Goal: Task Accomplishment & Management: Manage account settings

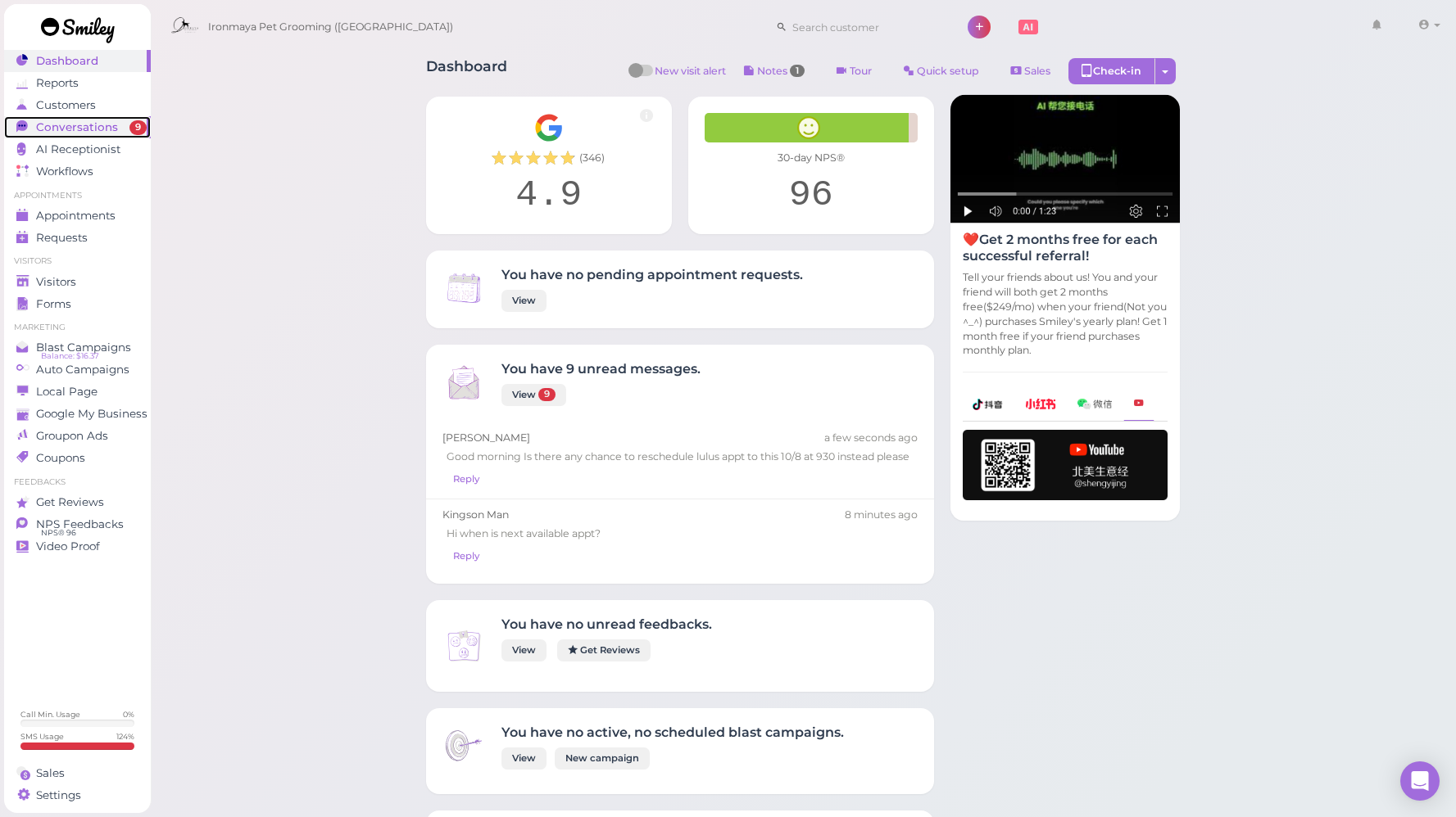
click at [72, 125] on span "Conversations" at bounding box center [77, 127] width 82 height 14
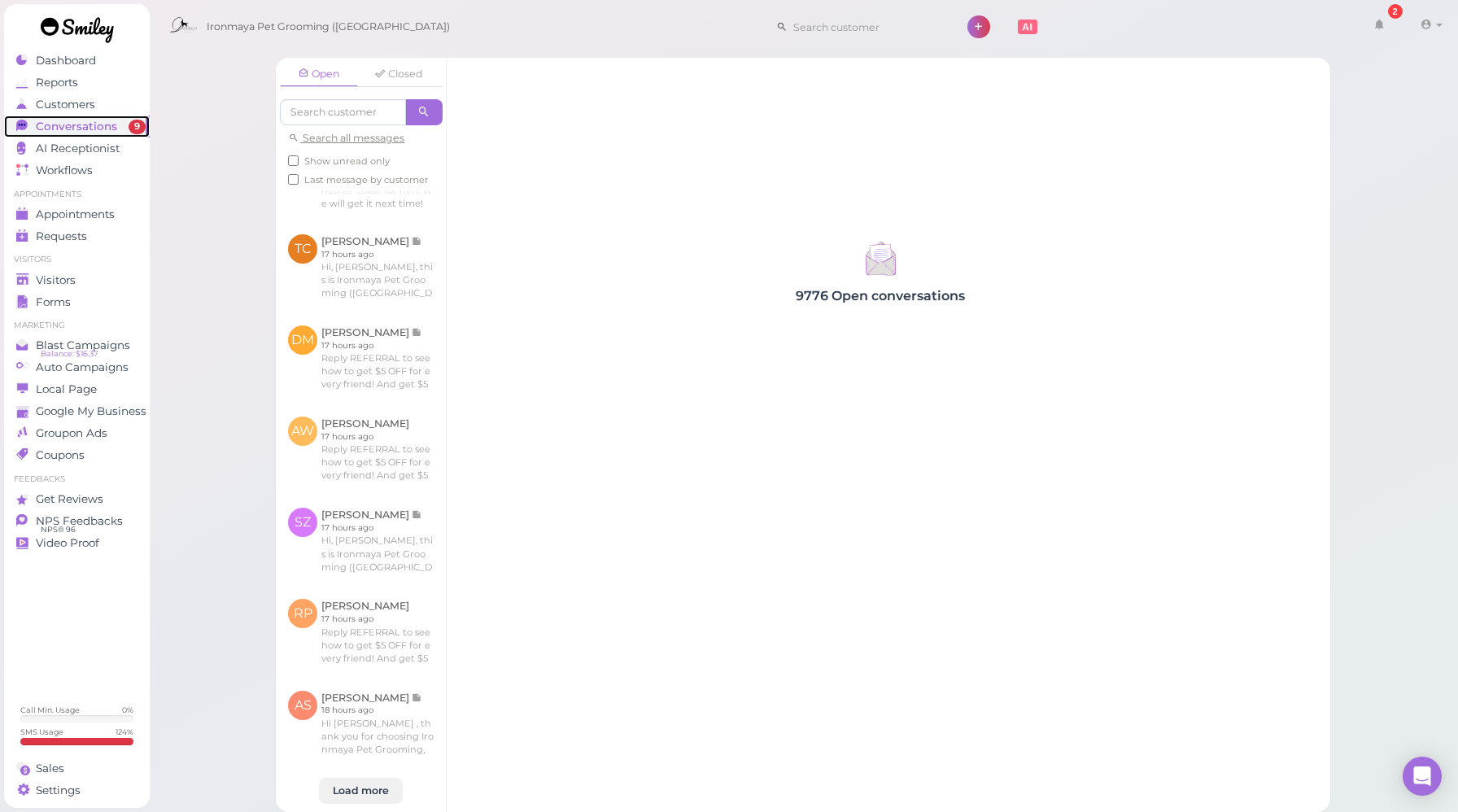
scroll to position [819, 0]
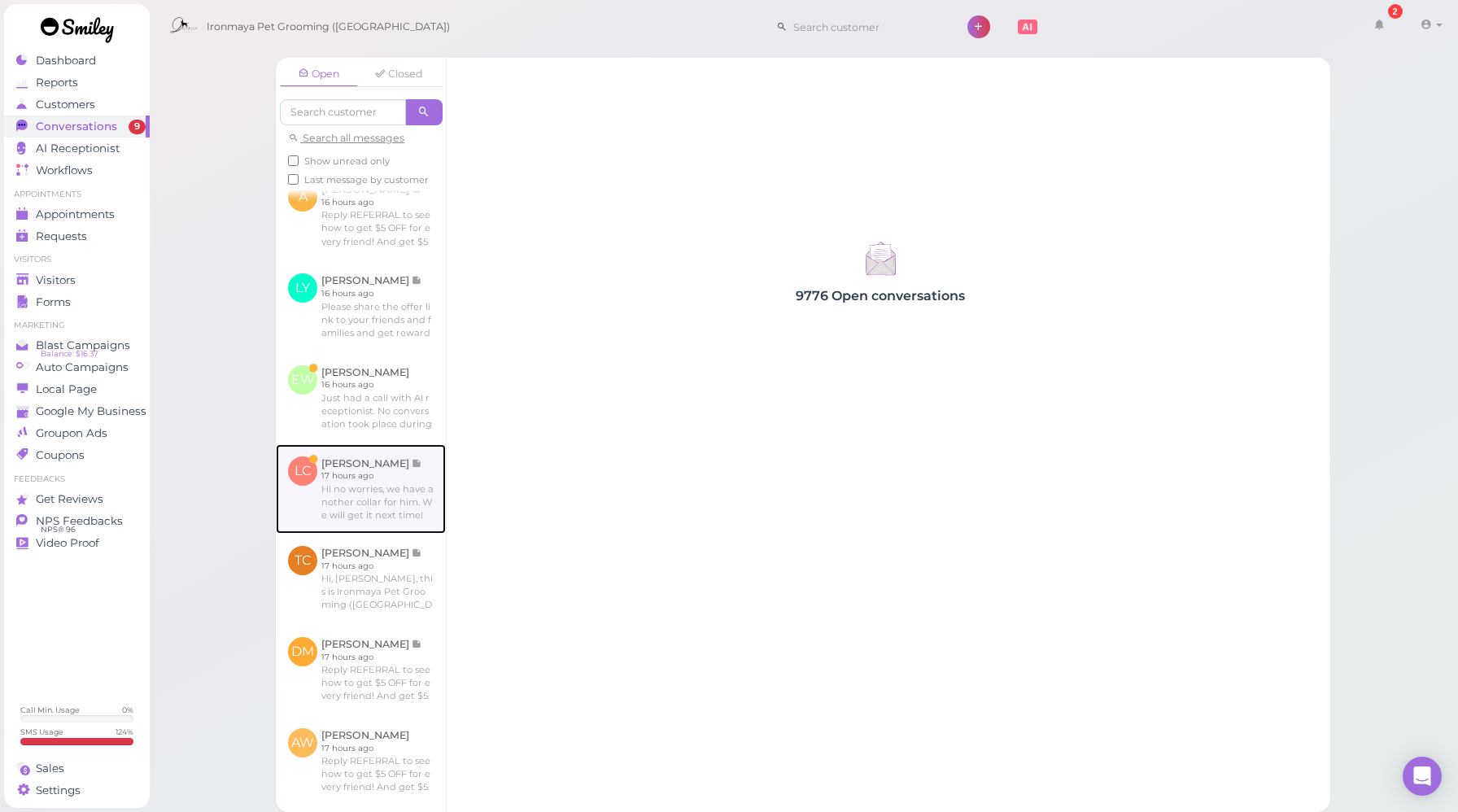
click at [388, 518] on link at bounding box center [361, 489] width 170 height 89
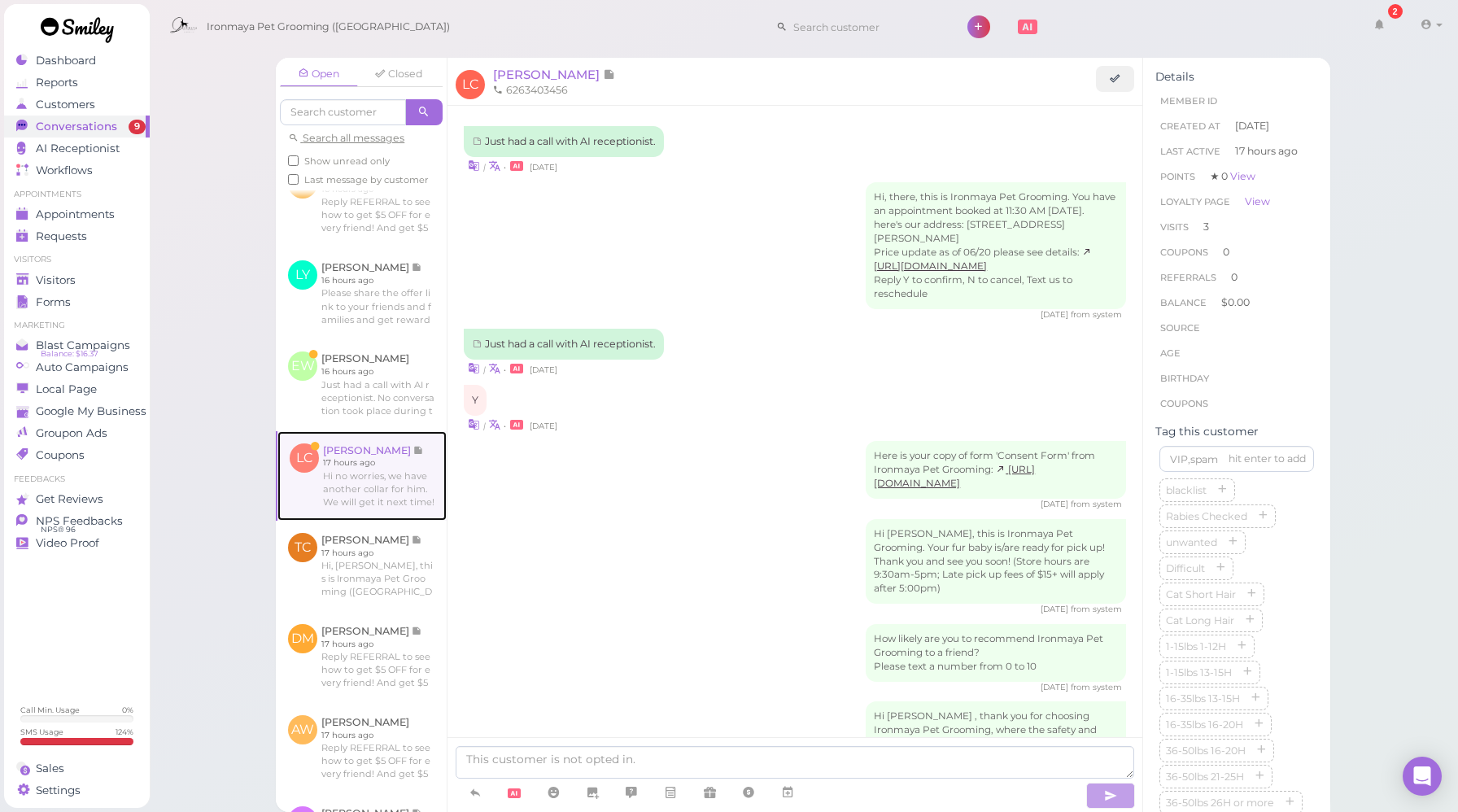
scroll to position [2053, 0]
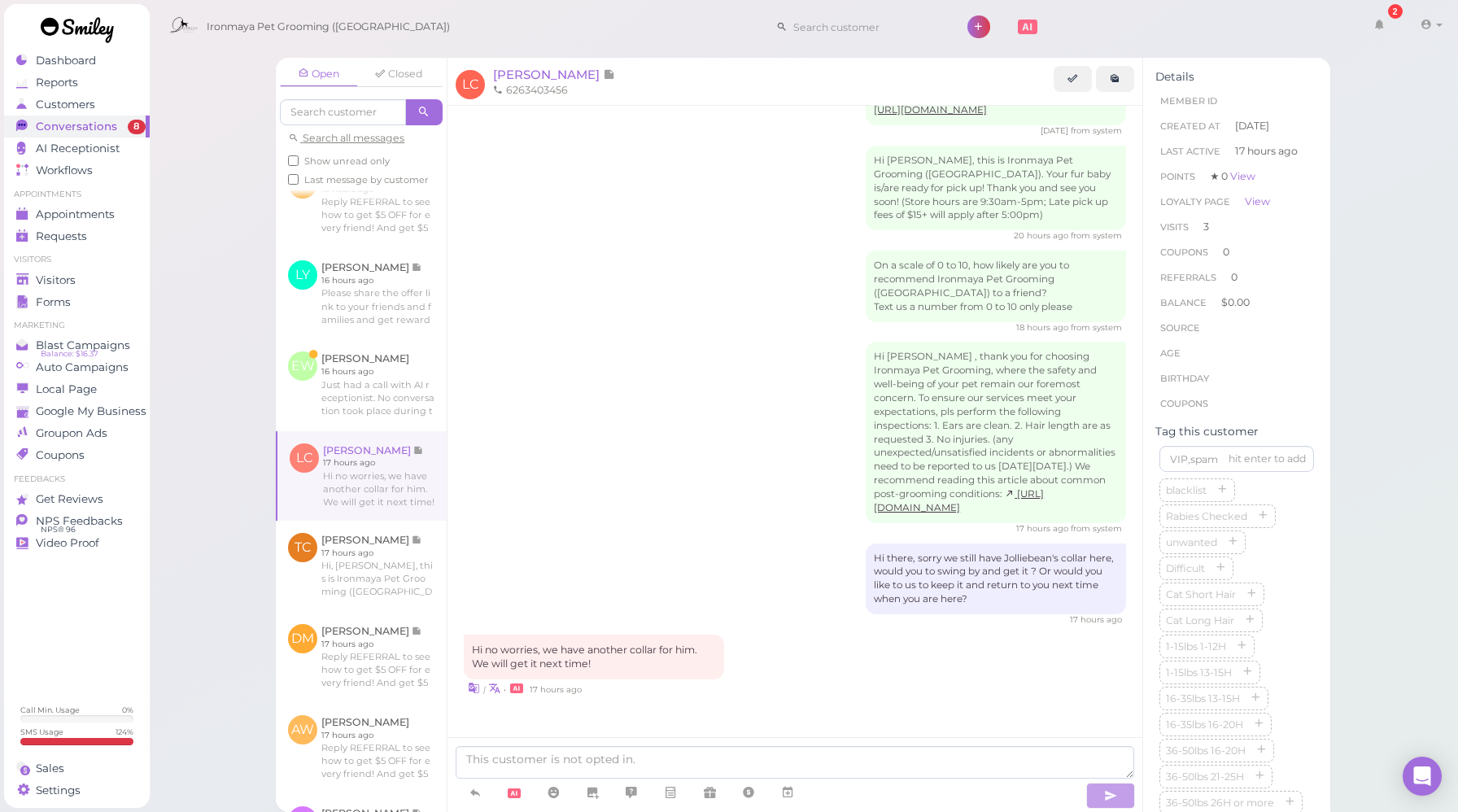
click at [1126, 85] on link at bounding box center [1115, 79] width 38 height 26
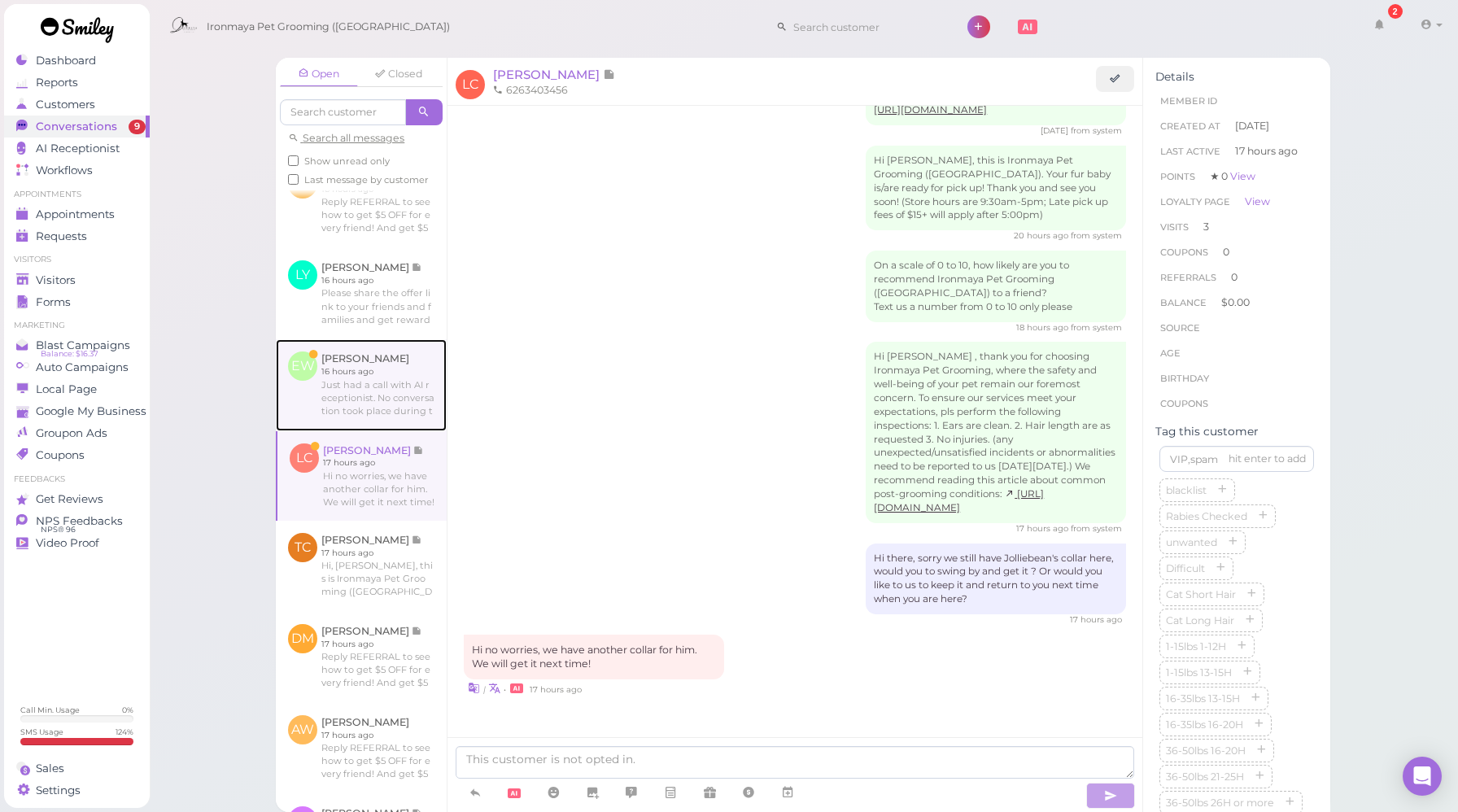
click at [366, 425] on link at bounding box center [361, 385] width 171 height 91
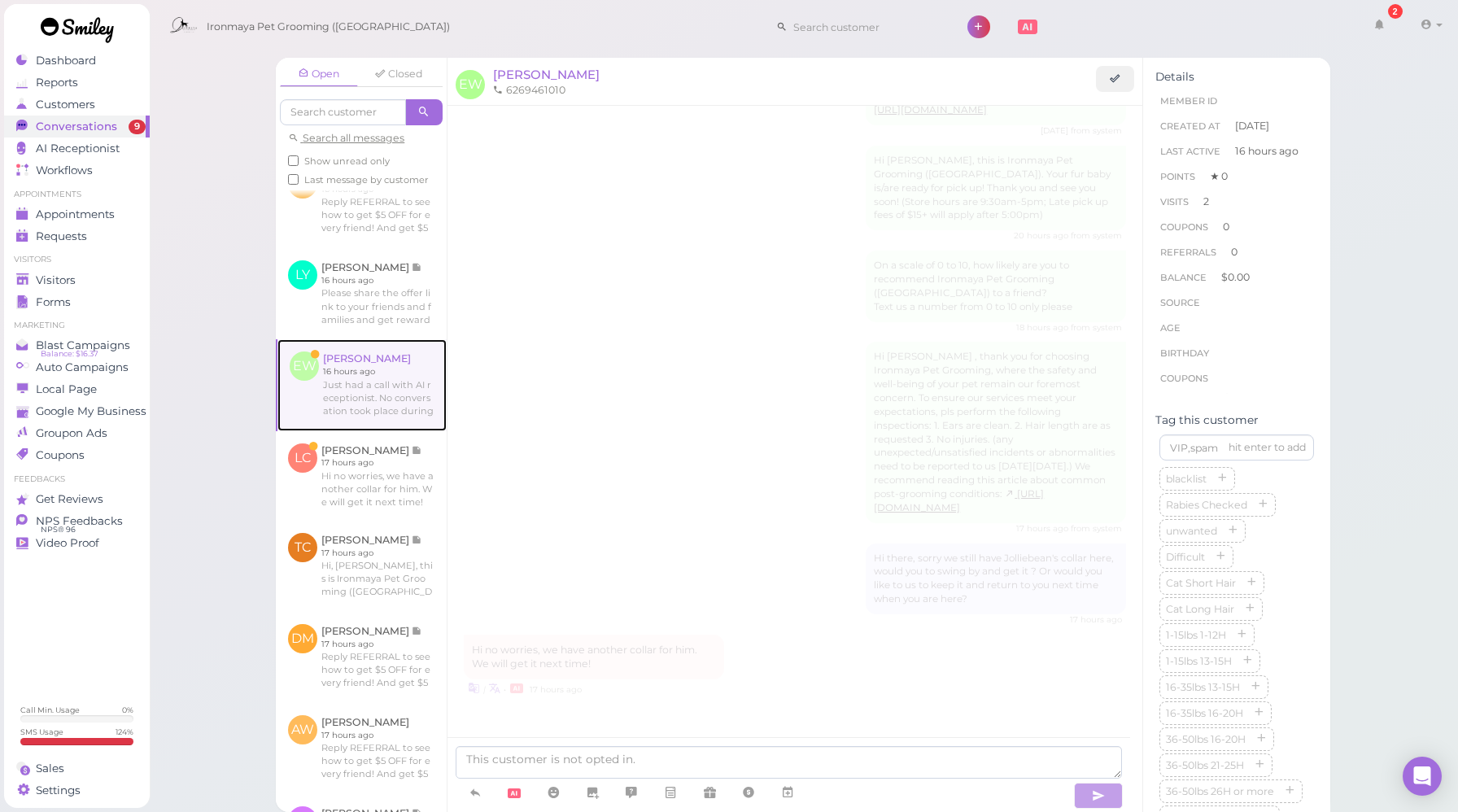
scroll to position [1686, 0]
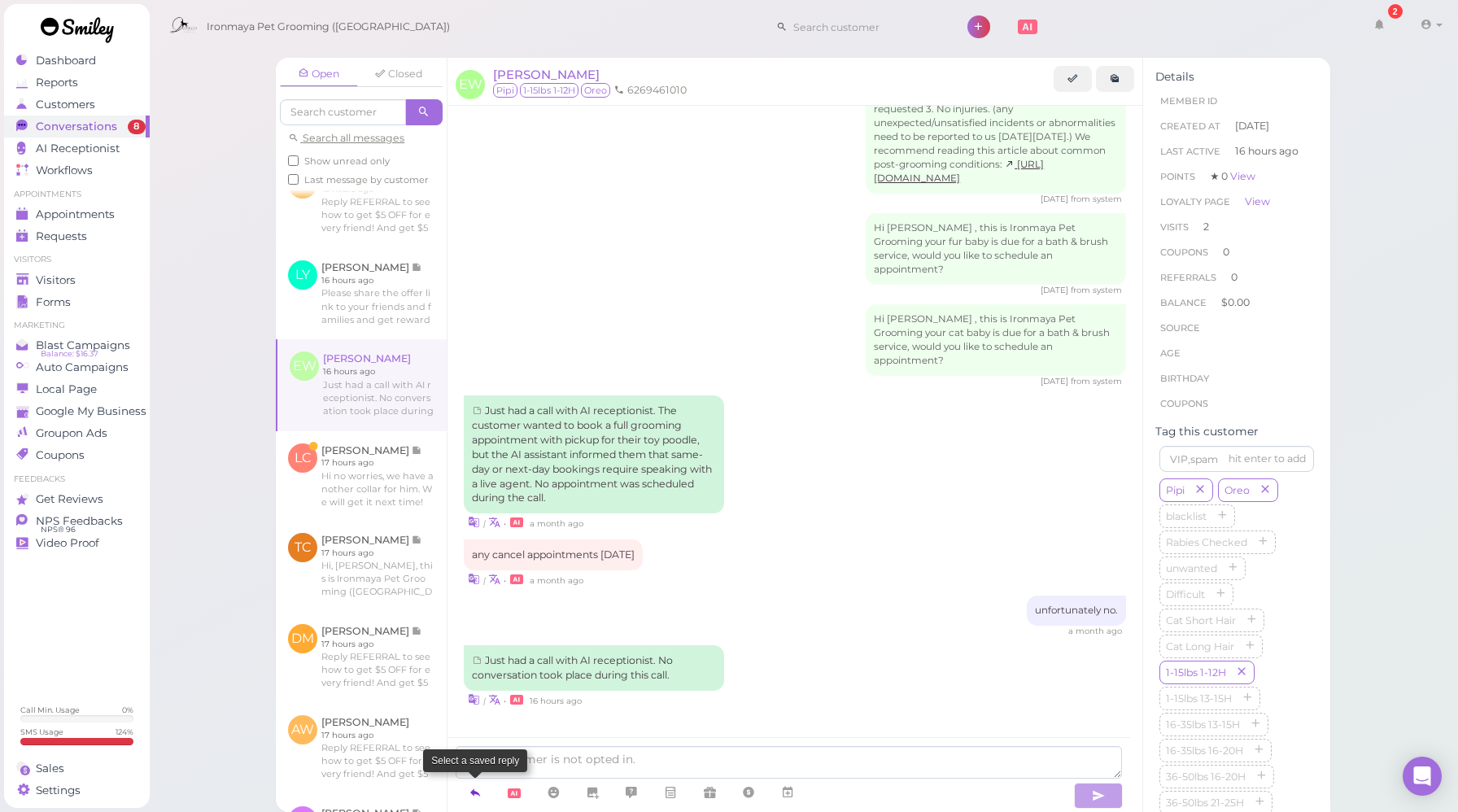
click at [475, 790] on icon at bounding box center [475, 793] width 13 height 17
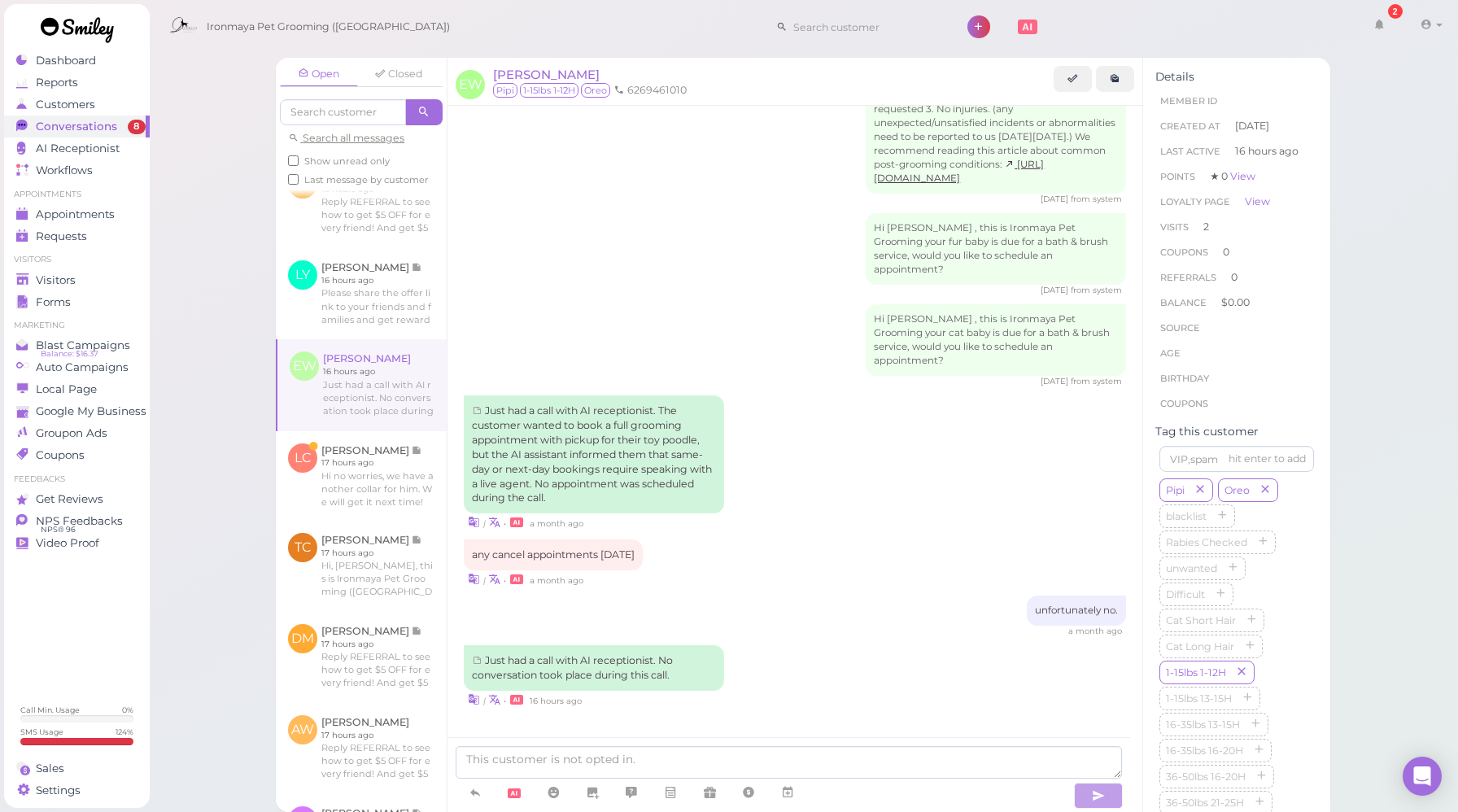
click at [800, 663] on div "Just had a call with AI receptionist. No conversation took place during this ca…" at bounding box center [795, 677] width 663 height 63
click at [469, 791] on icon at bounding box center [475, 793] width 13 height 17
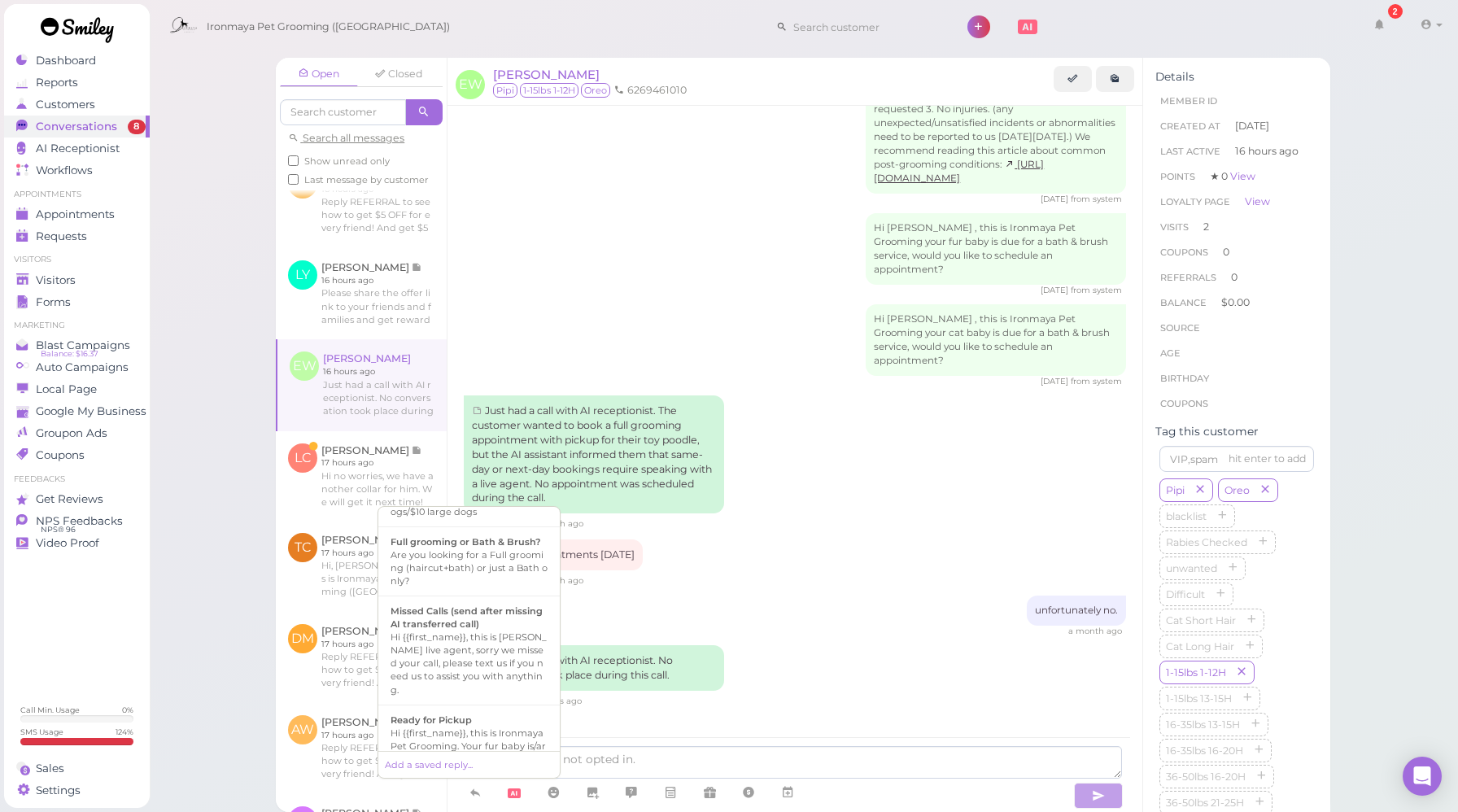
scroll to position [503, 0]
click at [458, 628] on b "Missed Calls (send after missing AI transferred call)" at bounding box center [467, 615] width 152 height 25
type textarea "Hi {{first_name}}, this is [PERSON_NAME] live agent, sorry we missed your call,…"
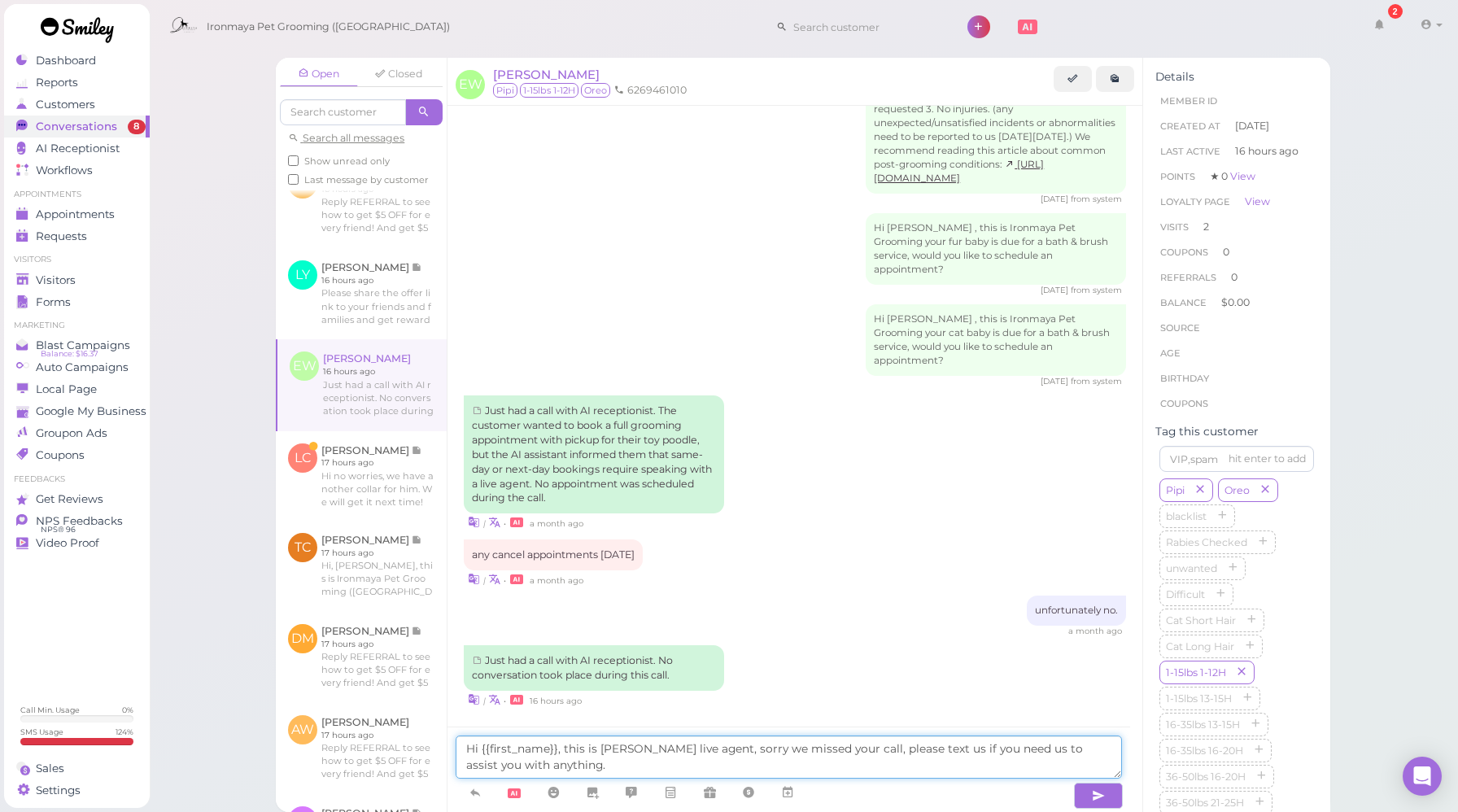
drag, startPoint x: 578, startPoint y: 762, endPoint x: 454, endPoint y: 742, distance: 125.6
click at [454, 742] on div "Hi {{first_name}}, this is [PERSON_NAME] live agent, sorry we missed your call,…" at bounding box center [789, 769] width 683 height 85
click at [1090, 802] on button "button" at bounding box center [1098, 796] width 49 height 26
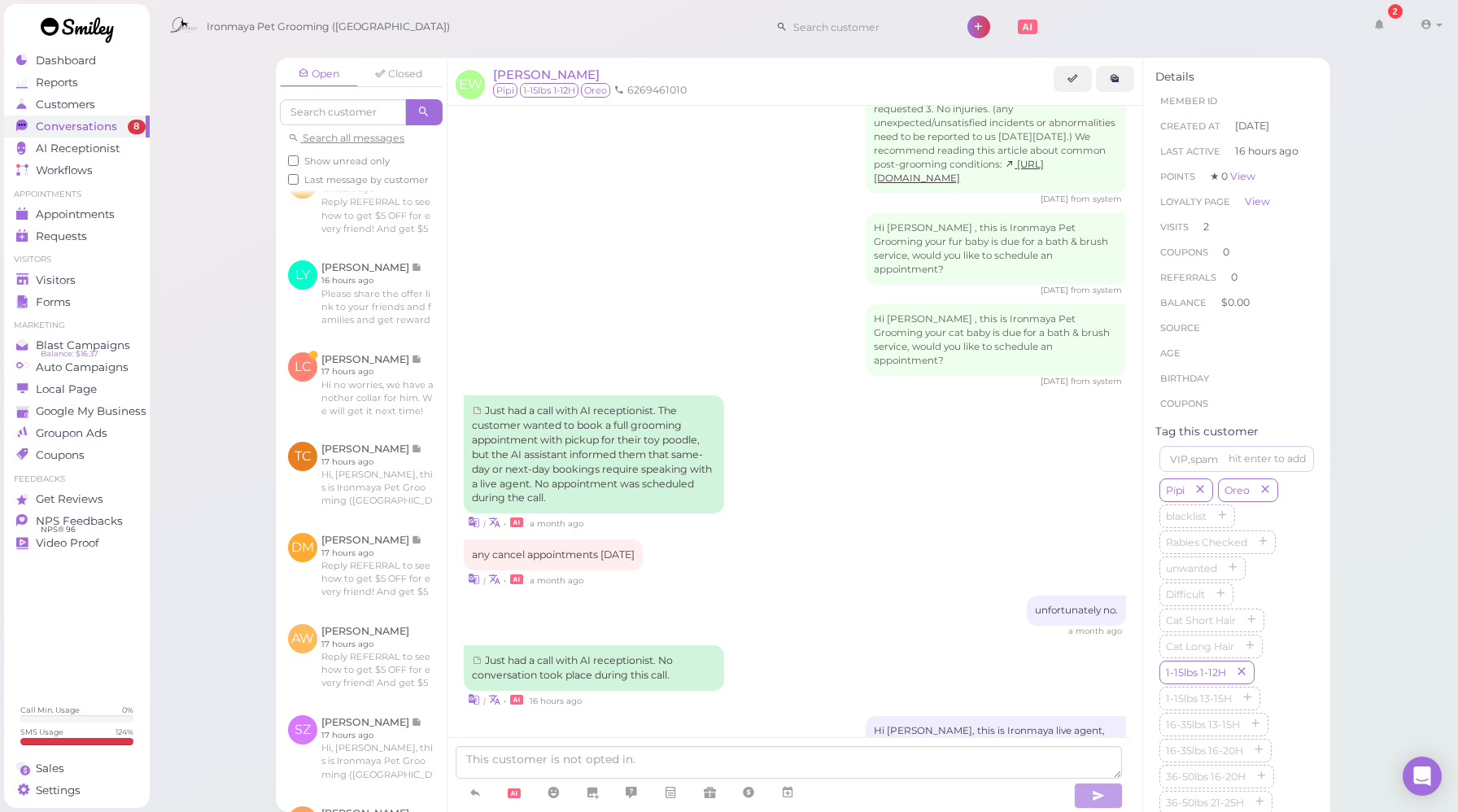
scroll to position [1752, 0]
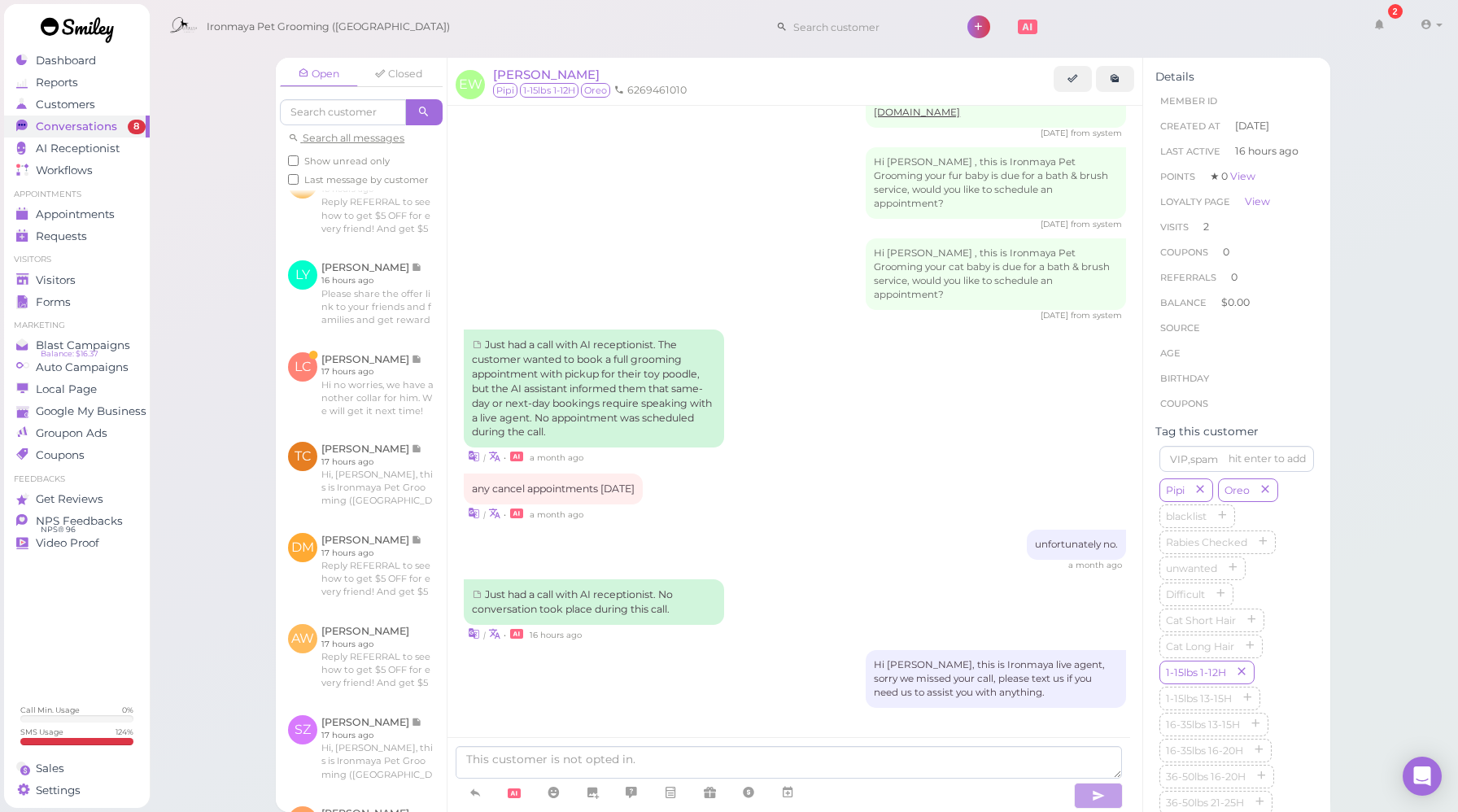
click at [769, 652] on div "Hi [PERSON_NAME], this is Ironmaya live agent, sorry we missed your call, pleas…" at bounding box center [795, 679] width 663 height 58
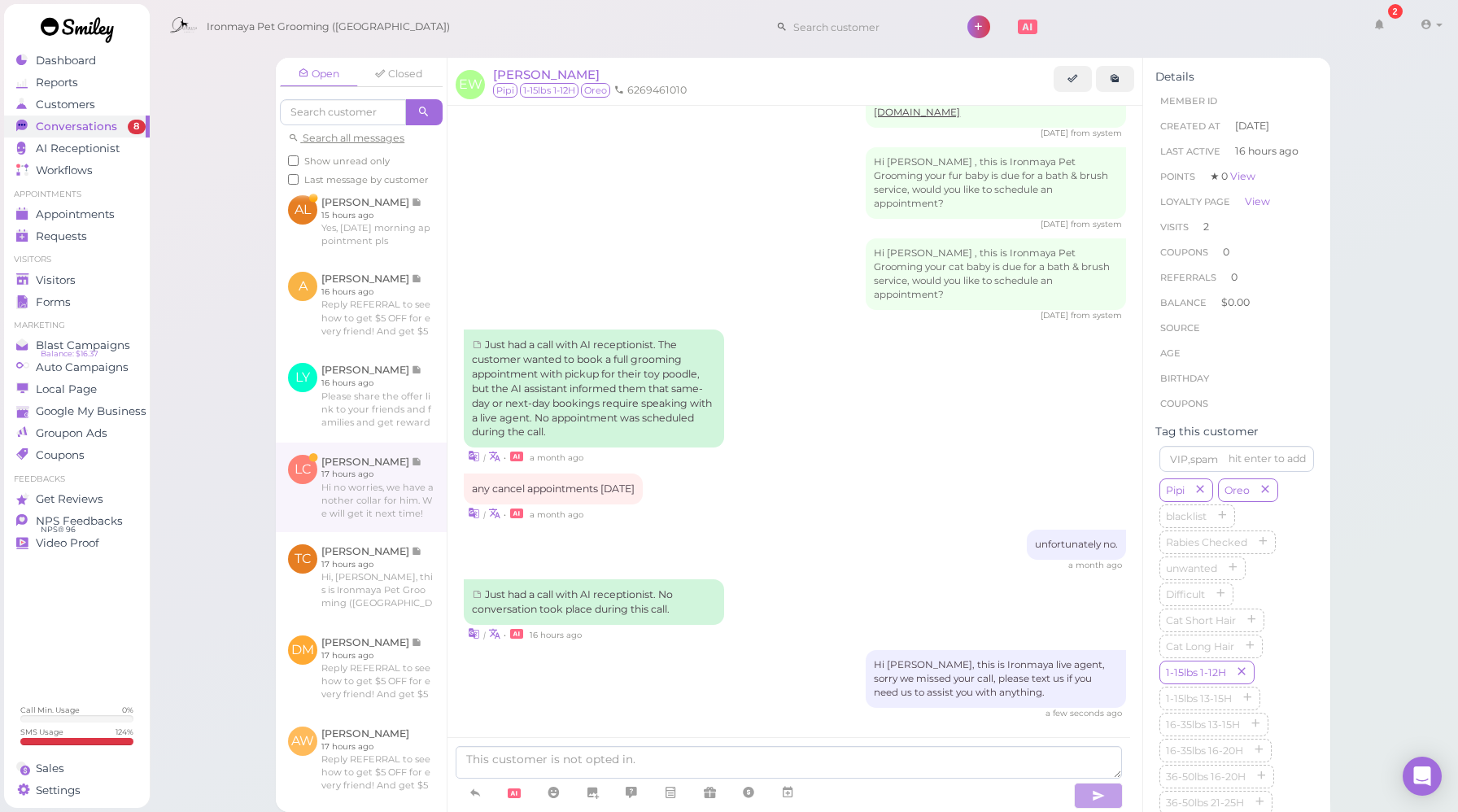
scroll to position [804, 0]
click at [373, 528] on link at bounding box center [361, 491] width 171 height 89
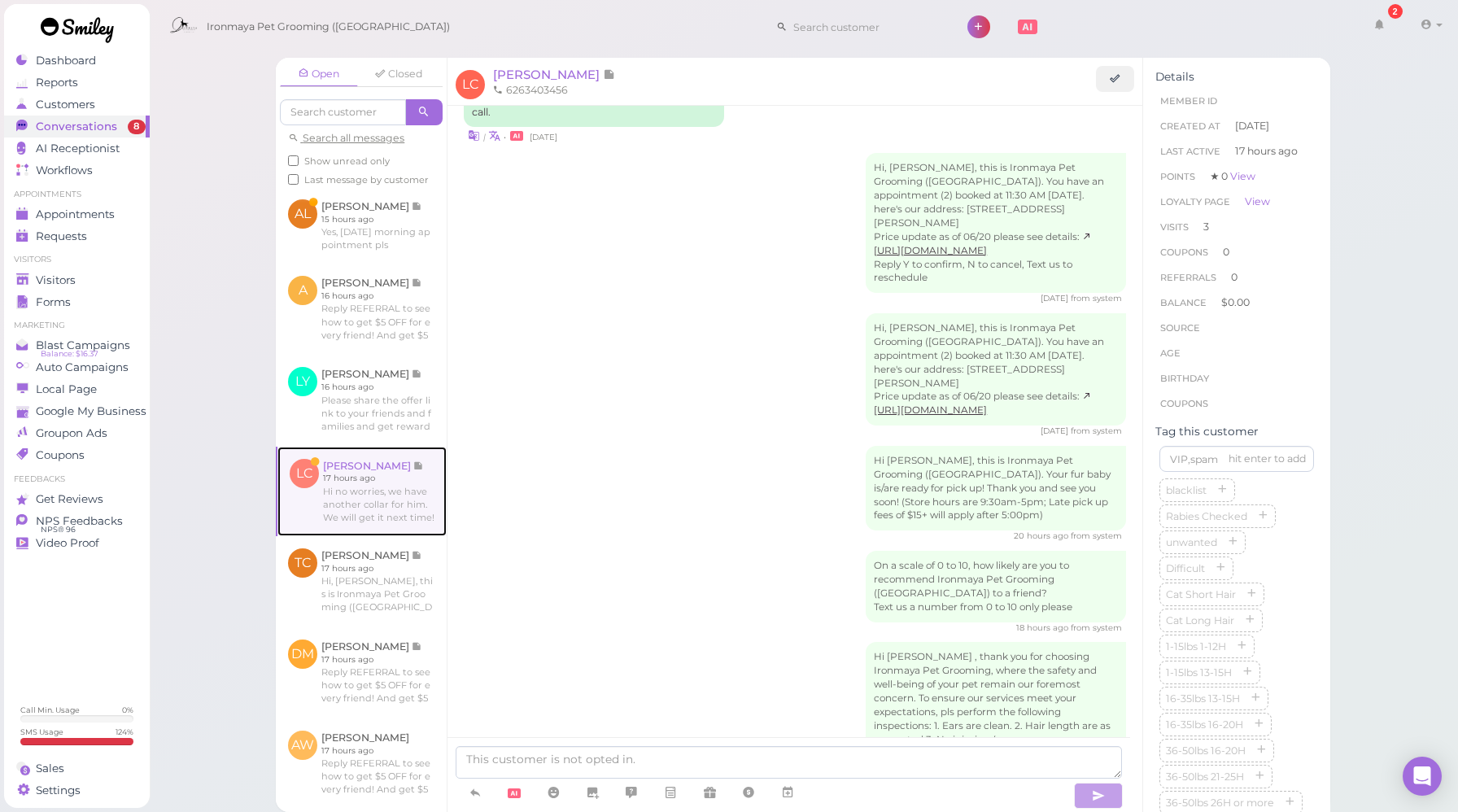
scroll to position [2053, 0]
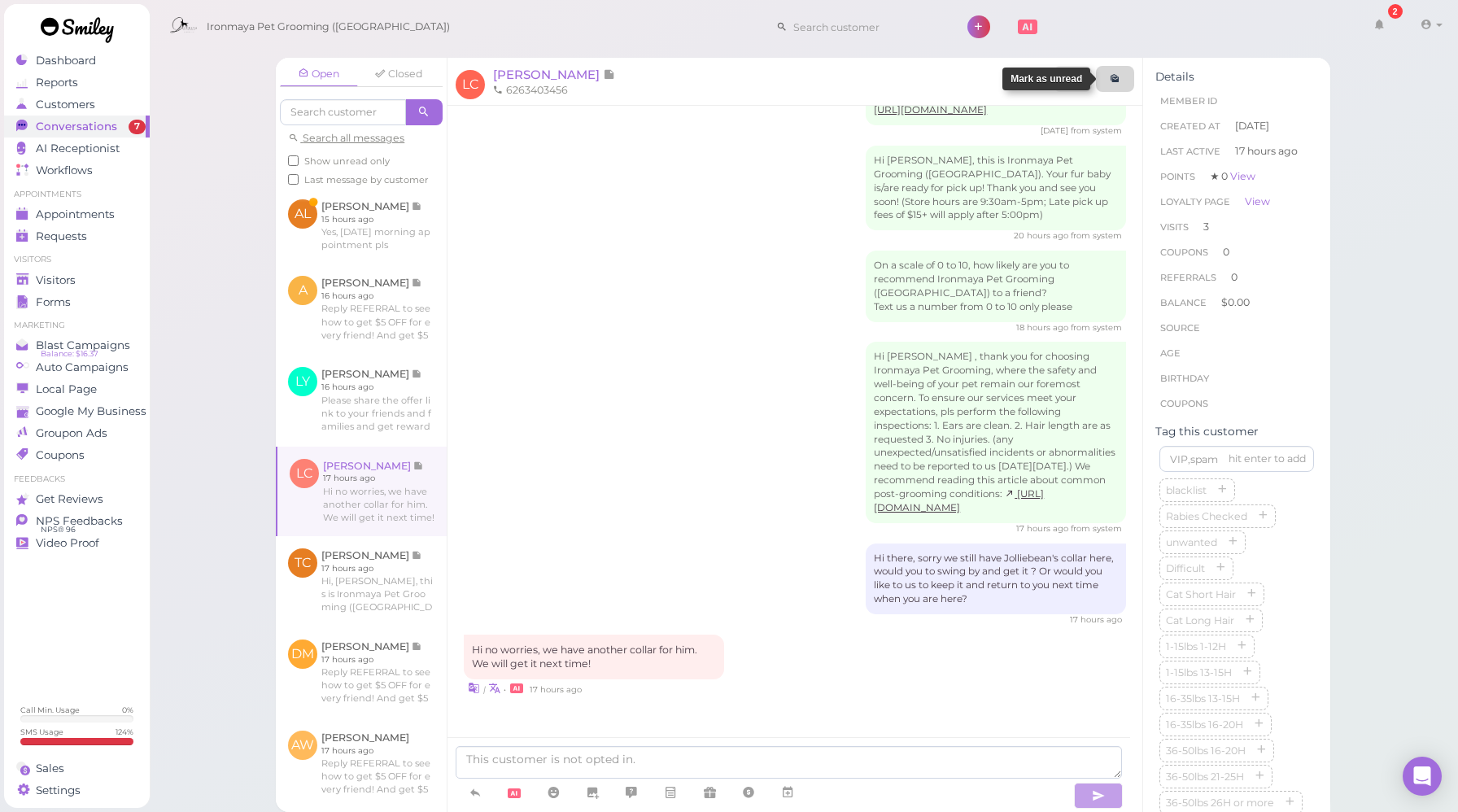
click at [1118, 82] on icon at bounding box center [1115, 78] width 11 height 12
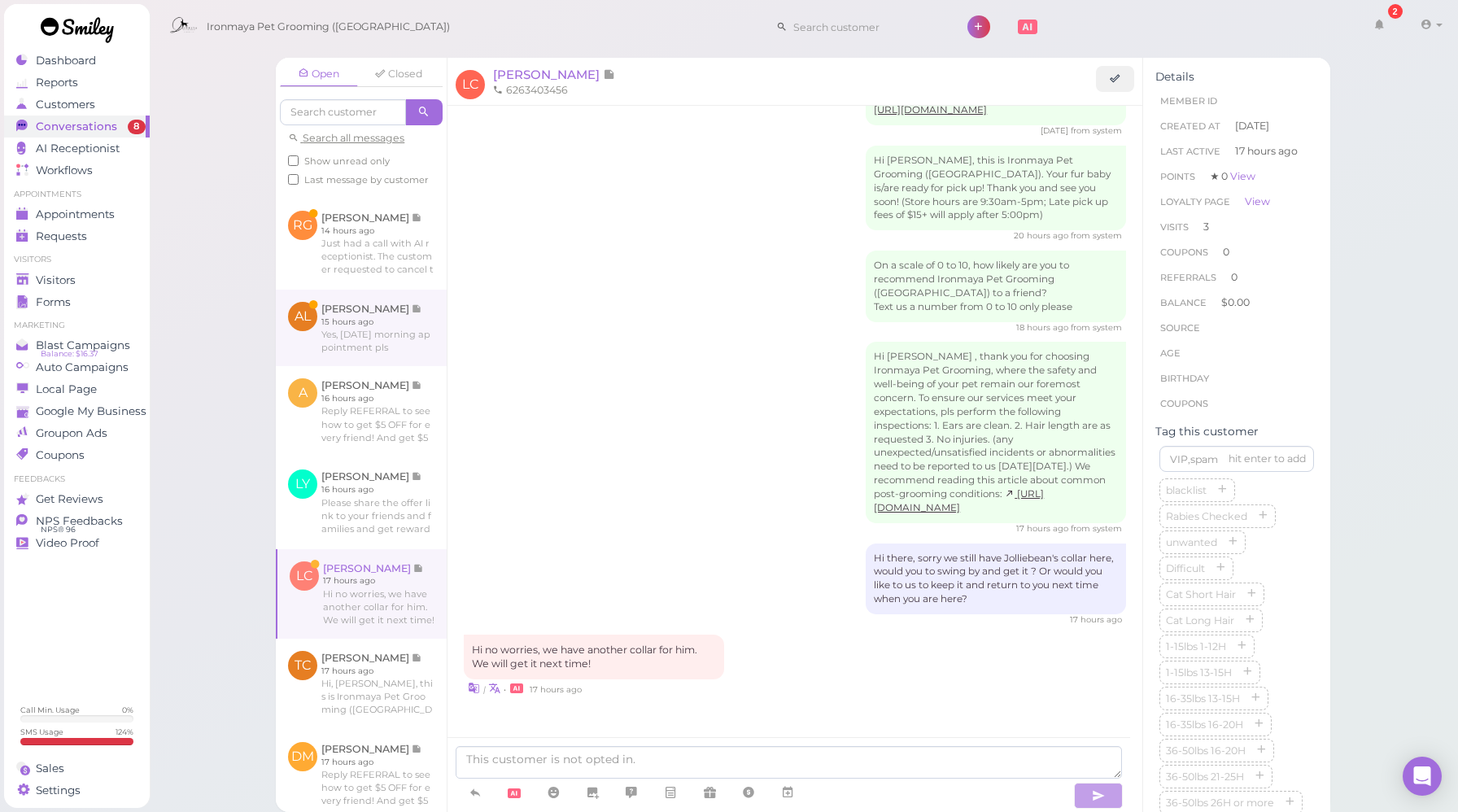
scroll to position [699, 0]
click at [394, 366] on link at bounding box center [361, 330] width 171 height 77
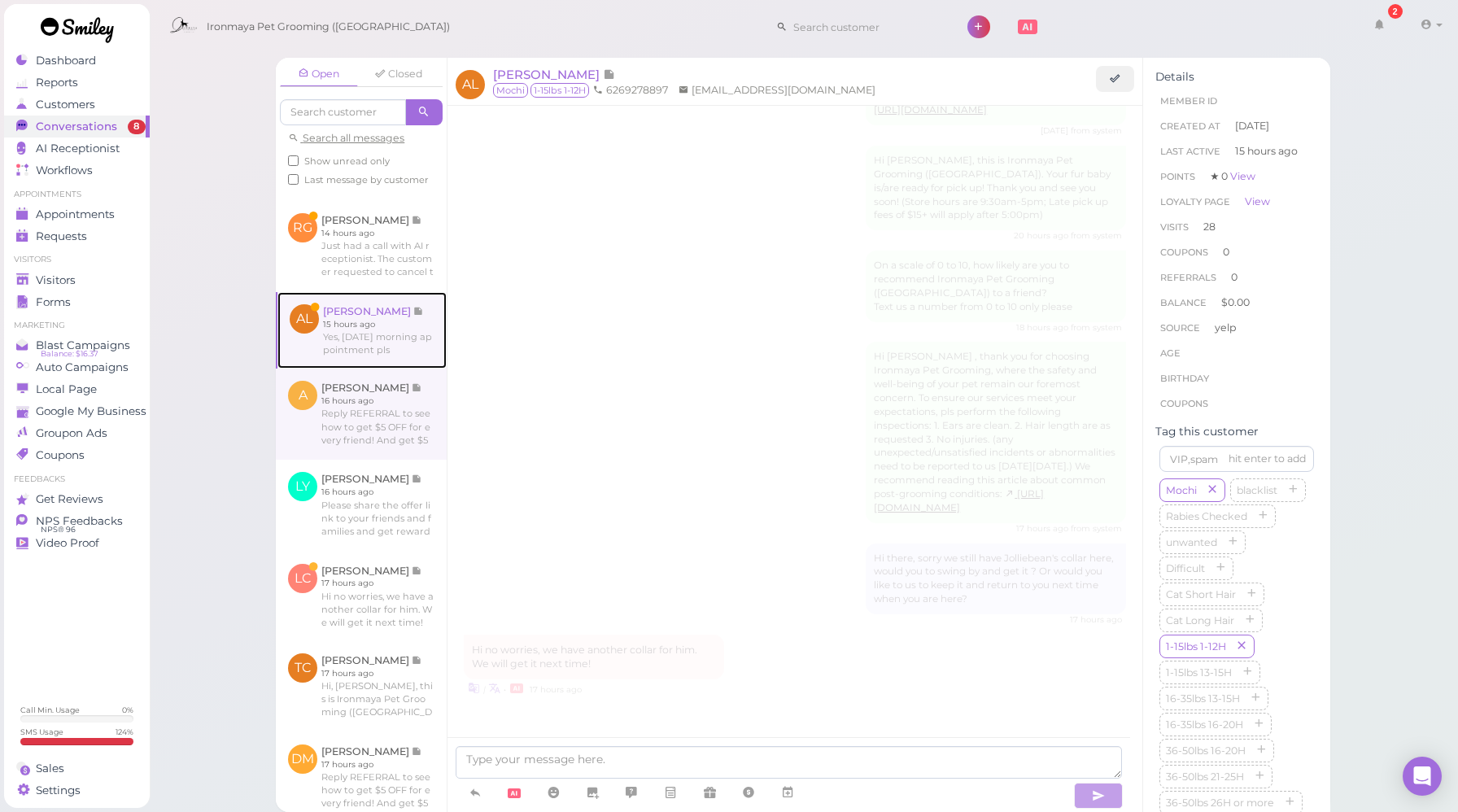
scroll to position [1787, 0]
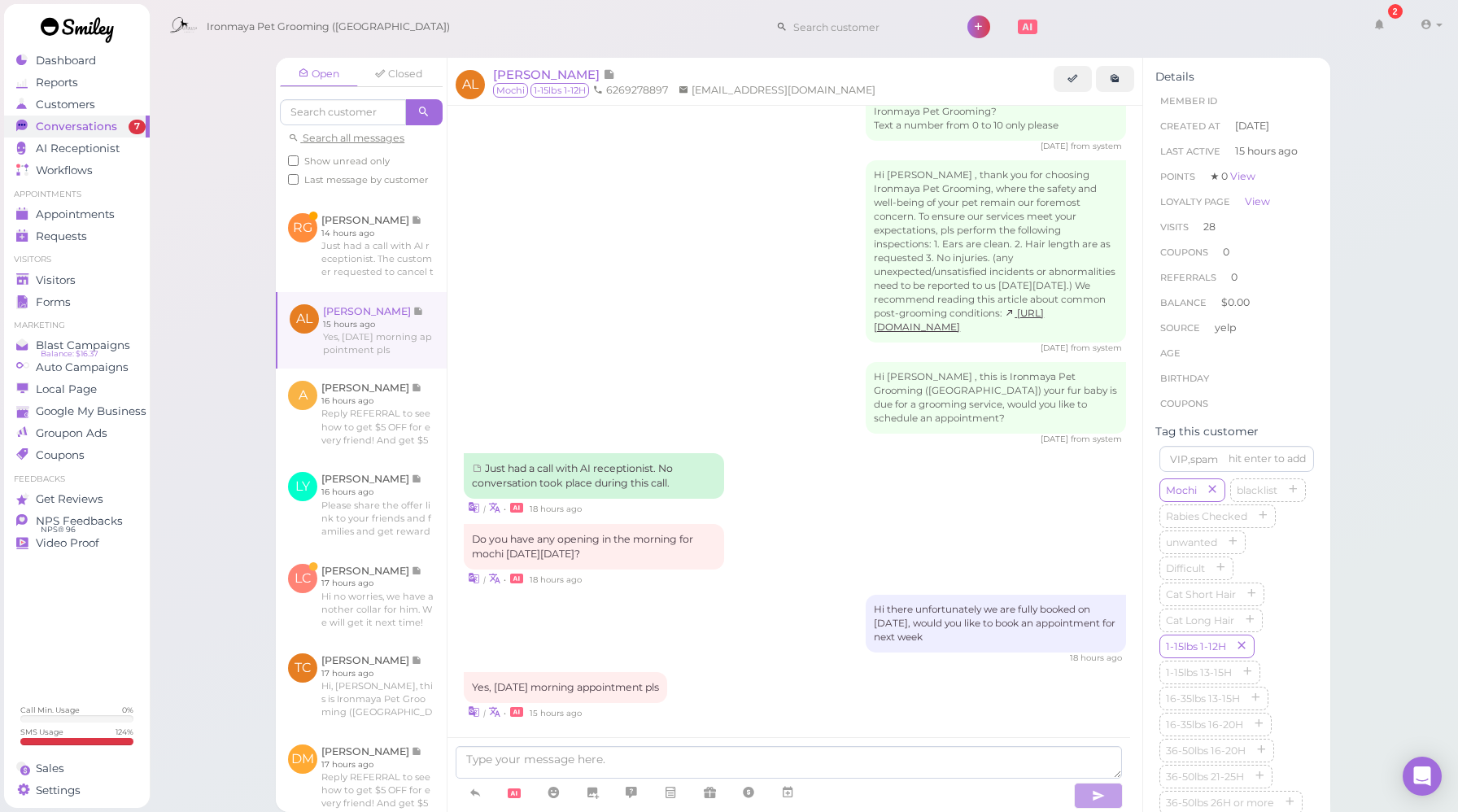
click at [663, 609] on div "Hi there unfortunately we are fully booked on [DATE], would you like to book an…" at bounding box center [795, 629] width 663 height 69
click at [680, 601] on div "Hi there unfortunately we are fully booked on [DATE], would you like to book an…" at bounding box center [795, 629] width 663 height 69
click at [789, 796] on icon at bounding box center [788, 793] width 13 height 17
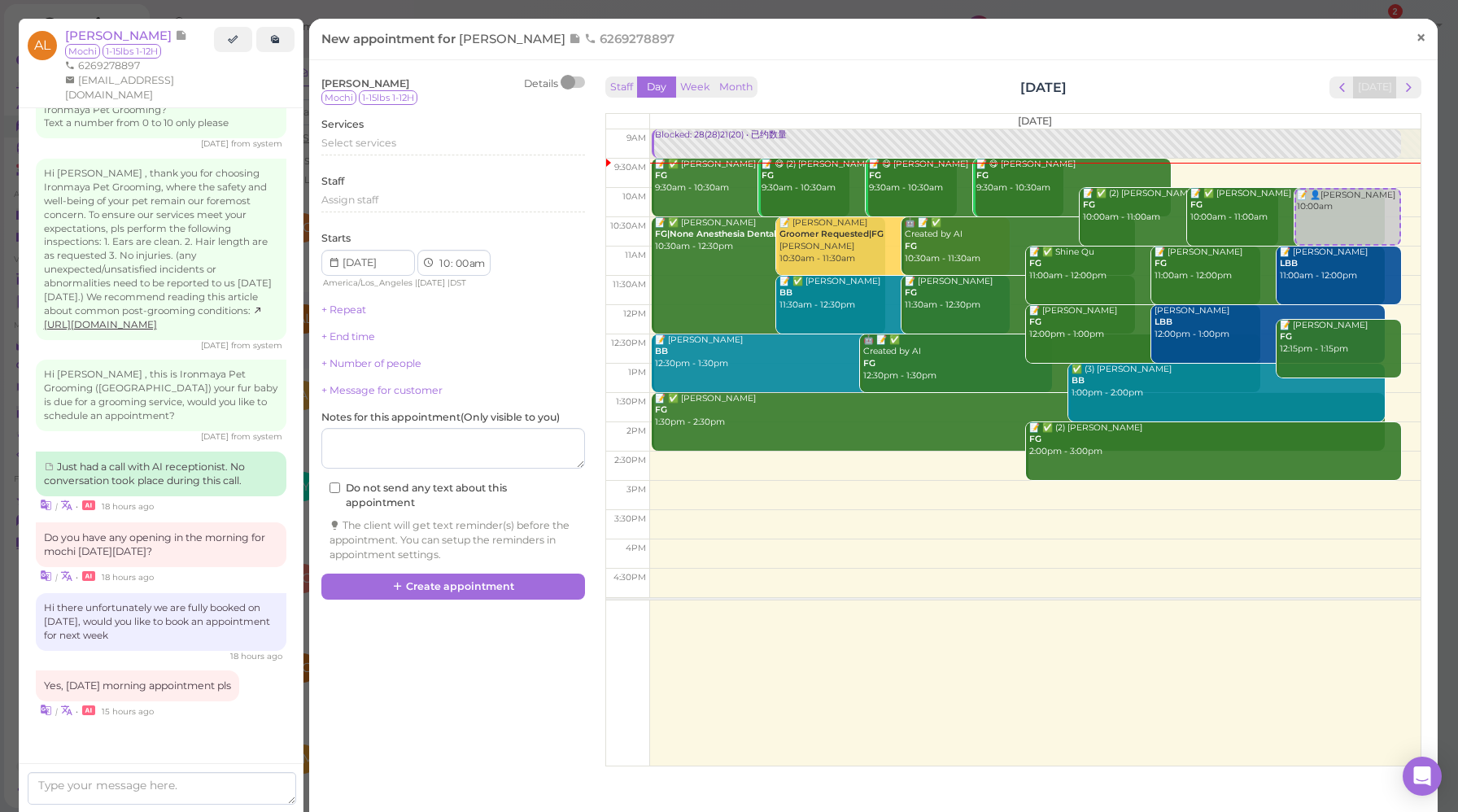
click at [1416, 33] on span "×" at bounding box center [1421, 38] width 11 height 23
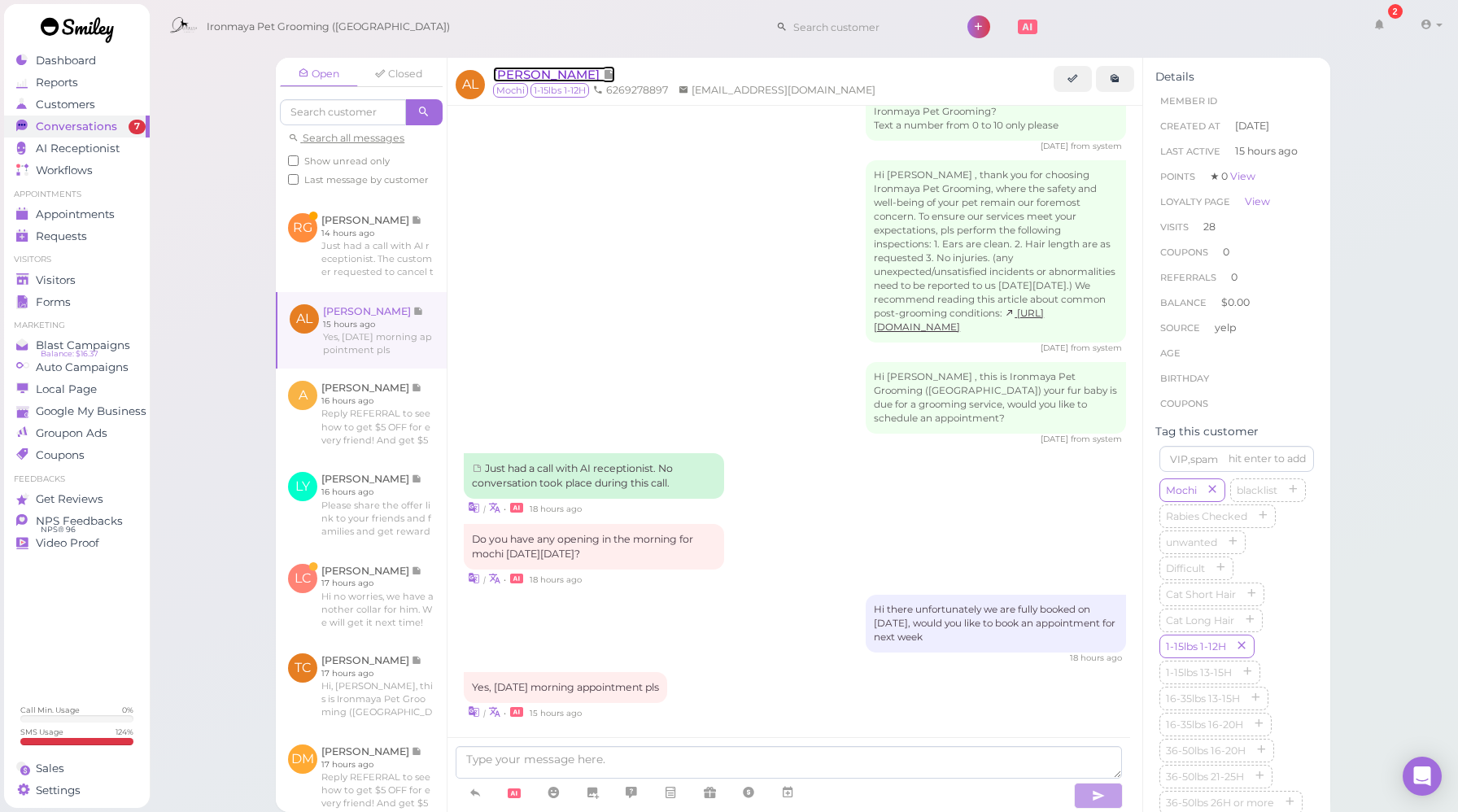
click at [510, 75] on span "[PERSON_NAME]" at bounding box center [548, 74] width 110 height 16
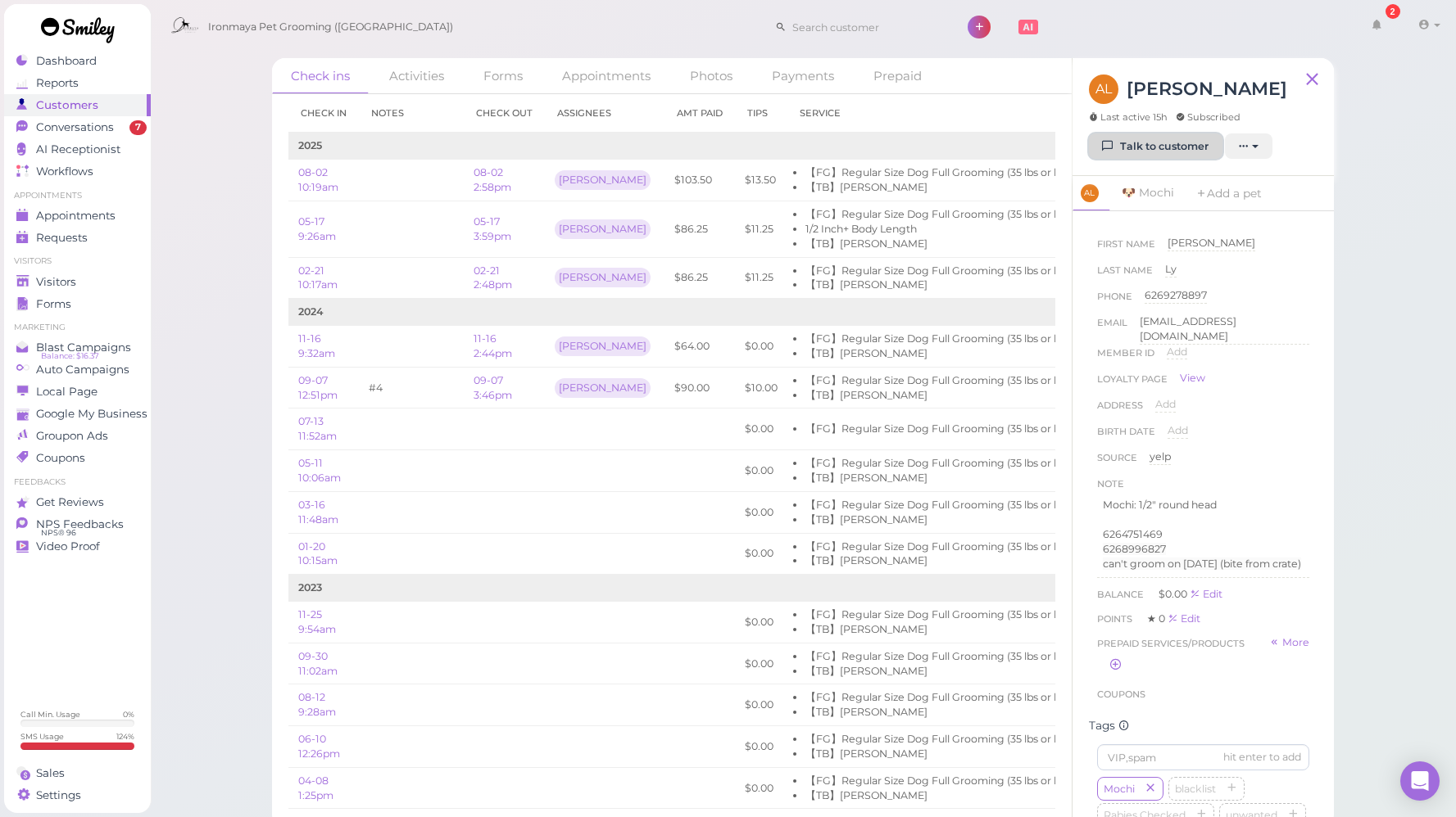
click at [1147, 149] on link "Talk to customer" at bounding box center [1155, 147] width 134 height 27
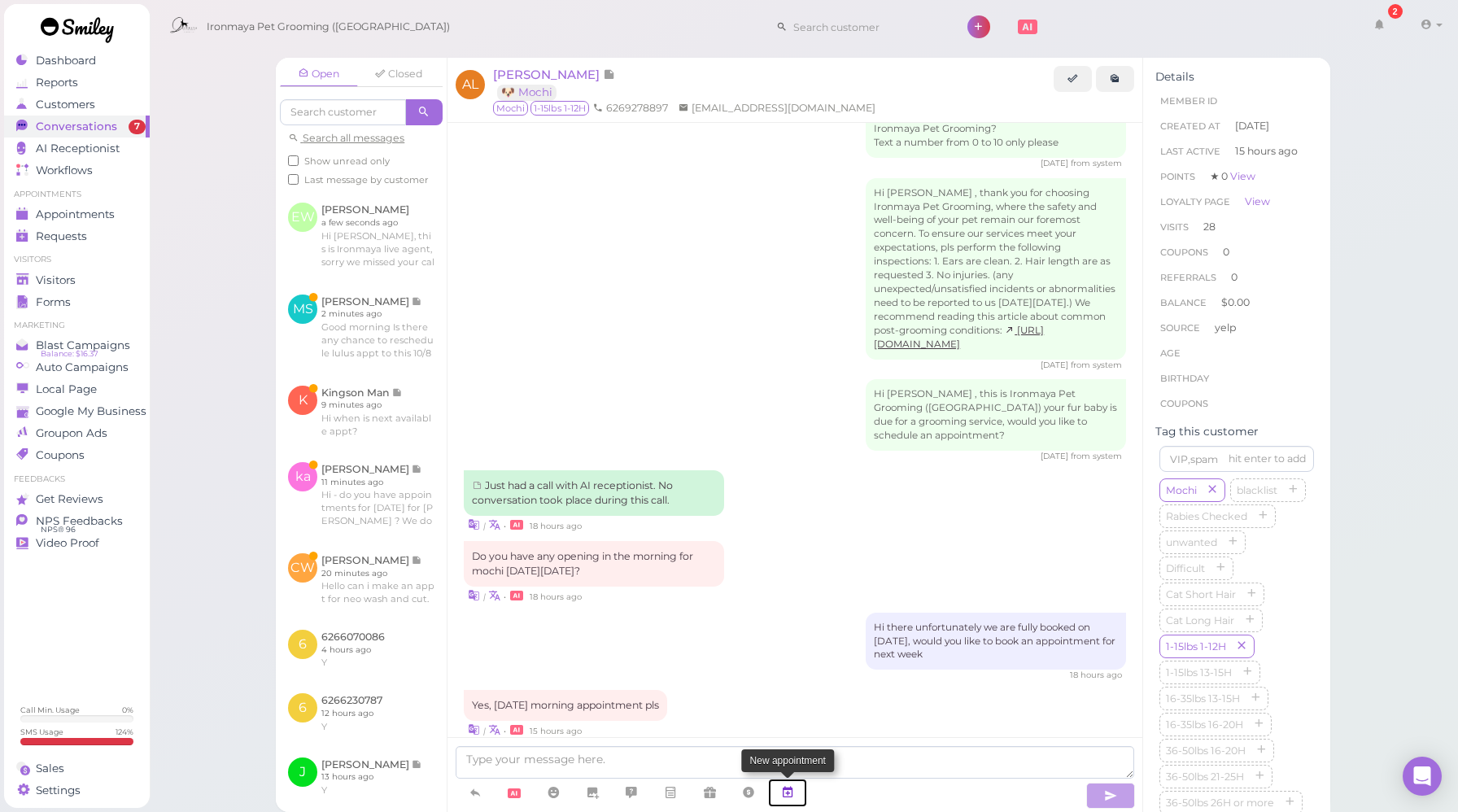
click at [795, 795] on icon at bounding box center [788, 793] width 13 height 17
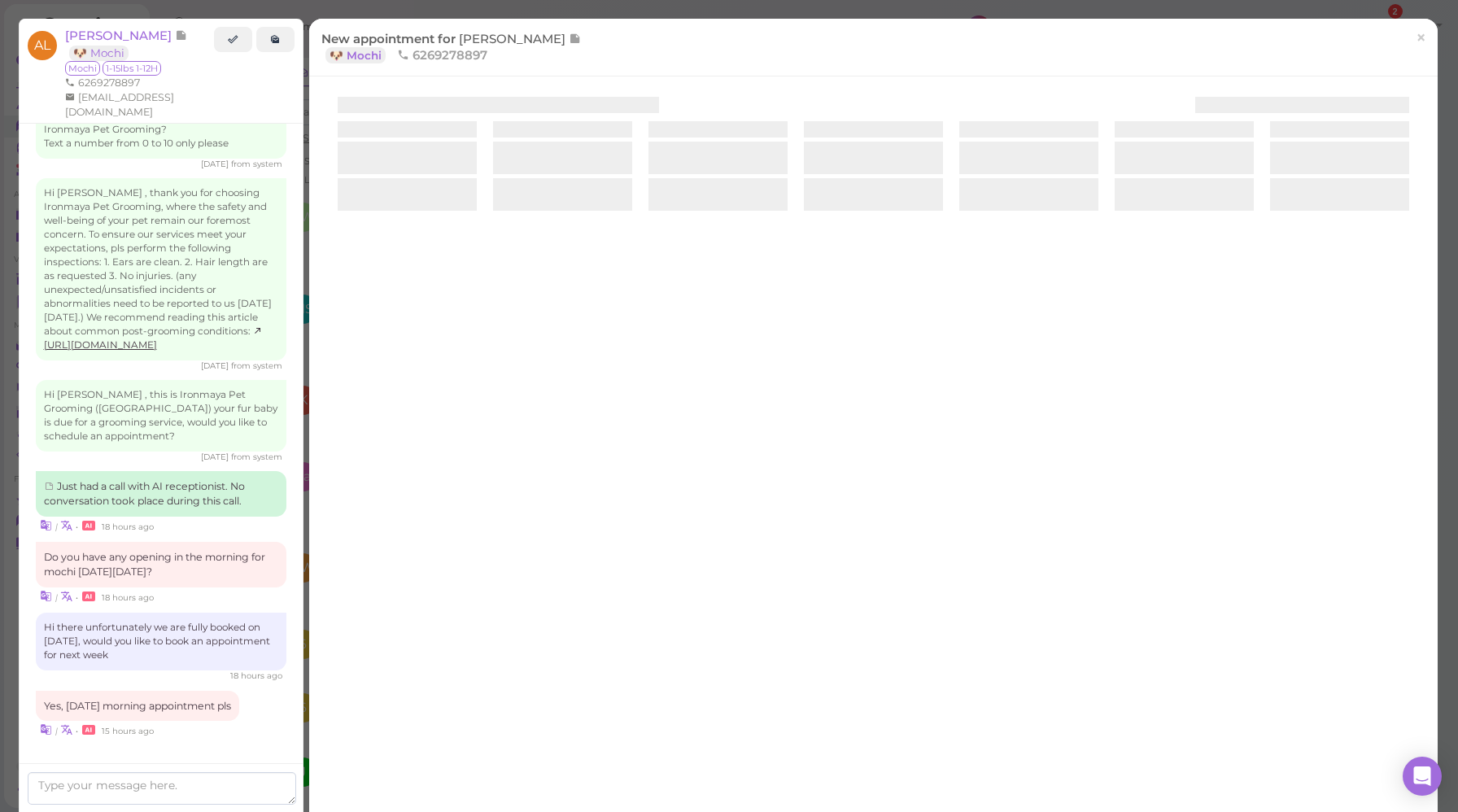
scroll to position [1801, 0]
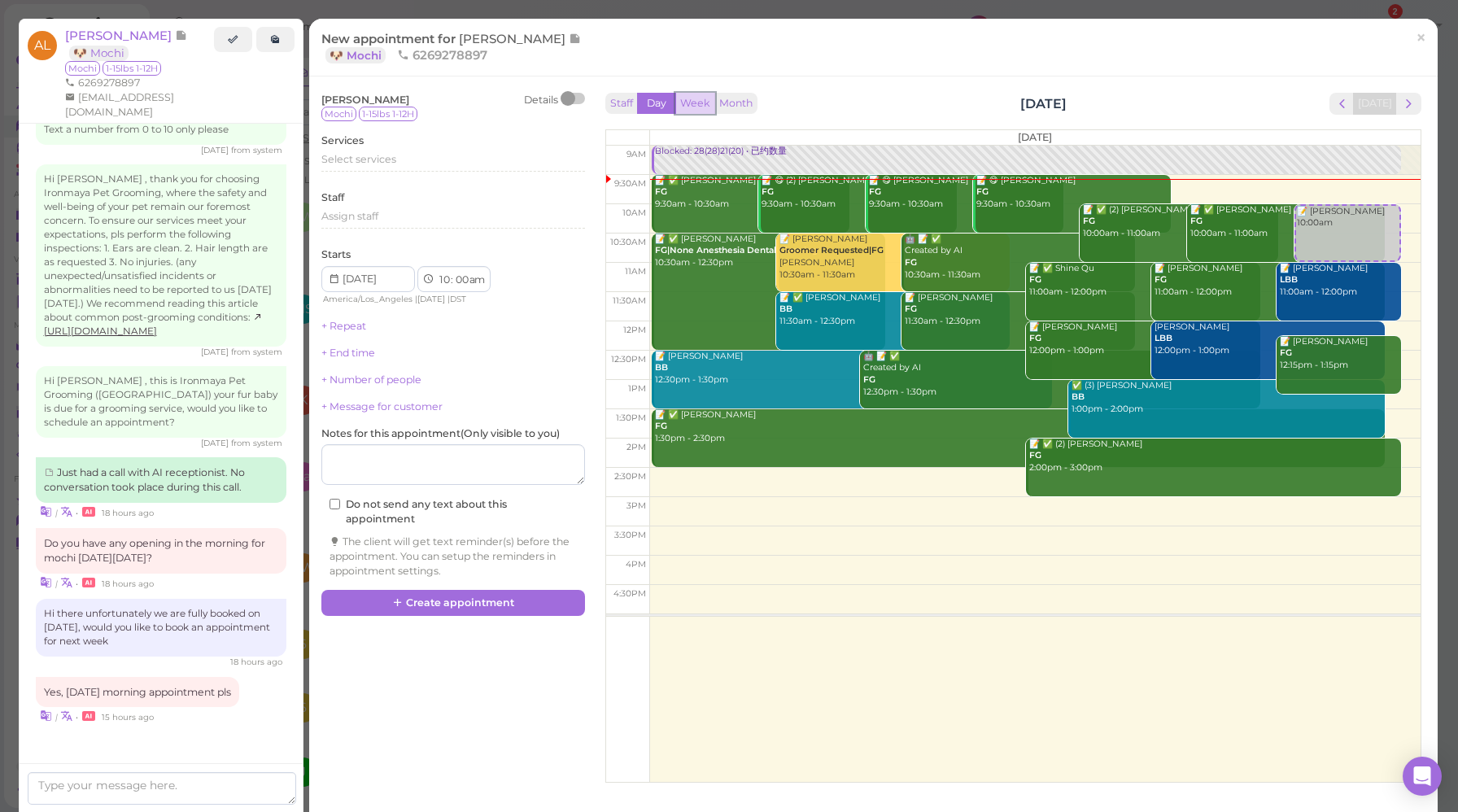
click at [704, 106] on button "Week" at bounding box center [696, 103] width 40 height 22
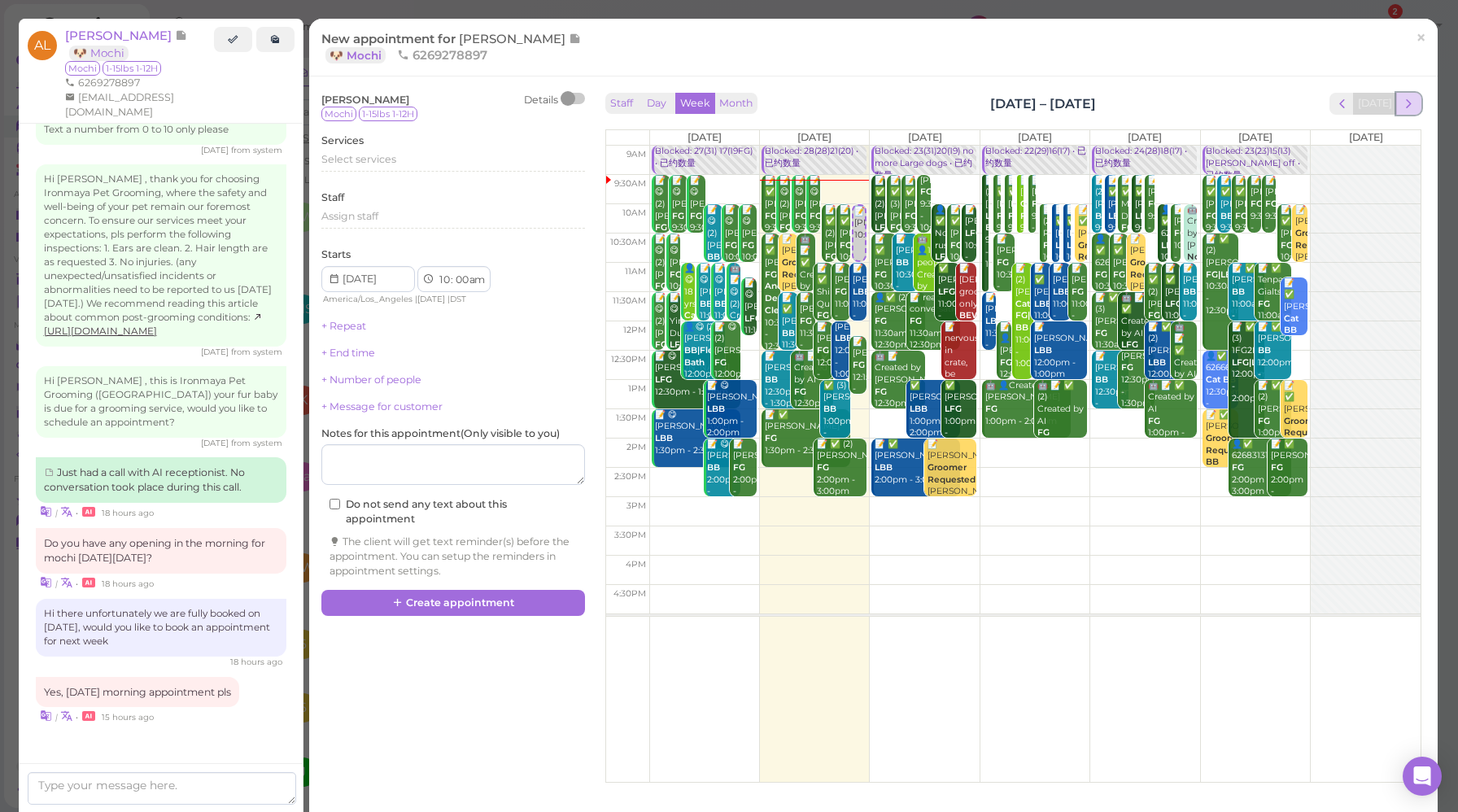
click at [1402, 107] on span "next" at bounding box center [1409, 103] width 16 height 16
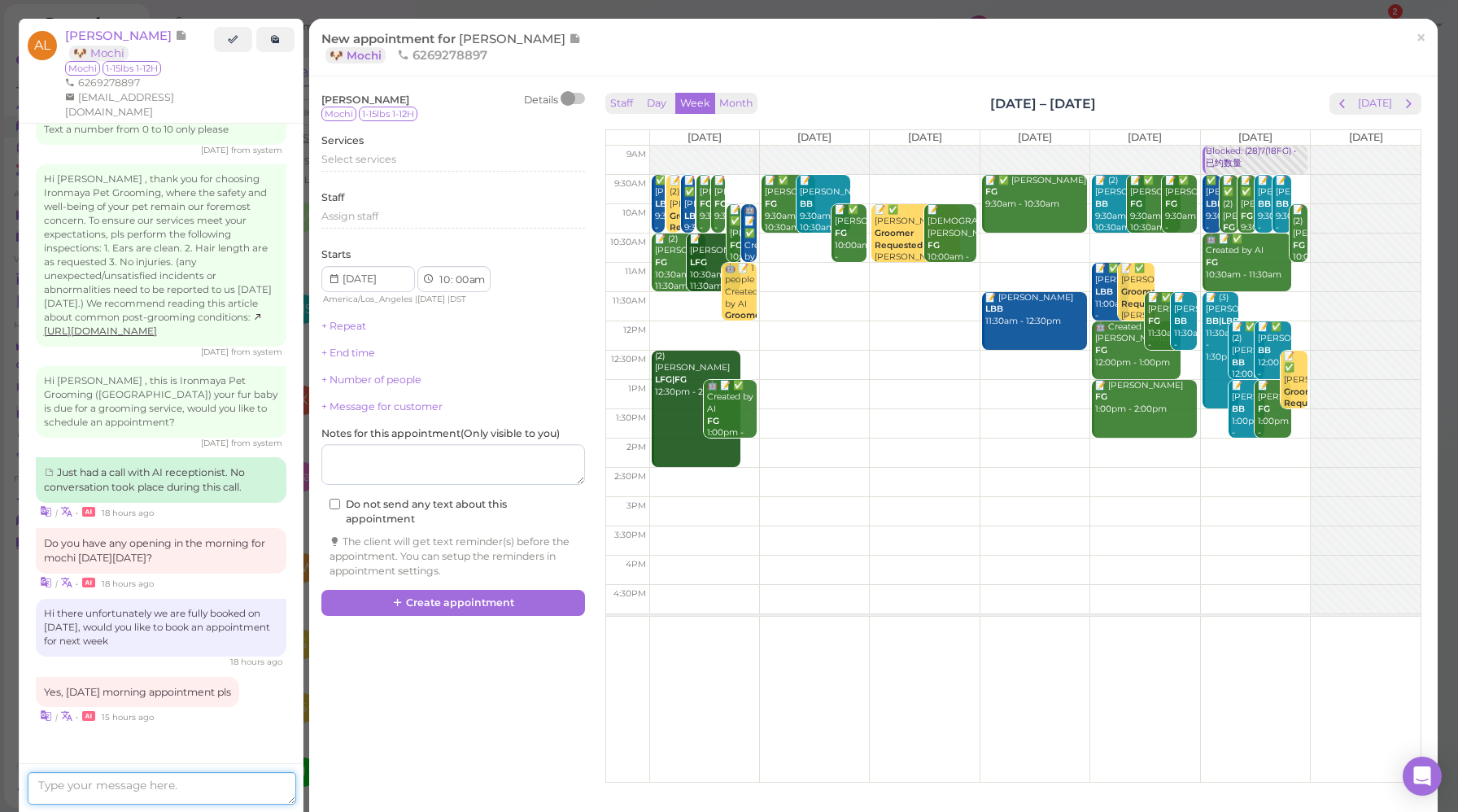
click at [199, 789] on textarea at bounding box center [161, 788] width 268 height 32
type textarea "How about 10:30am [DATE]?"
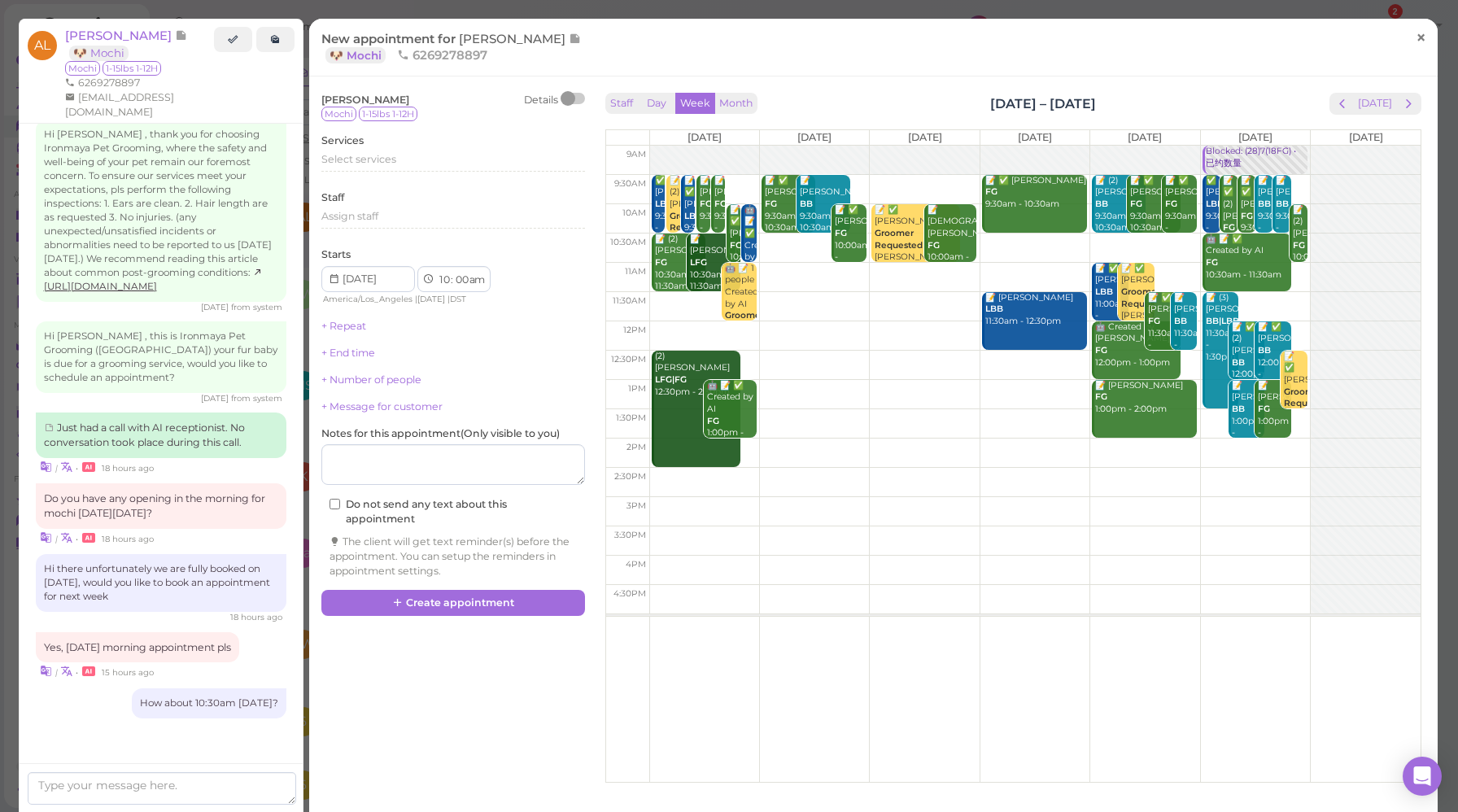
click at [1414, 47] on link "×" at bounding box center [1421, 39] width 30 height 38
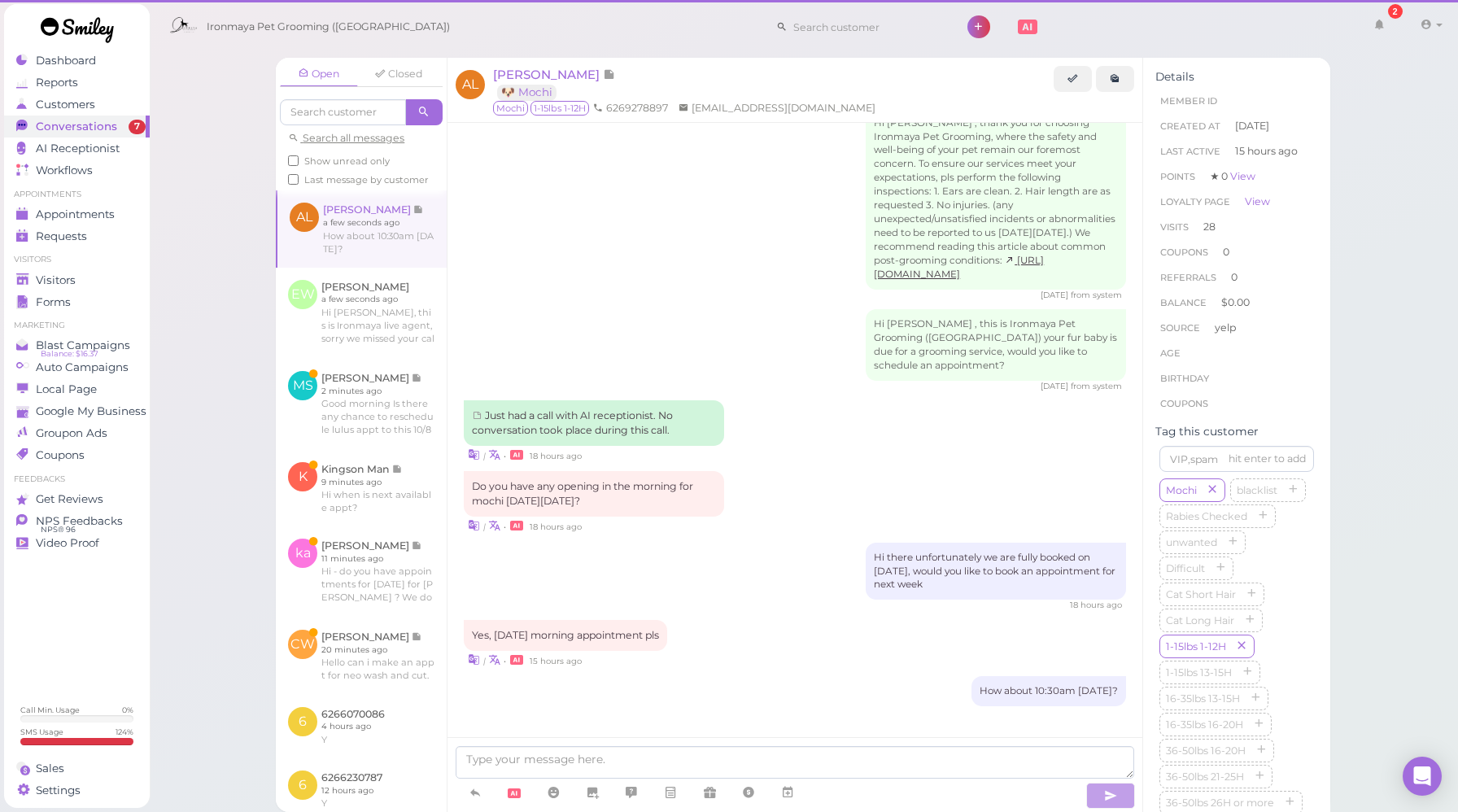
scroll to position [1826, 0]
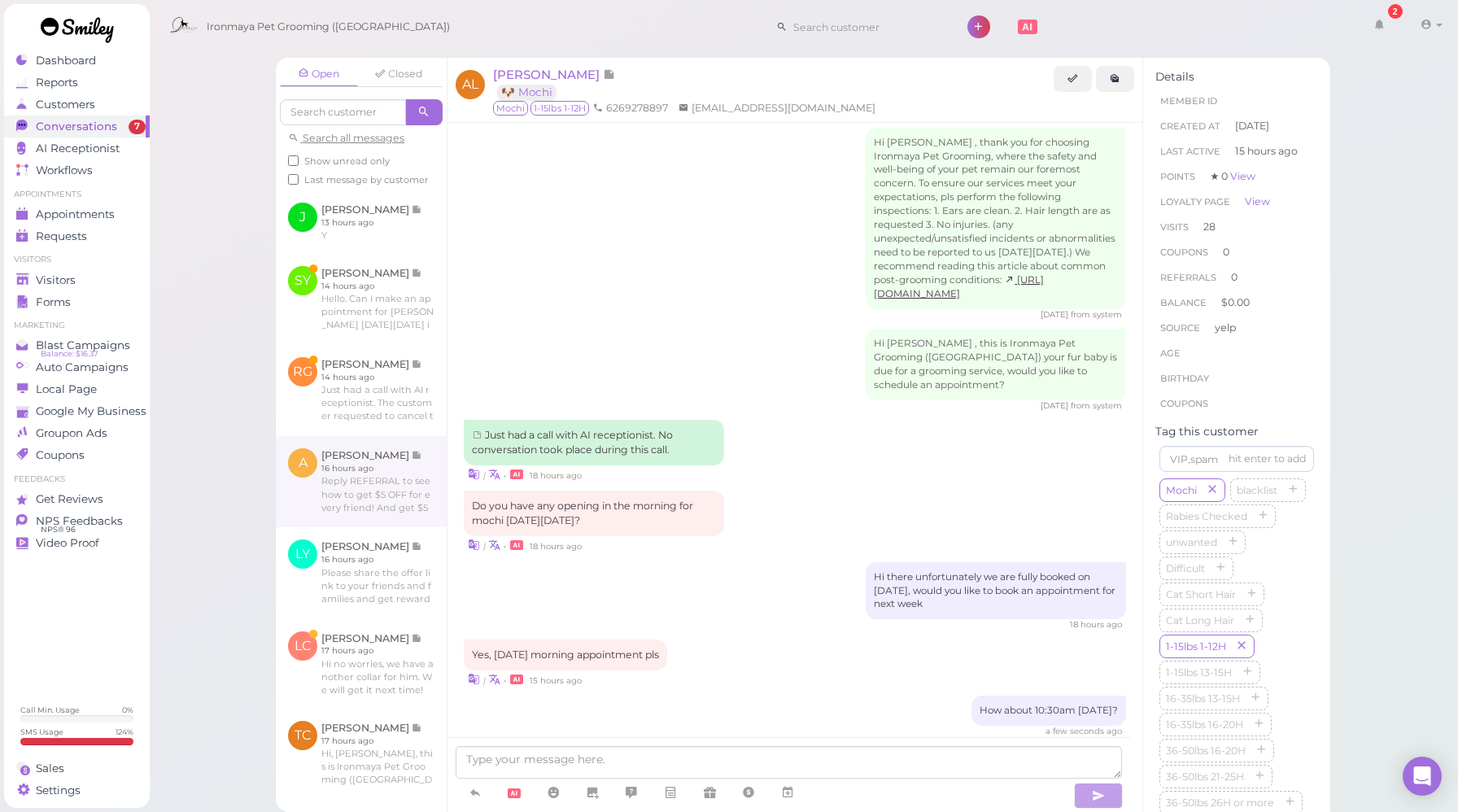
scroll to position [631, 0]
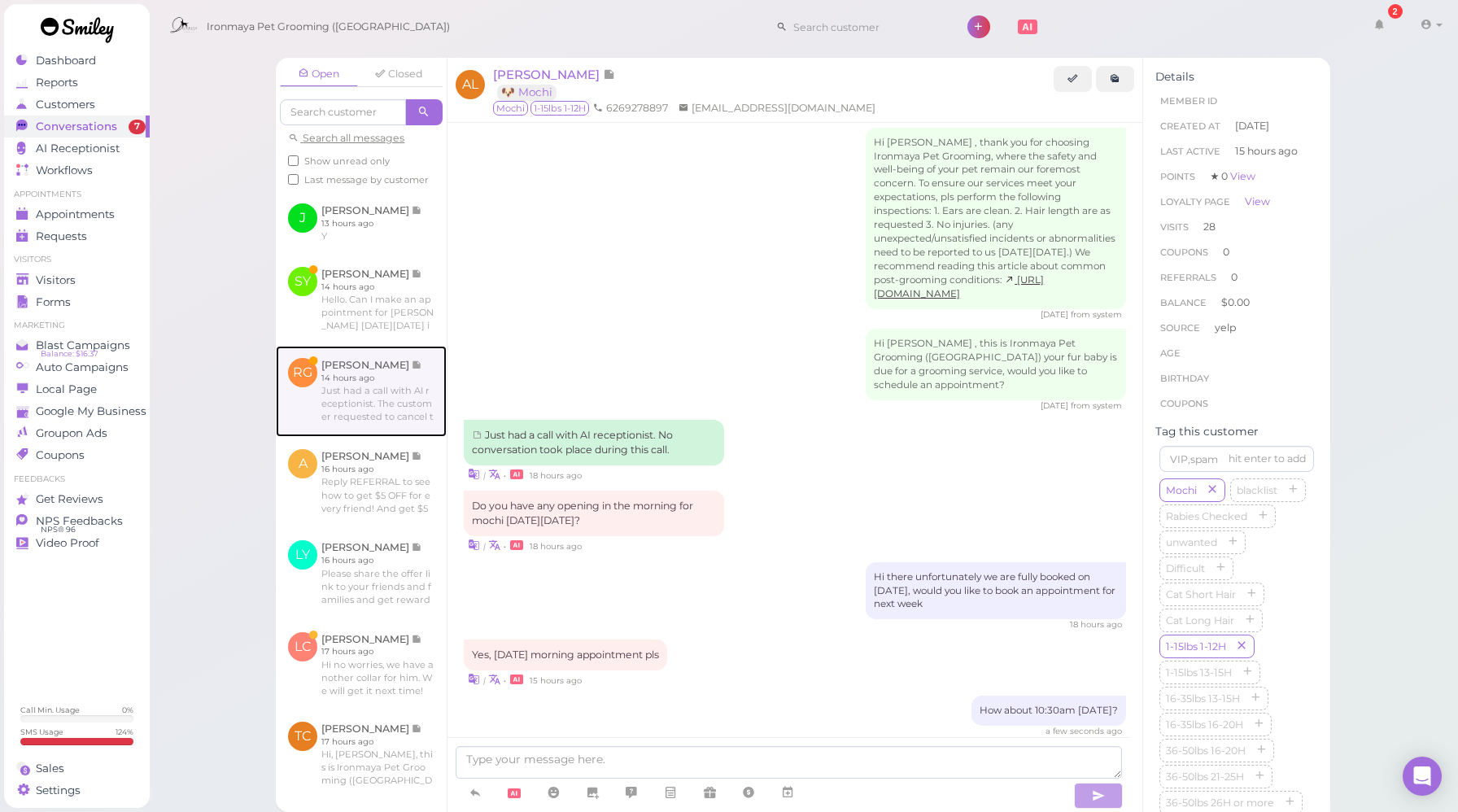
click at [372, 421] on link at bounding box center [361, 392] width 171 height 91
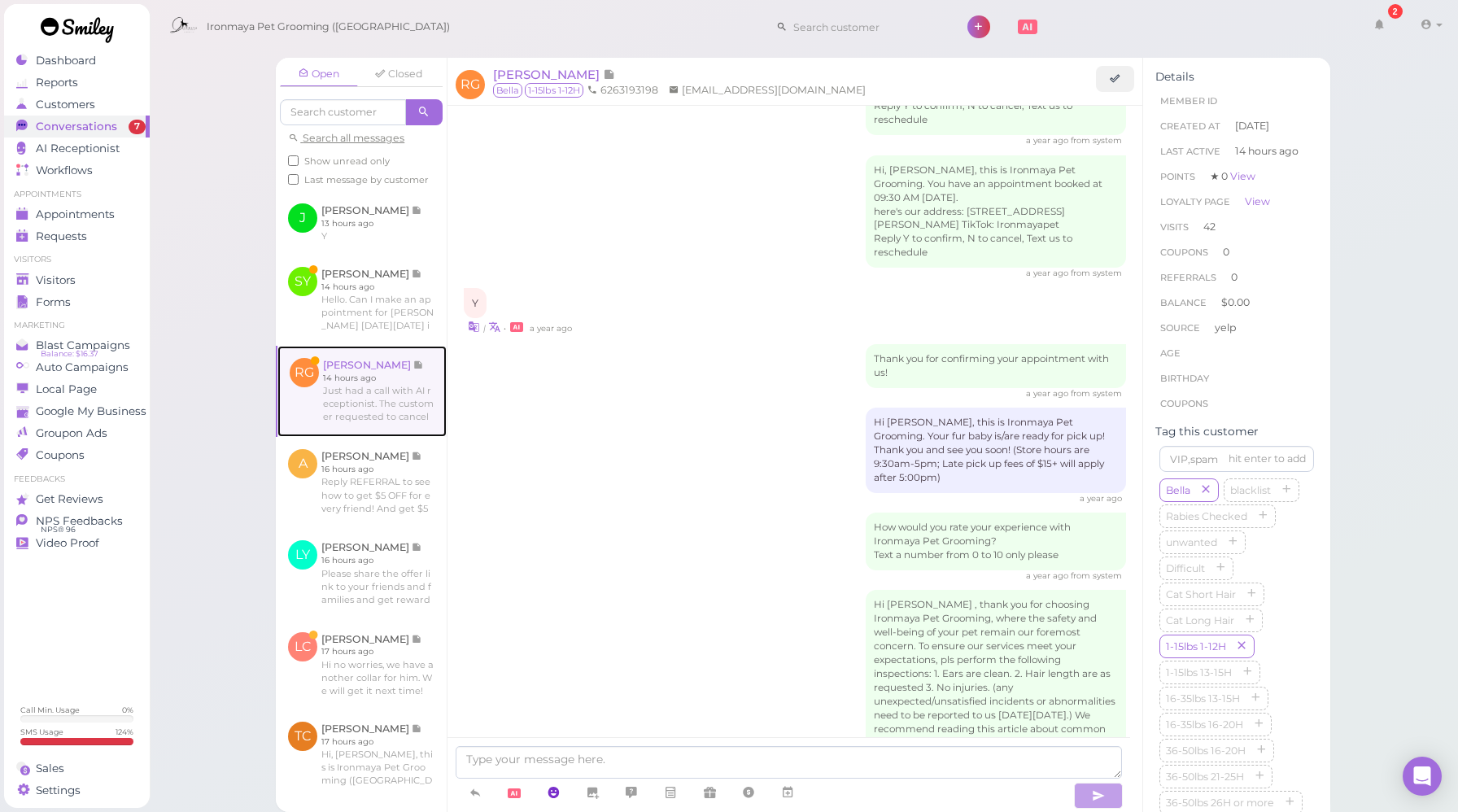
scroll to position [2653, 0]
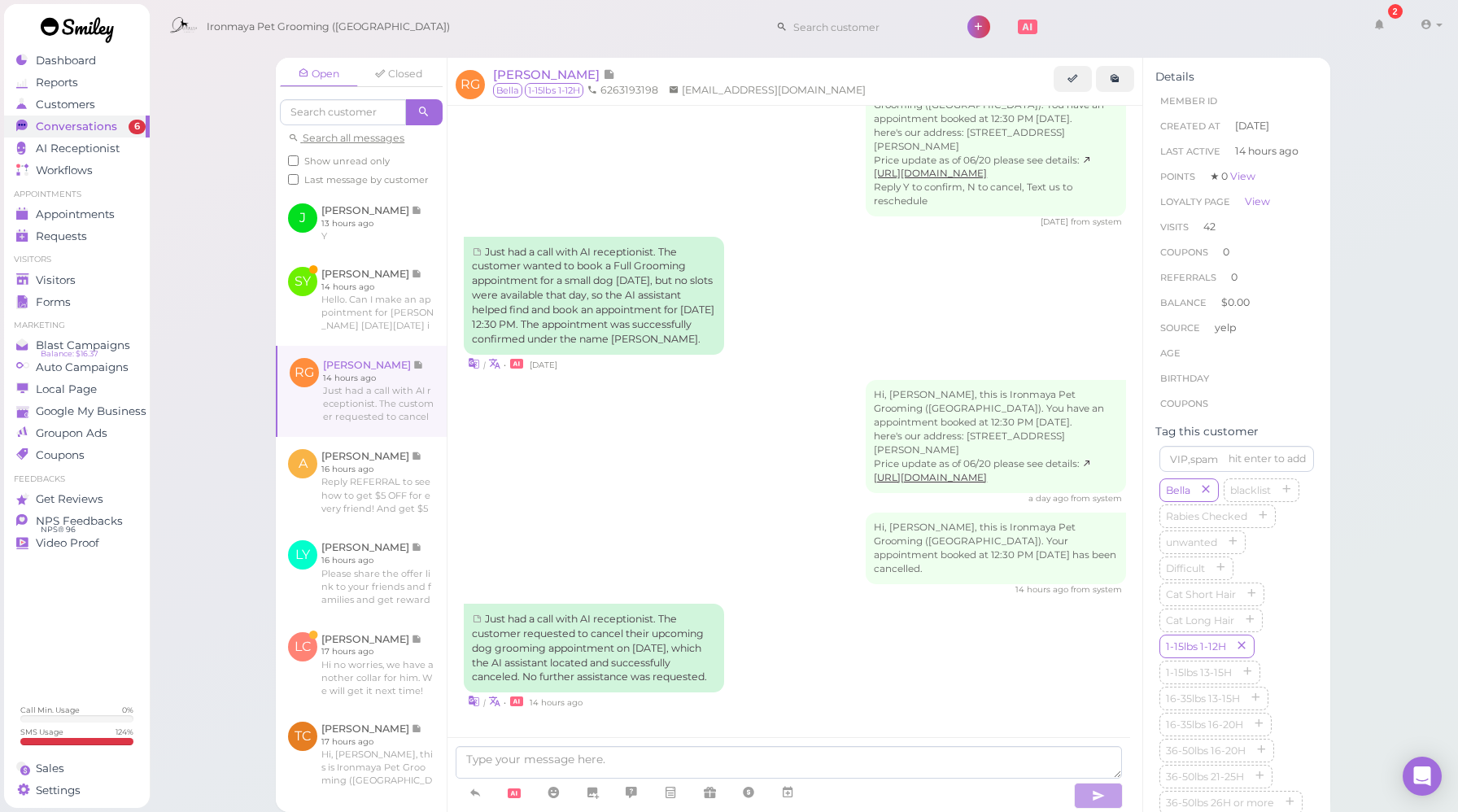
click at [666, 415] on div "Hi, [PERSON_NAME], this is Ironmaya Pet Grooming ([GEOGRAPHIC_DATA]). You have …" at bounding box center [795, 442] width 663 height 125
click at [618, 438] on div "Hi, [PERSON_NAME], this is Ironmaya Pet Grooming ([GEOGRAPHIC_DATA]). You have …" at bounding box center [795, 442] width 663 height 125
click at [672, 455] on div "Hi, [PERSON_NAME], this is Ironmaya Pet Grooming ([GEOGRAPHIC_DATA]). You have …" at bounding box center [795, 442] width 663 height 125
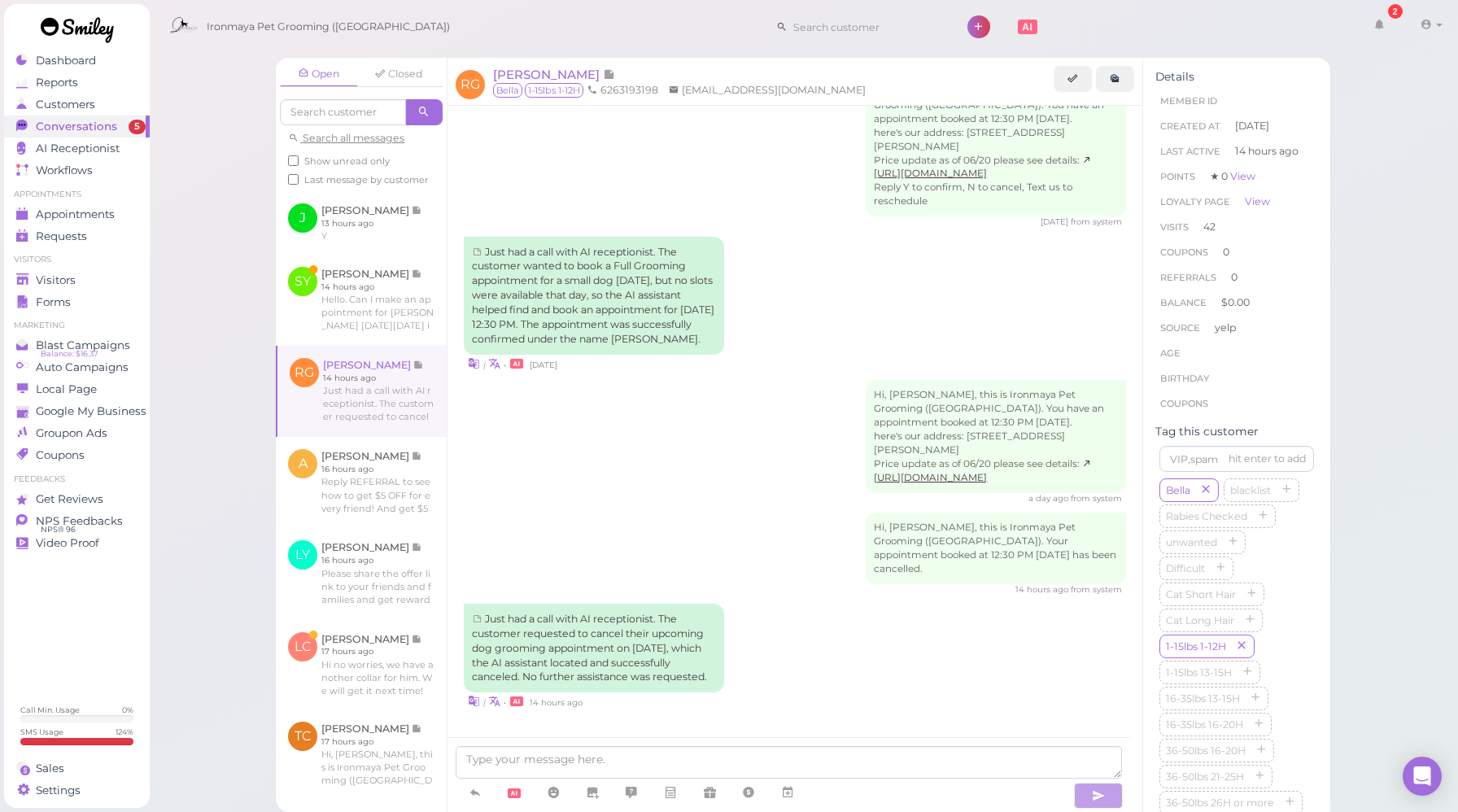
click at [679, 465] on div "Hi, [PERSON_NAME], this is Ironmaya Pet Grooming ([GEOGRAPHIC_DATA]). You have …" at bounding box center [795, 442] width 663 height 125
click at [525, 73] on span "[PERSON_NAME]" at bounding box center [548, 74] width 110 height 16
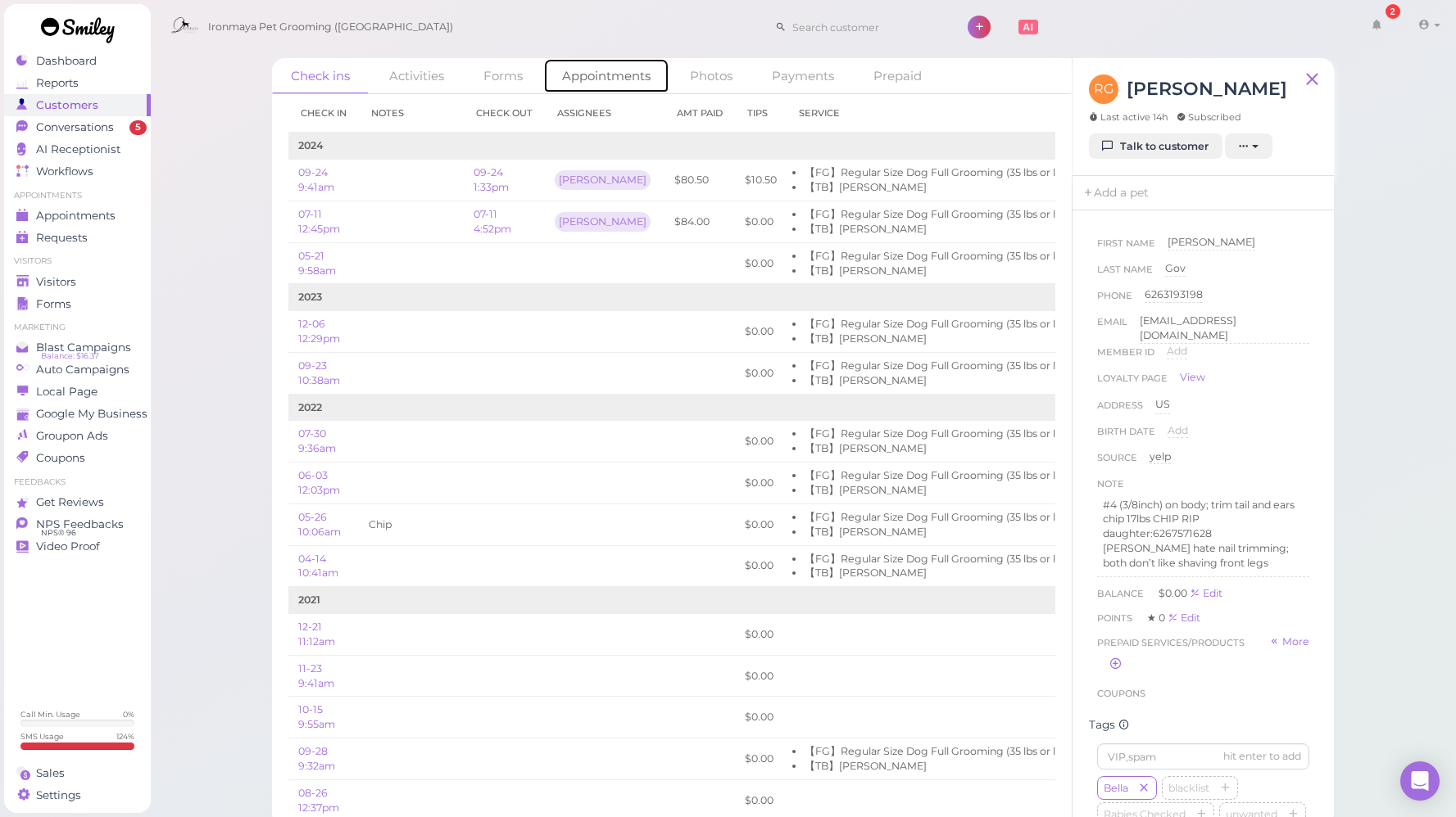
click at [578, 73] on link "Appointments" at bounding box center [606, 76] width 126 height 35
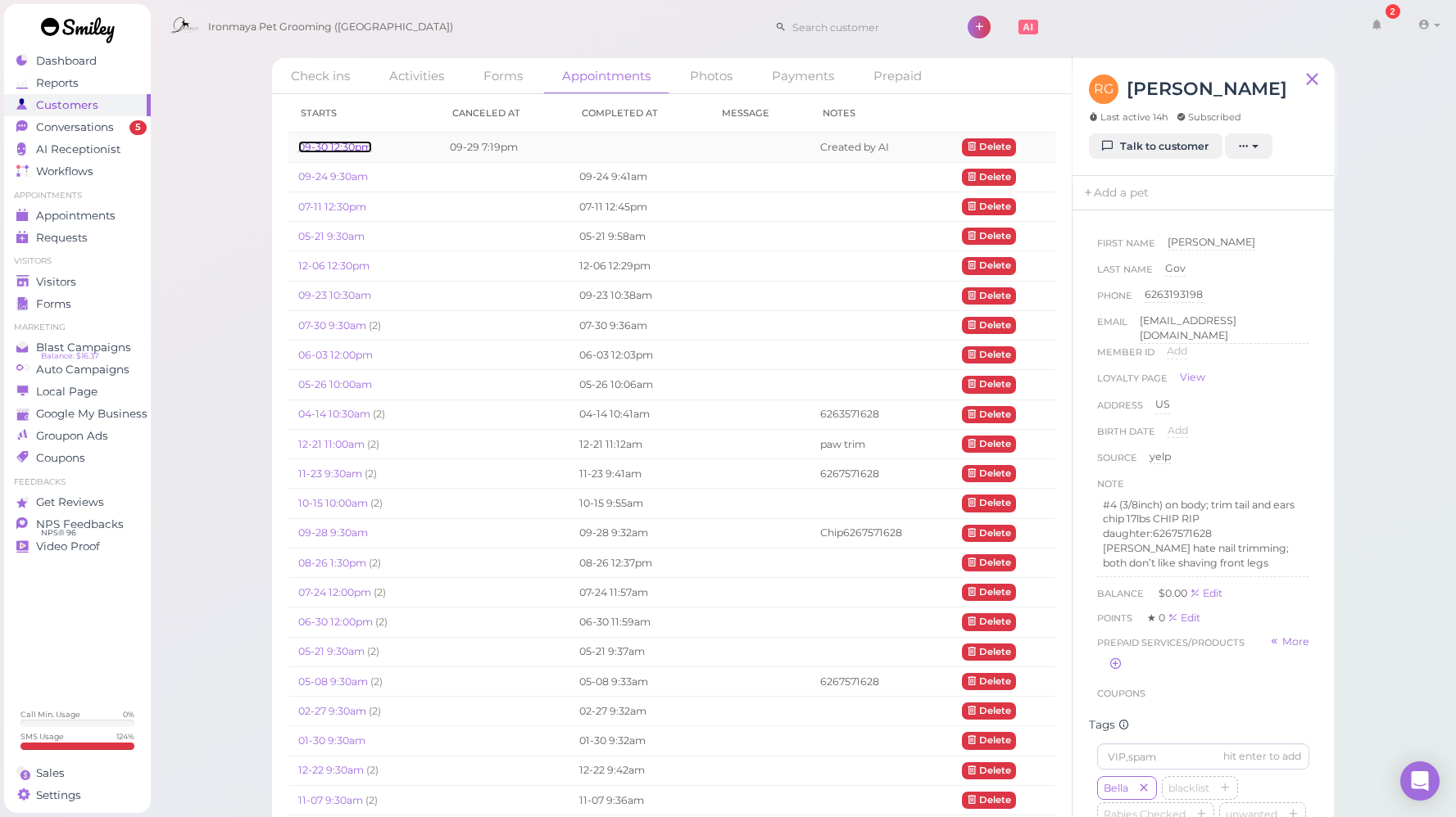
click at [337, 141] on link "09-30 12:30pm" at bounding box center [335, 146] width 74 height 12
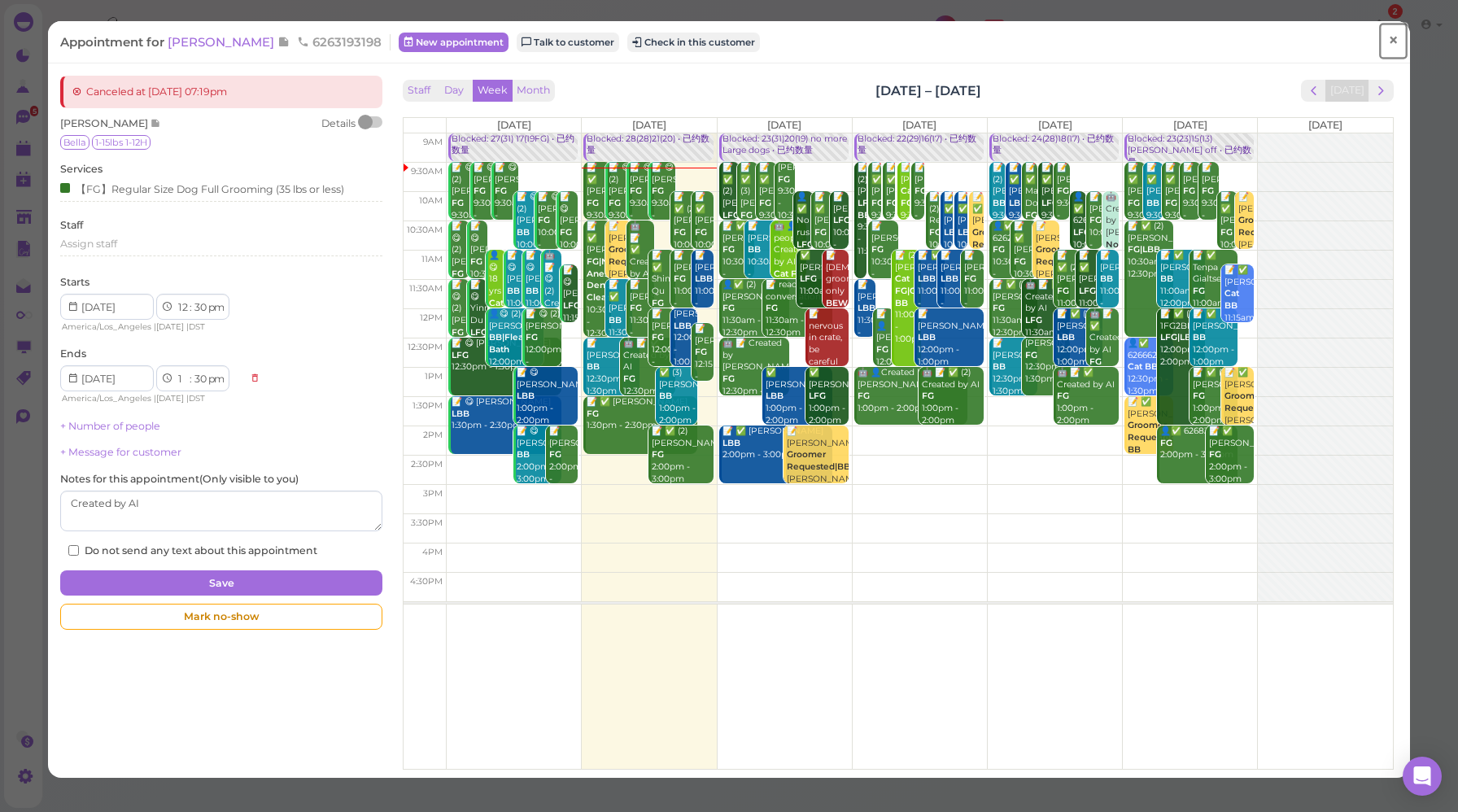
click at [1389, 39] on span "×" at bounding box center [1394, 40] width 11 height 23
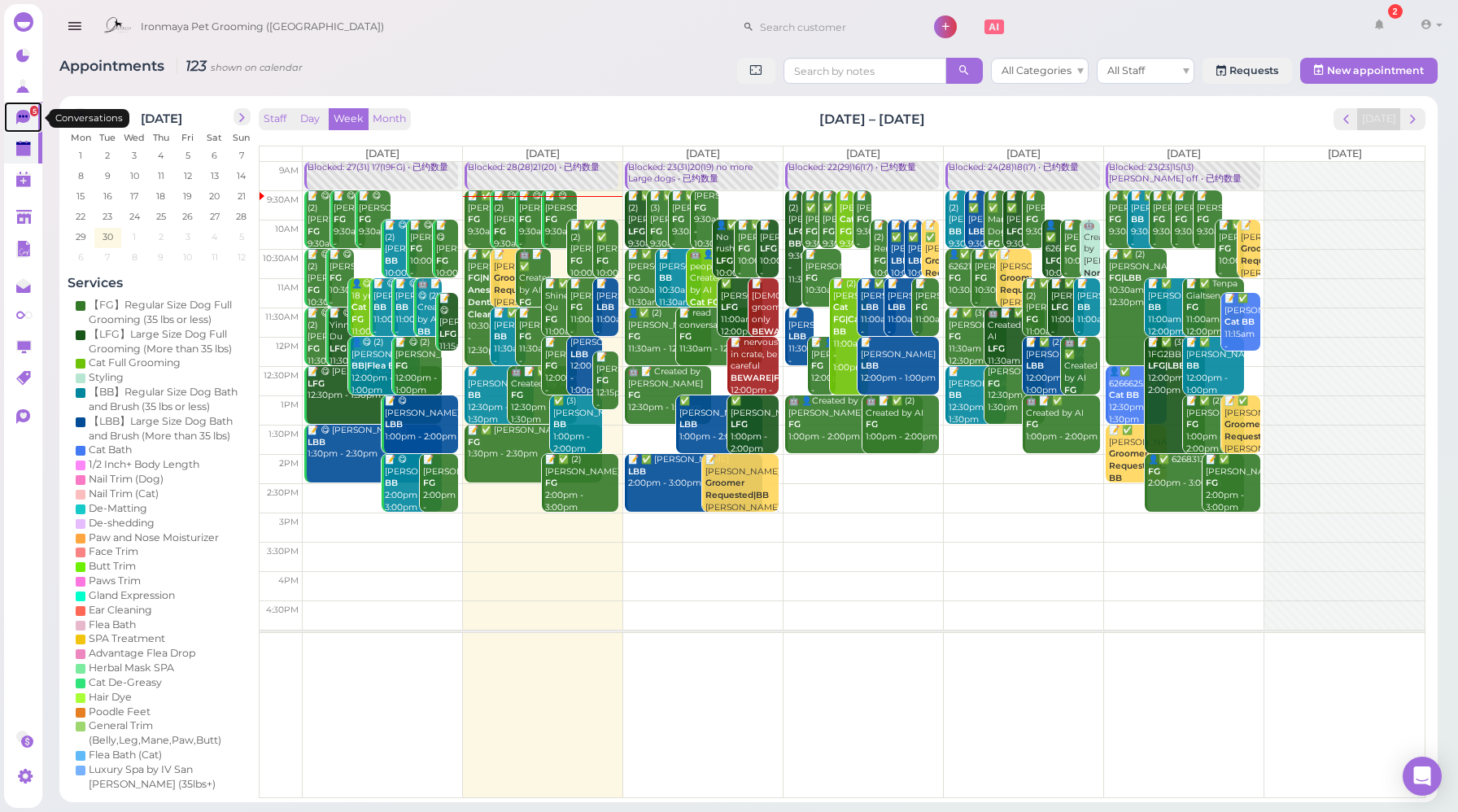
click at [29, 116] on icon at bounding box center [23, 117] width 14 height 15
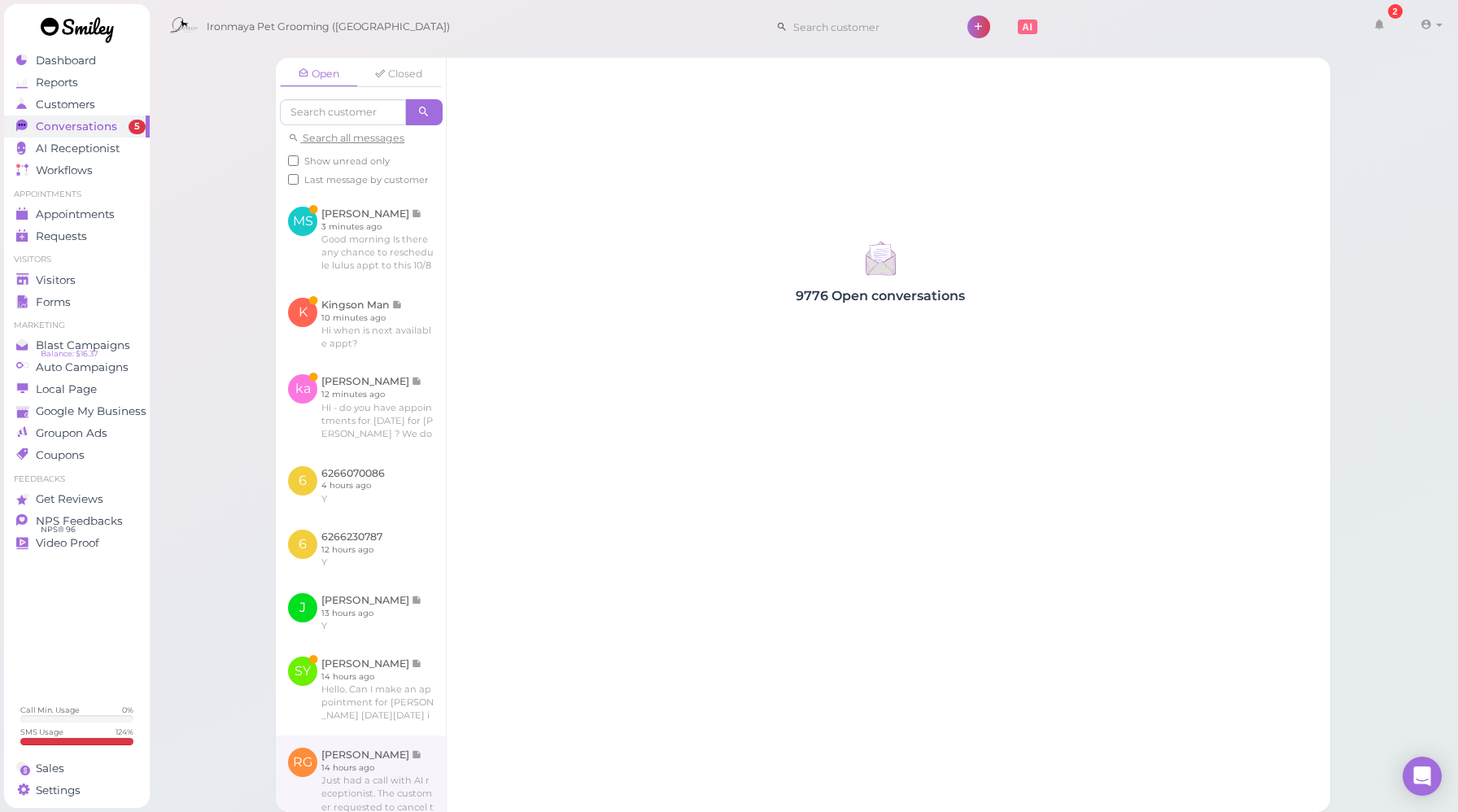
scroll to position [494, 0]
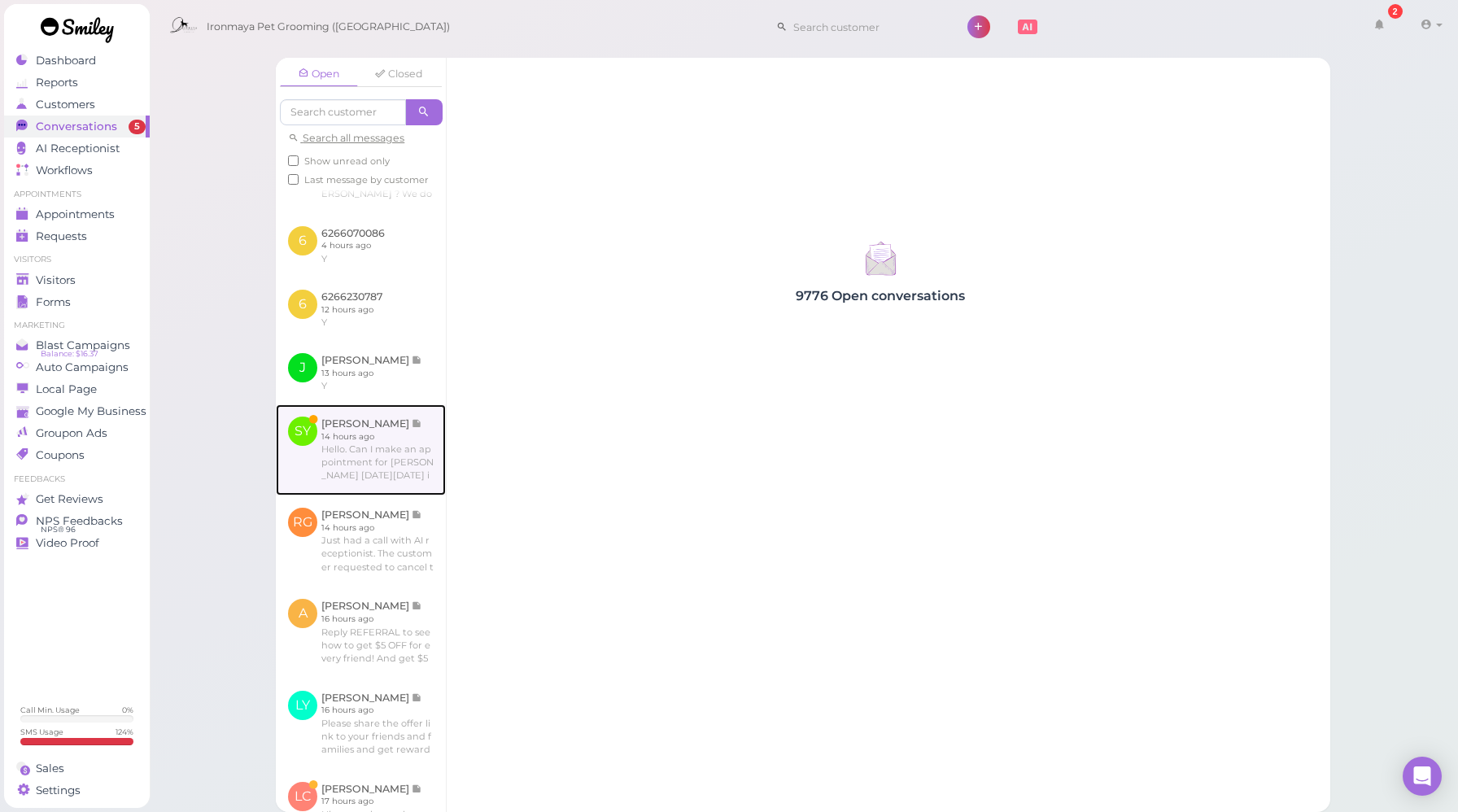
click at [364, 493] on link at bounding box center [361, 450] width 170 height 91
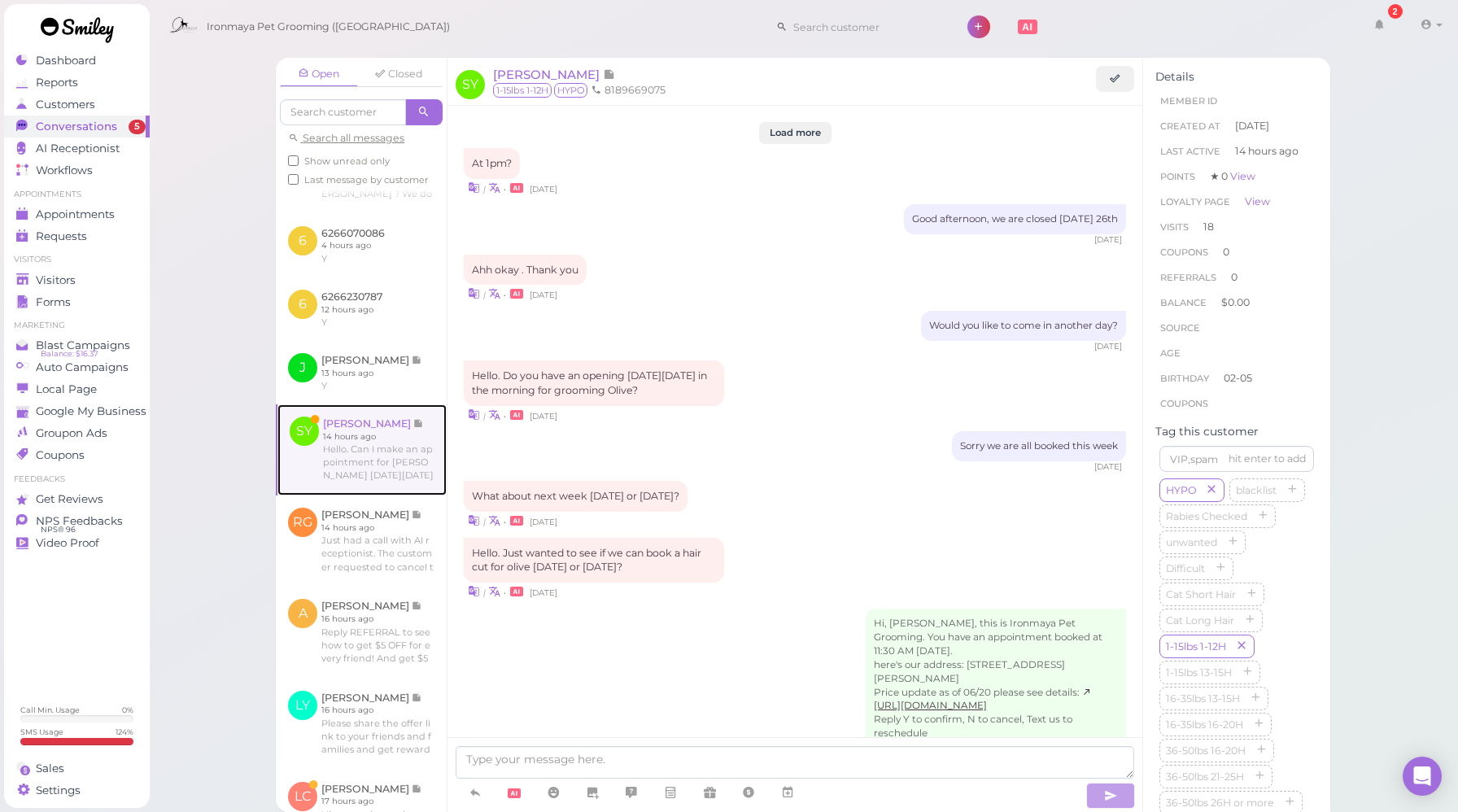
scroll to position [2144, 0]
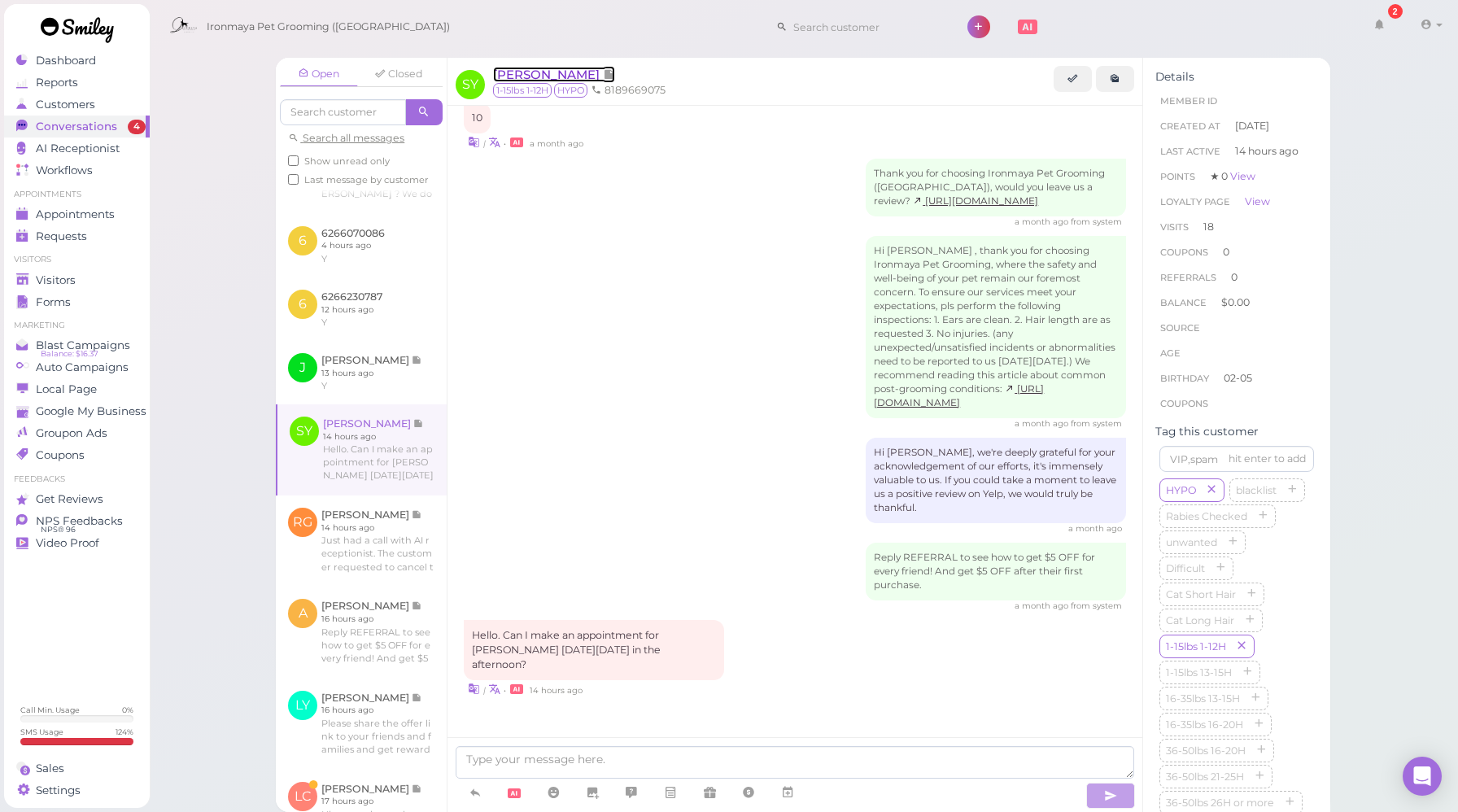
click at [514, 75] on span "[PERSON_NAME]" at bounding box center [548, 74] width 110 height 16
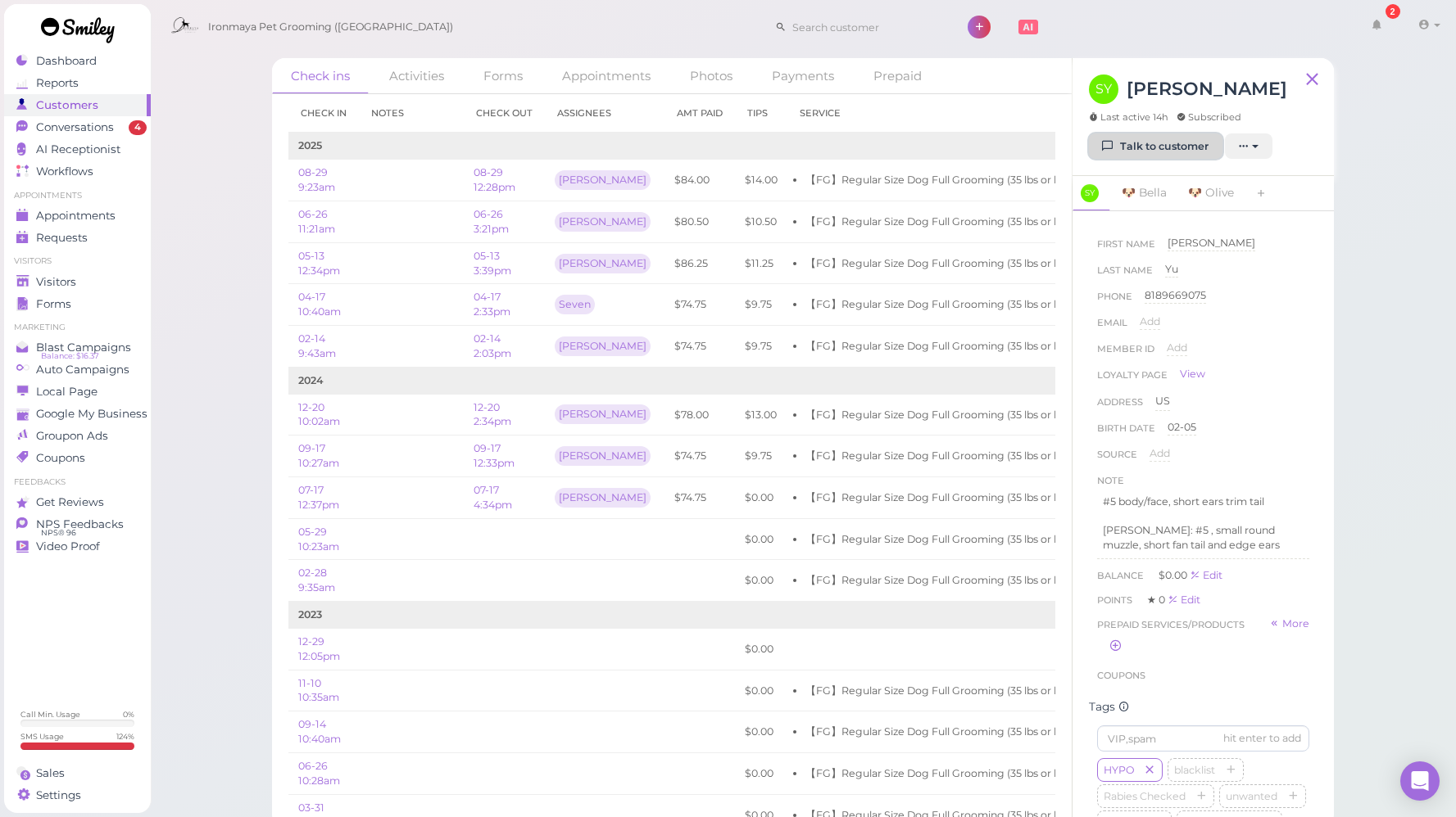
click at [1109, 140] on icon at bounding box center [1108, 145] width 11 height 12
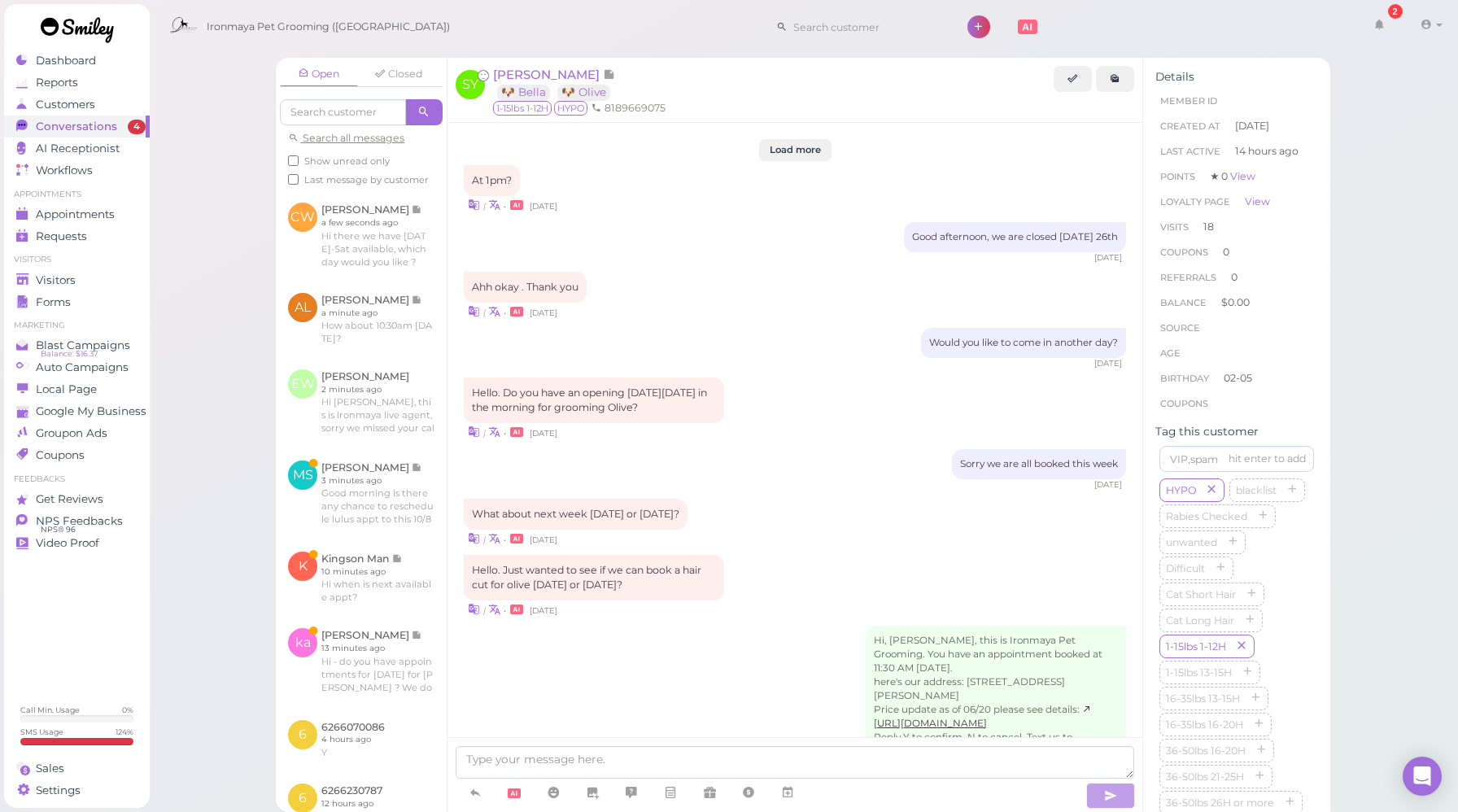
scroll to position [2144, 0]
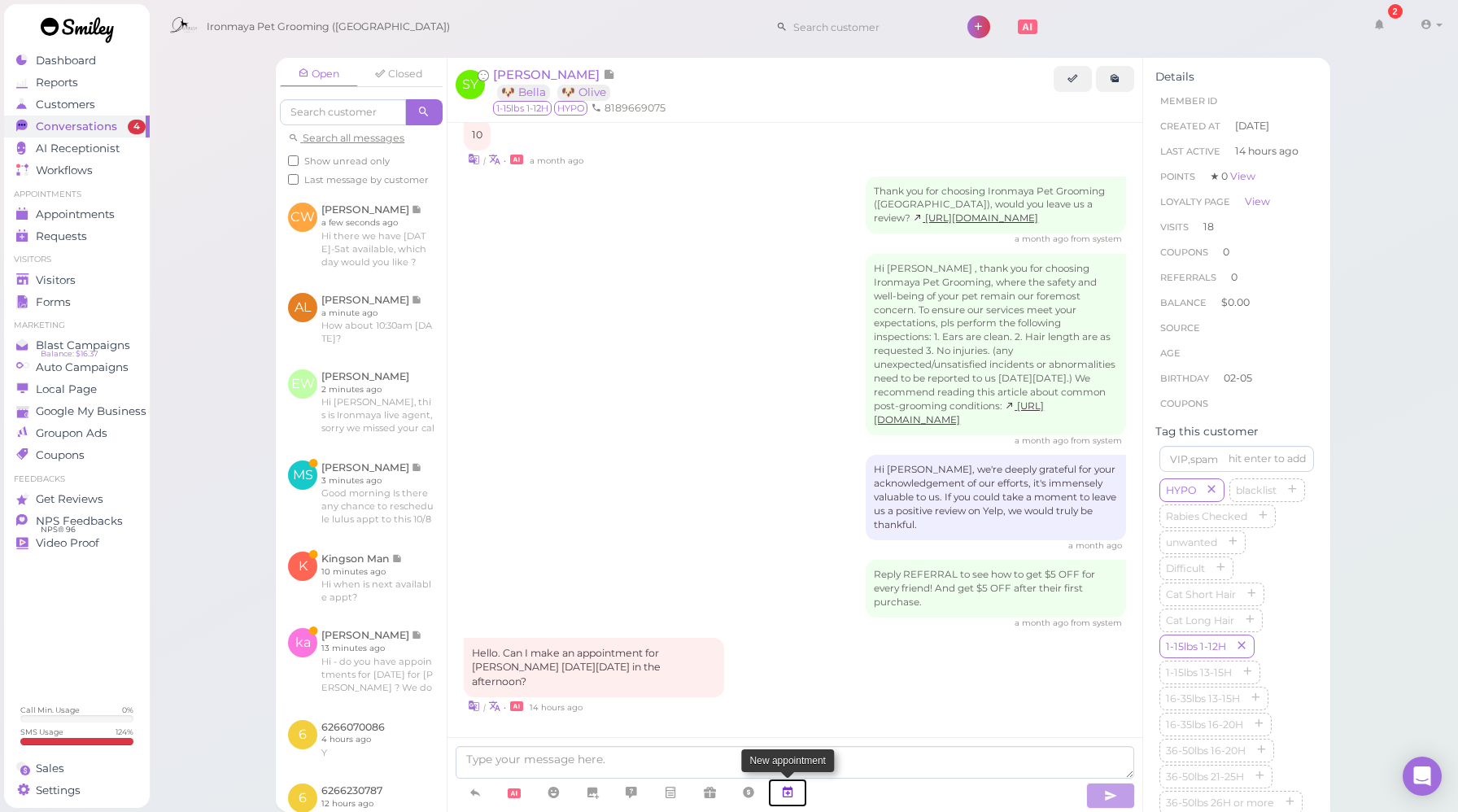
click at [799, 791] on link at bounding box center [787, 793] width 39 height 28
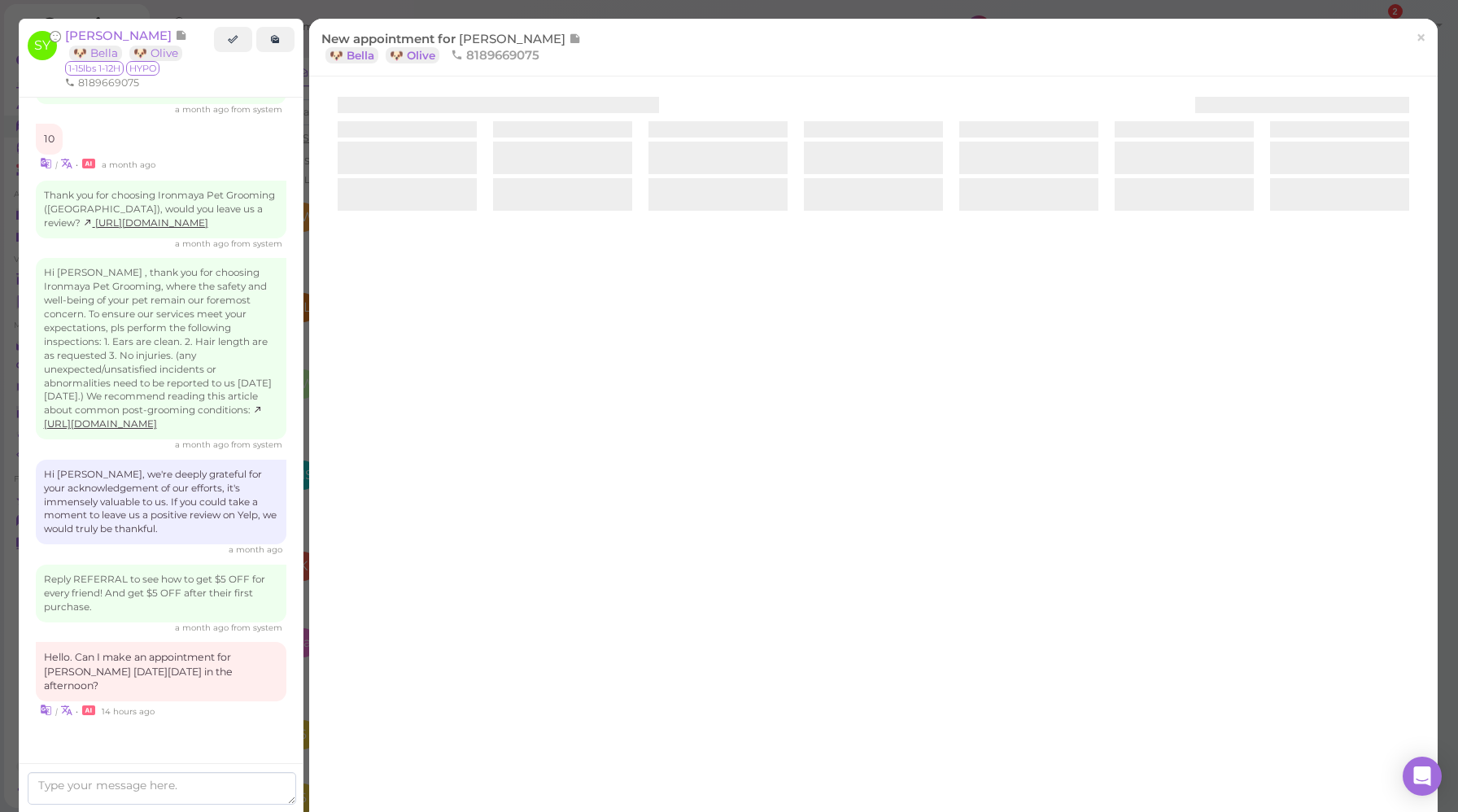
scroll to position [2241, 0]
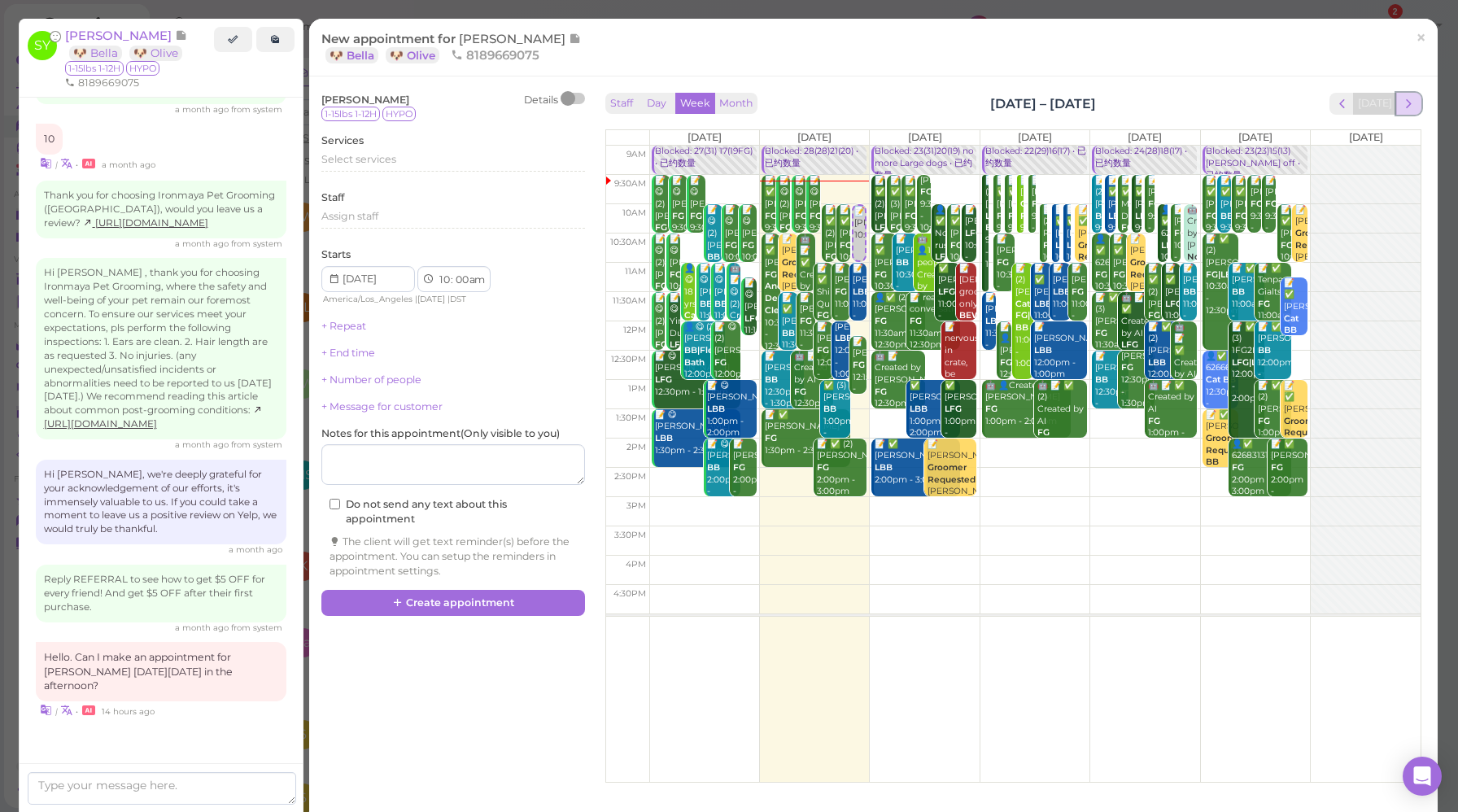
click at [1402, 102] on span "next" at bounding box center [1409, 103] width 16 height 16
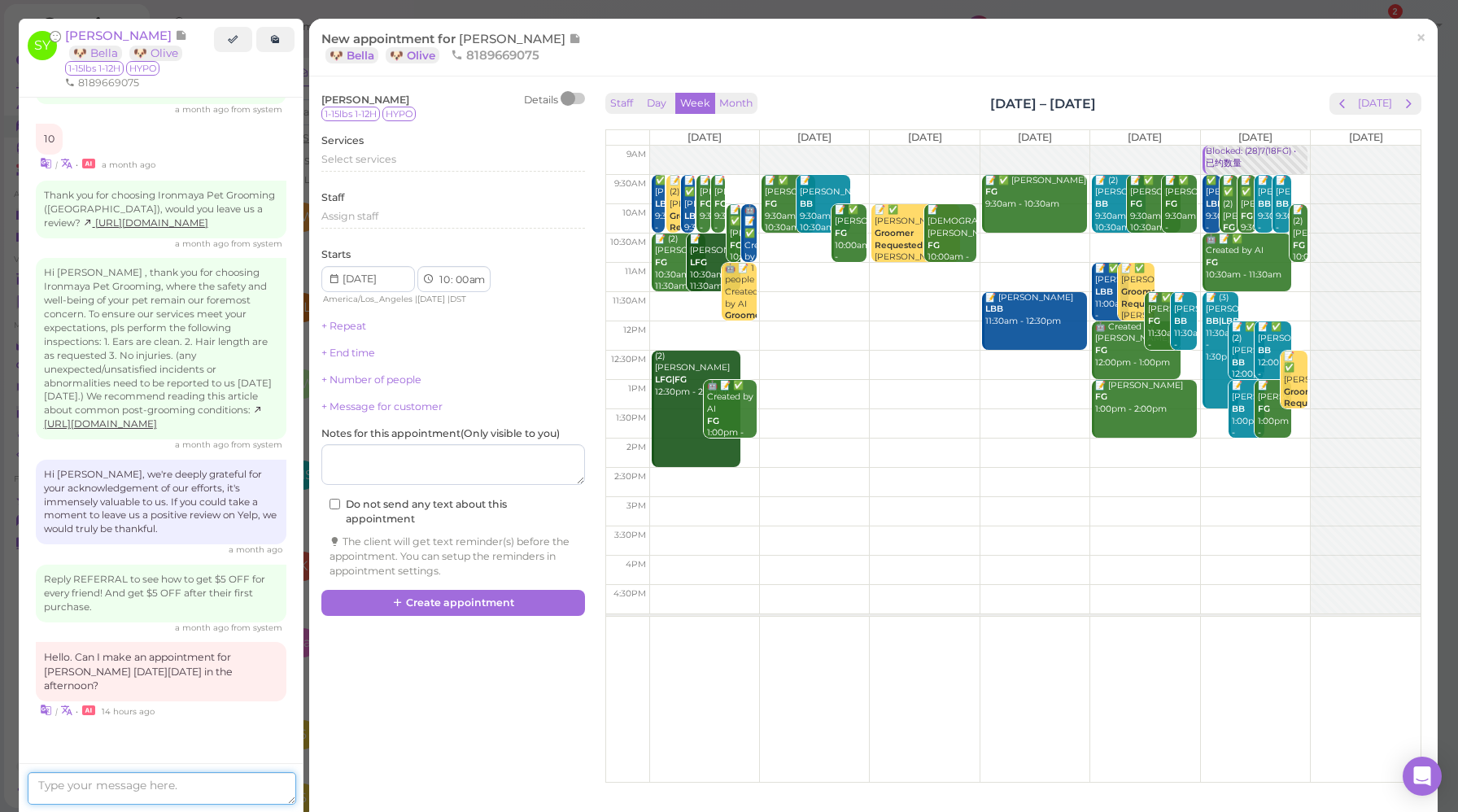
click at [199, 790] on textarea at bounding box center [161, 788] width 268 height 32
type textarea "How about 12pm or 12:30pm?"
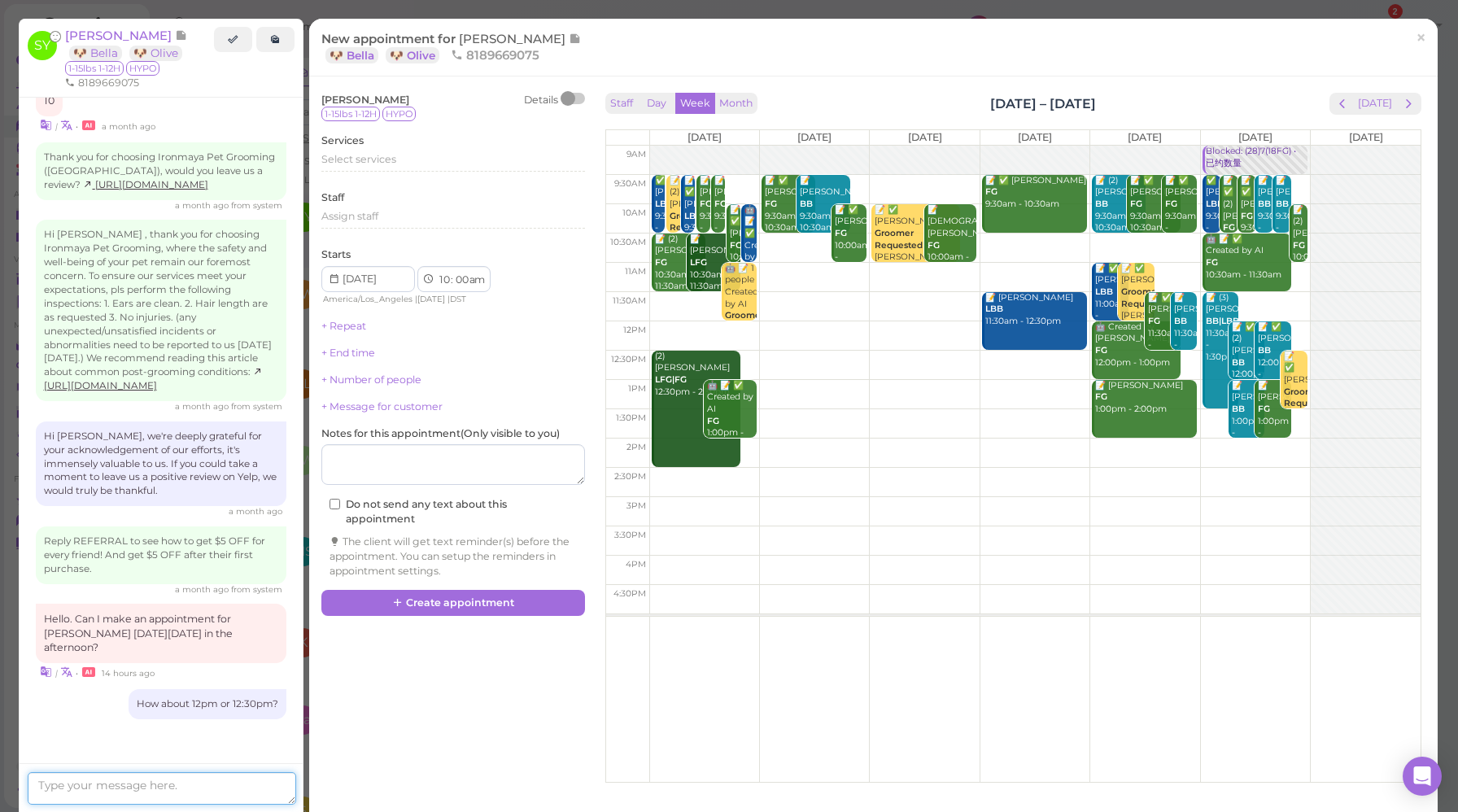
scroll to position [2283, 0]
click at [1412, 50] on link "×" at bounding box center [1421, 39] width 30 height 38
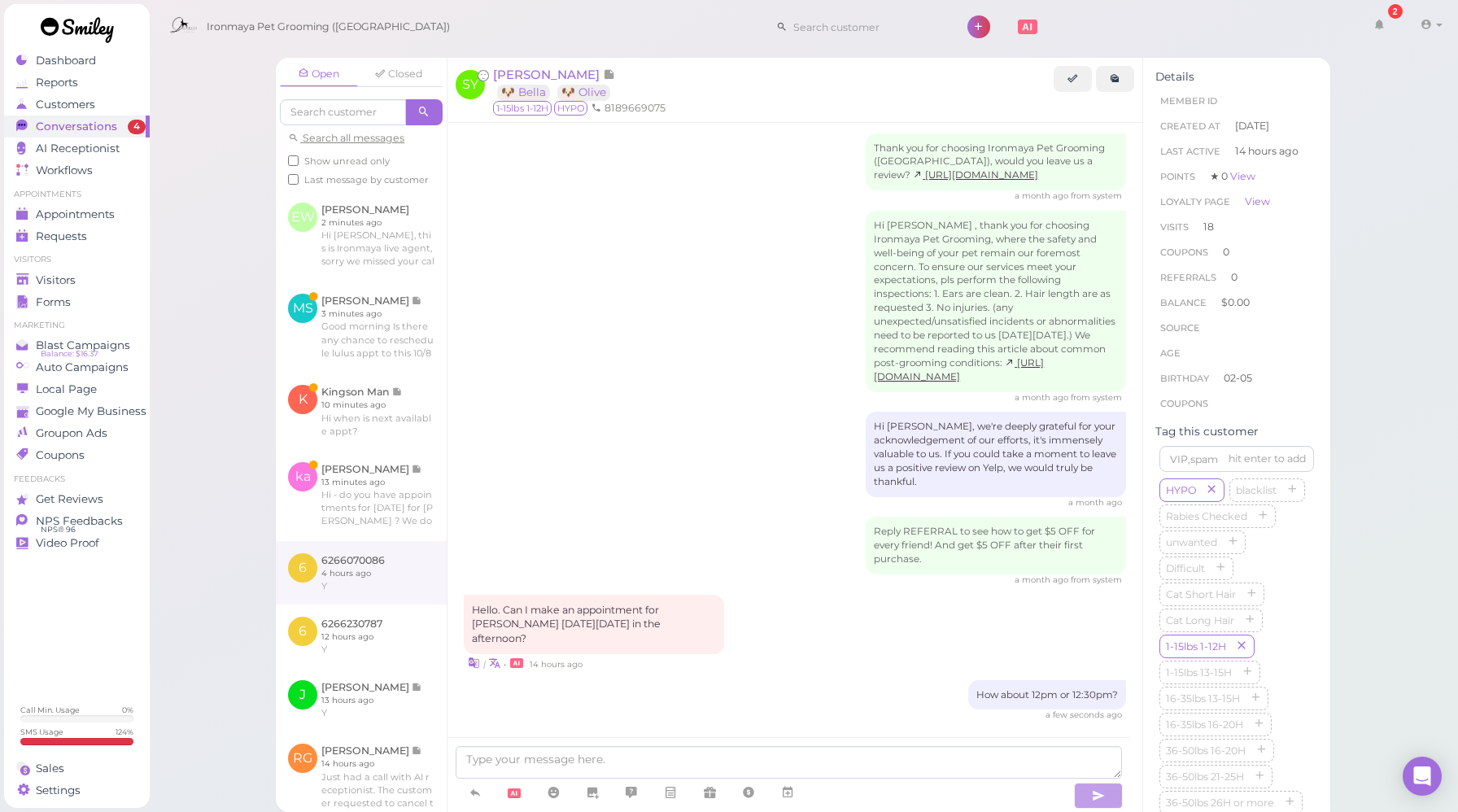
scroll to position [251, 0]
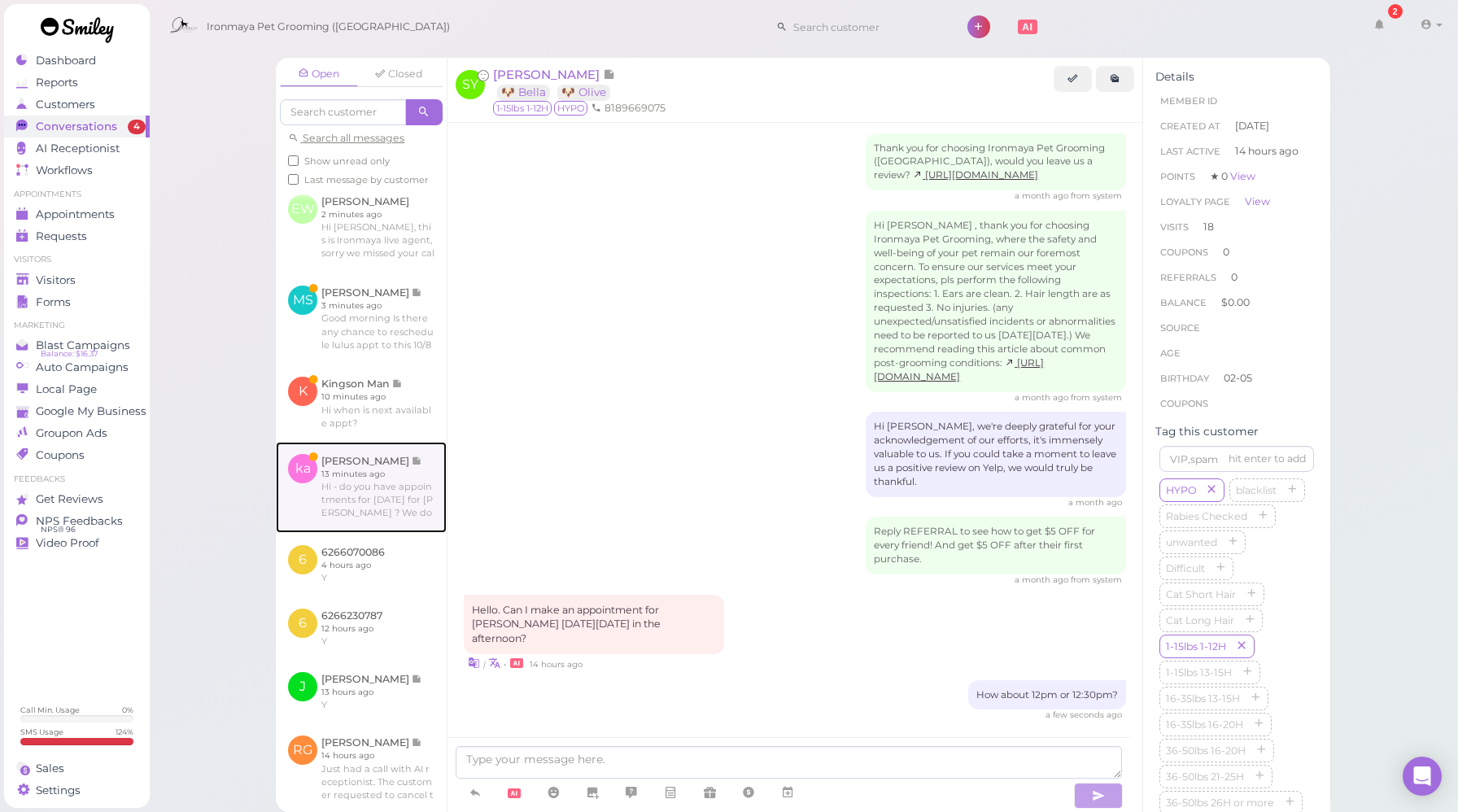
click at [364, 525] on link at bounding box center [361, 487] width 171 height 91
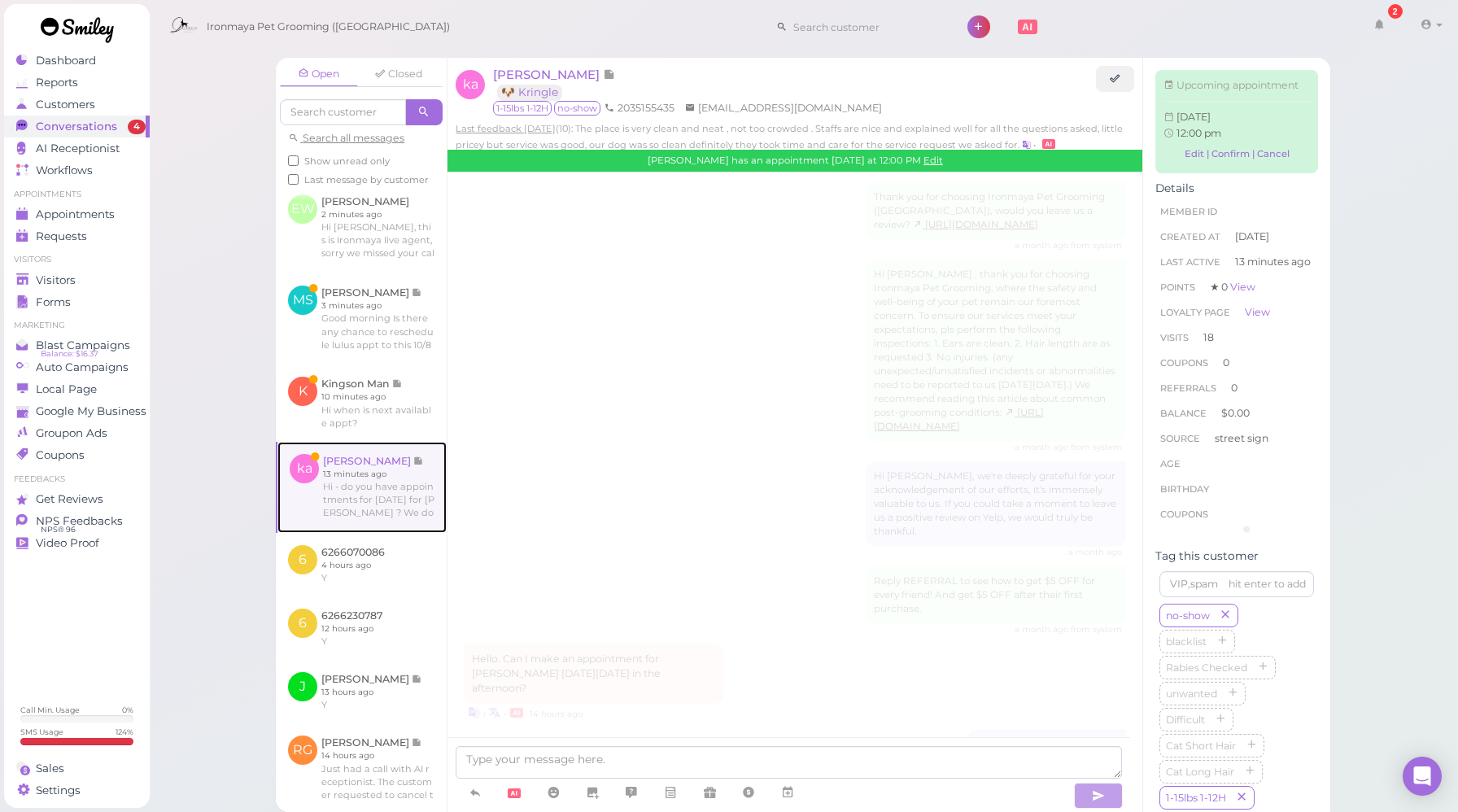
scroll to position [2168, 0]
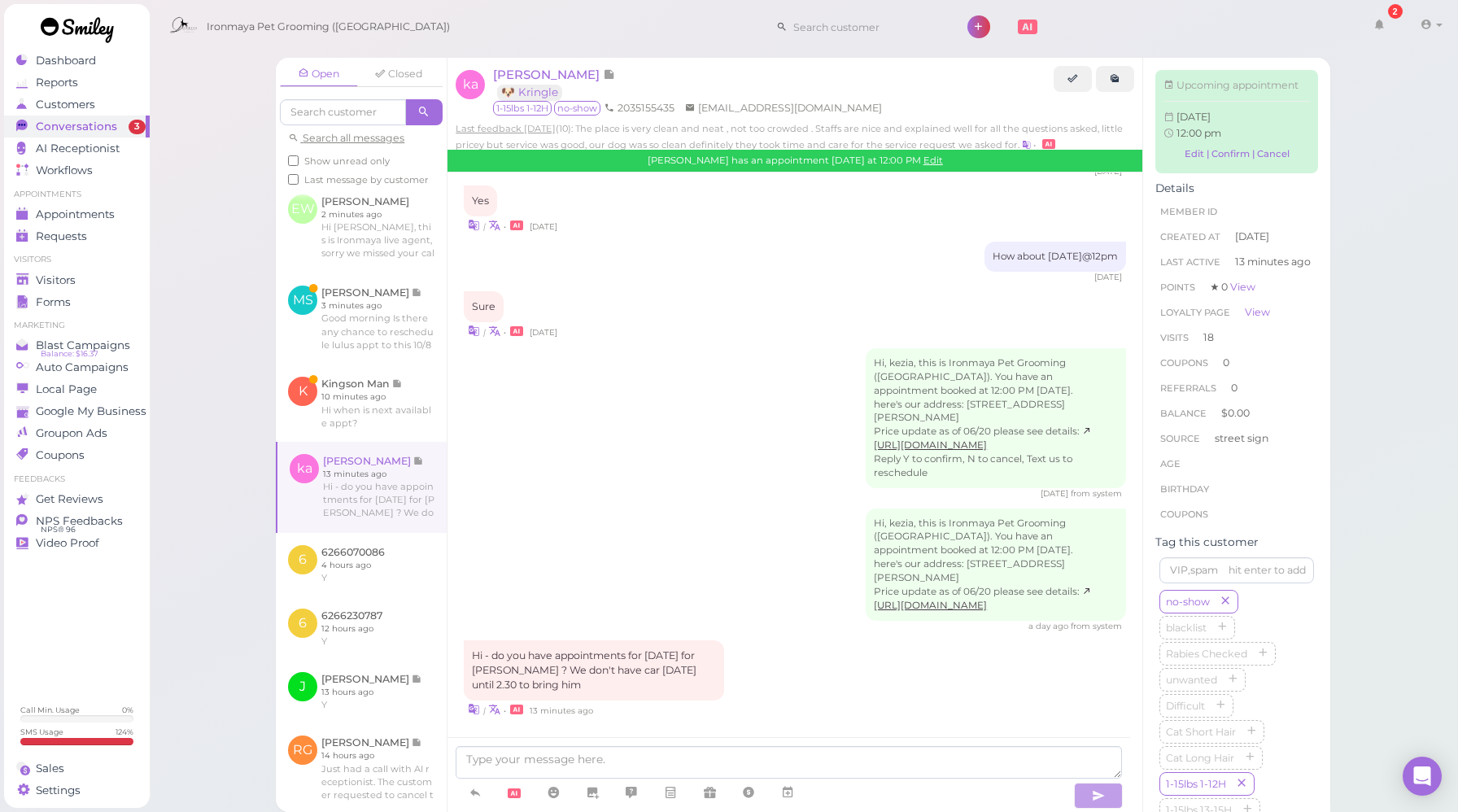
click at [594, 544] on div "Hi, kezia, this is Ironmaya Pet Grooming ([GEOGRAPHIC_DATA]). You have an appoi…" at bounding box center [795, 571] width 663 height 125
click at [720, 570] on div "Hi, kezia, this is Ironmaya Pet Grooming ([GEOGRAPHIC_DATA]). You have an appoi…" at bounding box center [795, 571] width 663 height 125
click at [557, 567] on div "Hi, kezia, this is Ironmaya Pet Grooming ([GEOGRAPHIC_DATA]). You have an appoi…" at bounding box center [795, 571] width 663 height 125
click at [792, 794] on icon at bounding box center [788, 793] width 13 height 17
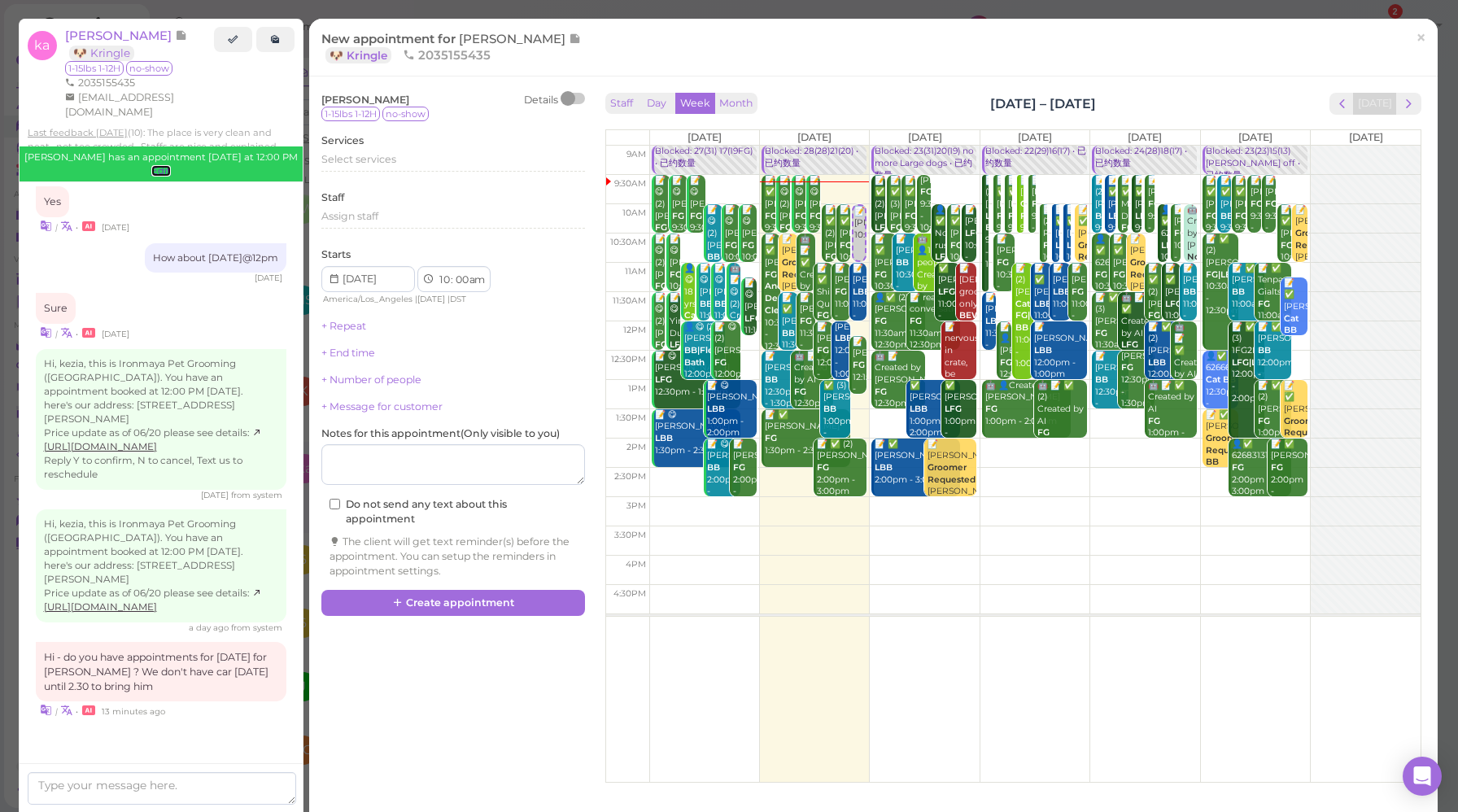
click at [171, 165] on link "Edit" at bounding box center [161, 171] width 20 height 12
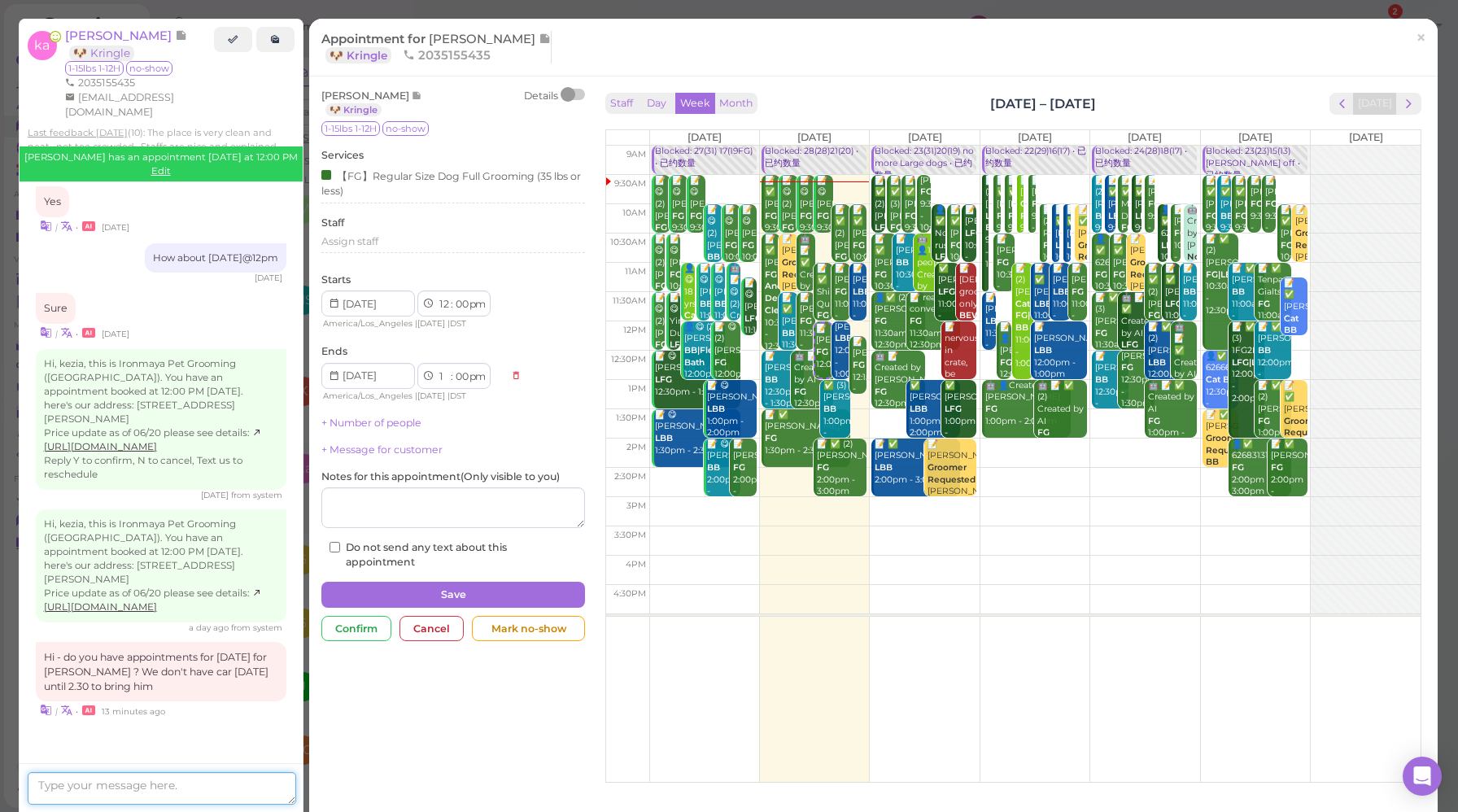
click at [190, 786] on textarea at bounding box center [161, 788] width 268 height 32
click at [192, 786] on textarea "Yes how about [DATE] 12pm" at bounding box center [161, 788] width 268 height 32
click at [240, 788] on textarea "Yes how about [DATE] 11pm" at bounding box center [161, 788] width 268 height 32
type textarea "Yes how about [DATE] 11pm?"
click at [1416, 45] on span "×" at bounding box center [1421, 38] width 11 height 23
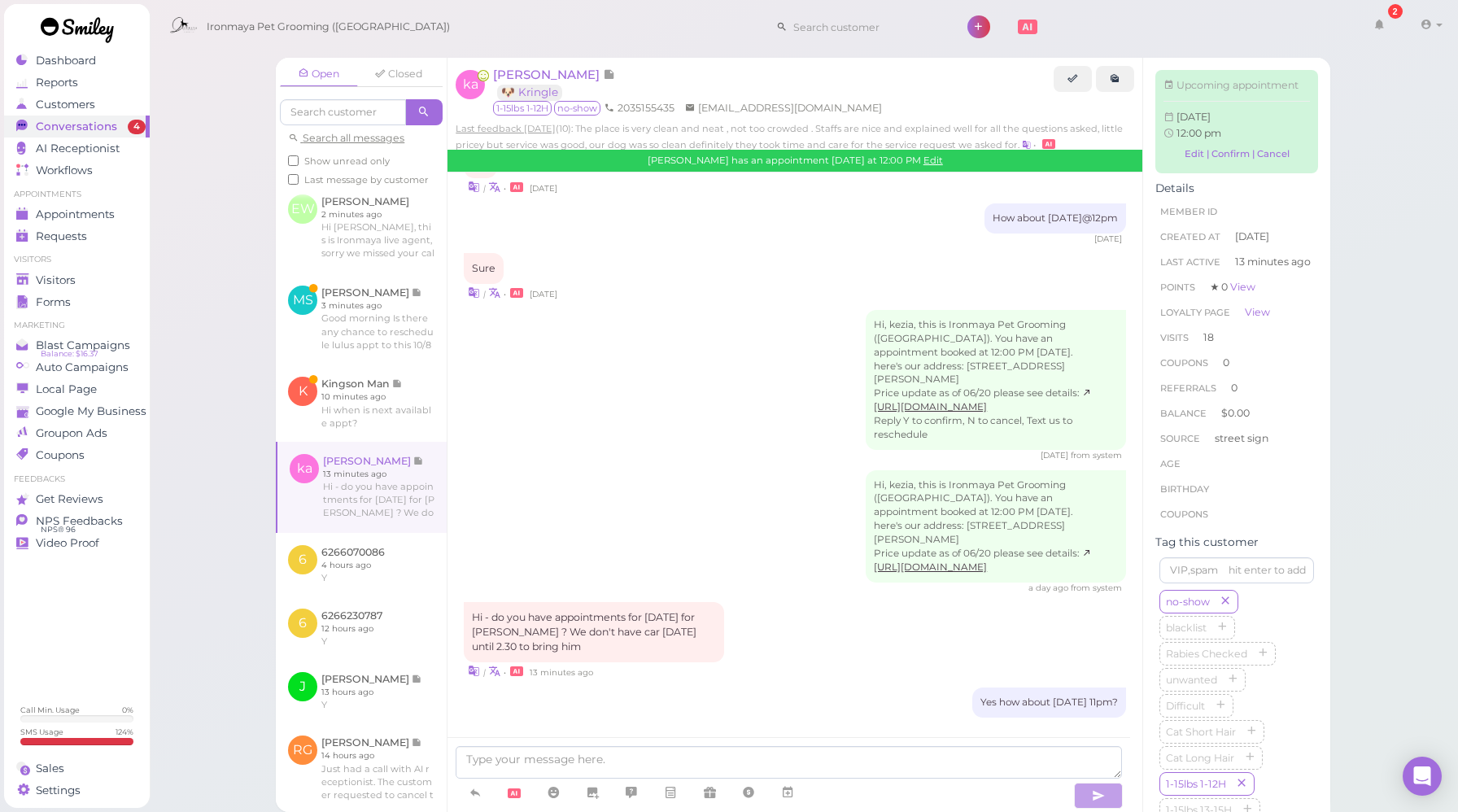
scroll to position [392, 0]
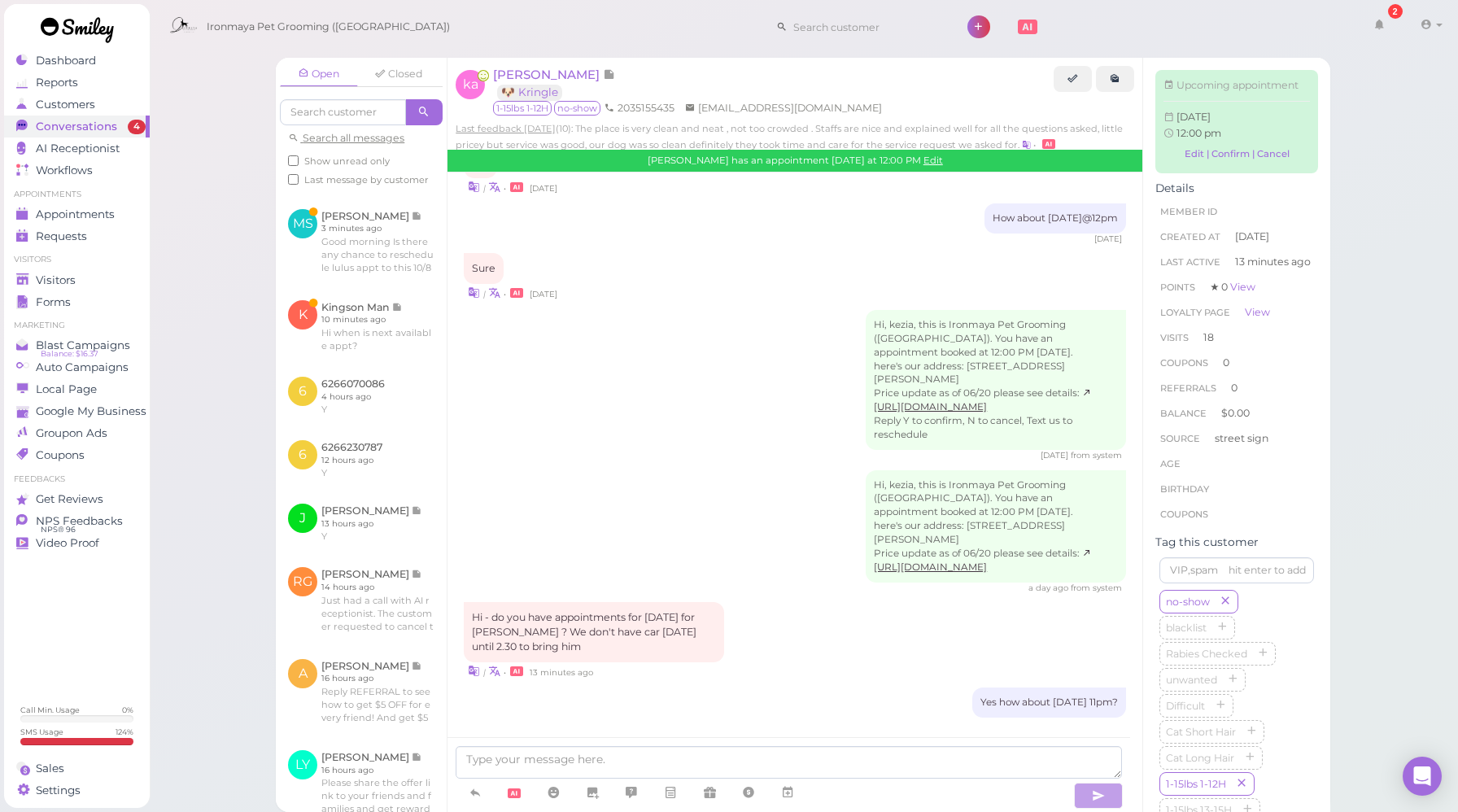
click at [736, 489] on div "Hi, kezia, this is Ironmaya Pet Grooming ([GEOGRAPHIC_DATA]). You have an appoi…" at bounding box center [795, 532] width 663 height 125
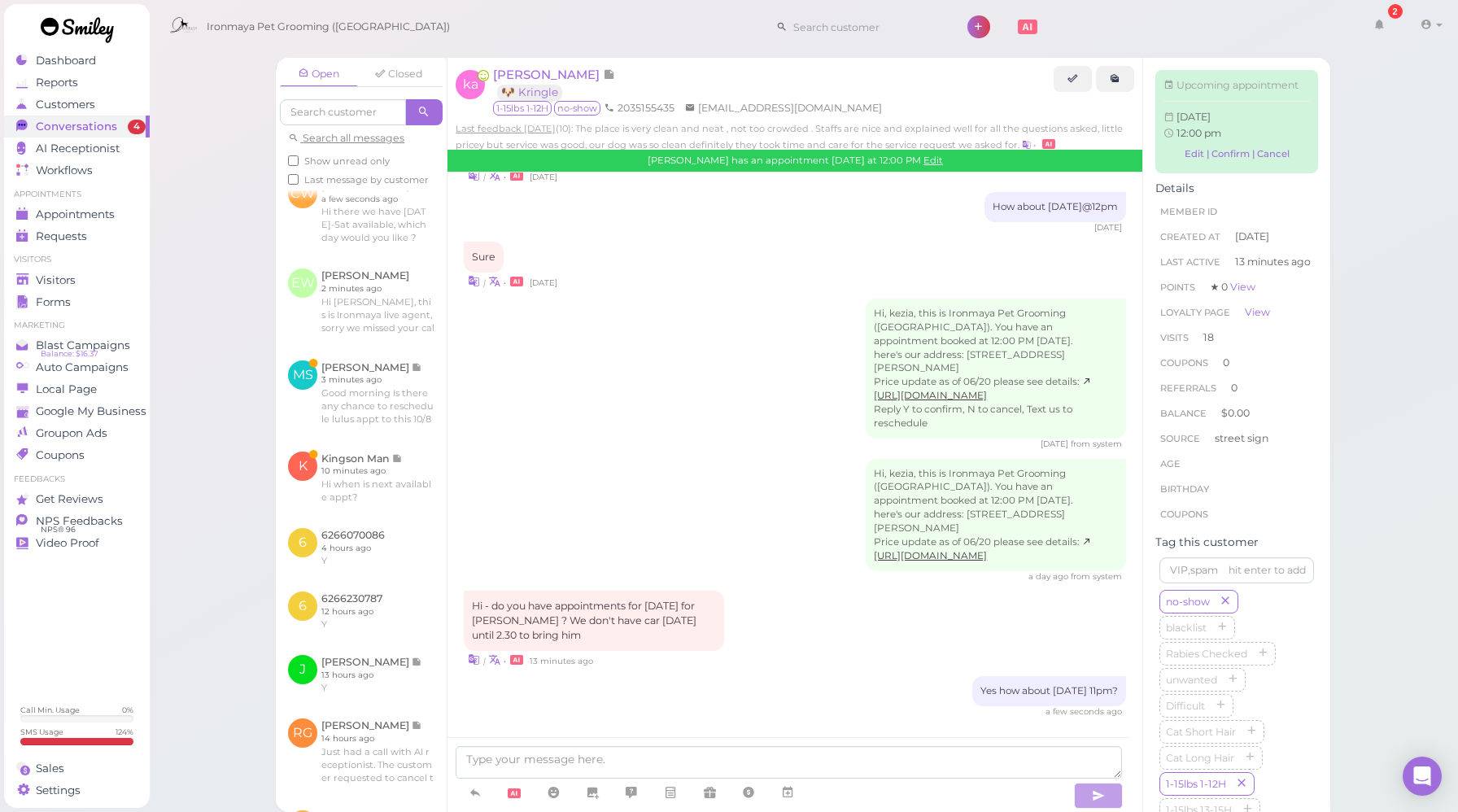
scroll to position [240, 0]
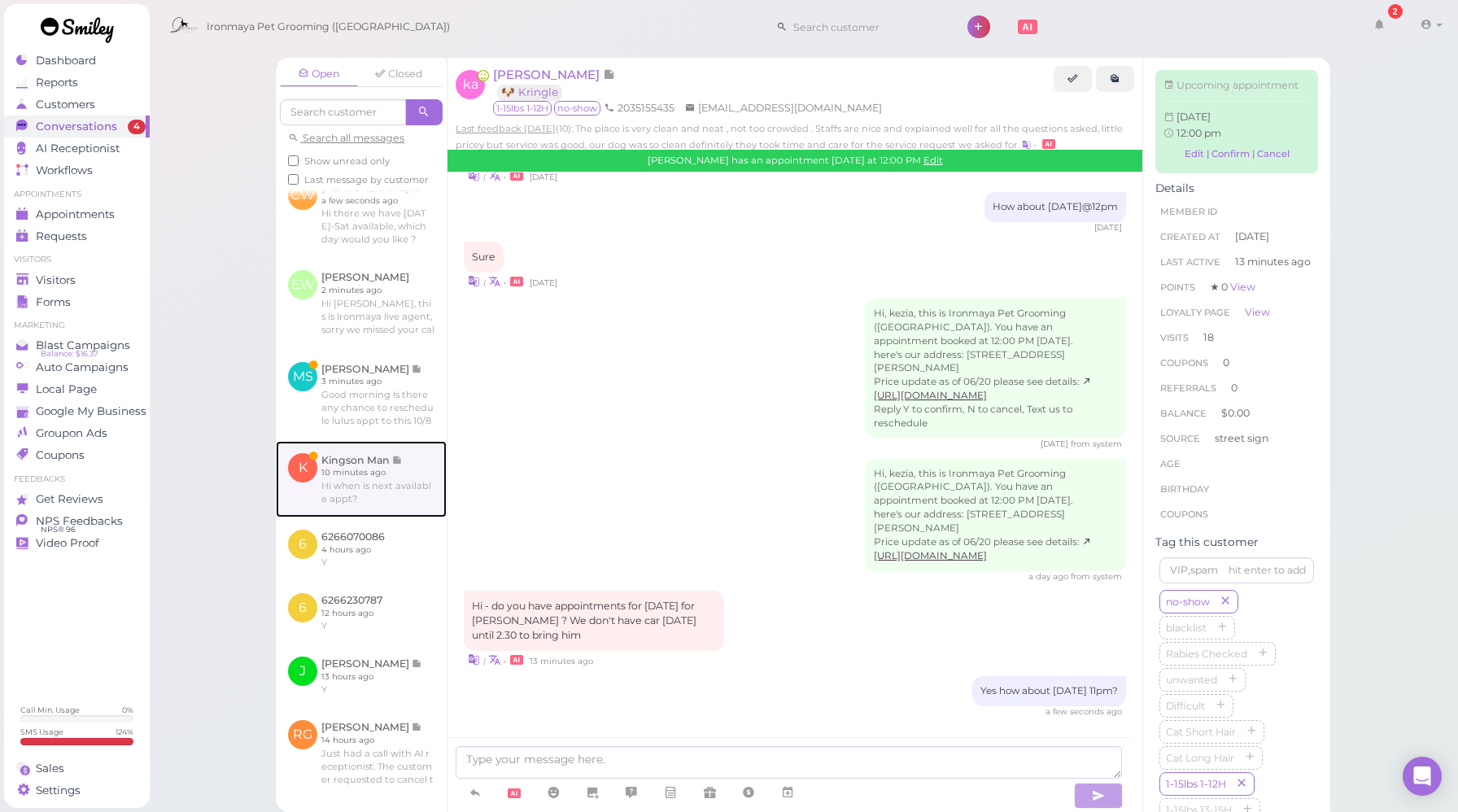
click at [358, 514] on link at bounding box center [361, 479] width 171 height 77
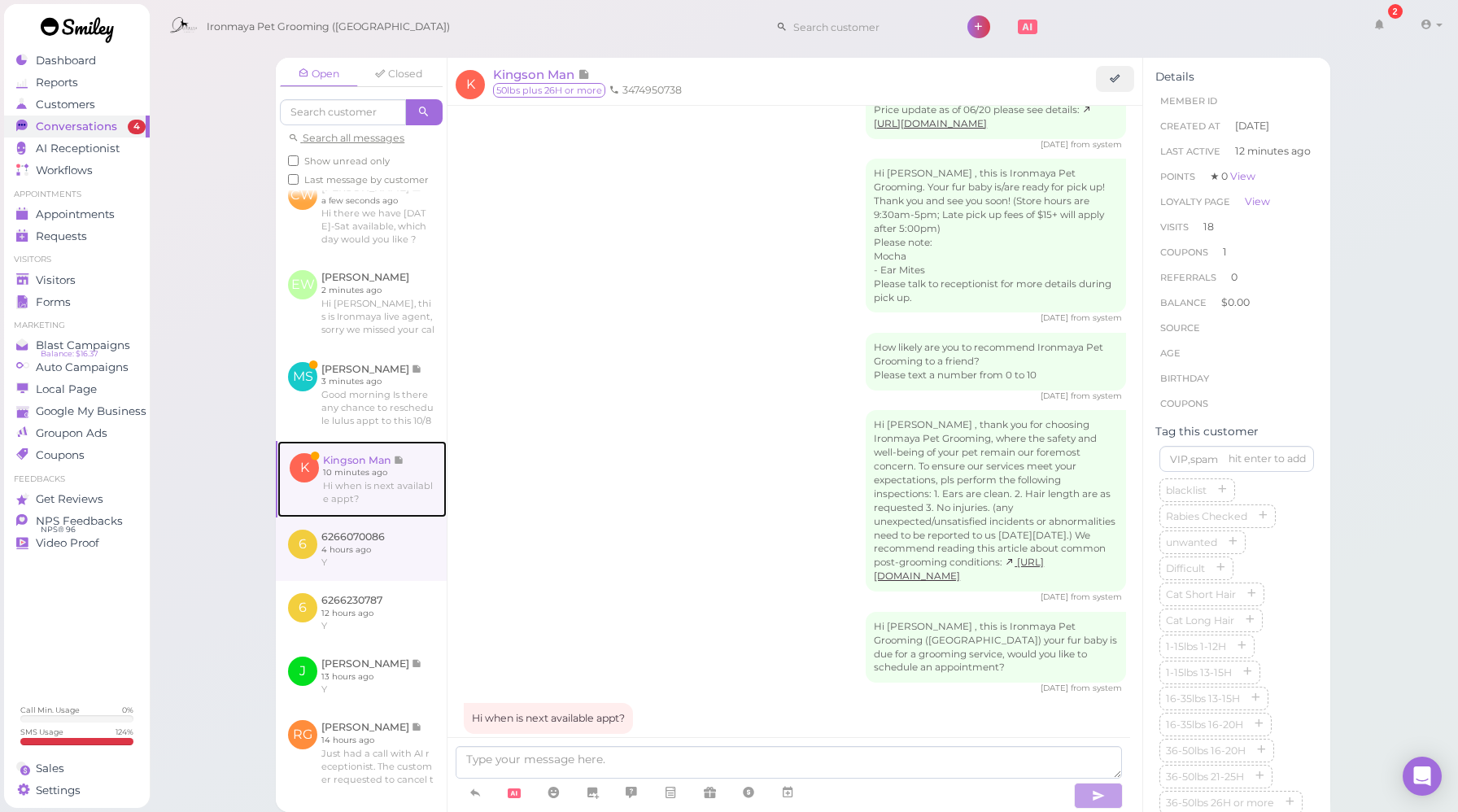
scroll to position [2231, 0]
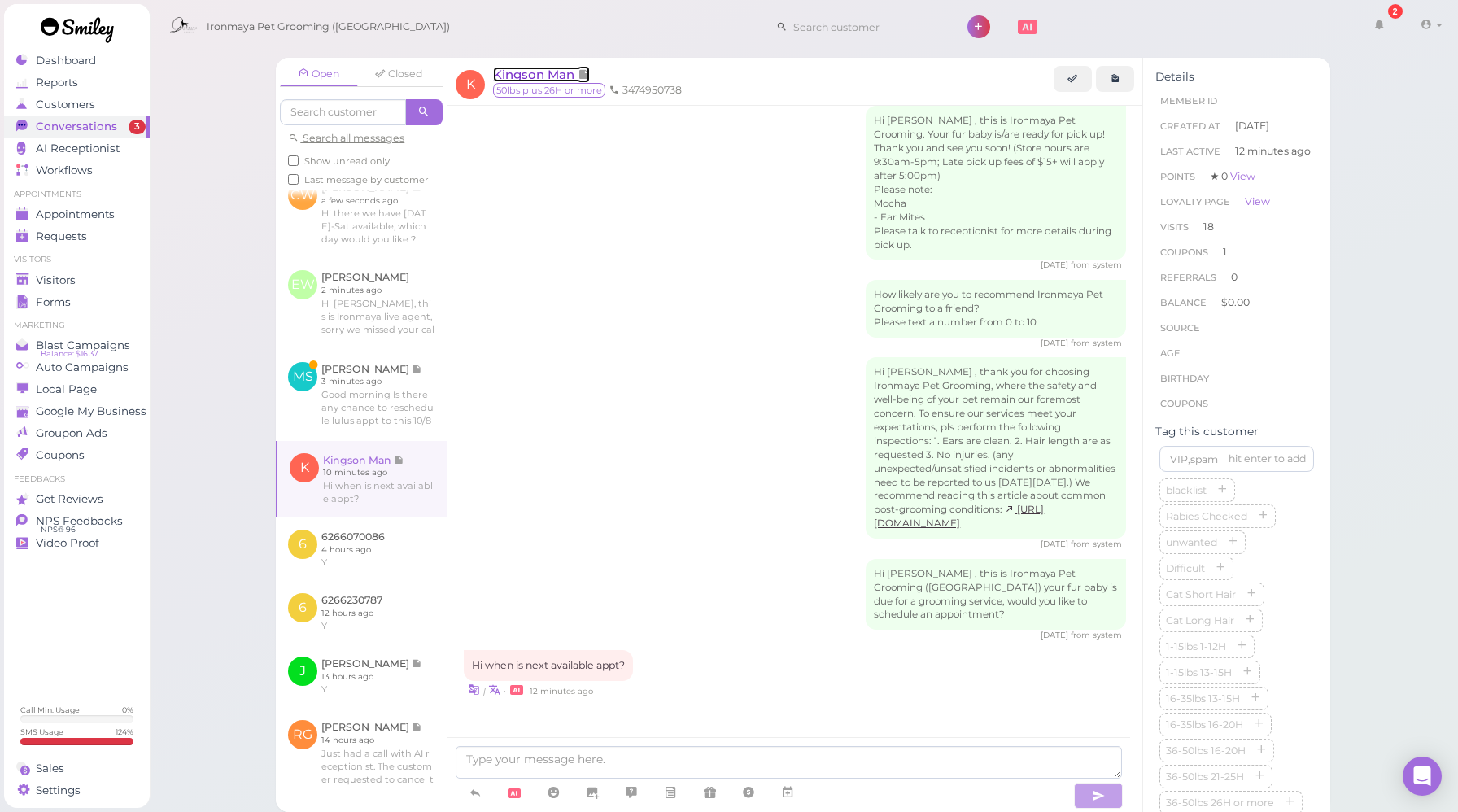
click at [554, 74] on span "Kingson Man" at bounding box center [535, 74] width 84 height 16
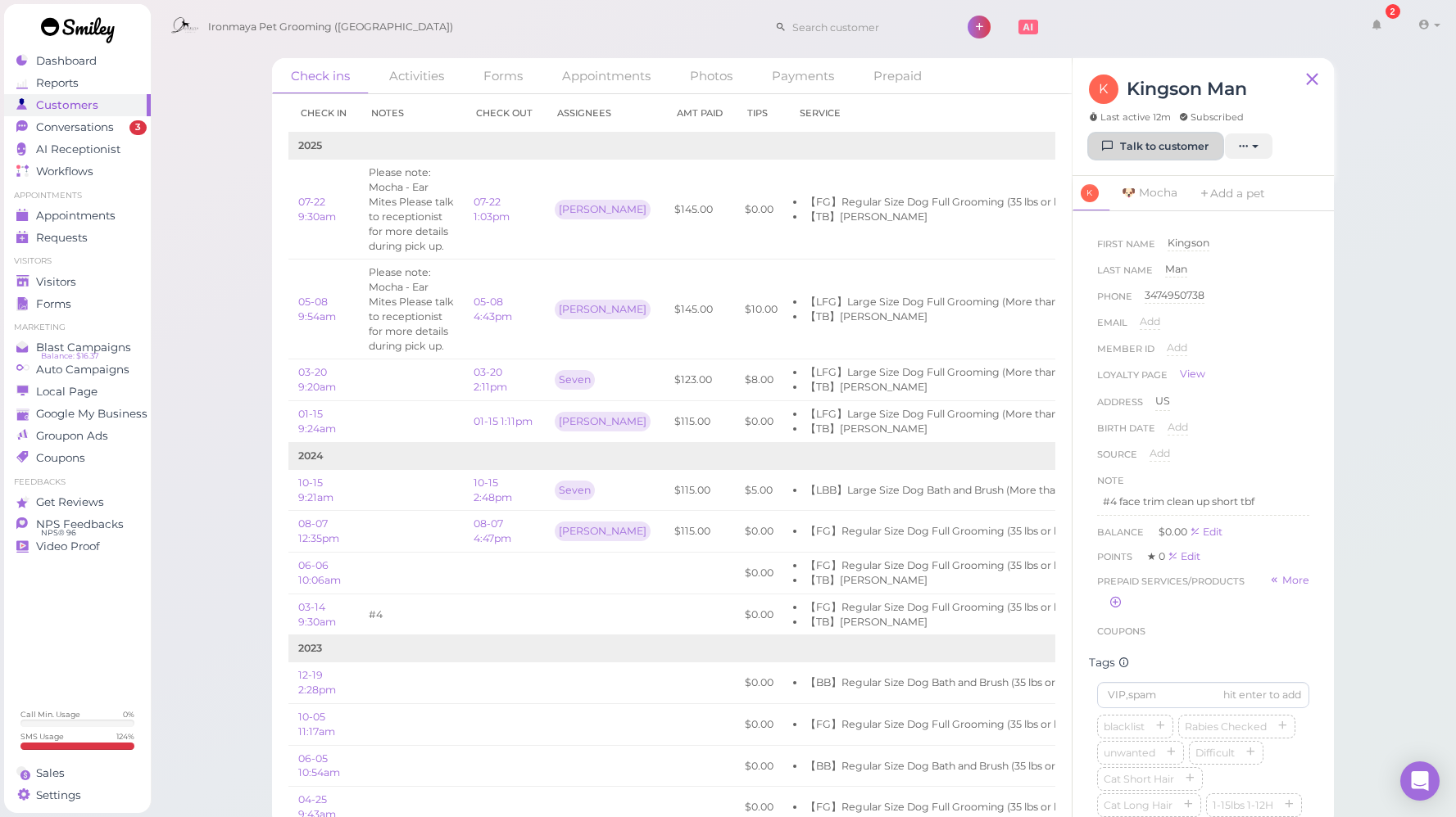
click at [1132, 145] on link "Talk to customer" at bounding box center [1155, 147] width 134 height 27
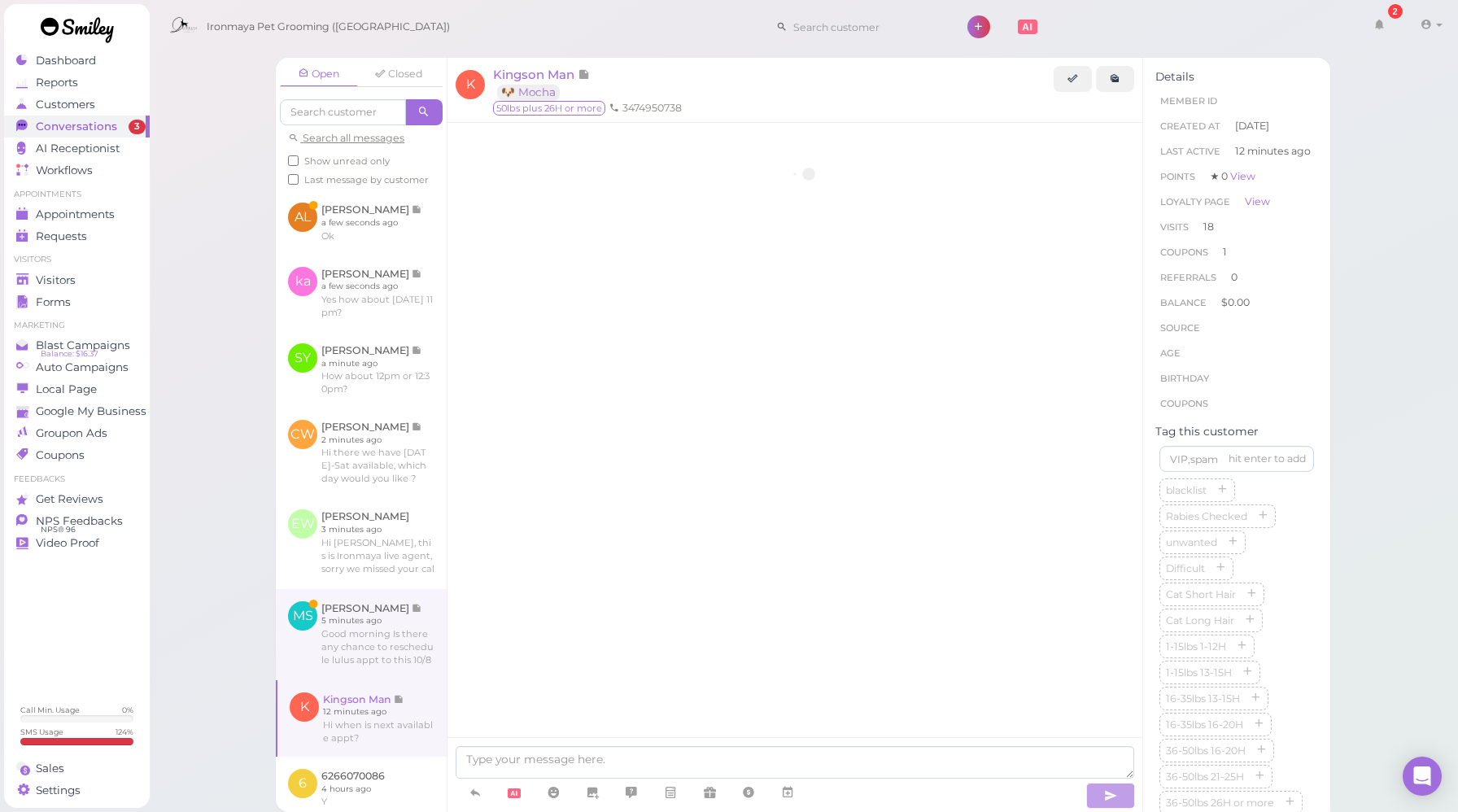
scroll to position [2231, 0]
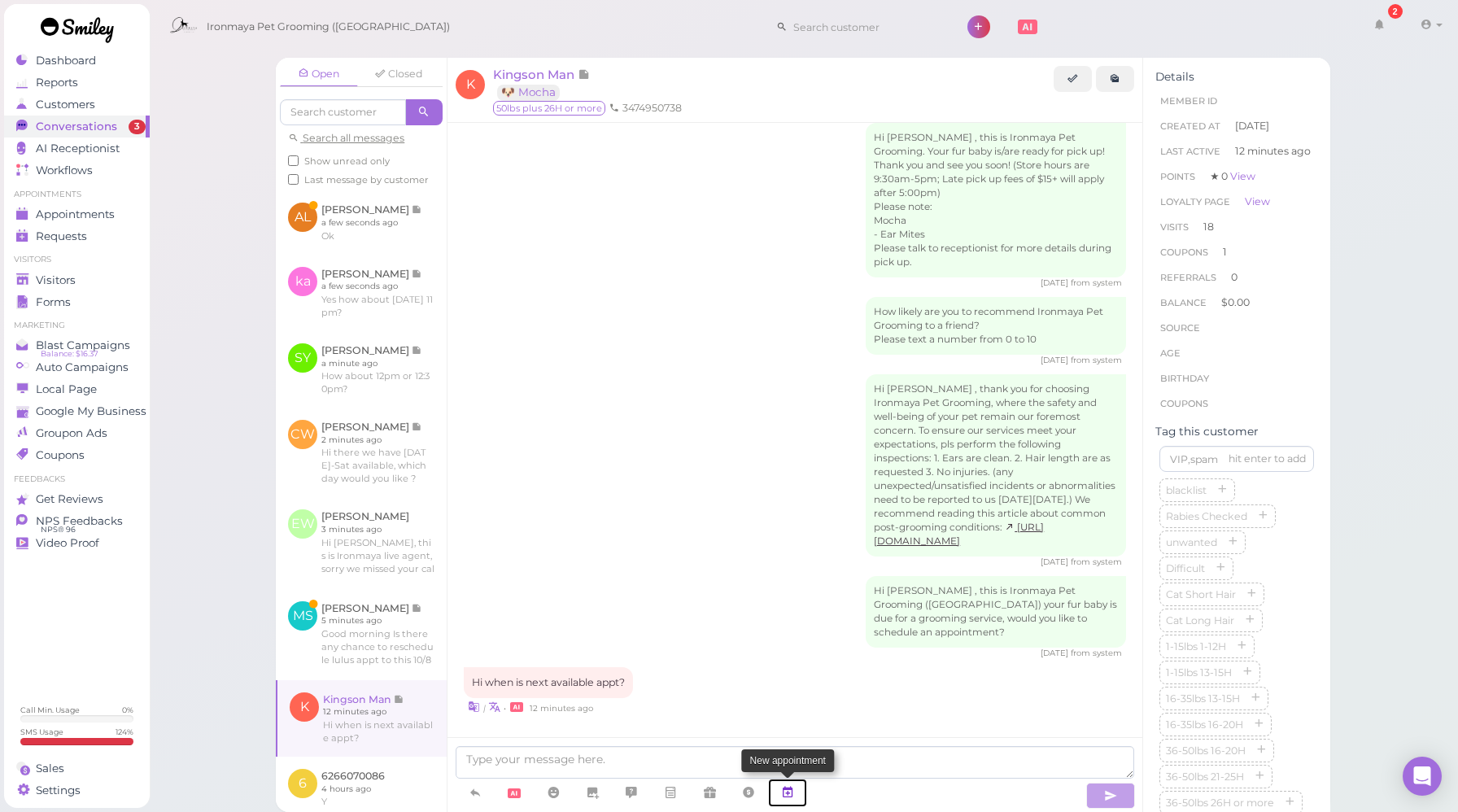
click at [787, 788] on icon at bounding box center [788, 793] width 13 height 17
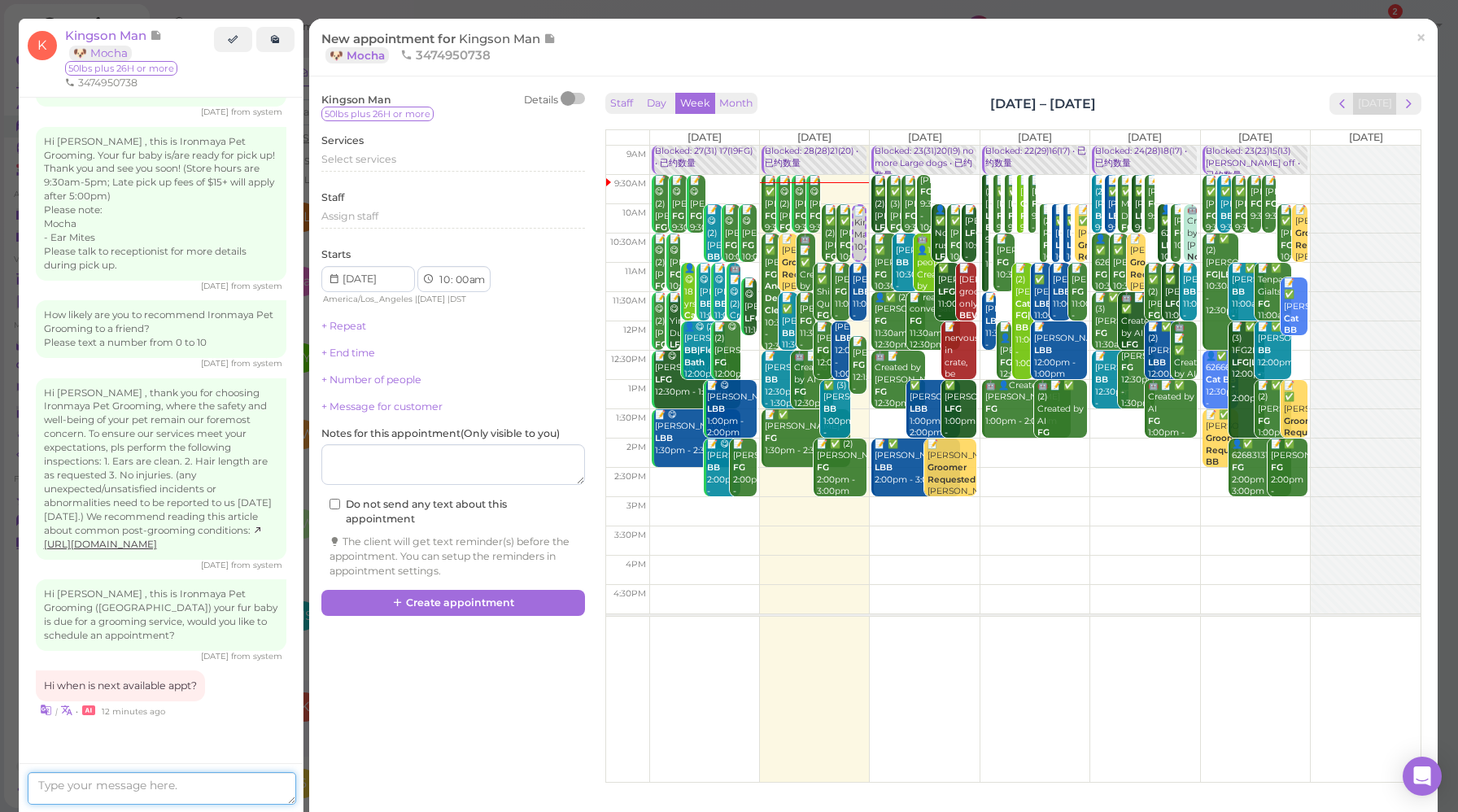
click at [199, 788] on textarea at bounding box center [161, 788] width 268 height 32
type textarea "[DATE] 10:30am"
click at [201, 791] on textarea at bounding box center [161, 788] width 268 height 32
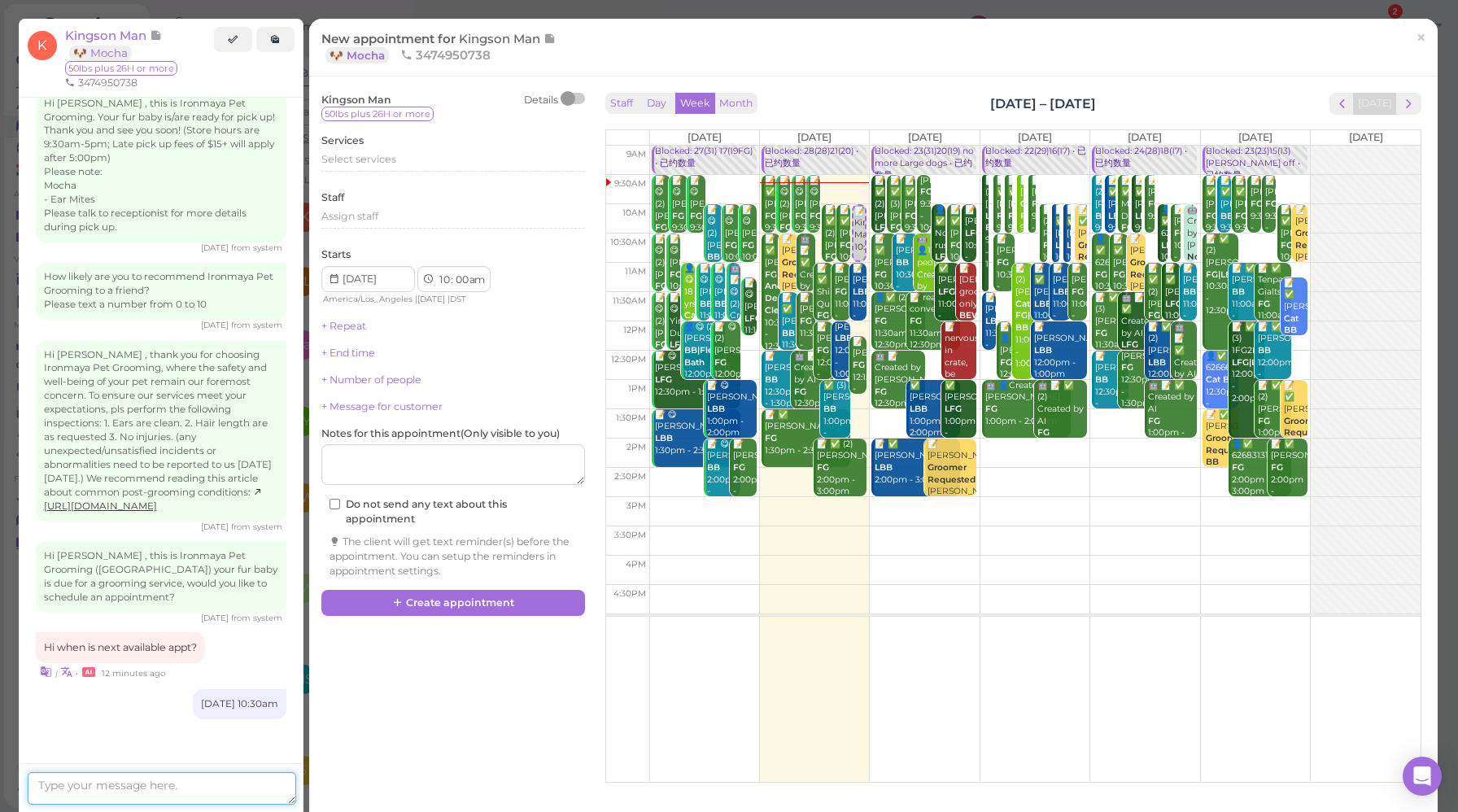
scroll to position [2358, 0]
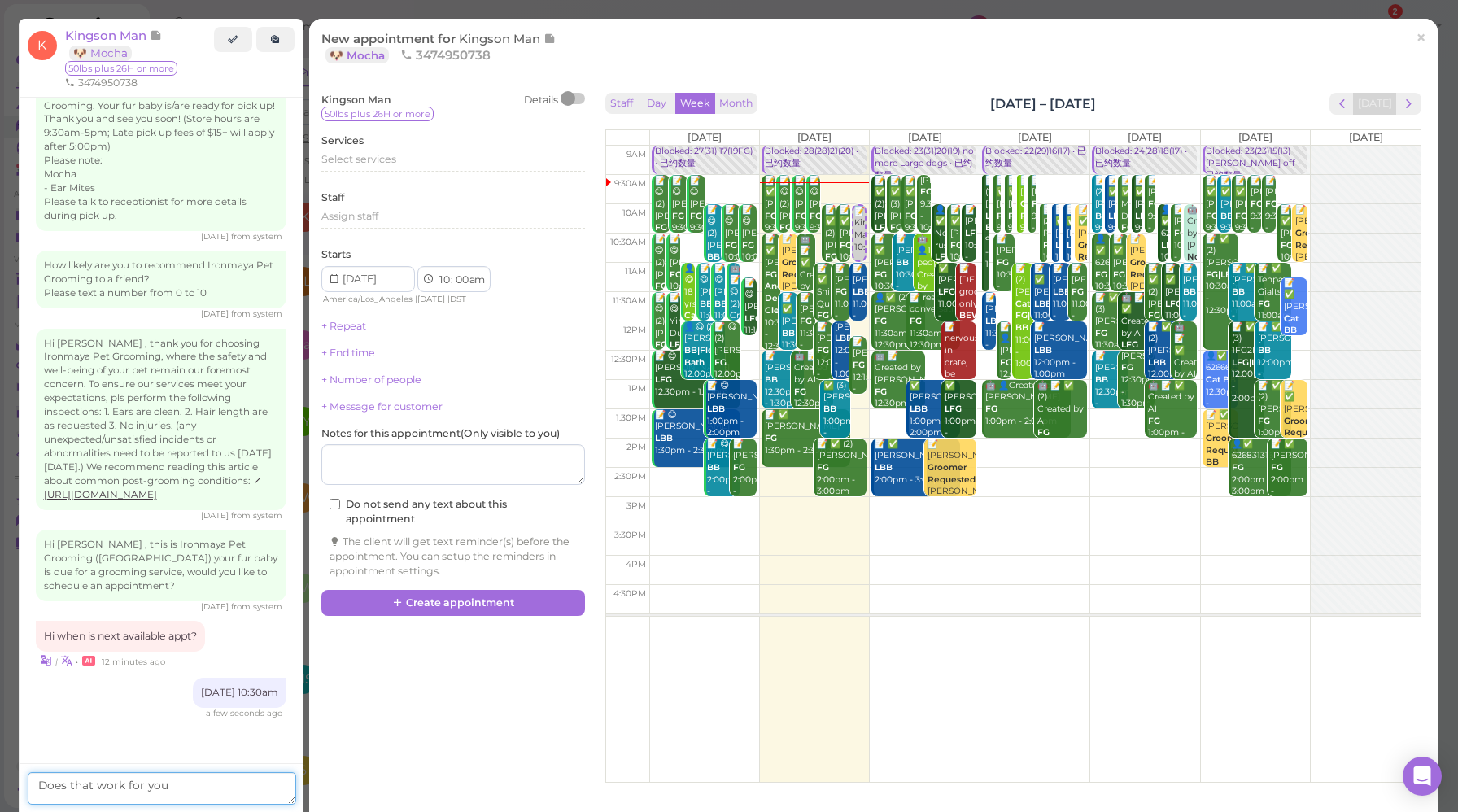
type textarea "Does that work for you?"
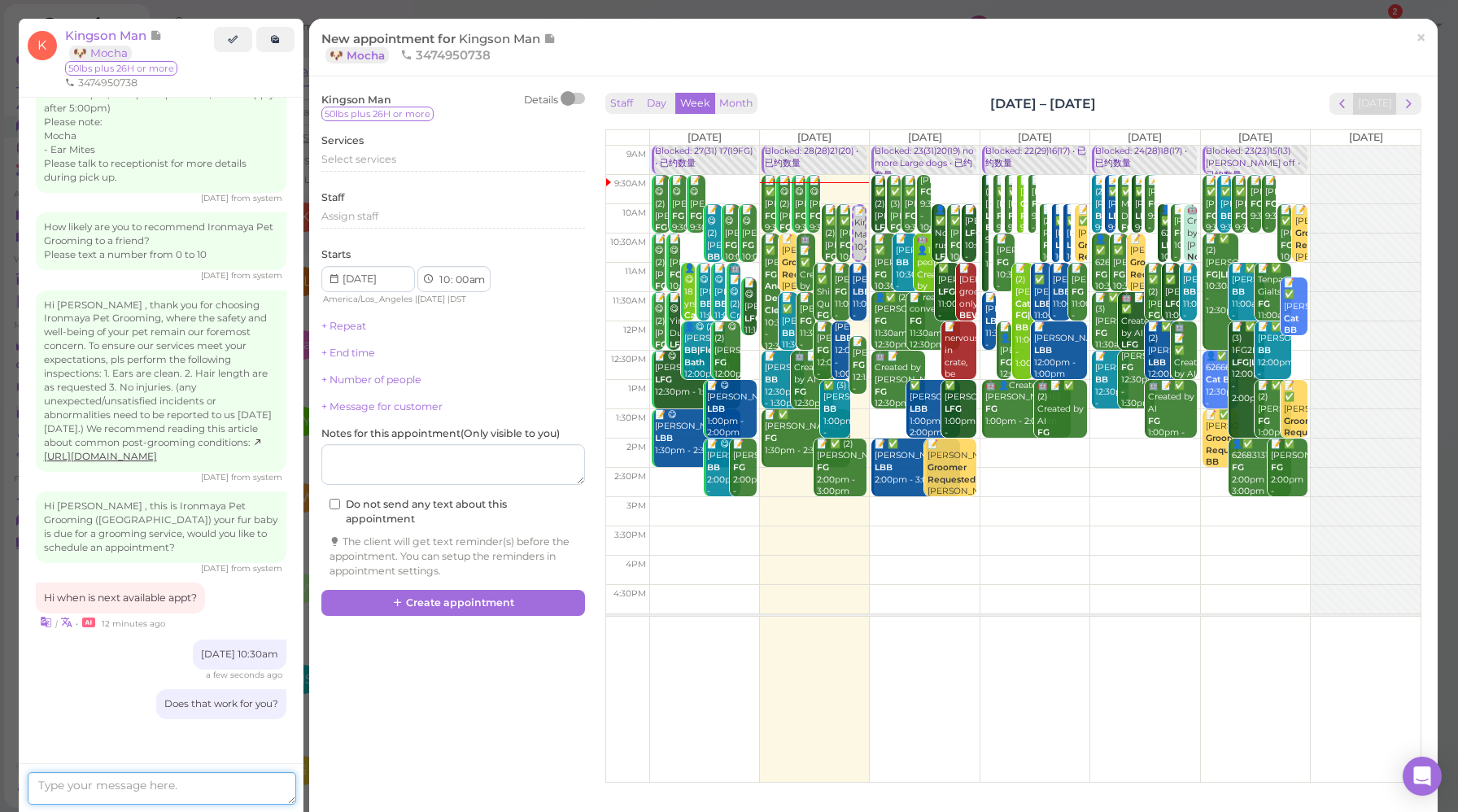
scroll to position [2407, 0]
click at [1416, 35] on span "×" at bounding box center [1421, 38] width 11 height 23
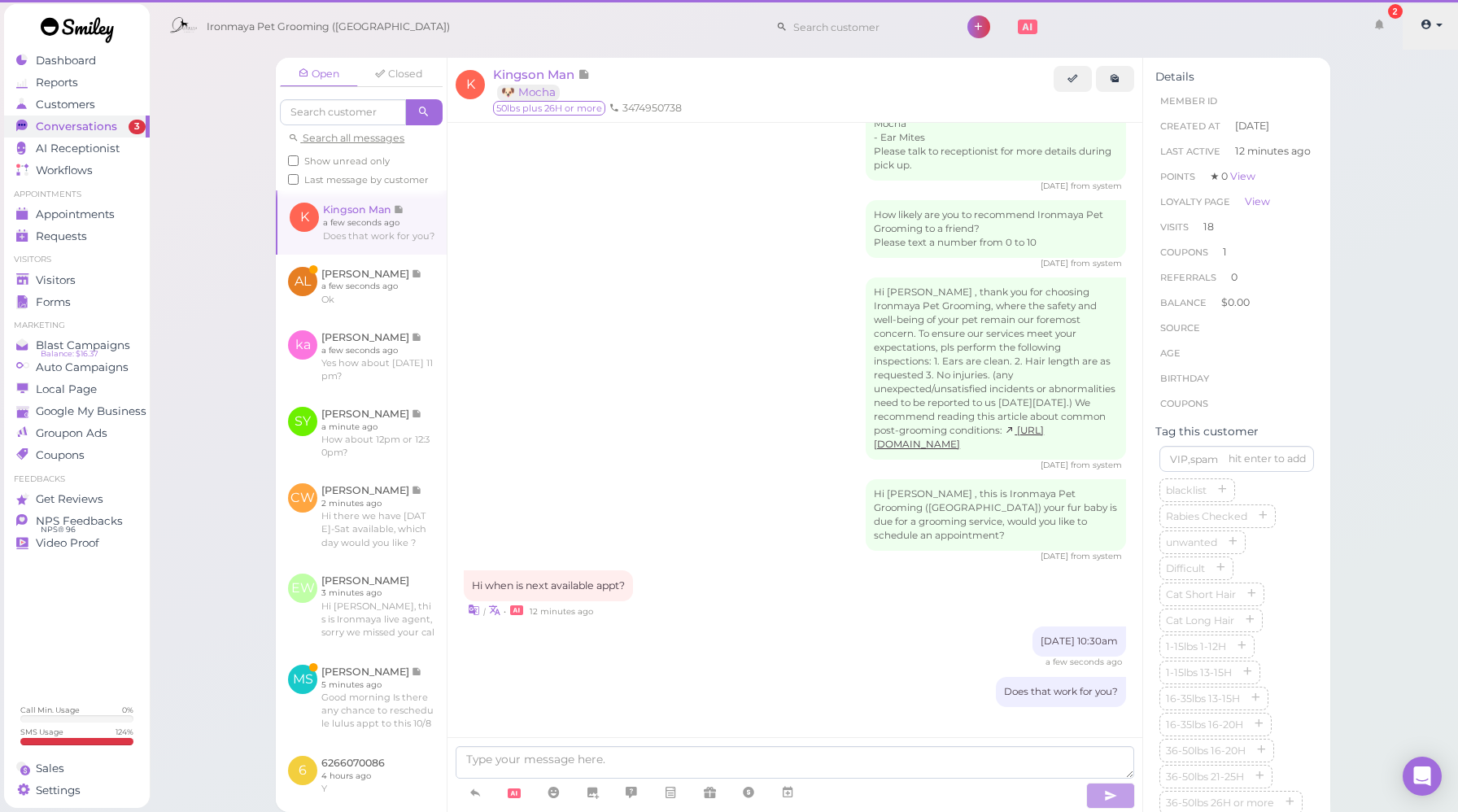
scroll to position [2310, 0]
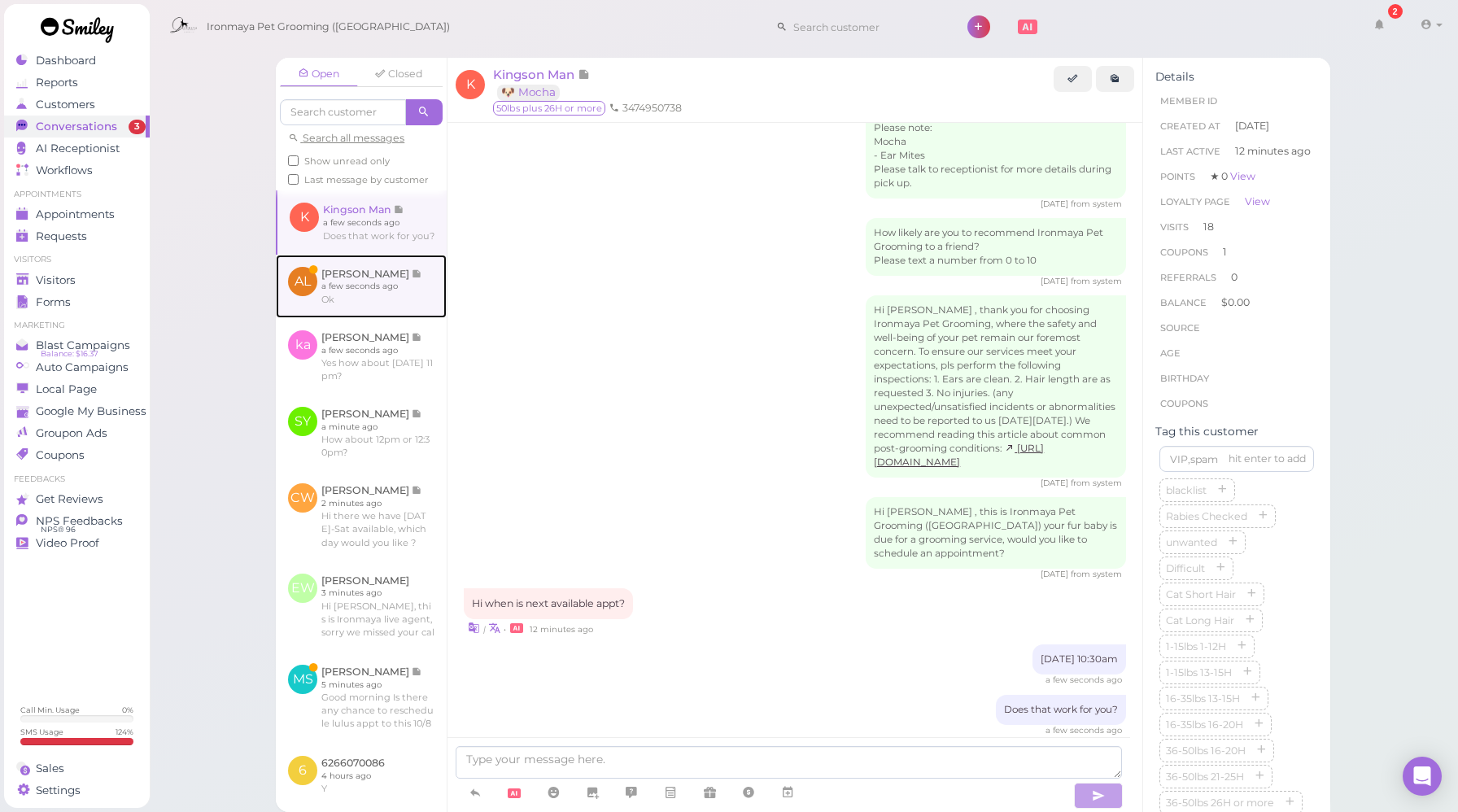
click at [392, 318] on link at bounding box center [361, 286] width 171 height 64
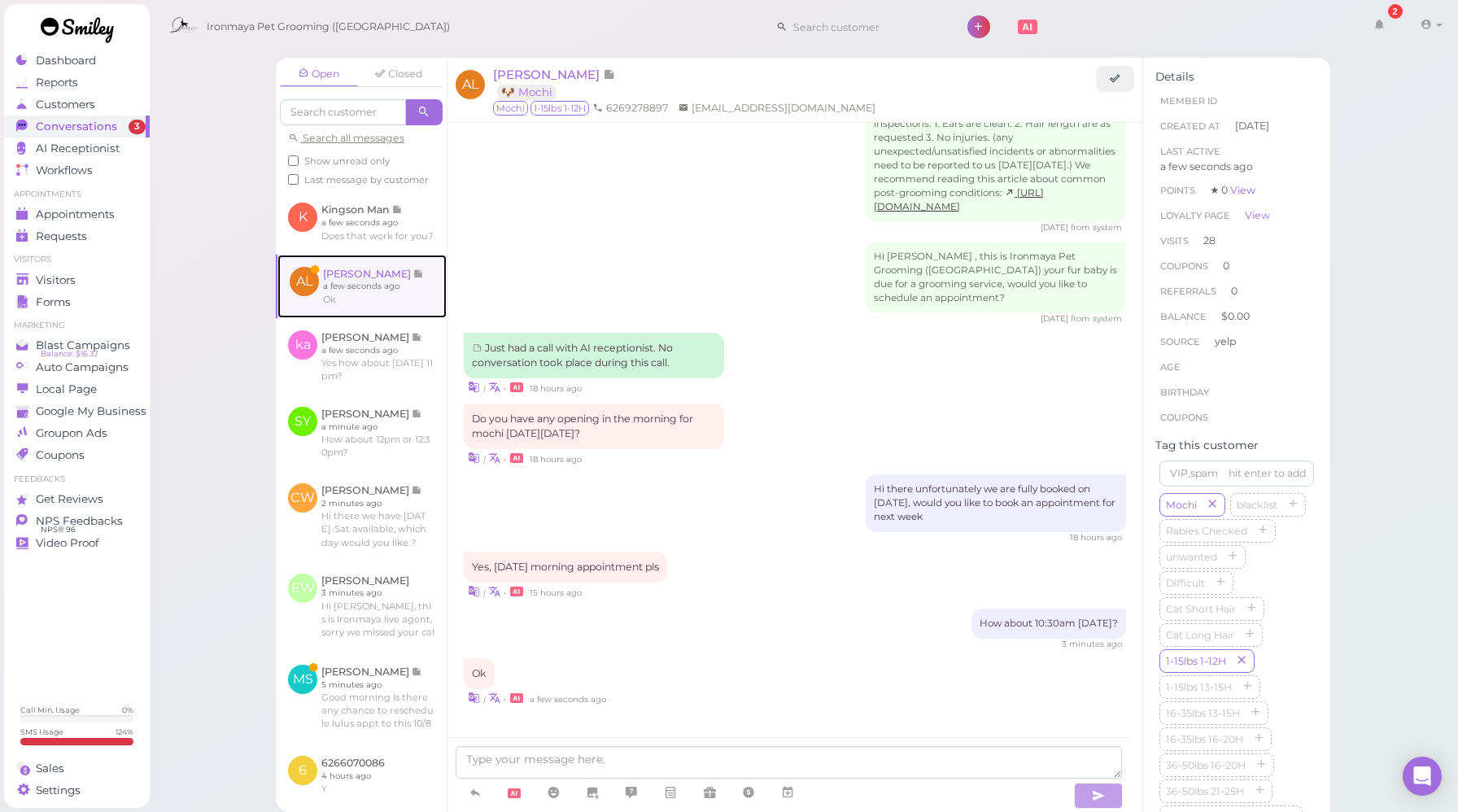
scroll to position [1759, 0]
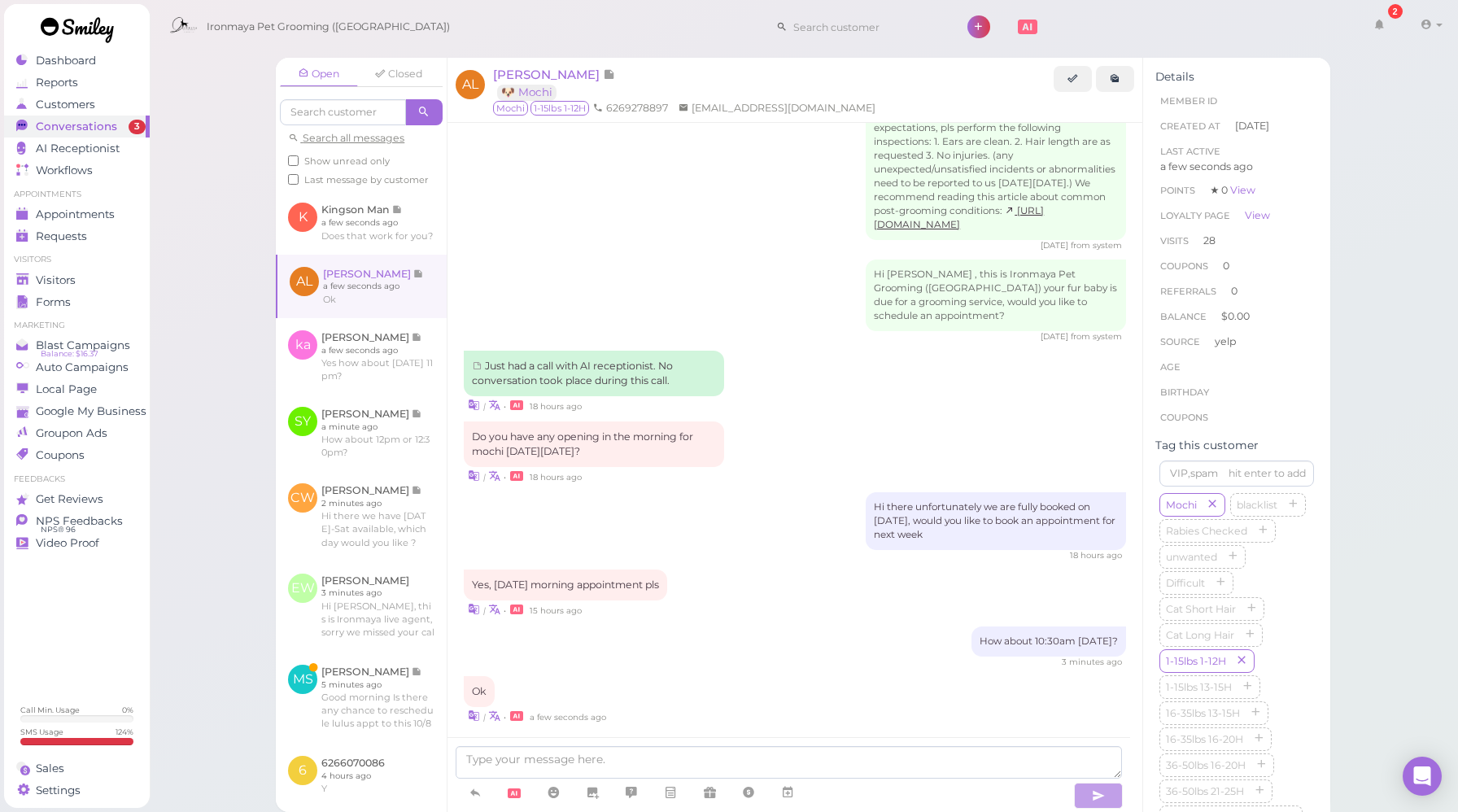
click at [810, 601] on div "| • 15 hours ago" at bounding box center [795, 609] width 663 height 17
click at [530, 73] on span "[PERSON_NAME]" at bounding box center [548, 74] width 110 height 16
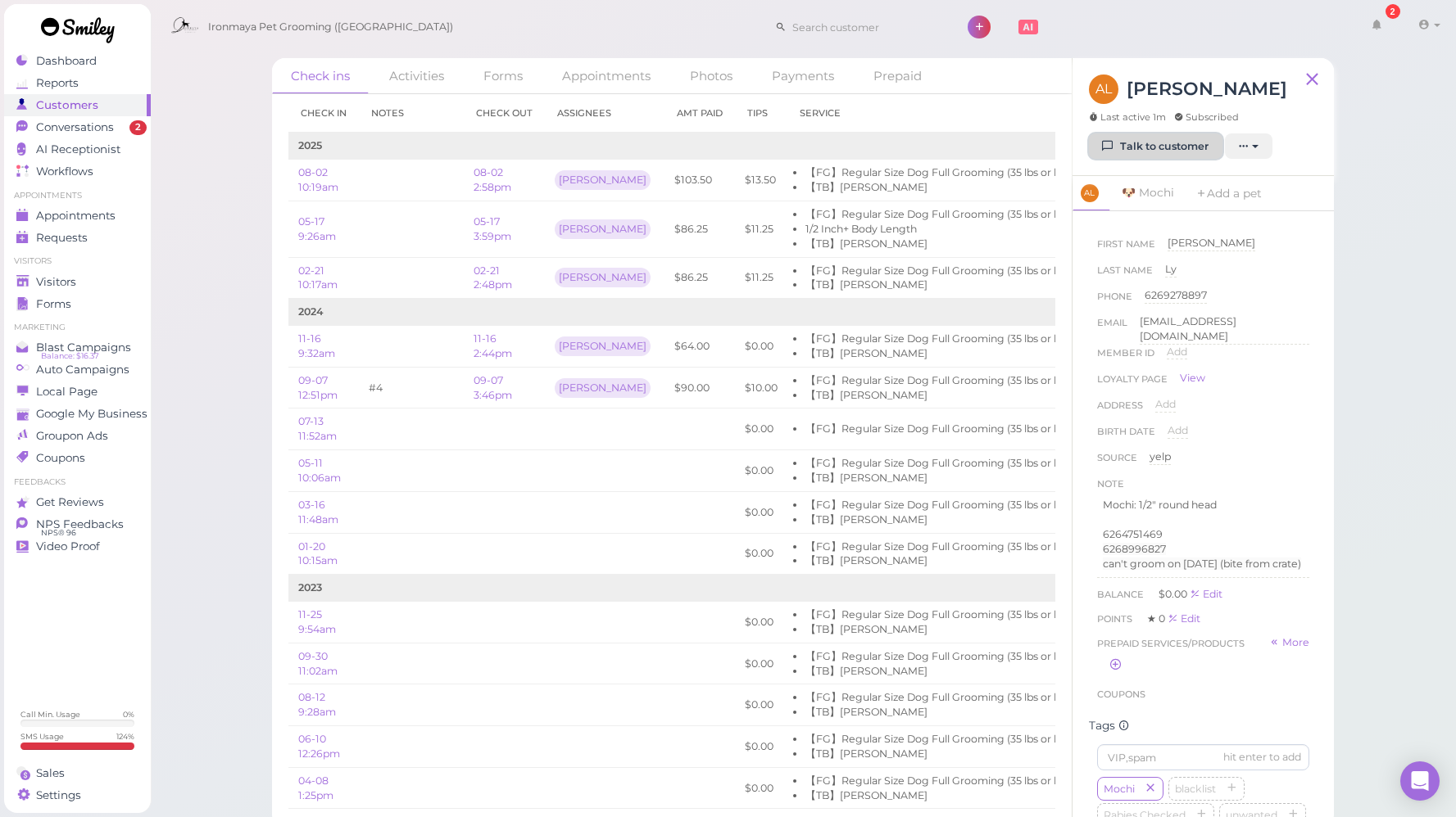
click at [1128, 140] on link "Talk to customer" at bounding box center [1155, 147] width 134 height 27
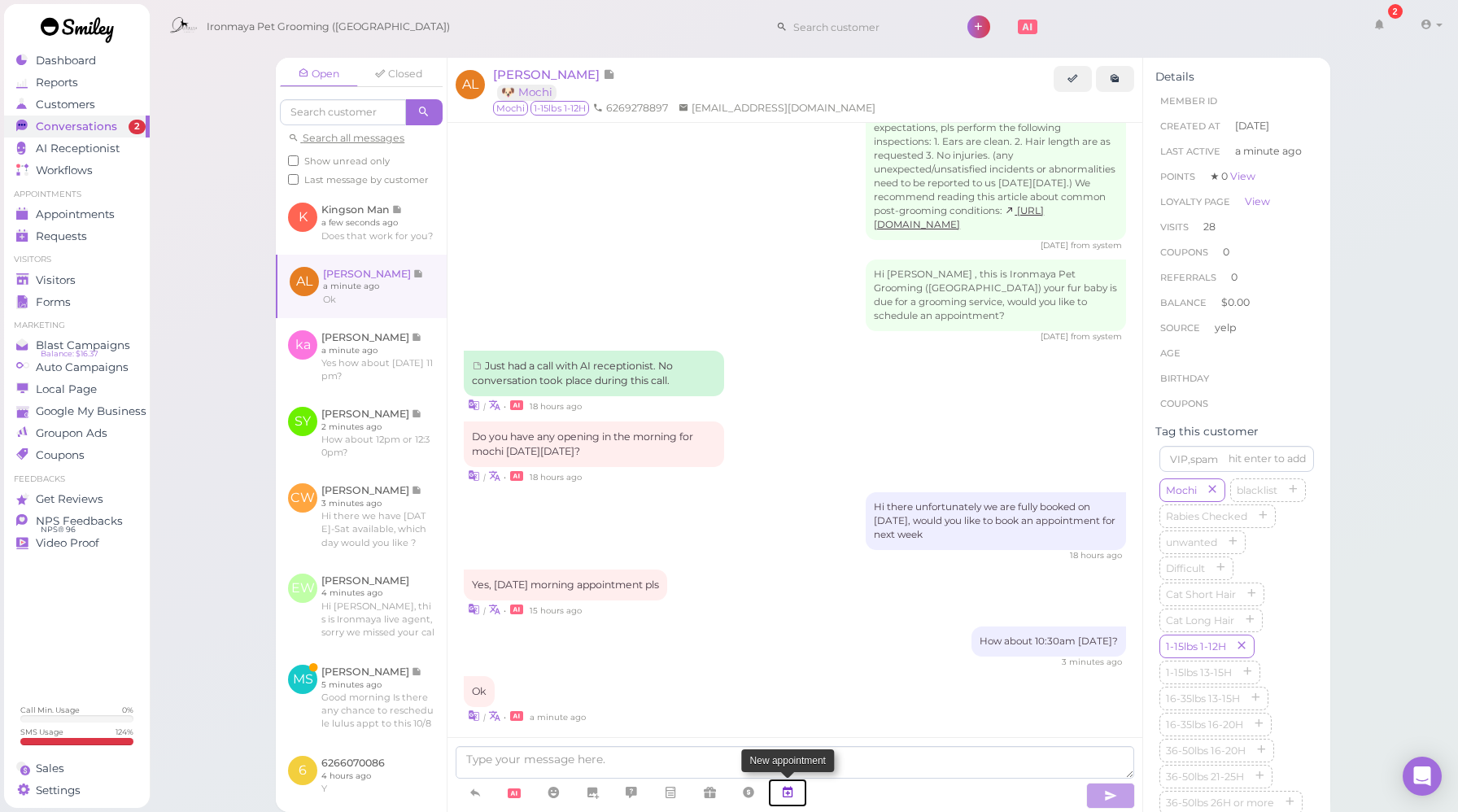
click at [795, 793] on icon at bounding box center [788, 793] width 13 height 17
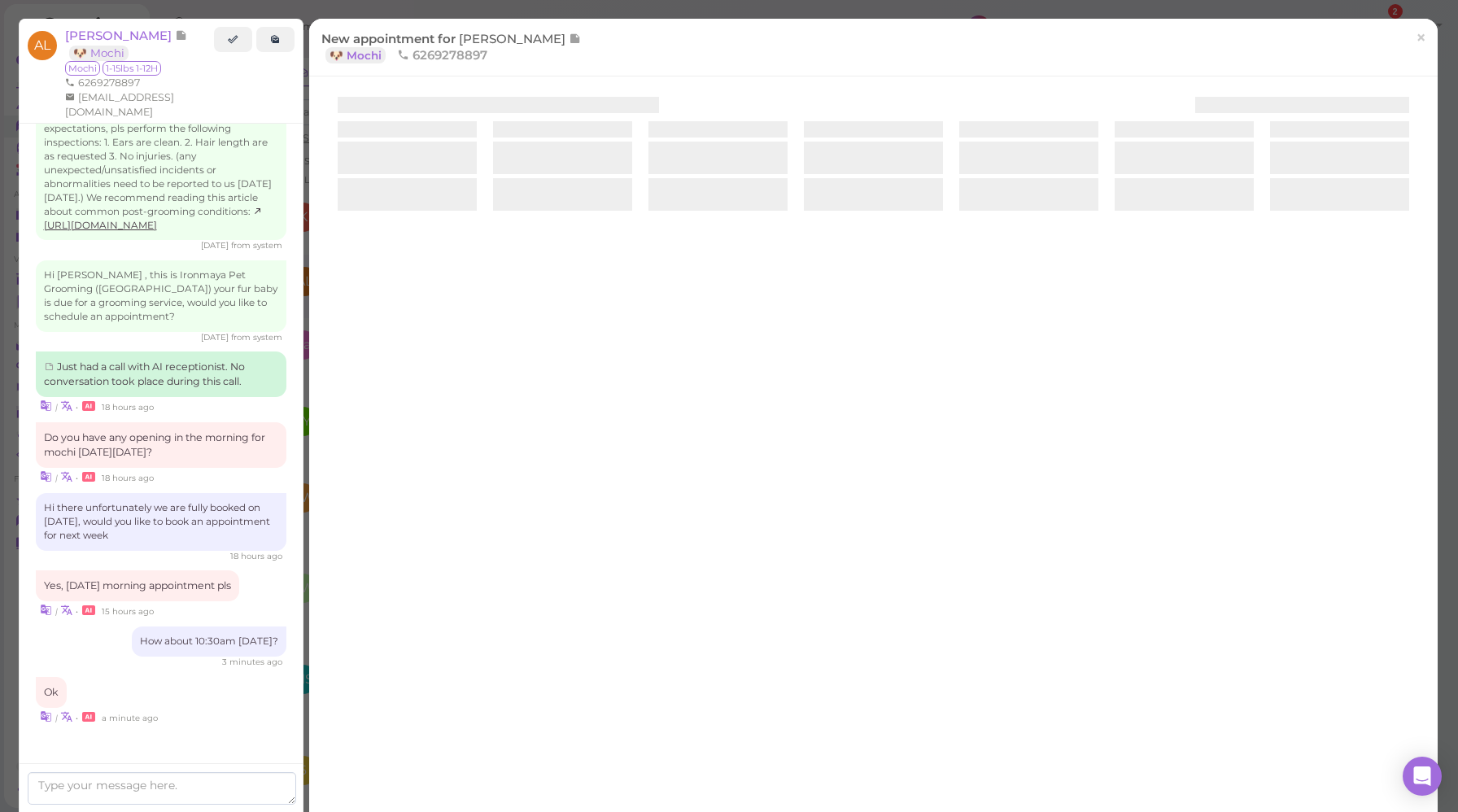
scroll to position [1774, 0]
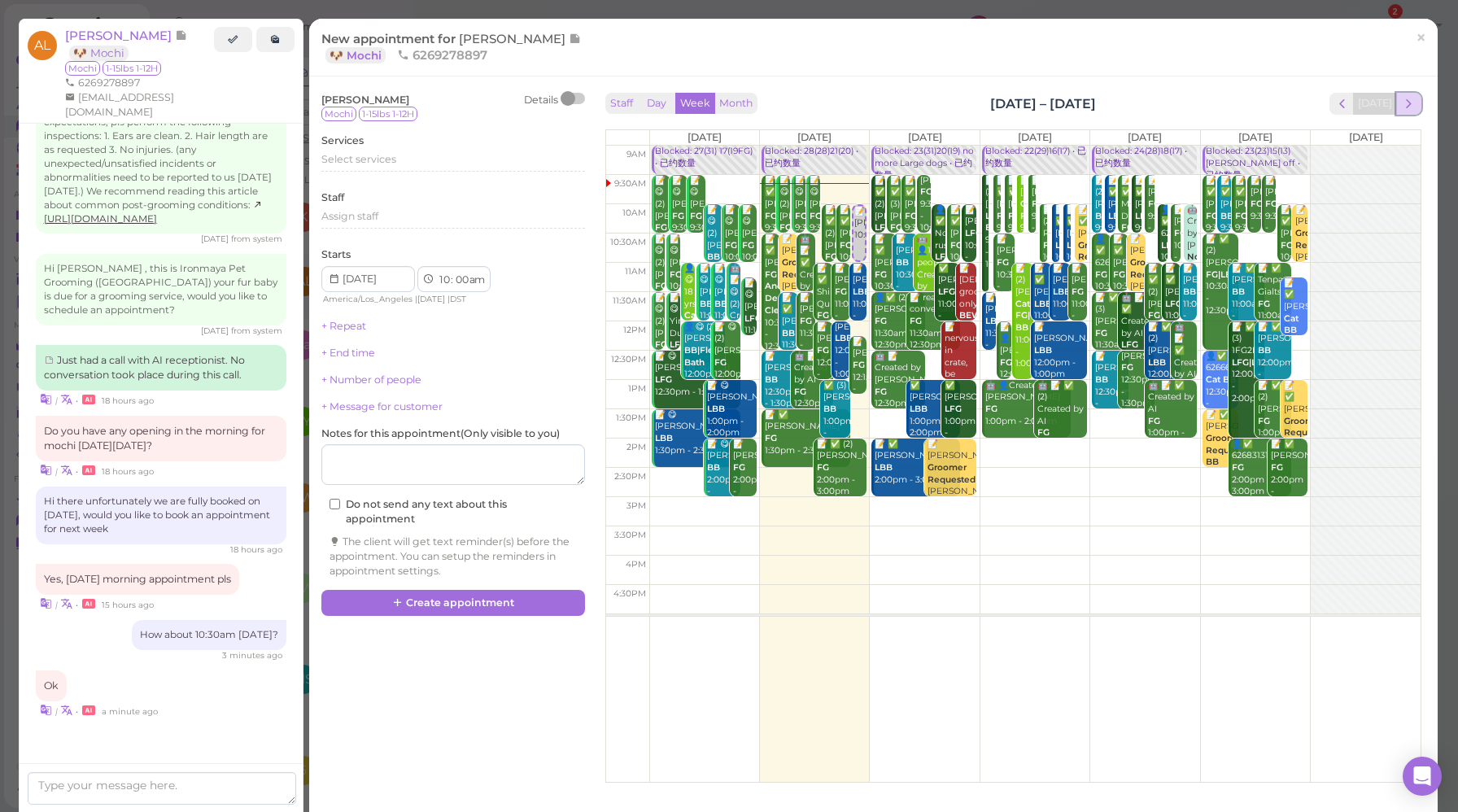
click at [1402, 104] on span "next" at bounding box center [1409, 103] width 16 height 16
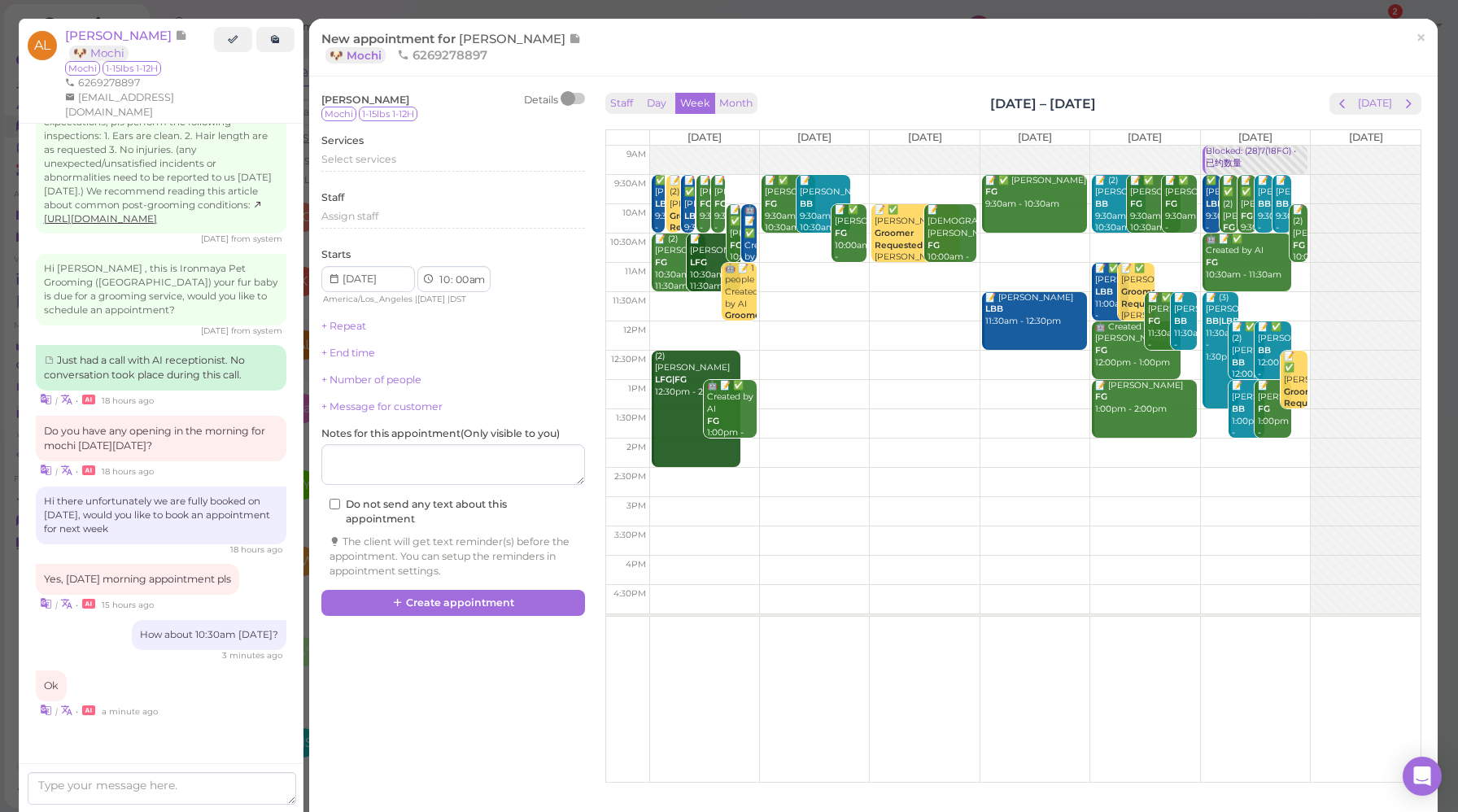
click at [1311, 236] on div at bounding box center [1365, 379] width 110 height 468
type input "[DATE]"
select select "30"
click at [372, 154] on span "Select services" at bounding box center [359, 159] width 75 height 12
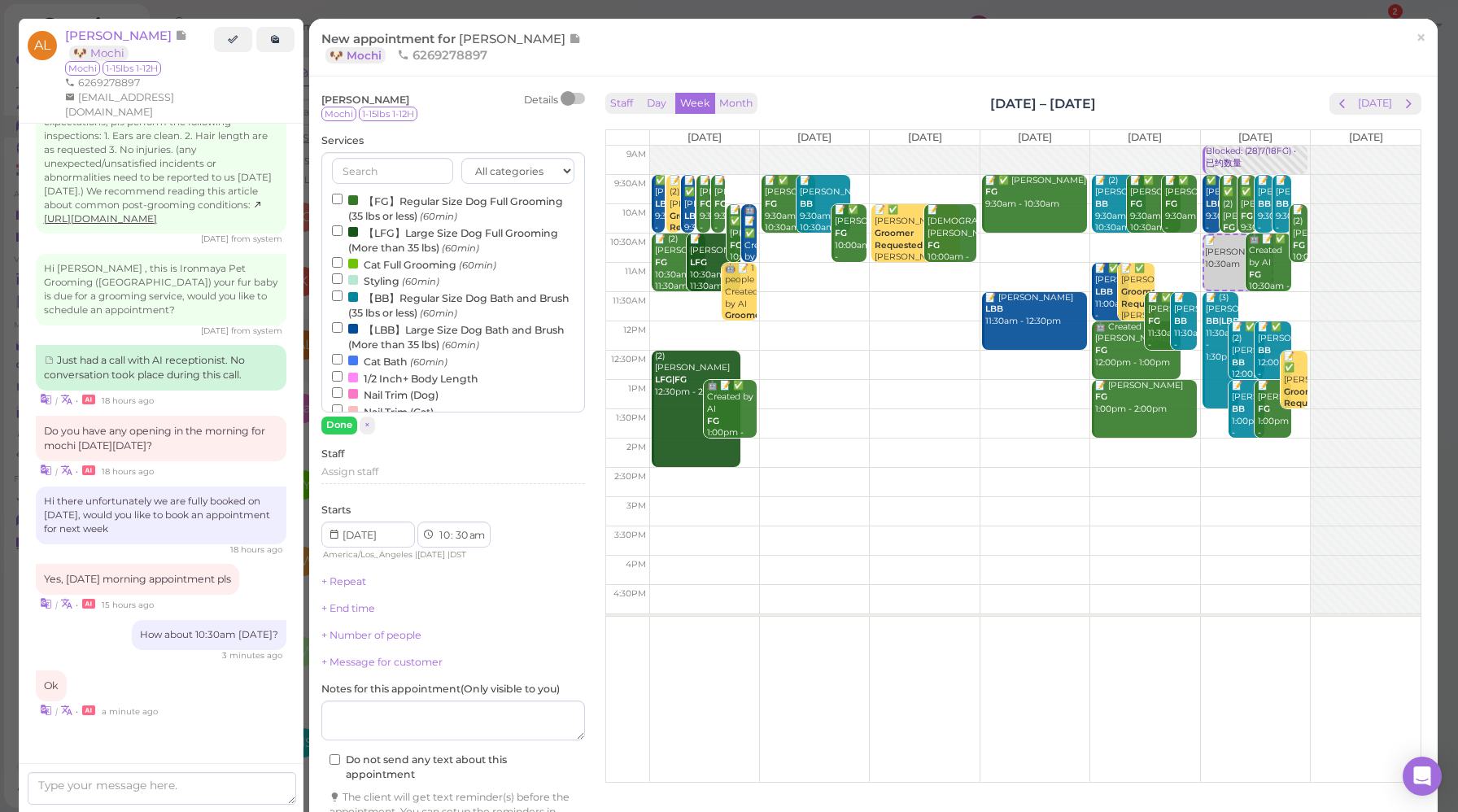
click at [437, 207] on label "【FG】Regular Size Dog Full Grooming (35 lbs or less) (60min)" at bounding box center [454, 208] width 243 height 31
click at [343, 204] on input "【FG】Regular Size Dog Full Grooming (35 lbs or less) (60min)" at bounding box center [337, 198] width 11 height 11
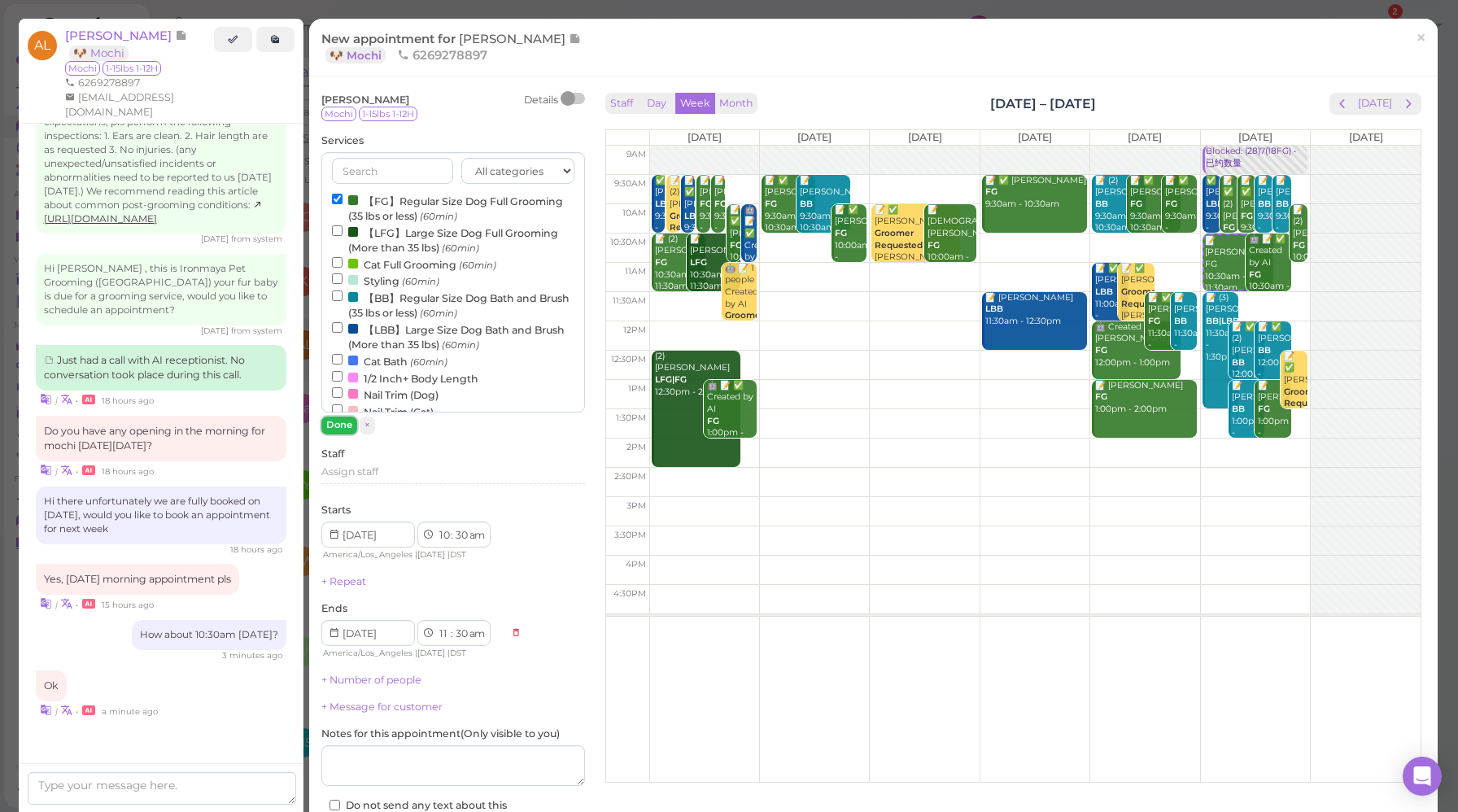
click at [336, 424] on button "Done" at bounding box center [339, 425] width 36 height 17
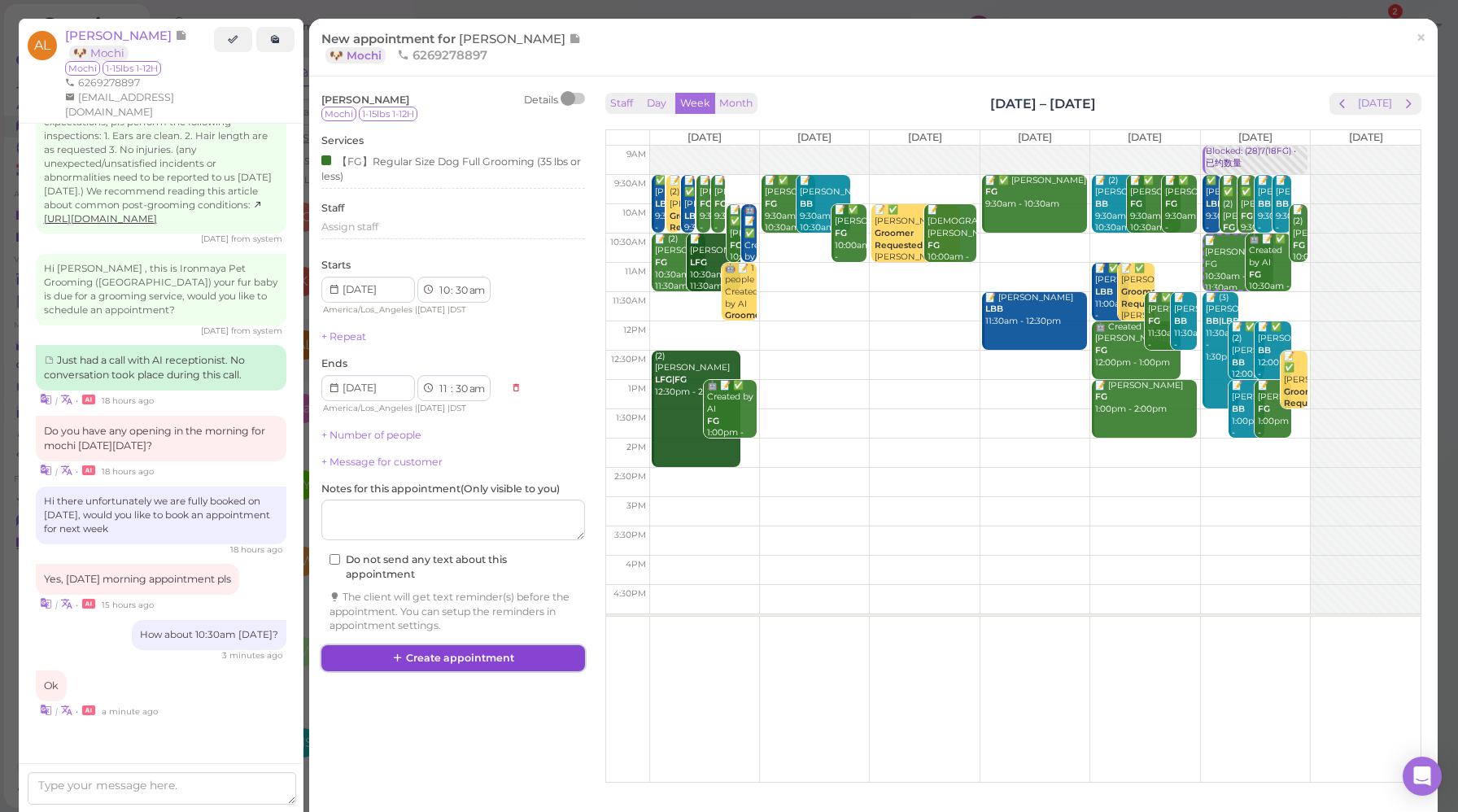
click at [446, 654] on button "Create appointment" at bounding box center [453, 658] width 264 height 26
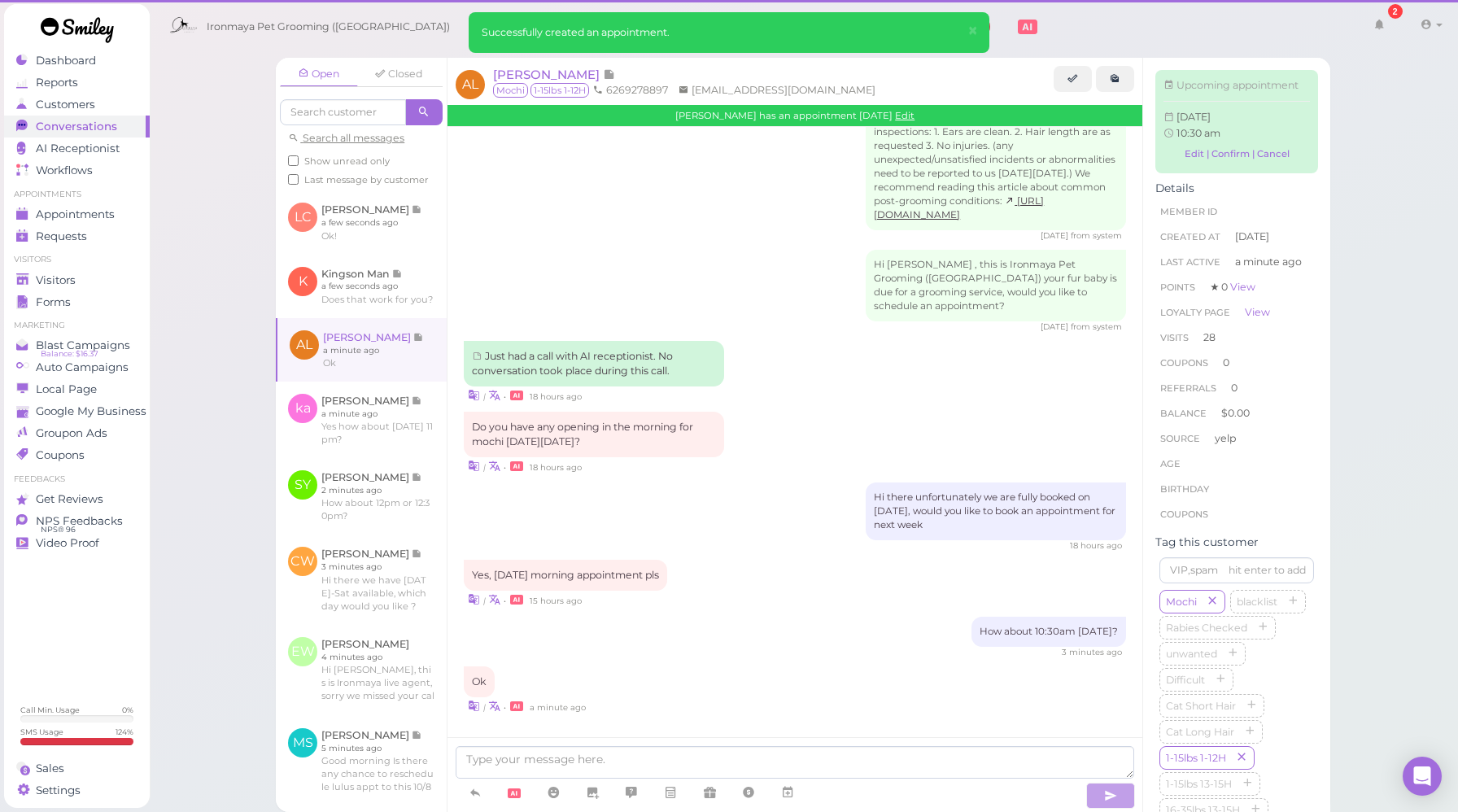
scroll to position [1759, 0]
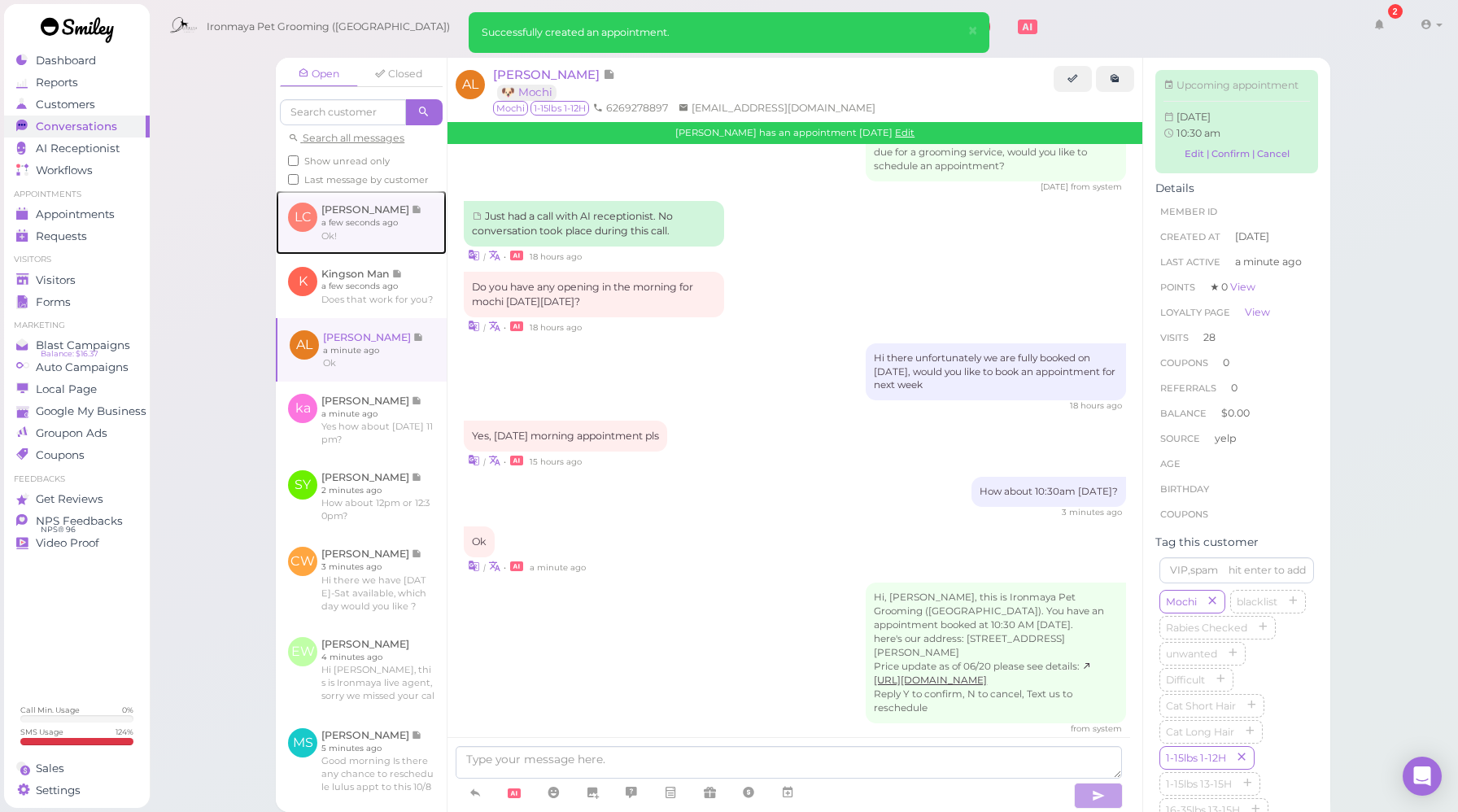
click at [387, 245] on link at bounding box center [361, 222] width 171 height 64
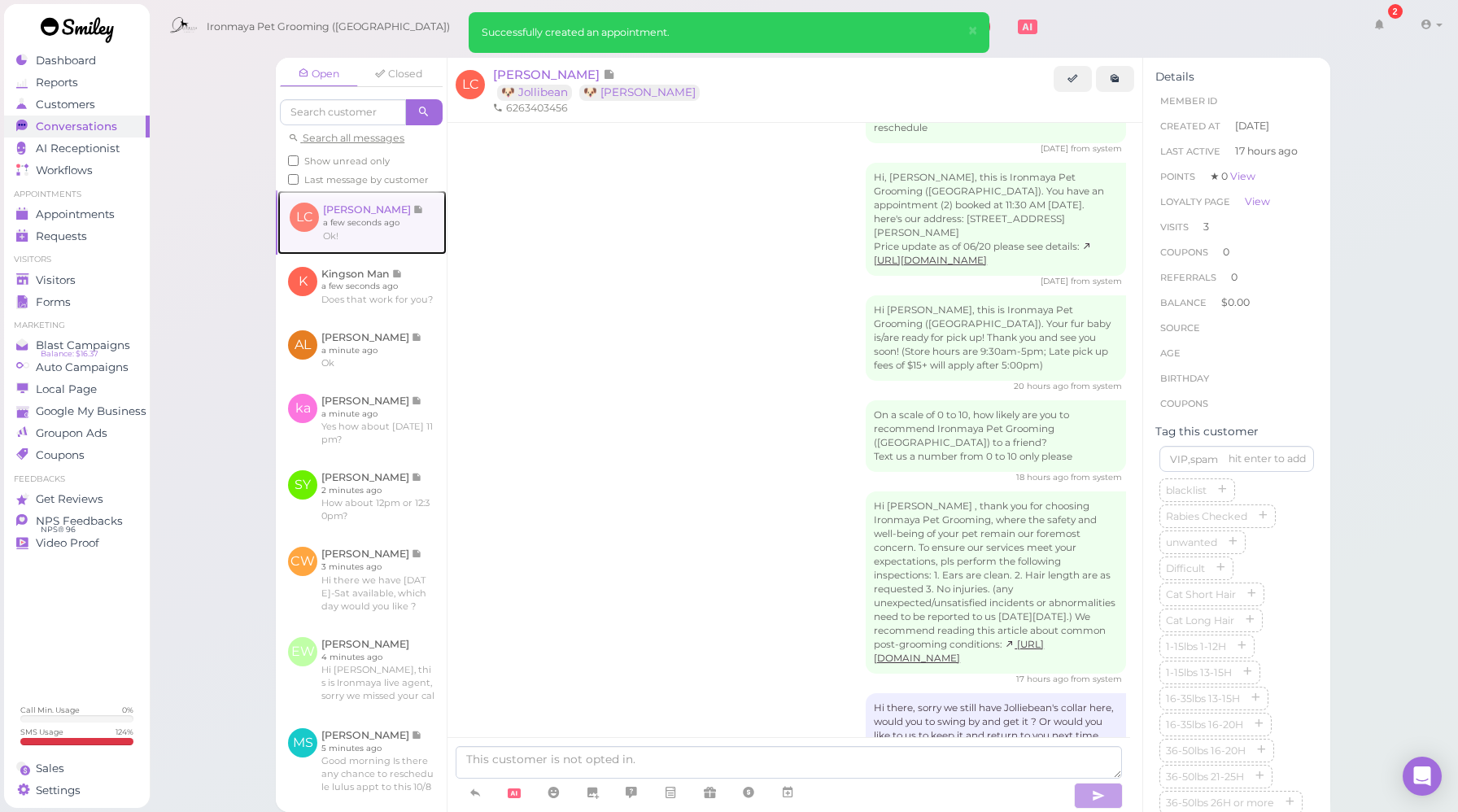
scroll to position [2102, 0]
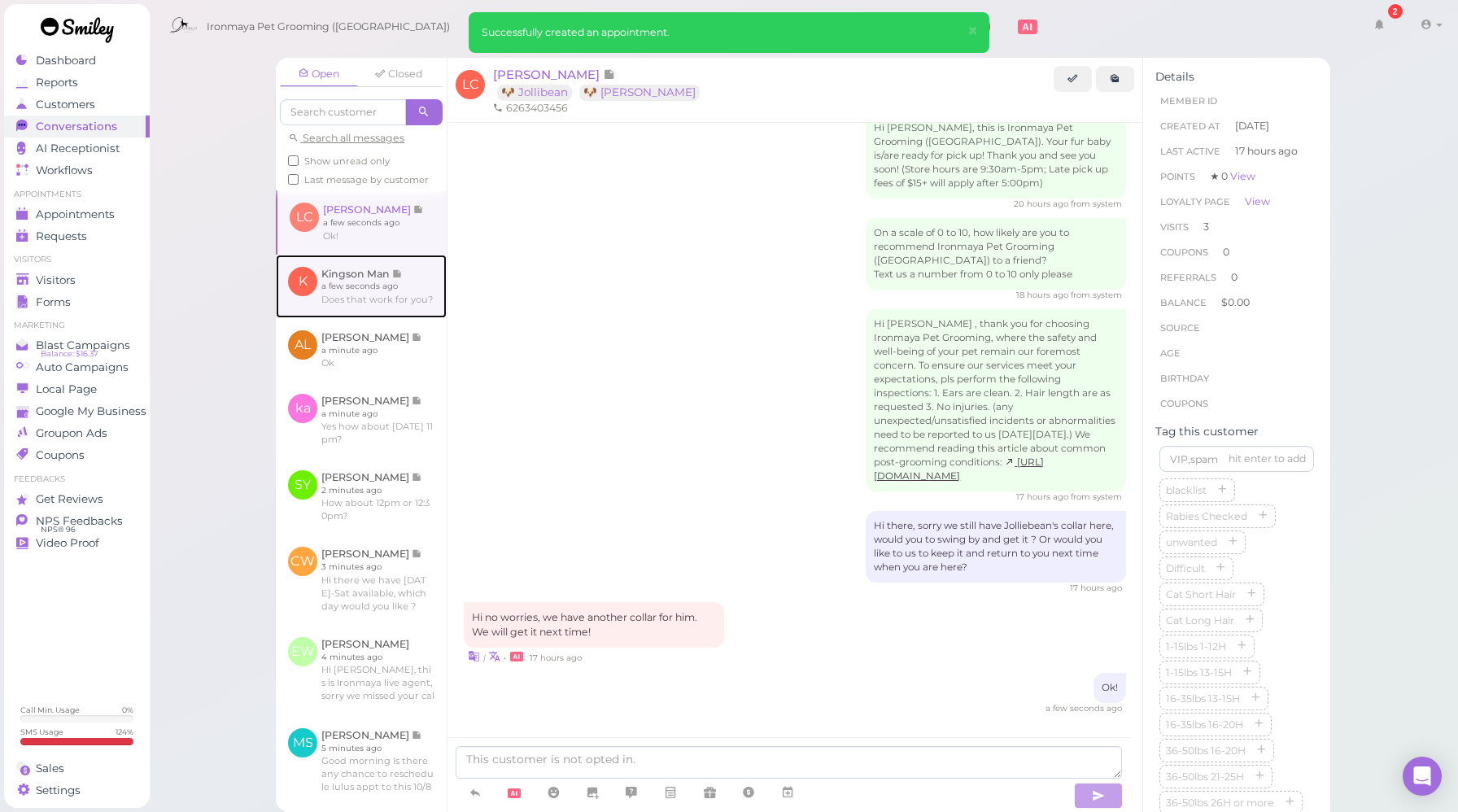
click at [382, 301] on link at bounding box center [361, 286] width 171 height 64
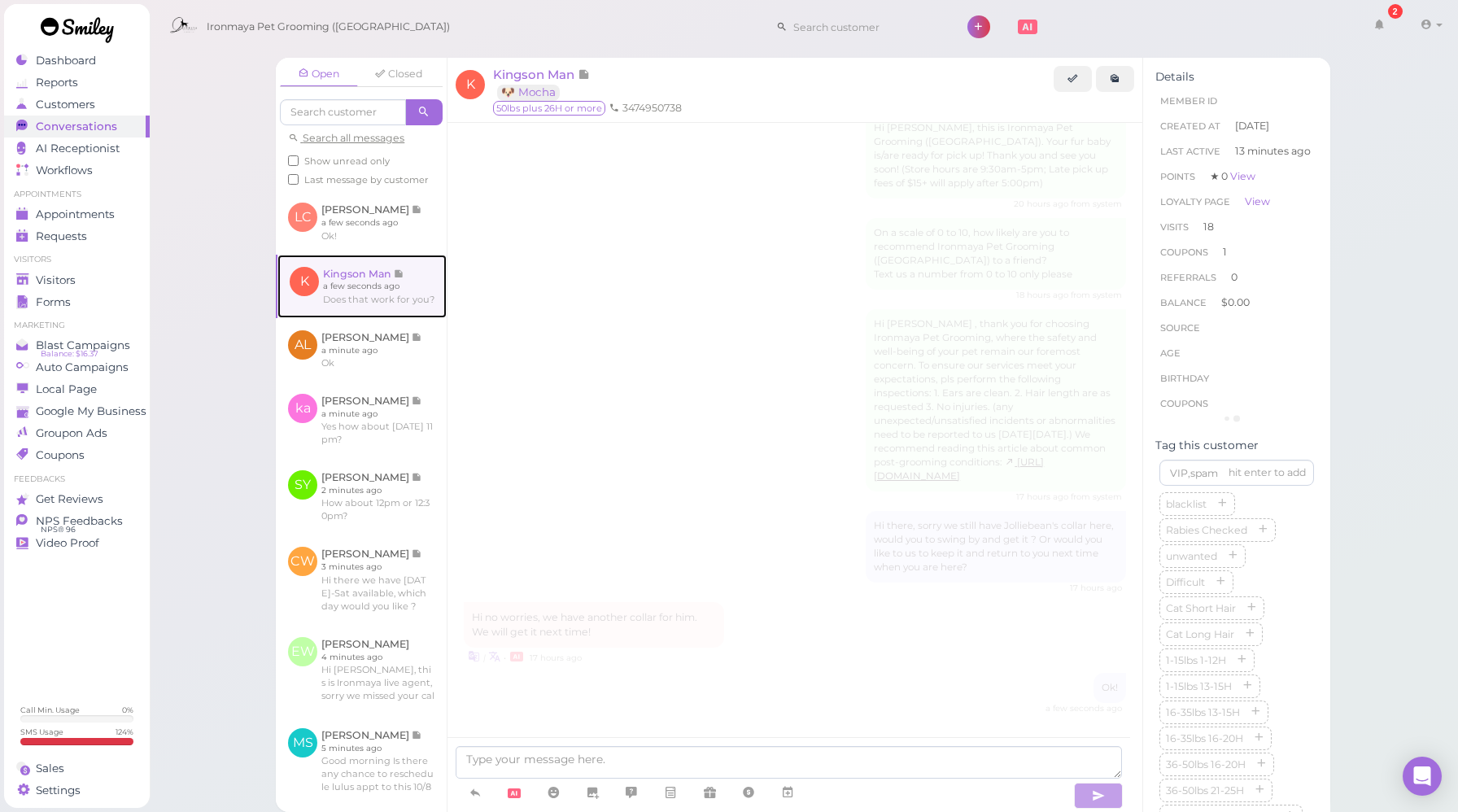
scroll to position [2052, 0]
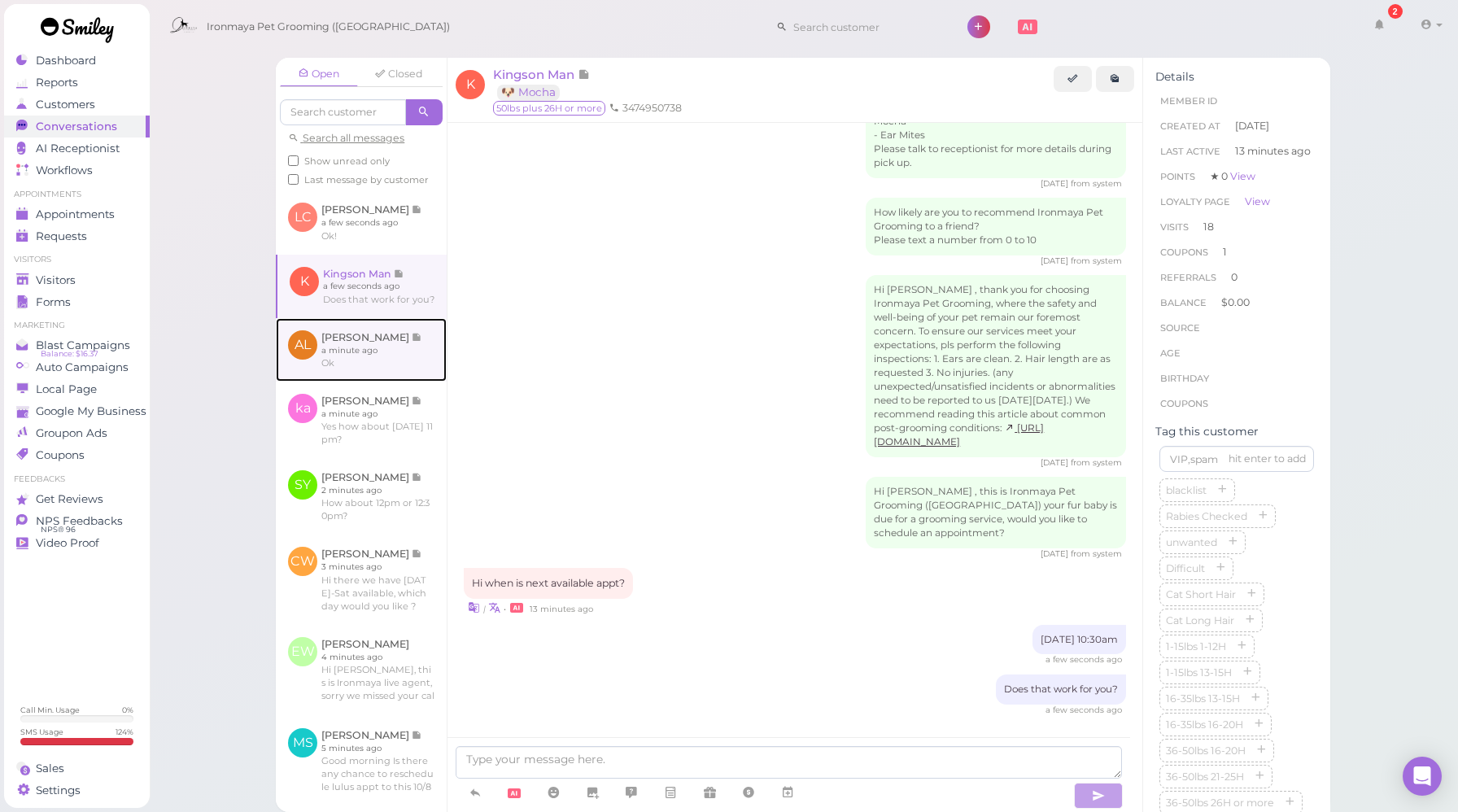
click at [394, 382] on link at bounding box center [361, 349] width 171 height 64
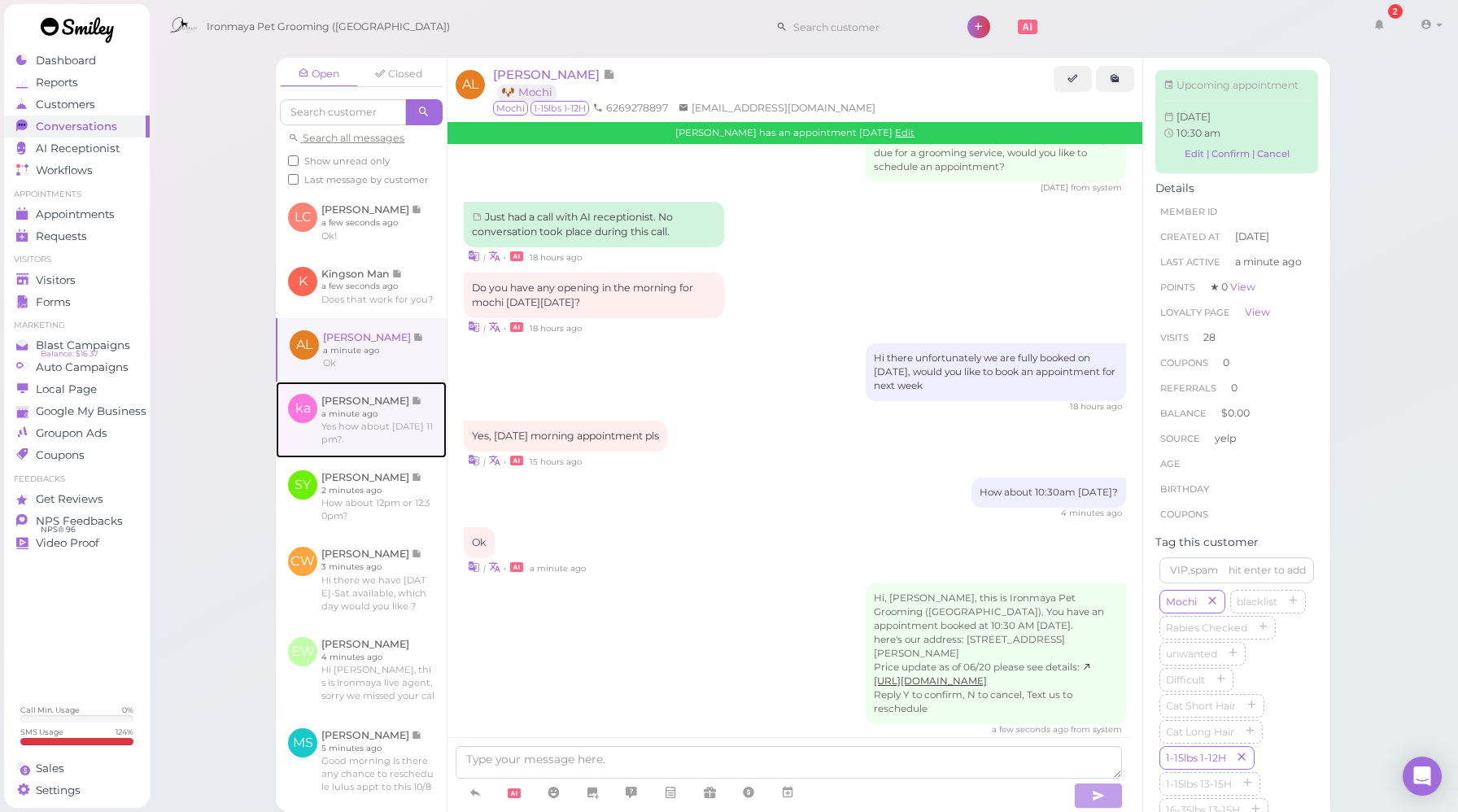
click at [382, 458] on link at bounding box center [361, 420] width 171 height 77
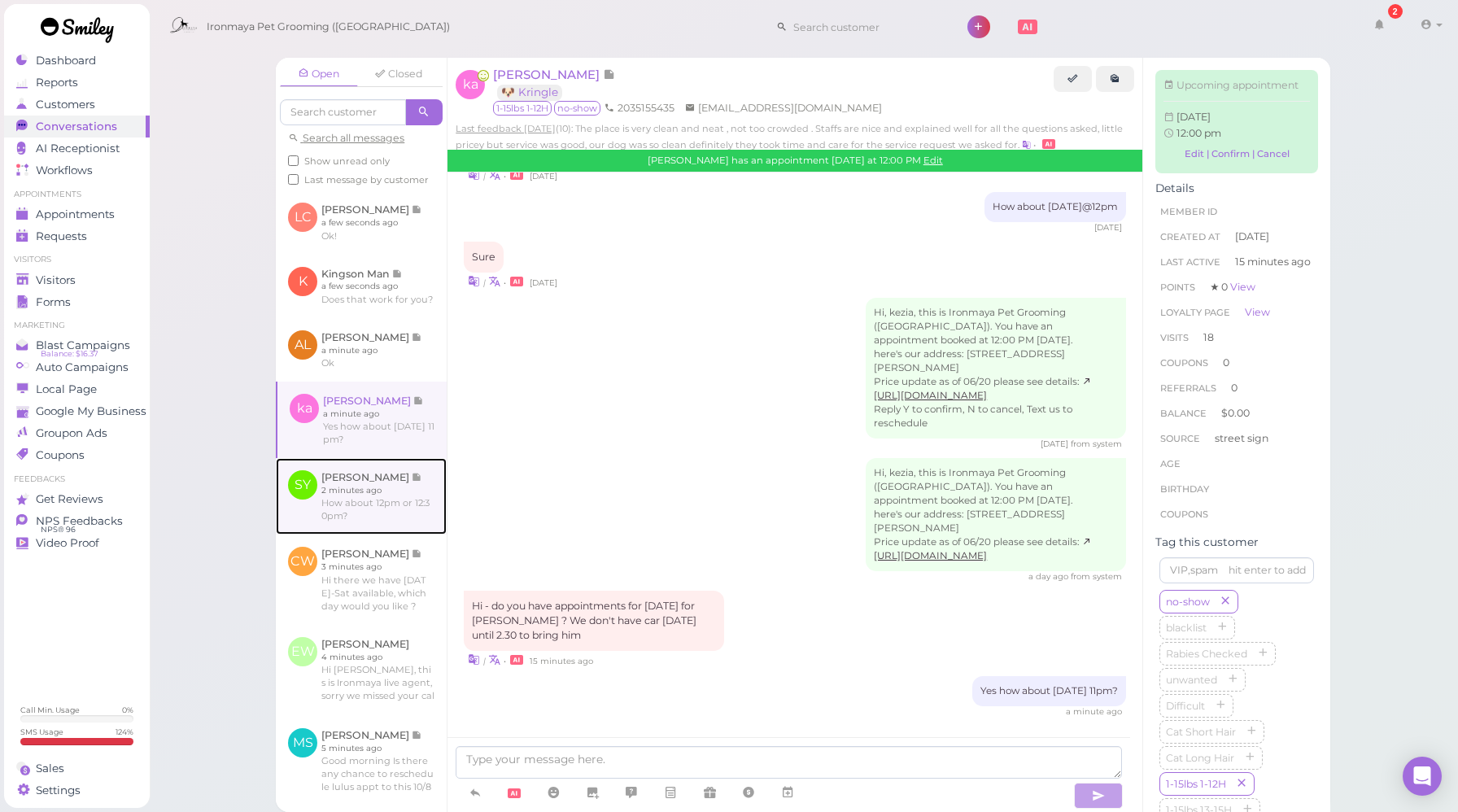
click at [406, 533] on link at bounding box center [361, 496] width 171 height 77
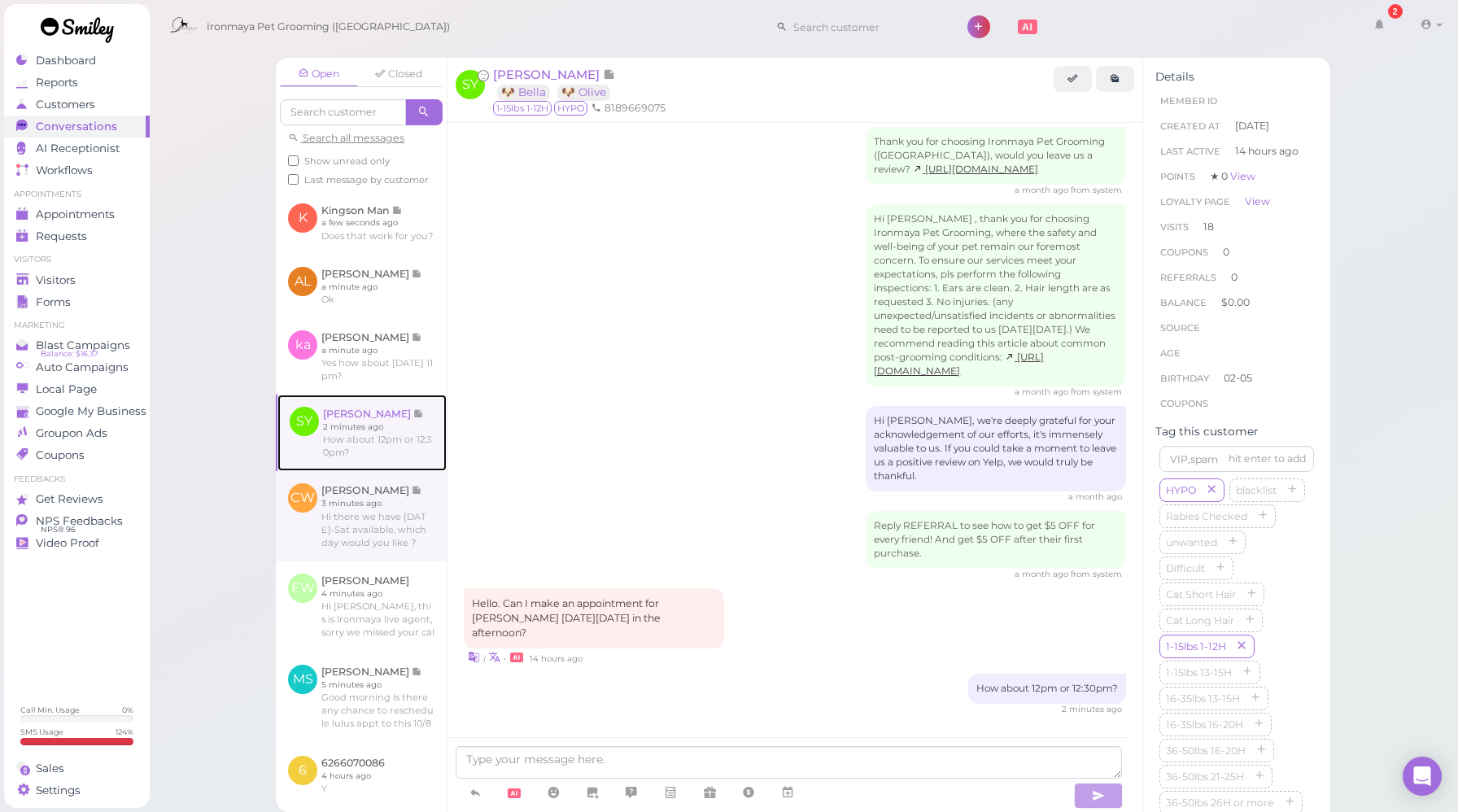
scroll to position [83, 0]
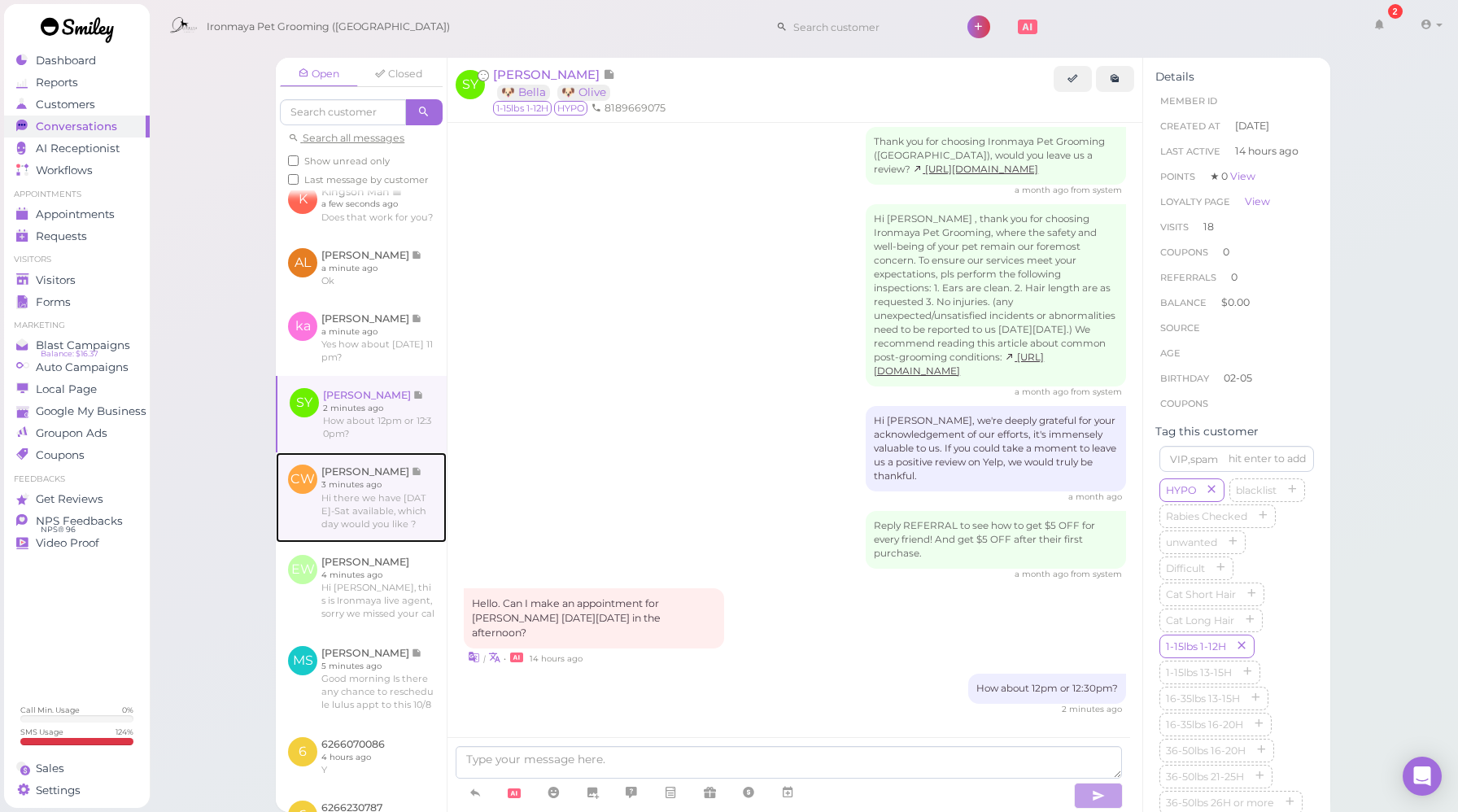
click at [392, 539] on link at bounding box center [361, 497] width 171 height 89
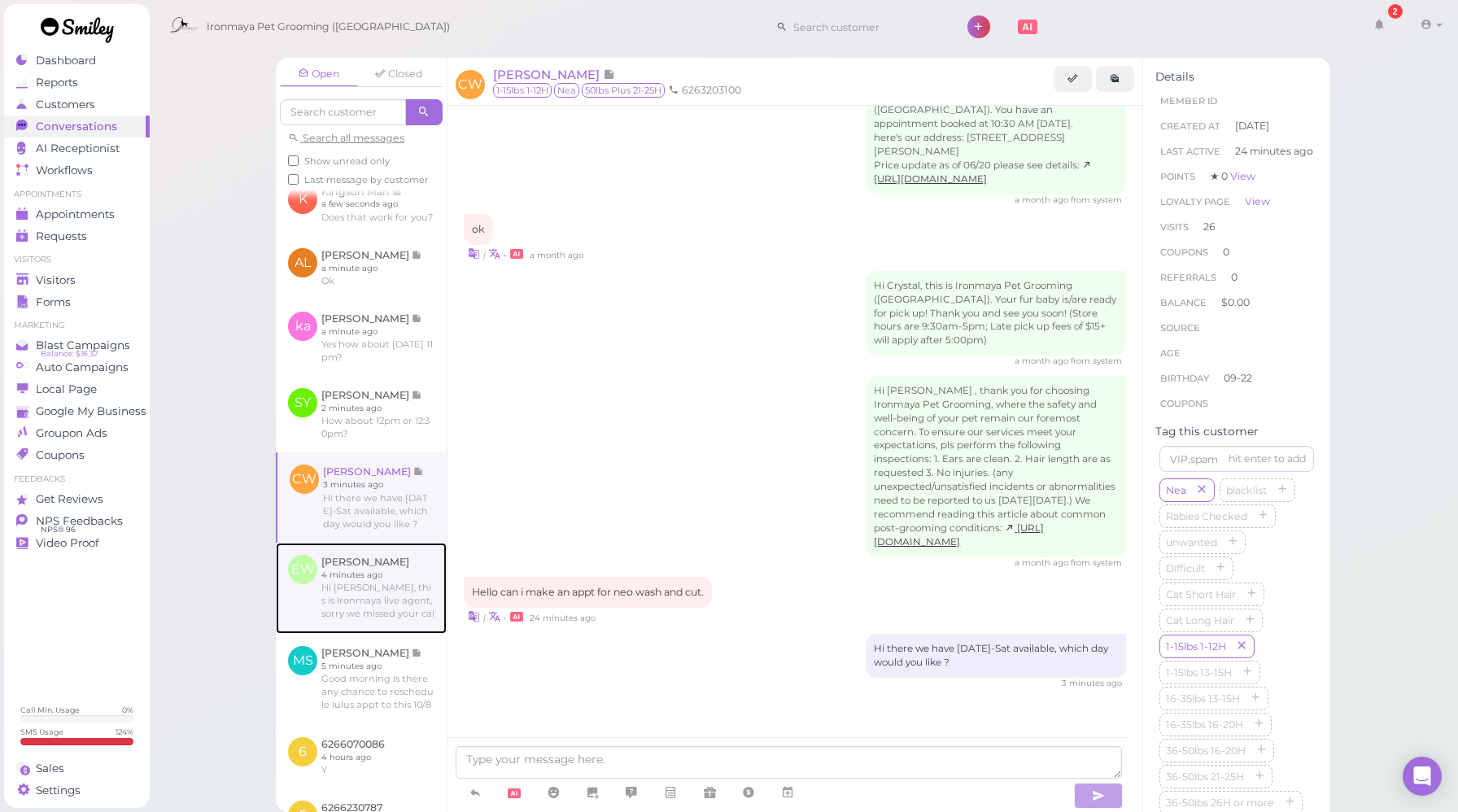
click at [405, 608] on link at bounding box center [361, 588] width 171 height 91
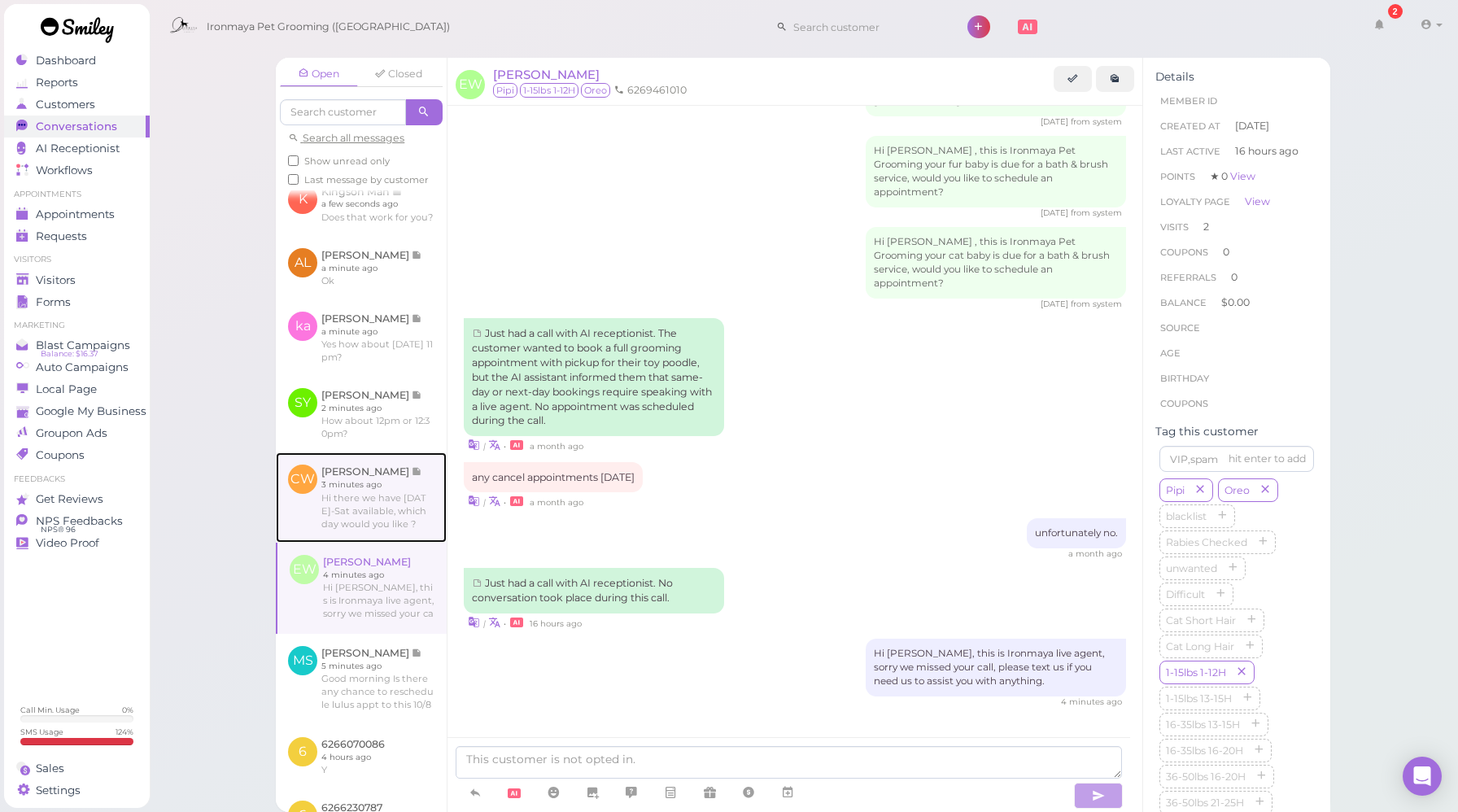
click at [391, 529] on link at bounding box center [361, 497] width 171 height 89
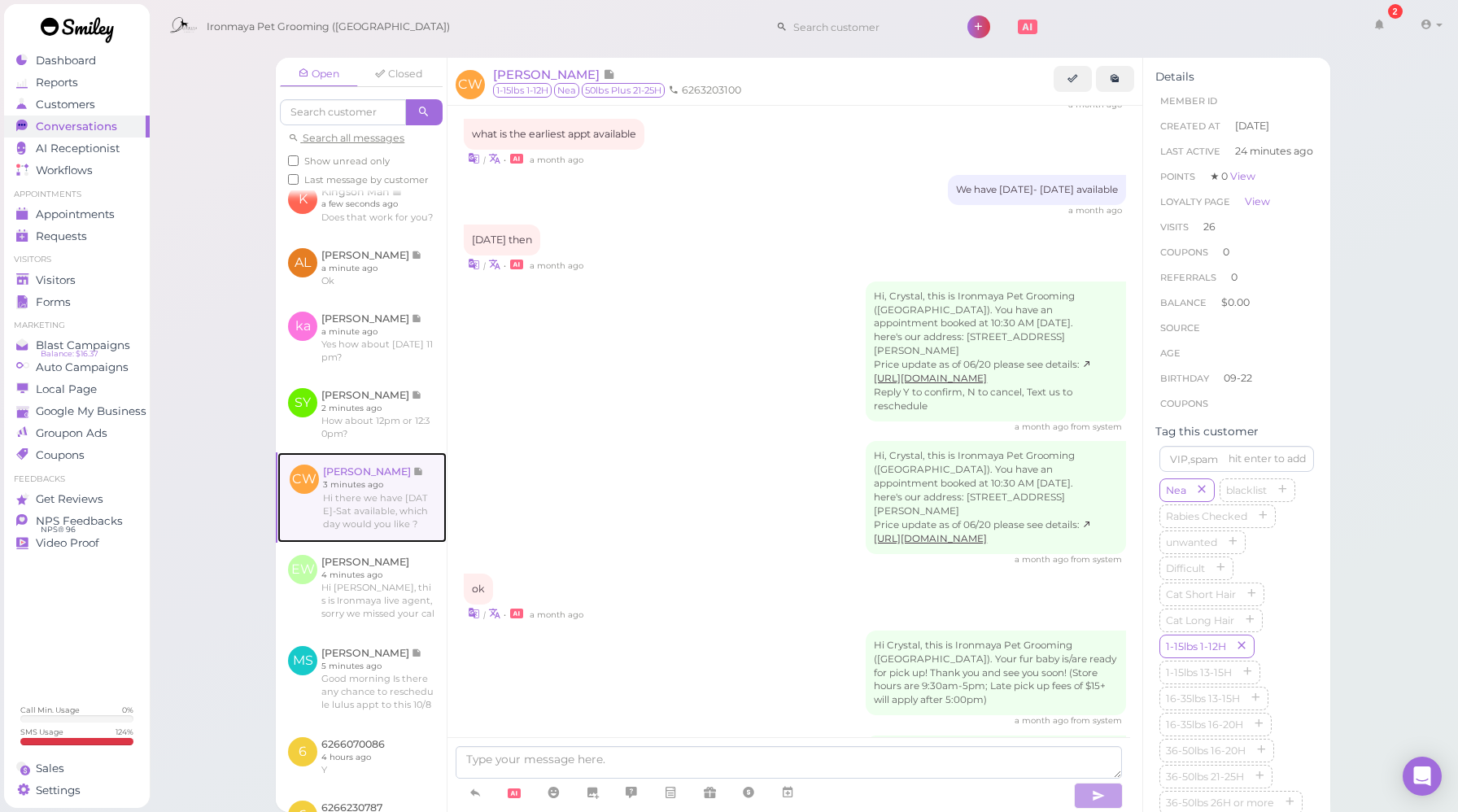
scroll to position [2093, 0]
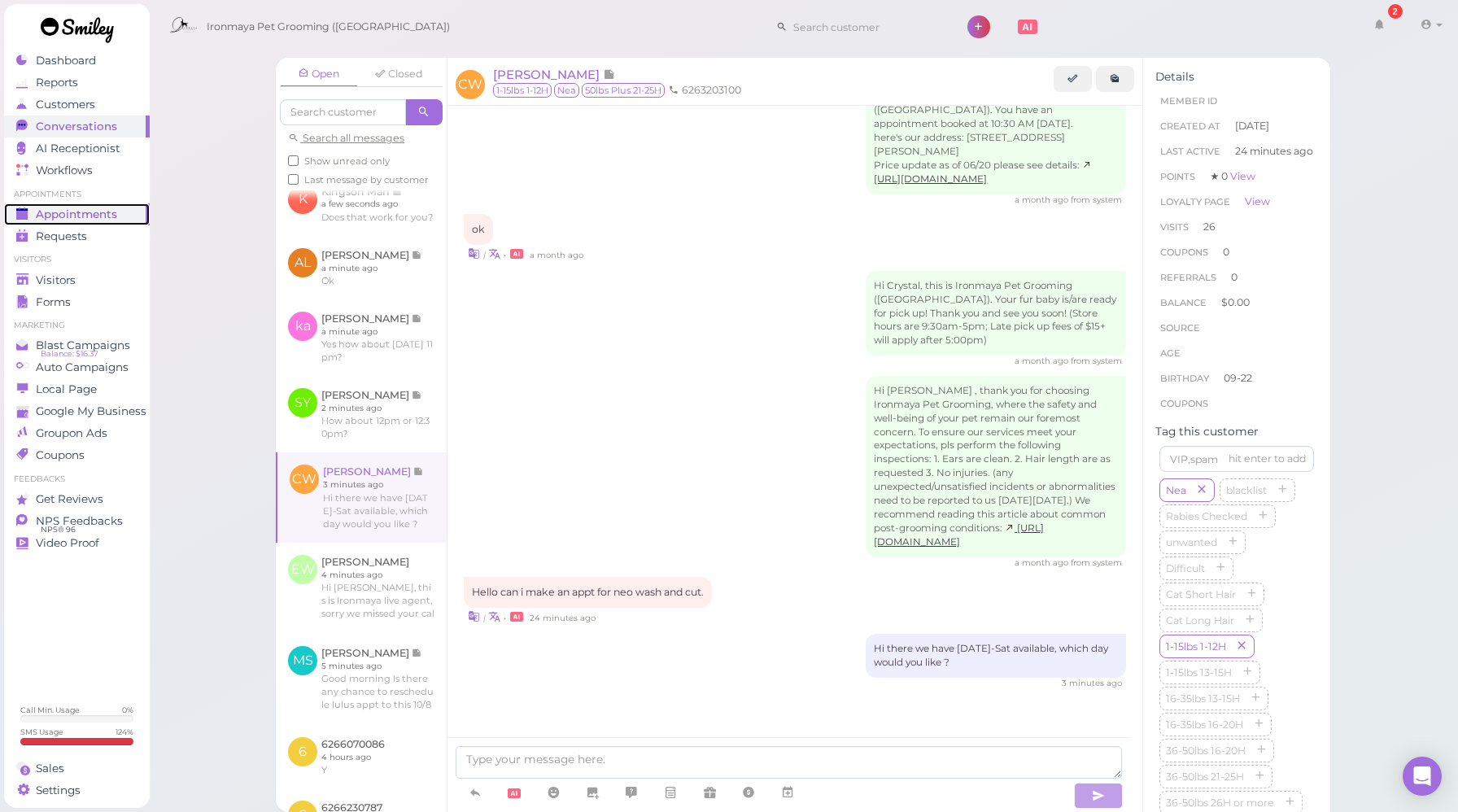
click at [108, 221] on link "Appointments" at bounding box center [77, 214] width 145 height 22
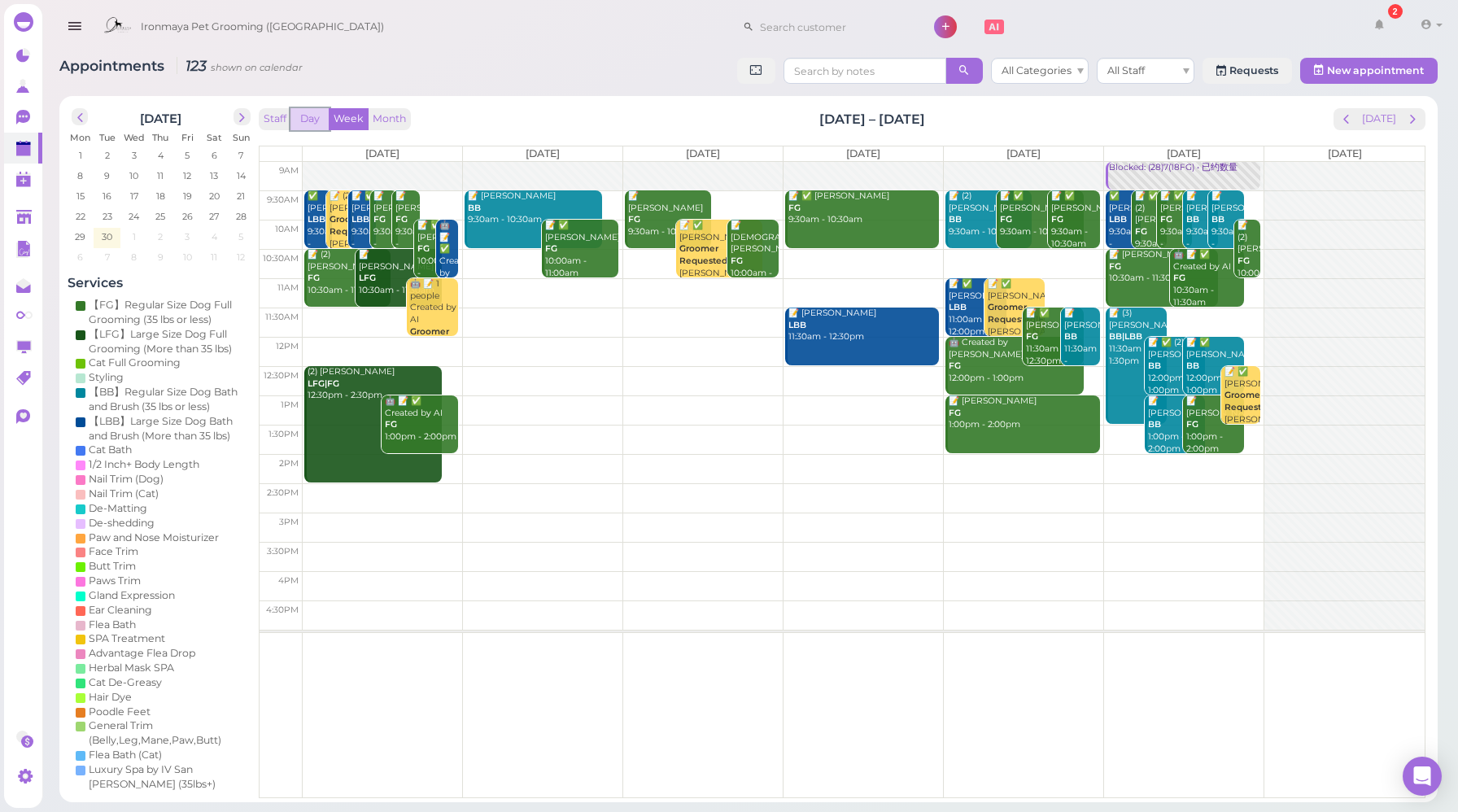
click at [306, 120] on button "Day" at bounding box center [310, 119] width 39 height 22
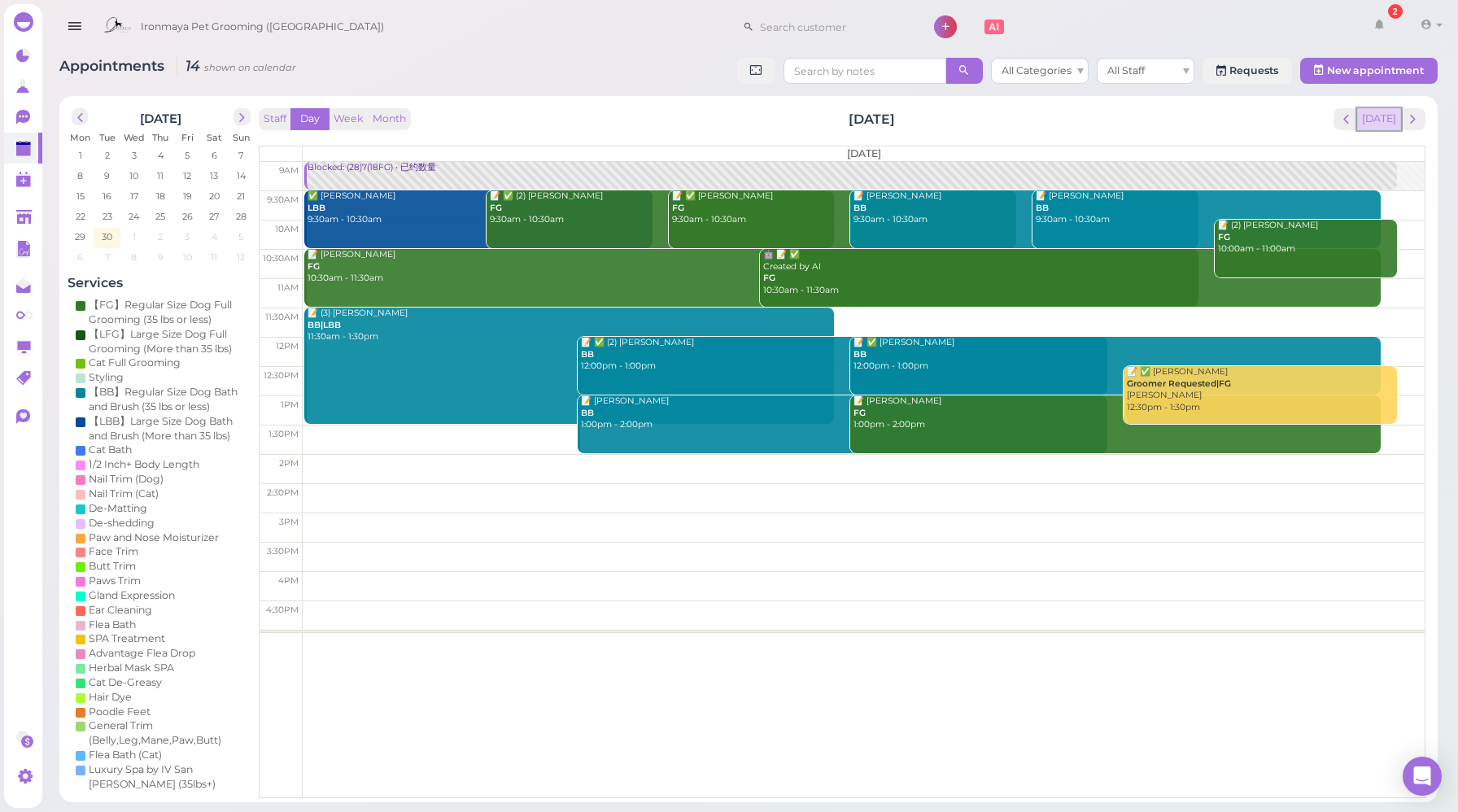
click at [1384, 121] on button "[DATE]" at bounding box center [1379, 119] width 44 height 22
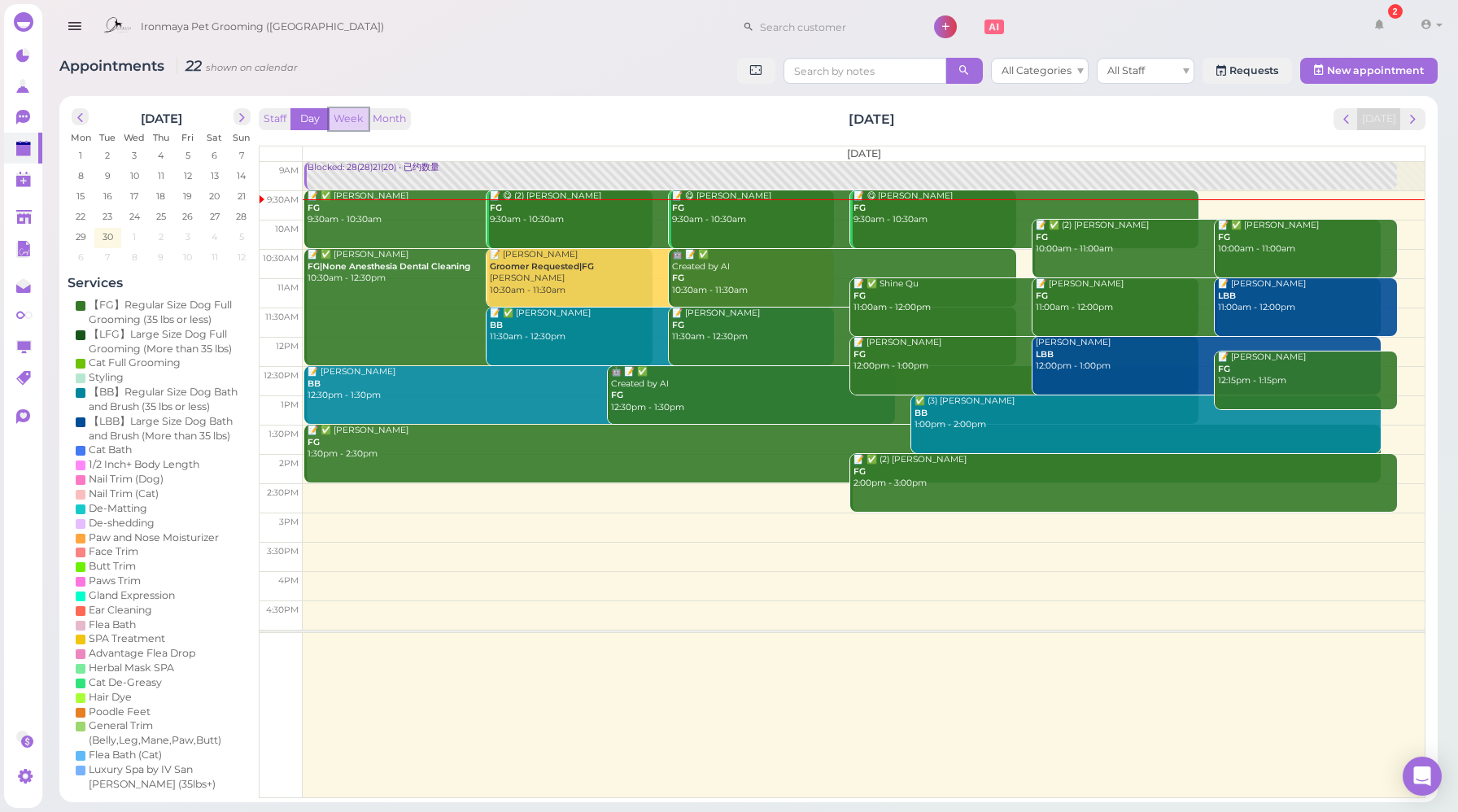
click at [343, 114] on button "Week" at bounding box center [349, 119] width 40 height 22
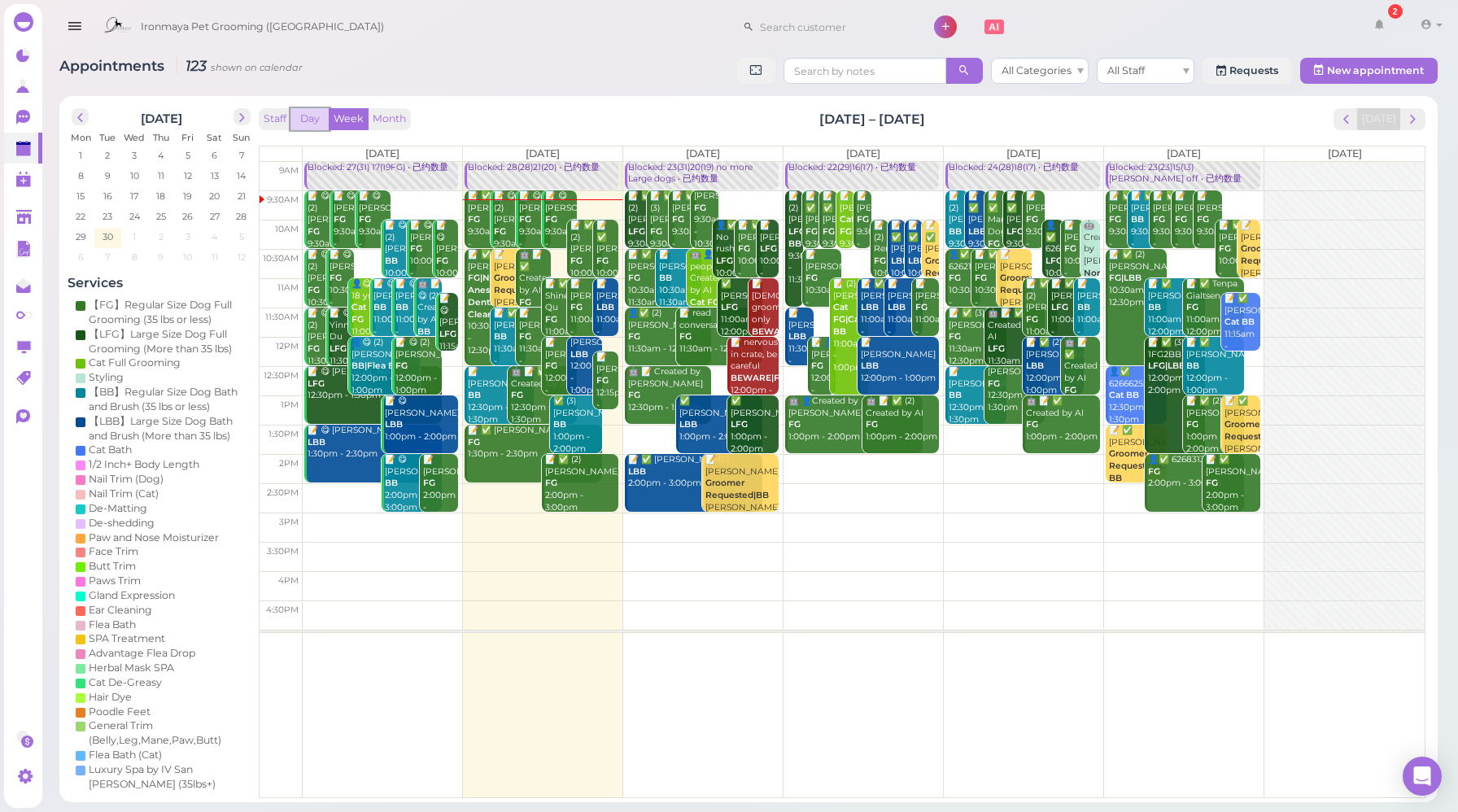
click at [315, 113] on button "Day" at bounding box center [310, 119] width 39 height 22
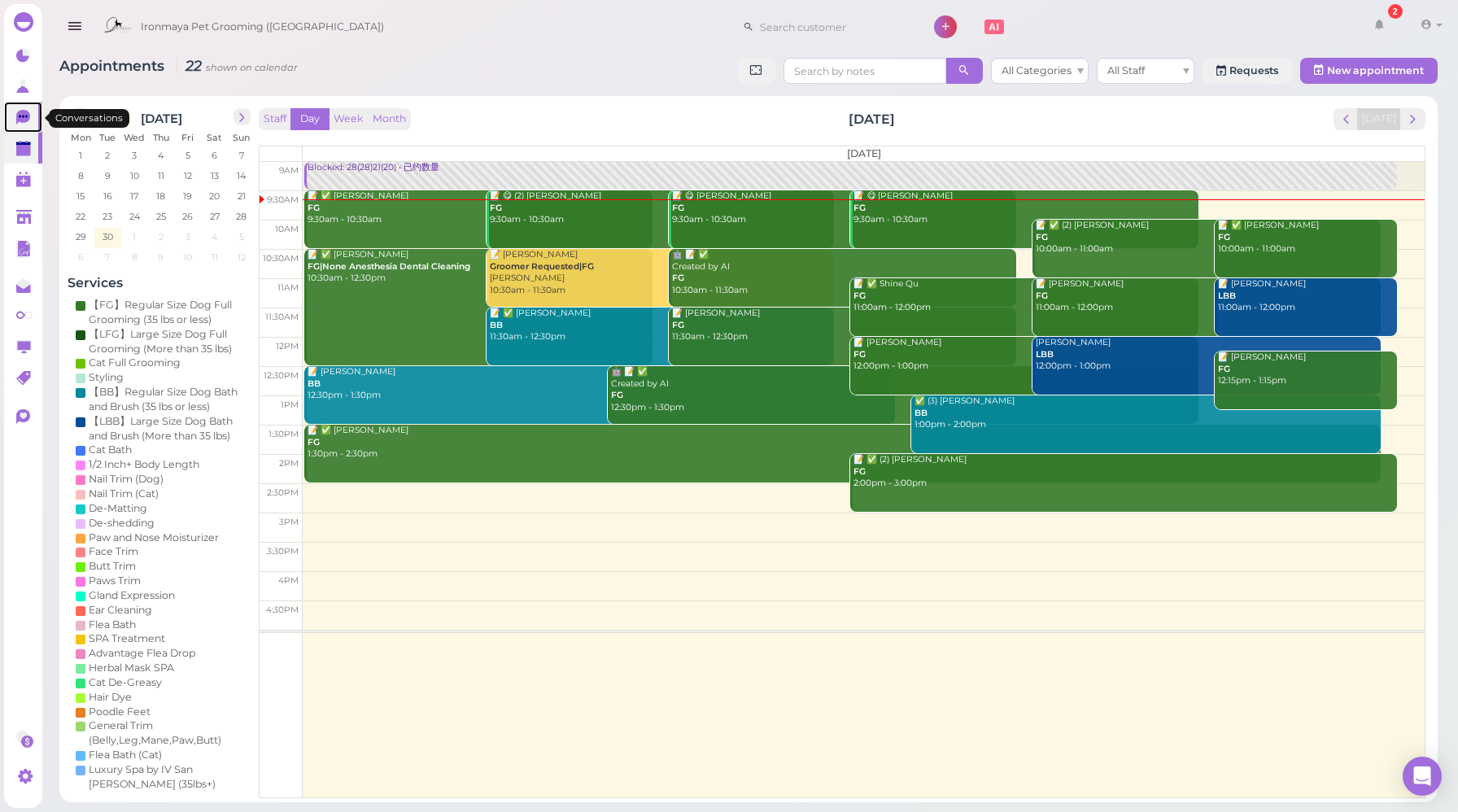
click at [25, 119] on icon at bounding box center [23, 117] width 14 height 15
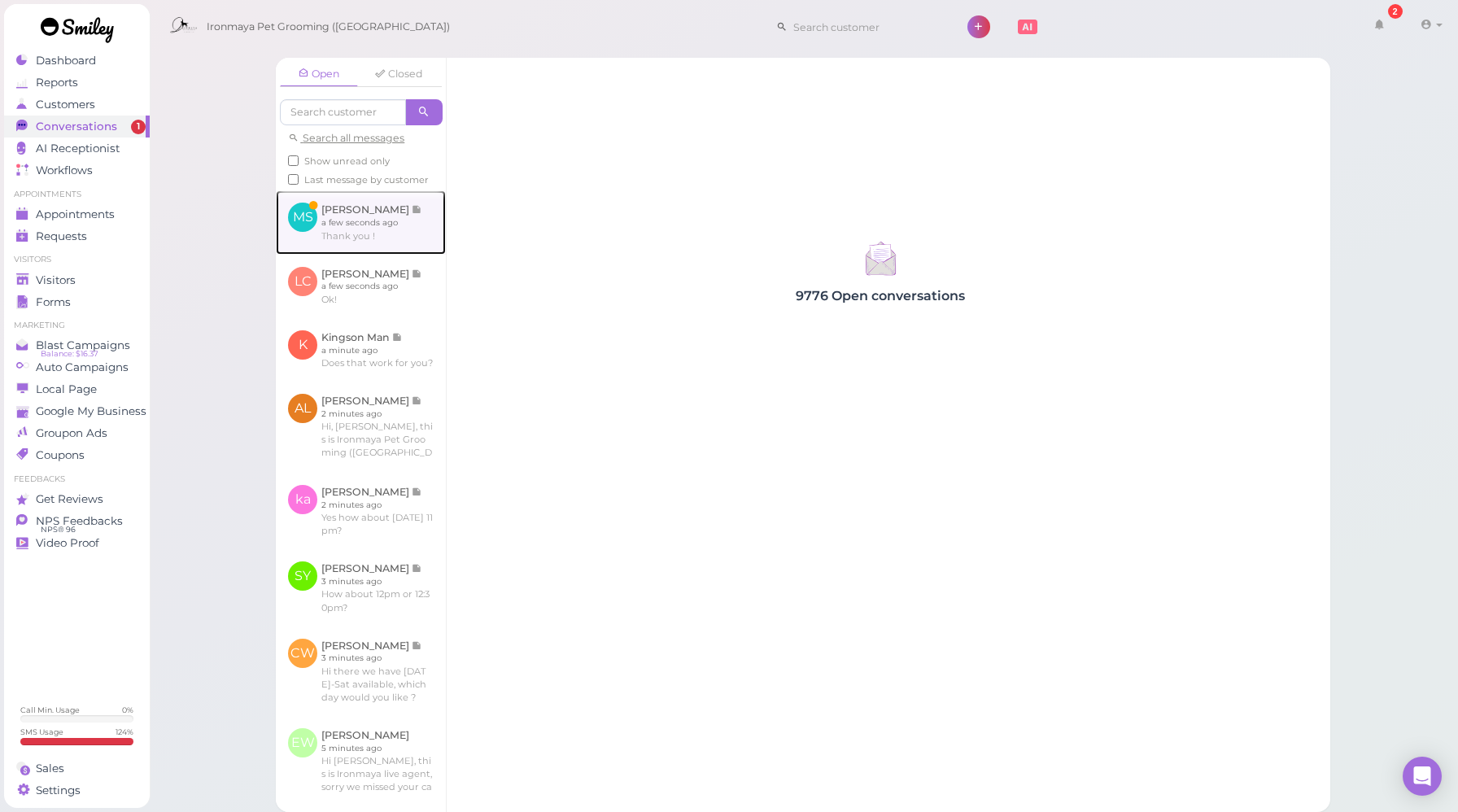
click at [401, 254] on link at bounding box center [361, 222] width 170 height 64
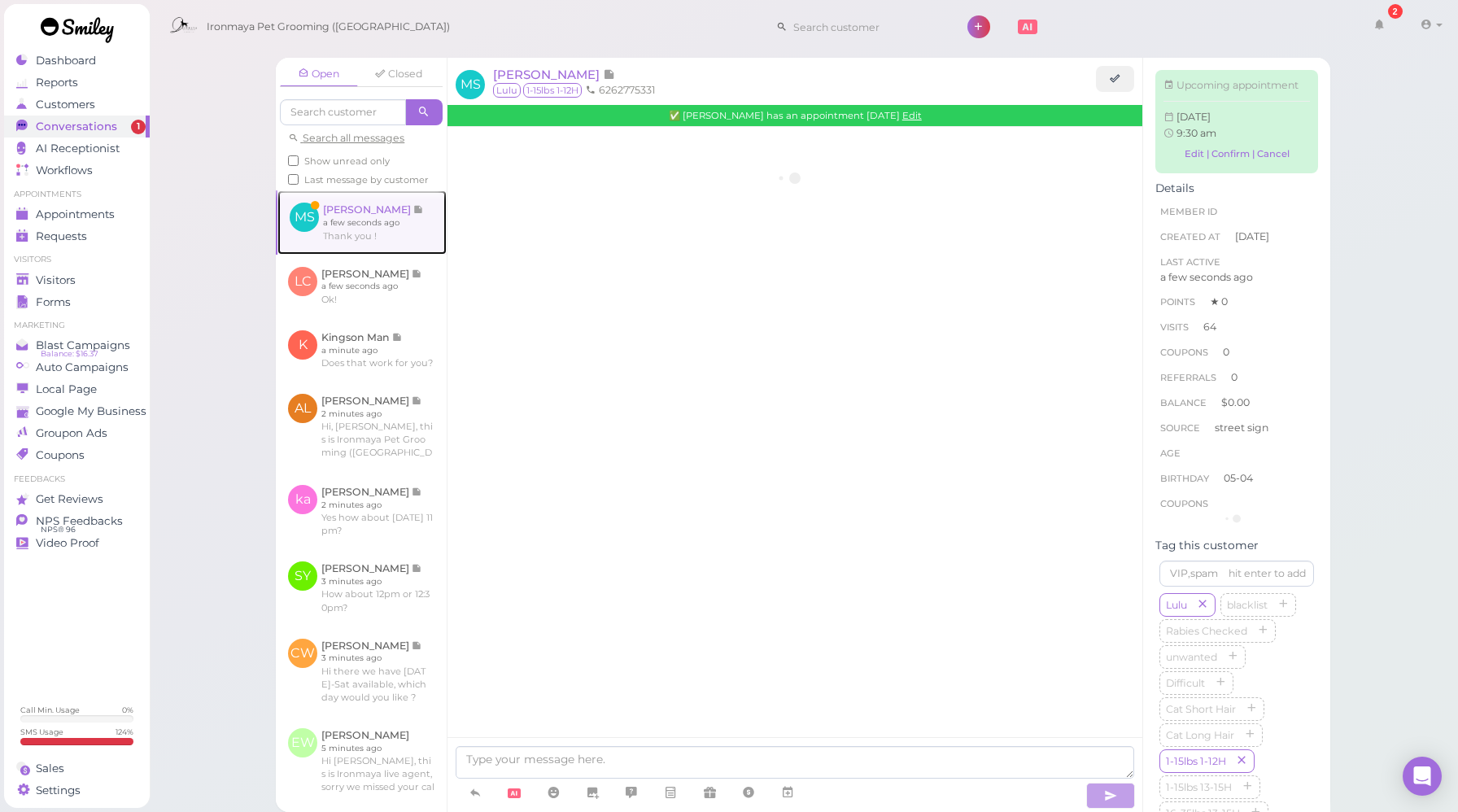
scroll to position [2620, 0]
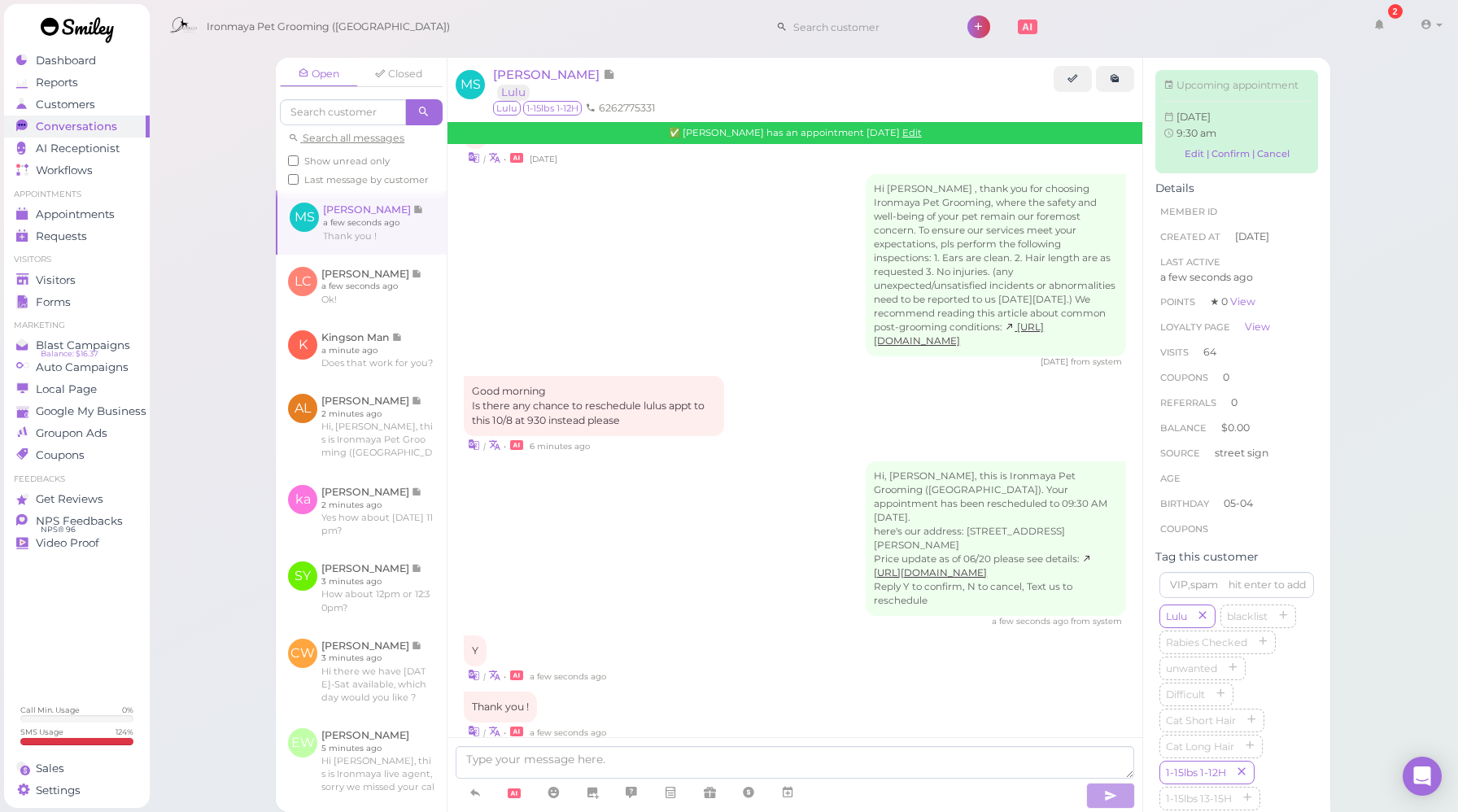
click at [808, 642] on div "Y | • a few seconds ago" at bounding box center [795, 659] width 663 height 48
click at [126, 215] on div "Appointments" at bounding box center [75, 214] width 117 height 14
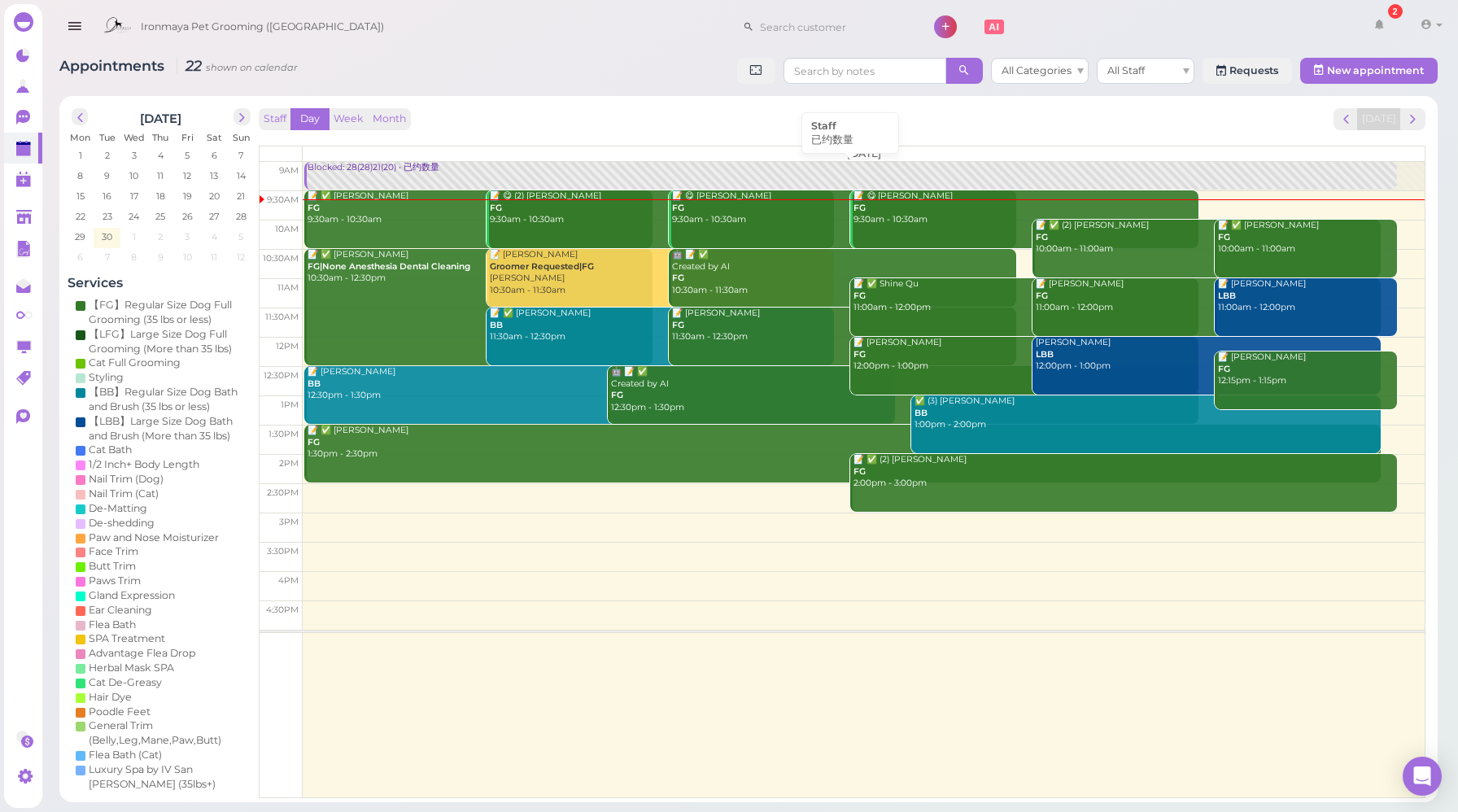
click at [343, 173] on div "Blocked: 28(28)21(20) • 已约数量" at bounding box center [851, 168] width 1090 height 12
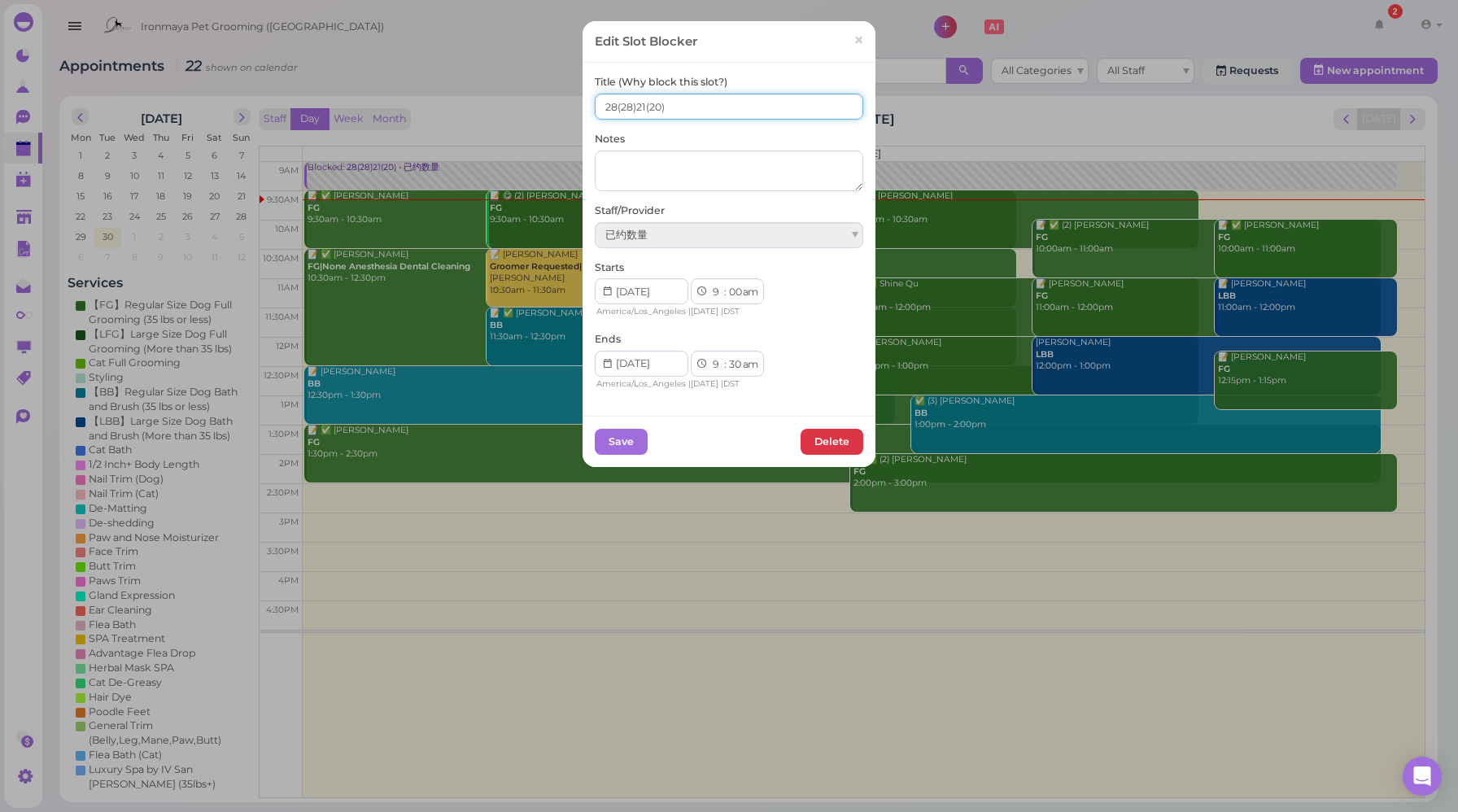
click at [609, 107] on input "28(28)21(20)" at bounding box center [729, 107] width 268 height 26
type input "25(28)21(20)"
click at [619, 444] on button "Save" at bounding box center [621, 442] width 53 height 26
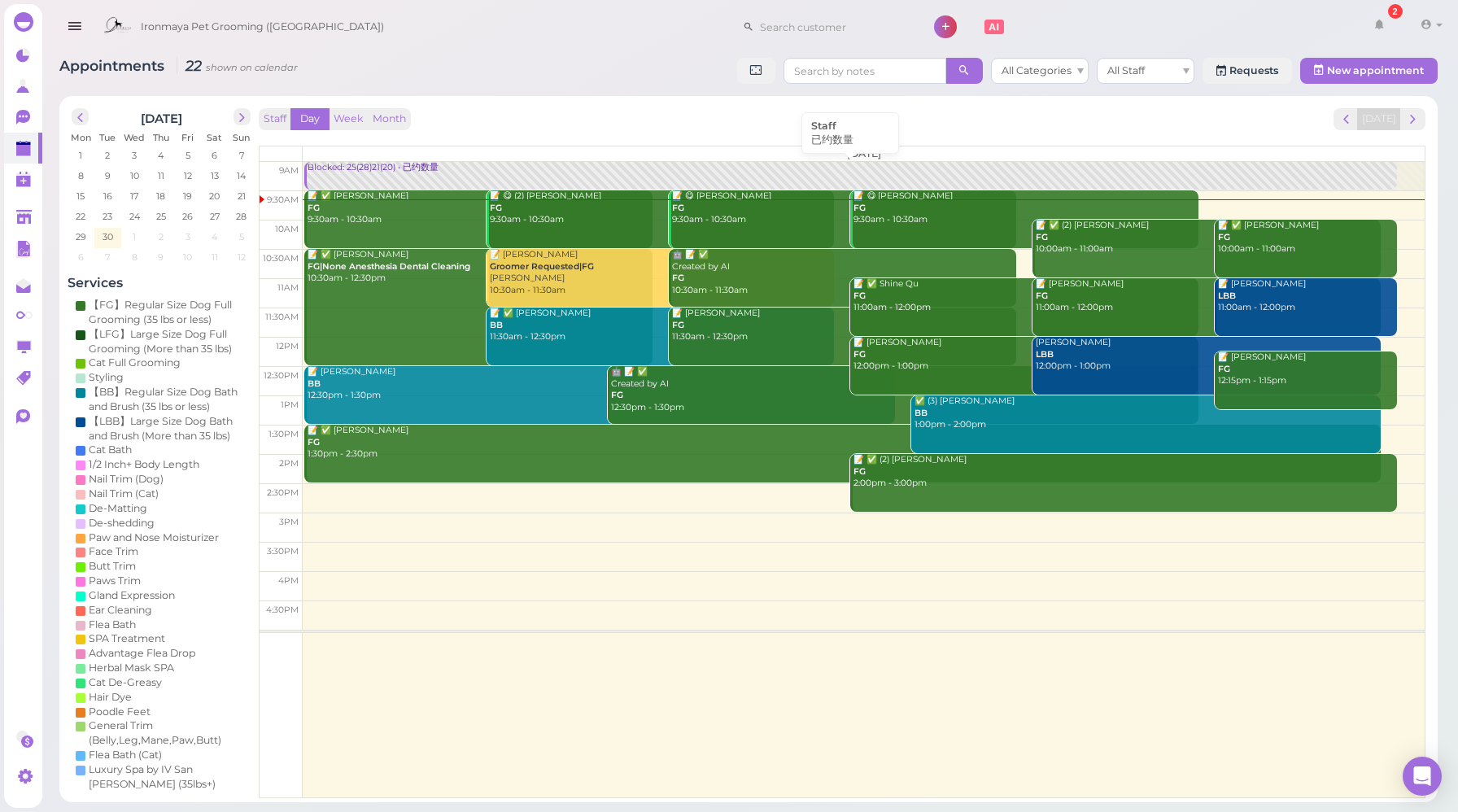
click at [358, 176] on link "Blocked: 25(28)21(20) • 已约数量" at bounding box center [850, 176] width 1092 height 28
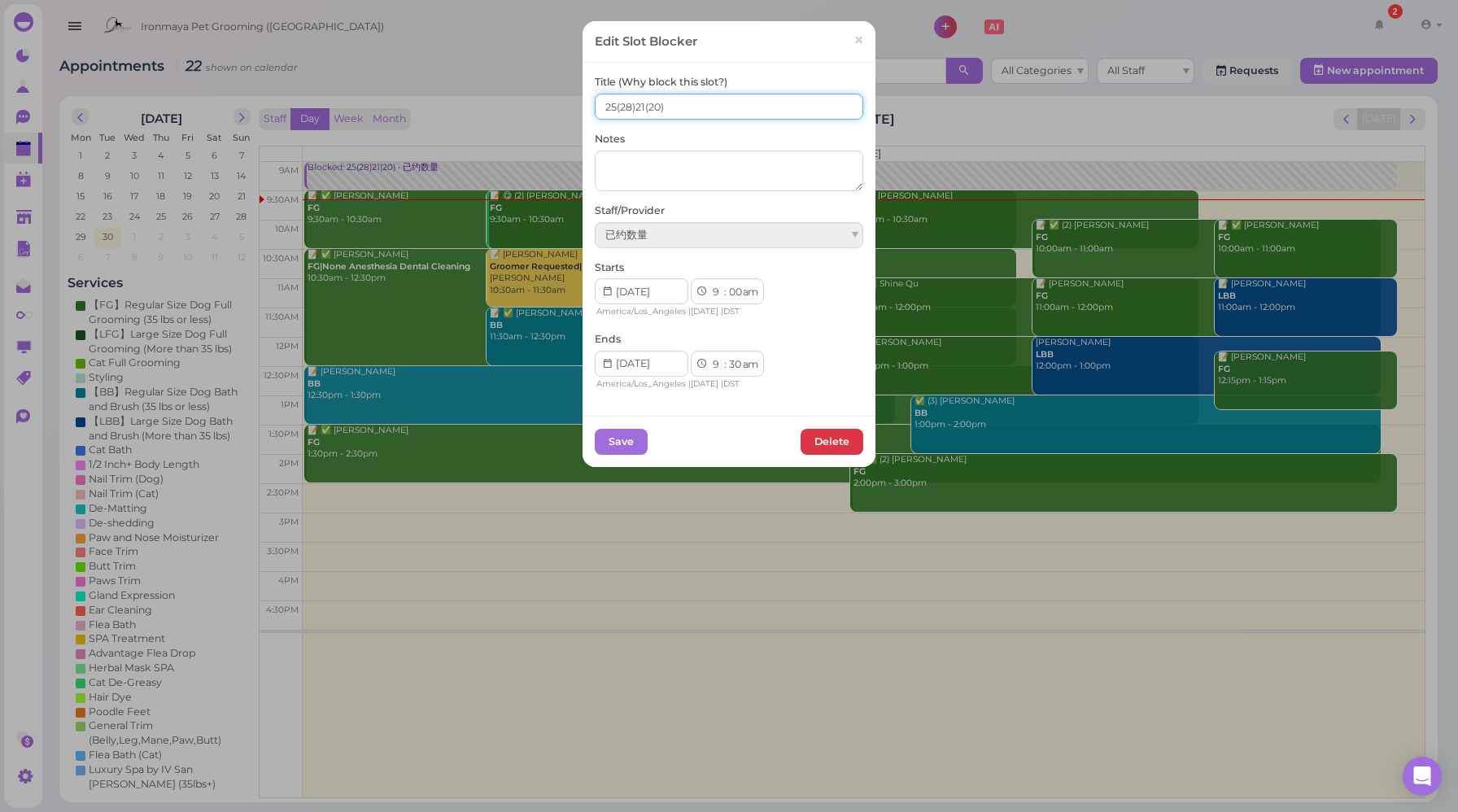
click at [609, 104] on input "25(28)21(20)" at bounding box center [729, 107] width 268 height 26
click at [629, 99] on input "27(28)21(20)" at bounding box center [729, 107] width 268 height 26
click at [632, 107] on input "27(28)21(20)" at bounding box center [729, 107] width 268 height 26
click at [659, 106] on input "27(28) 21(20)" at bounding box center [729, 107] width 268 height 26
click at [668, 107] on input "27(28) 21(20)" at bounding box center [729, 107] width 268 height 26
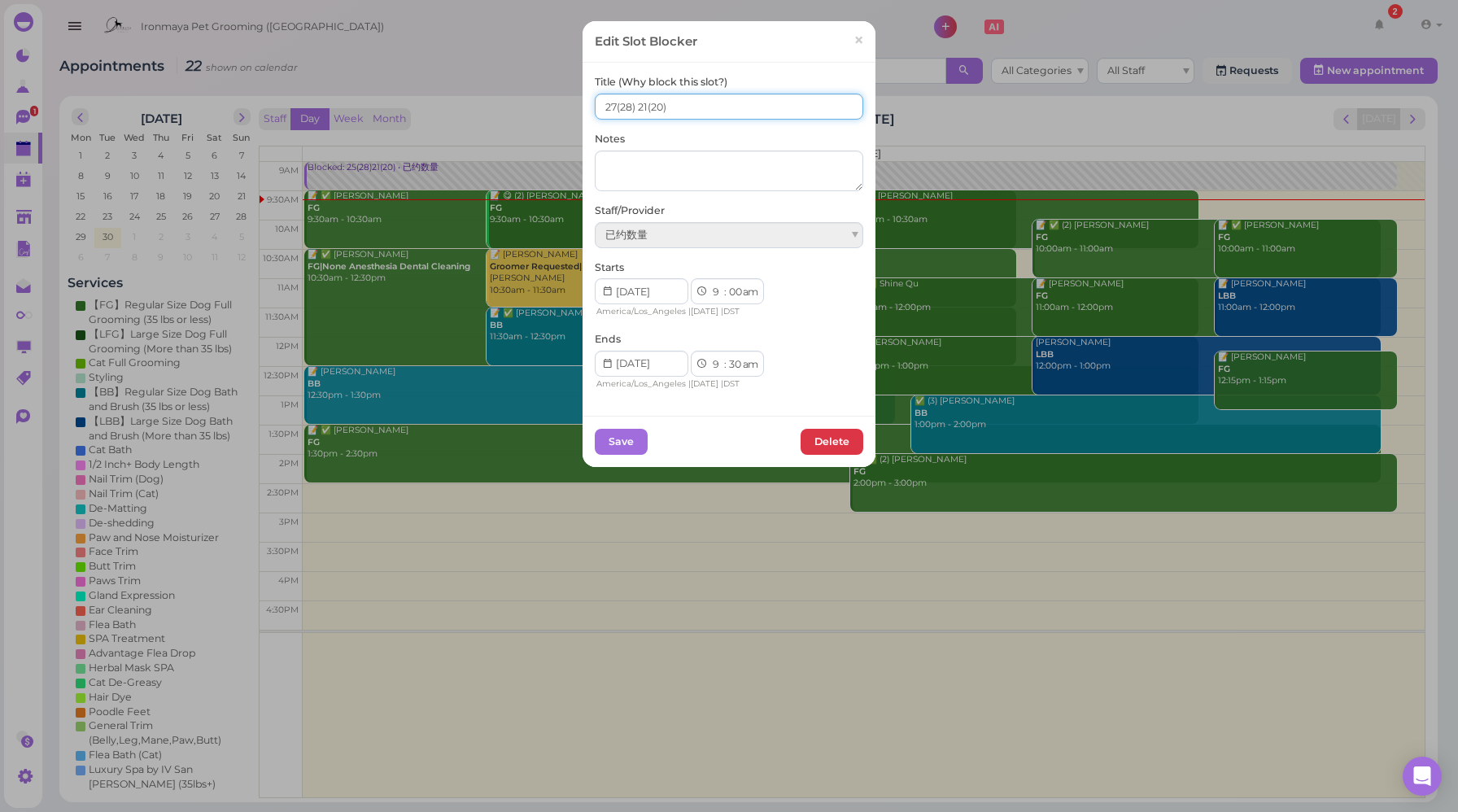
click at [658, 103] on input "27(28) 21(20)" at bounding box center [729, 107] width 268 height 26
type input "27(28) 21(20)"
click at [619, 446] on button "Save" at bounding box center [621, 442] width 53 height 26
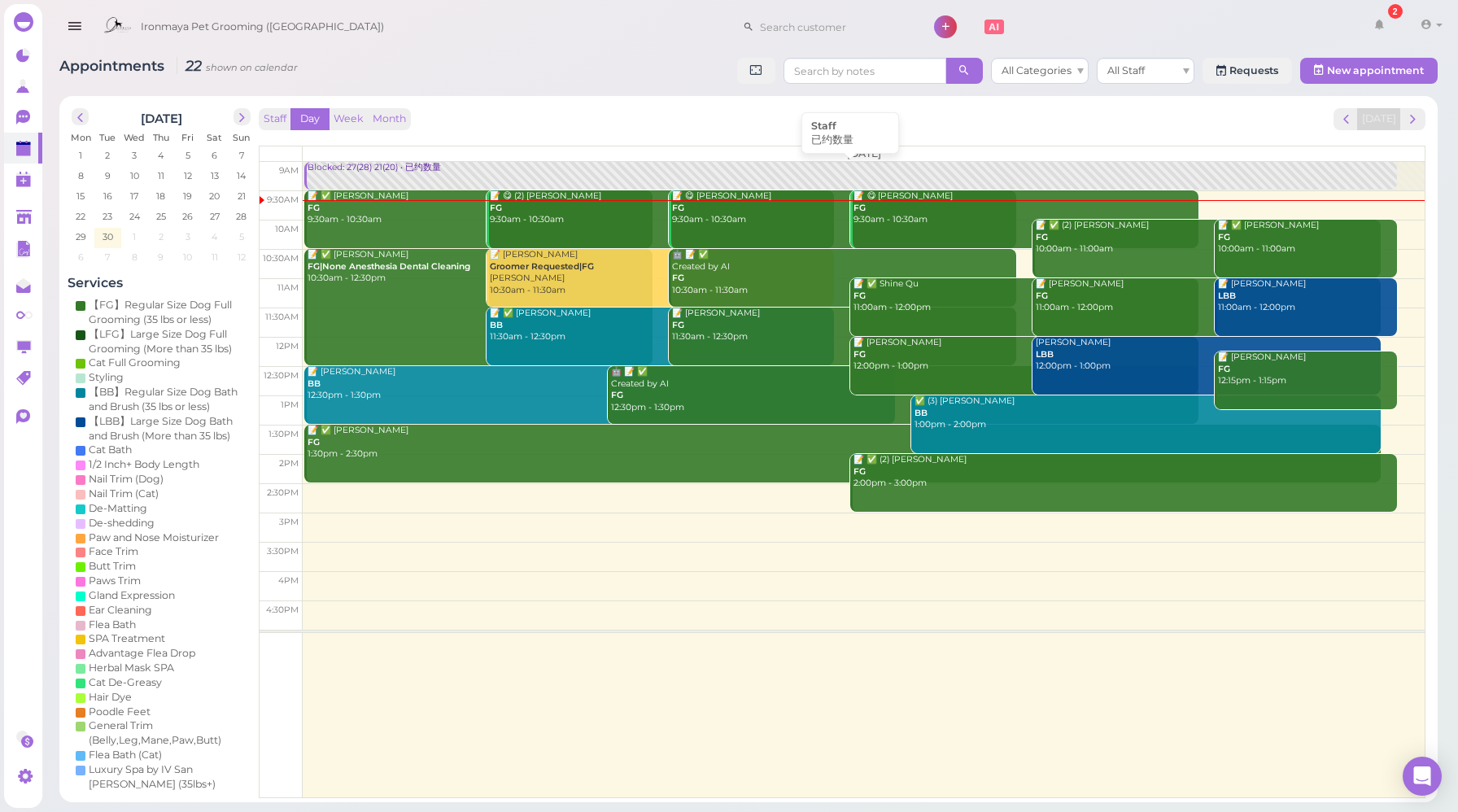
click at [415, 166] on div "Blocked: 27(28) 21(20) • 已约数量" at bounding box center [851, 168] width 1090 height 12
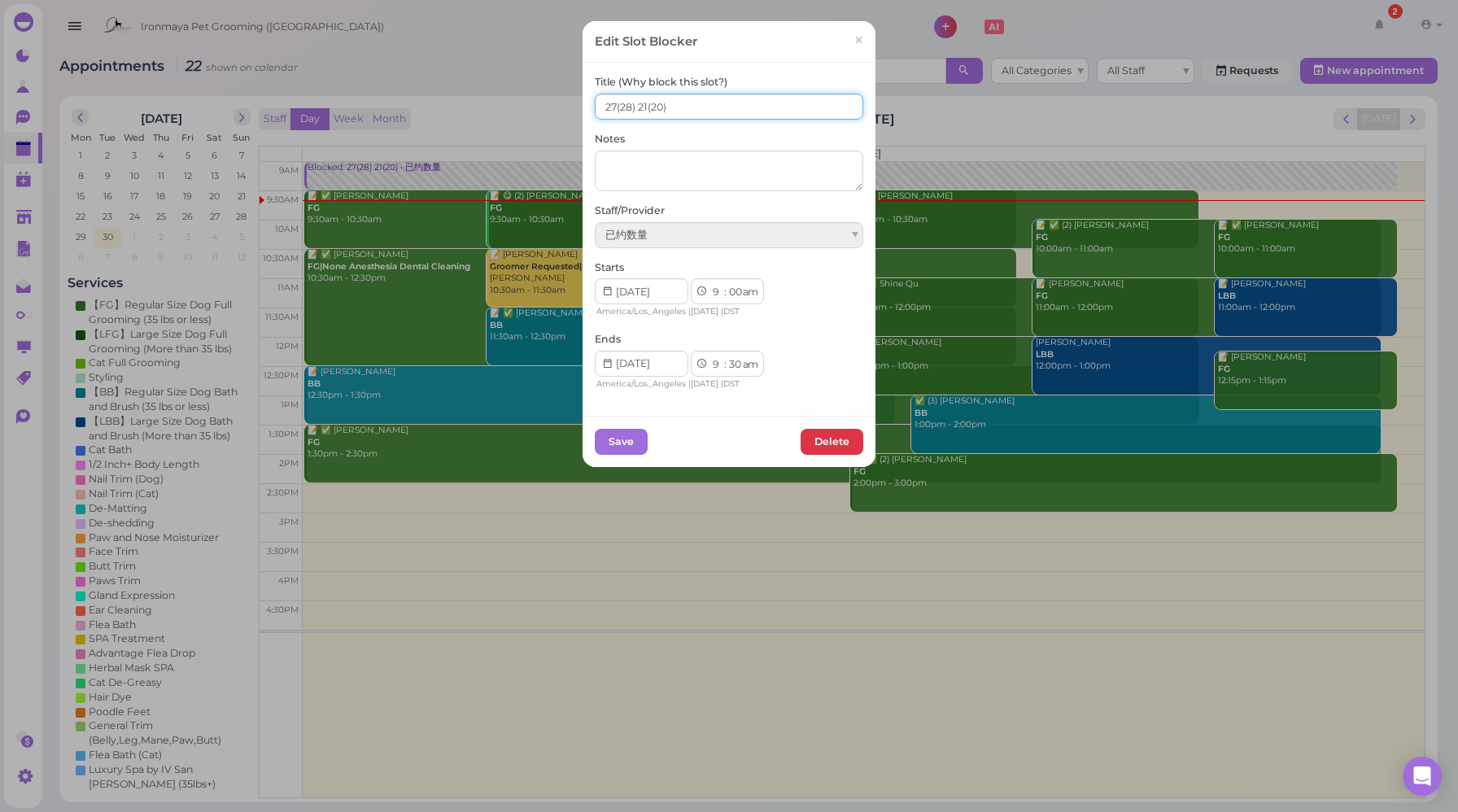
click at [641, 103] on input "27(28) 21(20)" at bounding box center [729, 107] width 268 height 26
type input "27(28) 20(20)"
click at [625, 447] on button "Save" at bounding box center [621, 442] width 53 height 26
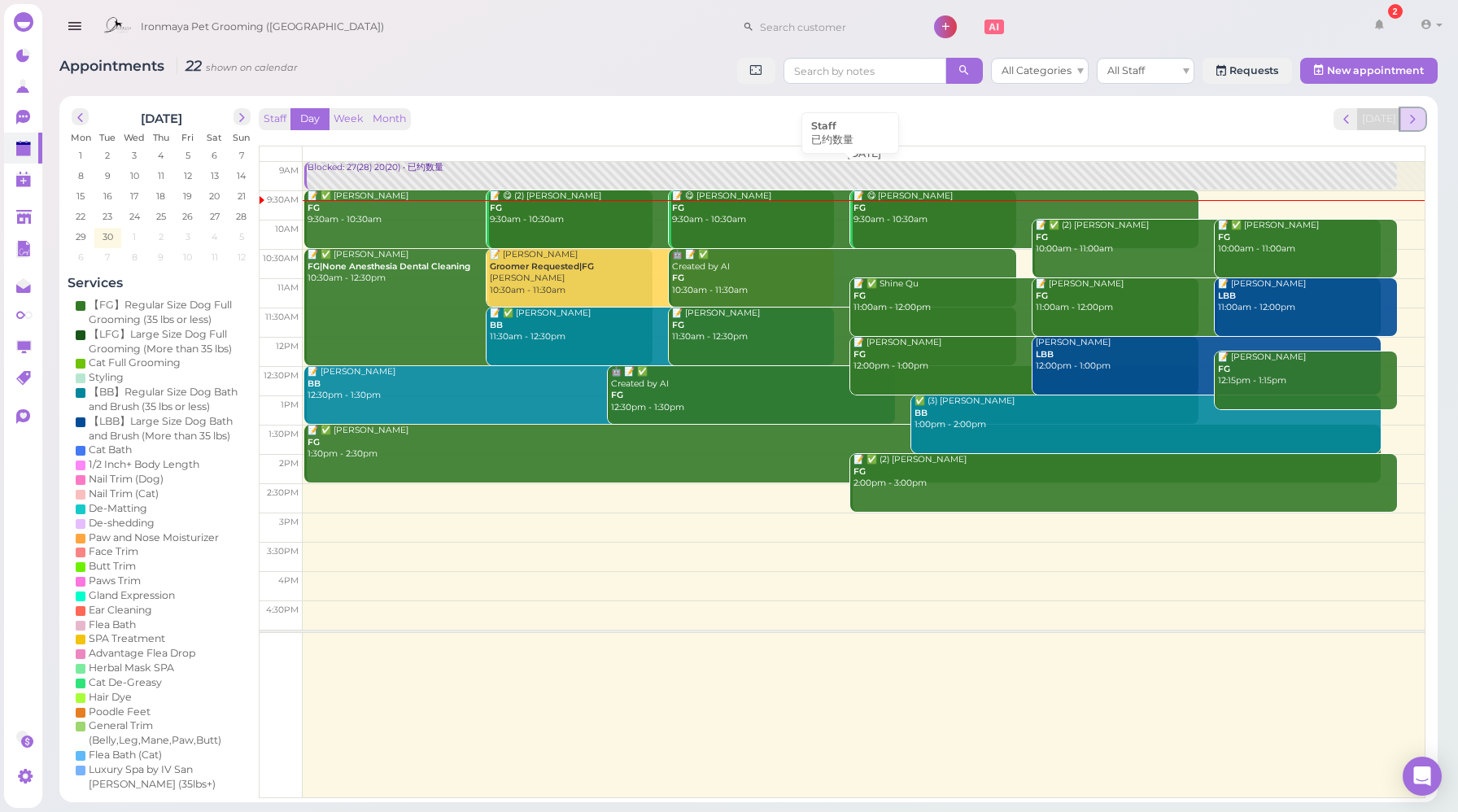
click at [1416, 126] on span "next" at bounding box center [1413, 119] width 16 height 16
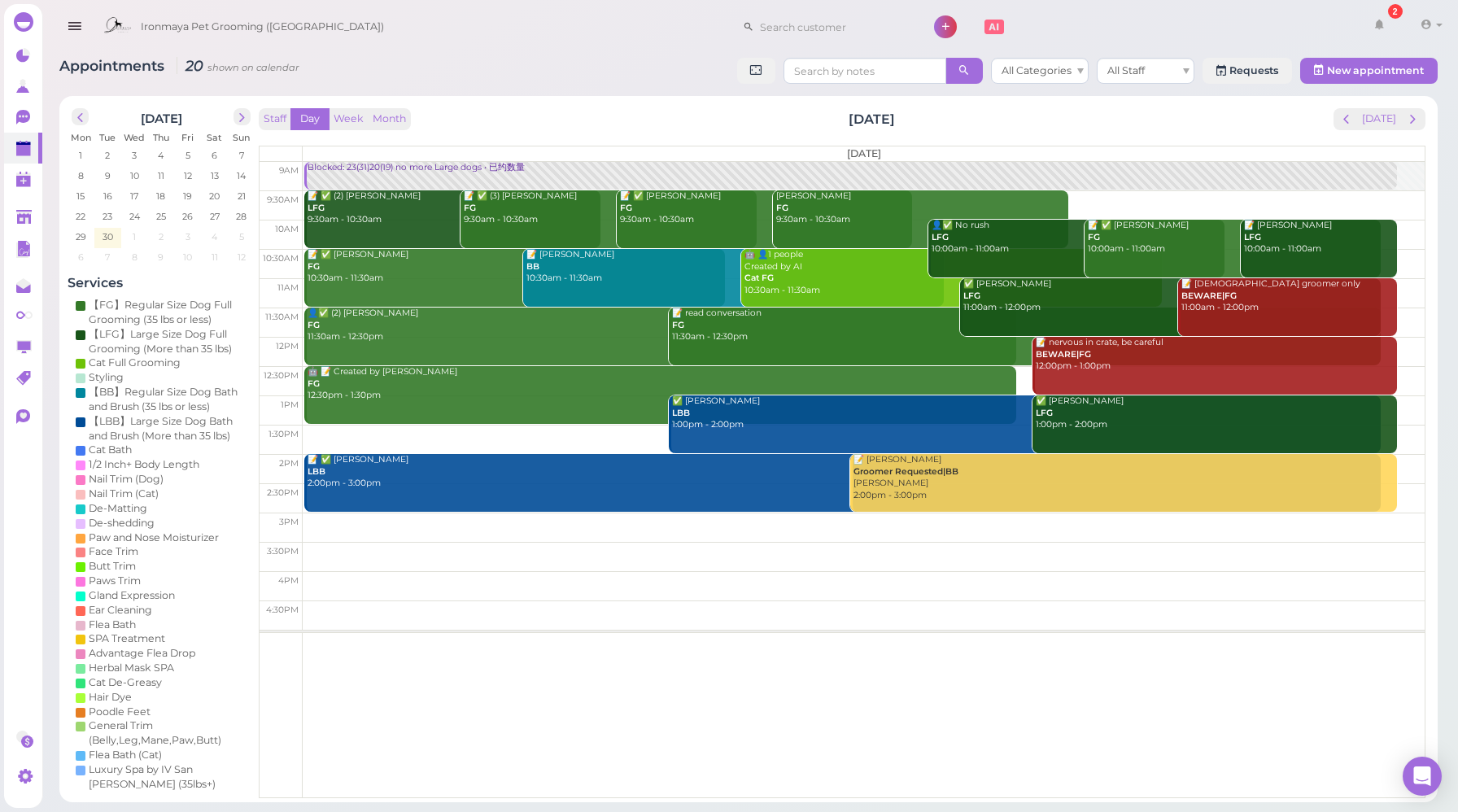
click at [478, 121] on div "Staff Day Week Month [DATE] [DATE]" at bounding box center [842, 119] width 1167 height 22
click at [353, 173] on div "Blocked: 23(31)20(19) no more Large dogs • 已约数量" at bounding box center [851, 168] width 1090 height 12
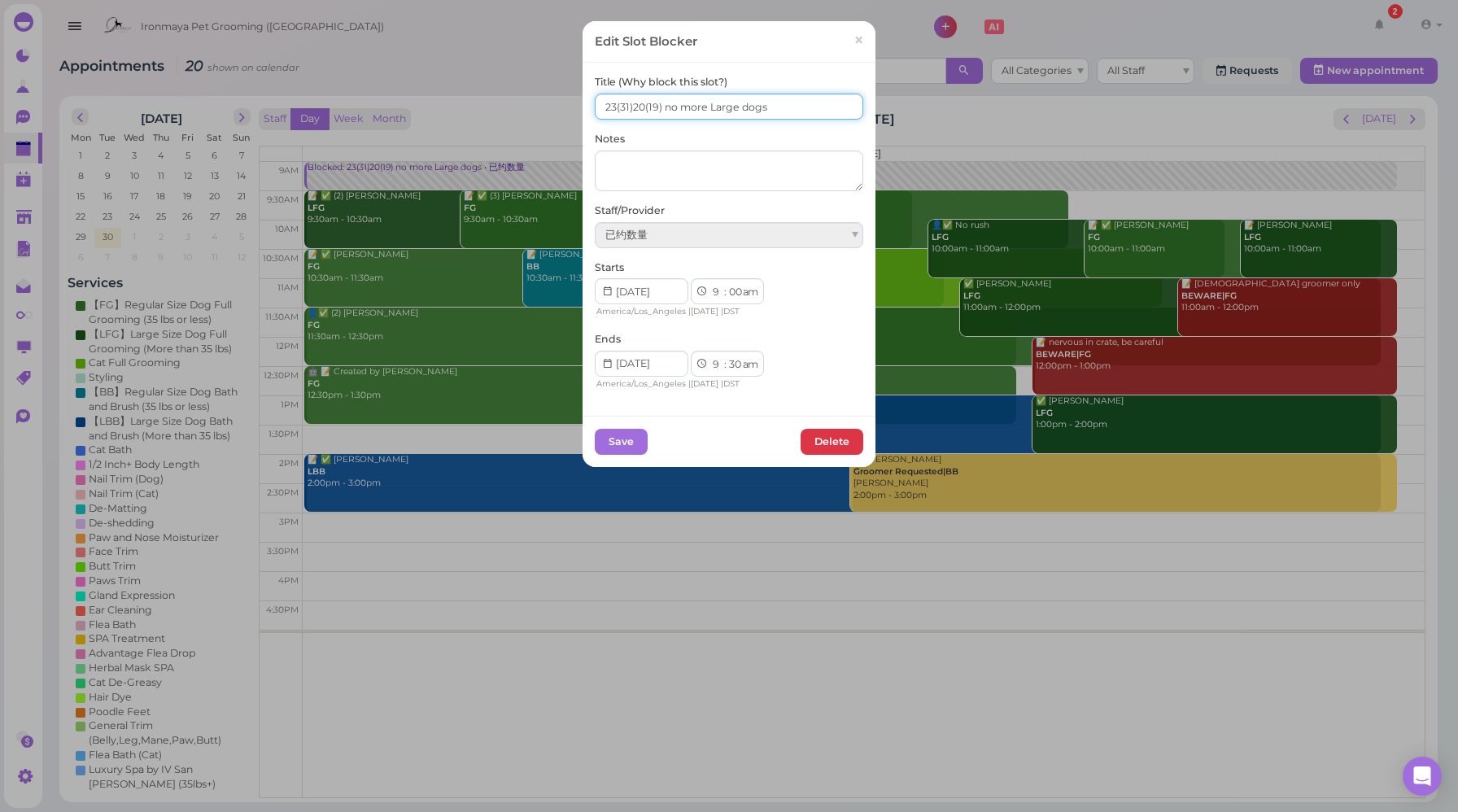
click at [609, 104] on input "23(31)20(19) no more Large dogs" at bounding box center [729, 107] width 268 height 26
click at [628, 105] on input "24(31)20(19) no more Large dogs" at bounding box center [729, 107] width 268 height 26
type input "24(31) 20(19) no more Large dogs"
click at [607, 439] on button "Save" at bounding box center [621, 442] width 53 height 26
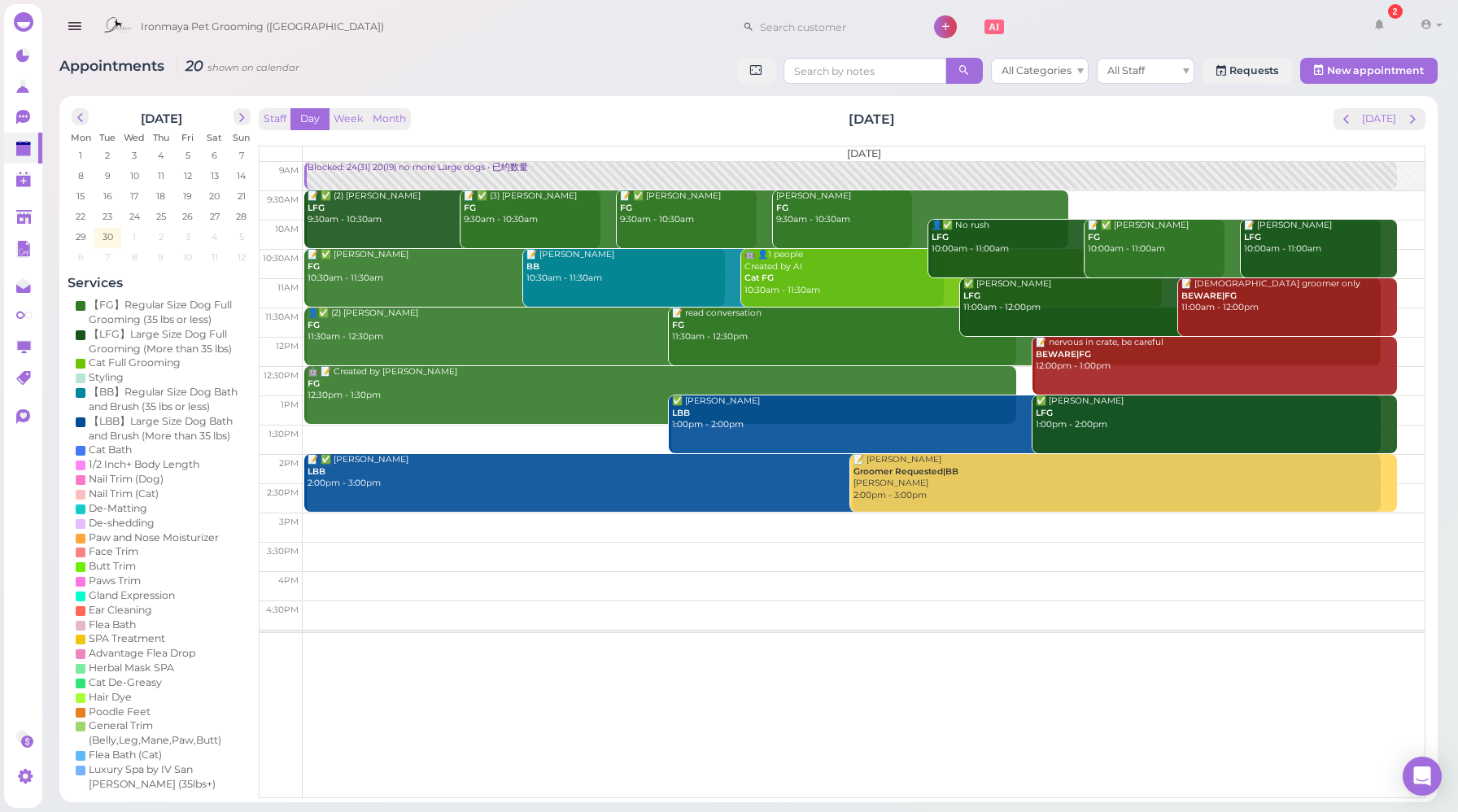
click at [503, 122] on div "Staff Day Week Month [DATE] [DATE]" at bounding box center [842, 119] width 1167 height 22
click at [28, 116] on icon at bounding box center [23, 117] width 14 height 15
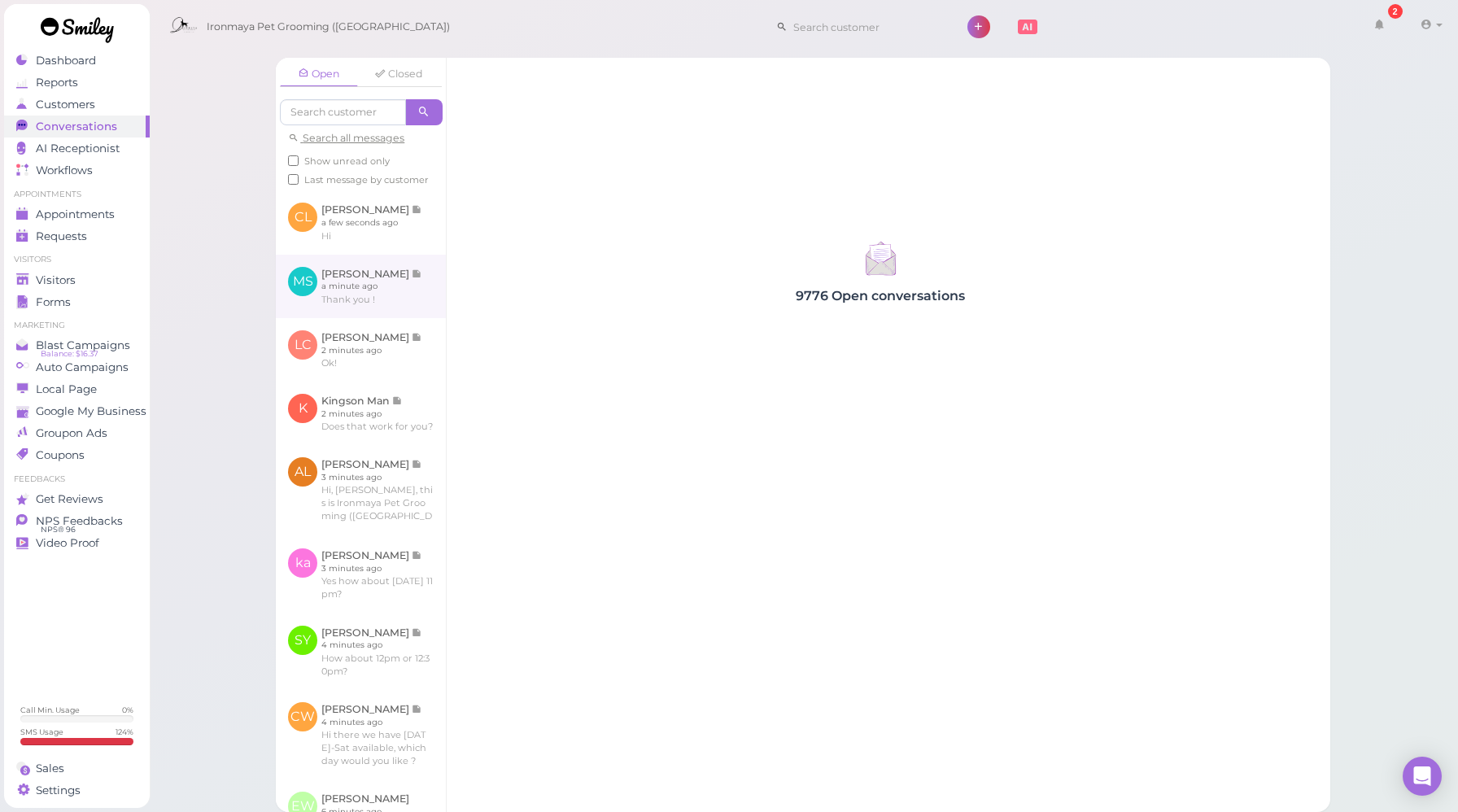
click at [364, 316] on link at bounding box center [361, 286] width 170 height 64
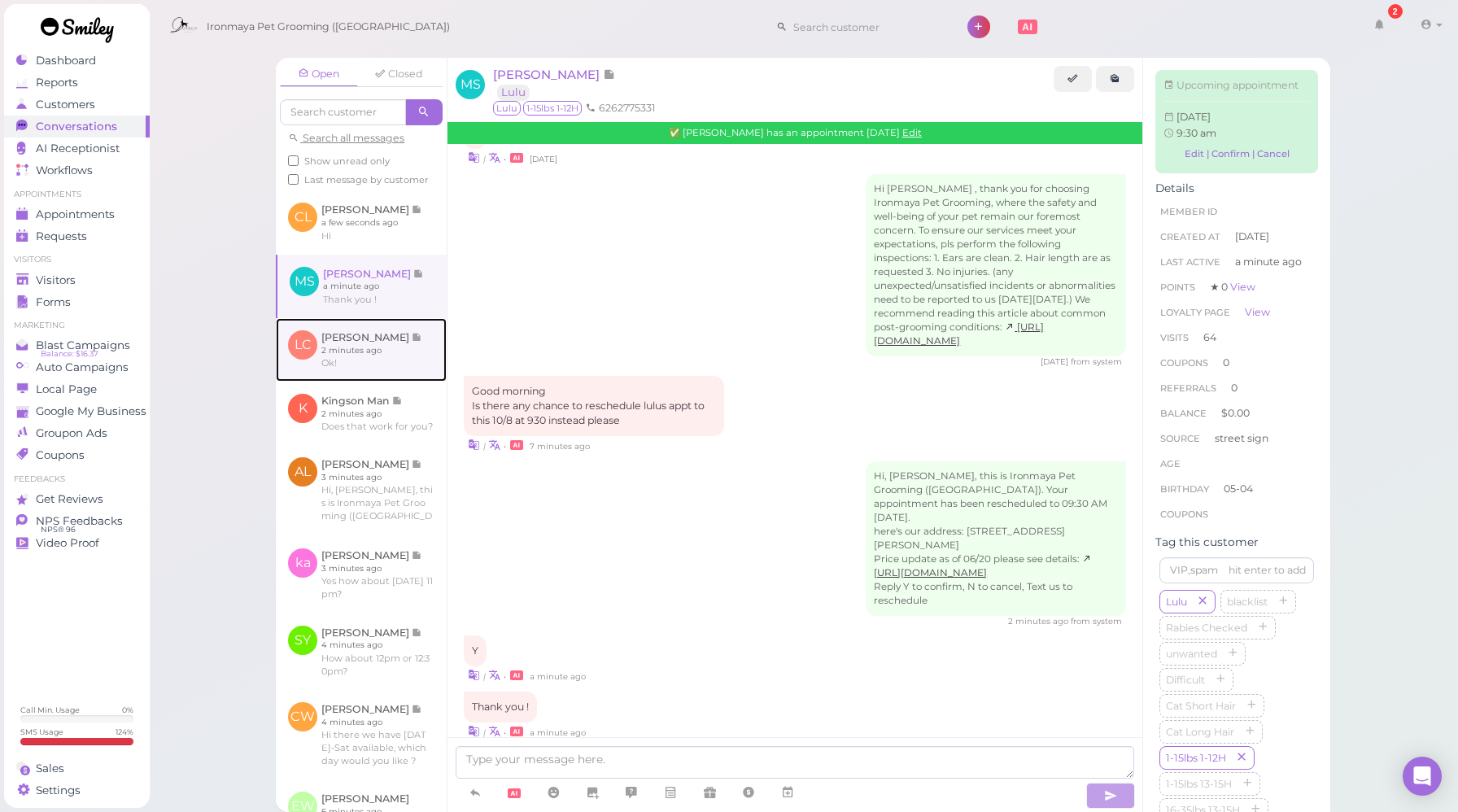
click at [383, 379] on link at bounding box center [361, 349] width 171 height 64
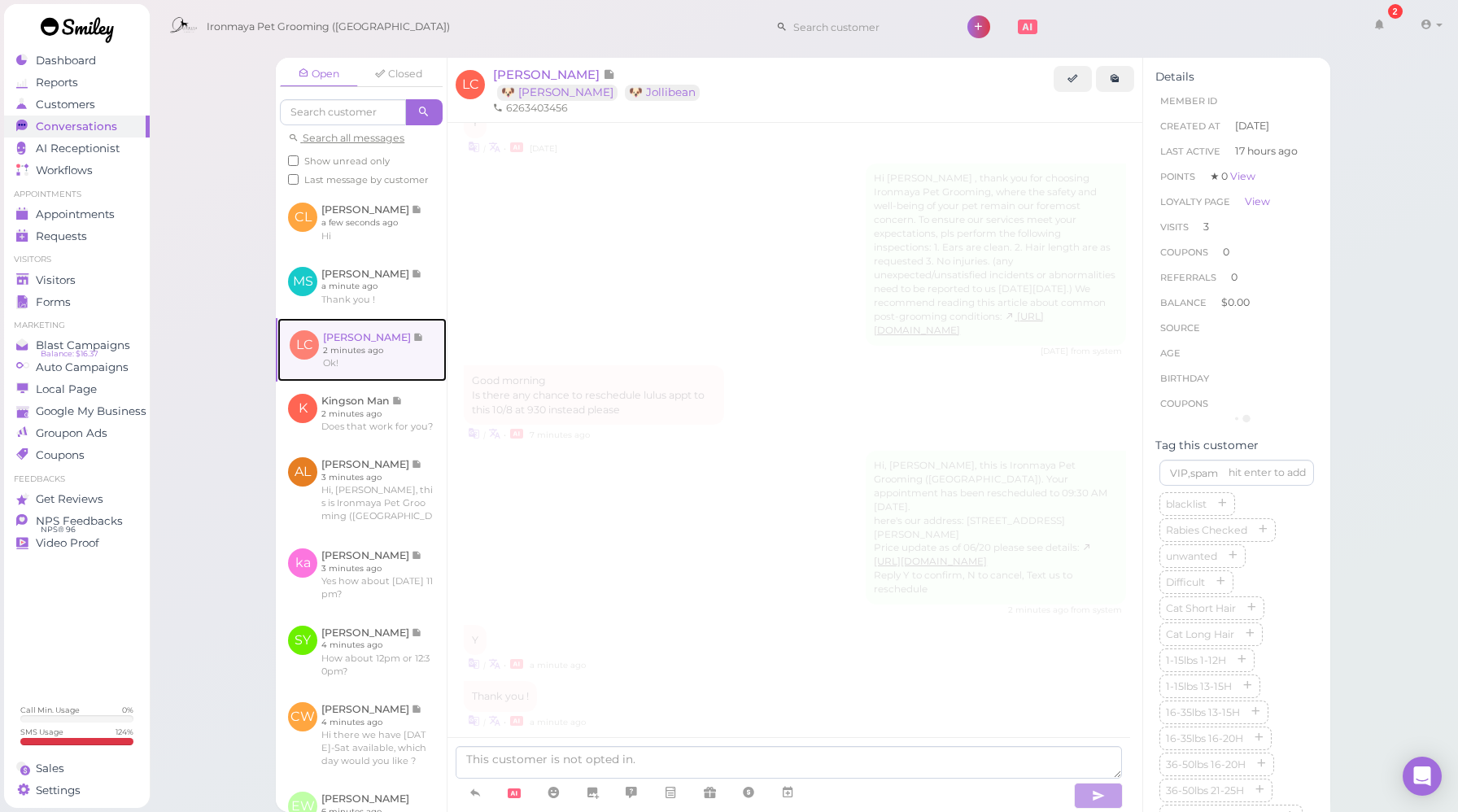
scroll to position [2102, 0]
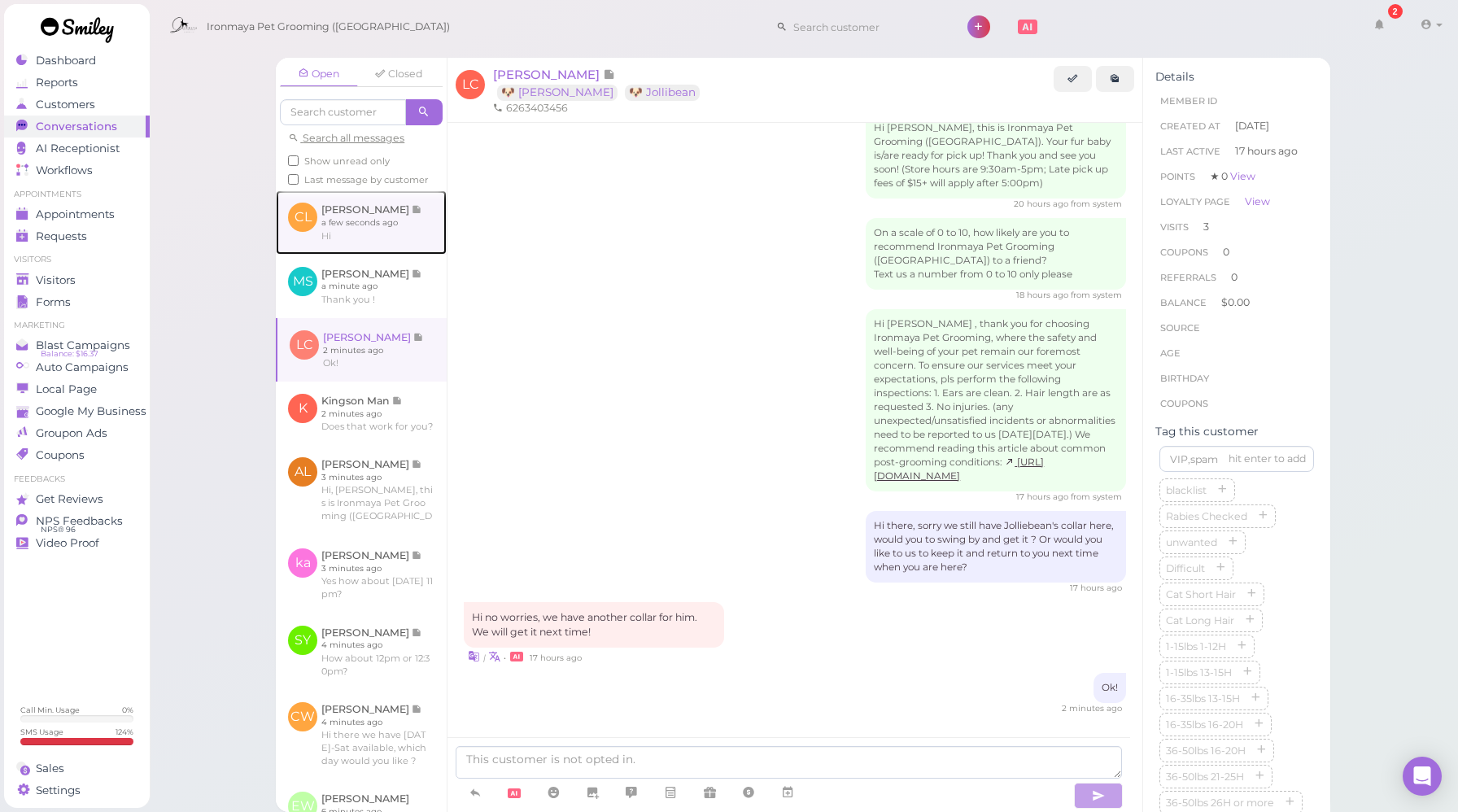
click at [387, 247] on link at bounding box center [361, 222] width 171 height 64
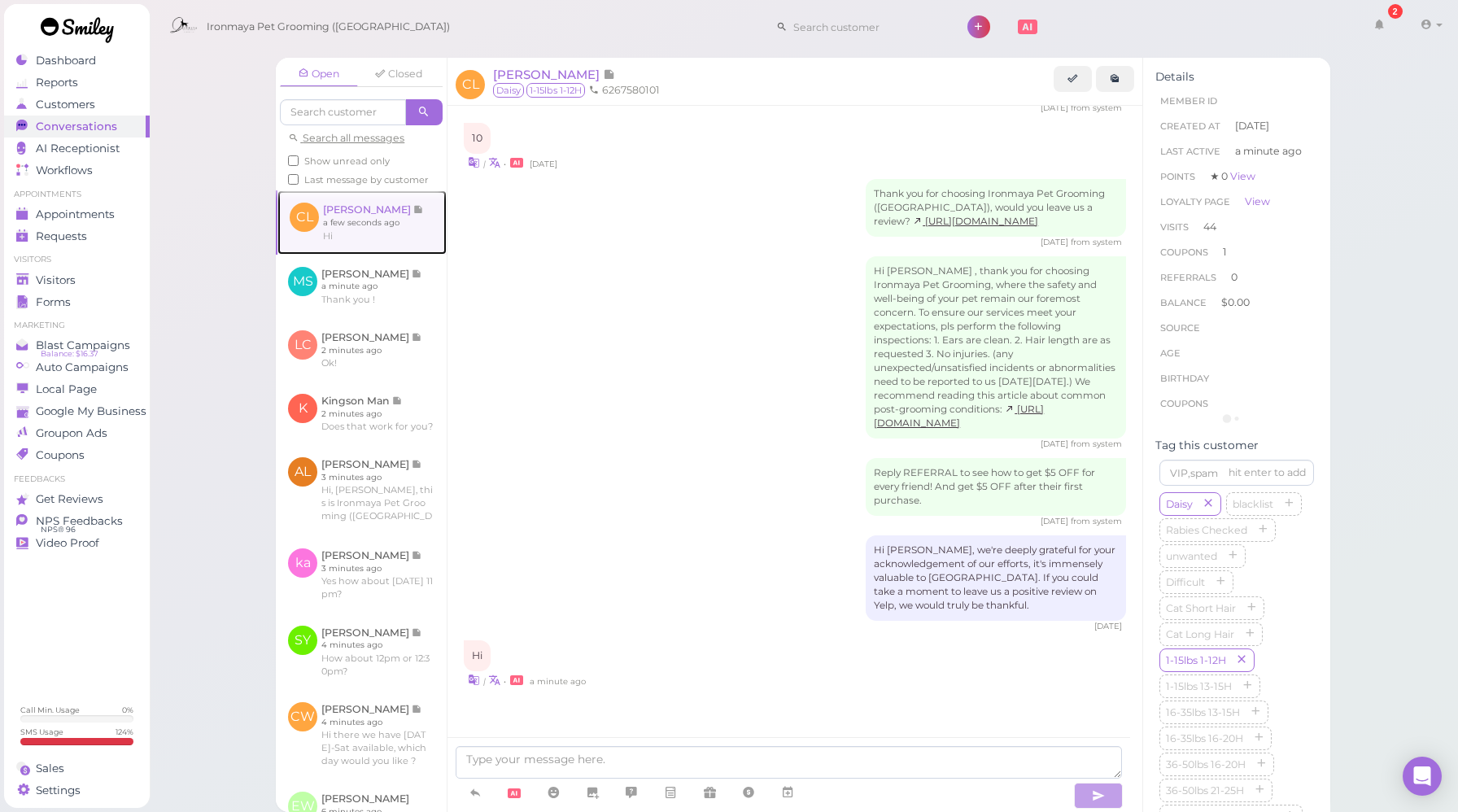
scroll to position [1726, 0]
click at [387, 282] on link at bounding box center [361, 286] width 171 height 64
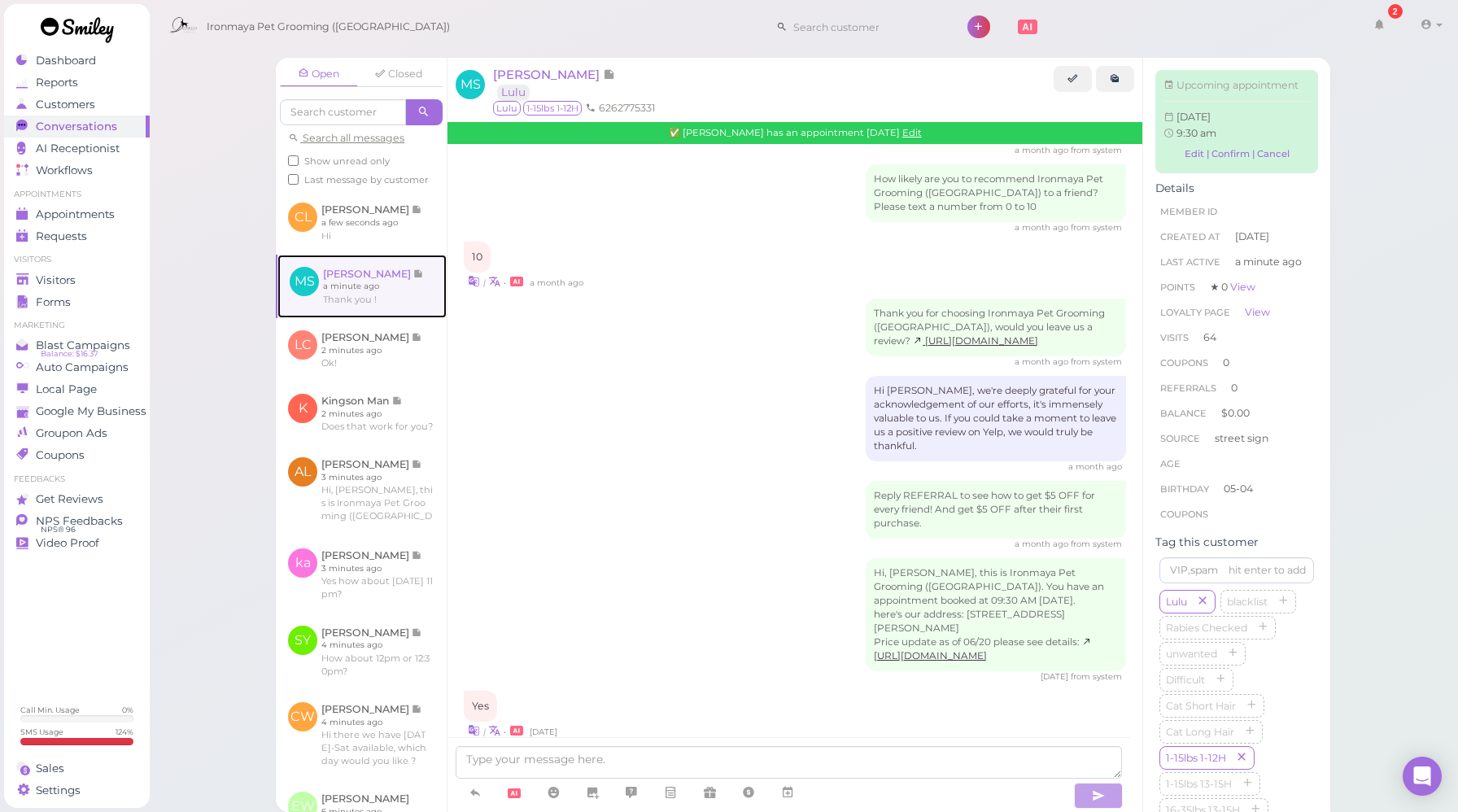
scroll to position [2620, 0]
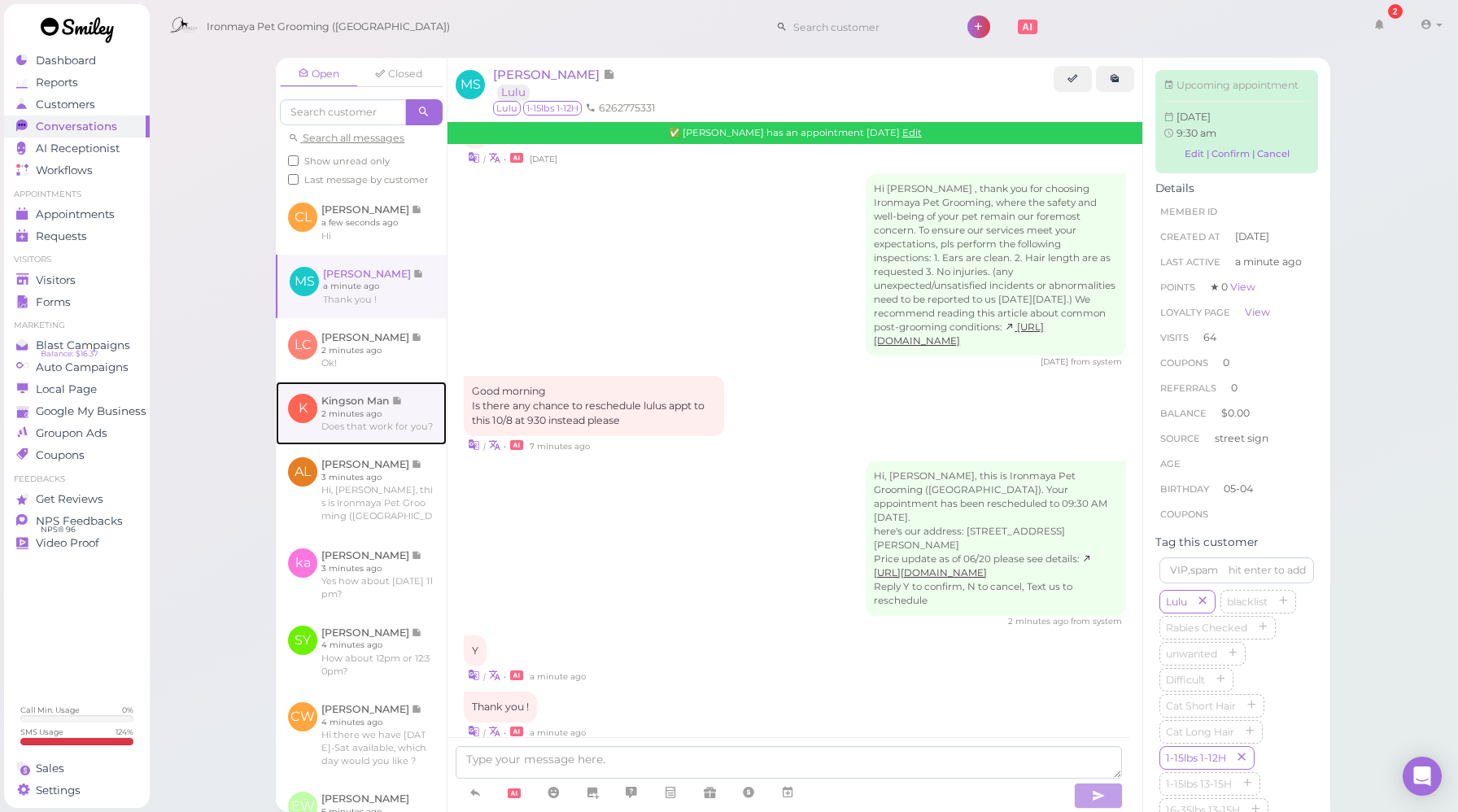
click at [404, 445] on link at bounding box center [361, 413] width 171 height 64
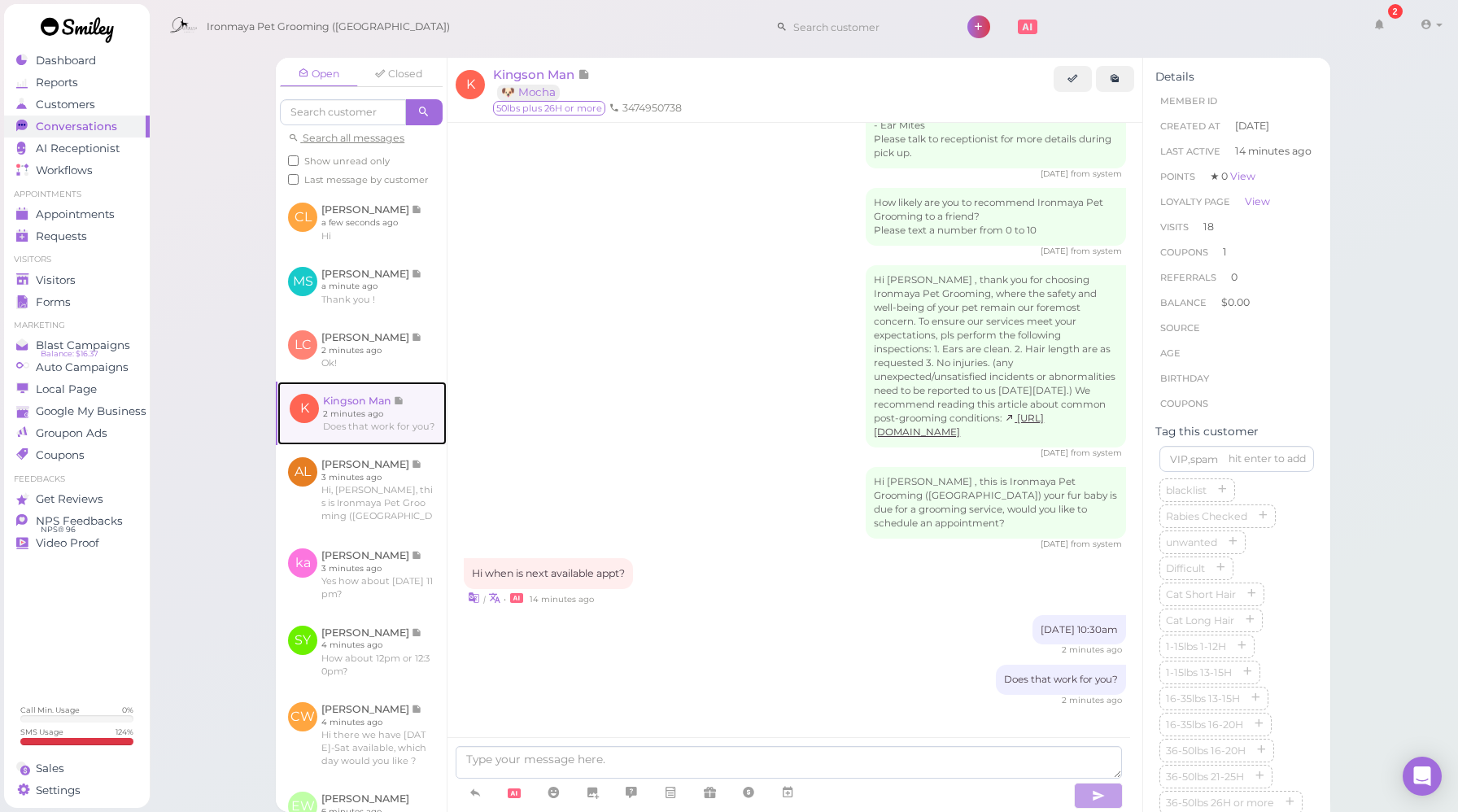
scroll to position [2052, 0]
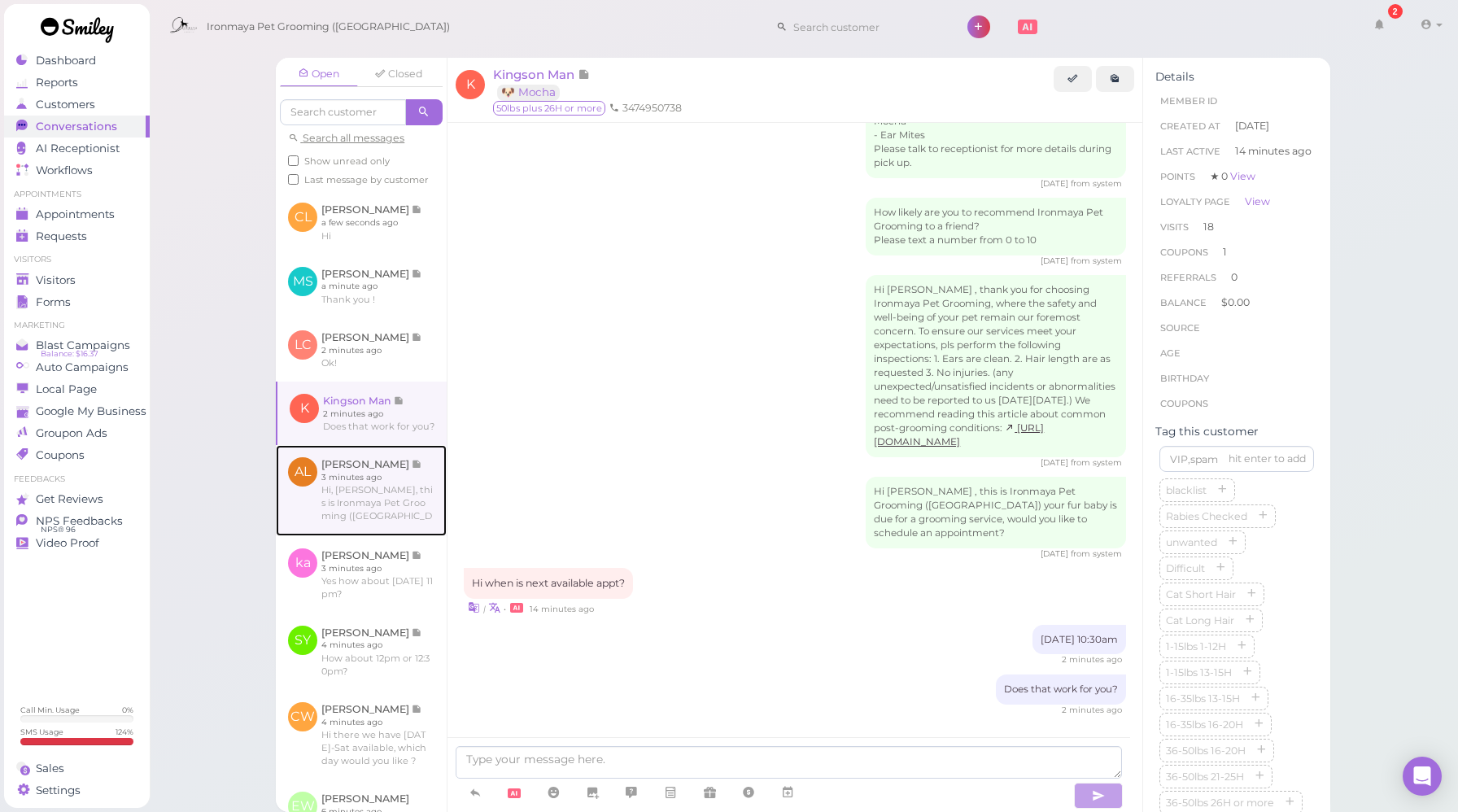
click at [385, 514] on link at bounding box center [361, 491] width 171 height 91
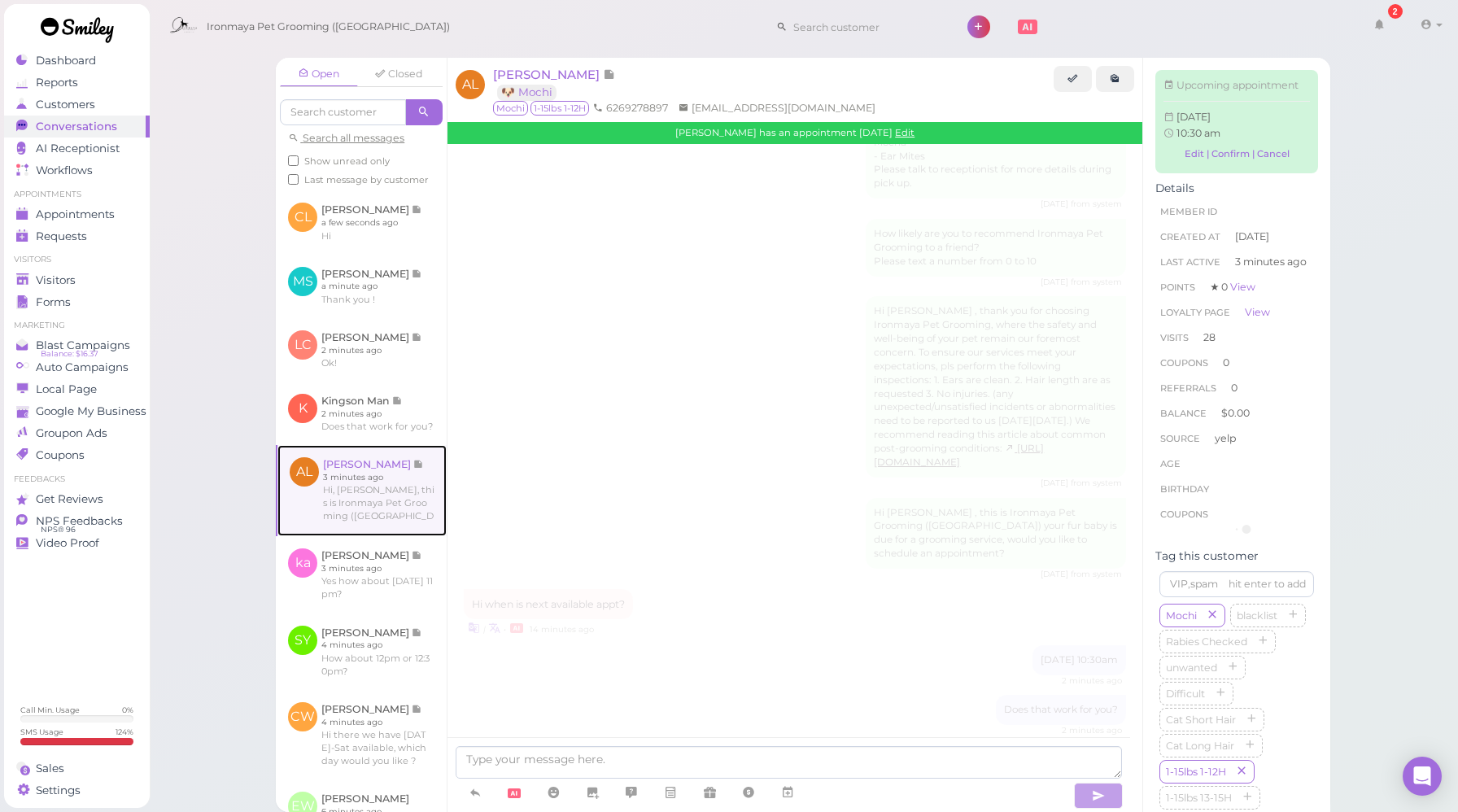
scroll to position [1873, 0]
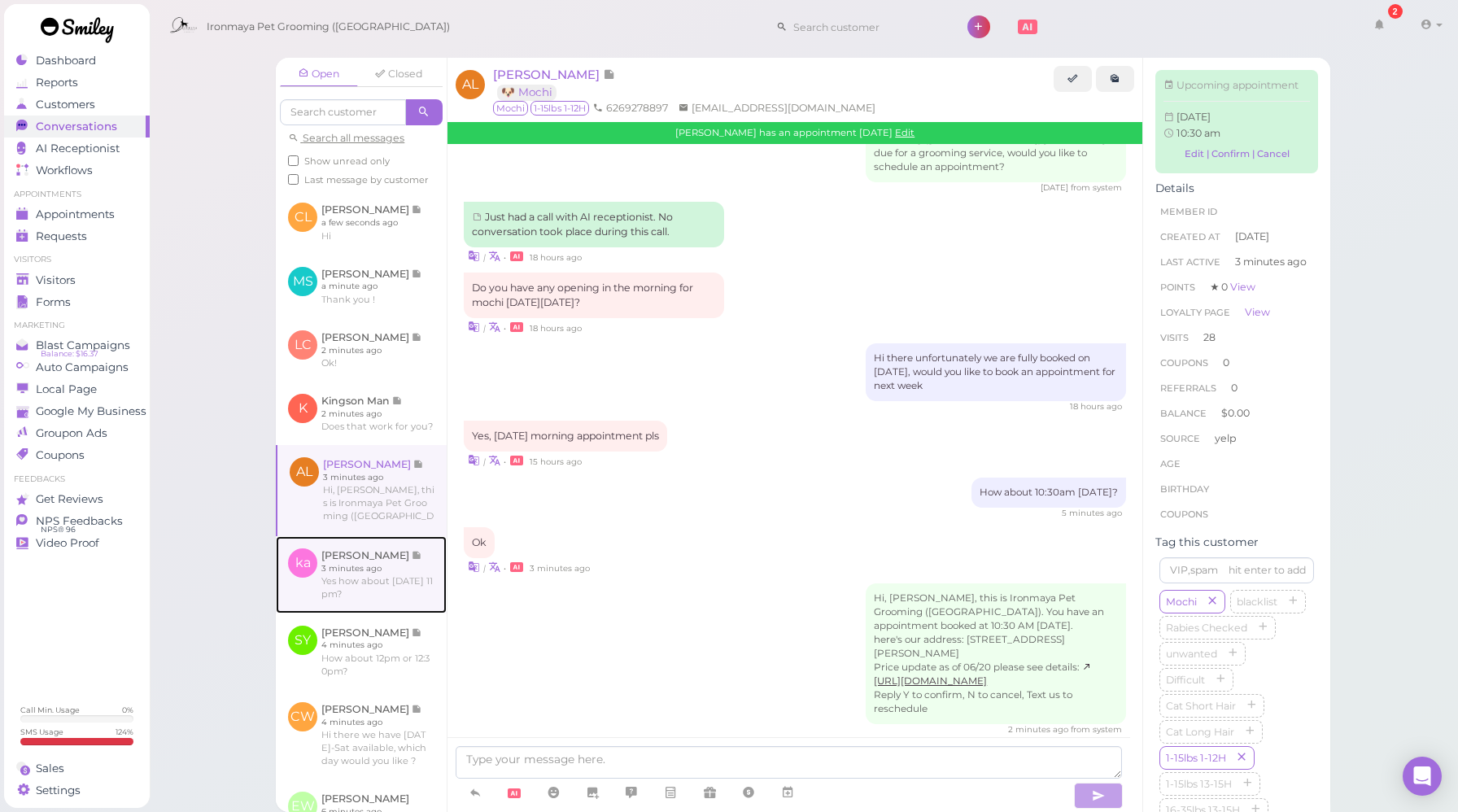
click at [382, 598] on link at bounding box center [361, 574] width 171 height 77
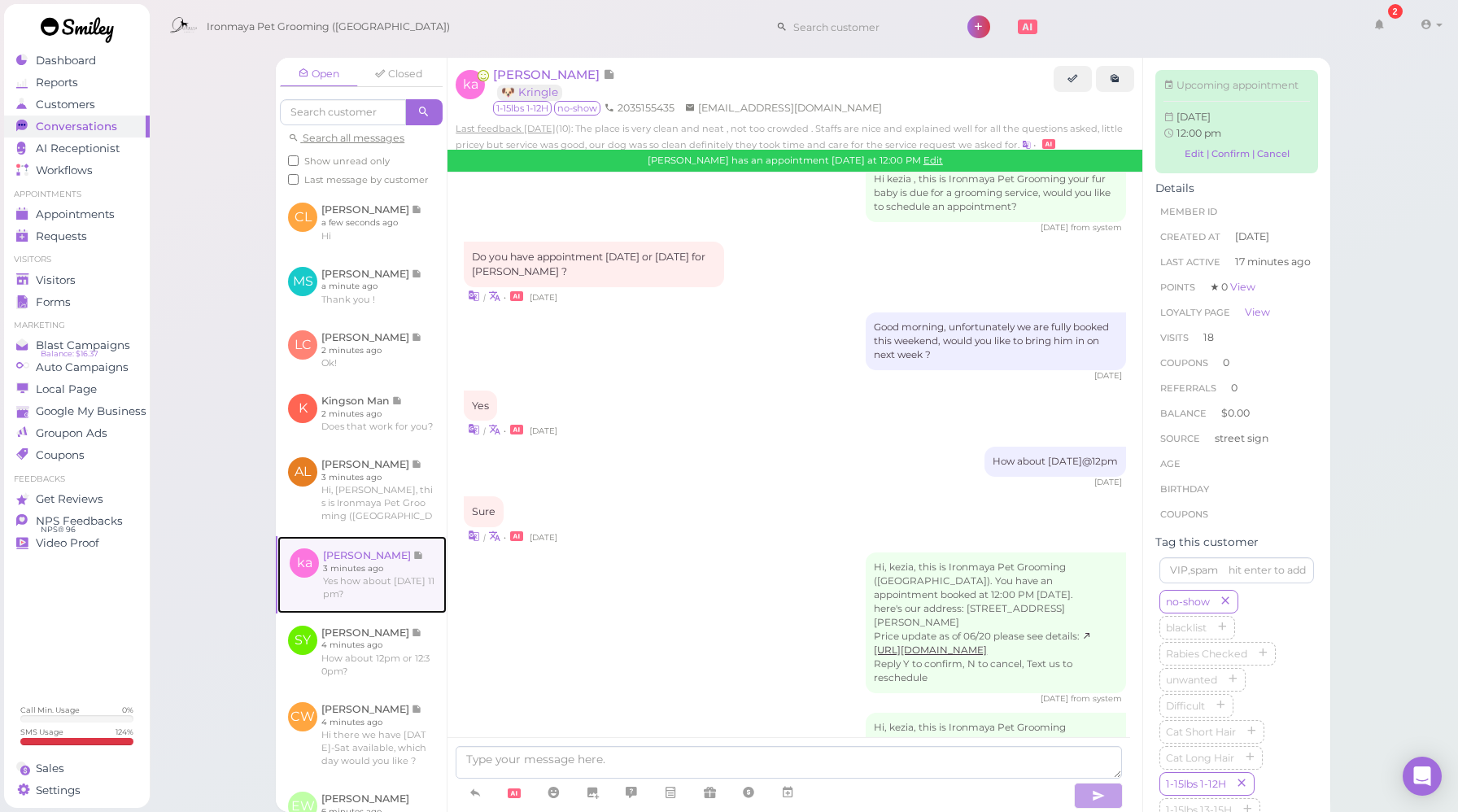
scroll to position [2160, 0]
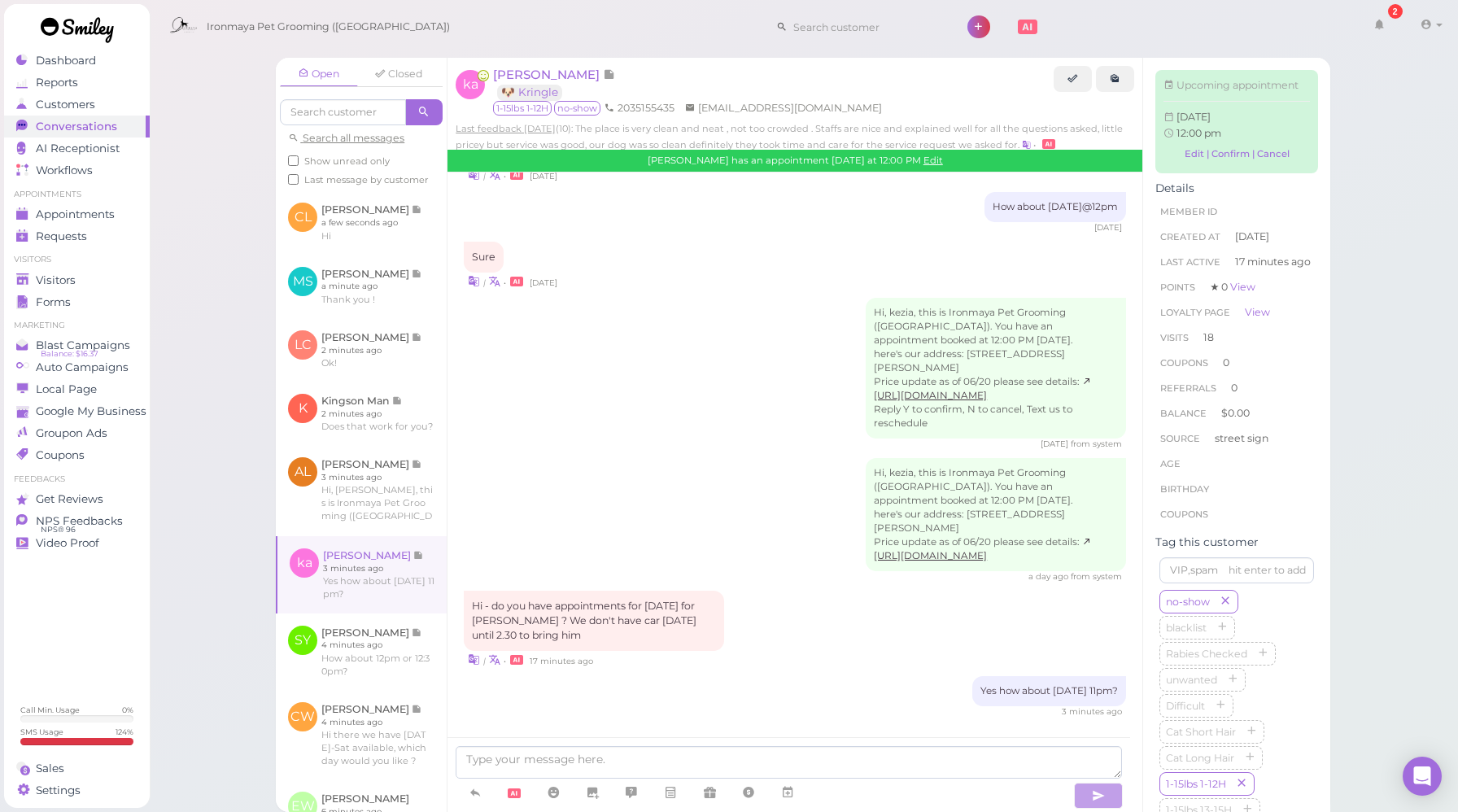
click at [99, 216] on span "Appointments" at bounding box center [76, 214] width 82 height 14
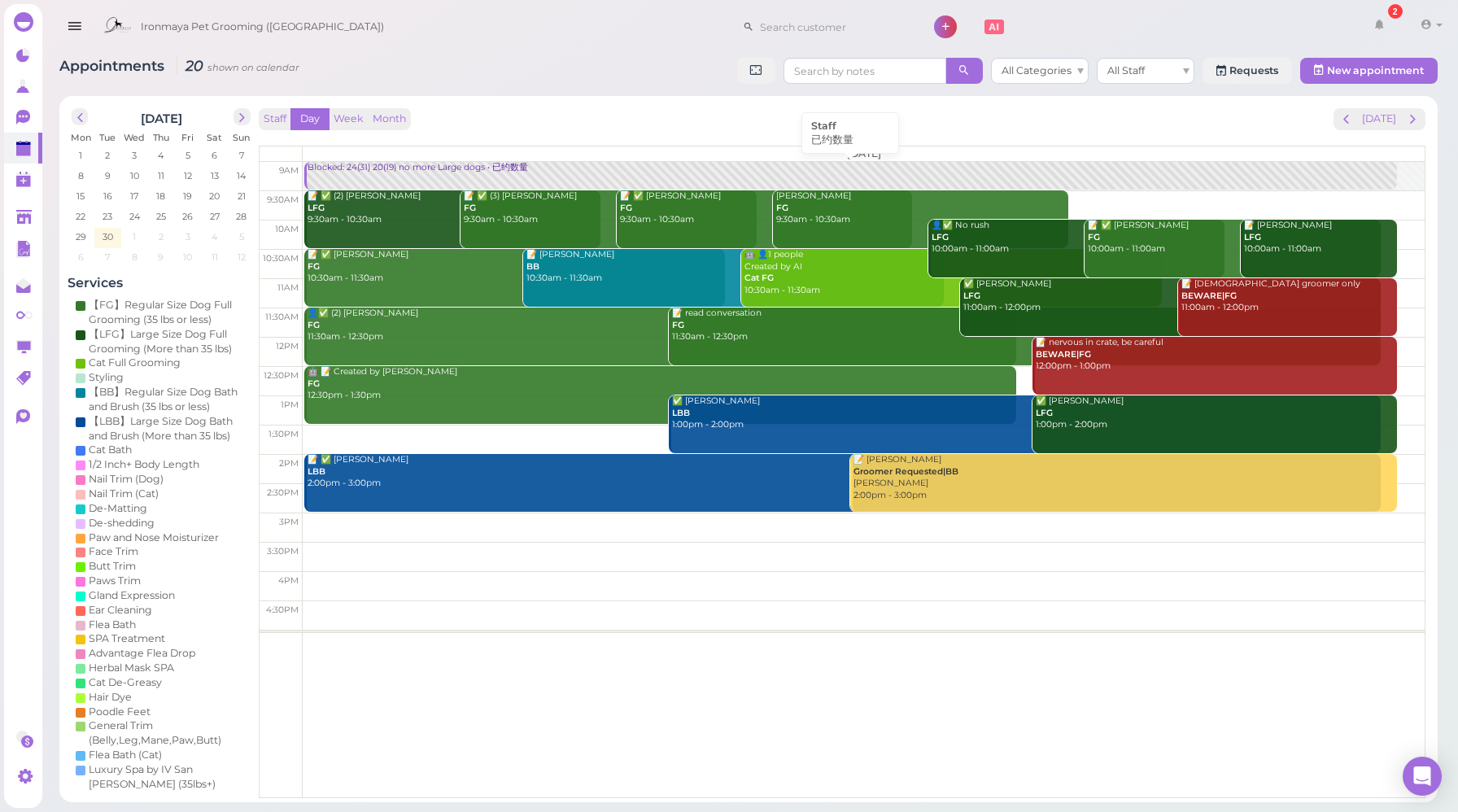
click at [357, 171] on div "Blocked: 24(31) 20(19) no more Large dogs • 已约数量" at bounding box center [851, 168] width 1090 height 12
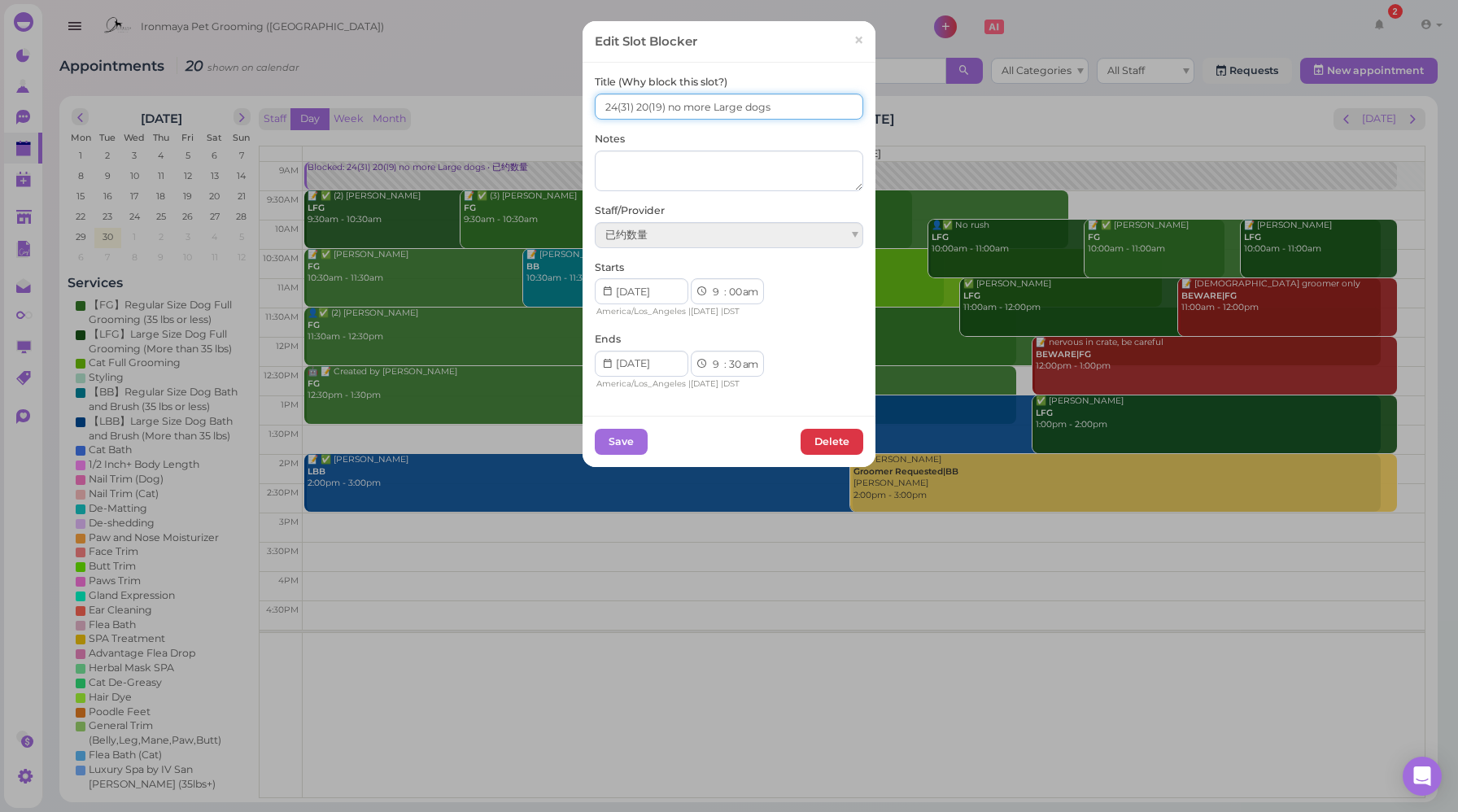
click at [640, 104] on input "24(31) 20(19) no more Large dogs" at bounding box center [729, 107] width 268 height 26
type input "24(31) 21(19) no more Large dogs"
click at [625, 447] on button "Save" at bounding box center [621, 442] width 53 height 26
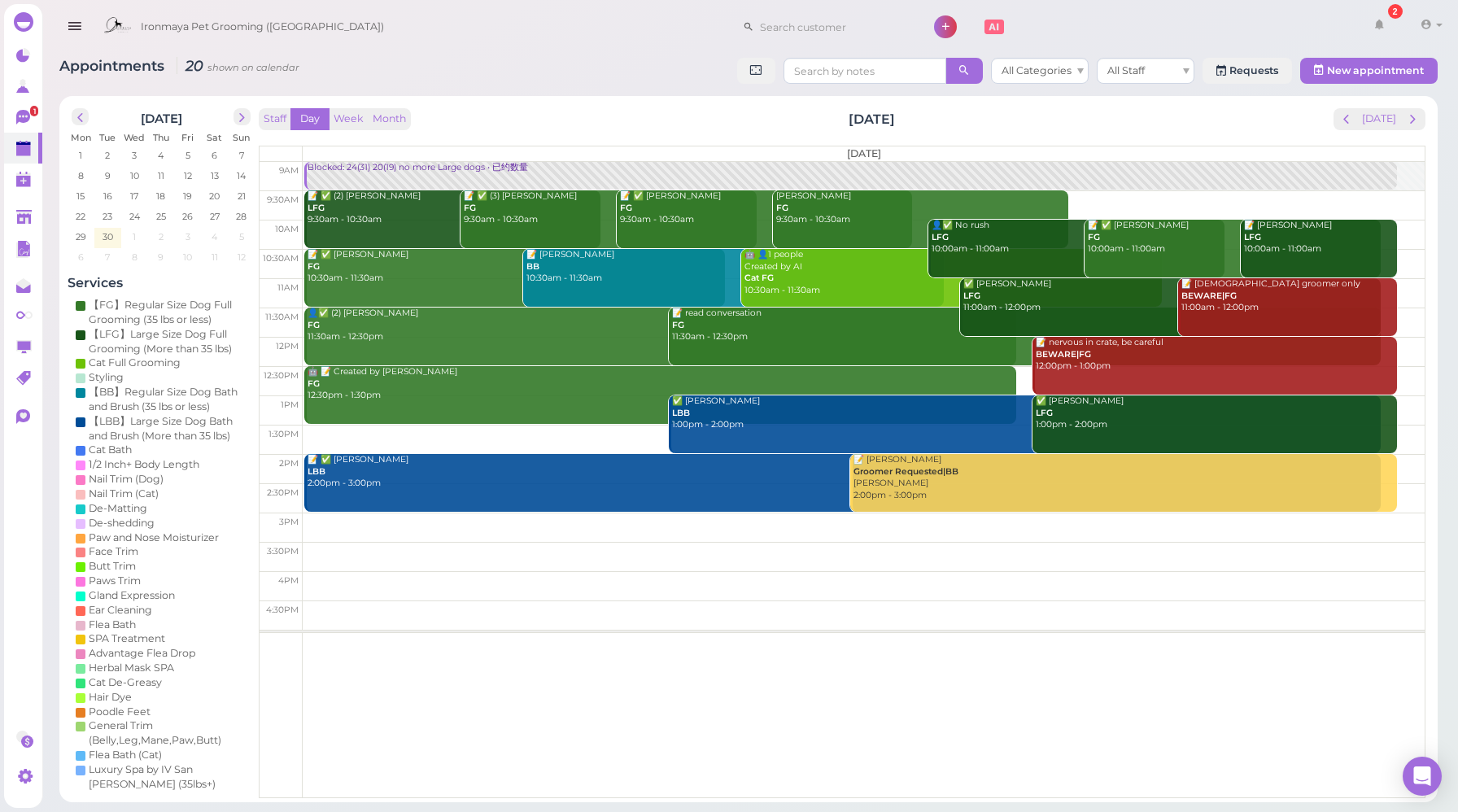
click at [625, 112] on div "Staff Day Week Month [DATE] [DATE]" at bounding box center [842, 119] width 1167 height 22
click at [1416, 124] on span "next" at bounding box center [1413, 119] width 16 height 16
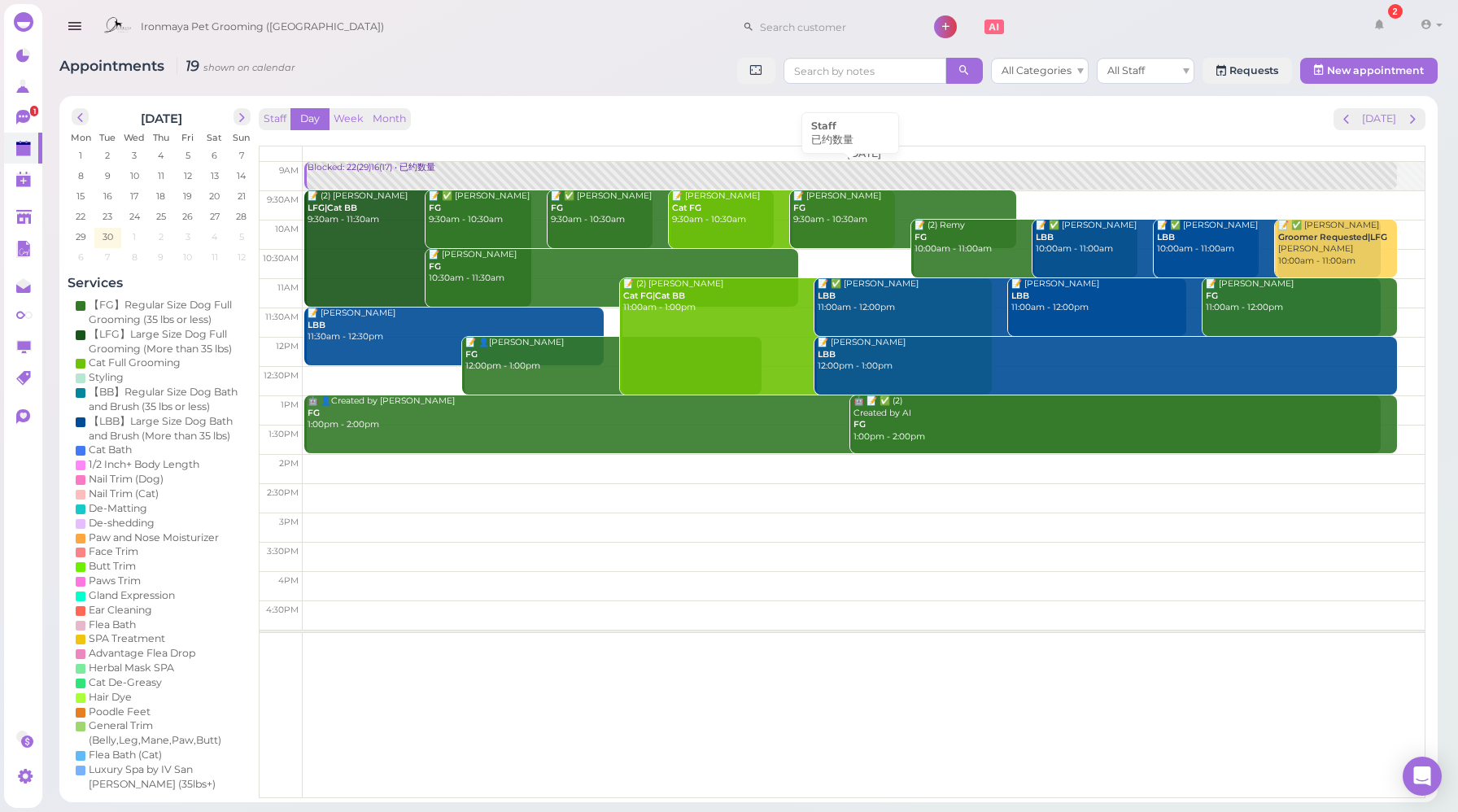
click at [366, 170] on div "Blocked: 22(29)16(17) • 已约数量" at bounding box center [851, 168] width 1090 height 12
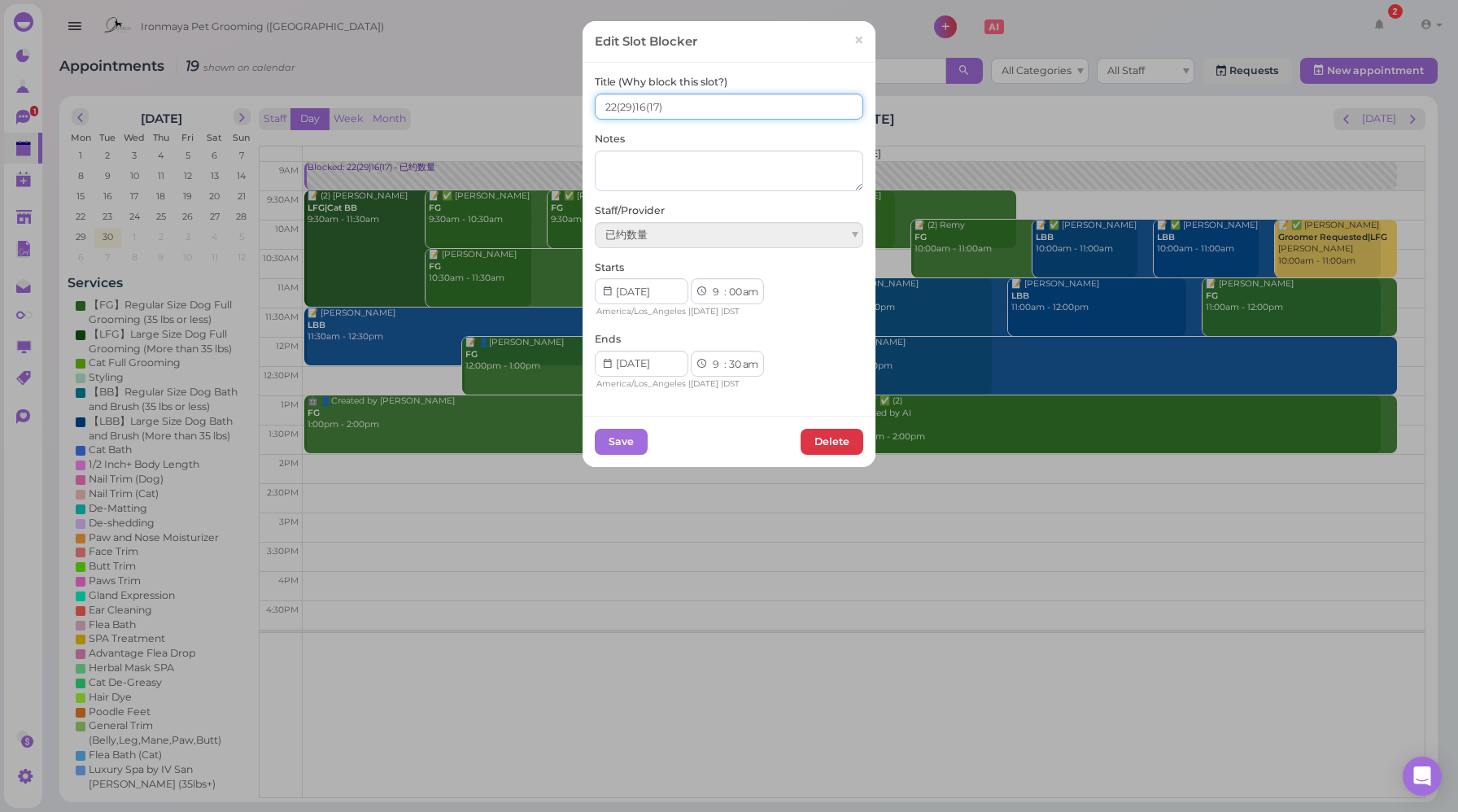
click at [610, 104] on input "22(29)16(17)" at bounding box center [729, 107] width 268 height 26
click at [631, 102] on input "23(29)16(17)" at bounding box center [729, 107] width 268 height 26
type input "23(29) 16(17)"
click at [614, 445] on button "Save" at bounding box center [621, 442] width 53 height 26
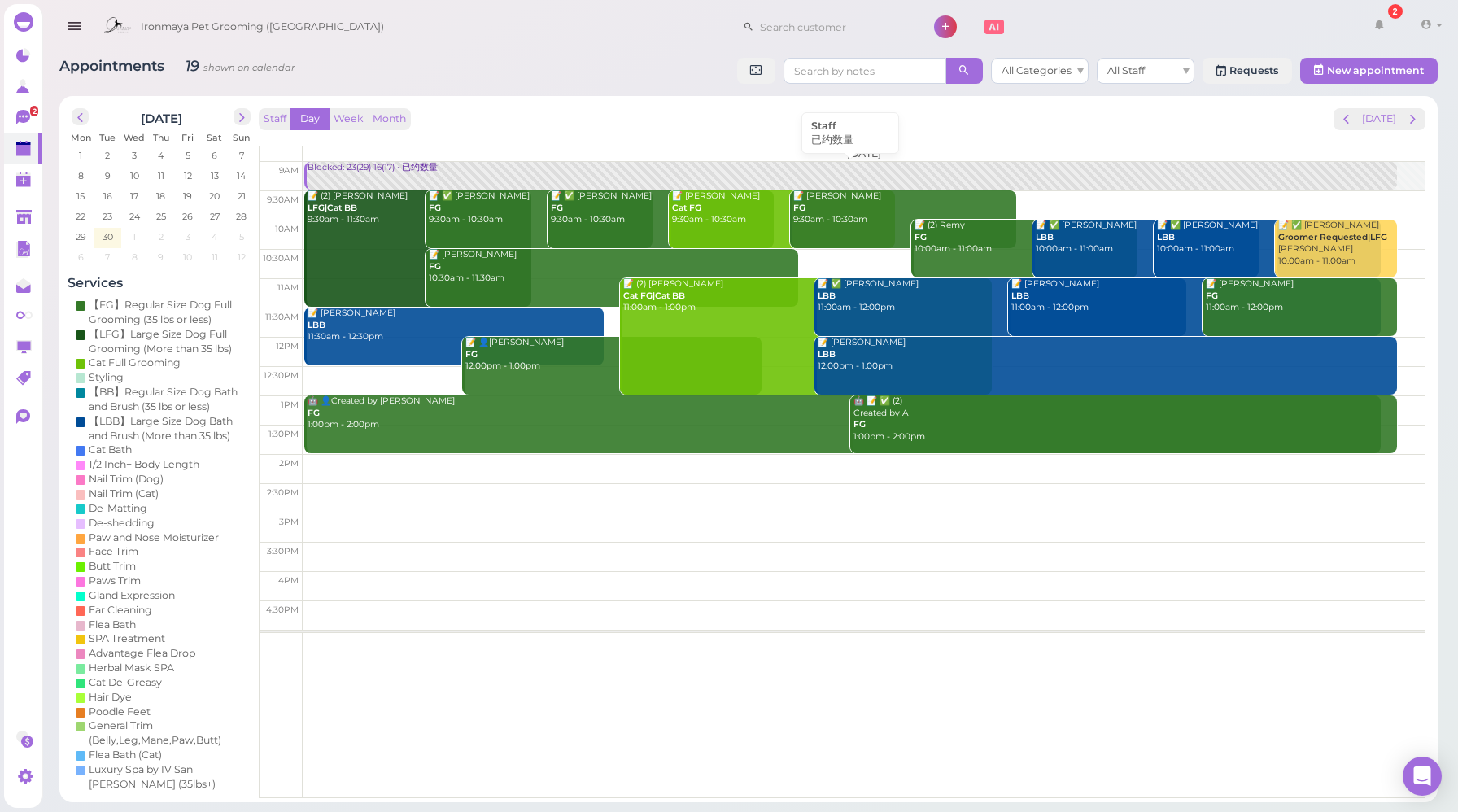
click at [376, 178] on link "Blocked: 23(29) 16(17) • 已约数量" at bounding box center [850, 176] width 1092 height 28
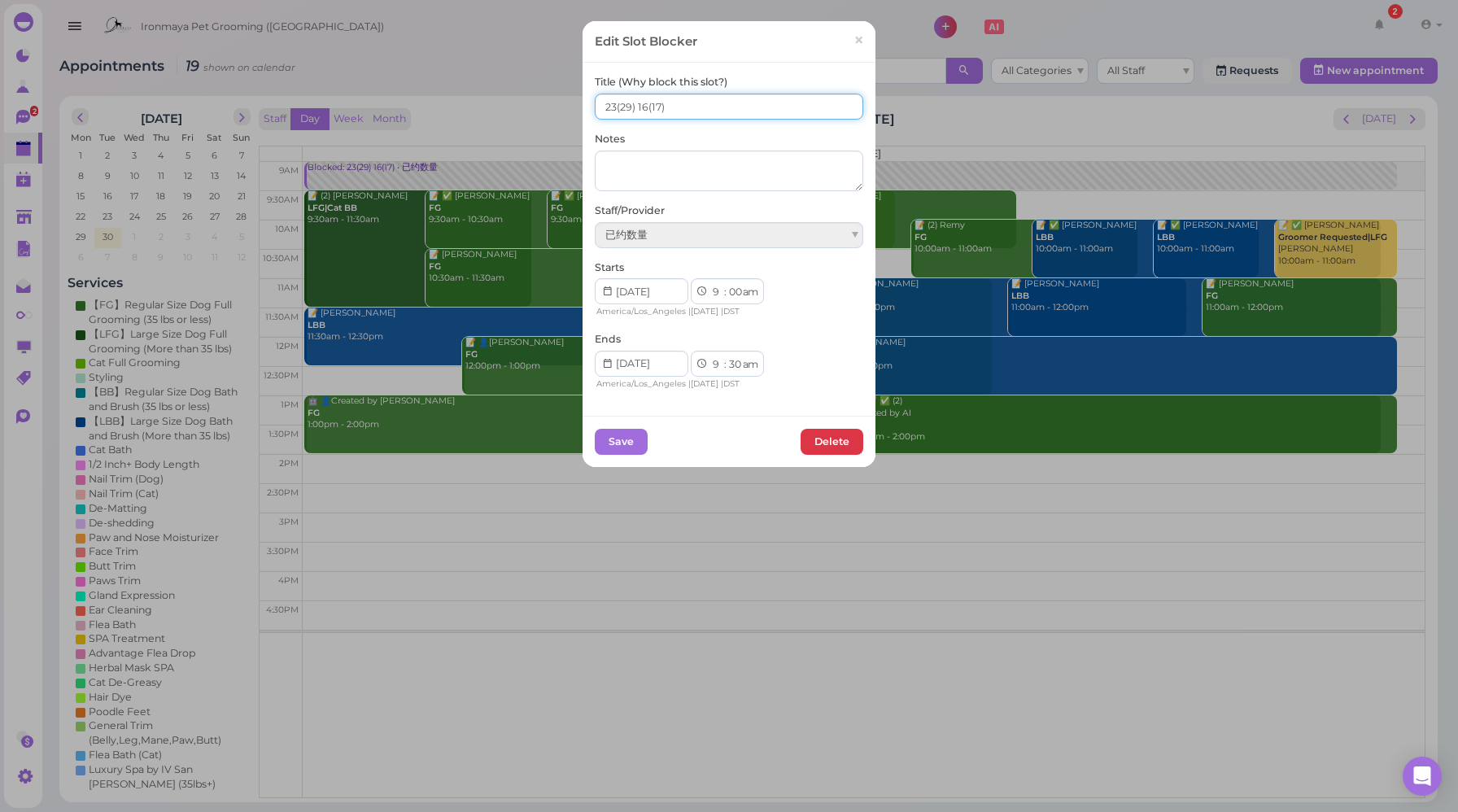
click at [640, 104] on input "23(29) 16(17)" at bounding box center [729, 107] width 268 height 26
type input "23(29) 15(17)"
click at [609, 443] on button "Save" at bounding box center [621, 442] width 53 height 26
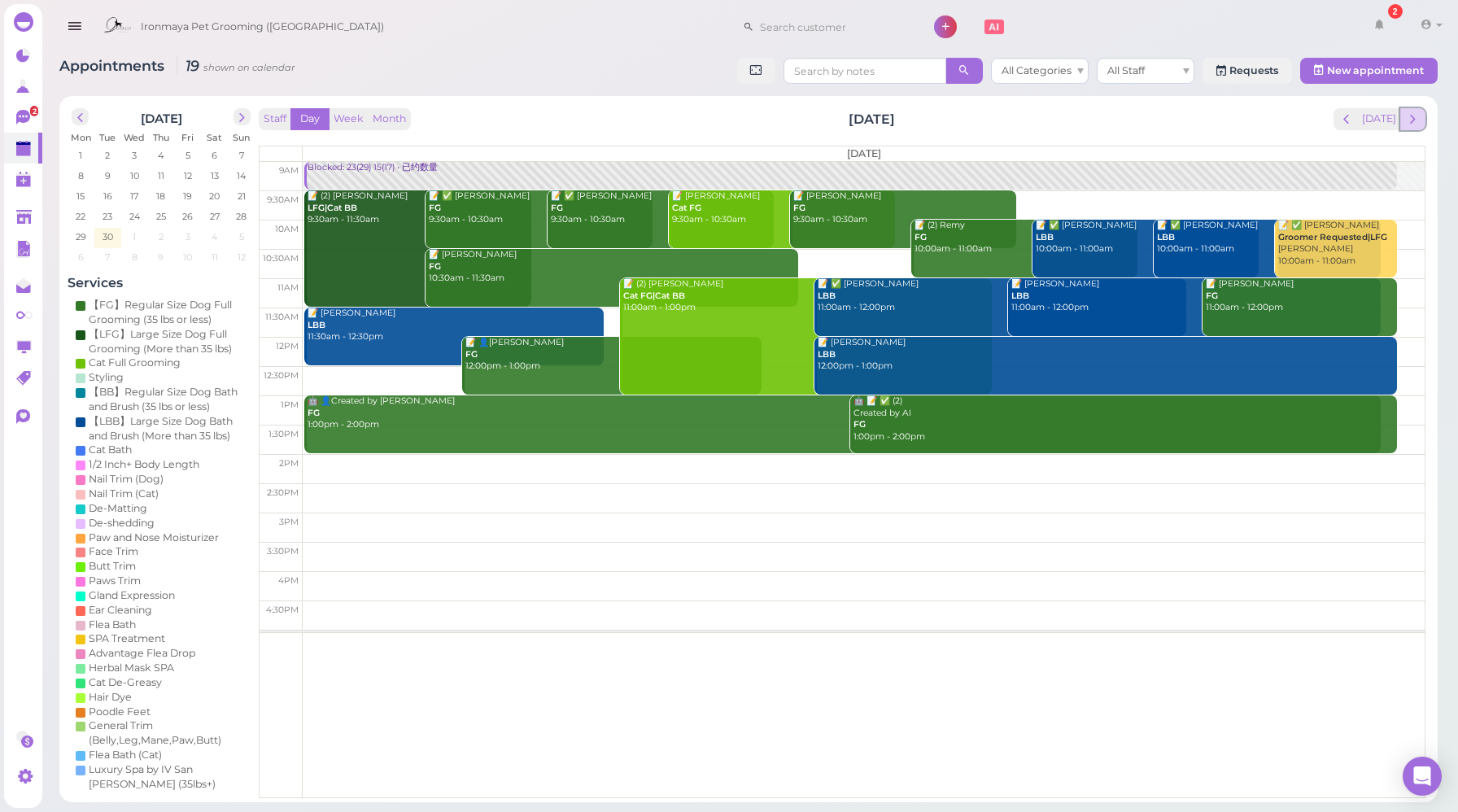
click at [1415, 126] on span "next" at bounding box center [1413, 119] width 16 height 16
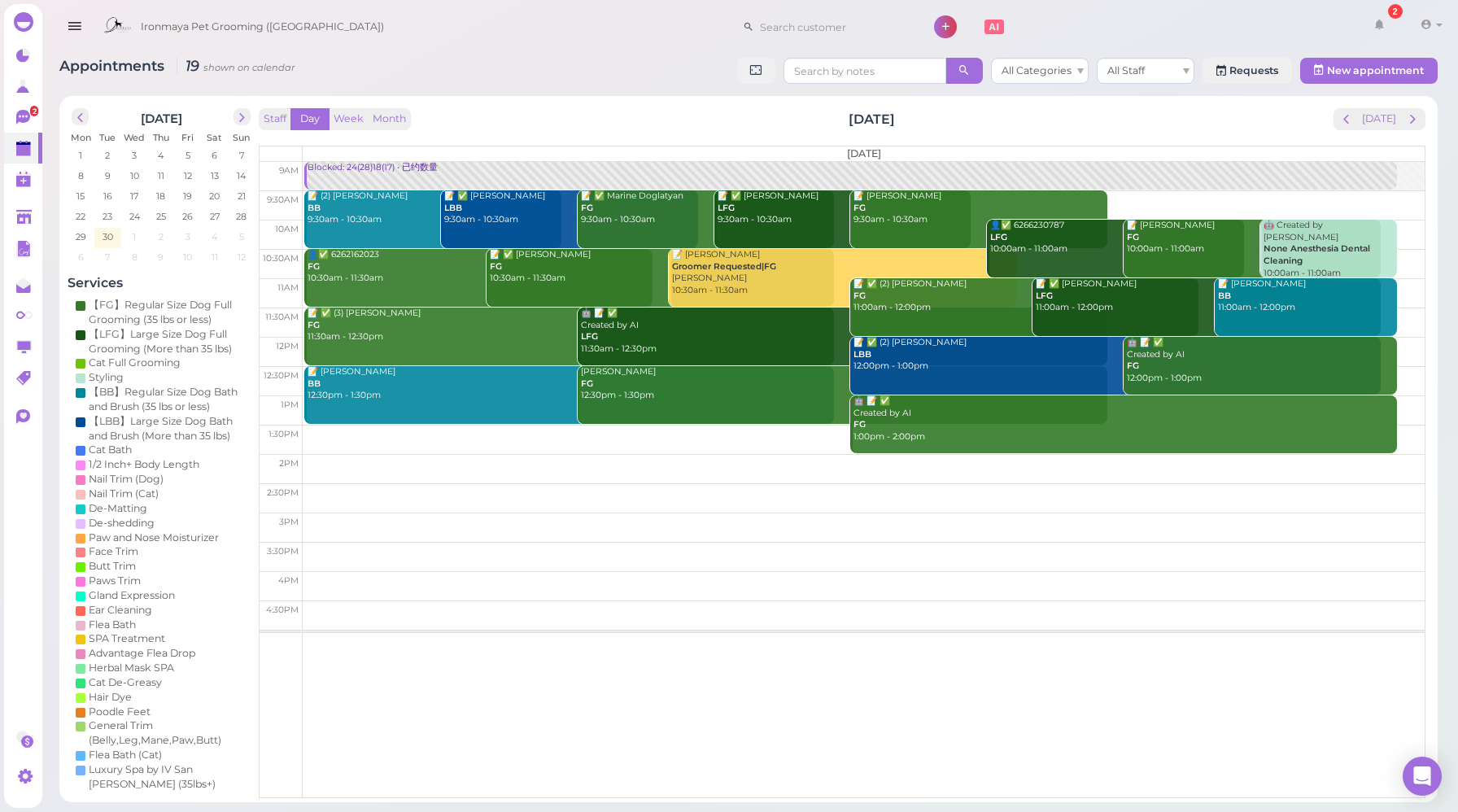
click at [501, 114] on div "Staff Day Week Month [DATE] [DATE]" at bounding box center [842, 119] width 1167 height 22
click at [362, 172] on div "Blocked: 24(28)18(17) • 已约数量" at bounding box center [851, 168] width 1090 height 12
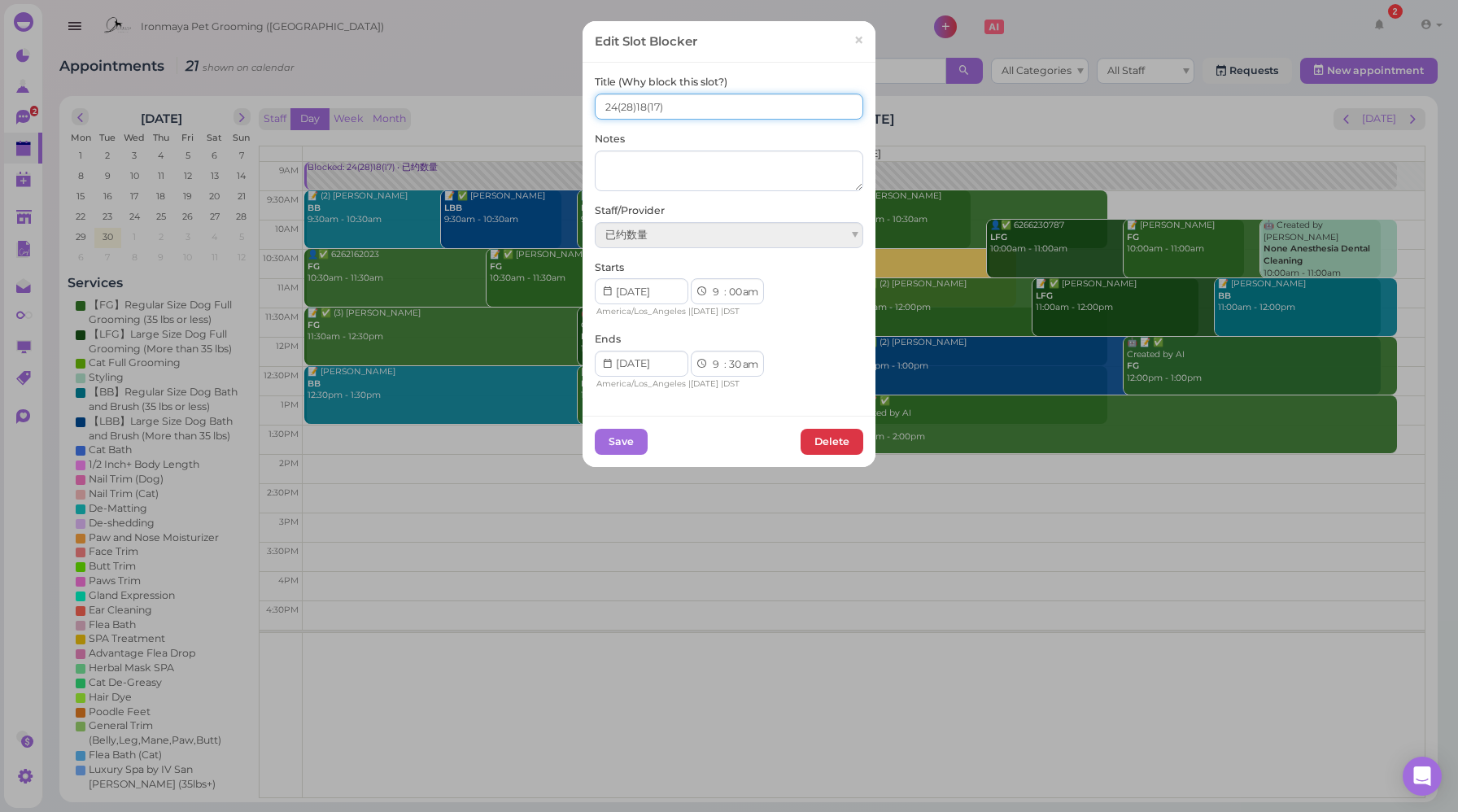
click at [610, 103] on input "24(28)18(17)" at bounding box center [729, 107] width 268 height 26
click at [633, 105] on input "26(28)18(17)" at bounding box center [729, 107] width 268 height 26
click at [630, 103] on input "26(28)18(17)" at bounding box center [729, 107] width 268 height 26
type input "26(28) 18(17)"
click at [620, 435] on button "Save" at bounding box center [621, 442] width 53 height 26
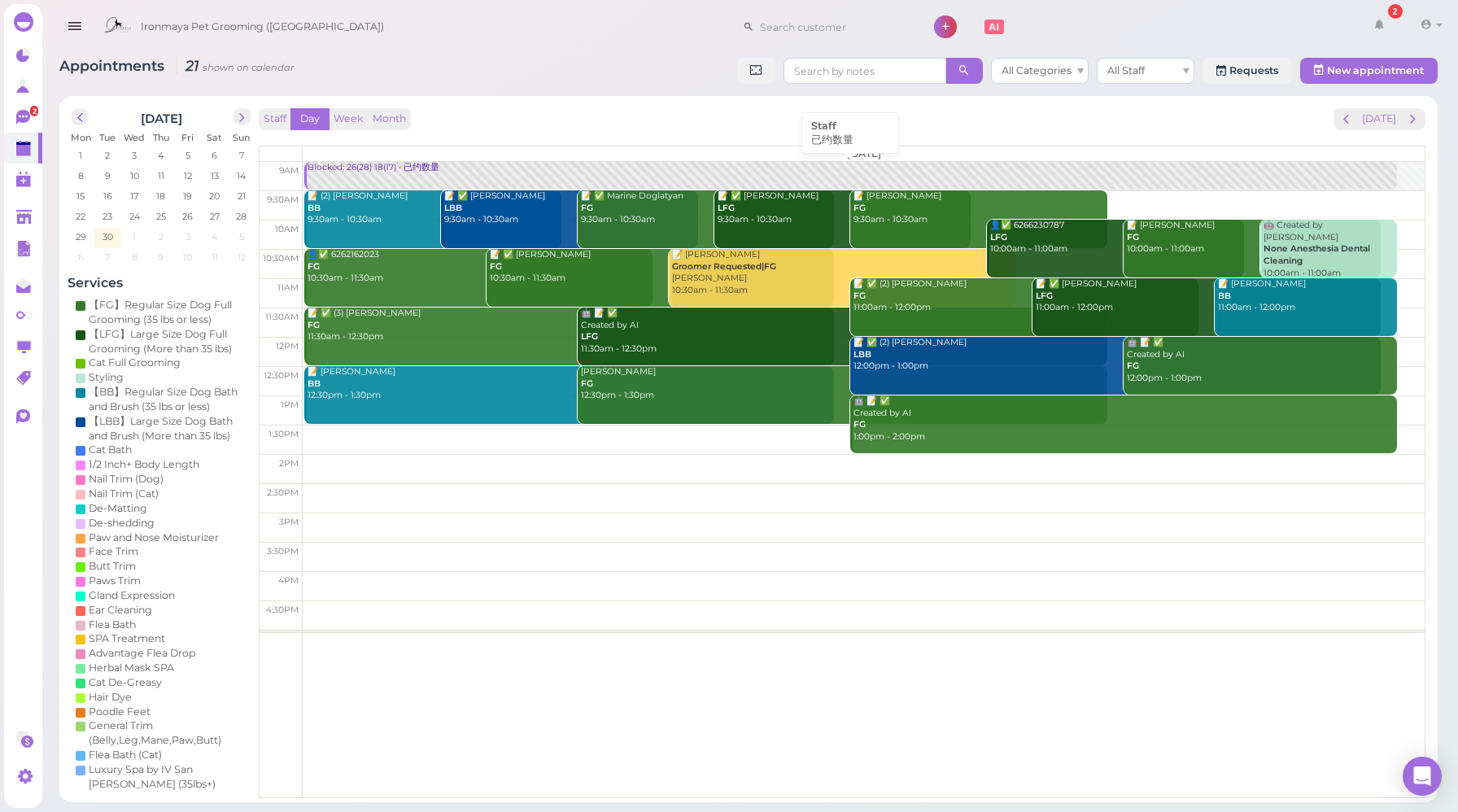
click at [368, 178] on link "Blocked: 26(28) 18(17) • 已约数量" at bounding box center [850, 176] width 1092 height 28
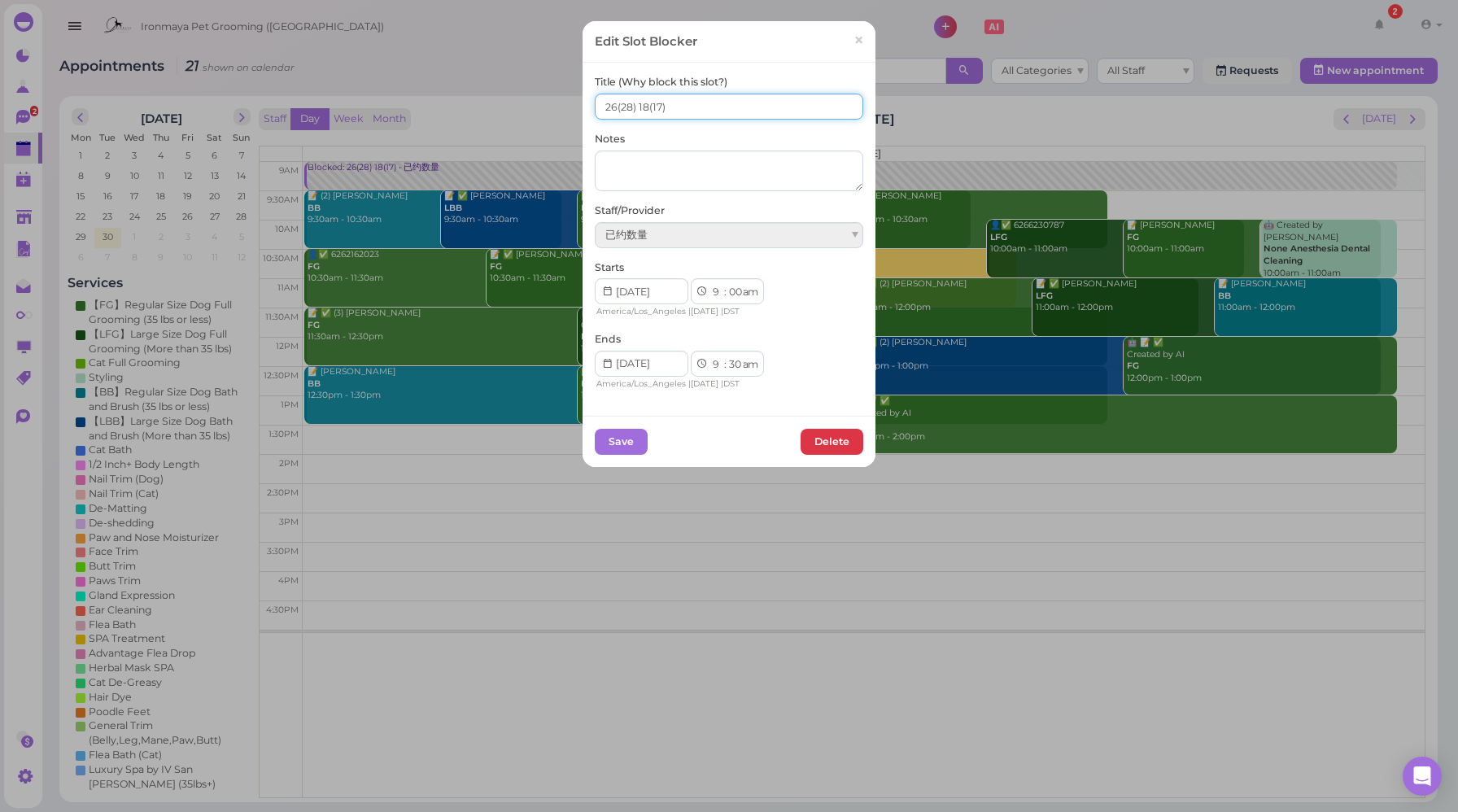
click at [640, 106] on input "26(28) 18(17)" at bounding box center [729, 107] width 268 height 26
type input "26(28) 19(17)"
click at [609, 433] on button "Save" at bounding box center [621, 442] width 53 height 26
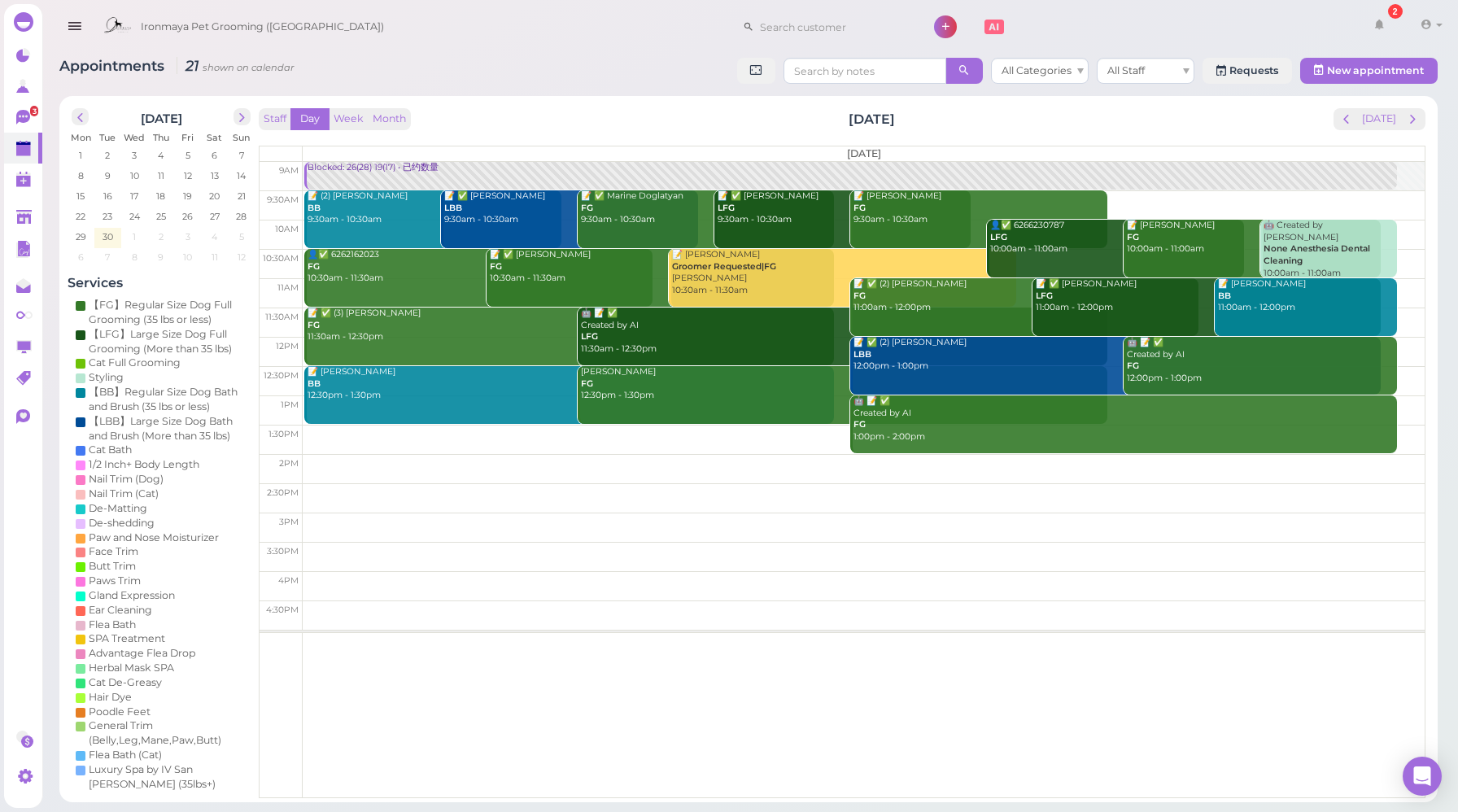
click at [1207, 124] on div "Staff Day Week Month [DATE] [DATE]" at bounding box center [842, 119] width 1167 height 22
click at [1419, 126] on span "next" at bounding box center [1413, 119] width 16 height 16
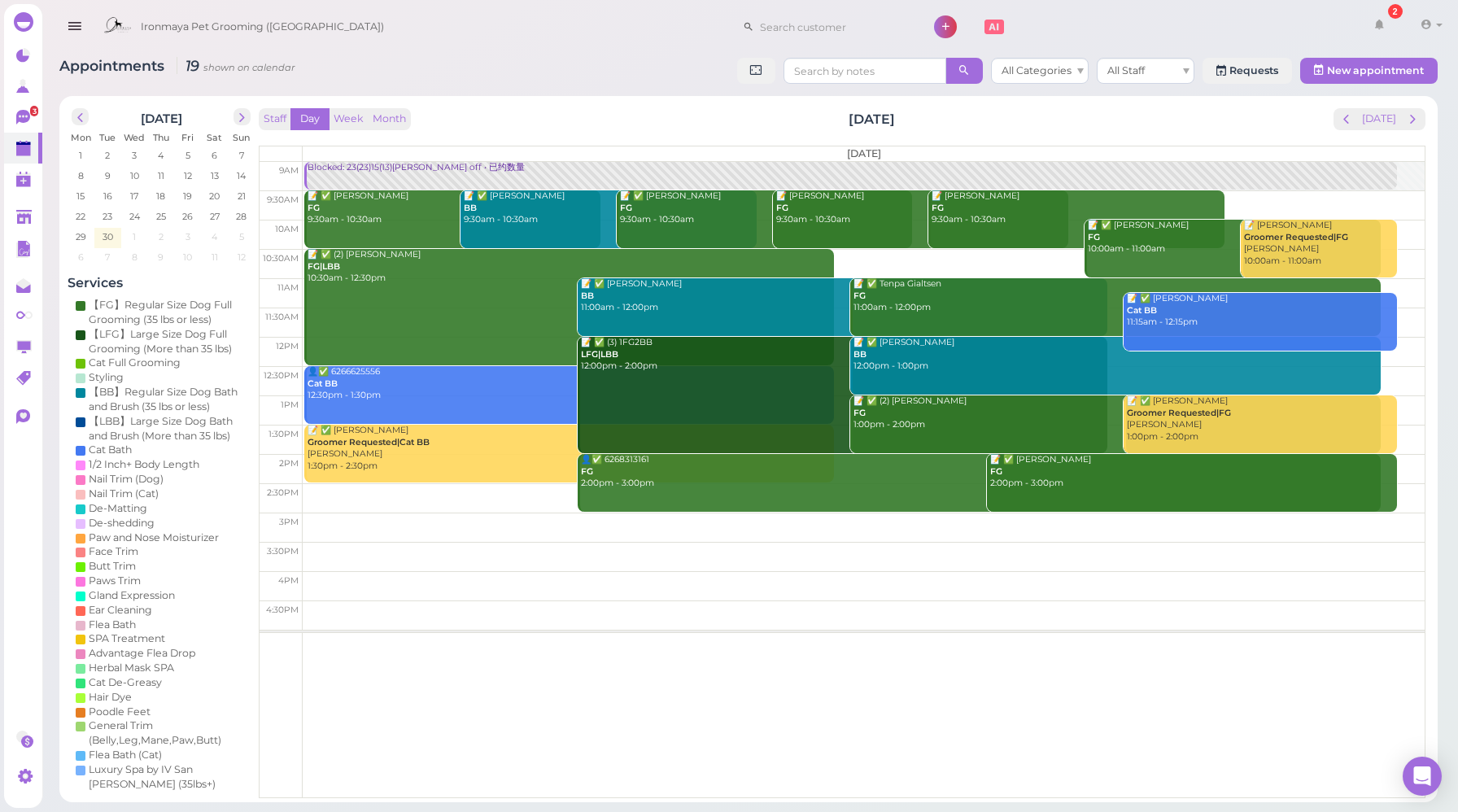
click at [506, 134] on div "Staff Day Week Month [DATE] [DATE] [DATE] 9am 9:30am 10am 10:30am 11am 11:30am …" at bounding box center [842, 453] width 1167 height 690
click at [353, 116] on button "Week" at bounding box center [349, 119] width 40 height 22
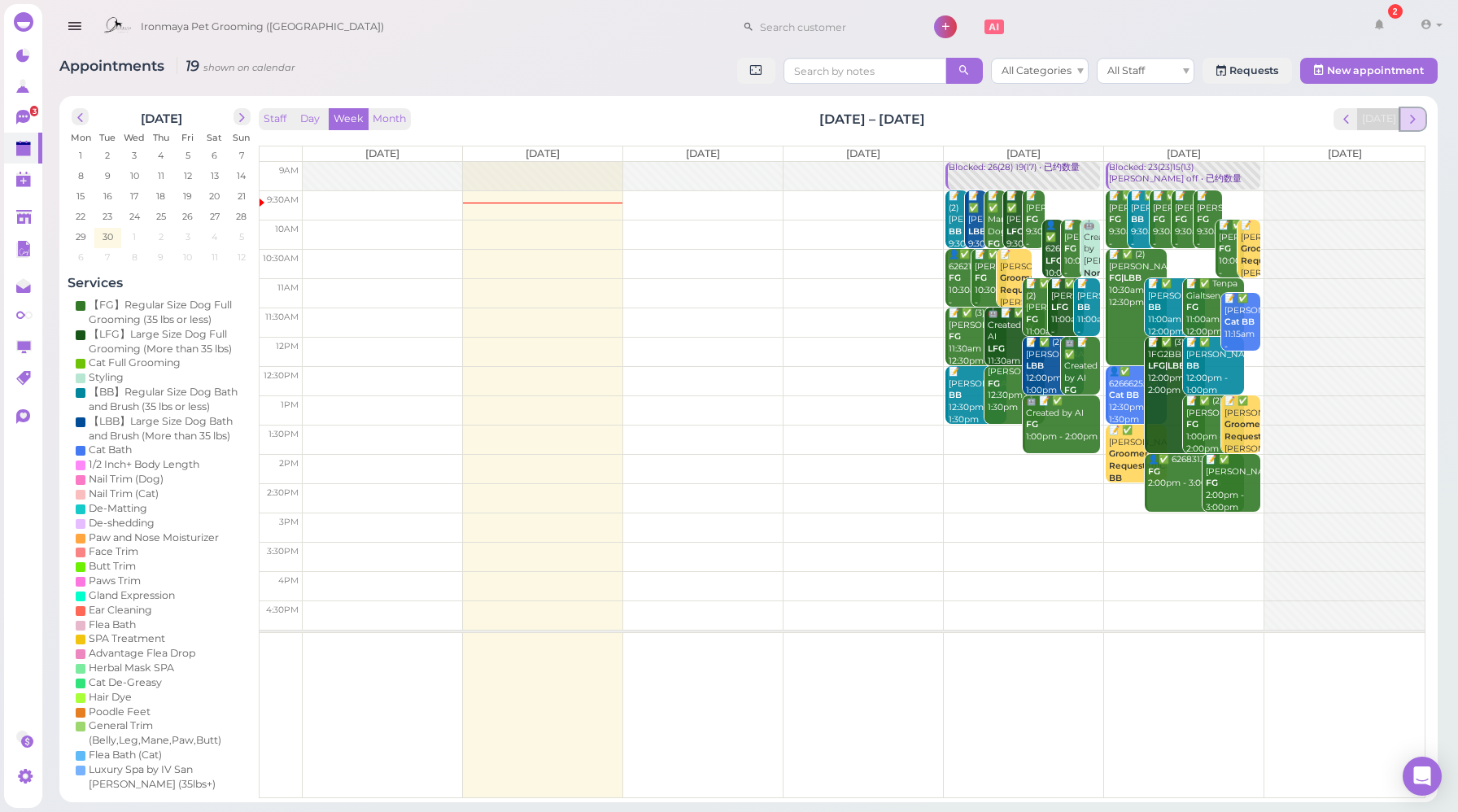
click at [1417, 121] on span "next" at bounding box center [1413, 119] width 16 height 16
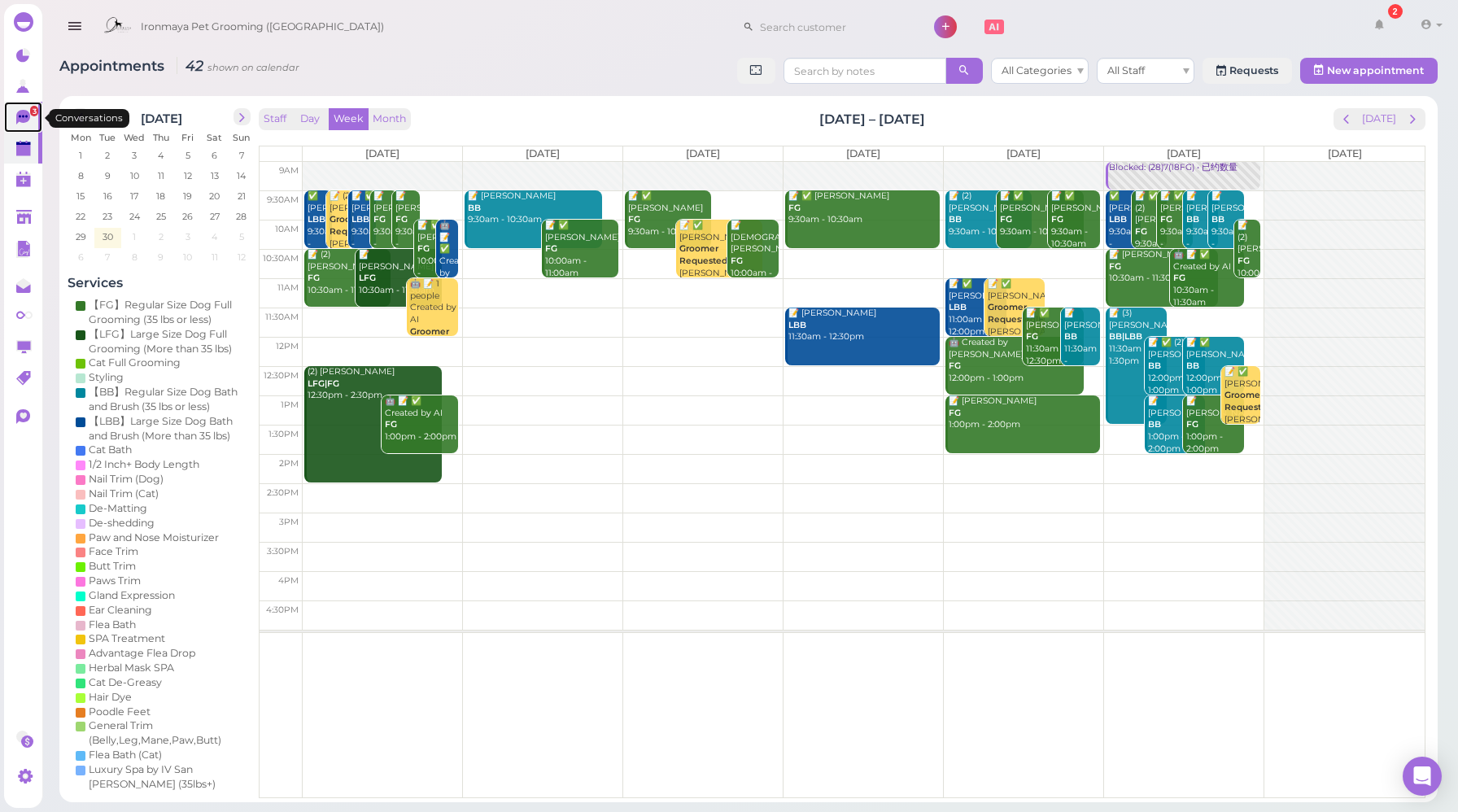
click at [26, 123] on icon at bounding box center [23, 117] width 14 height 15
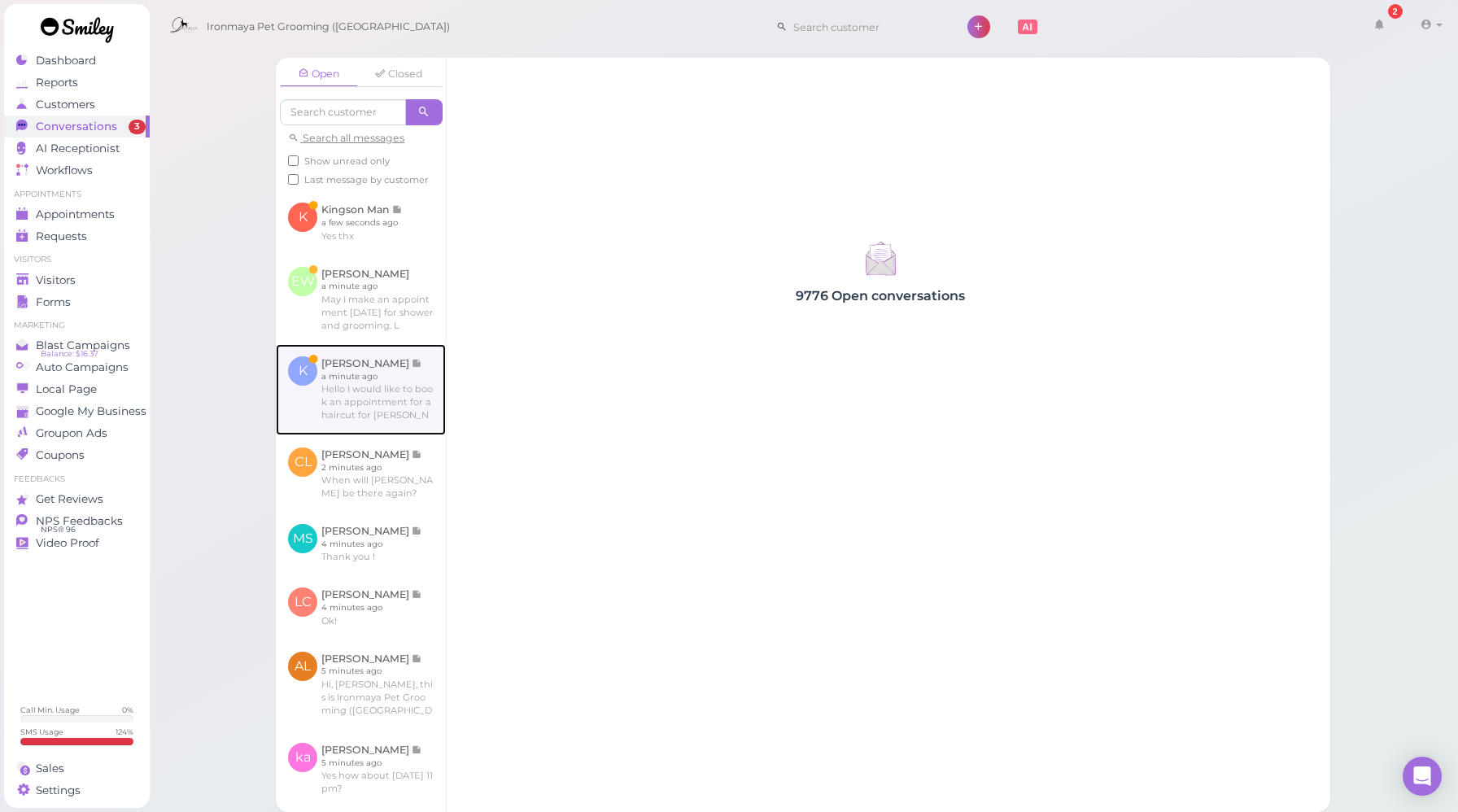
click at [392, 405] on link at bounding box center [361, 390] width 170 height 91
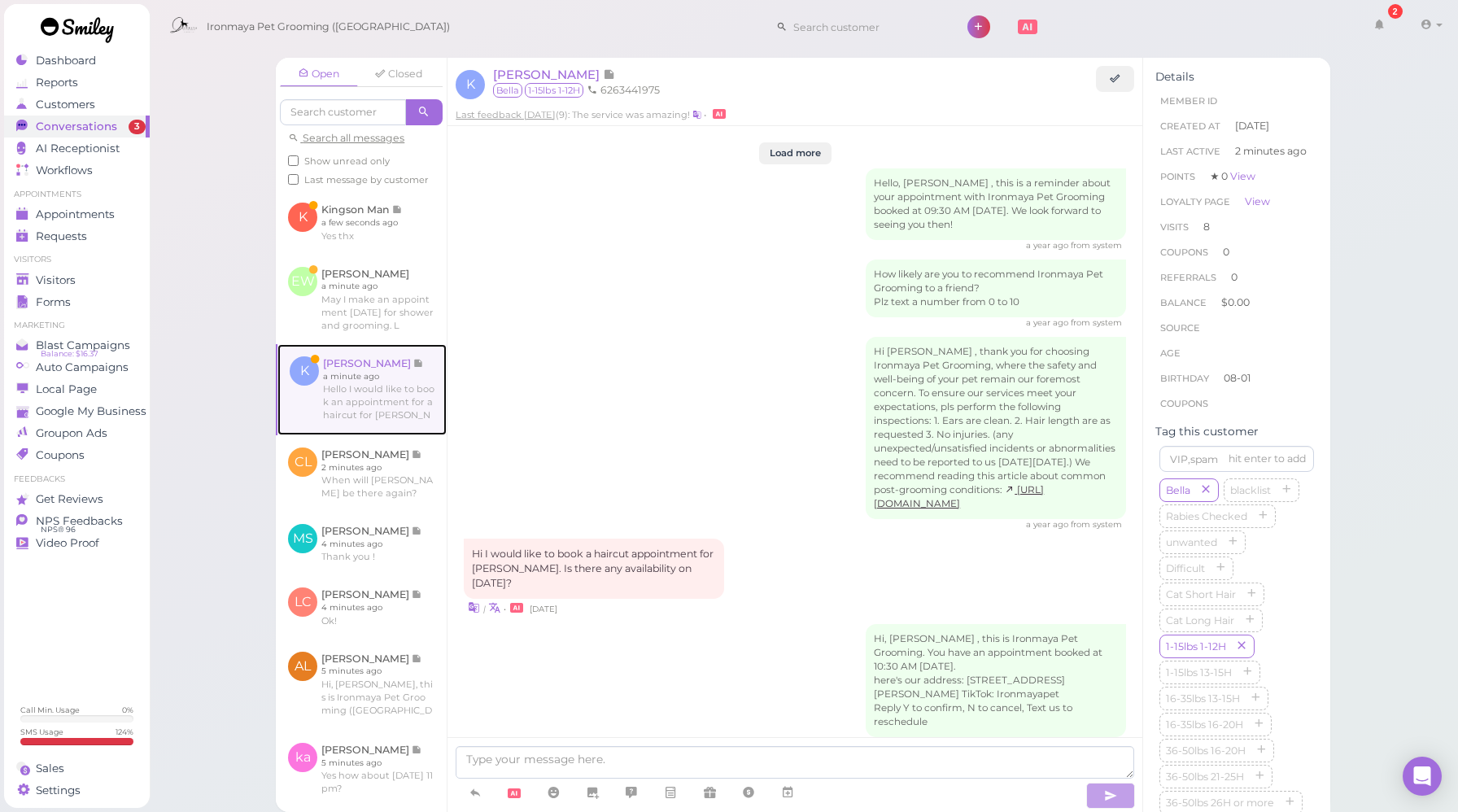
scroll to position [2165, 0]
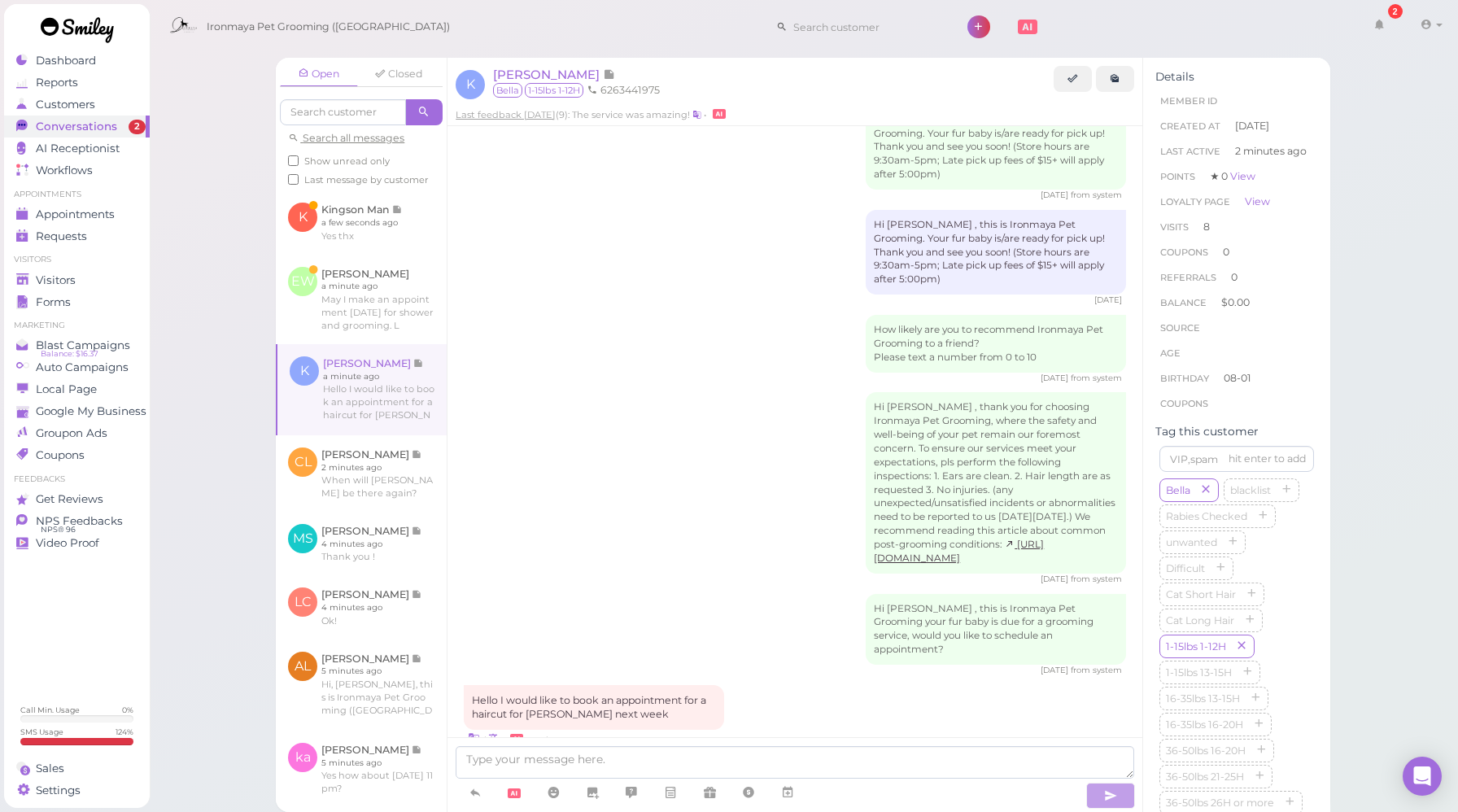
click at [679, 438] on div "Hi [PERSON_NAME] , thank you for choosing Ironmaya Pet Grooming, where the safe…" at bounding box center [795, 489] width 663 height 193
click at [792, 789] on icon at bounding box center [788, 793] width 13 height 17
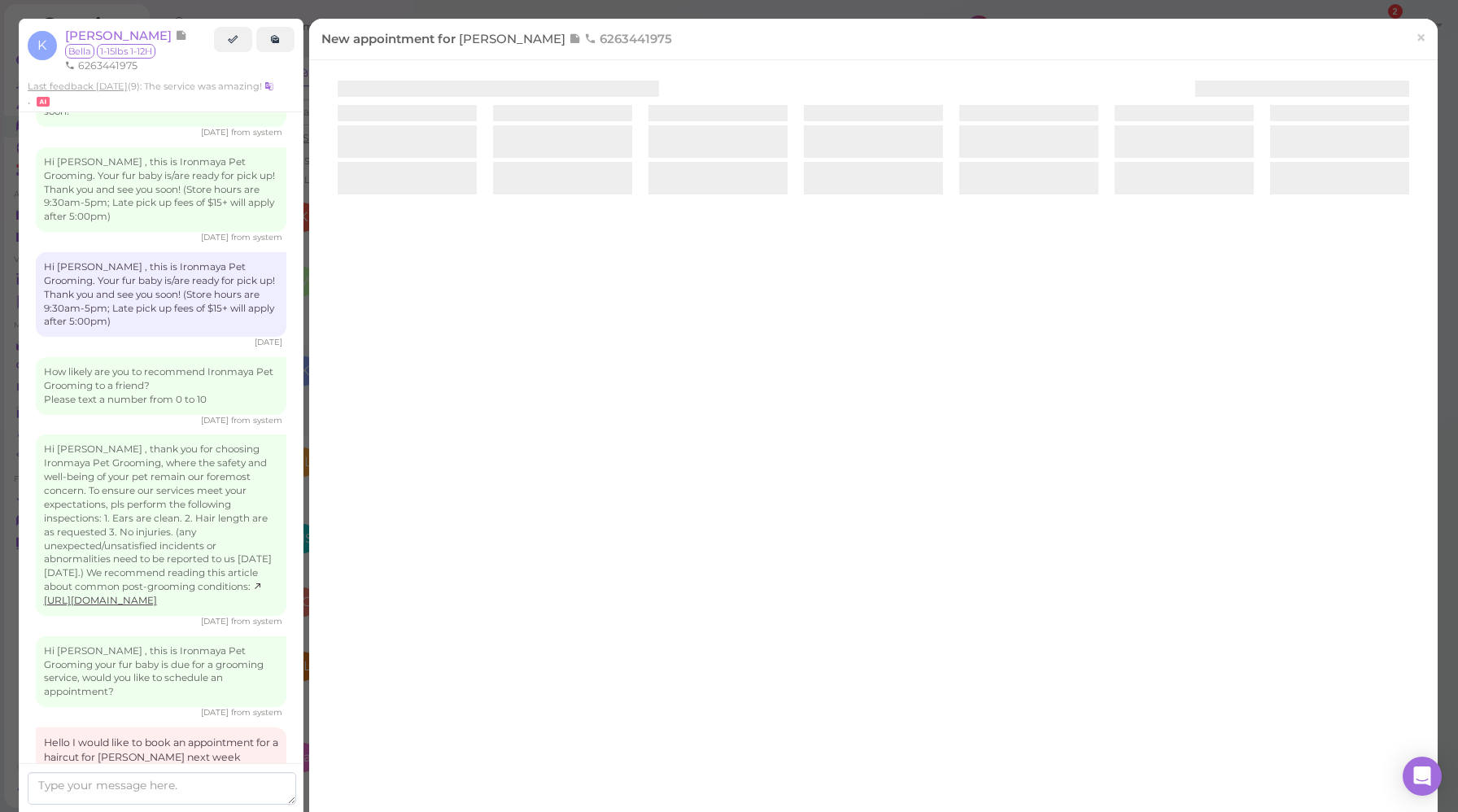
scroll to position [2290, 0]
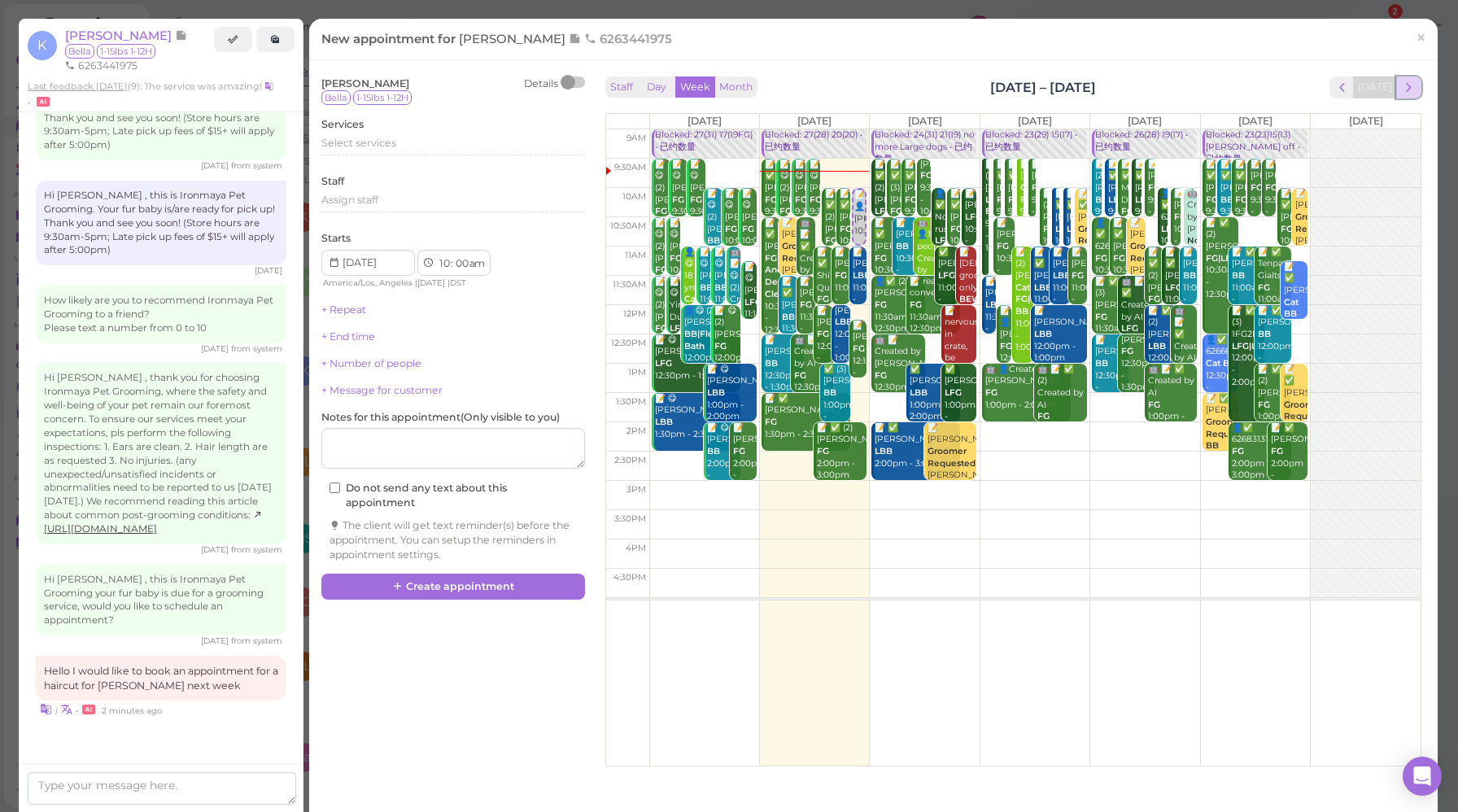
click at [1402, 88] on span "next" at bounding box center [1409, 88] width 16 height 16
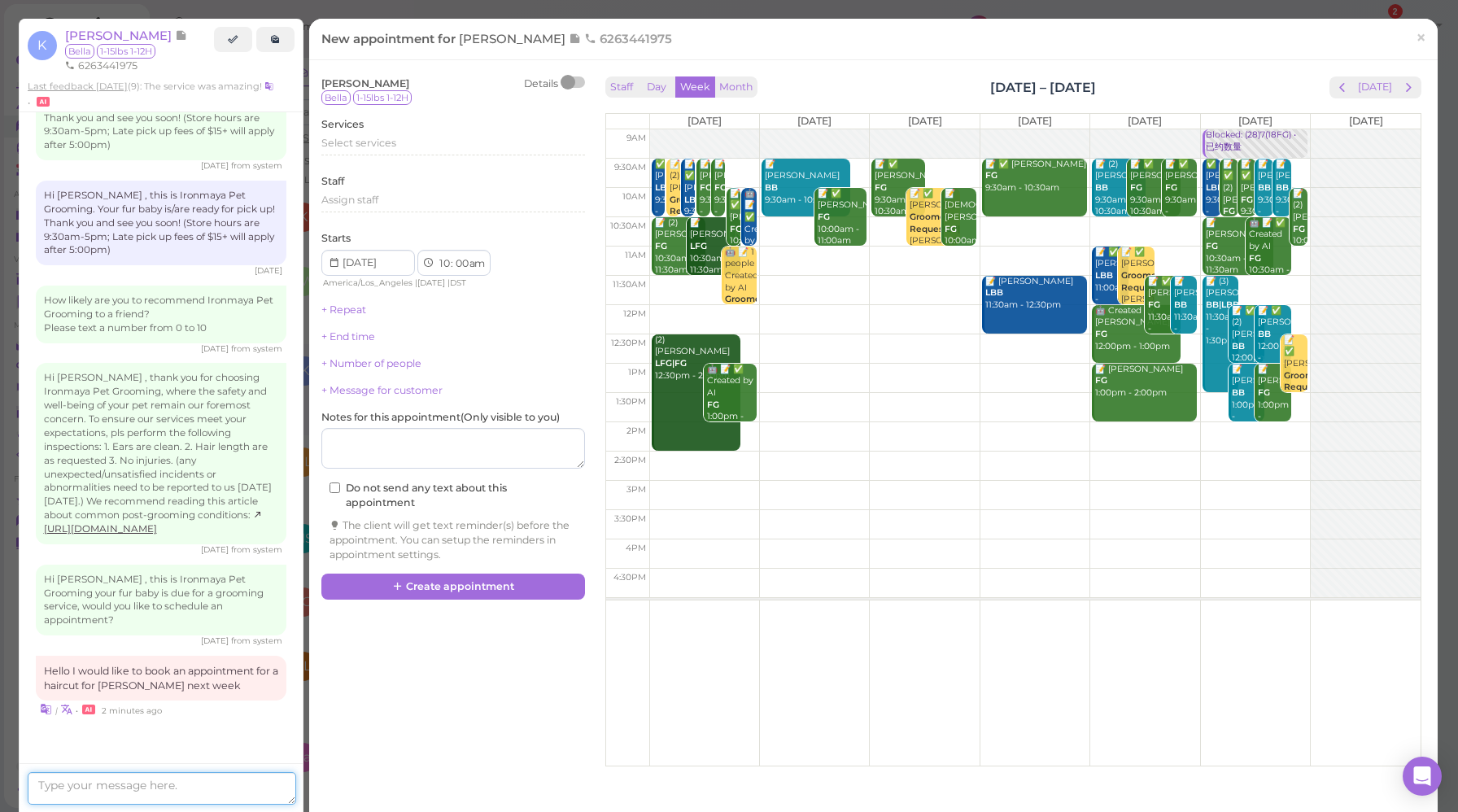
click at [155, 787] on textarea at bounding box center [161, 788] width 268 height 32
click at [79, 790] on textarea "[DATE] to [DATE] available next week, what dday works best fot you?" at bounding box center [161, 783] width 268 height 43
click at [169, 788] on textarea "[DATE] to [DATE] available next week, what day works best fot you?" at bounding box center [161, 783] width 268 height 43
type textarea "[DATE] to [DATE] available next week, what day works best for you?"
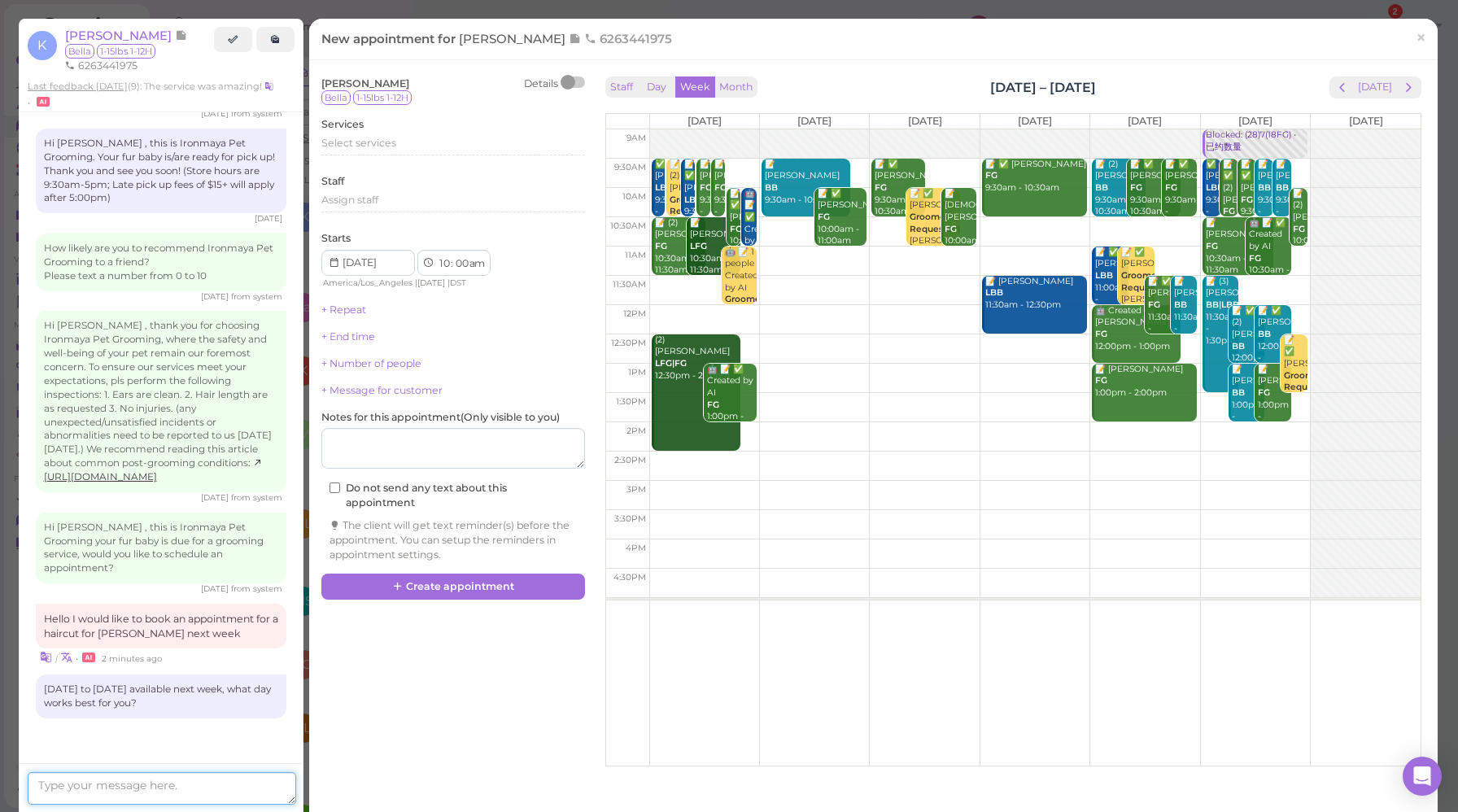
scroll to position [2376, 0]
click at [1406, 40] on link "×" at bounding box center [1421, 39] width 30 height 38
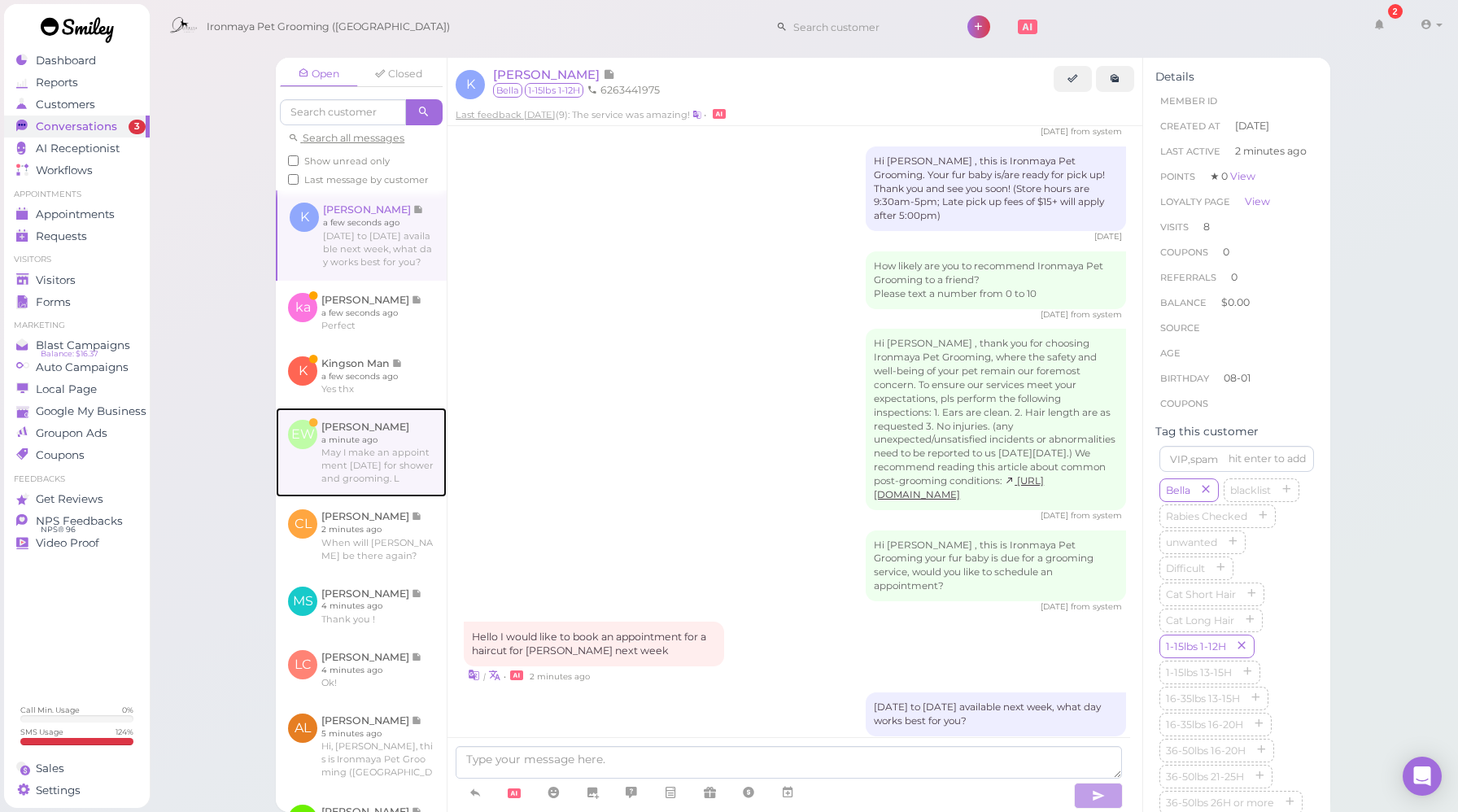
click at [378, 474] on link at bounding box center [361, 453] width 171 height 89
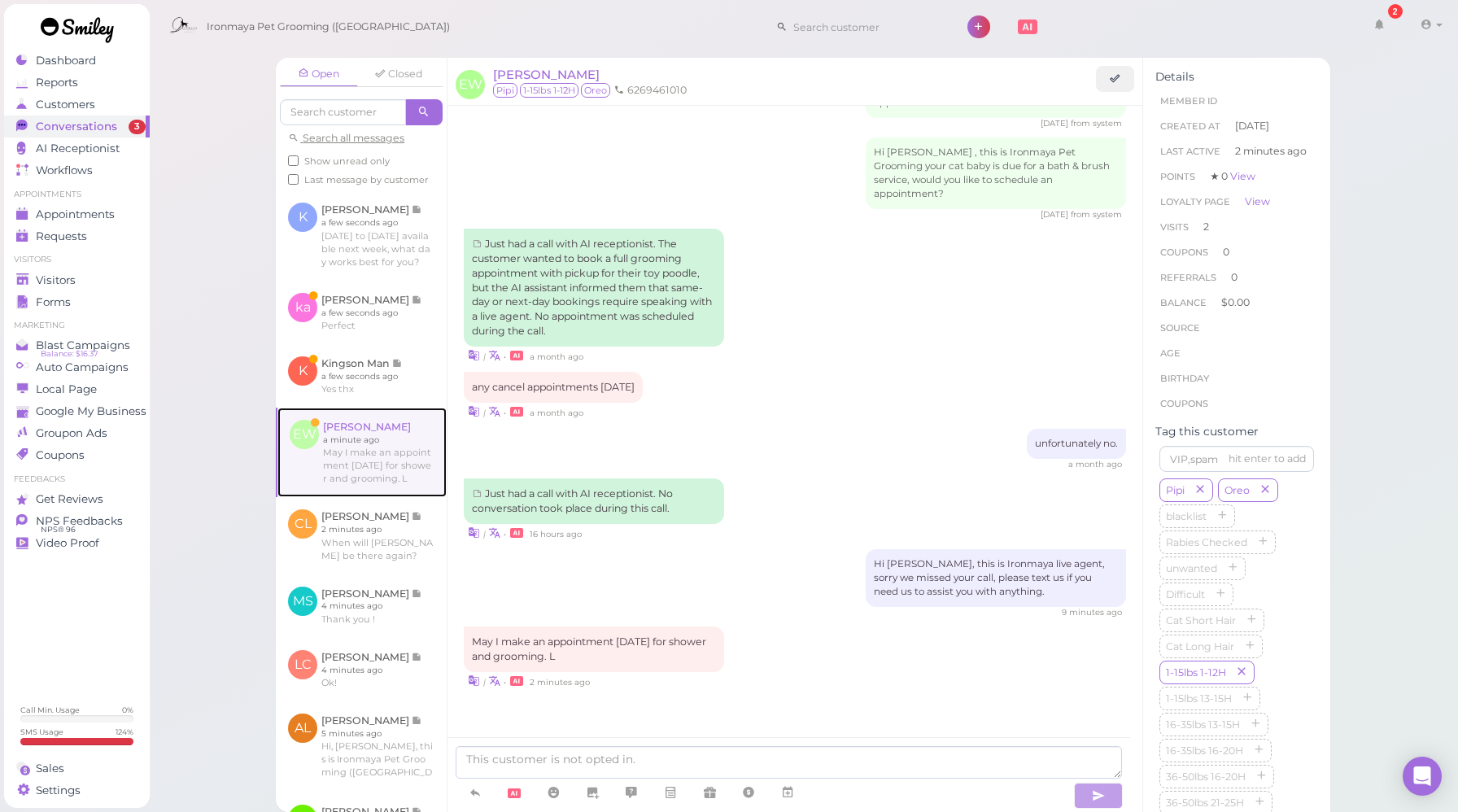
scroll to position [1701, 0]
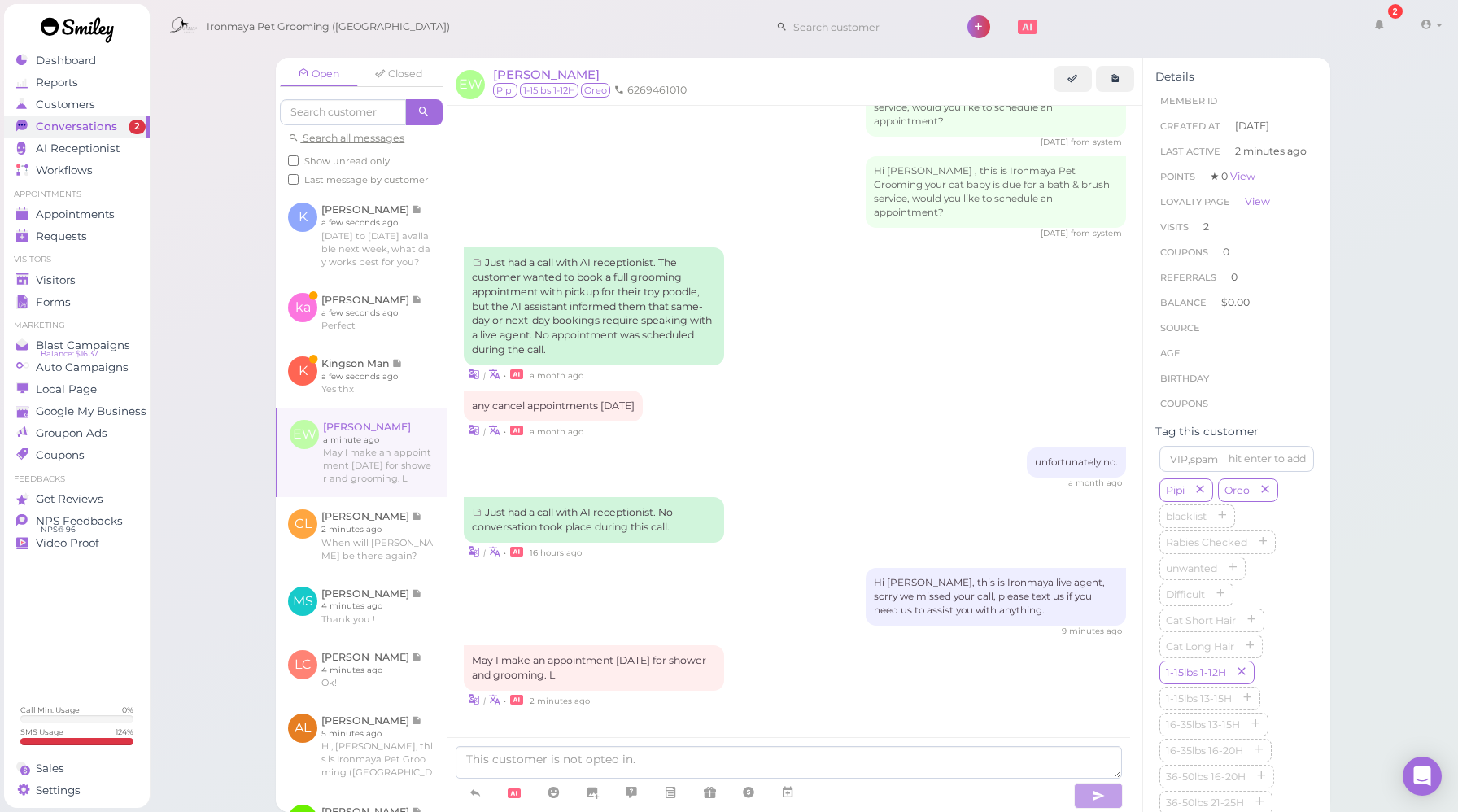
click at [724, 591] on div "Hi [PERSON_NAME], this is Ironmaya live agent, sorry we missed your call, pleas…" at bounding box center [795, 603] width 663 height 69
click at [731, 765] on textarea at bounding box center [789, 762] width 667 height 32
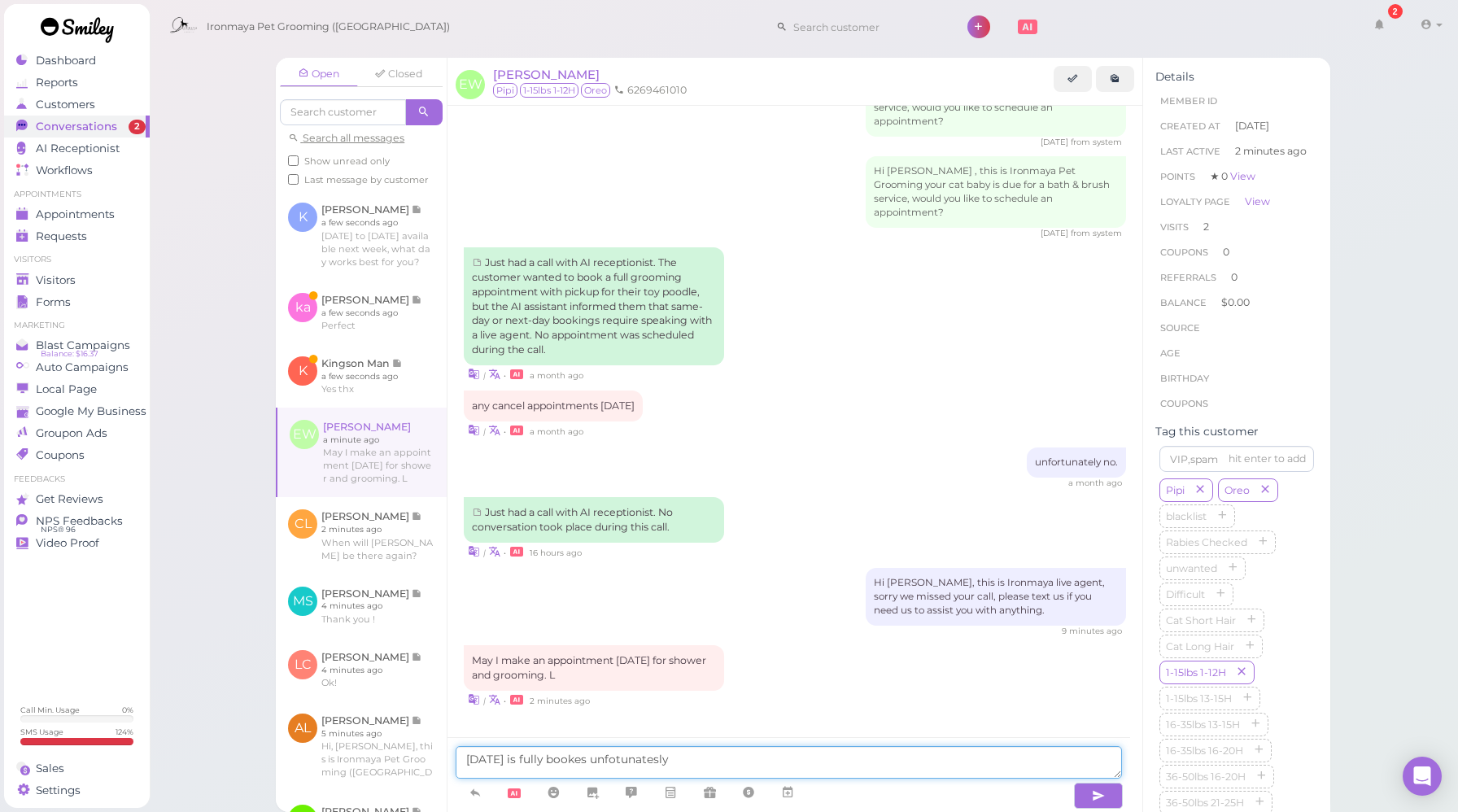
drag, startPoint x: 753, startPoint y: 765, endPoint x: 563, endPoint y: 762, distance: 190.0
click at [563, 762] on textarea "[DATE] is fully bookes unfotunatesly" at bounding box center [789, 762] width 667 height 32
type textarea "[DATE] is fully booked unfortunately, how about [DATE]"
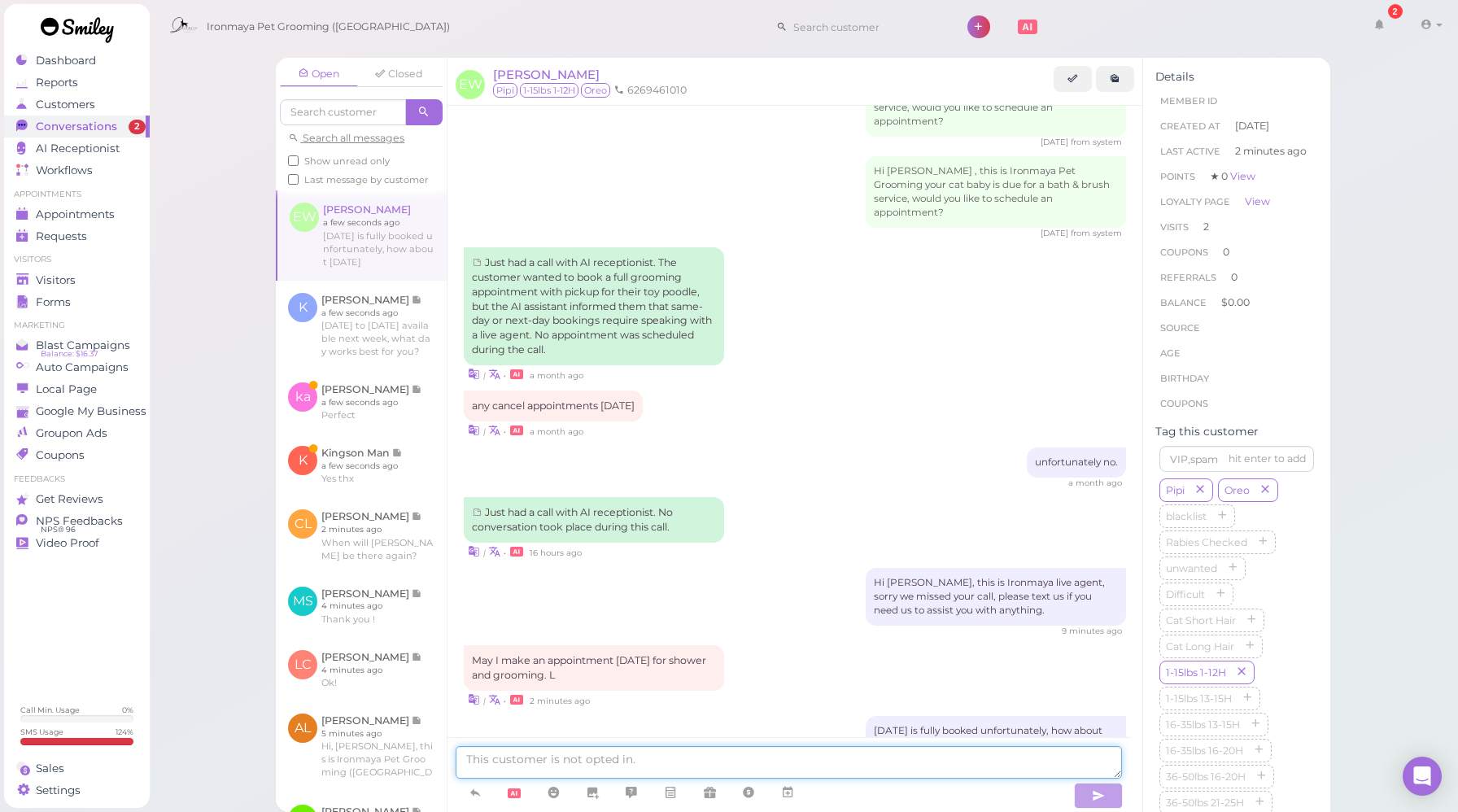
scroll to position [1753, 0]
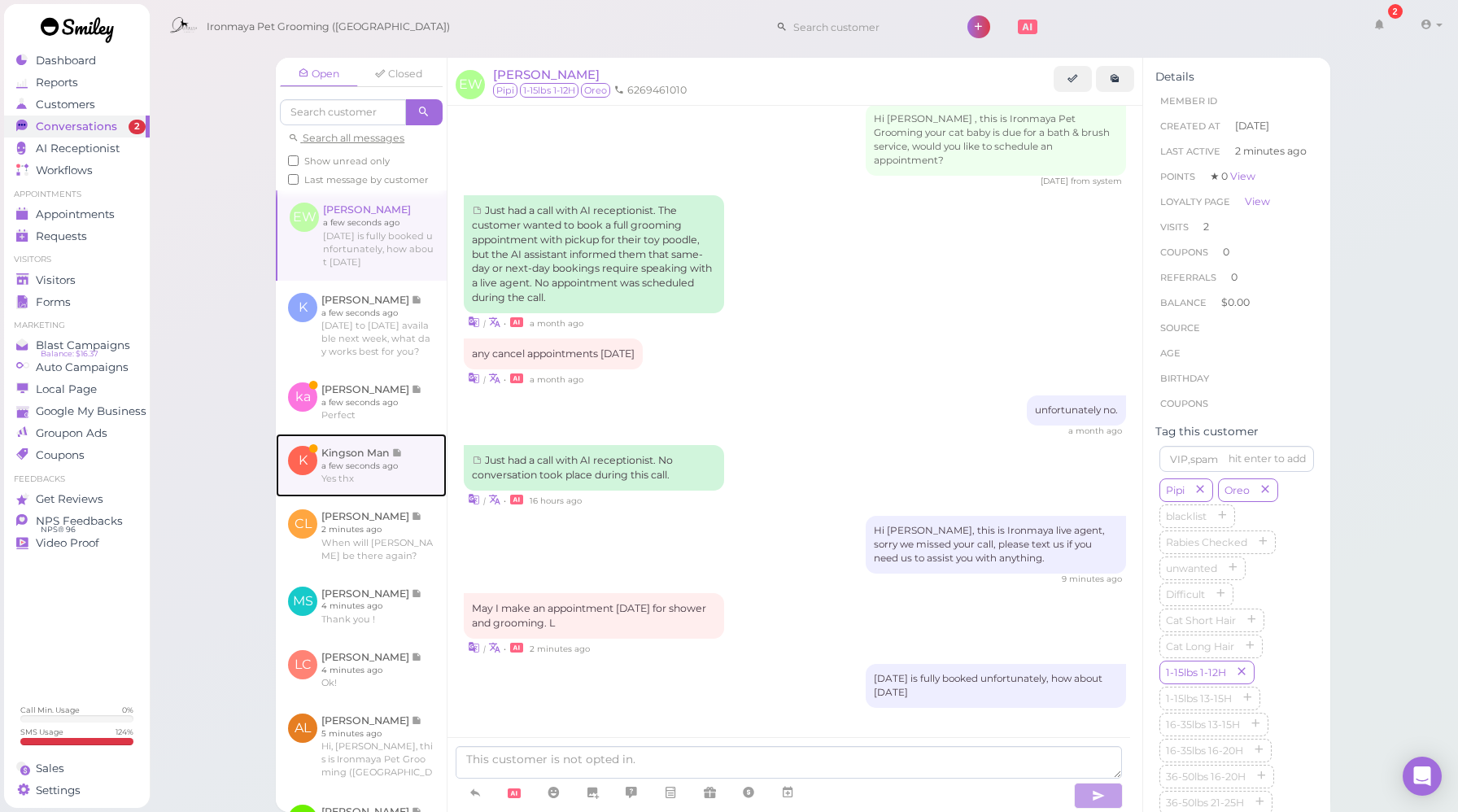
click at [358, 478] on link at bounding box center [361, 465] width 171 height 64
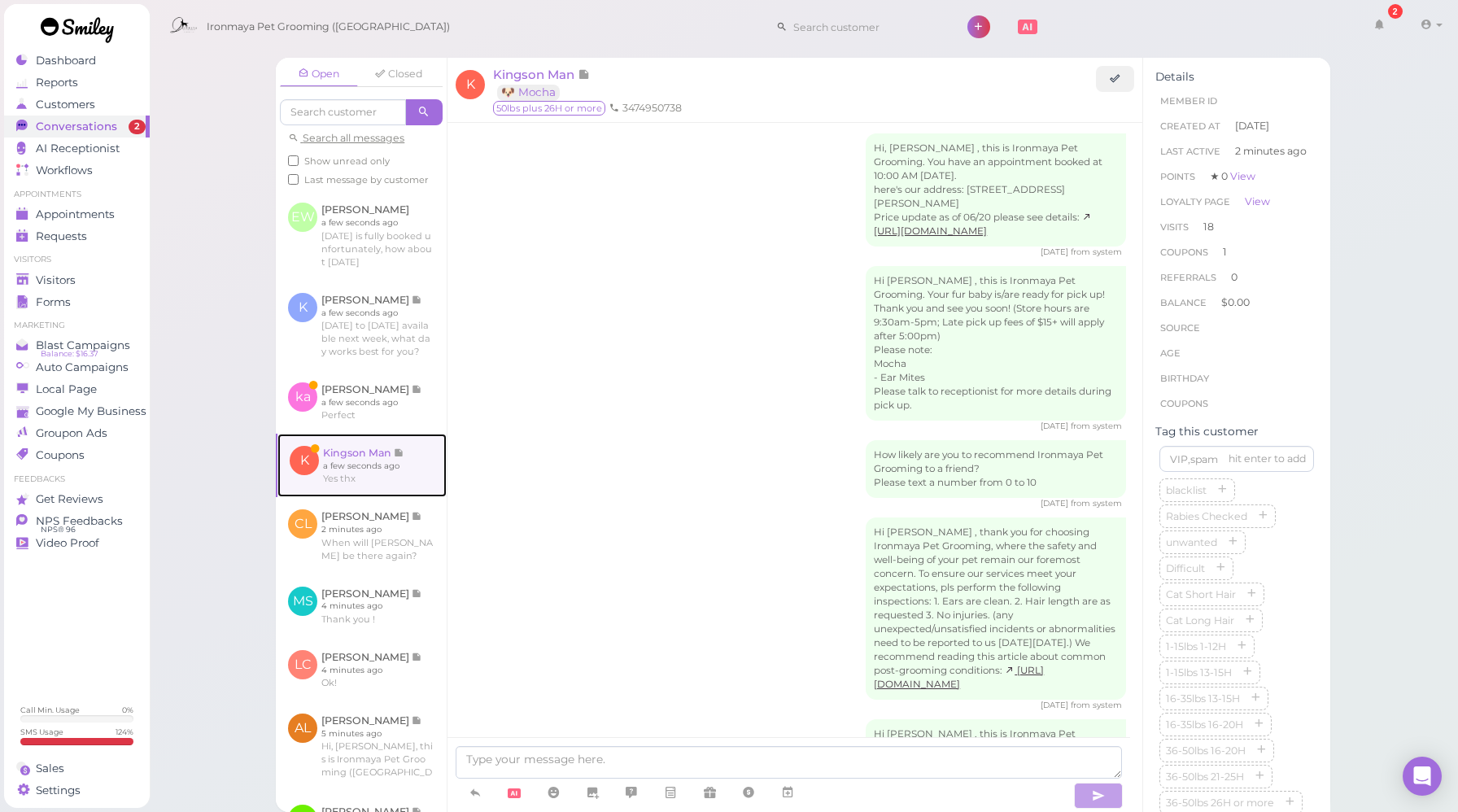
scroll to position [2052, 0]
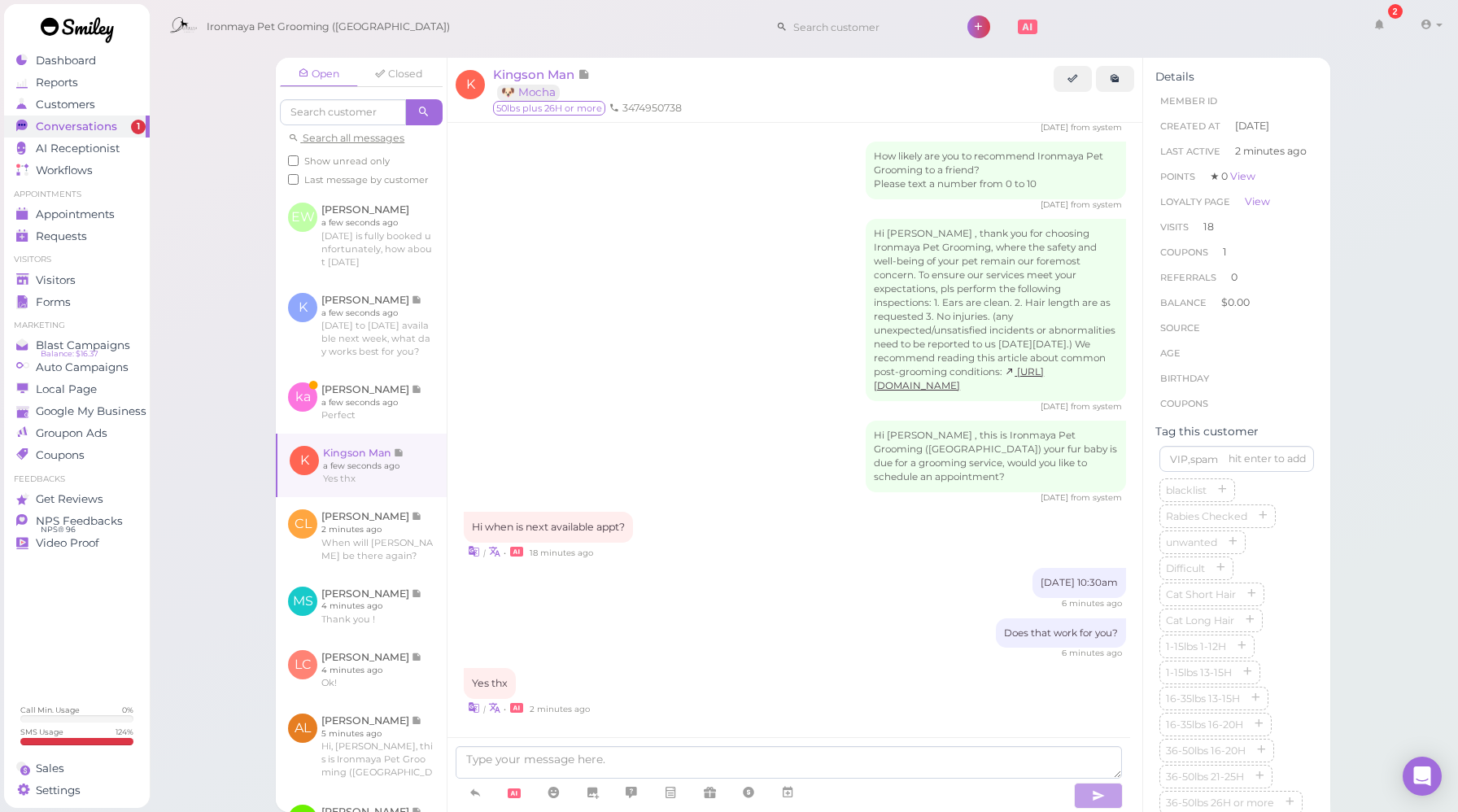
click at [749, 619] on div "Does that work for you? 6 minutes ago" at bounding box center [795, 639] width 663 height 41
click at [556, 75] on span "Kingson Man" at bounding box center [535, 74] width 84 height 16
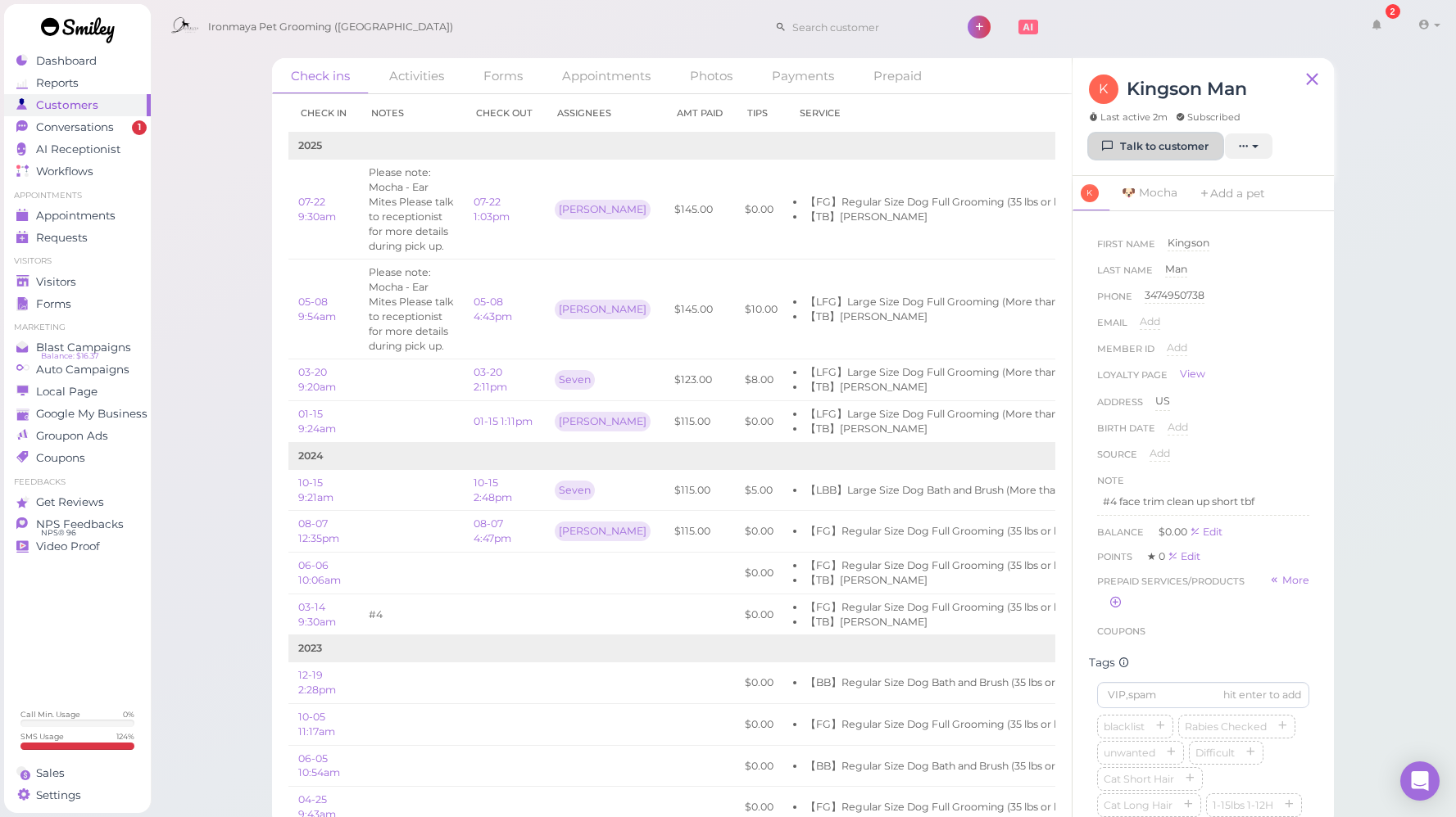
click at [1167, 139] on link "Talk to customer" at bounding box center [1155, 147] width 134 height 27
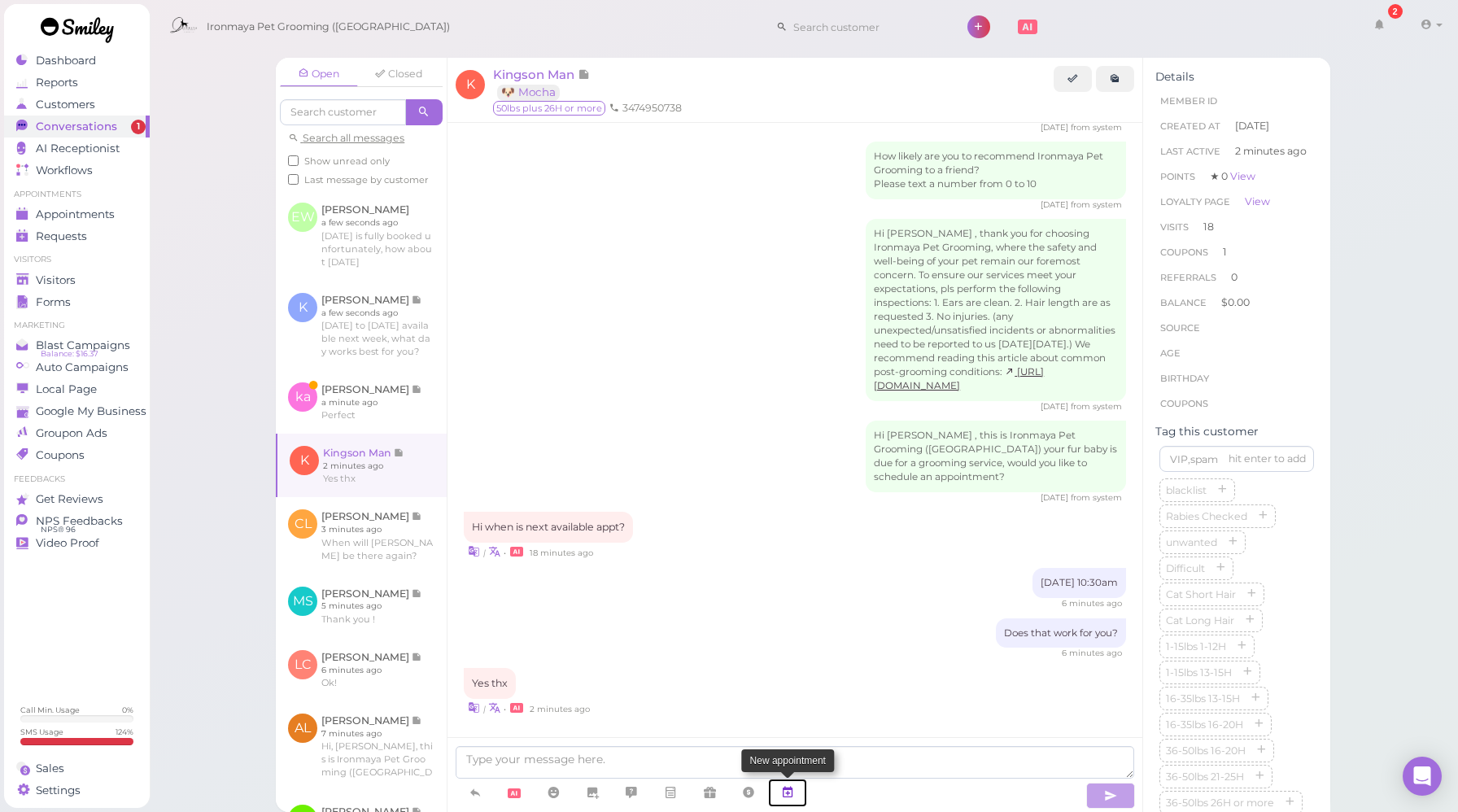
click at [788, 791] on icon at bounding box center [788, 793] width 13 height 17
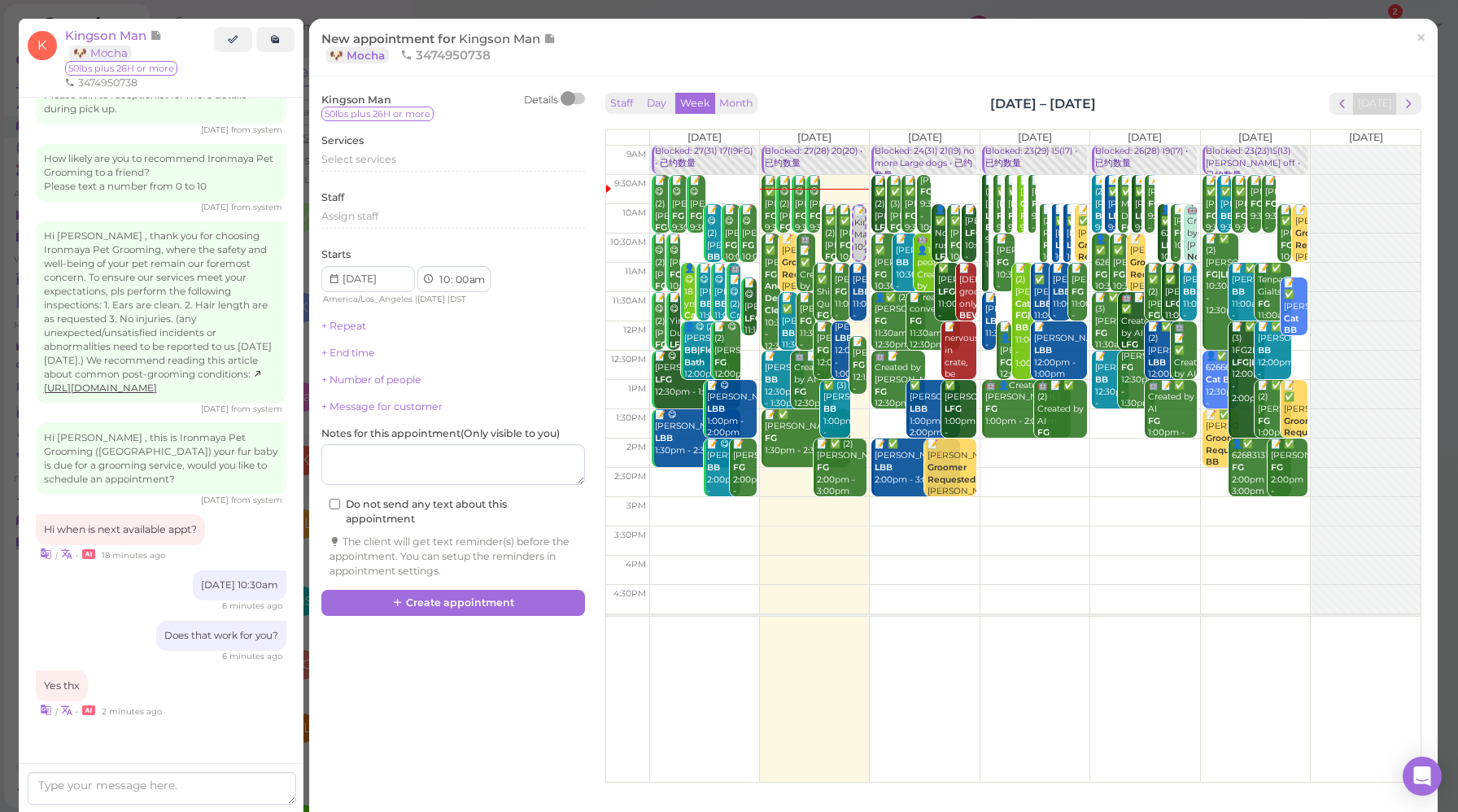
click at [1014, 240] on td at bounding box center [1035, 248] width 772 height 29
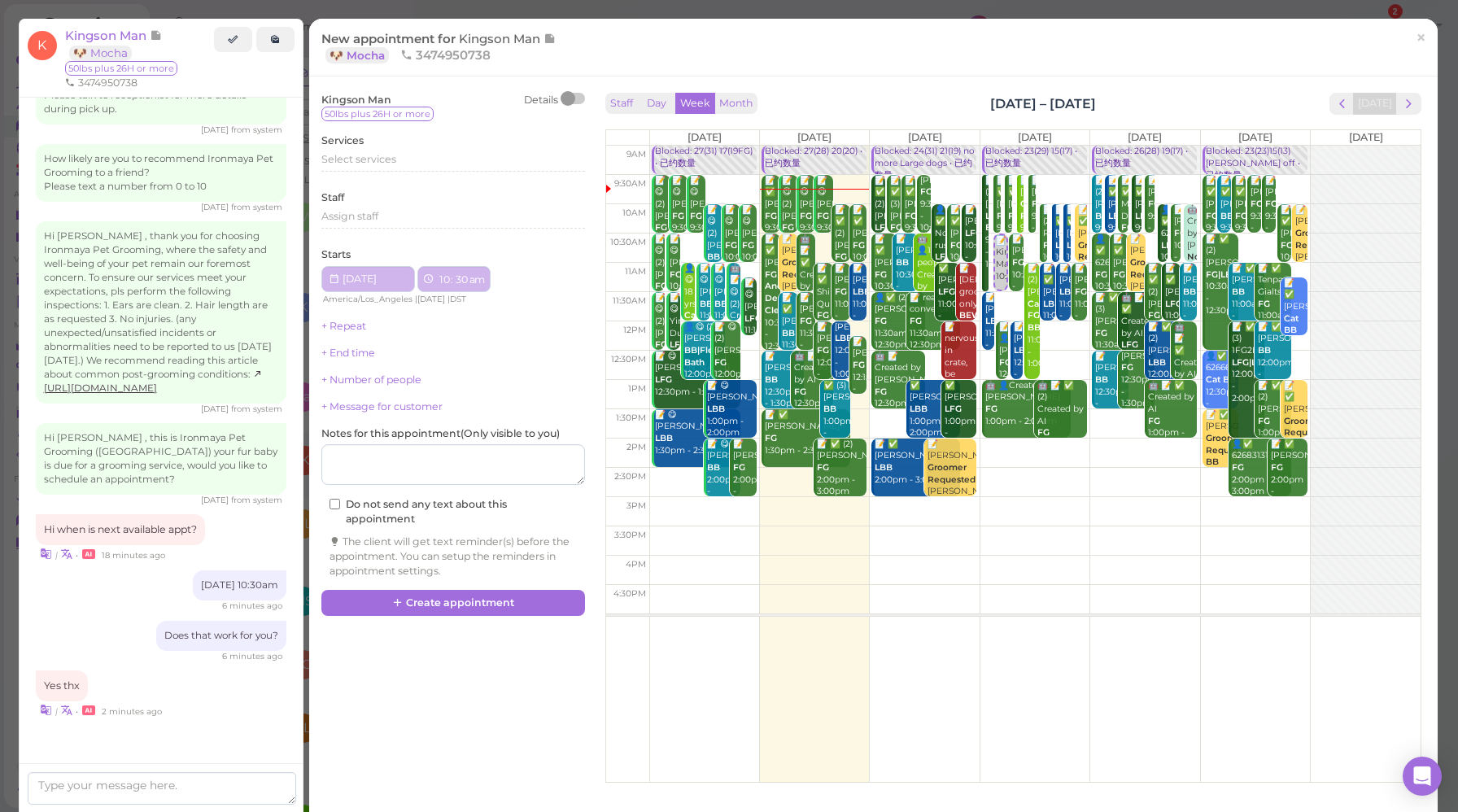
type input "[DATE]"
select select "30"
click at [354, 153] on div "Select services" at bounding box center [453, 159] width 264 height 15
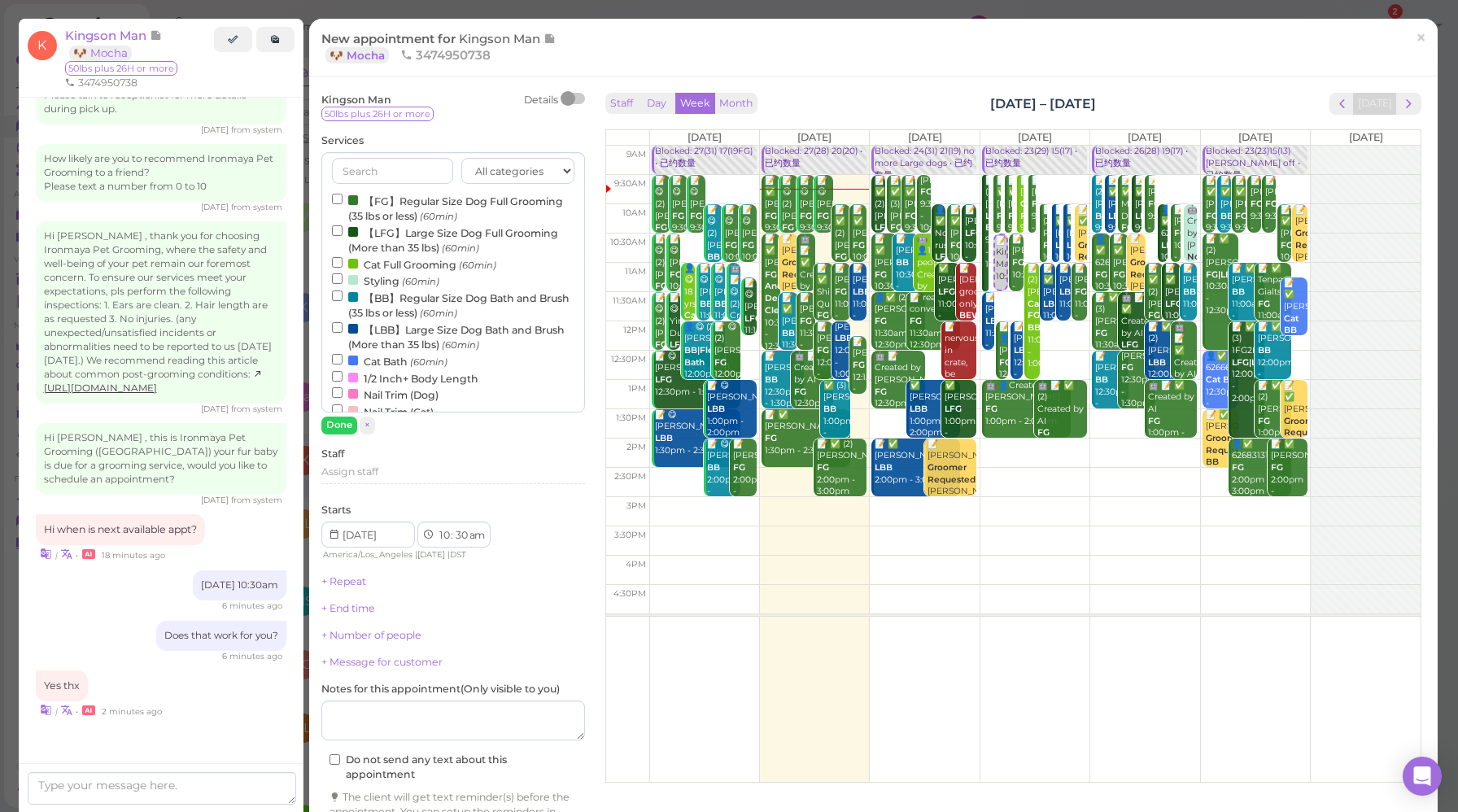
click at [409, 241] on label "【LFG】Large Size Dog Full Grooming (More than 35 lbs) (60min)" at bounding box center [454, 240] width 243 height 31
click at [343, 236] on input "【LFG】Large Size Dog Full Grooming (More than 35 lbs) (60min)" at bounding box center [337, 230] width 11 height 11
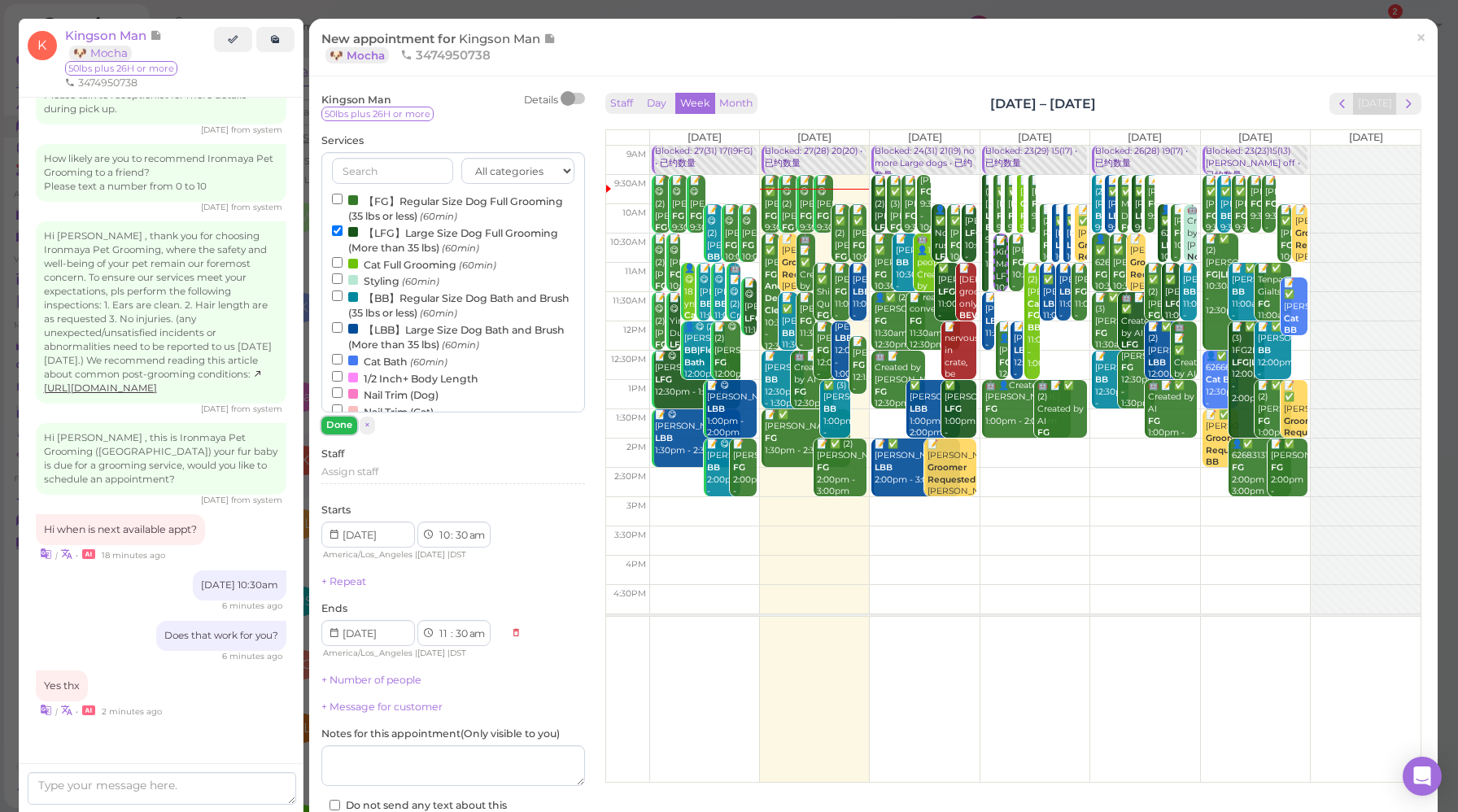
click at [340, 428] on button "Done" at bounding box center [339, 425] width 36 height 17
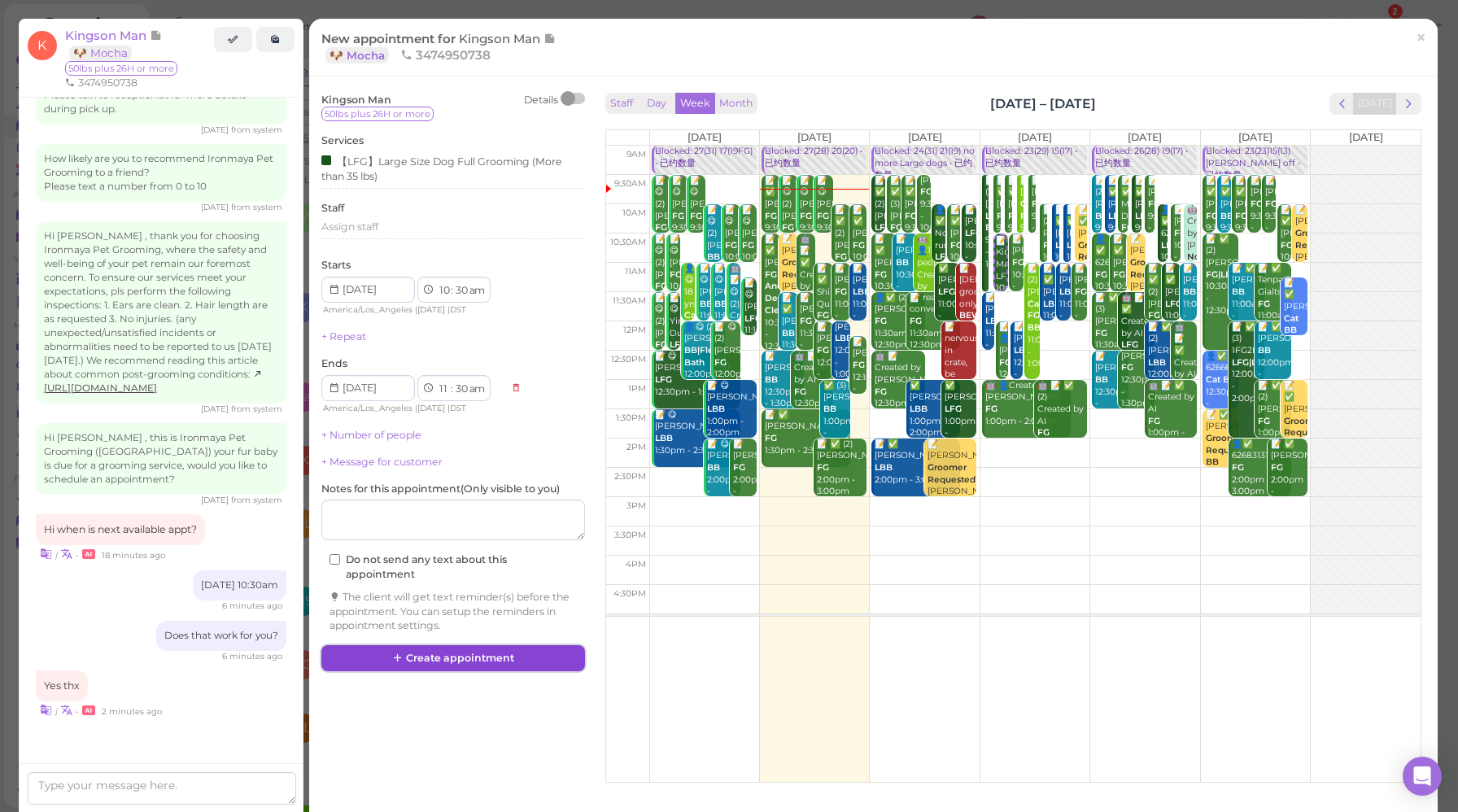
click at [473, 661] on button "Create appointment" at bounding box center [453, 658] width 264 height 26
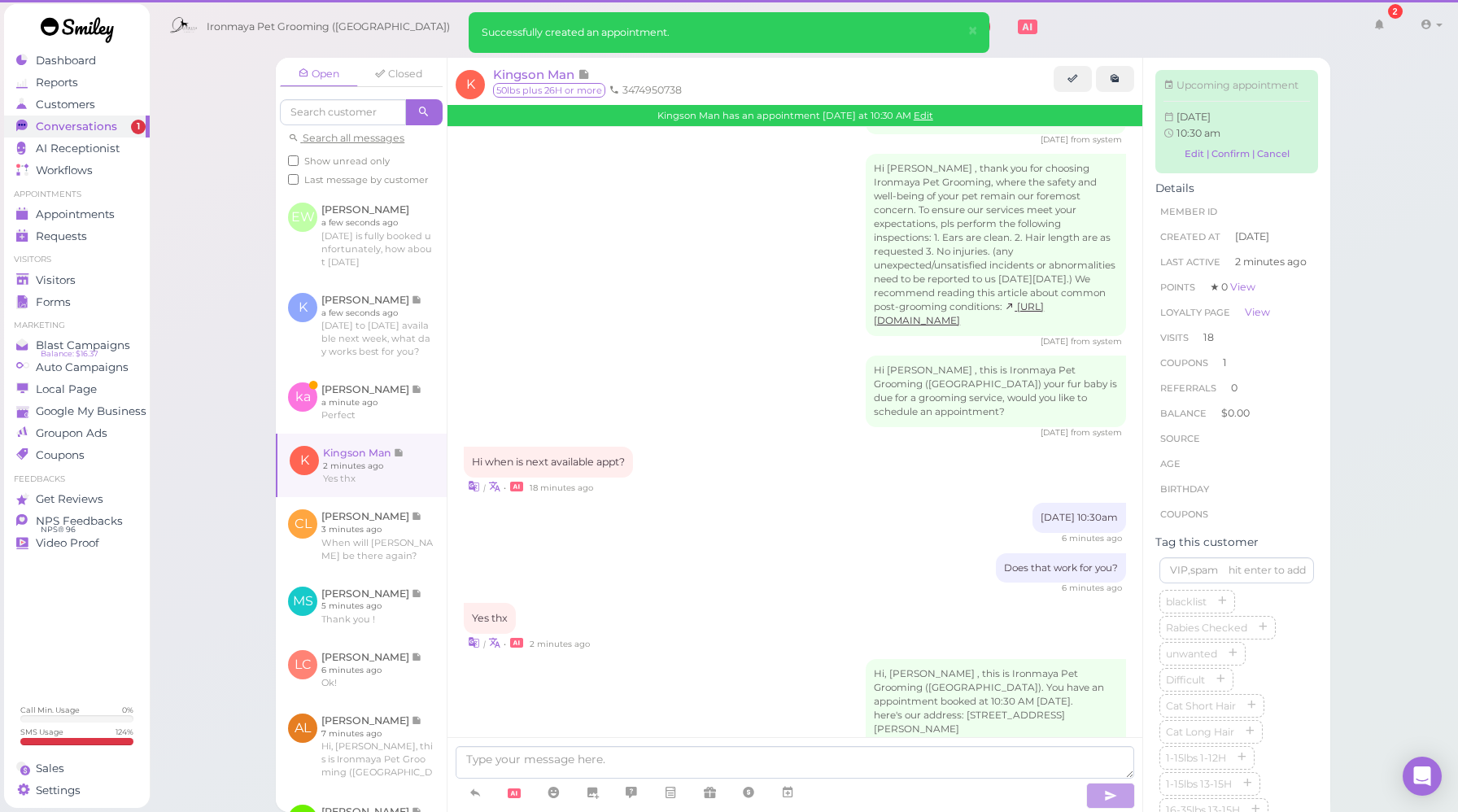
scroll to position [2212, 0]
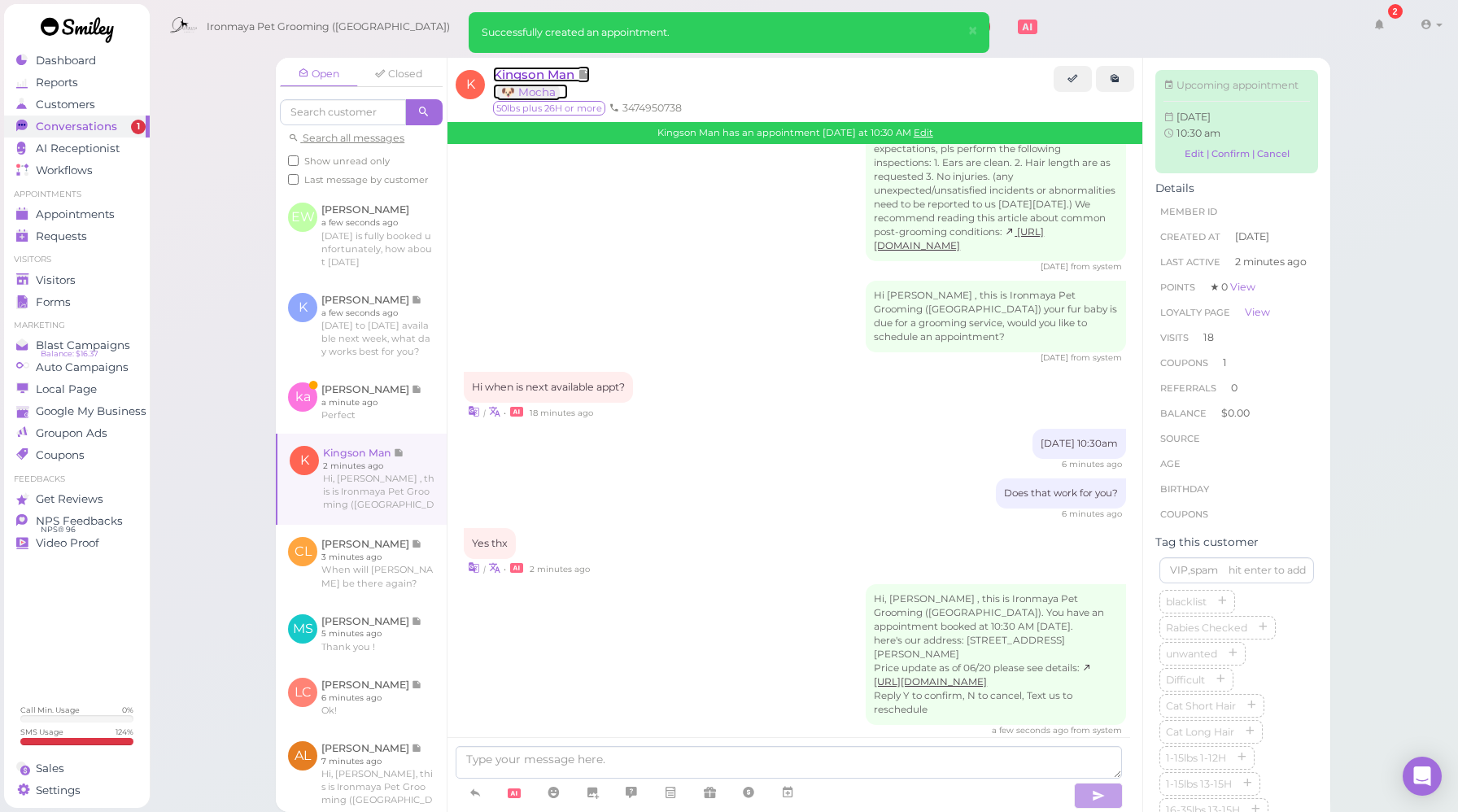
click at [538, 78] on span "Kingson Man" at bounding box center [535, 74] width 84 height 16
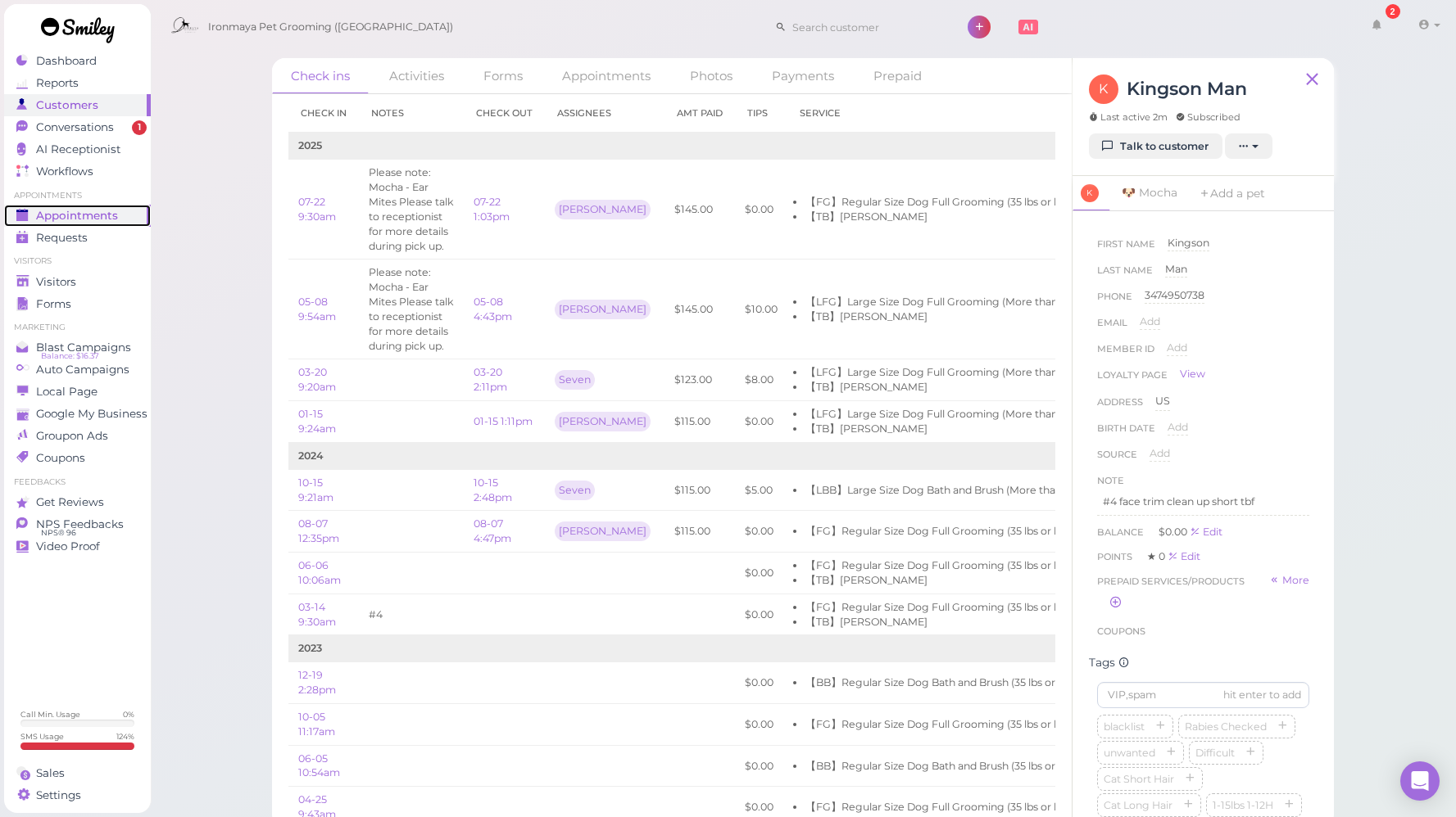
click at [59, 215] on span "Appointments" at bounding box center [77, 215] width 82 height 14
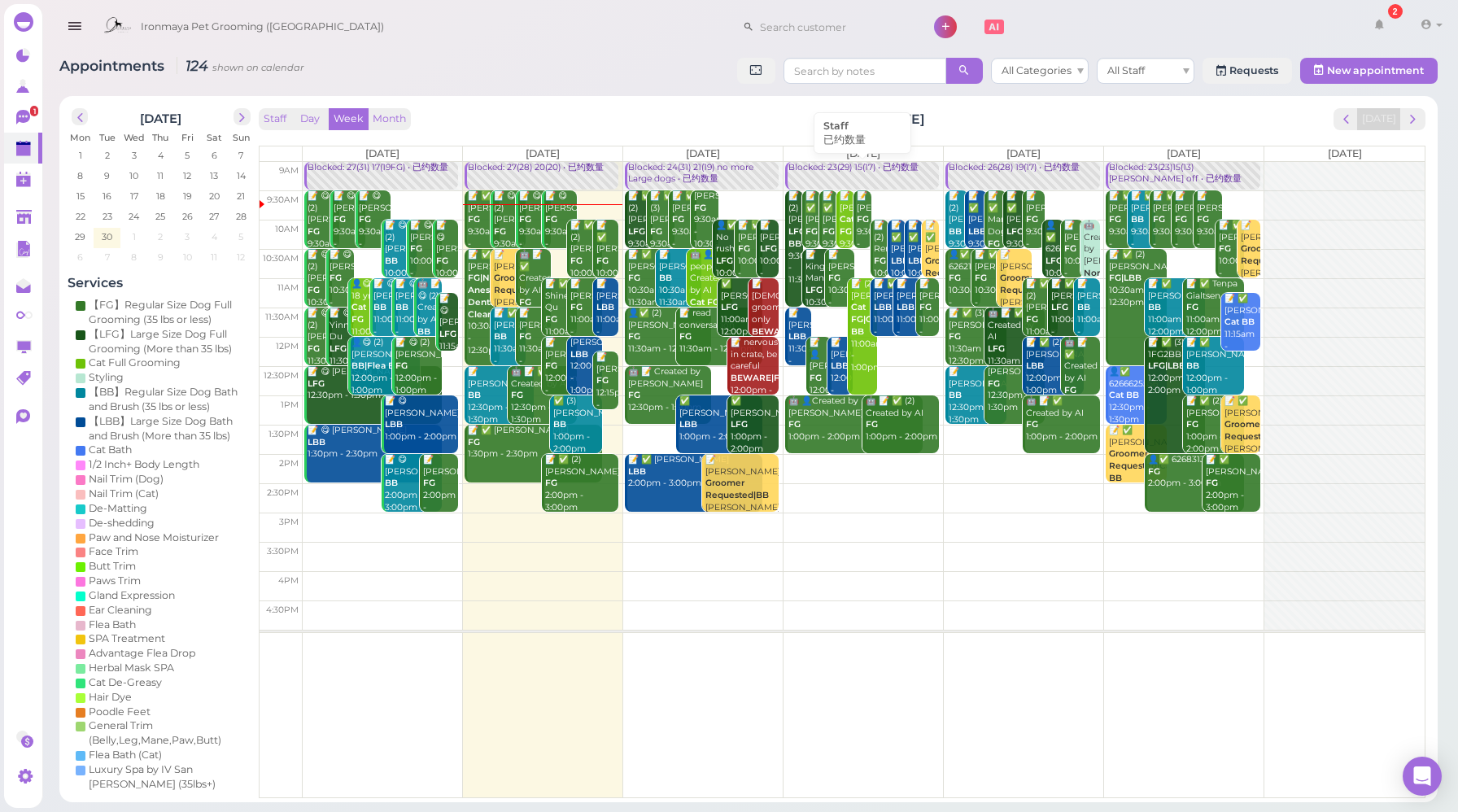
click at [846, 171] on div "Blocked: 23(29) 15(17) • 已约数量" at bounding box center [863, 168] width 151 height 12
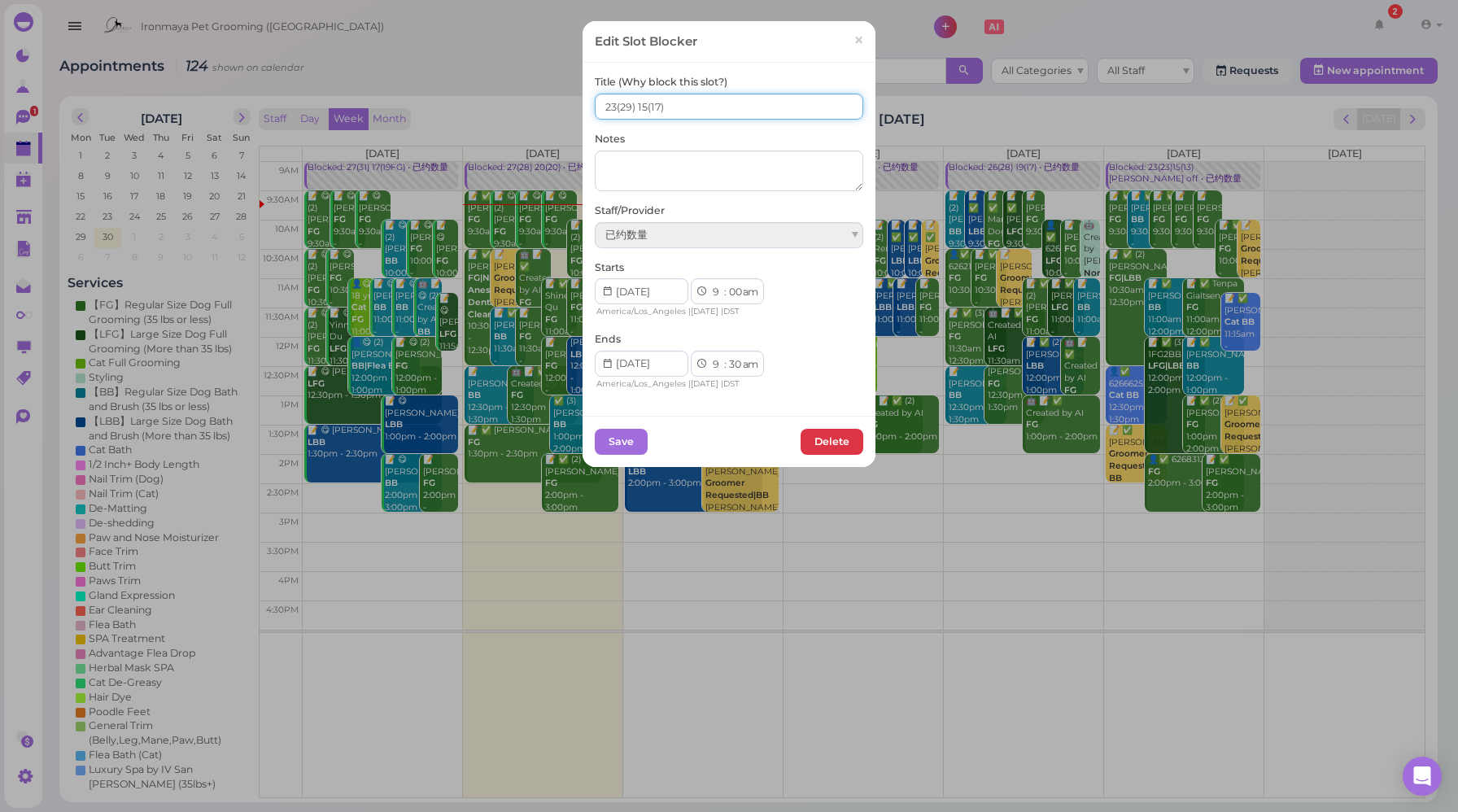
click at [639, 107] on input "23(29) 15(17)" at bounding box center [729, 107] width 268 height 26
click at [606, 106] on input "23(29) 16(17)" at bounding box center [729, 107] width 268 height 26
type input "24(29) 16(17)"
click at [625, 439] on button "Save" at bounding box center [621, 442] width 53 height 26
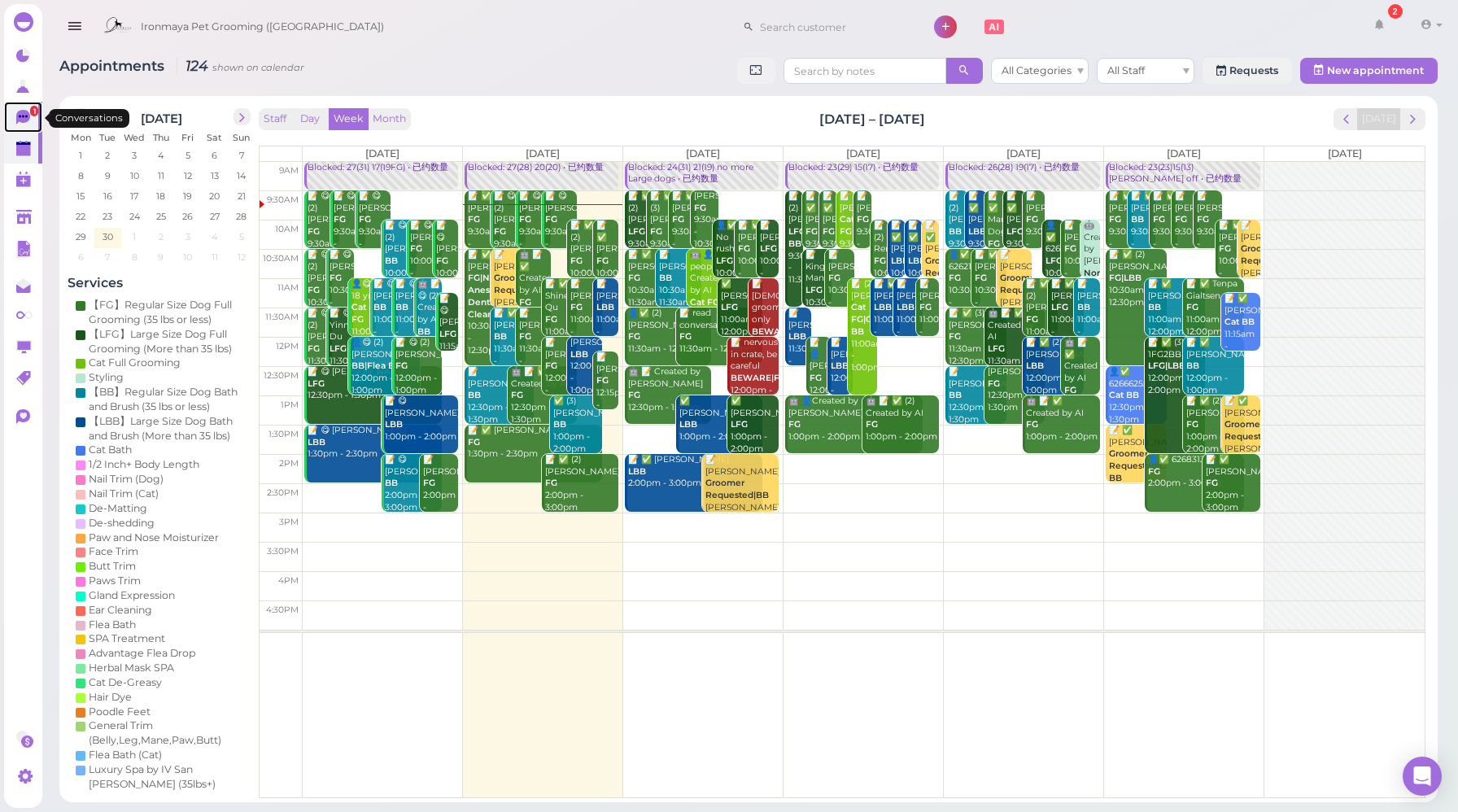
click at [23, 126] on icon at bounding box center [25, 118] width 17 height 17
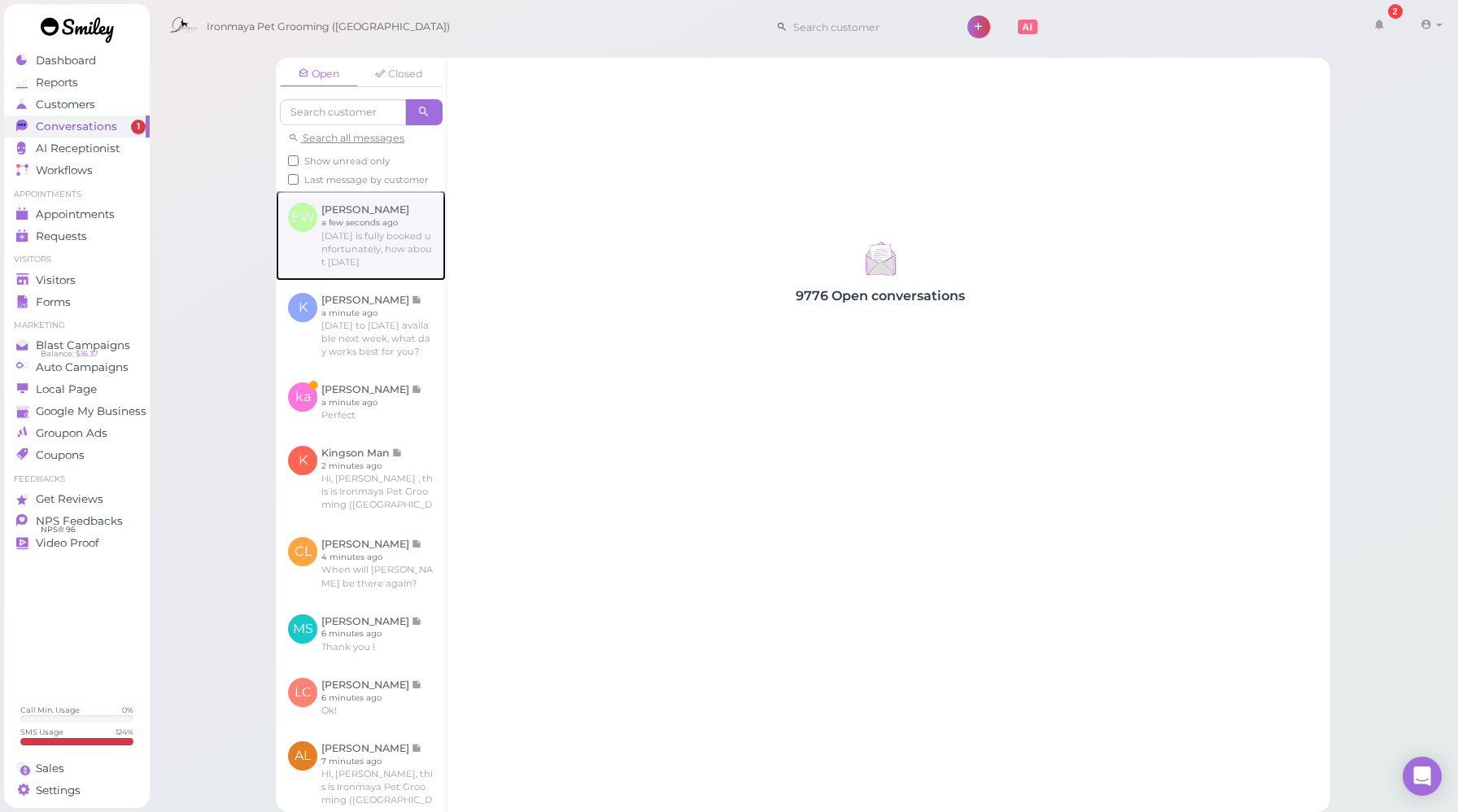
click at [357, 265] on link at bounding box center [361, 235] width 170 height 89
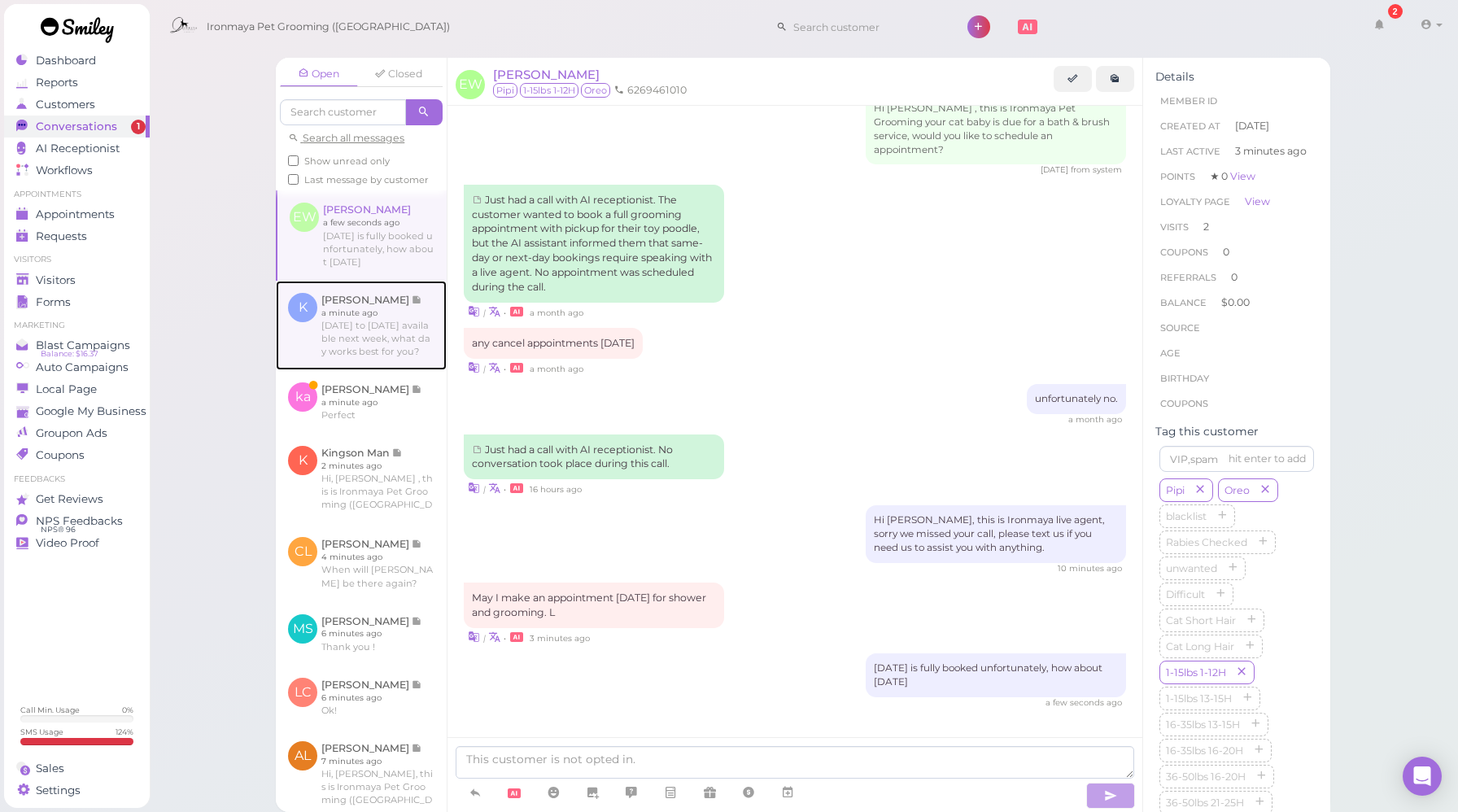
click at [388, 339] on link at bounding box center [361, 325] width 171 height 89
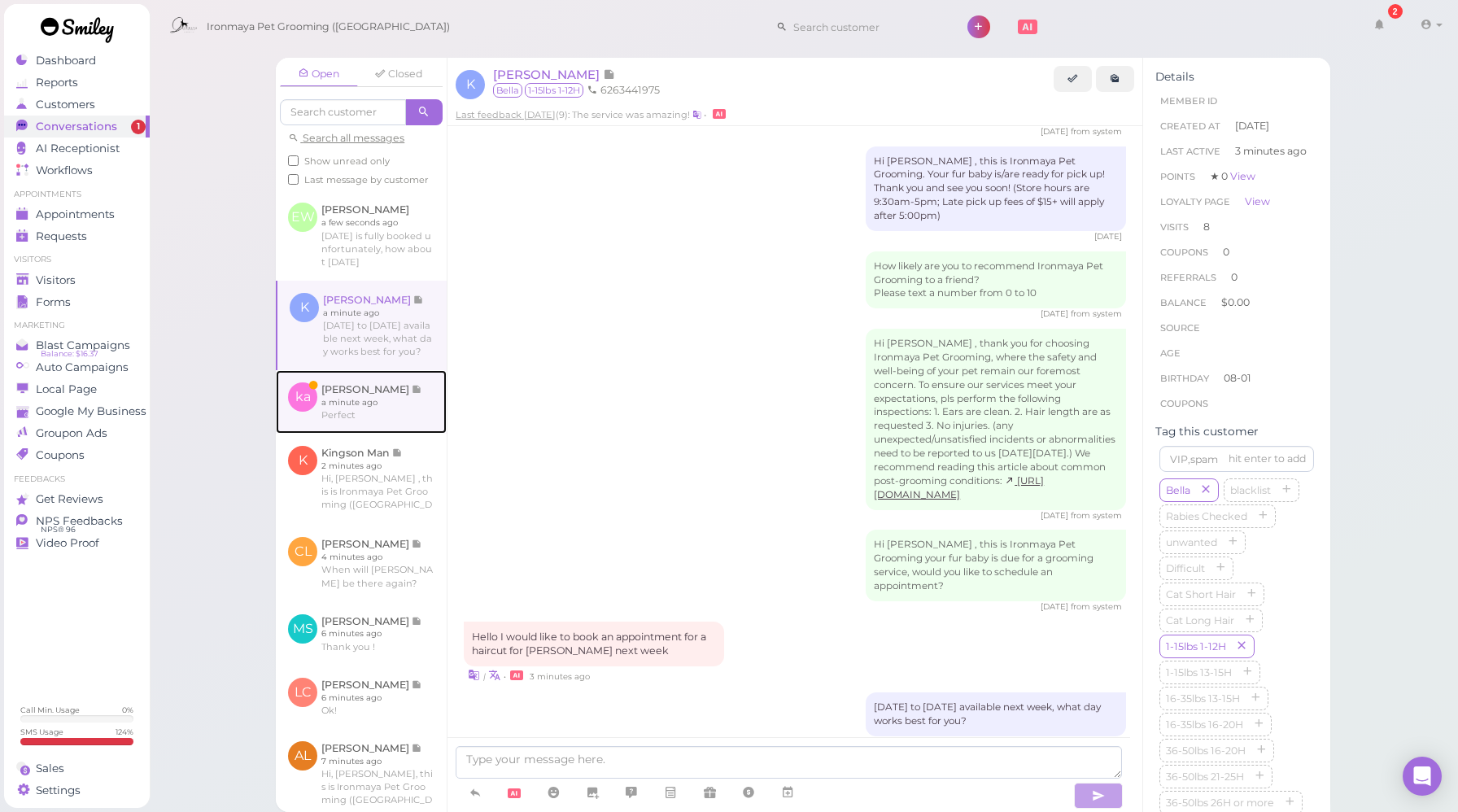
click at [385, 423] on link at bounding box center [361, 401] width 171 height 64
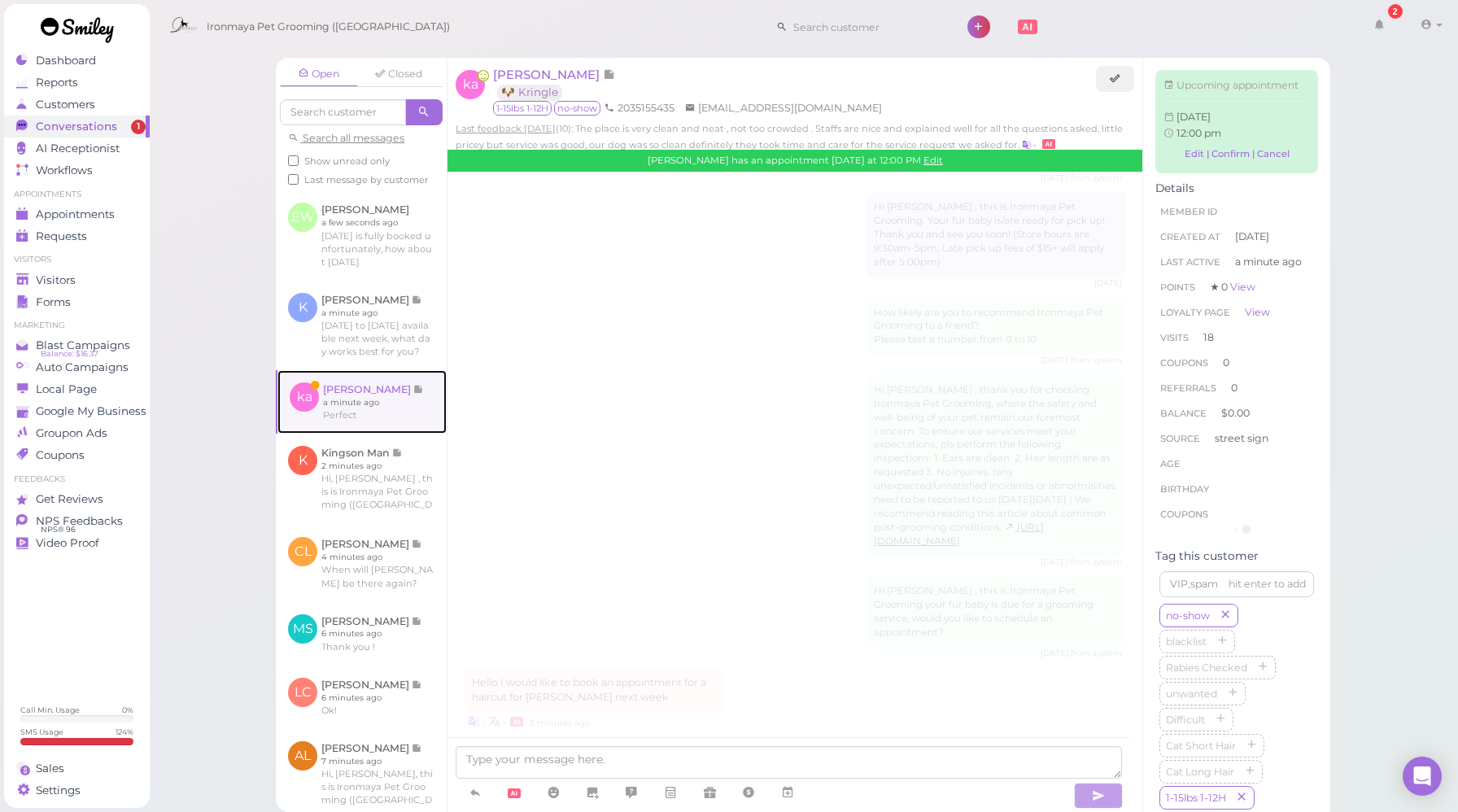
scroll to position [2083, 0]
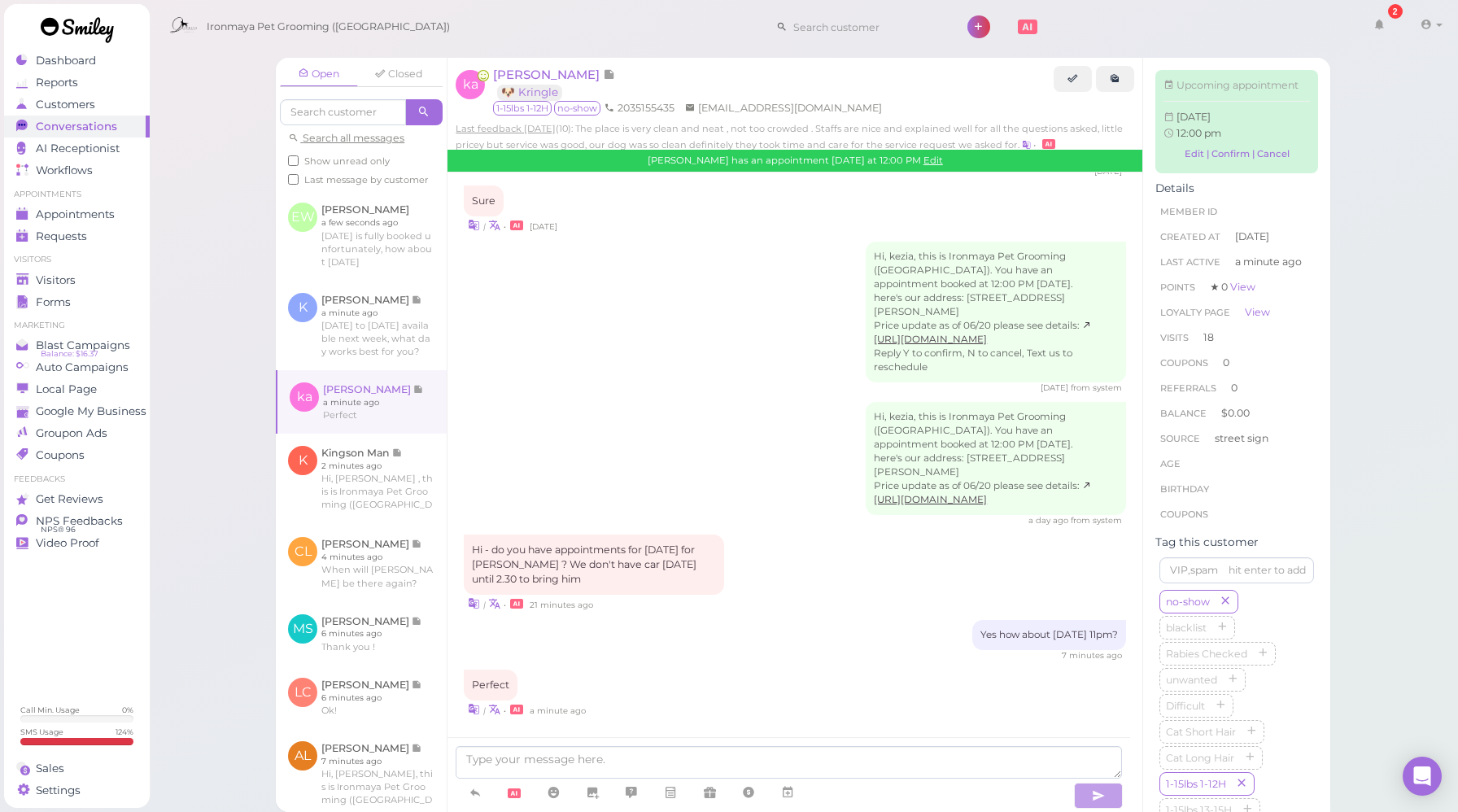
click at [927, 161] on link "Edit" at bounding box center [933, 160] width 20 height 12
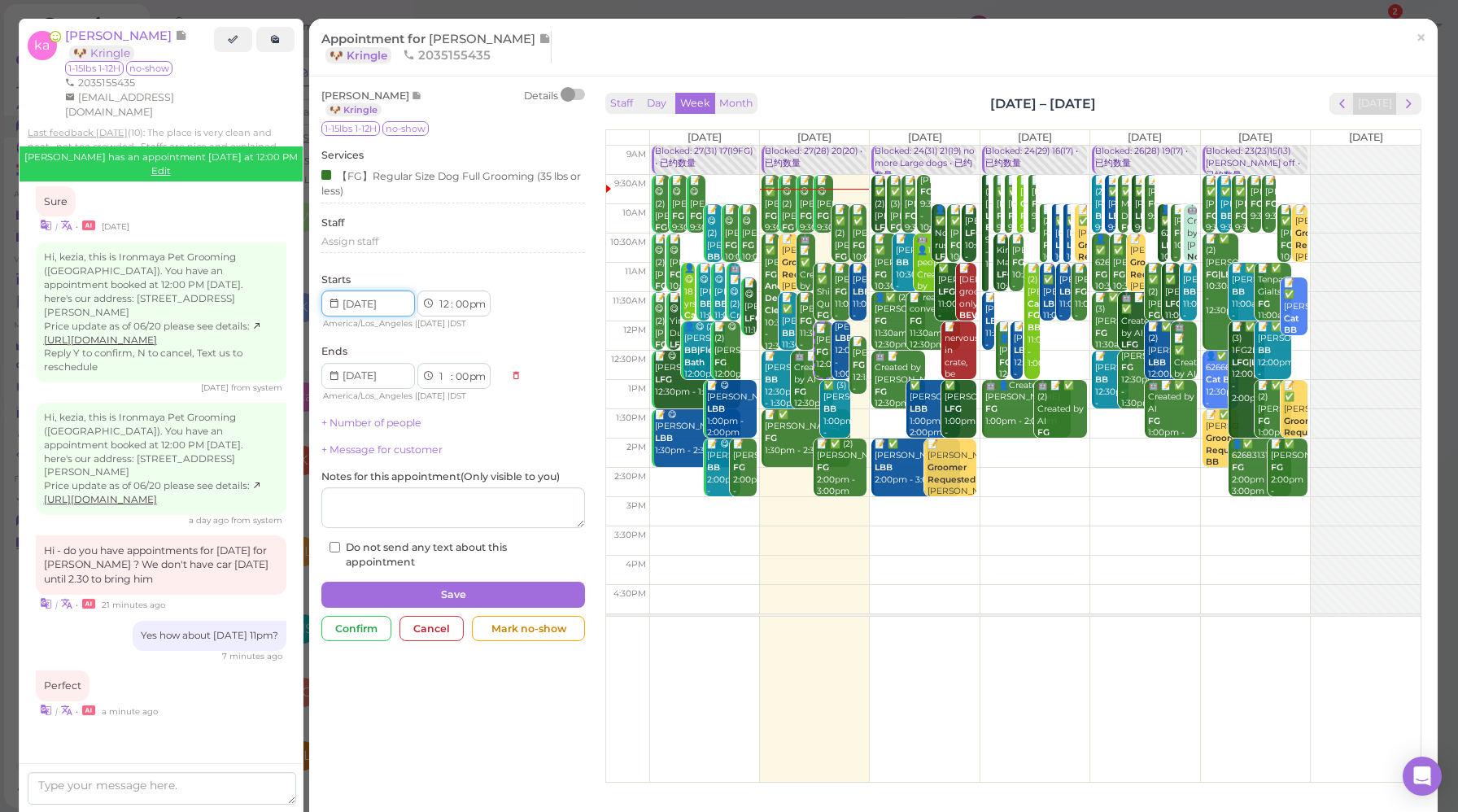
click at [376, 302] on input at bounding box center [368, 304] width 93 height 26
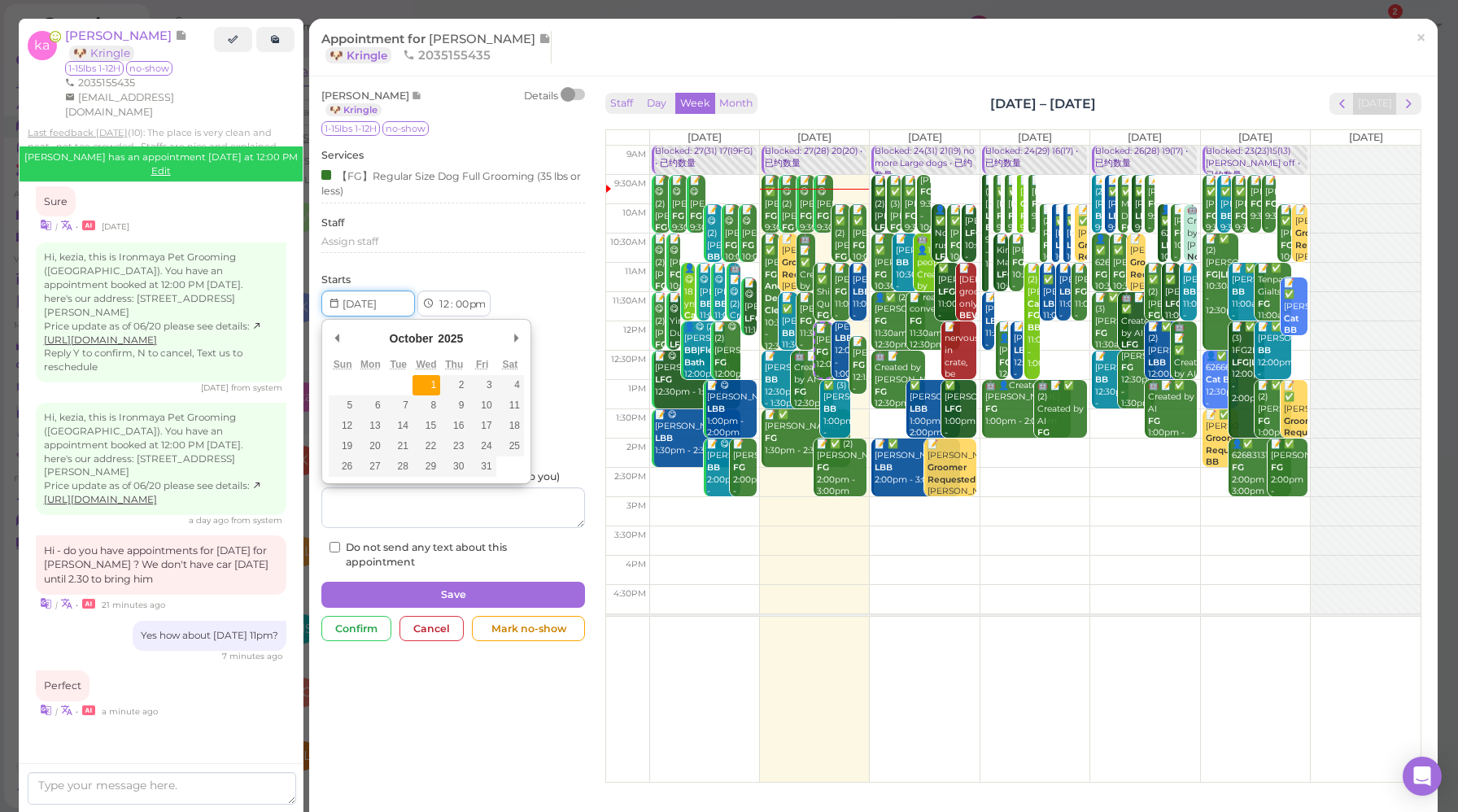
type input "[DATE]"
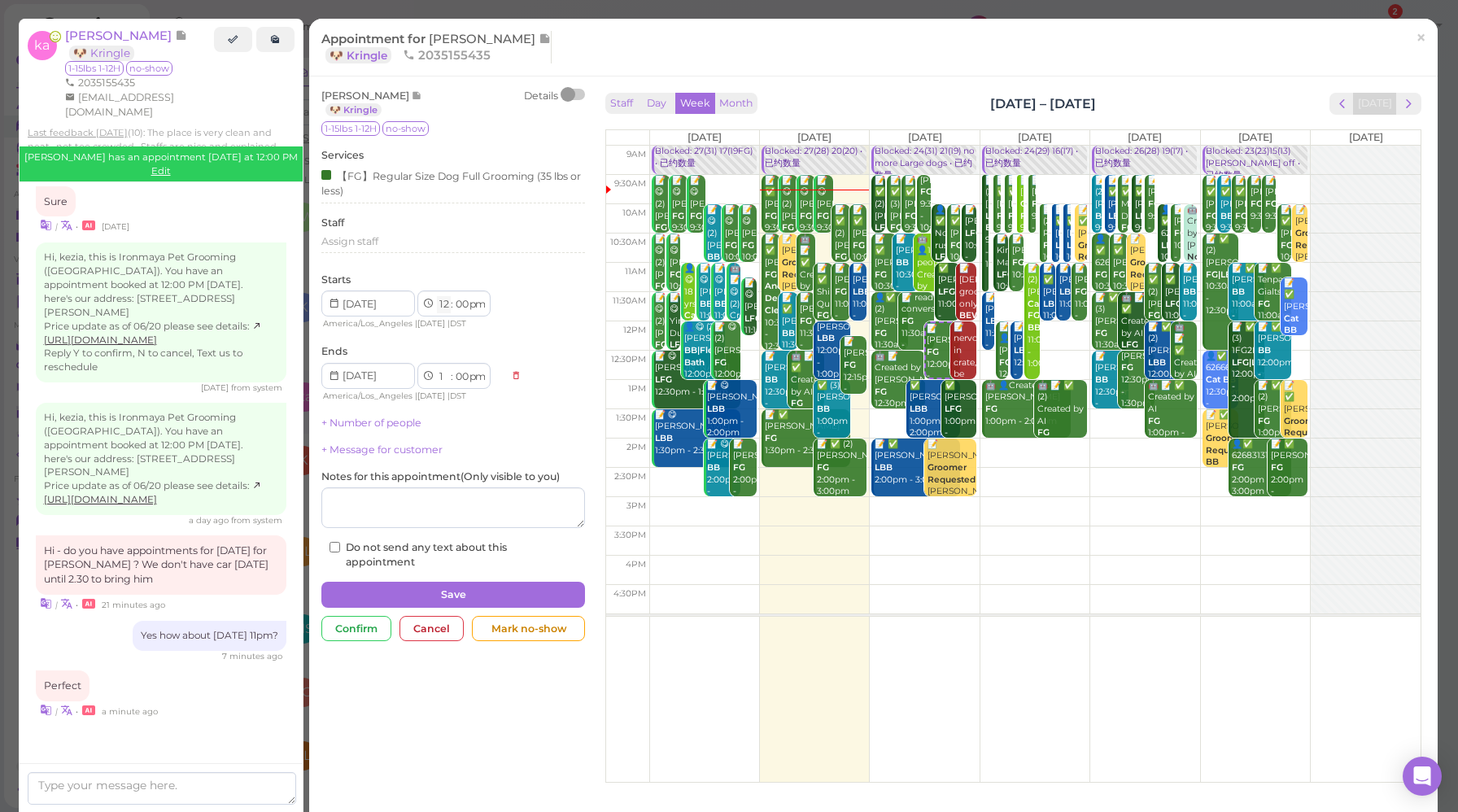
click at [444, 304] on select "1 2 3 4 5 6 7 8 9 10 11 12" at bounding box center [444, 305] width 14 height 17
select select "11"
click at [437, 298] on select "1 2 3 4 5 6 7 8 9 10 11 12" at bounding box center [444, 305] width 14 height 17
type input "[DATE]"
select select "12"
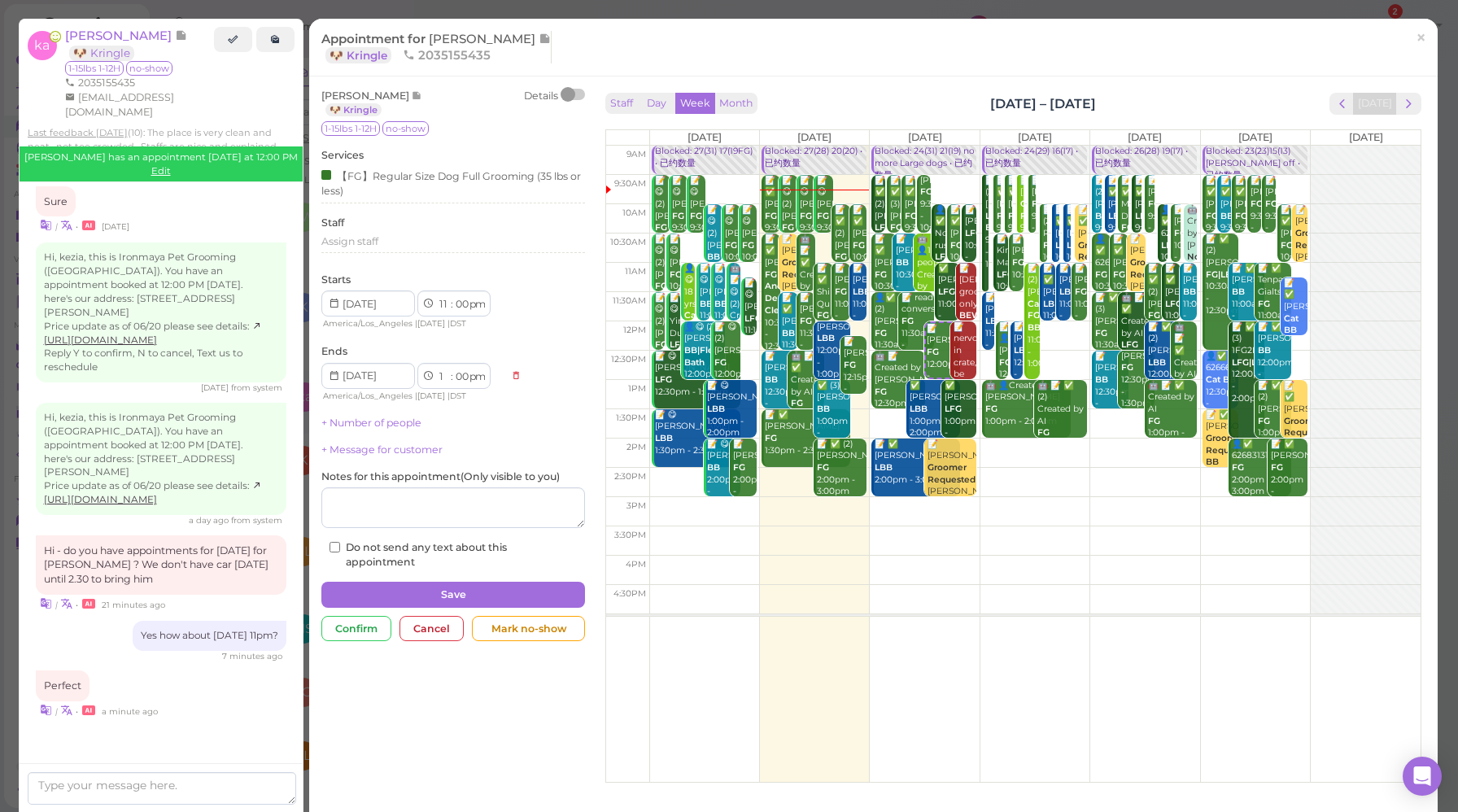
select select "am"
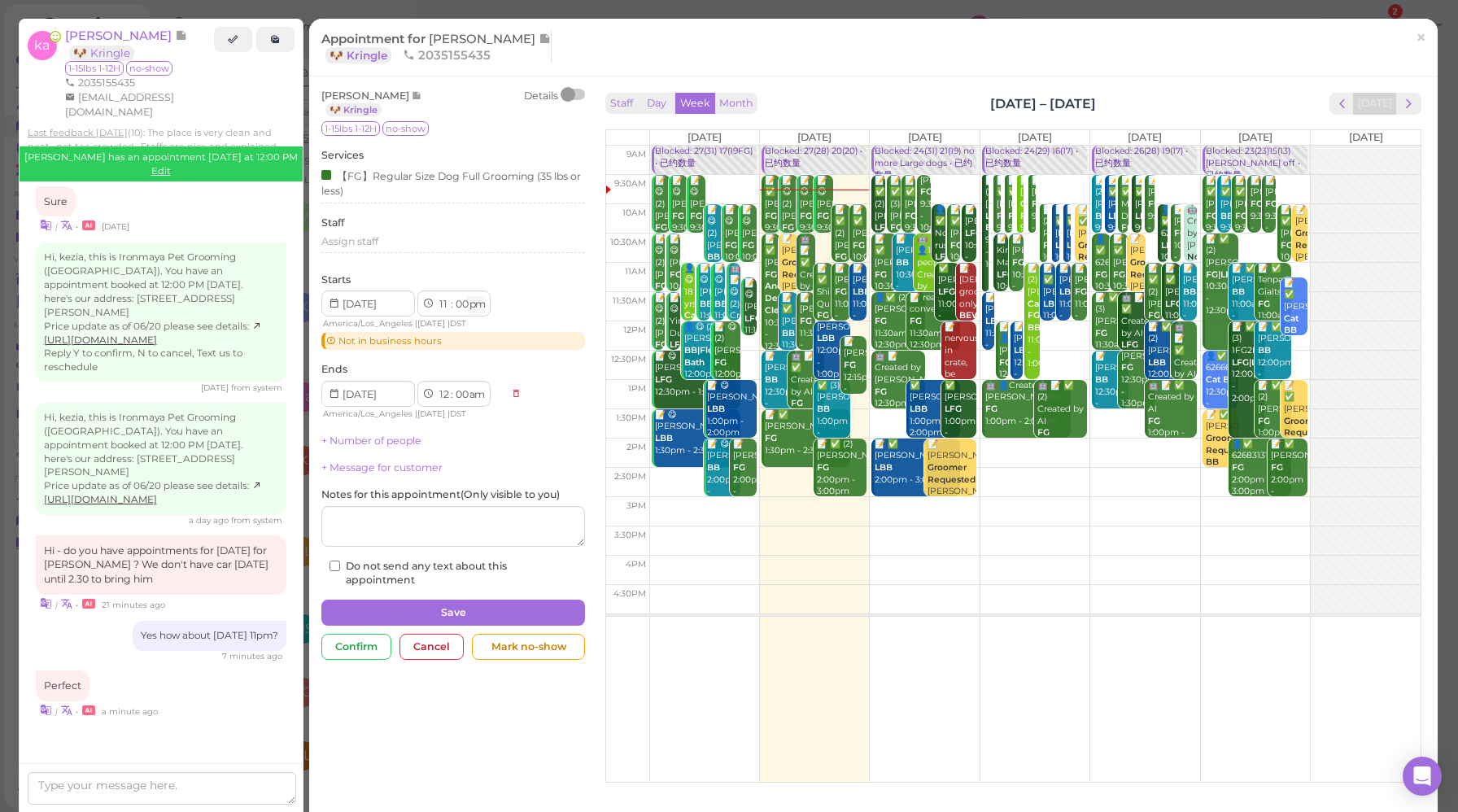
click at [481, 306] on select "am pm" at bounding box center [477, 305] width 19 height 17
select select "am"
click at [468, 298] on select "am pm" at bounding box center [477, 305] width 19 height 17
type input "[DATE]"
select select "pm"
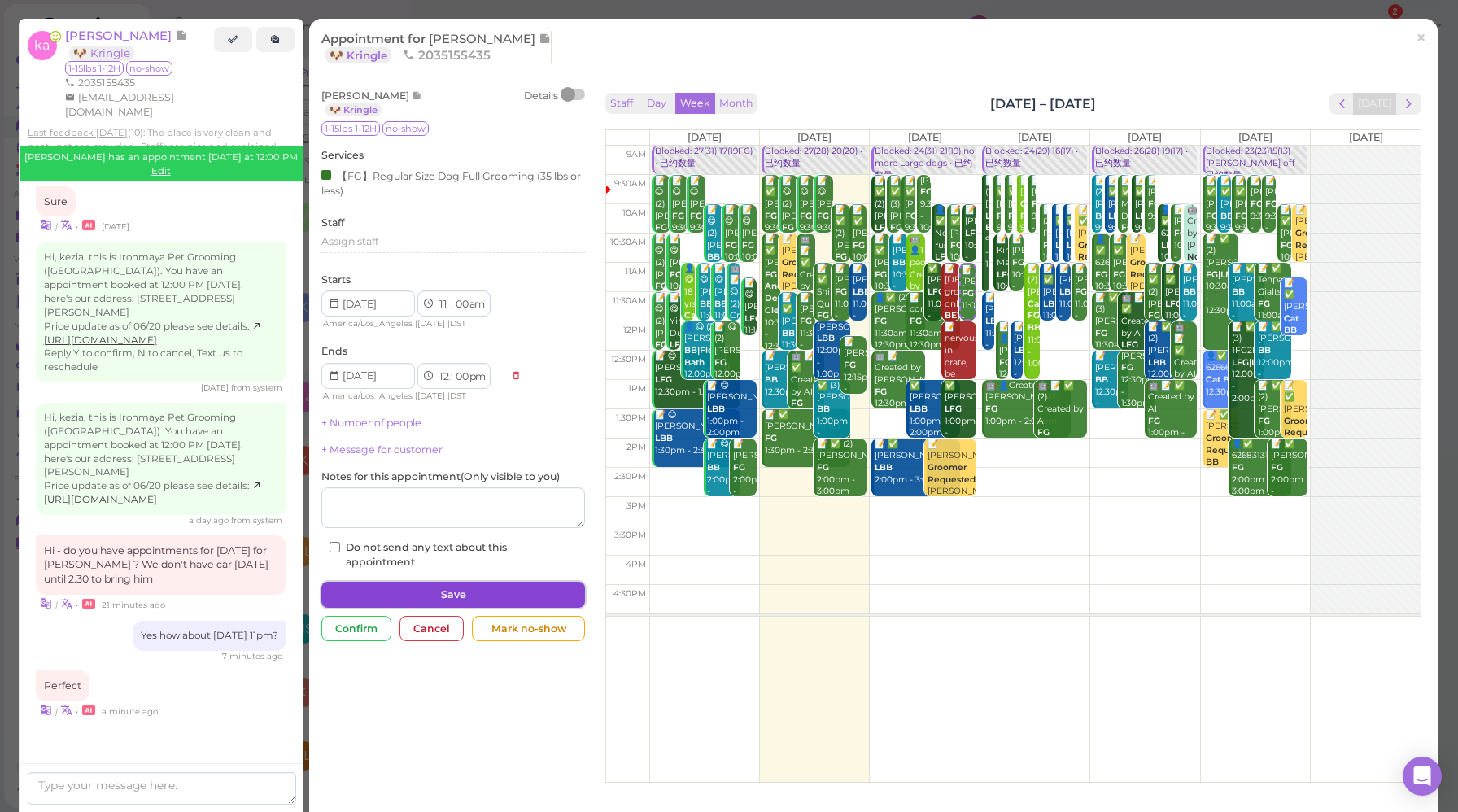
click at [419, 591] on button "Save" at bounding box center [453, 595] width 264 height 26
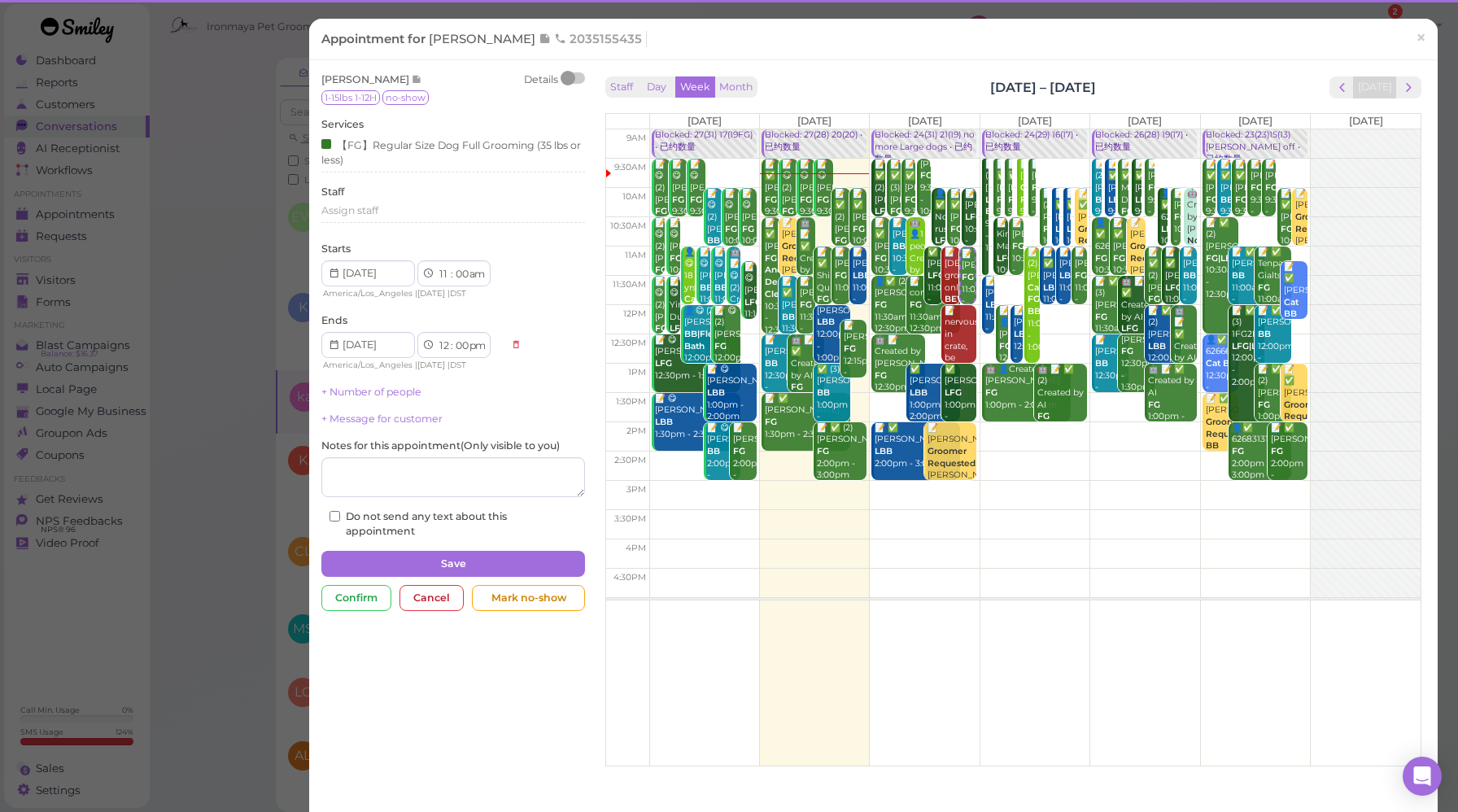
scroll to position [2229, 0]
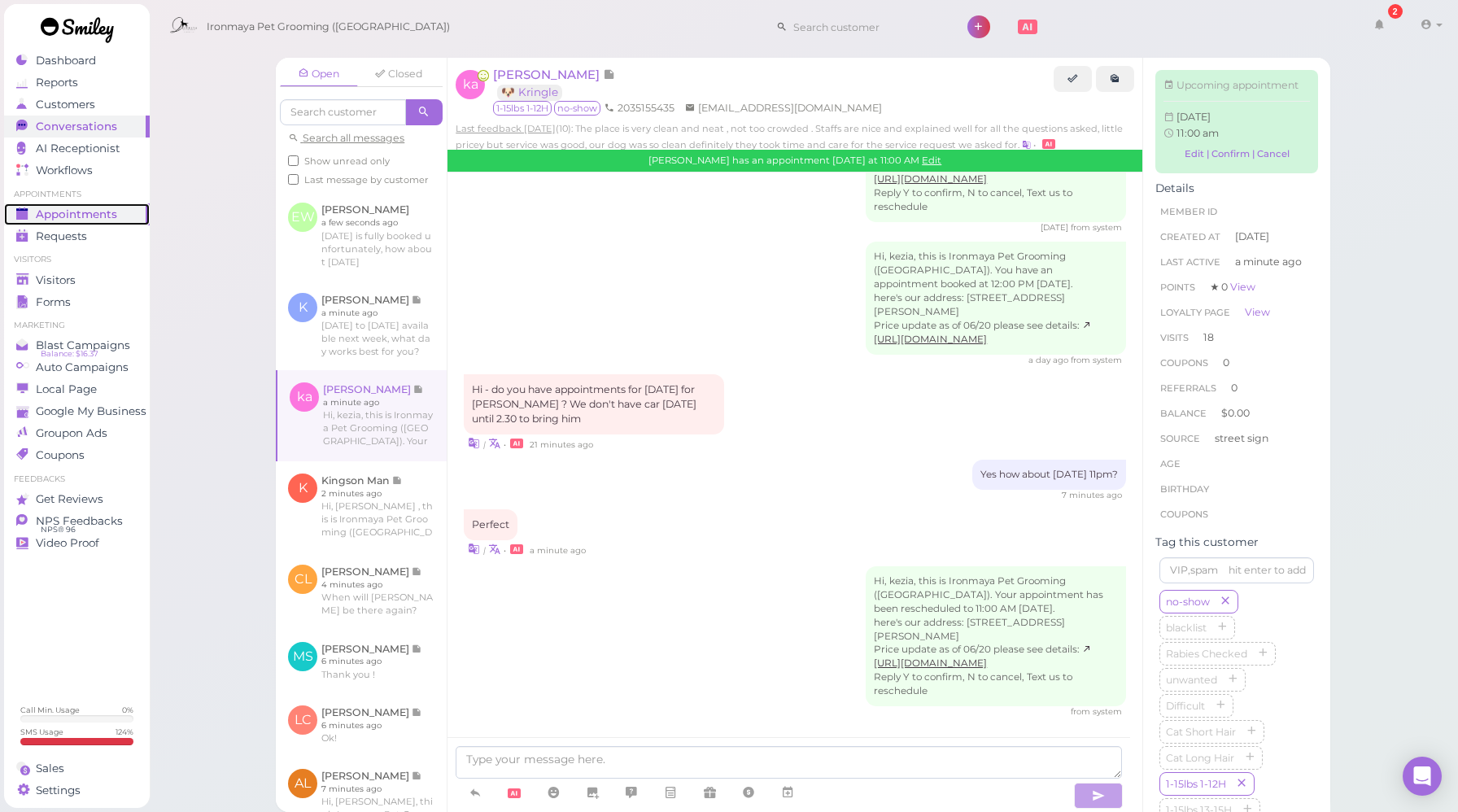
click at [109, 210] on span "Appointments" at bounding box center [76, 214] width 82 height 14
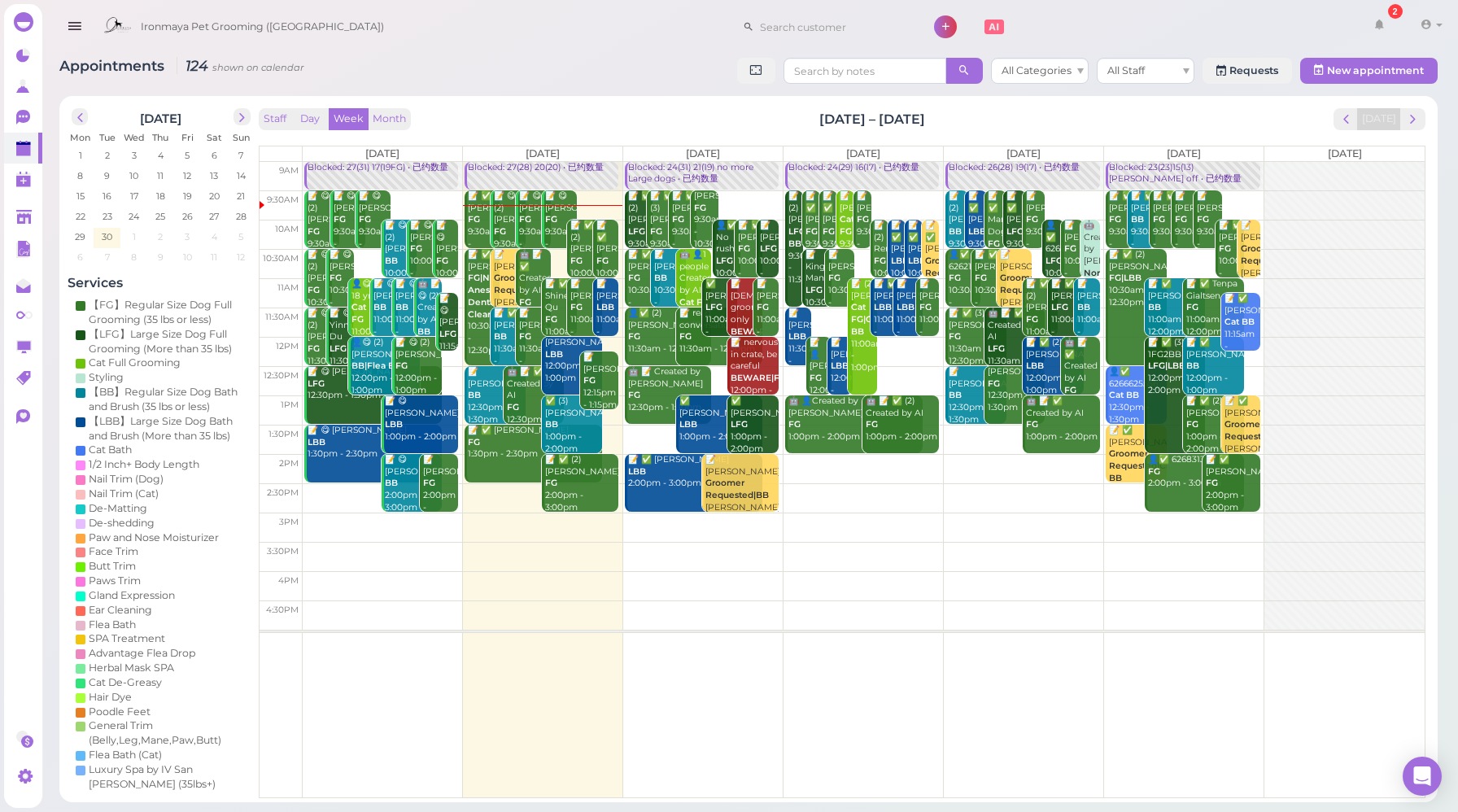
click at [560, 167] on div "Blocked: 27(28) 20(20) • 已约数量" at bounding box center [543, 168] width 151 height 12
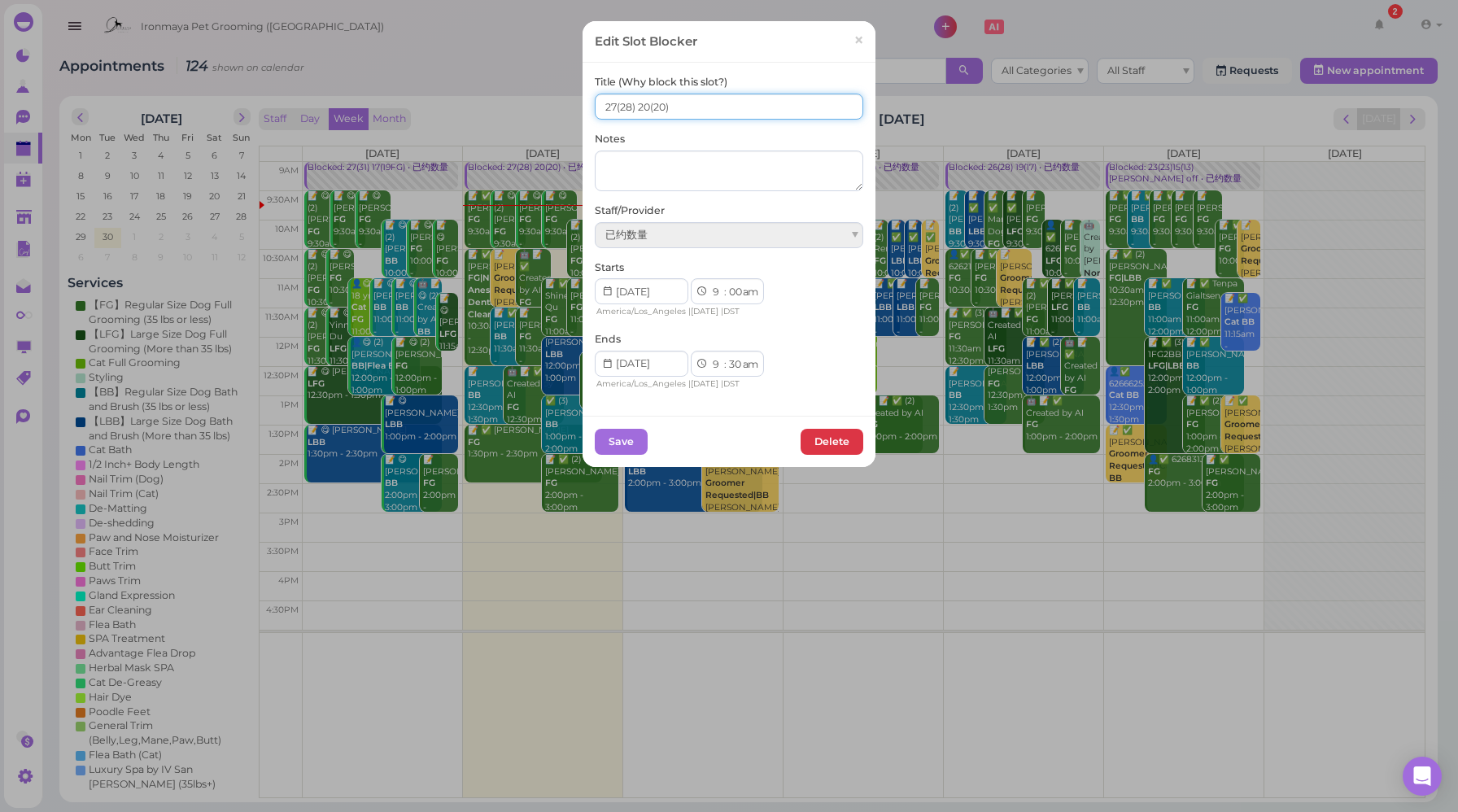
click at [608, 102] on input "27(28) 20(20)" at bounding box center [729, 107] width 268 height 26
drag, startPoint x: 634, startPoint y: 105, endPoint x: 644, endPoint y: 103, distance: 10.2
click at [644, 103] on input "26(28) 20(20)" at bounding box center [729, 107] width 268 height 26
type input "26(28) 19(20)"
click at [608, 437] on button "Save" at bounding box center [621, 442] width 53 height 26
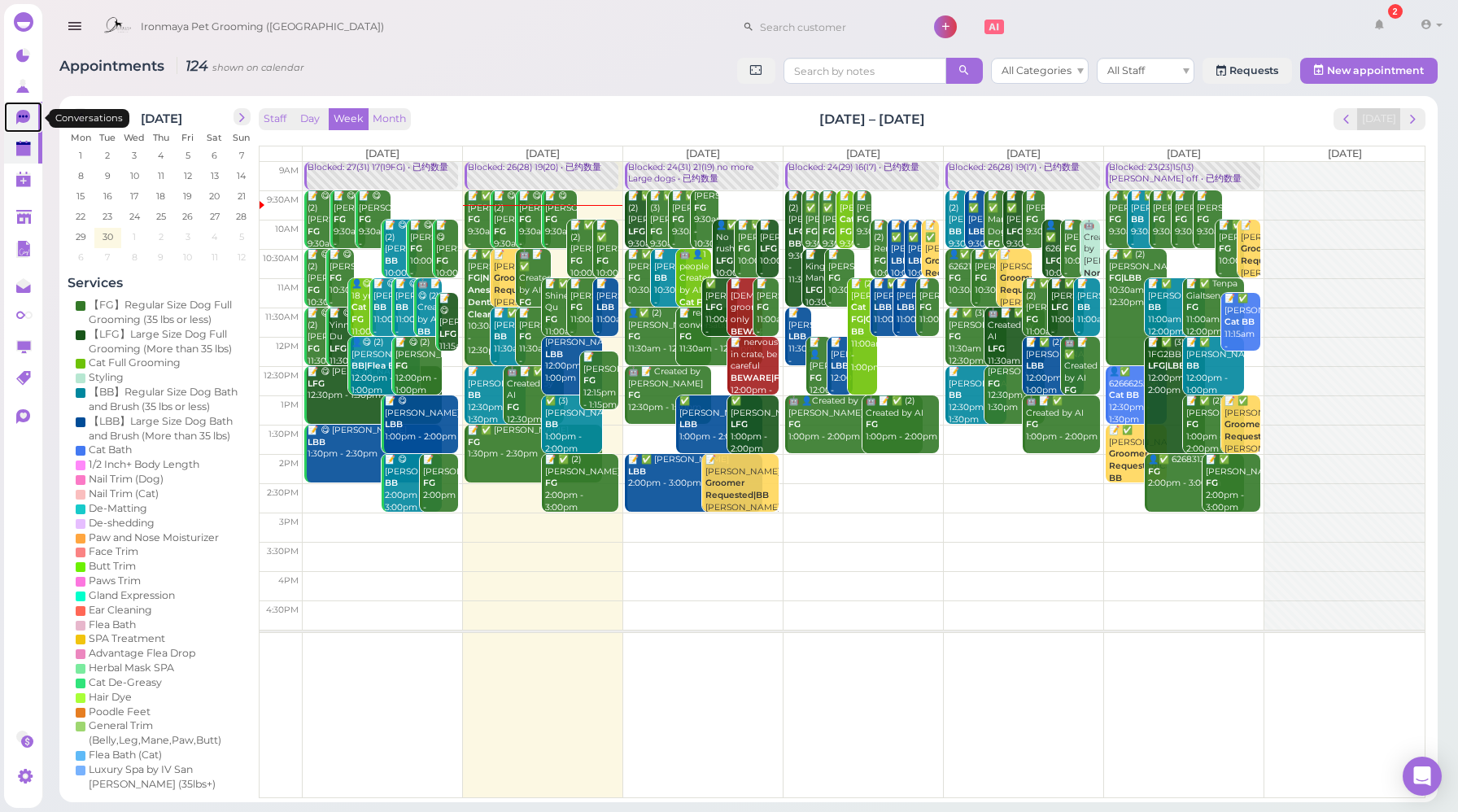
click at [24, 120] on icon at bounding box center [23, 117] width 14 height 15
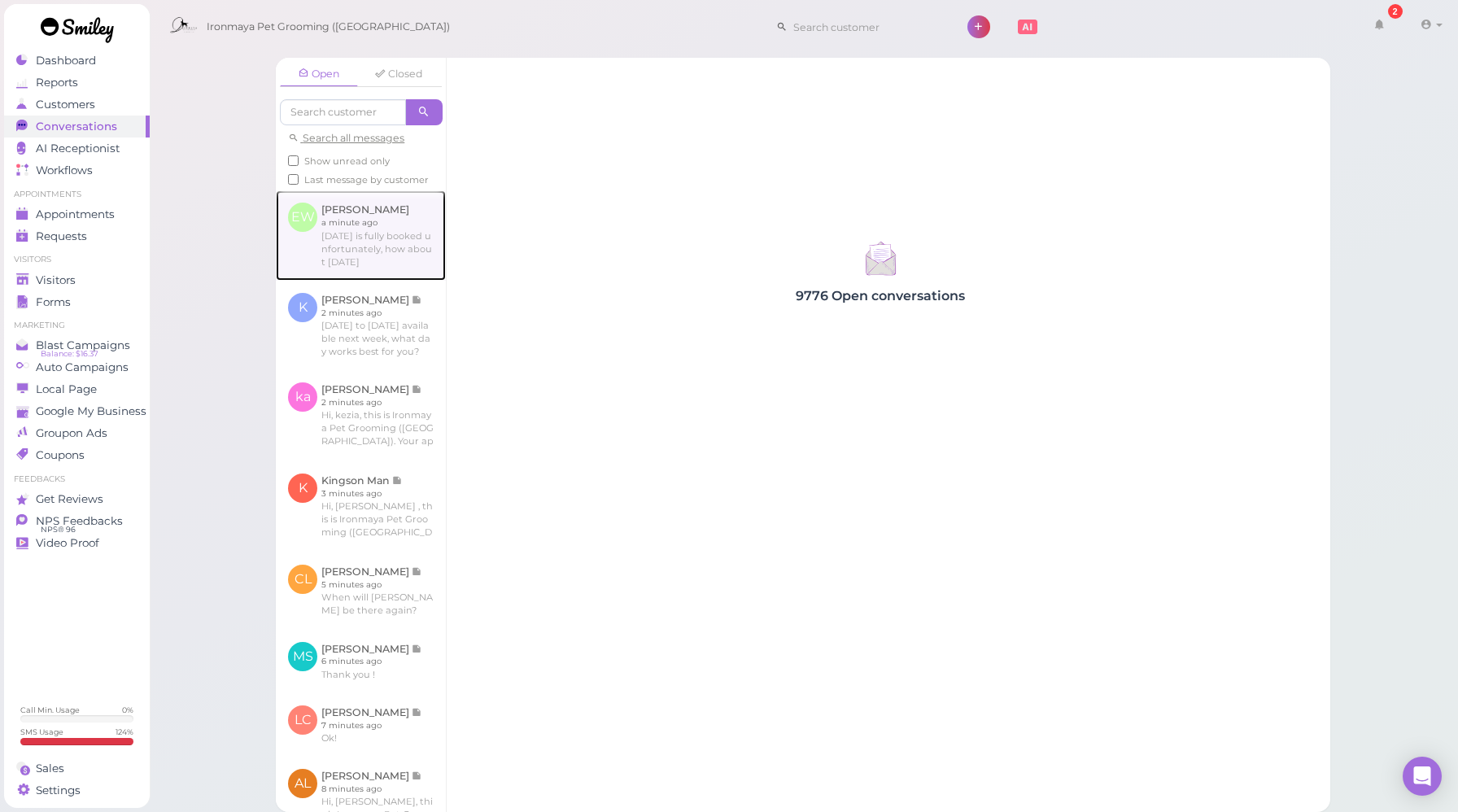
click at [380, 250] on link at bounding box center [361, 235] width 170 height 89
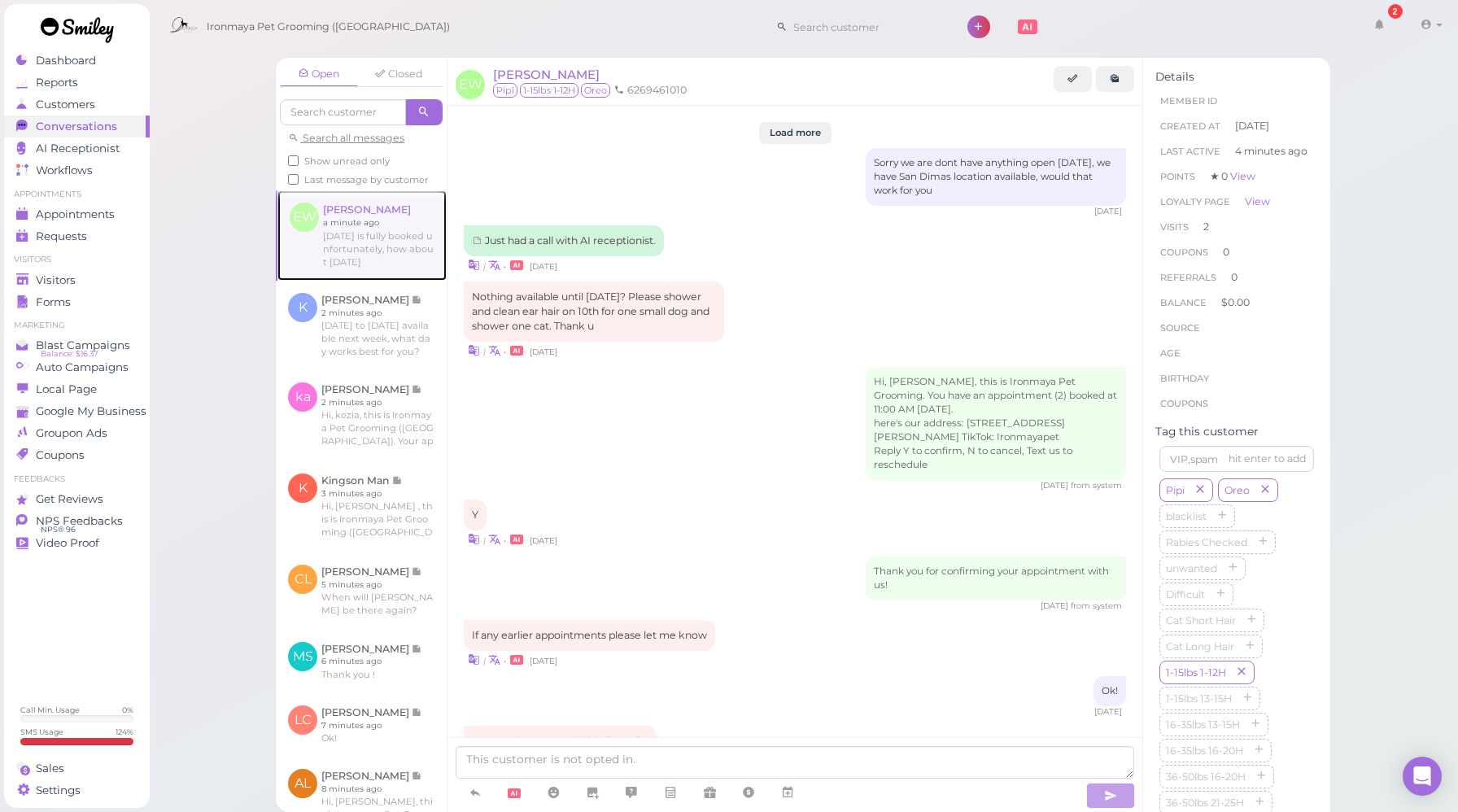
scroll to position [1707, 0]
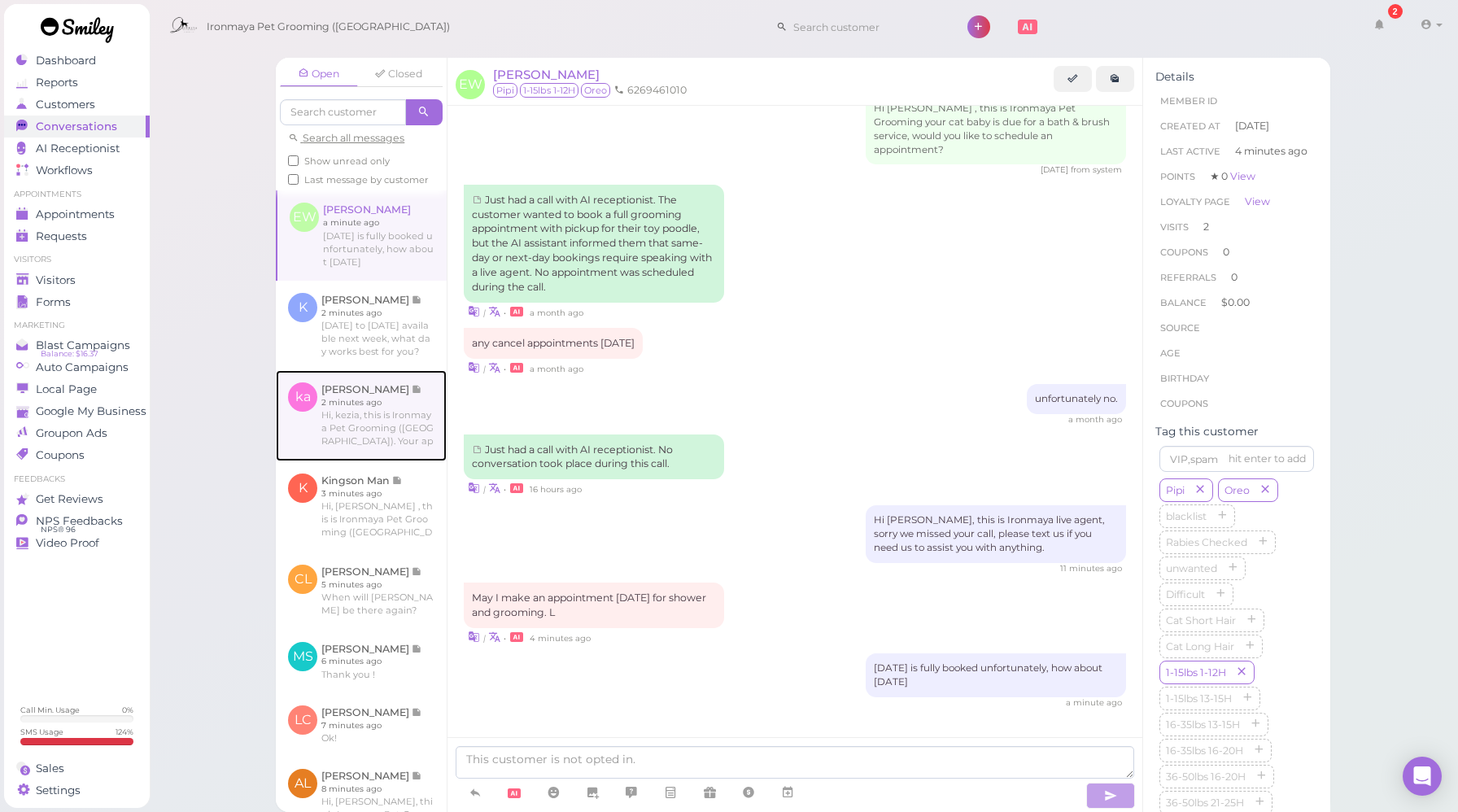
click at [399, 436] on link at bounding box center [361, 415] width 171 height 91
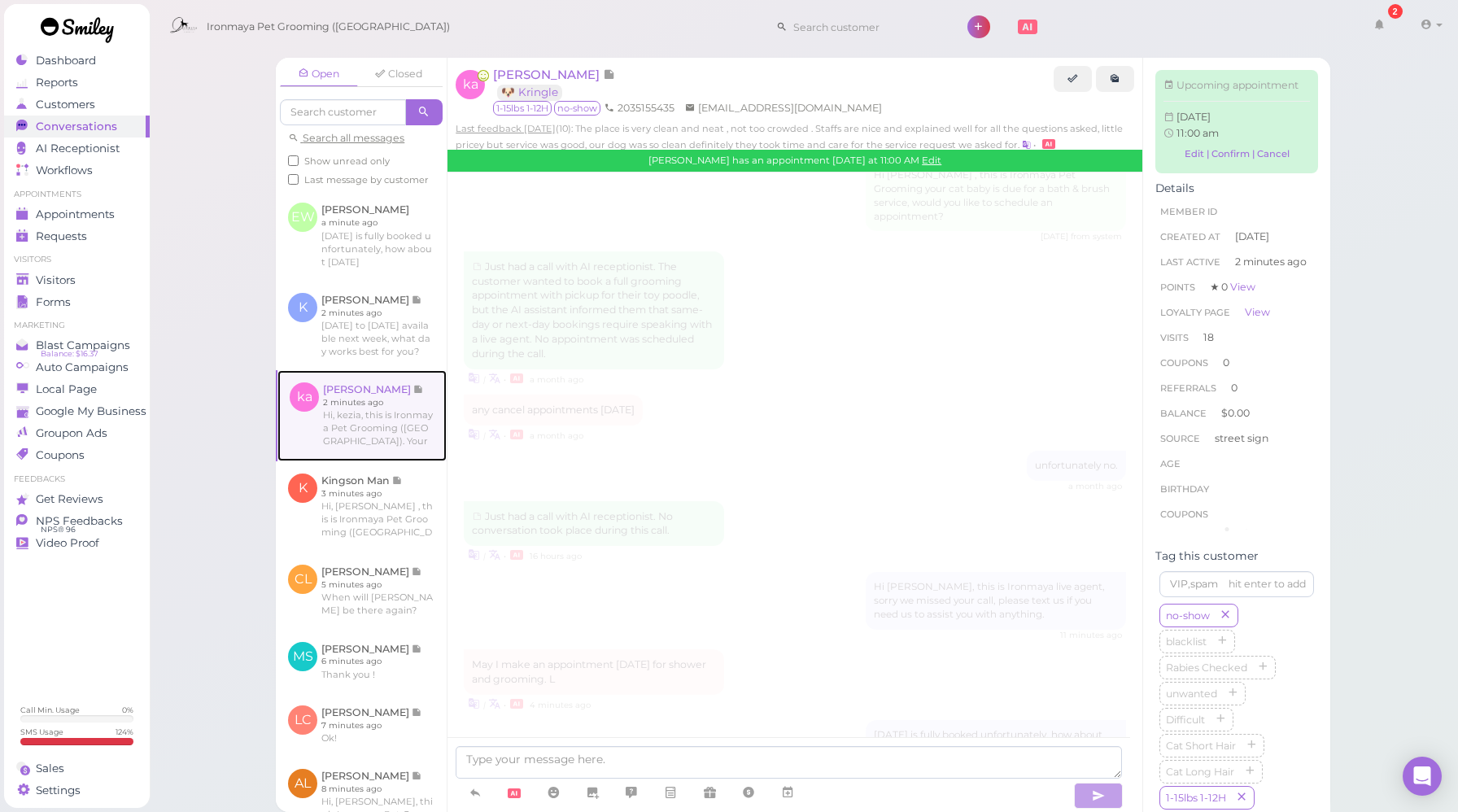
scroll to position [2153, 0]
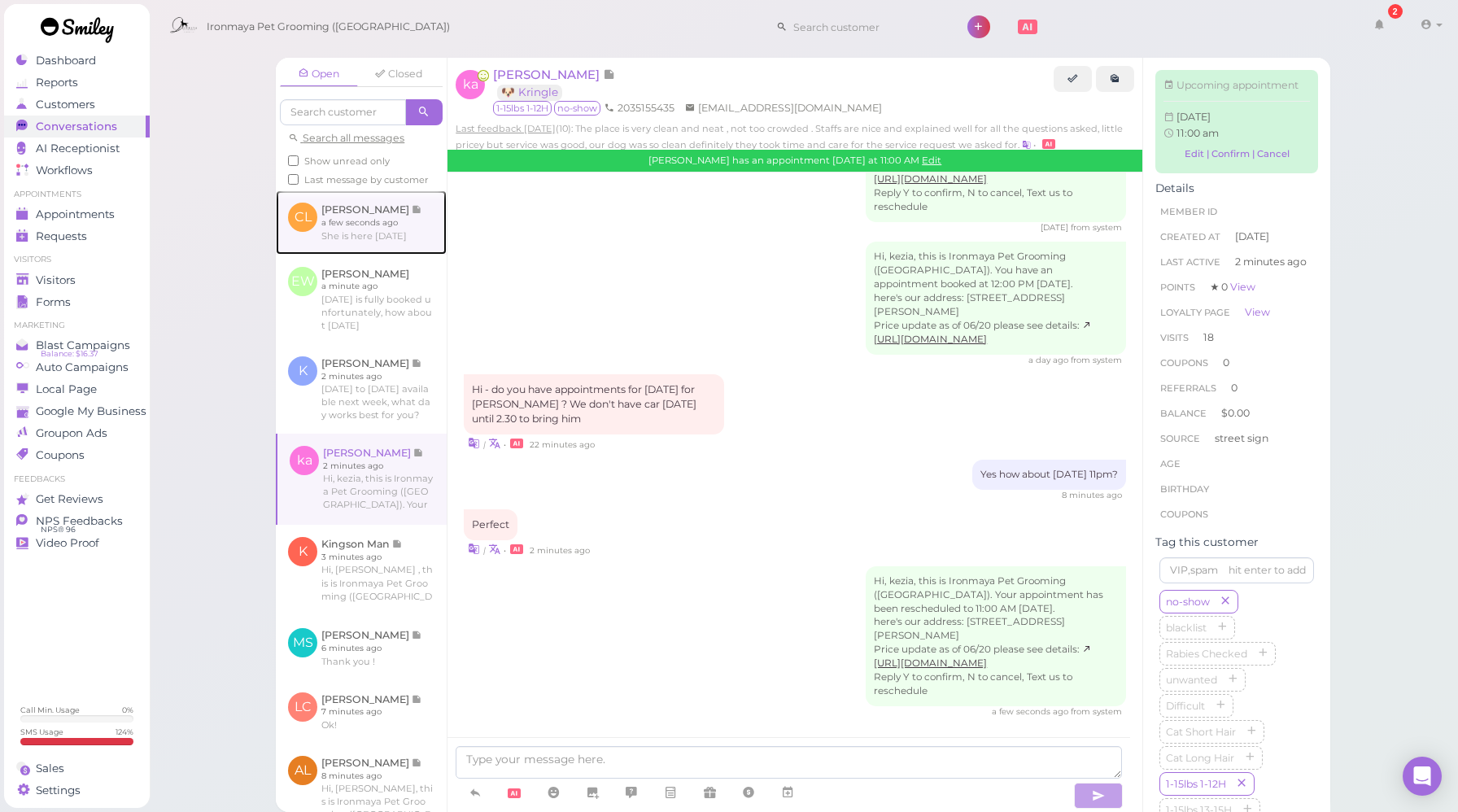
click at [373, 249] on link at bounding box center [361, 222] width 171 height 64
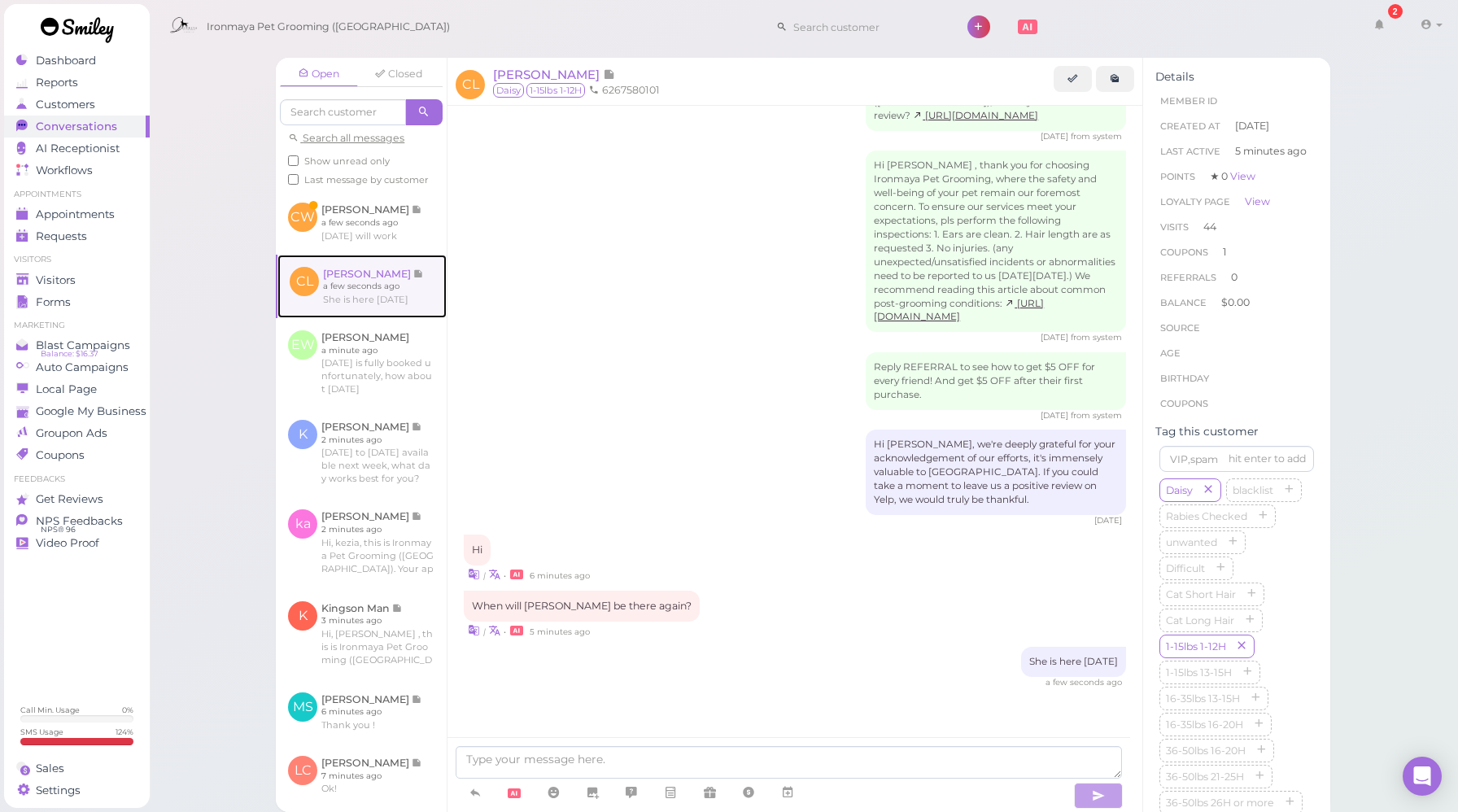
scroll to position [1617, 0]
click at [700, 343] on div "[DATE] from system" at bounding box center [795, 338] width 663 height 12
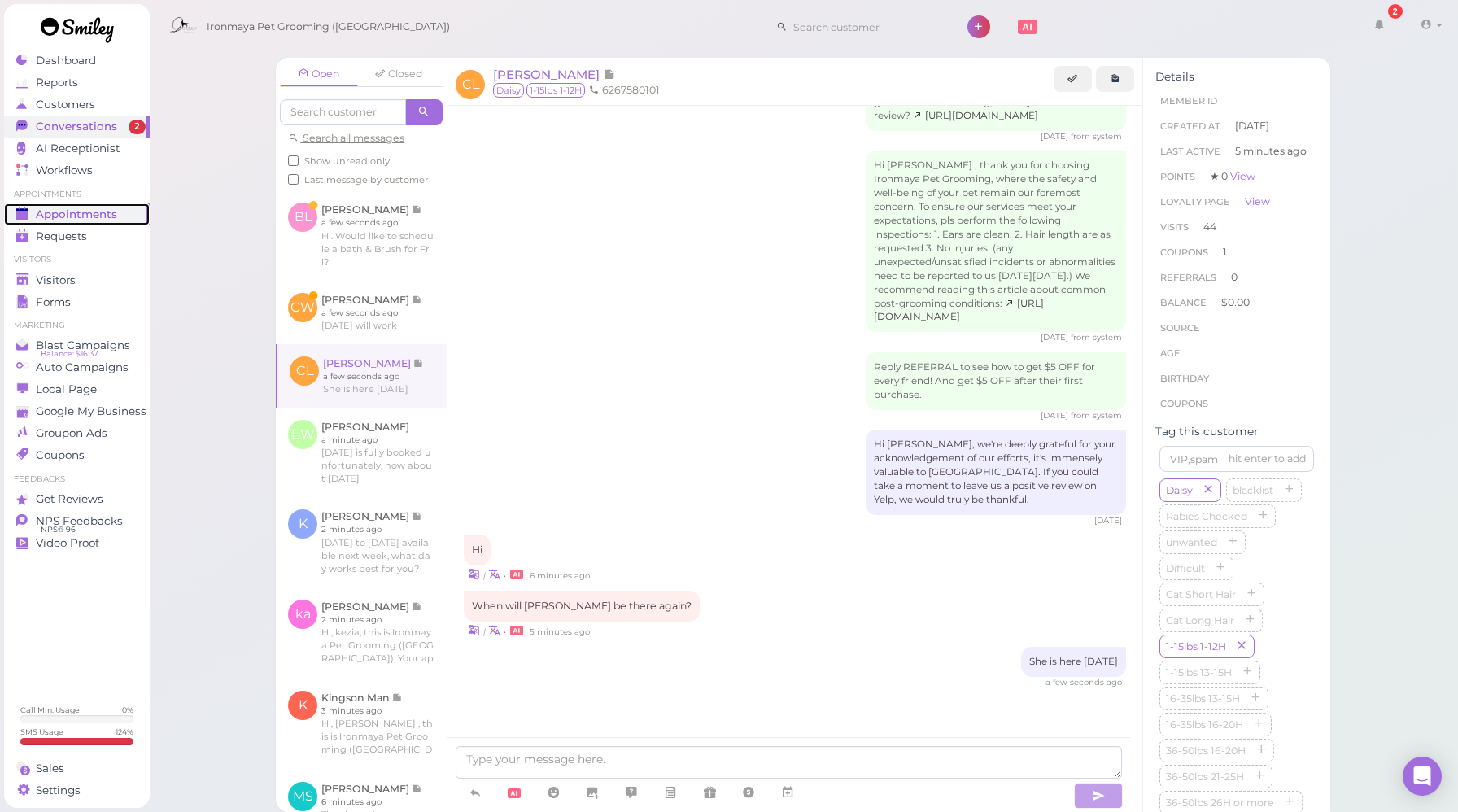
click at [67, 216] on span "Appointments" at bounding box center [76, 214] width 82 height 14
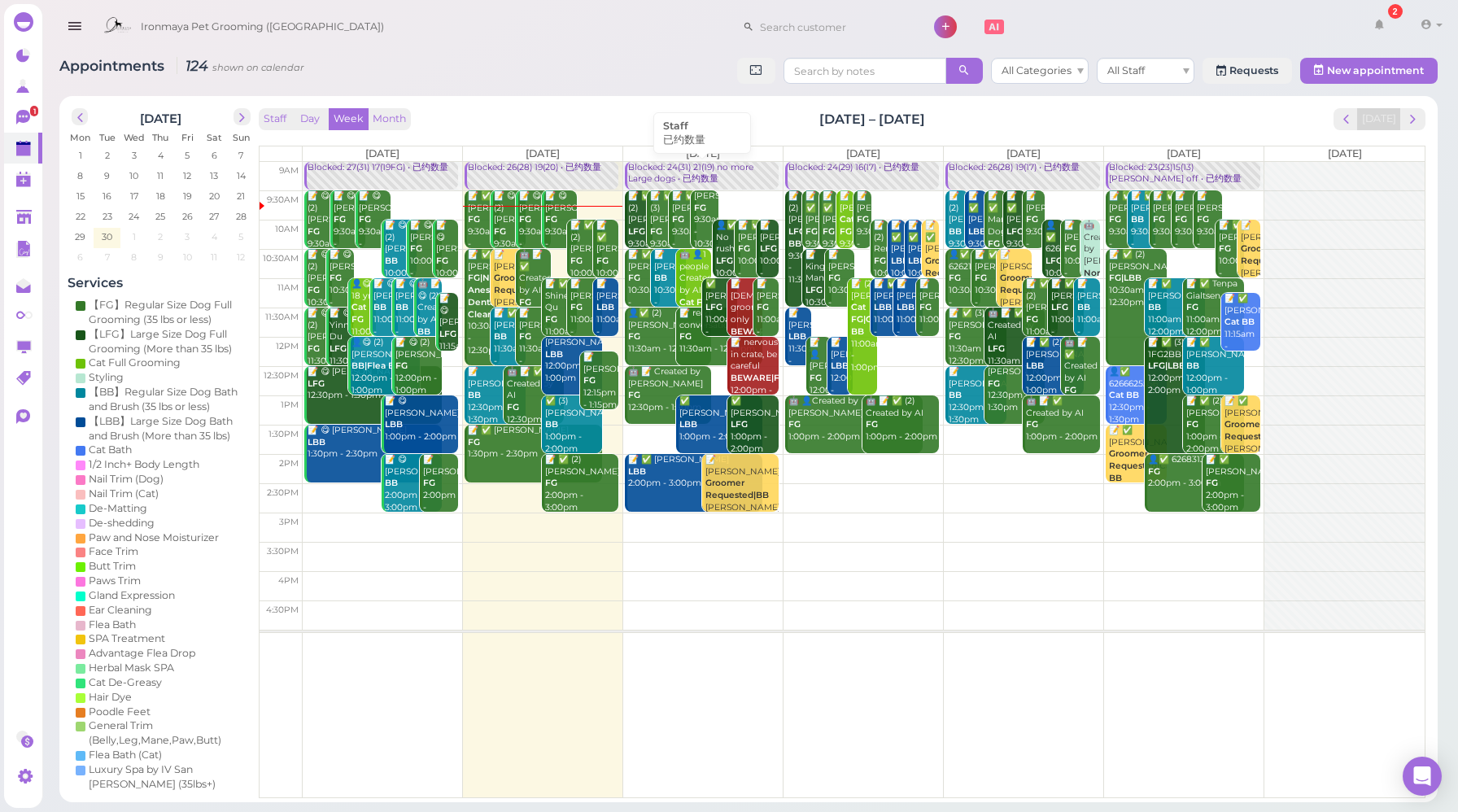
click at [668, 167] on div "Blocked: 24(31) 21(19) no more Large dogs • 已约数量" at bounding box center [703, 173] width 151 height 24
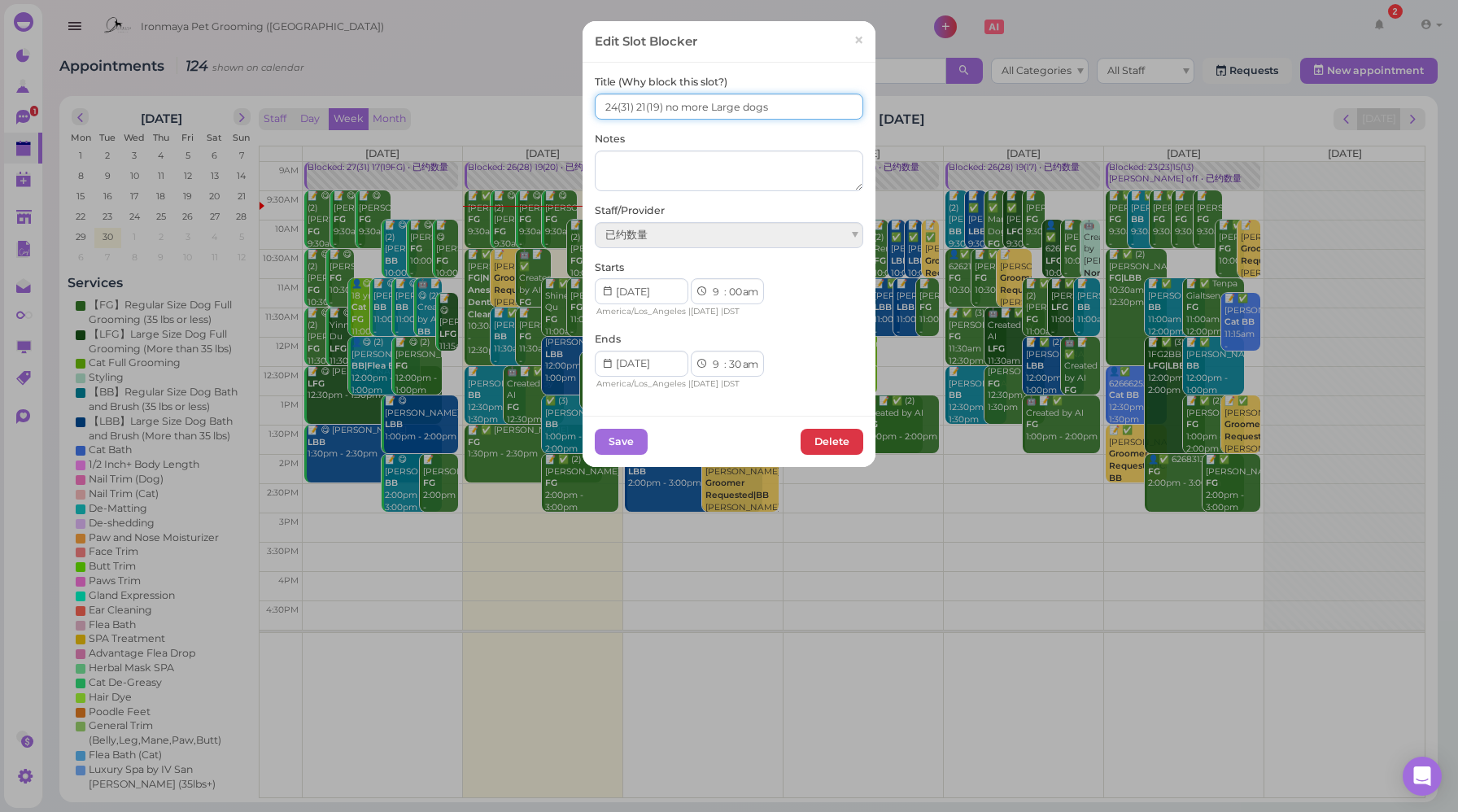
click at [638, 102] on input "24(31) 21(19) no more Large dogs" at bounding box center [729, 107] width 268 height 26
click at [610, 104] on input "24(31) 22(19) no more Large dogs" at bounding box center [729, 107] width 268 height 26
type input "25(31) 22(19) no more Large dogs"
click at [618, 445] on button "Save" at bounding box center [621, 442] width 53 height 26
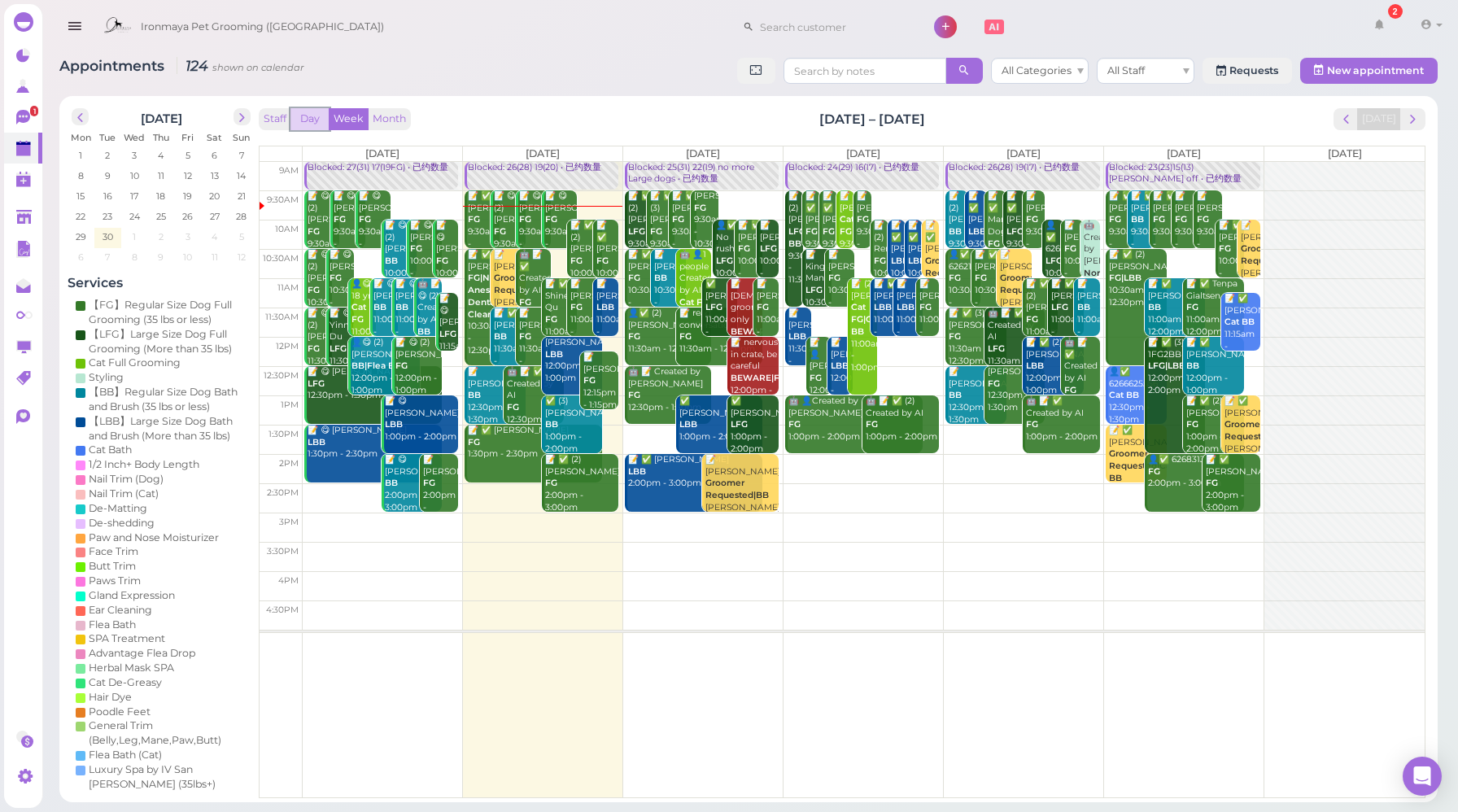
click at [307, 116] on button "Day" at bounding box center [310, 119] width 39 height 22
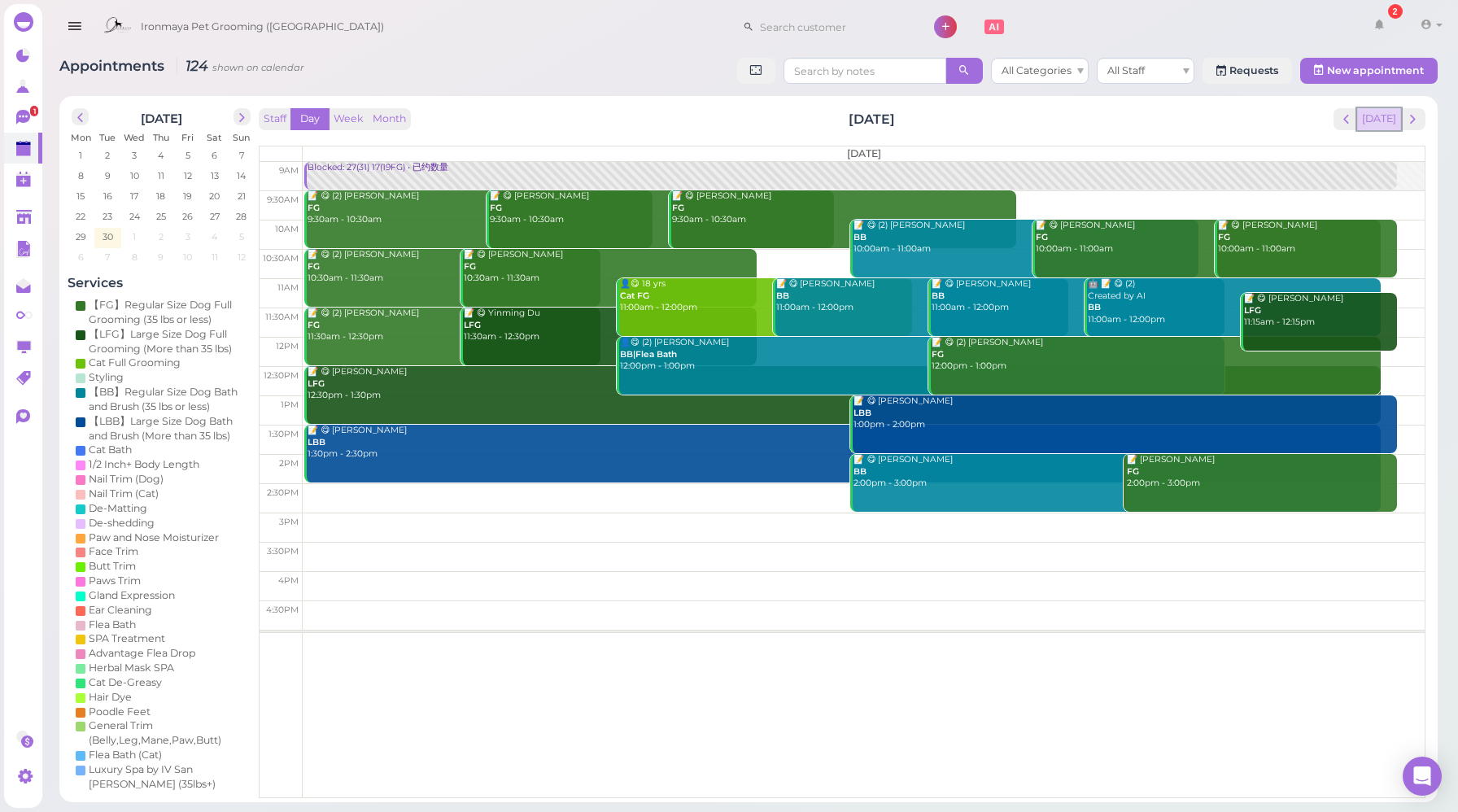
click at [1367, 121] on button "[DATE]" at bounding box center [1379, 119] width 44 height 22
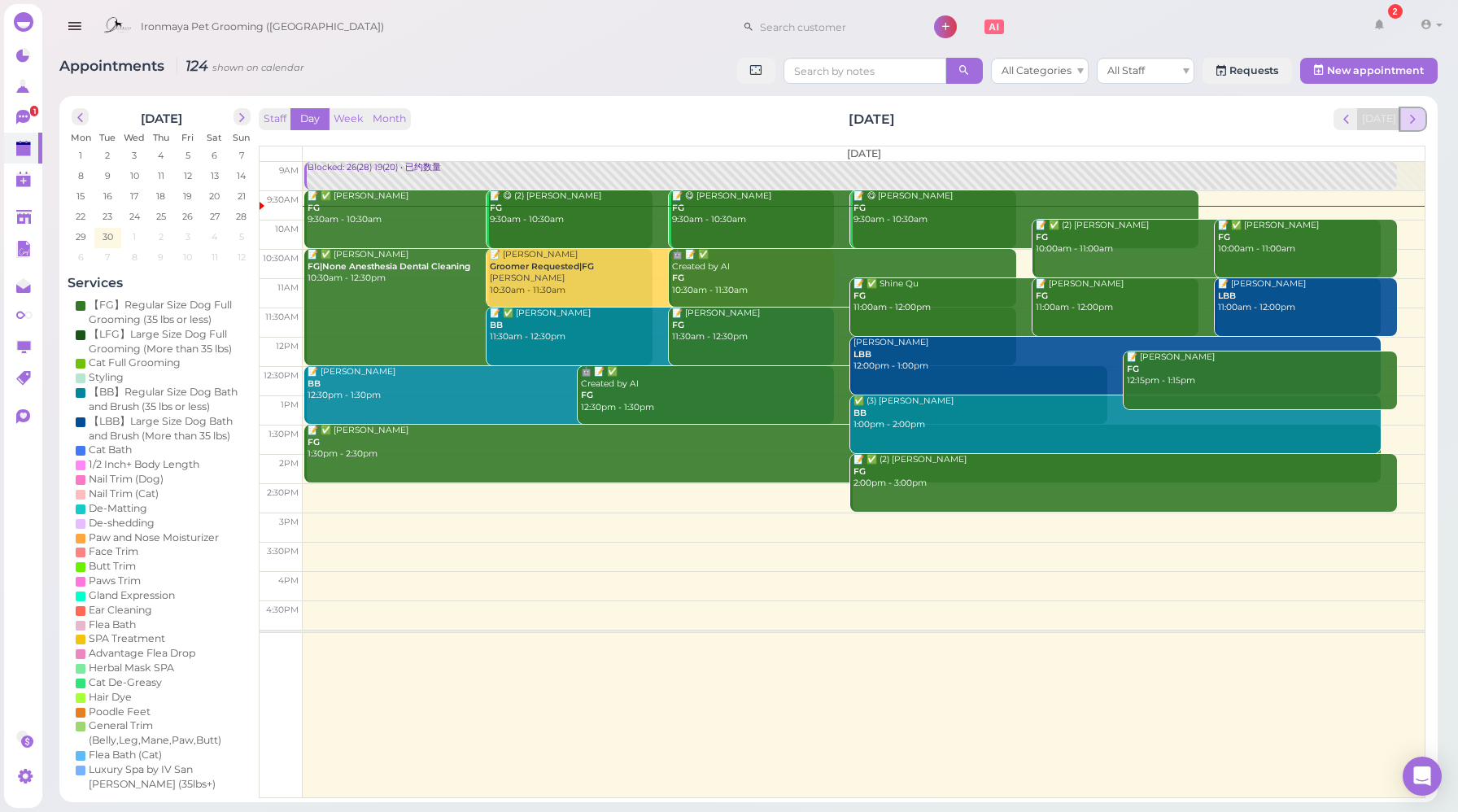
click at [1418, 120] on span "next" at bounding box center [1413, 119] width 16 height 16
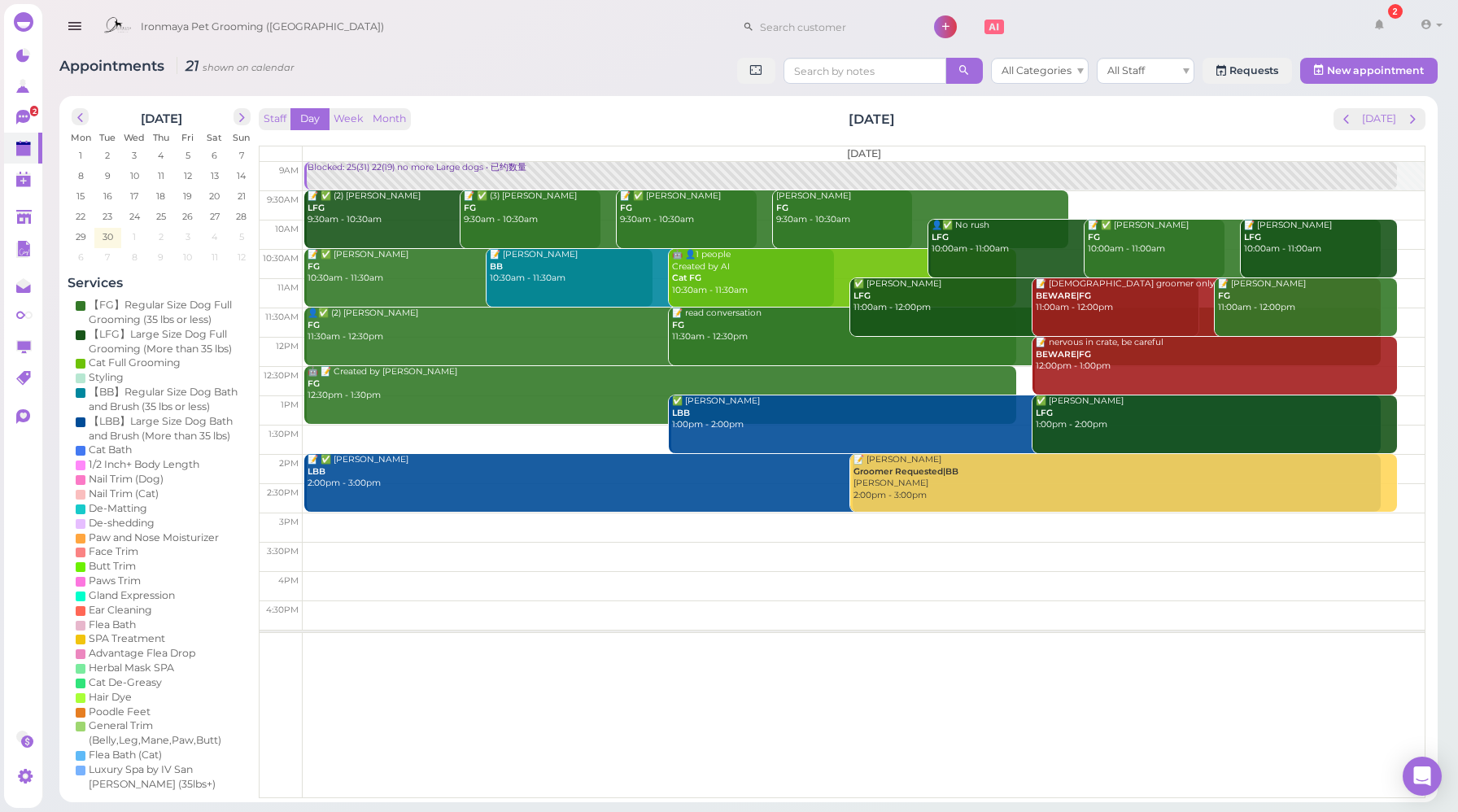
click at [544, 131] on div "Staff Day Week Month [DATE] [DATE] [DATE] 9am 9:30am 10am 10:30am 11am 11:30am …" at bounding box center [842, 453] width 1167 height 690
click at [27, 124] on icon at bounding box center [25, 118] width 17 height 17
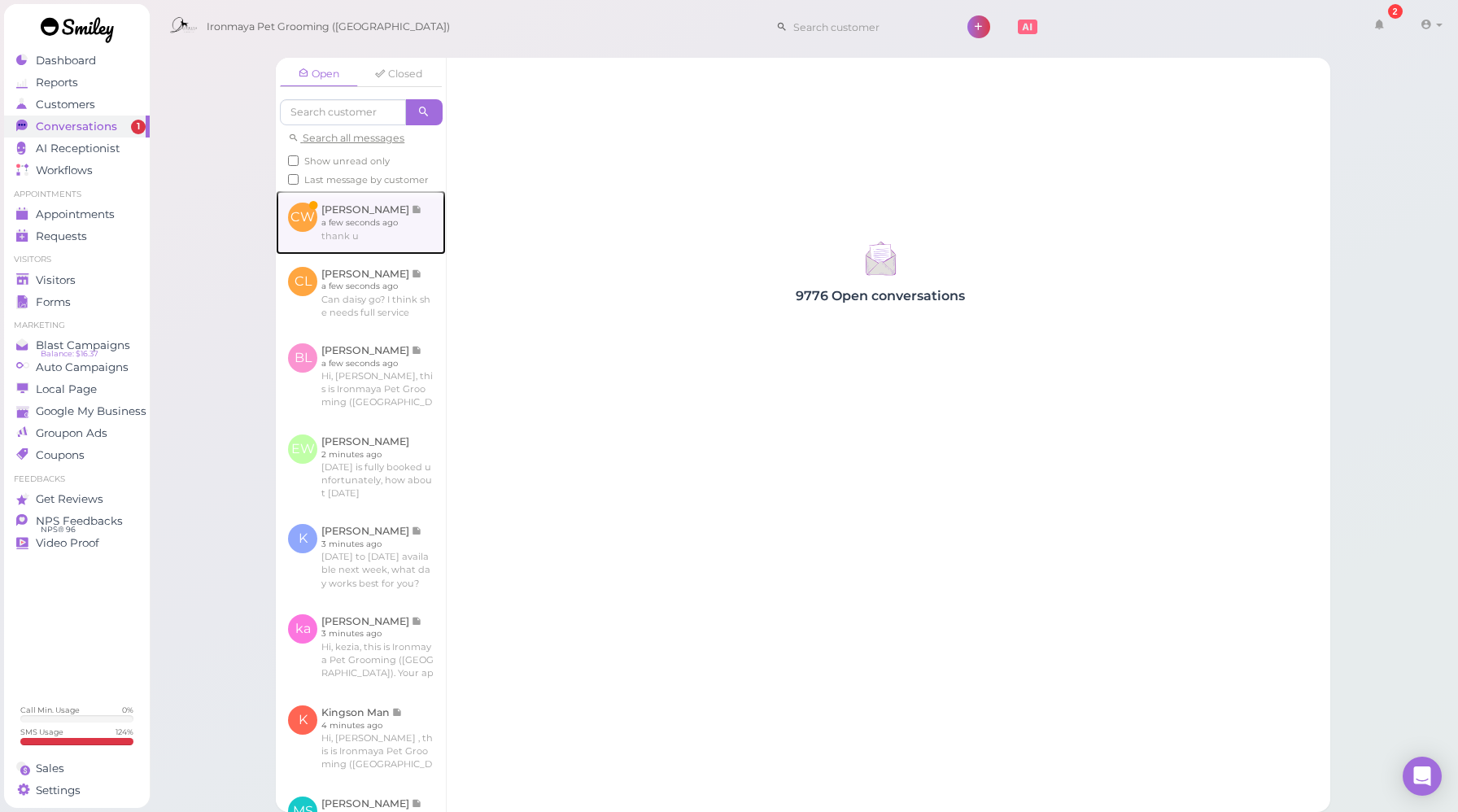
click at [368, 254] on link at bounding box center [361, 222] width 170 height 64
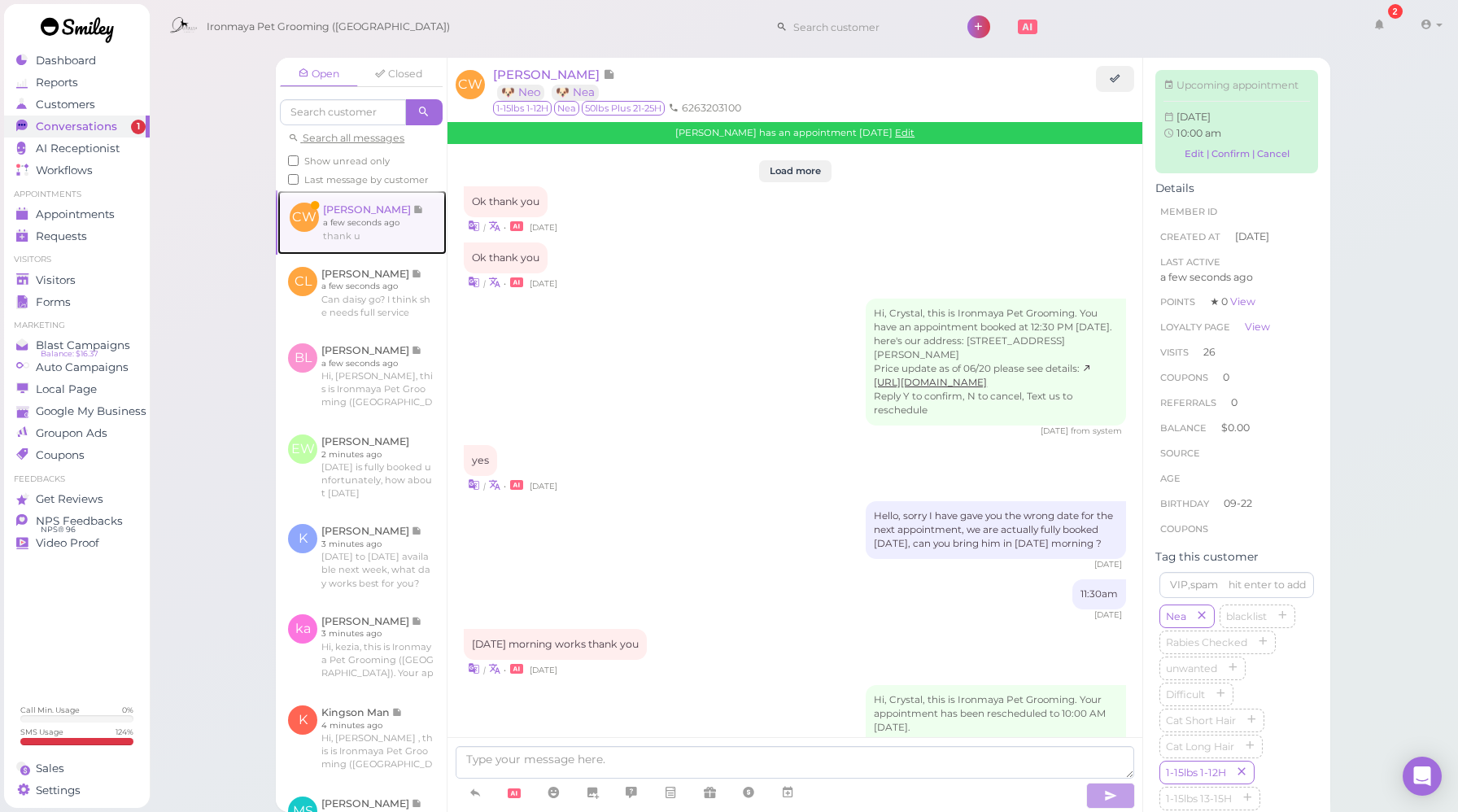
scroll to position [2206, 0]
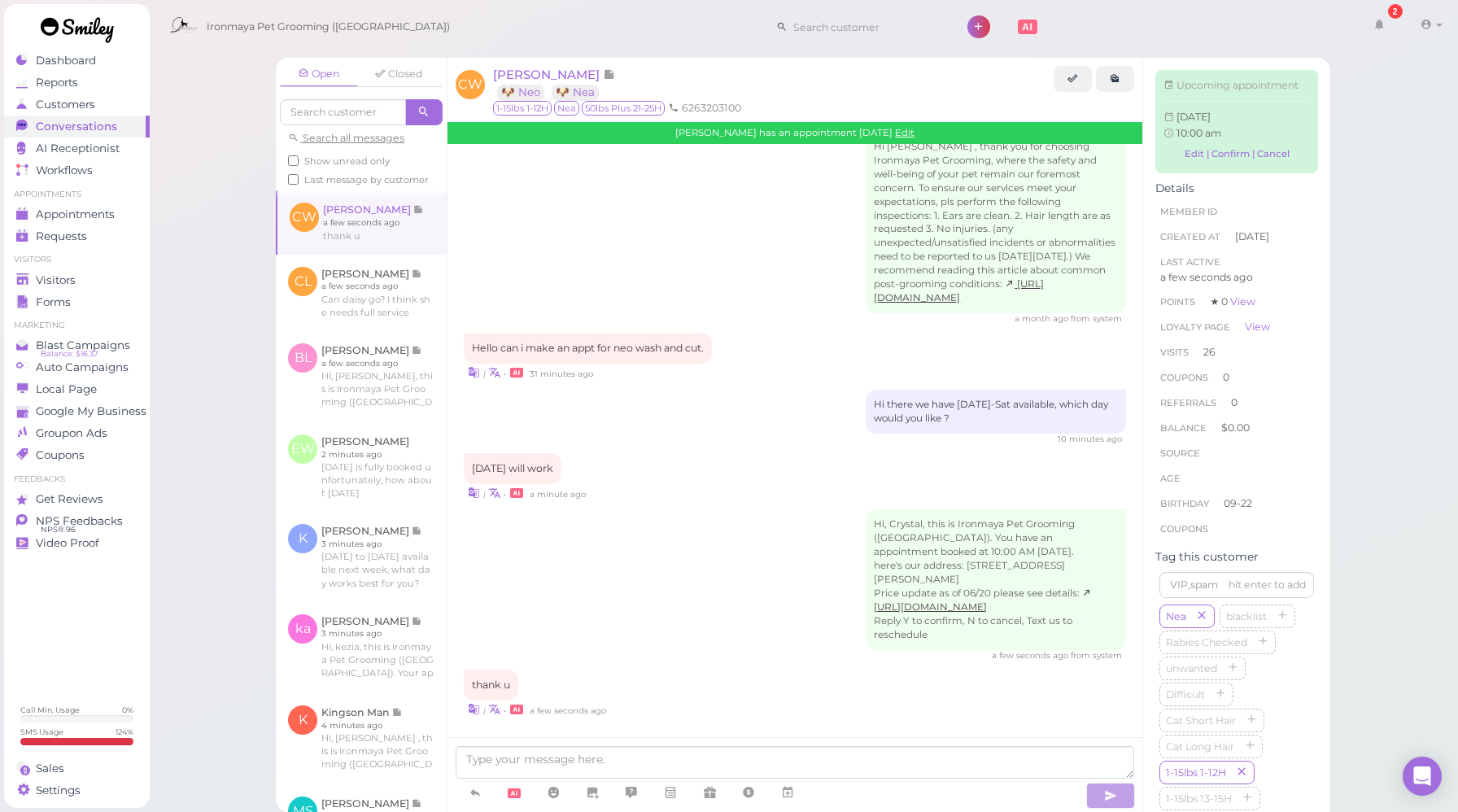
click at [704, 481] on div "[DATE] will work | • a minute ago" at bounding box center [795, 477] width 663 height 48
click at [724, 510] on div "Hi, Crystal, this is Ironmaya Pet Grooming ([GEOGRAPHIC_DATA]). You have an app…" at bounding box center [795, 586] width 663 height 152
click at [691, 480] on div "[DATE] will work | • a minute ago" at bounding box center [795, 477] width 663 height 48
click at [89, 210] on span "Appointments" at bounding box center [76, 214] width 82 height 14
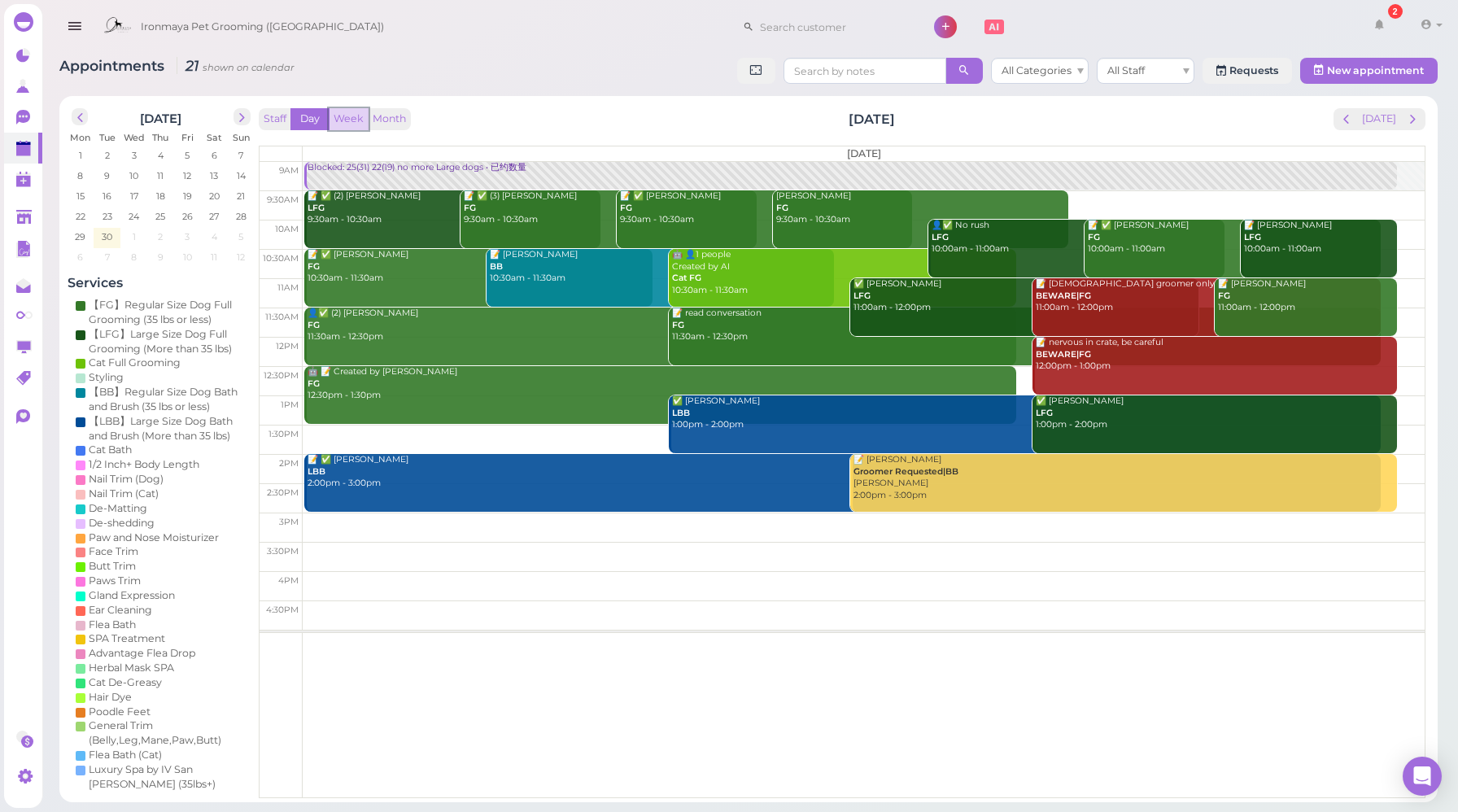
click at [350, 122] on button "Week" at bounding box center [349, 119] width 40 height 22
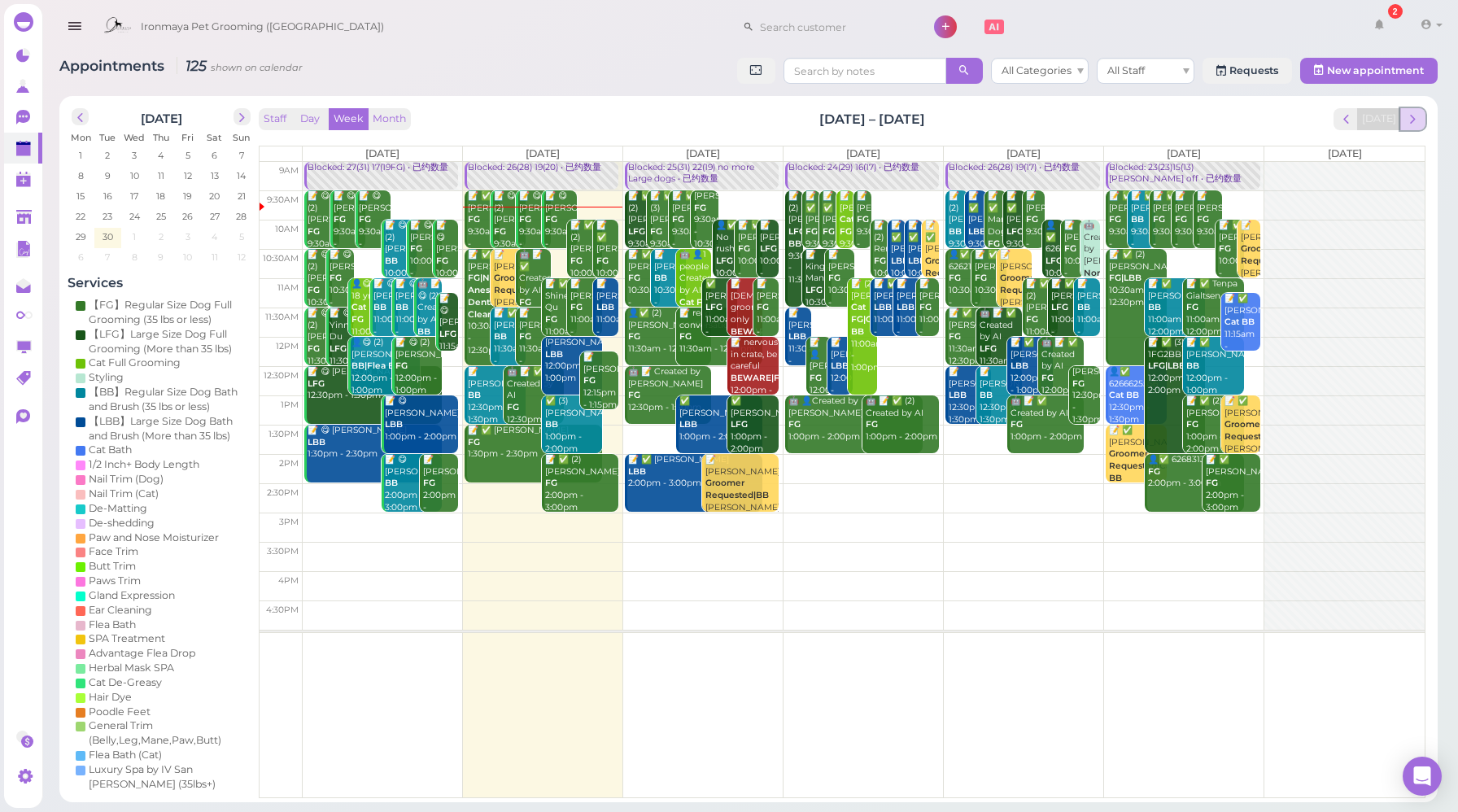
click at [1417, 121] on span "next" at bounding box center [1413, 119] width 16 height 16
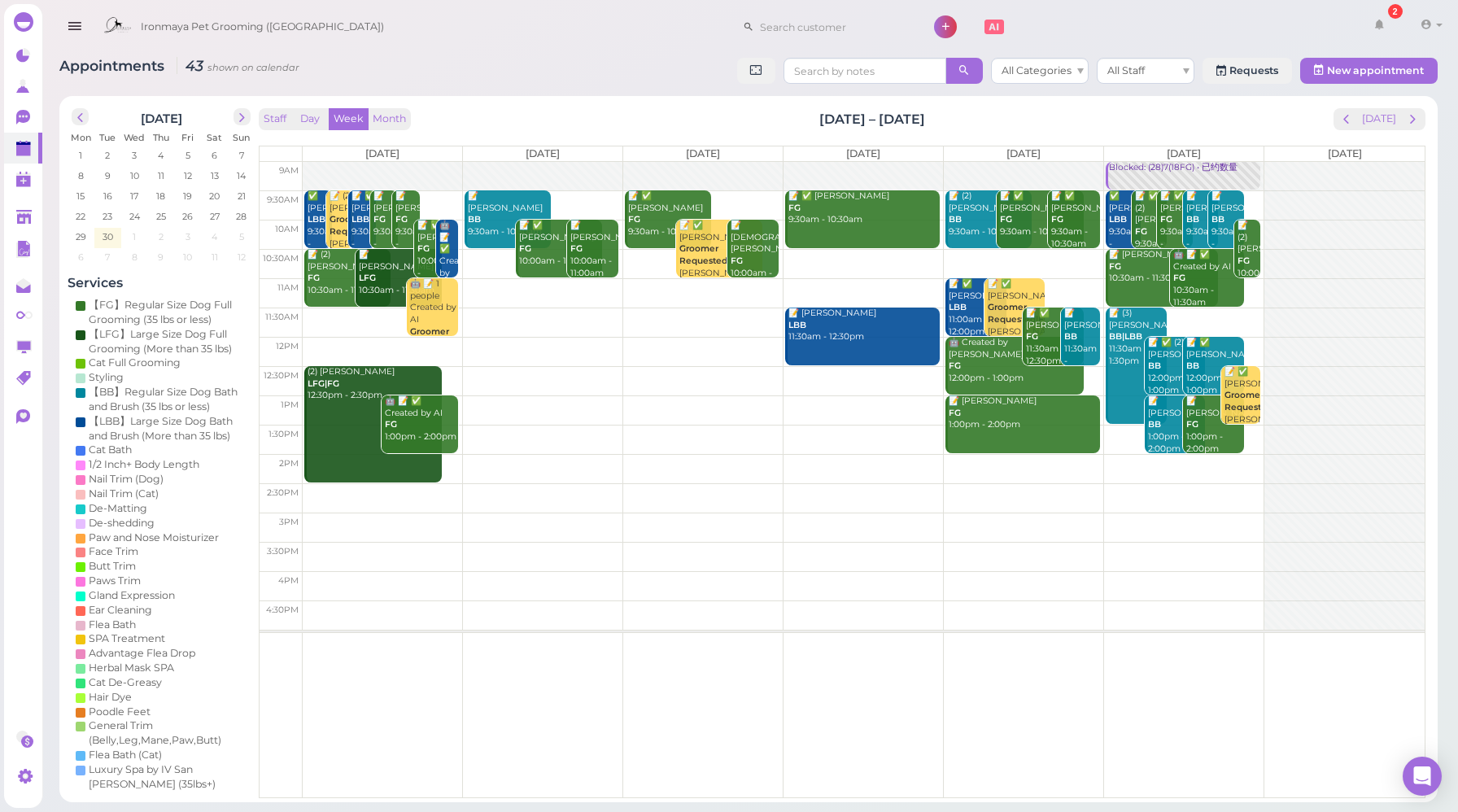
click at [359, 173] on div at bounding box center [382, 176] width 159 height 29
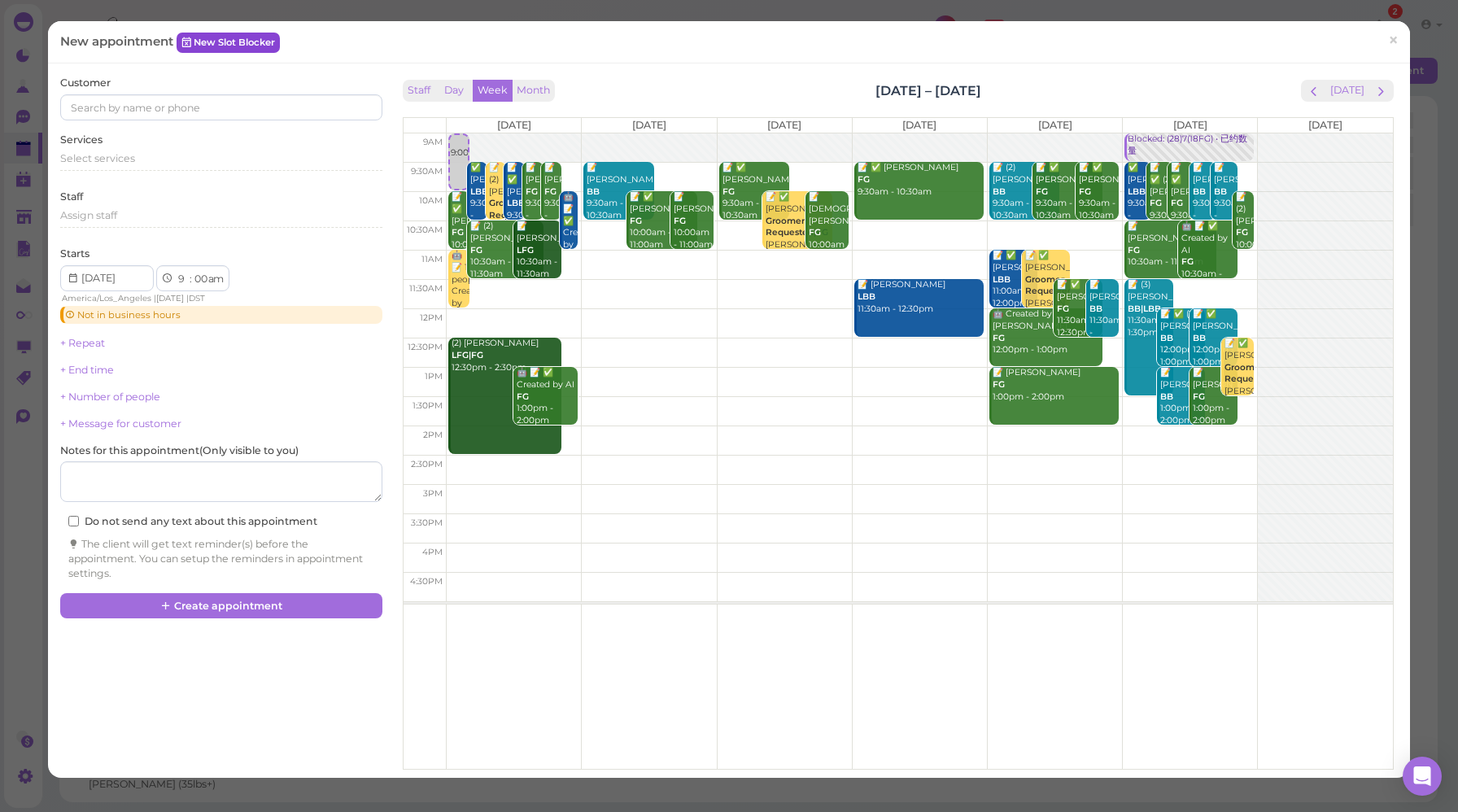
click at [221, 45] on link "New Slot Blocker" at bounding box center [228, 42] width 103 height 20
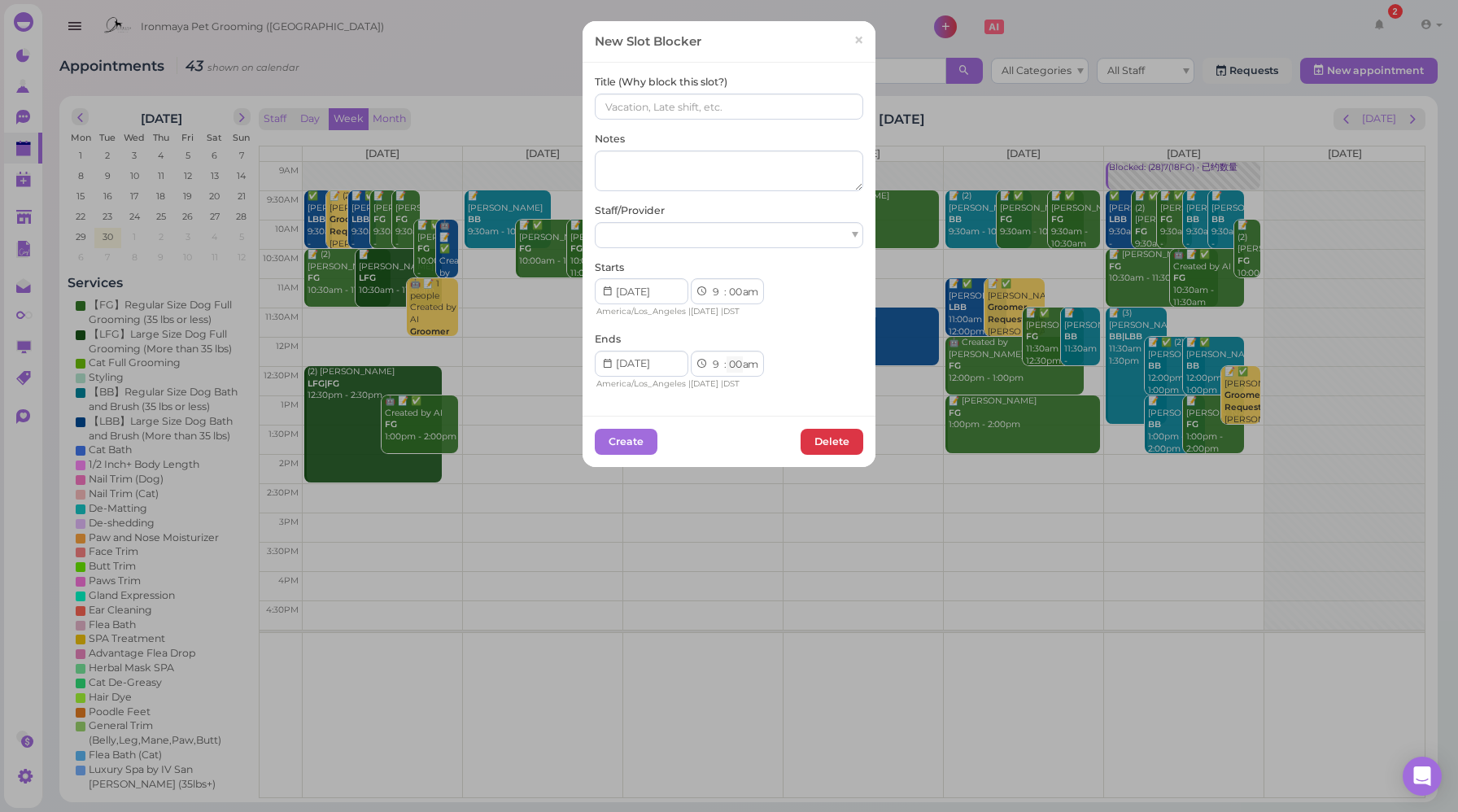
click at [729, 360] on select "00 05 10 15 20 25 30 35 40 45 50 55" at bounding box center [735, 365] width 17 height 17
select select "30"
click at [727, 357] on select "00 05 10 15 20 25 30 35 40 45 50 55" at bounding box center [735, 365] width 17 height 17
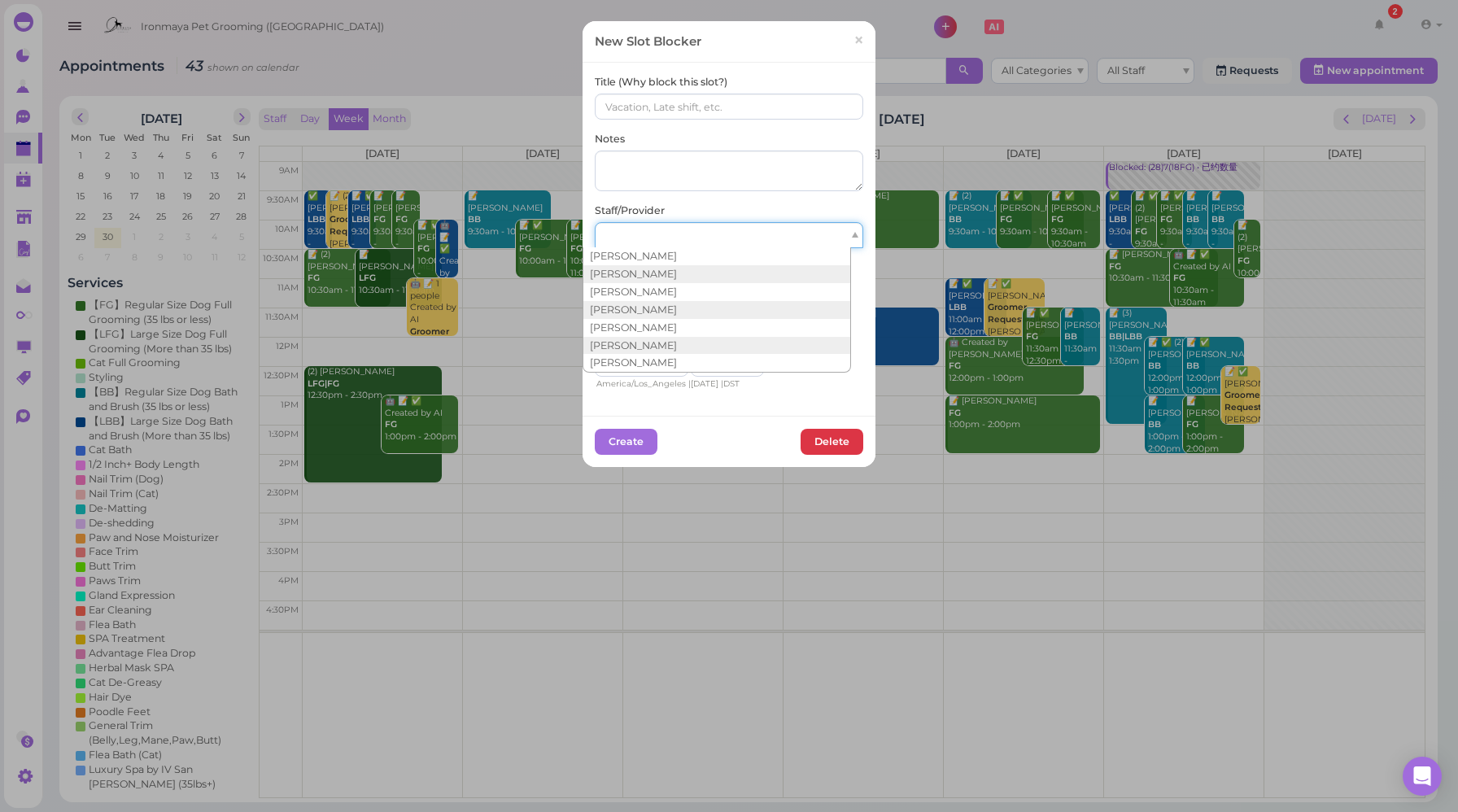
click at [691, 230] on div at bounding box center [729, 235] width 268 height 26
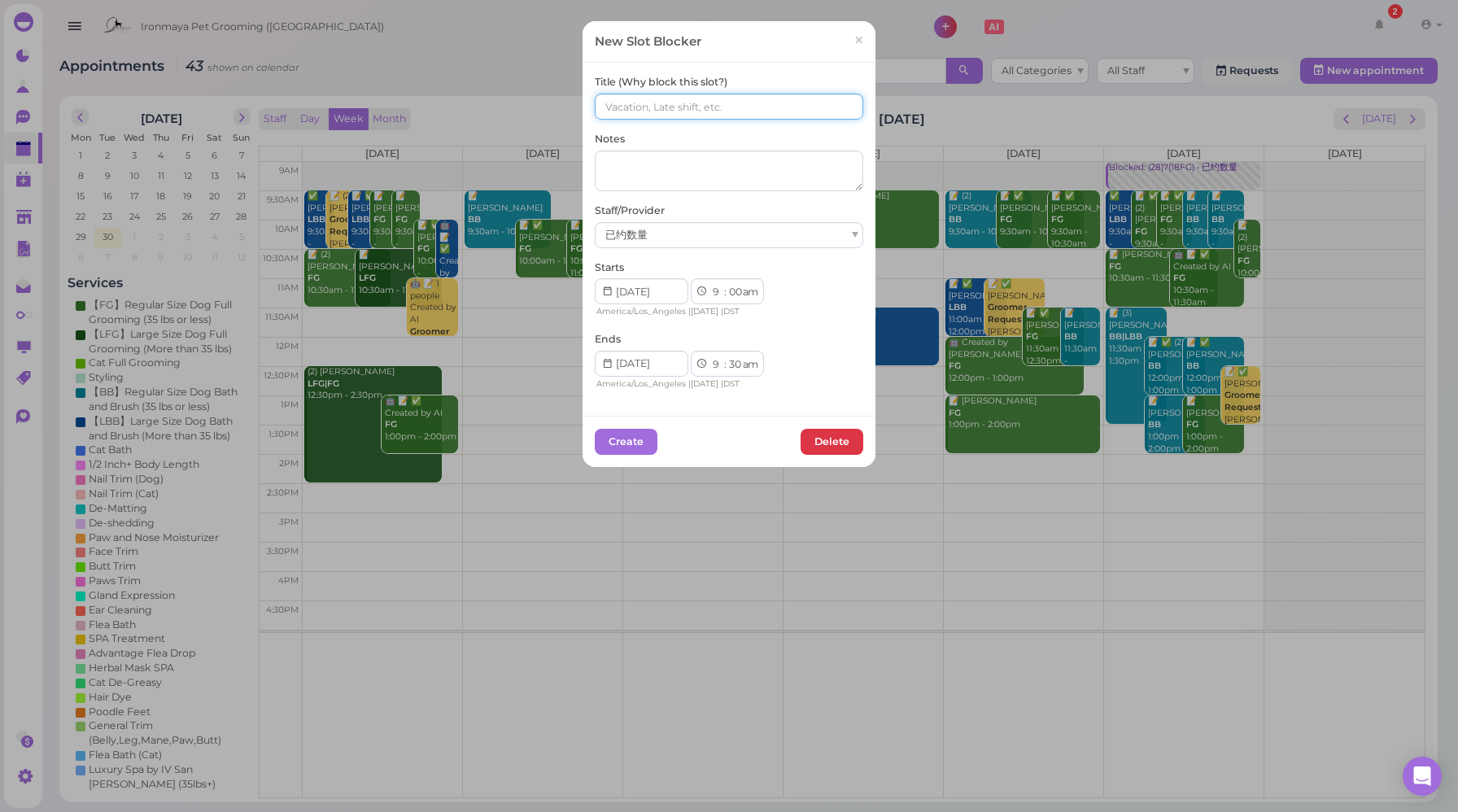
click at [637, 108] on input at bounding box center [729, 107] width 268 height 26
type input "9"
drag, startPoint x: 672, startPoint y: 106, endPoint x: 524, endPoint y: 99, distance: 148.2
click at [524, 99] on div "New Slot Blocker × Title (Why block this slot?) (??), (??FG) Notes Staff/Provid…" at bounding box center [729, 406] width 1458 height 812
type input "(??), (??FG)"
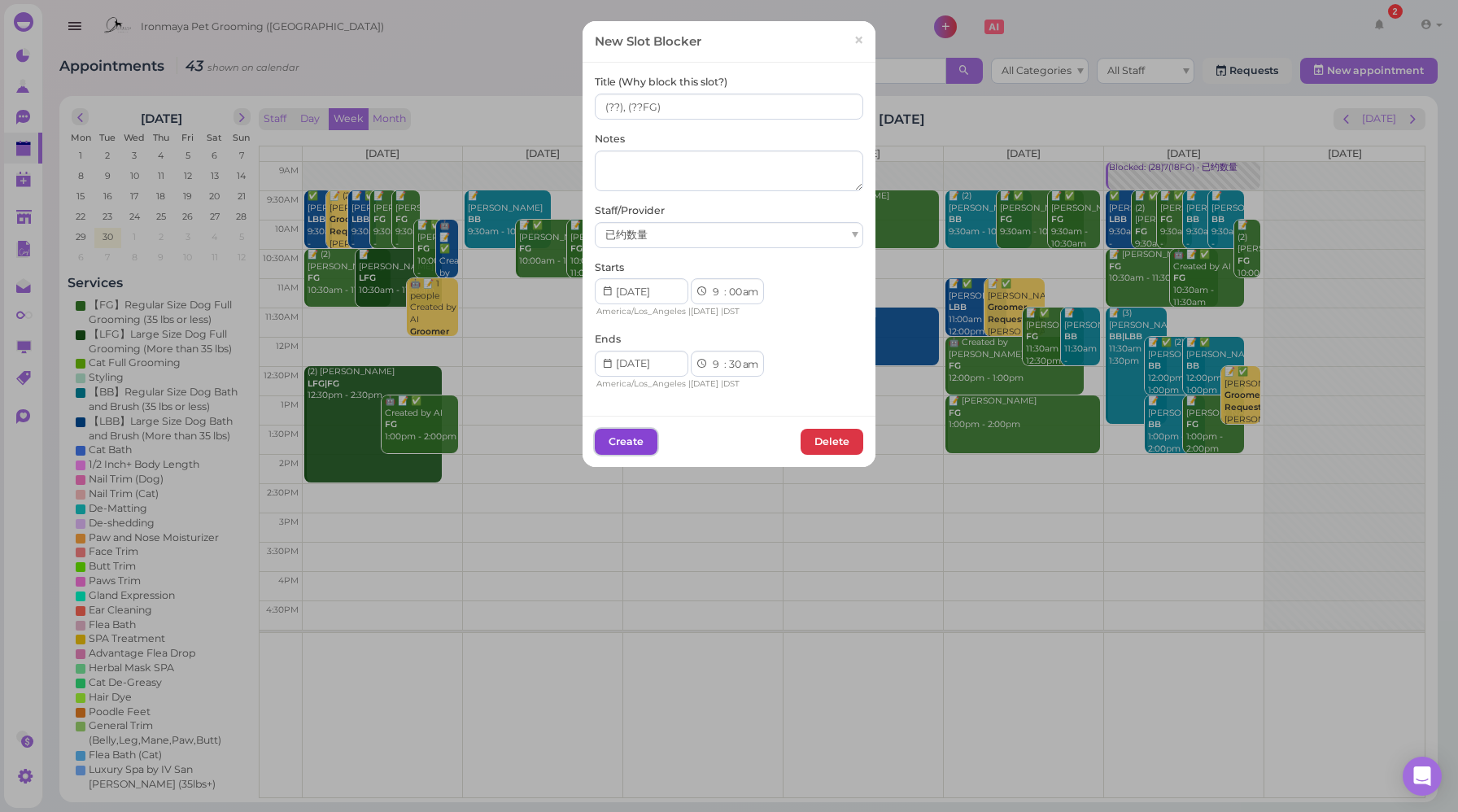
click at [628, 446] on button "Create" at bounding box center [626, 442] width 63 height 26
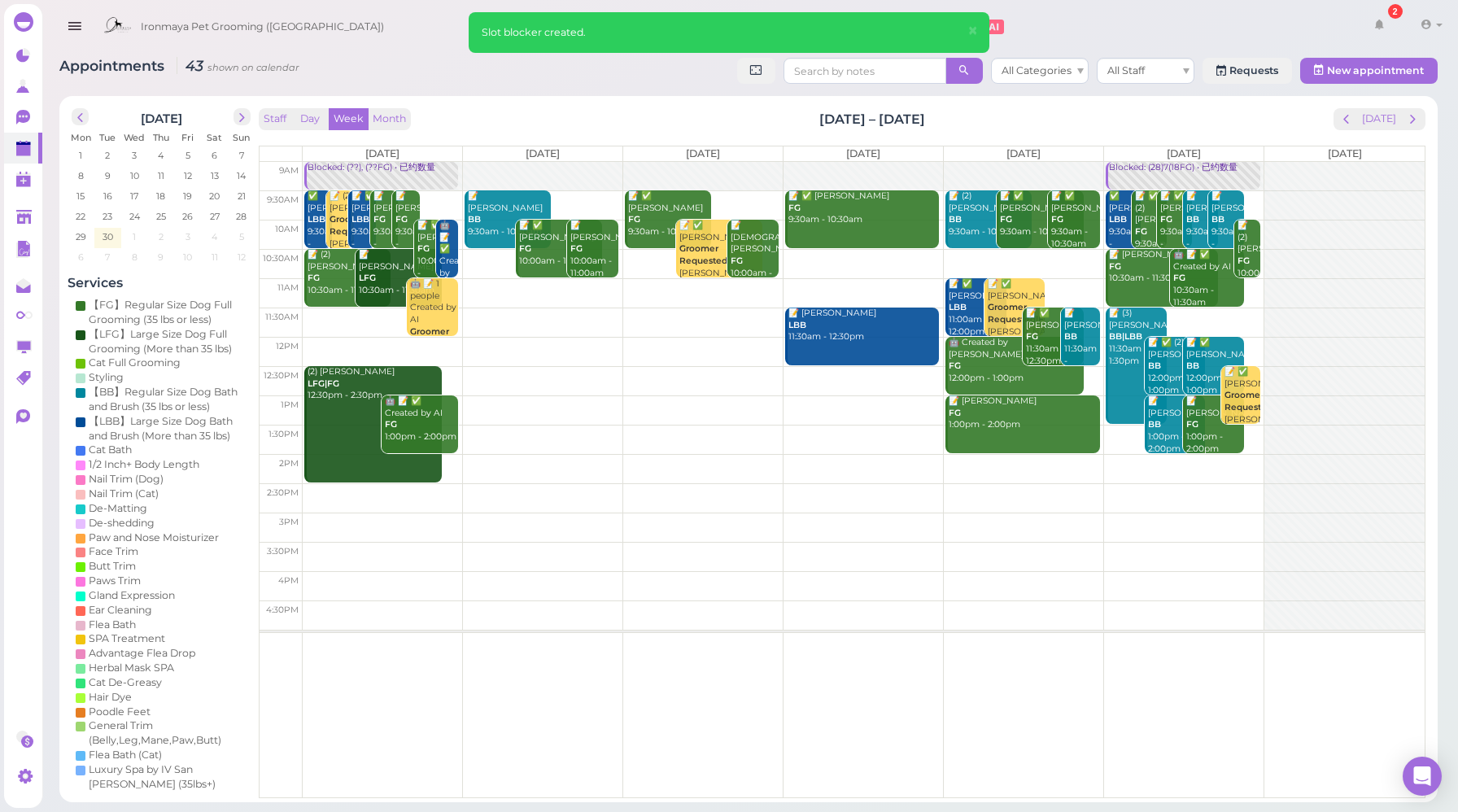
click at [507, 165] on div at bounding box center [543, 176] width 159 height 29
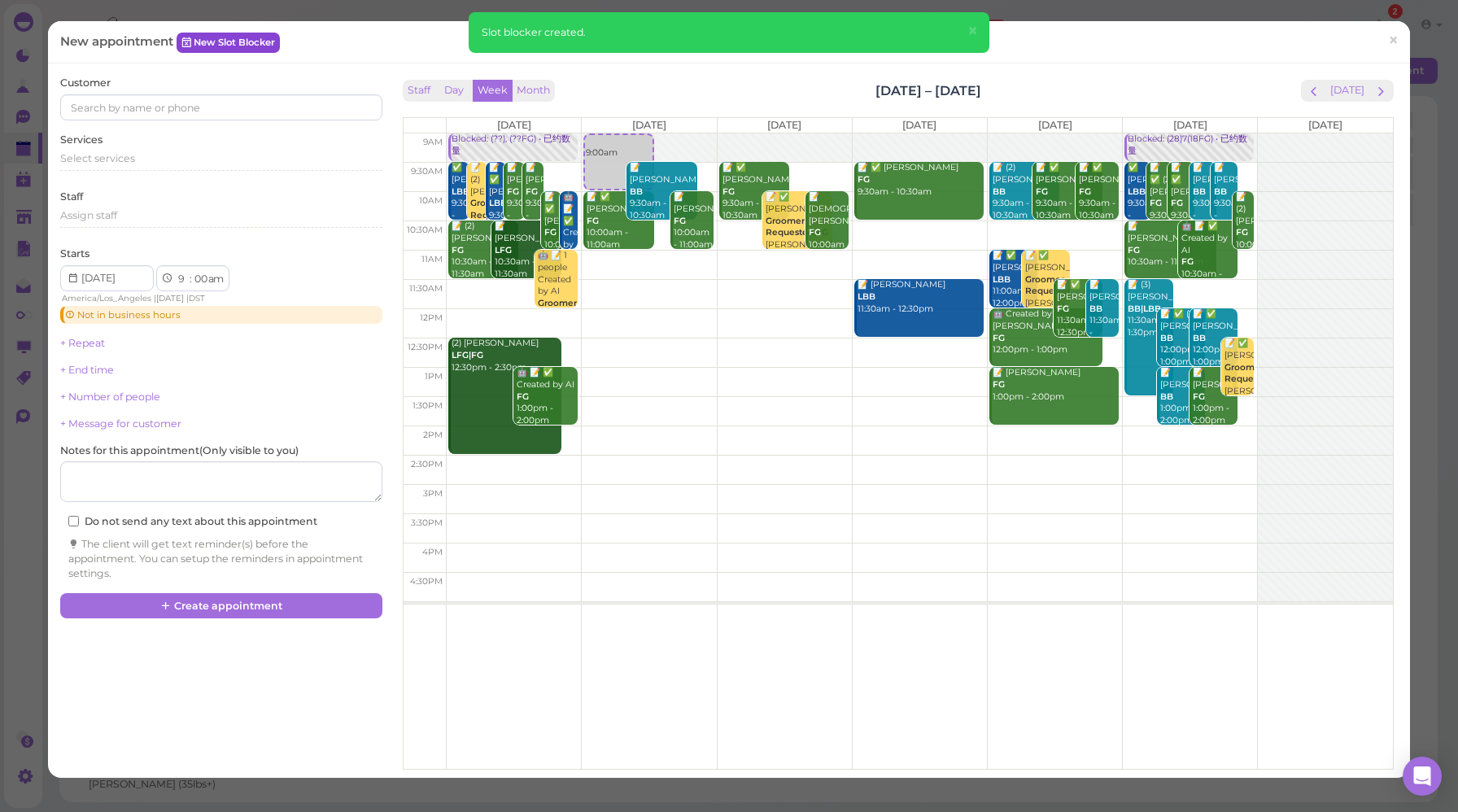
click at [259, 37] on link "New Slot Blocker" at bounding box center [228, 42] width 103 height 20
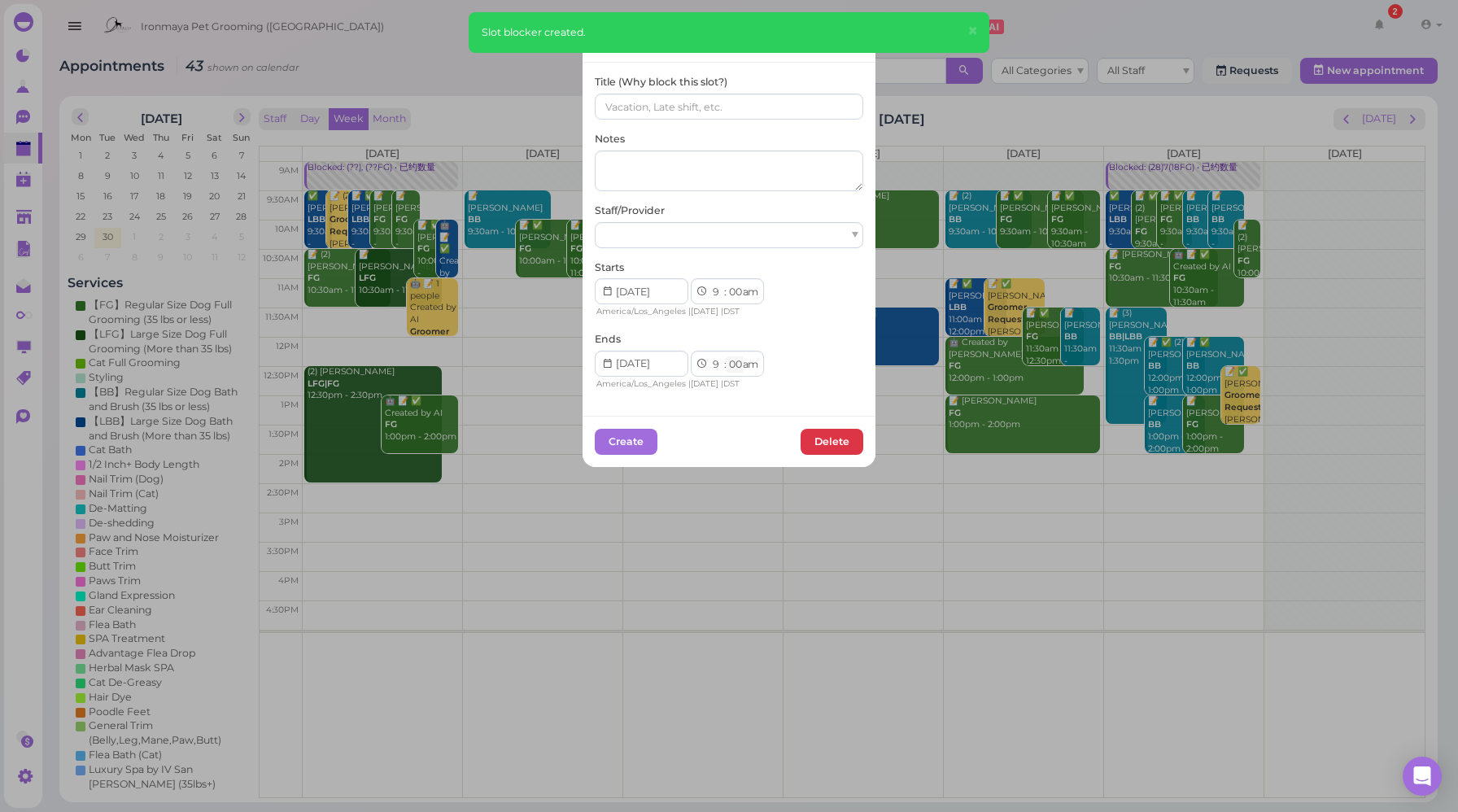
click at [729, 366] on select "00 05 10 15 20 25 30 35 40 45 50 55" at bounding box center [735, 365] width 17 height 17
select select "30"
click at [727, 357] on select "00 05 10 15 20 25 30 35 40 45 50 55" at bounding box center [735, 365] width 17 height 17
click at [629, 105] on input at bounding box center [729, 107] width 268 height 26
paste input "(??), (??FG)"
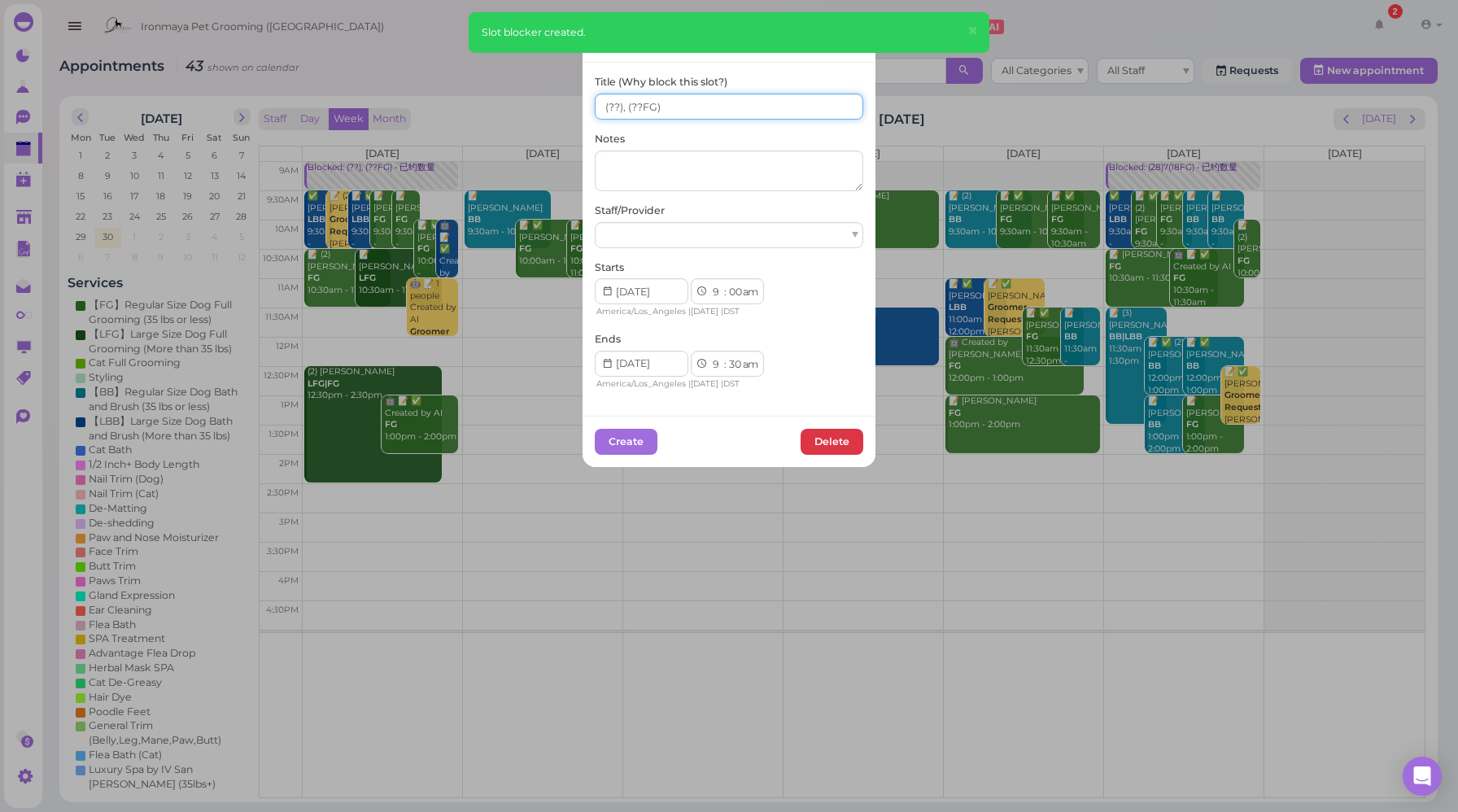
type input "(??), (??FG)"
click at [636, 236] on div at bounding box center [729, 235] width 268 height 26
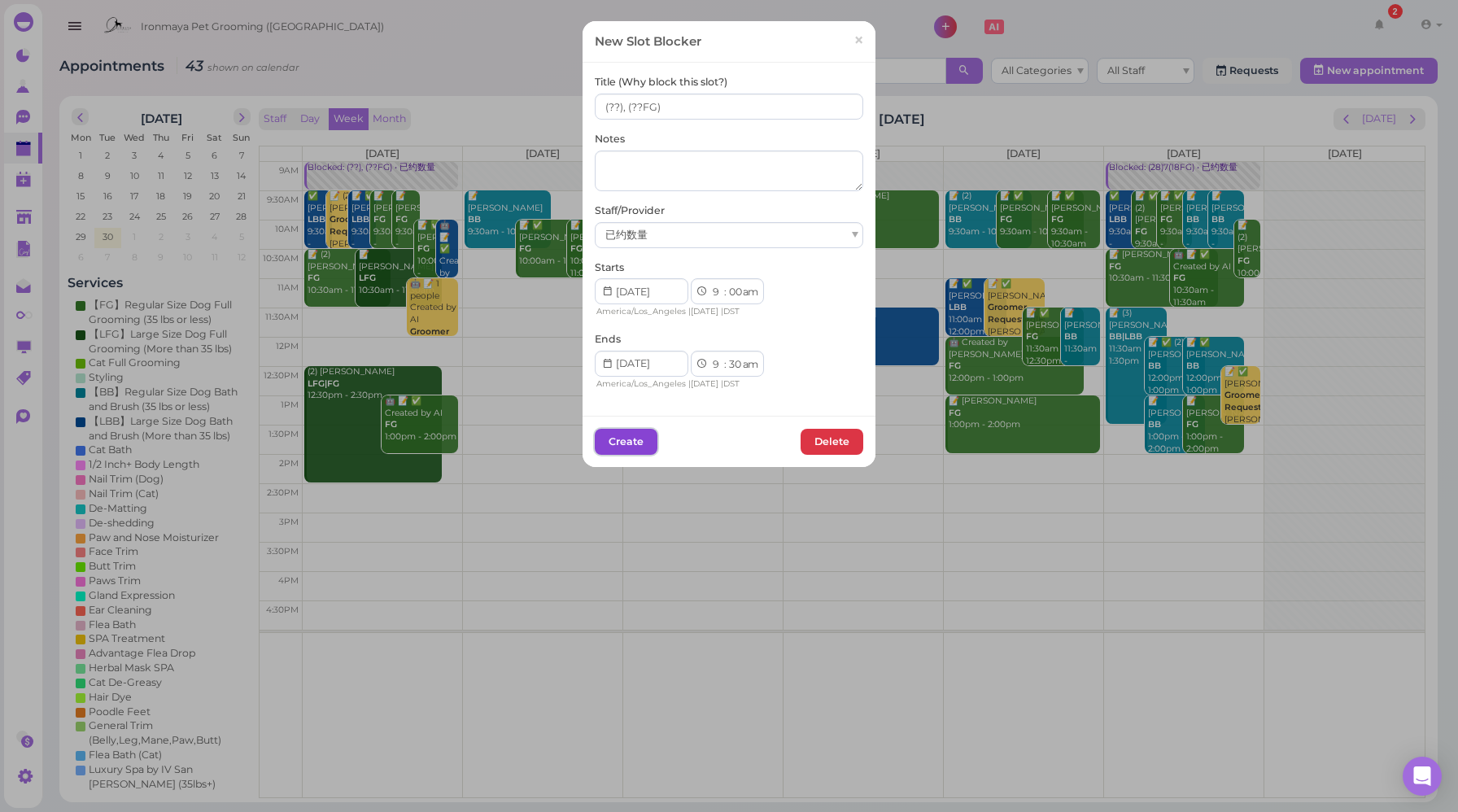
click at [634, 436] on button "Create" at bounding box center [626, 442] width 63 height 26
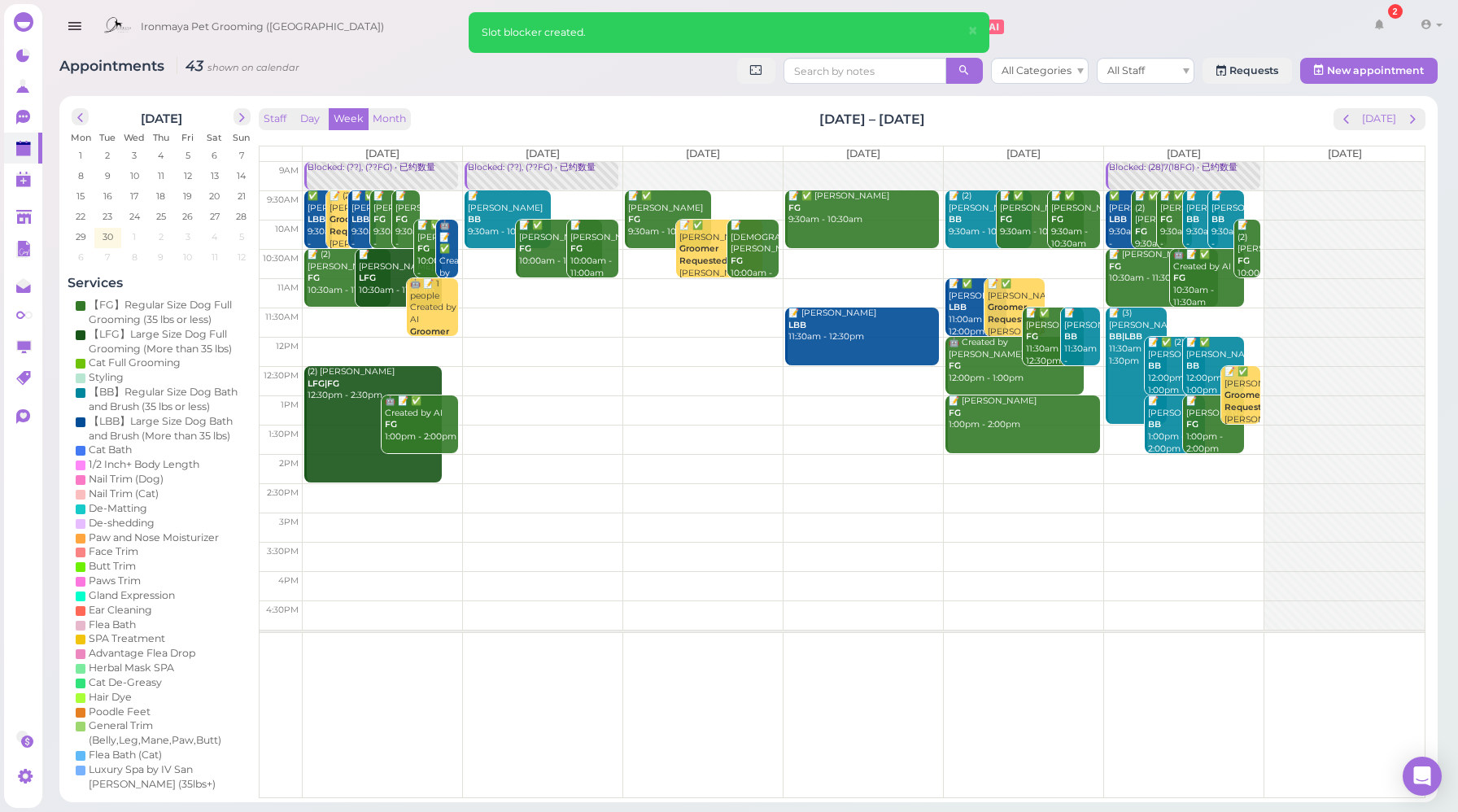
click at [718, 174] on div at bounding box center [703, 176] width 159 height 29
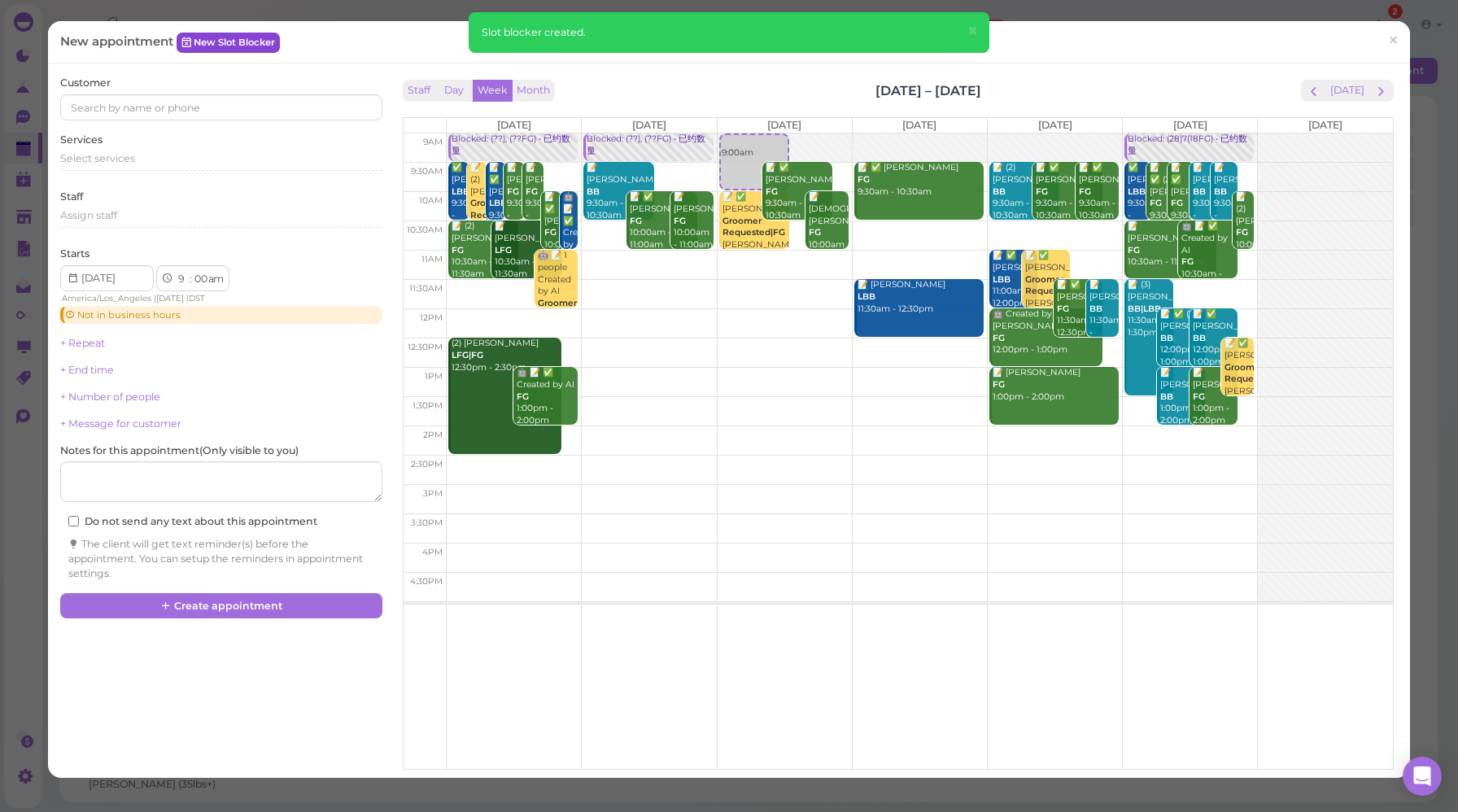
click at [233, 38] on link "New Slot Blocker" at bounding box center [228, 42] width 103 height 20
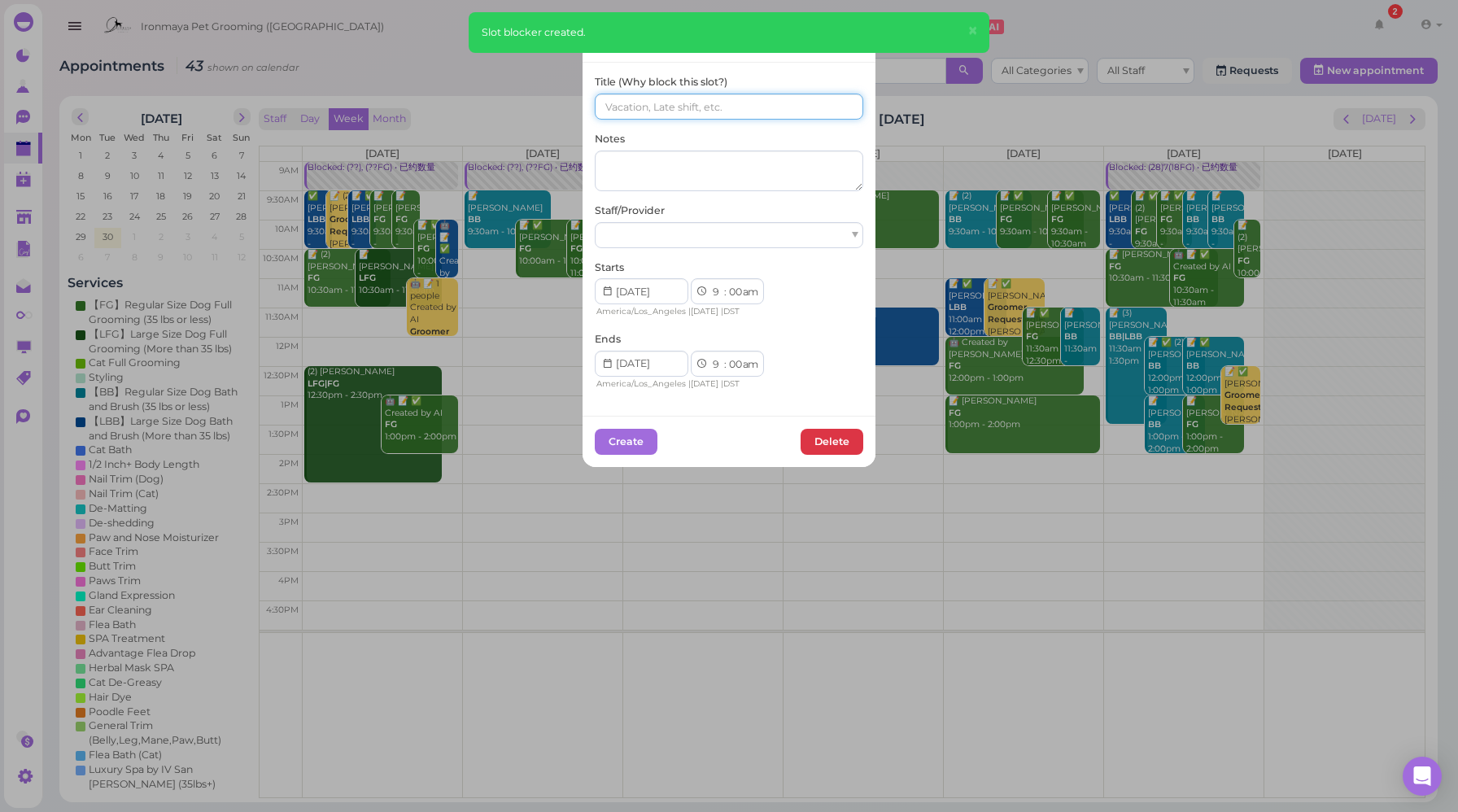
click at [663, 108] on input at bounding box center [729, 107] width 268 height 26
paste input "(??), (??FG)"
type input "(??), (??FG)"
click at [711, 231] on div at bounding box center [729, 235] width 268 height 26
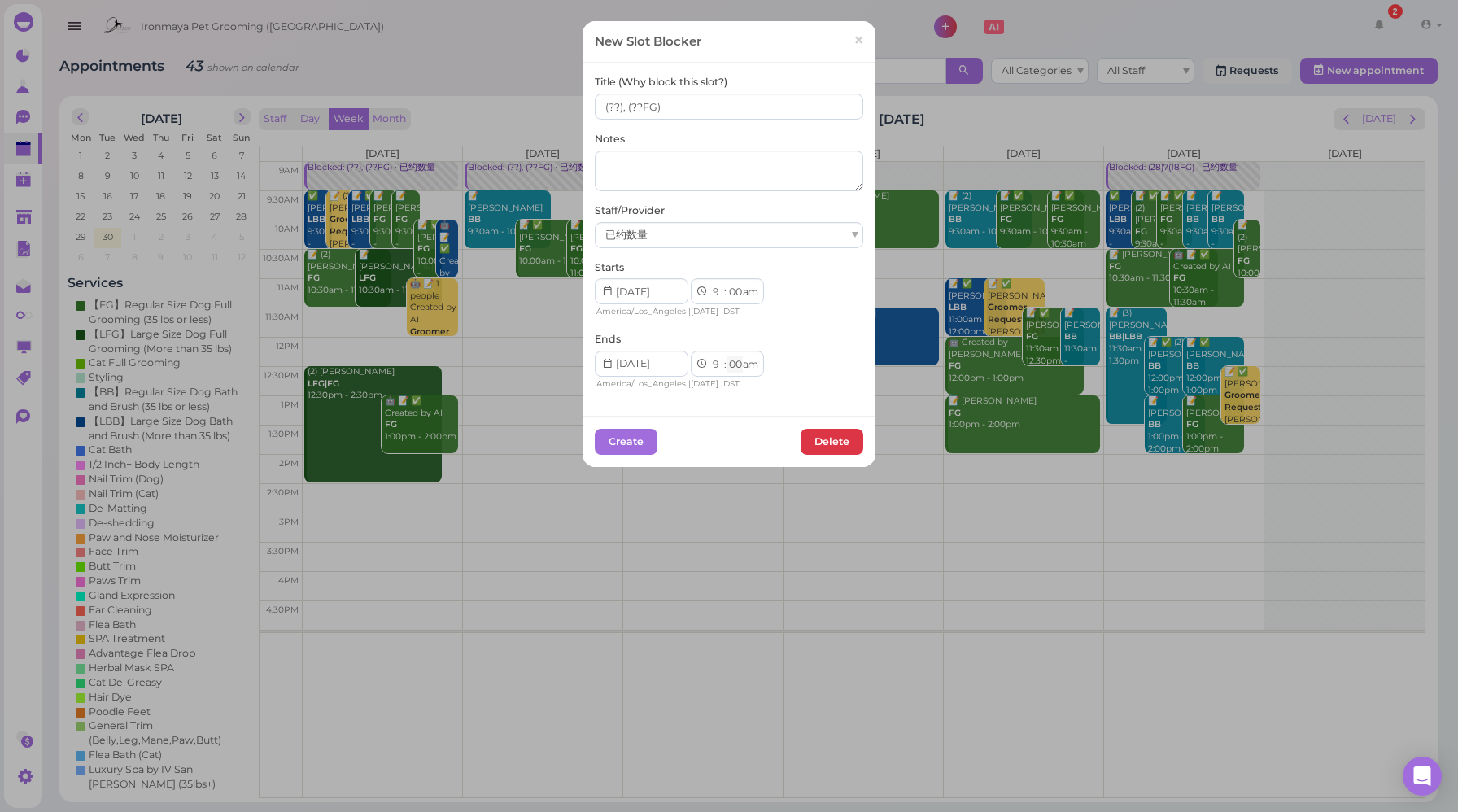
click at [730, 365] on select "00 05 10 15 20 25 30 35 40 45 50 55" at bounding box center [735, 365] width 17 height 17
select select "30"
click at [727, 357] on select "00 05 10 15 20 25 30 35 40 45 50 55" at bounding box center [735, 365] width 17 height 17
click at [627, 442] on button "Create" at bounding box center [626, 442] width 63 height 26
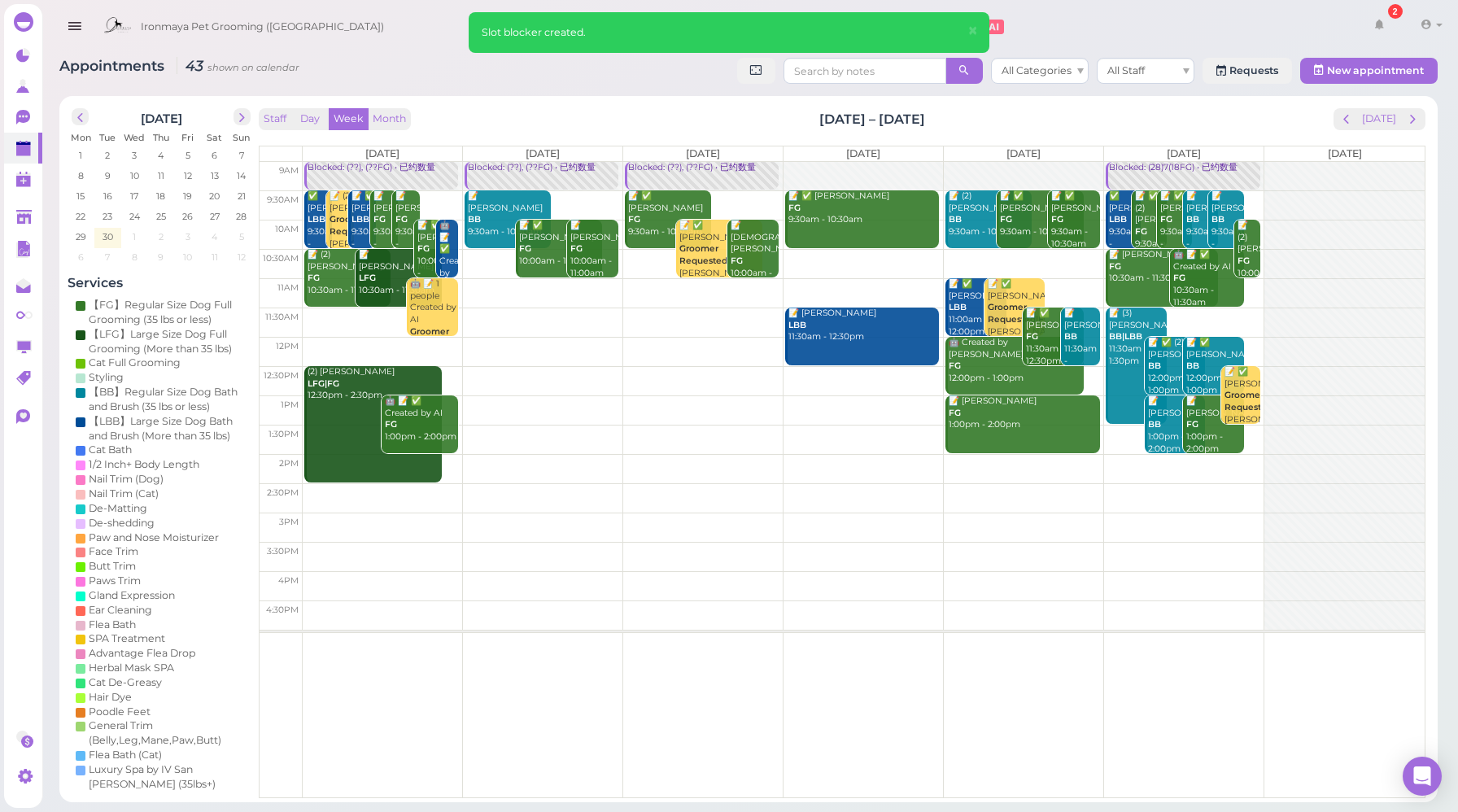
click at [855, 175] on div at bounding box center [863, 176] width 159 height 29
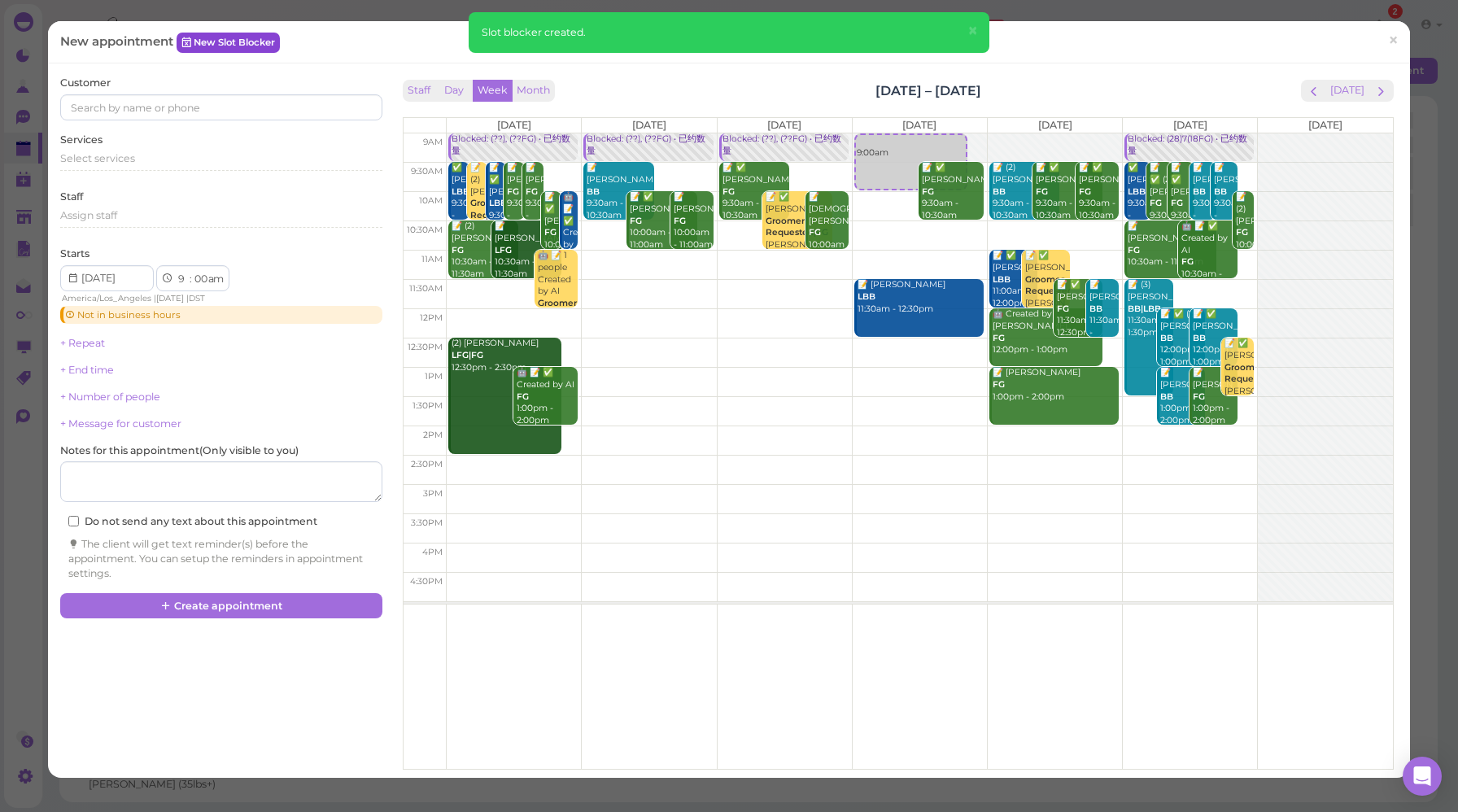
click at [225, 41] on link "New Slot Blocker" at bounding box center [228, 42] width 103 height 20
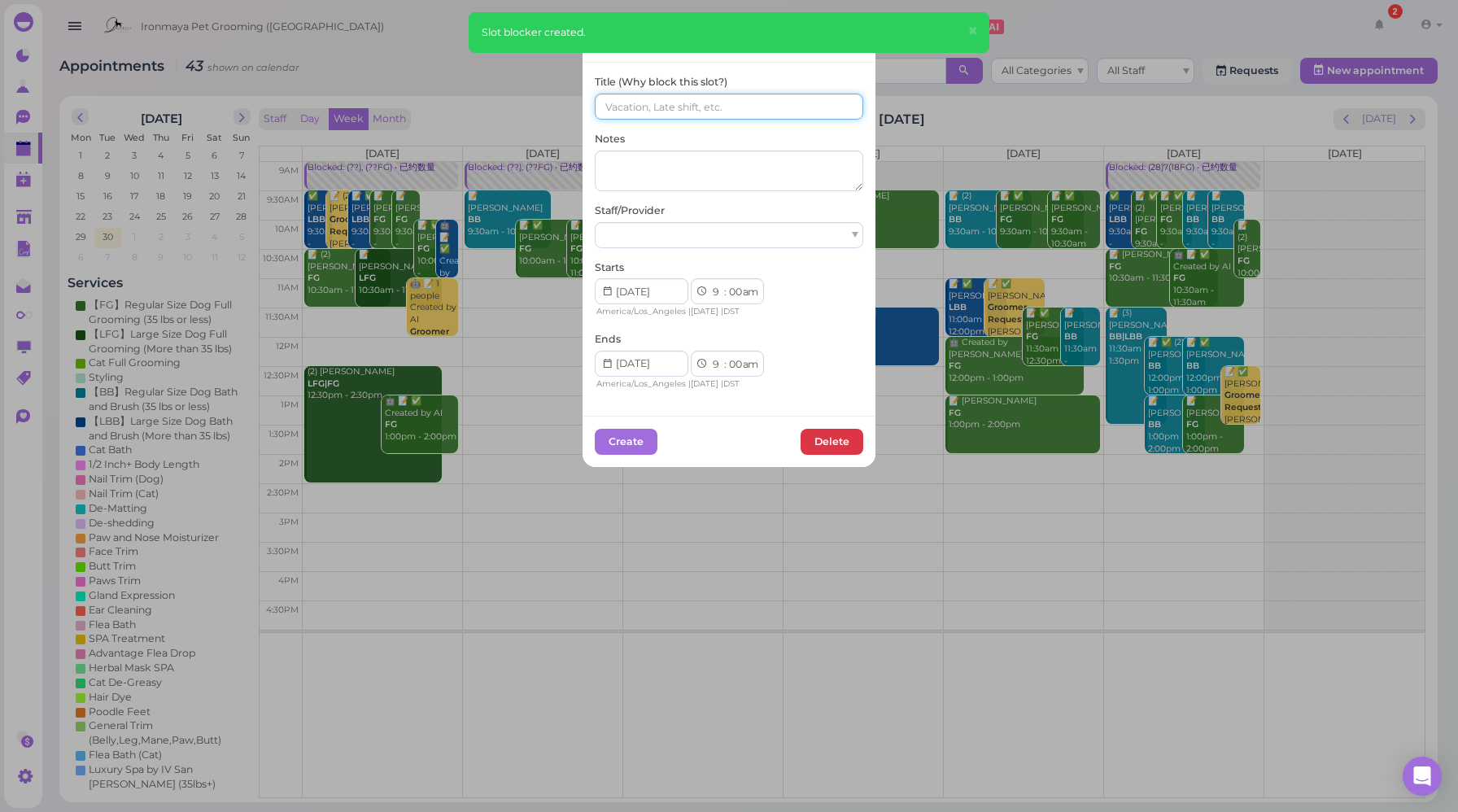
click at [667, 99] on input at bounding box center [729, 107] width 268 height 26
paste input "(??), (??FG)"
type input "(??), (??FG)"
click at [681, 234] on div at bounding box center [729, 235] width 268 height 26
click at [732, 365] on select "00 05 10 15 20 25 30 35 40 45 50 55" at bounding box center [735, 365] width 17 height 17
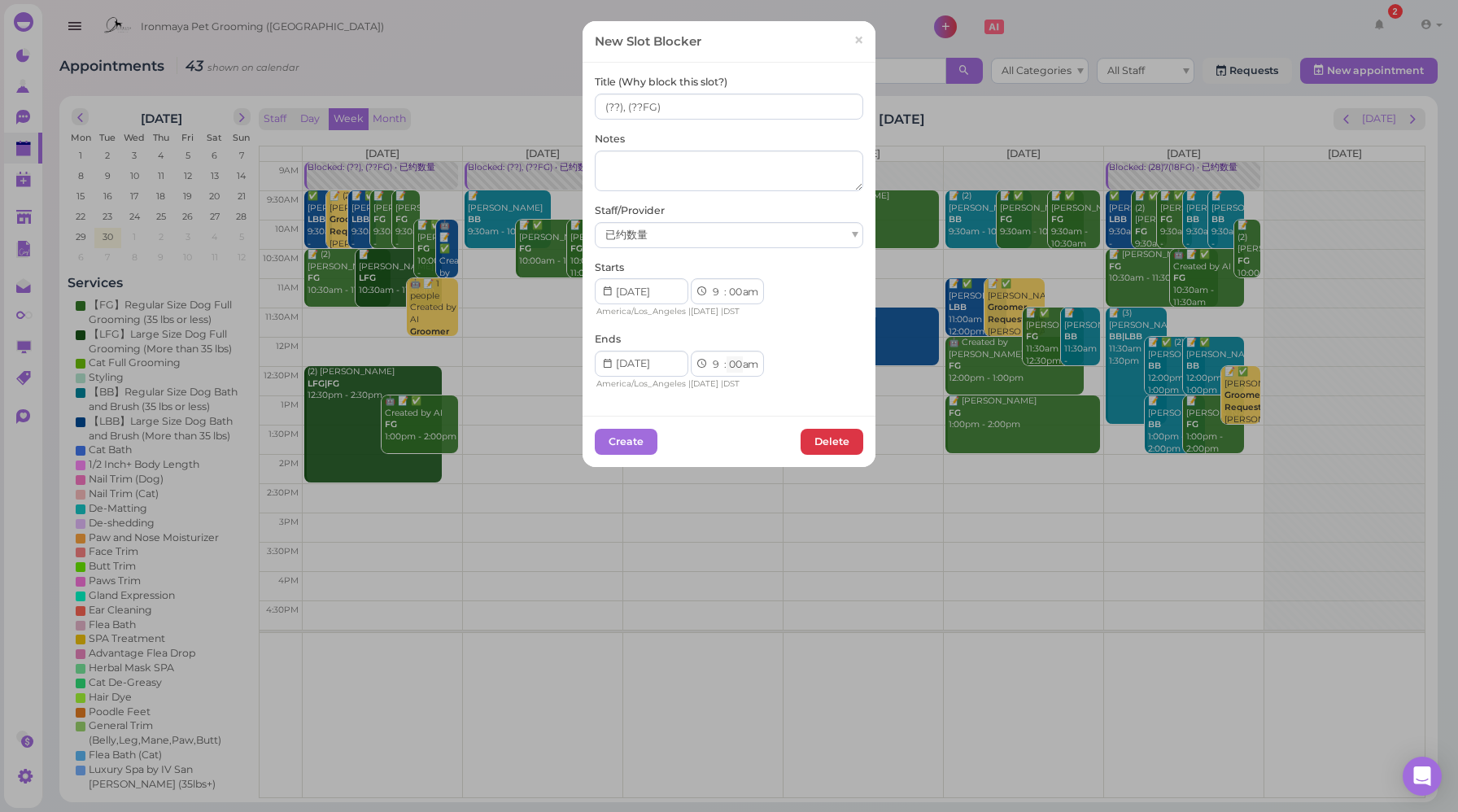
select select "30"
click at [727, 357] on select "00 05 10 15 20 25 30 35 40 45 50 55" at bounding box center [735, 365] width 17 height 17
click at [612, 449] on button "Create" at bounding box center [626, 442] width 63 height 26
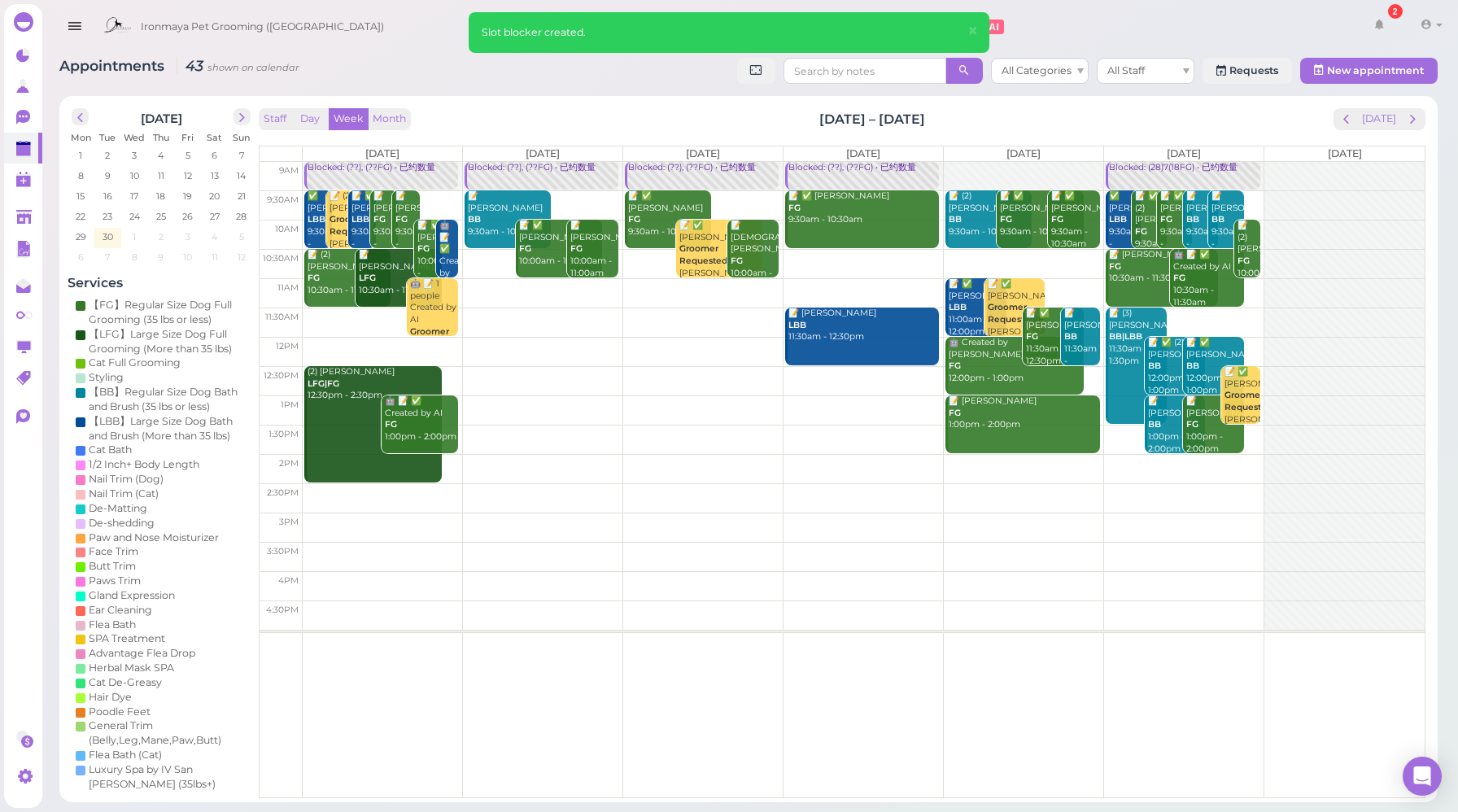
click at [1047, 182] on div at bounding box center [1023, 176] width 159 height 29
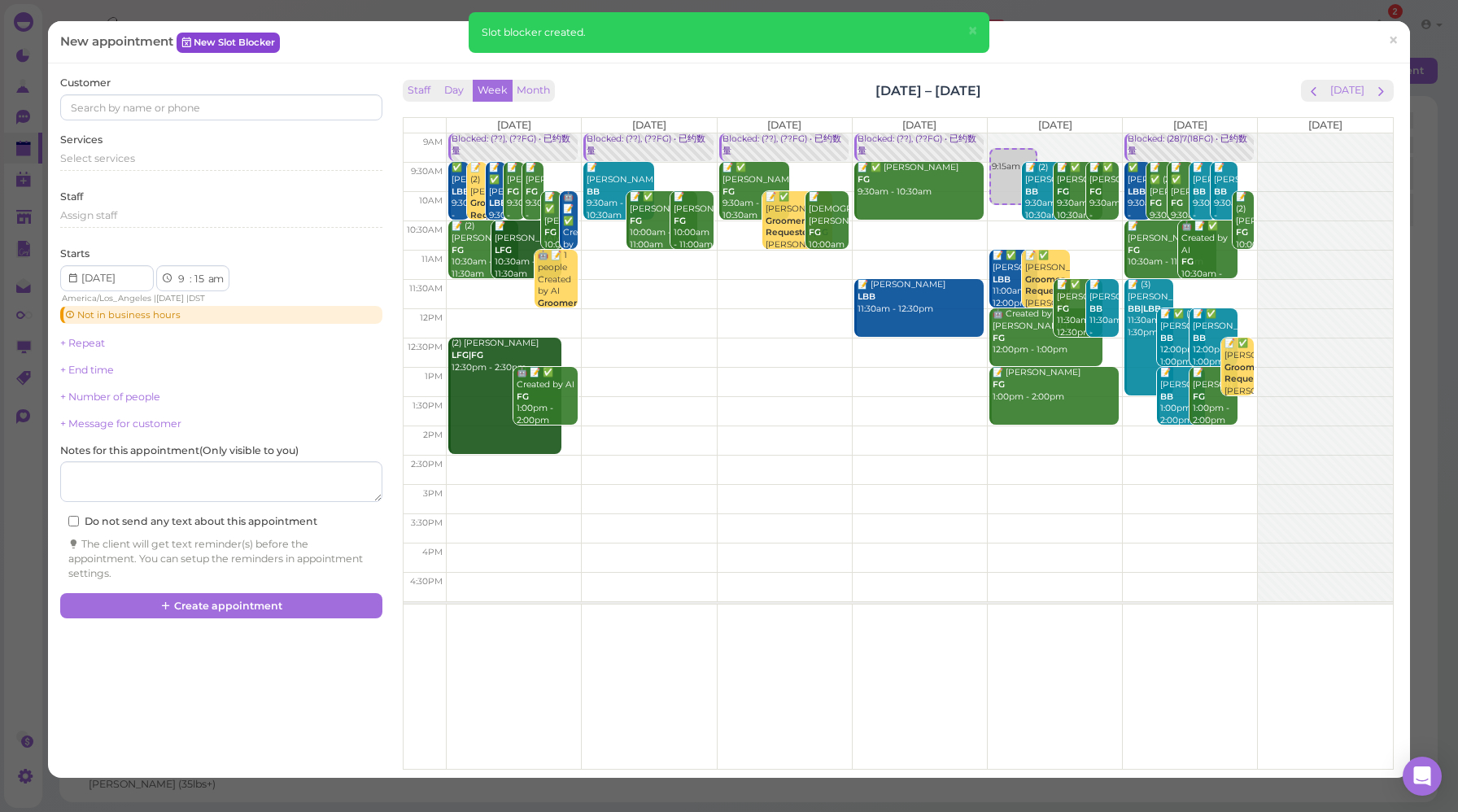
click at [252, 45] on link "New Slot Blocker" at bounding box center [228, 42] width 103 height 20
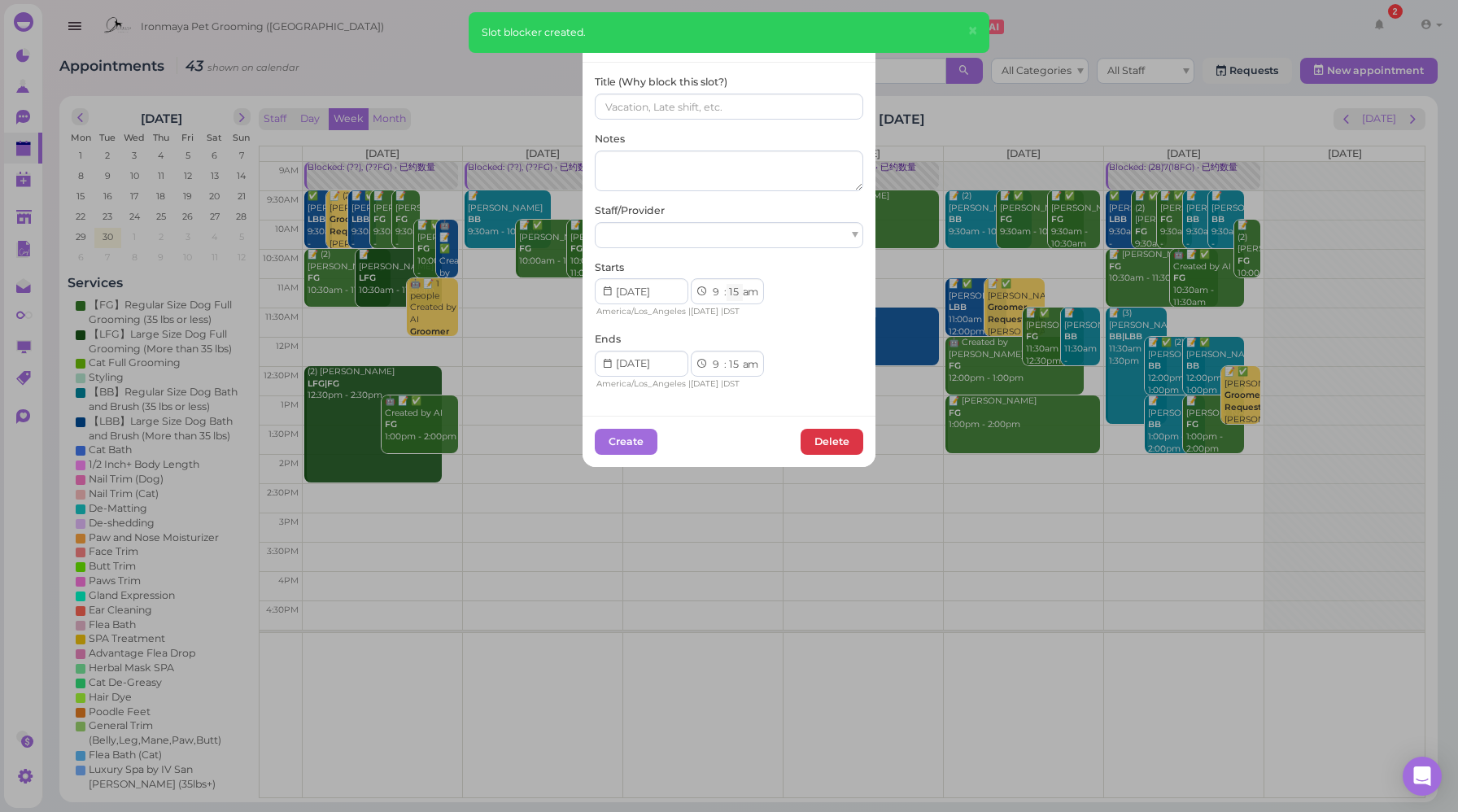
click at [727, 295] on select "00 05 10 15 20 25 30 35 40 45 50 55" at bounding box center [735, 292] width 17 height 17
select select "00"
click at [727, 284] on select "00 05 10 15 20 25 30 35 40 45 50 55" at bounding box center [735, 292] width 17 height 17
click at [732, 366] on select "00 05 10 15 20 25 30 35 40 45 50 55" at bounding box center [735, 365] width 17 height 17
select select "30"
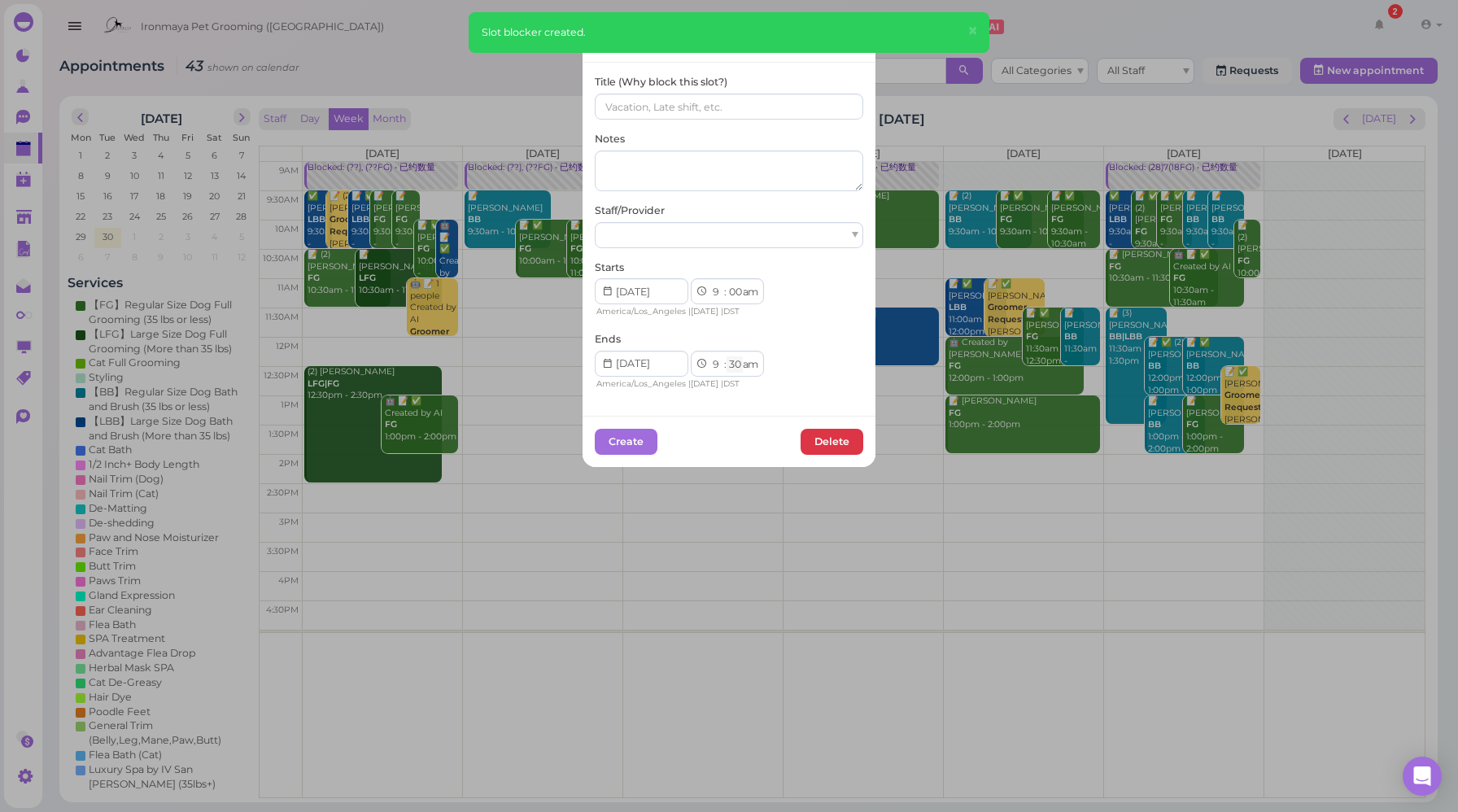
click at [727, 357] on select "00 05 10 15 20 25 30 35 40 45 50 55" at bounding box center [735, 365] width 17 height 17
click at [657, 108] on input at bounding box center [729, 107] width 268 height 26
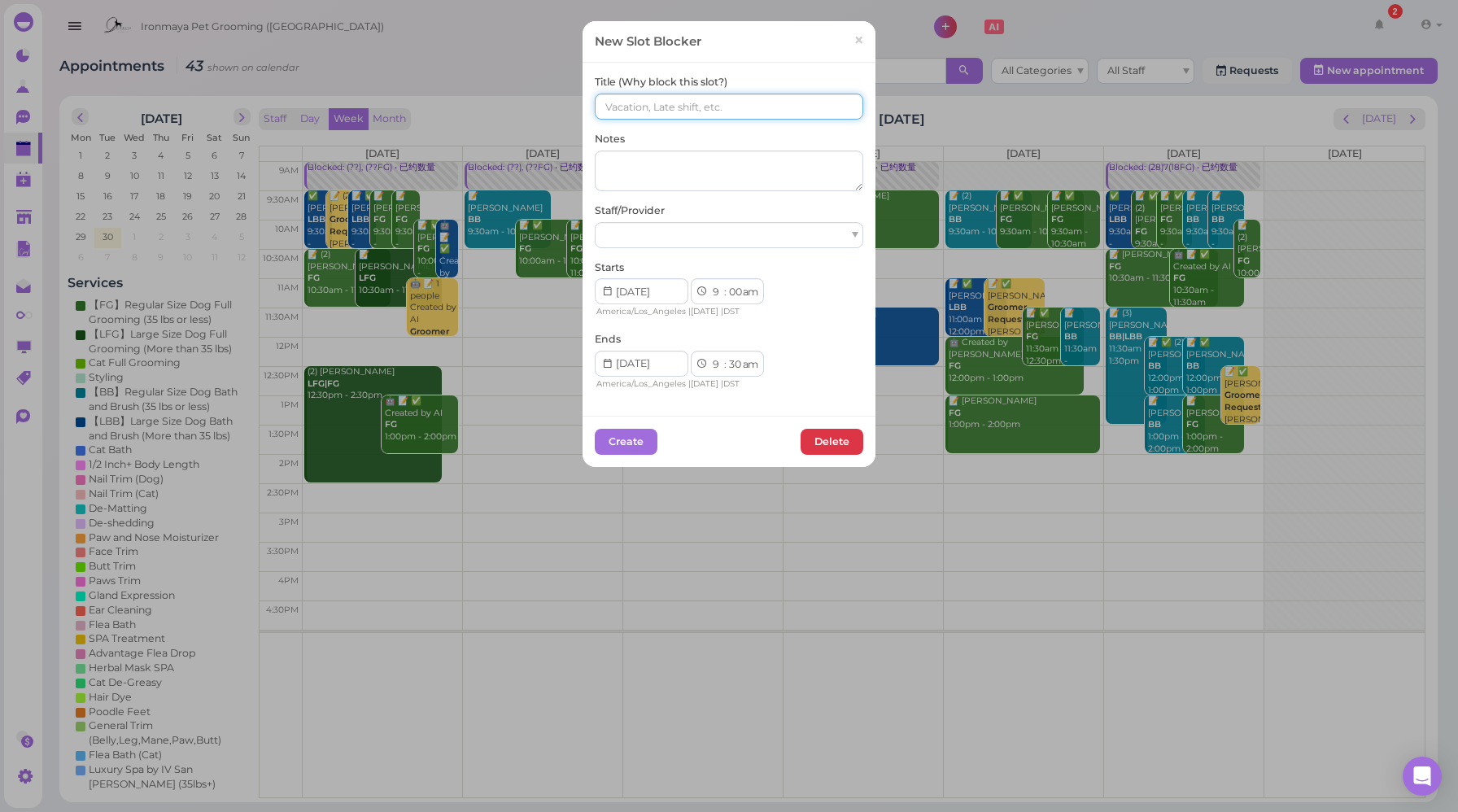
paste input "(??), (??FG)"
type input "(??), (??FG)"
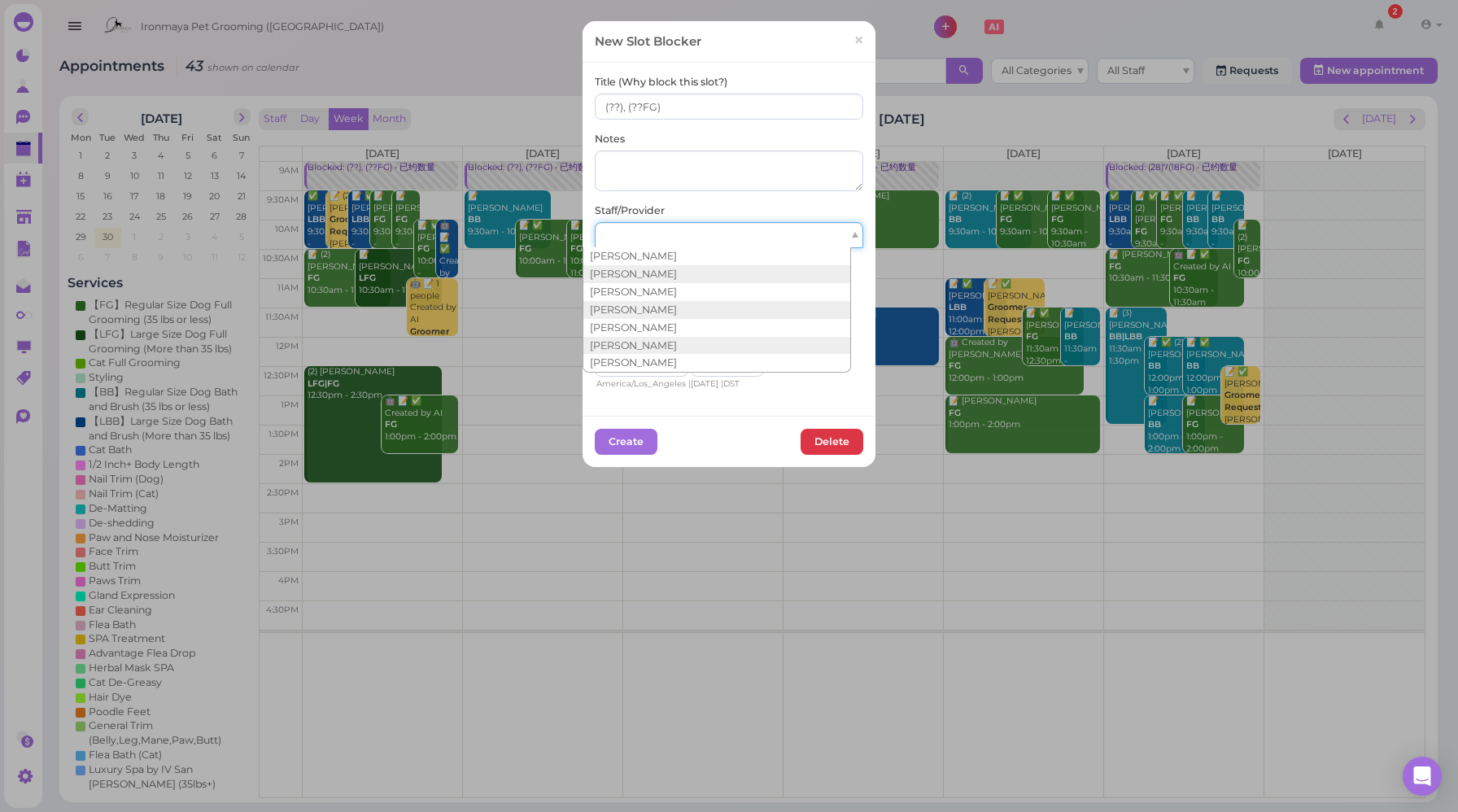
click at [667, 232] on div at bounding box center [729, 235] width 268 height 26
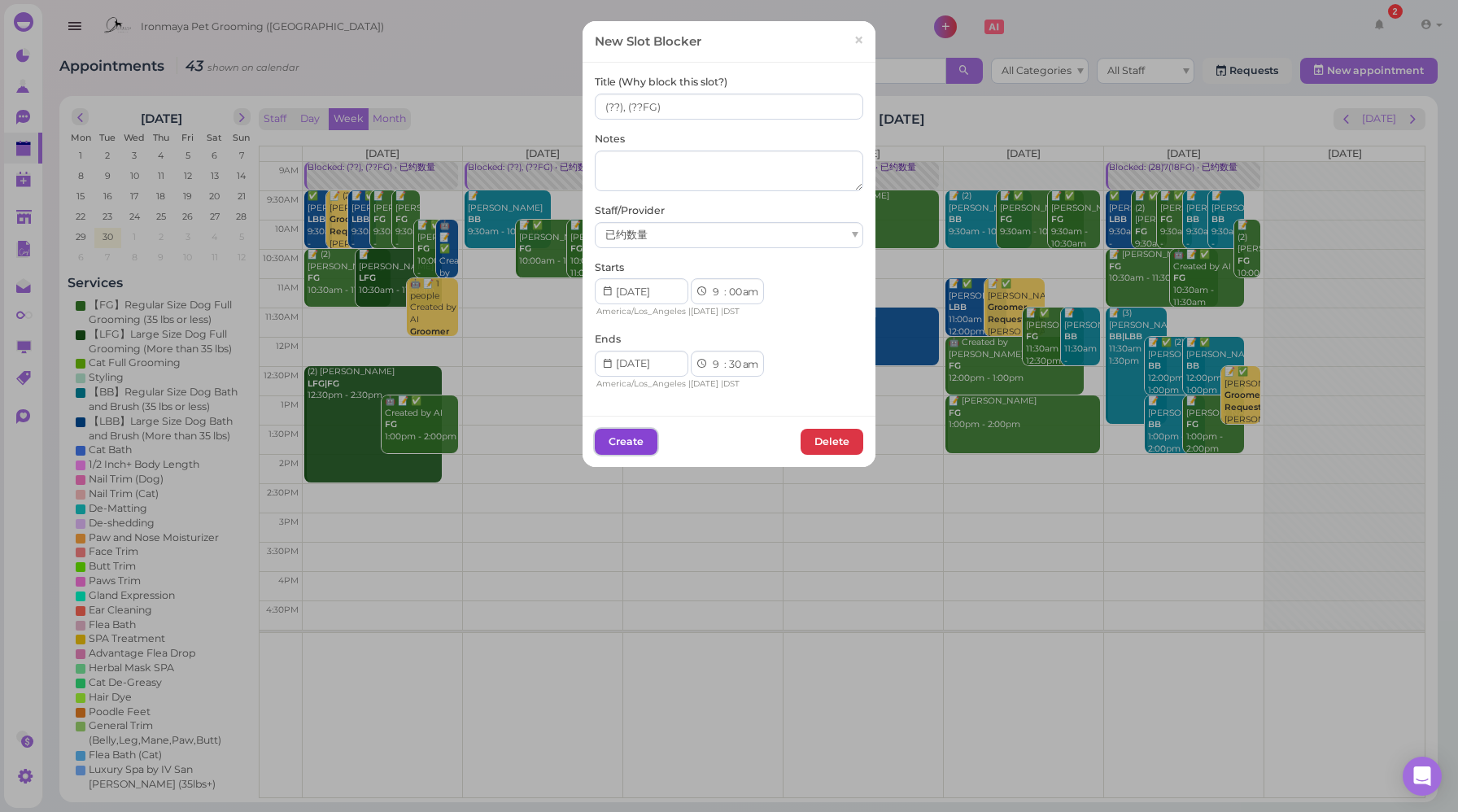
click at [615, 438] on button "Create" at bounding box center [626, 442] width 63 height 26
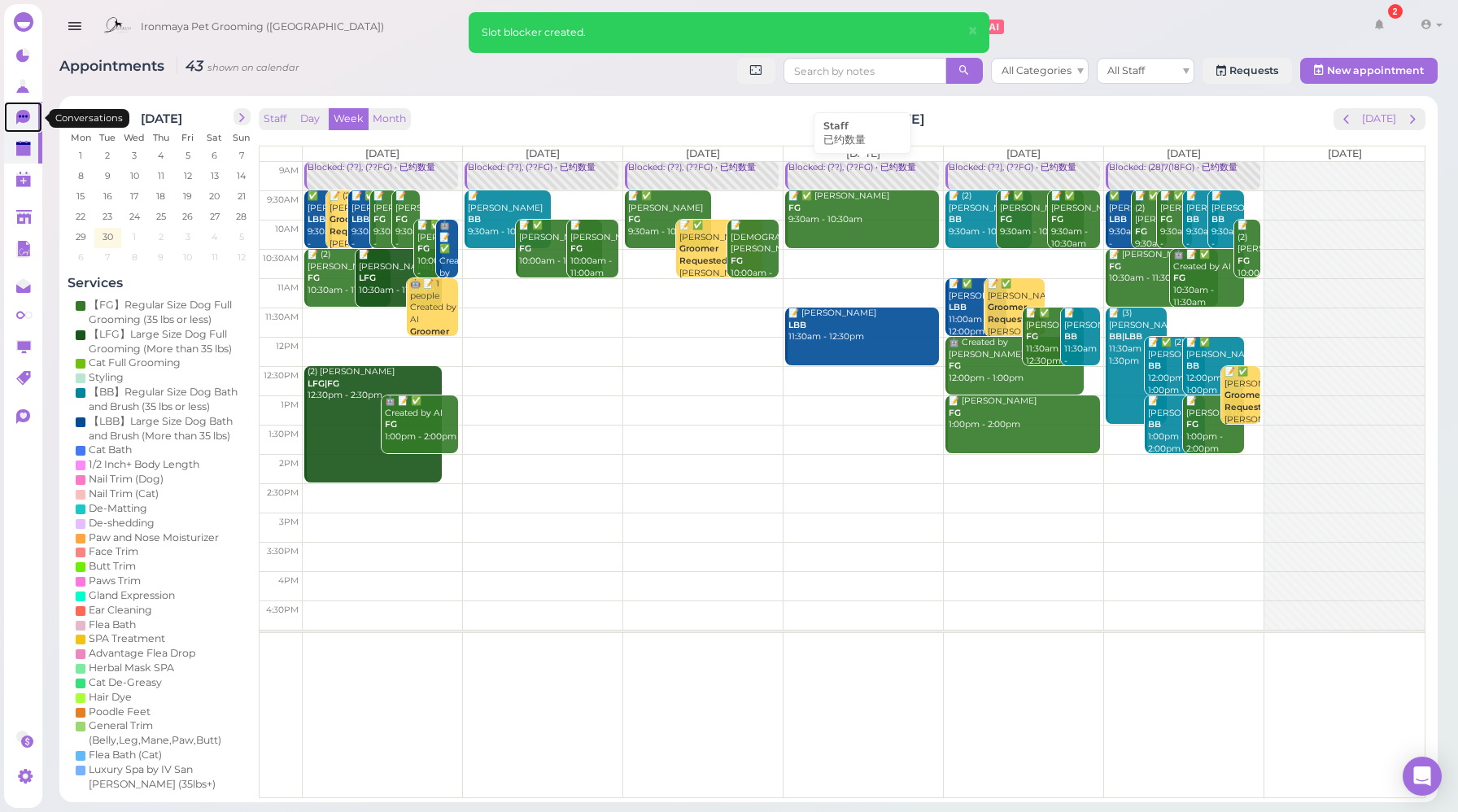
click at [24, 118] on icon at bounding box center [23, 117] width 14 height 15
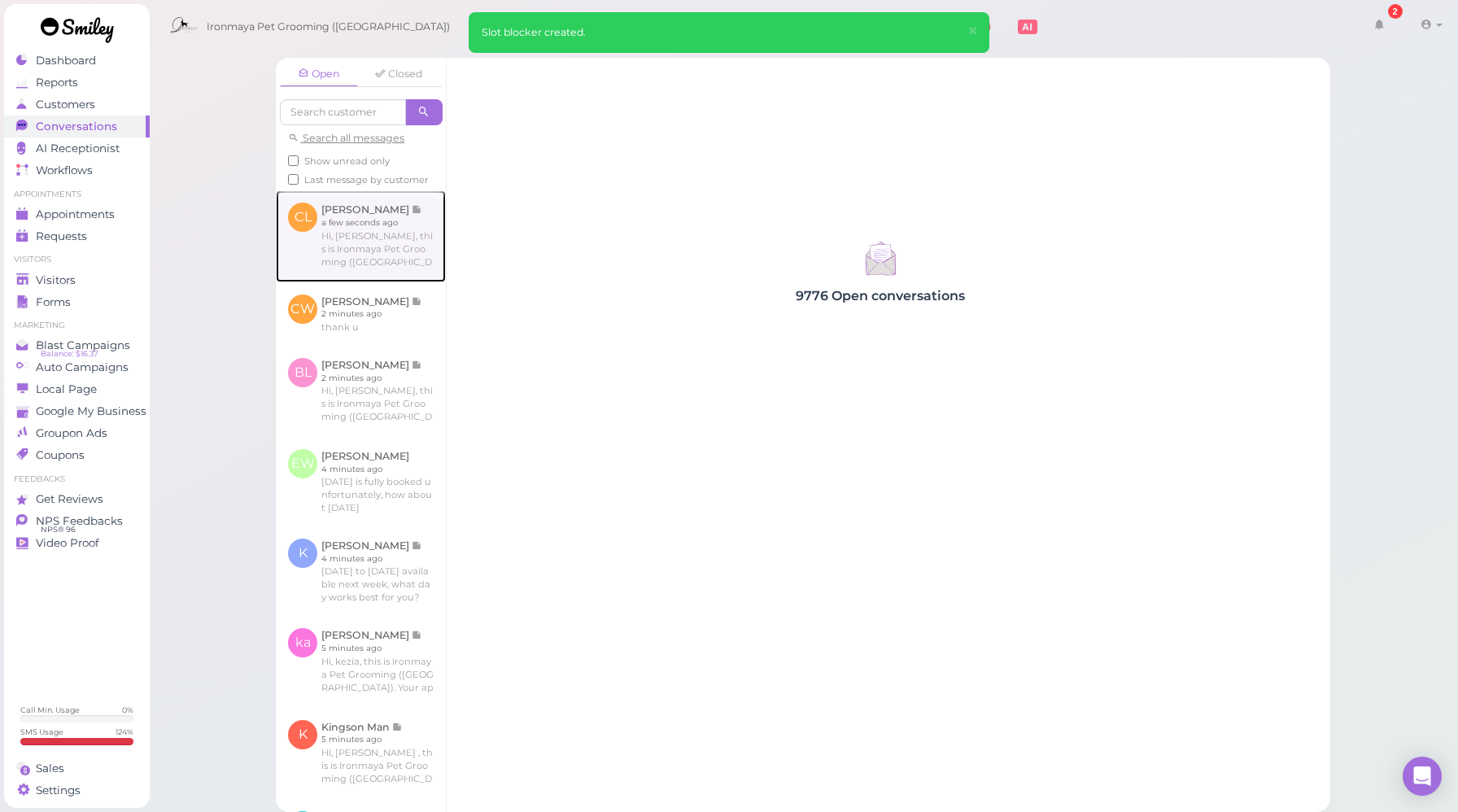
click at [341, 275] on link at bounding box center [361, 236] width 170 height 91
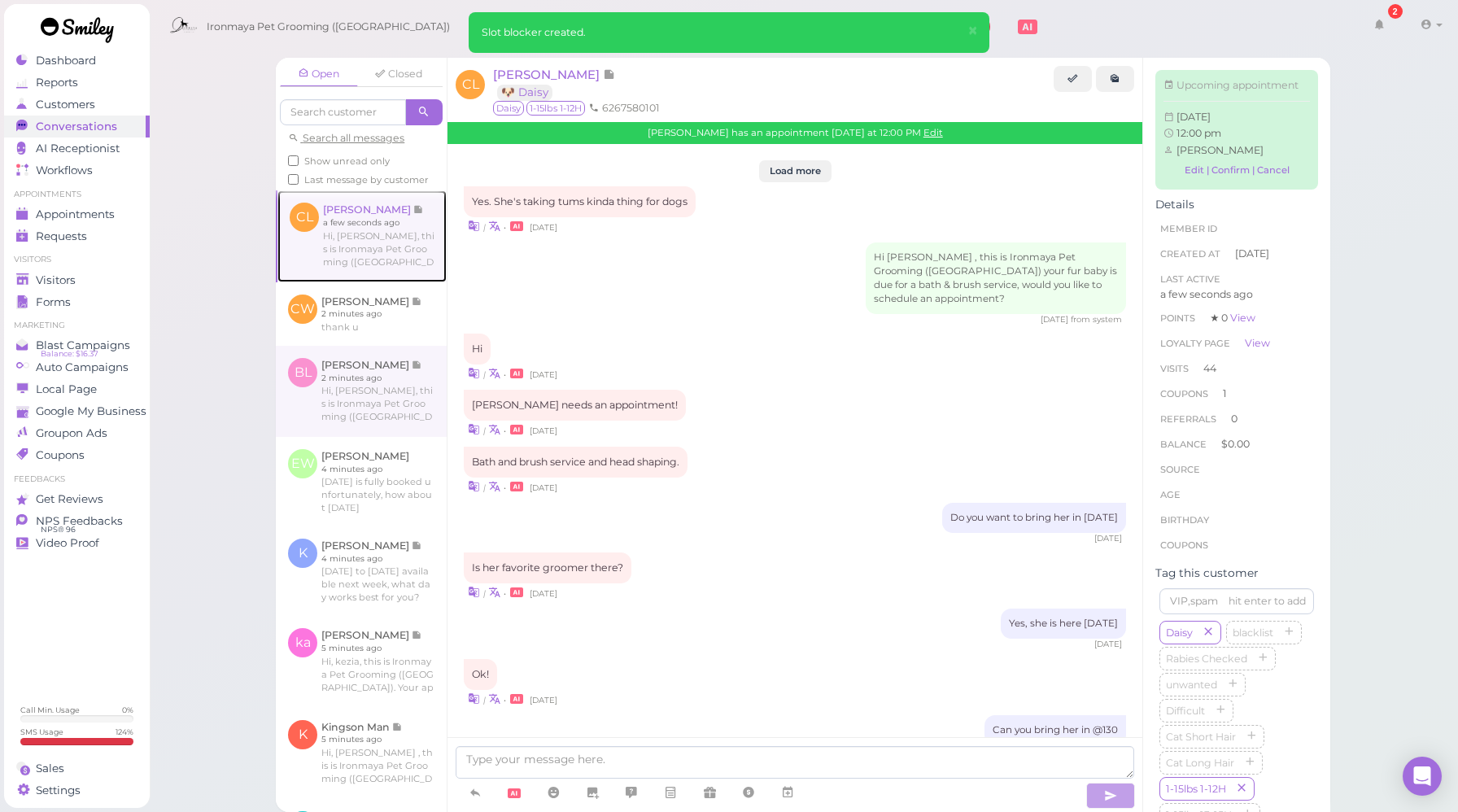
scroll to position [1708, 0]
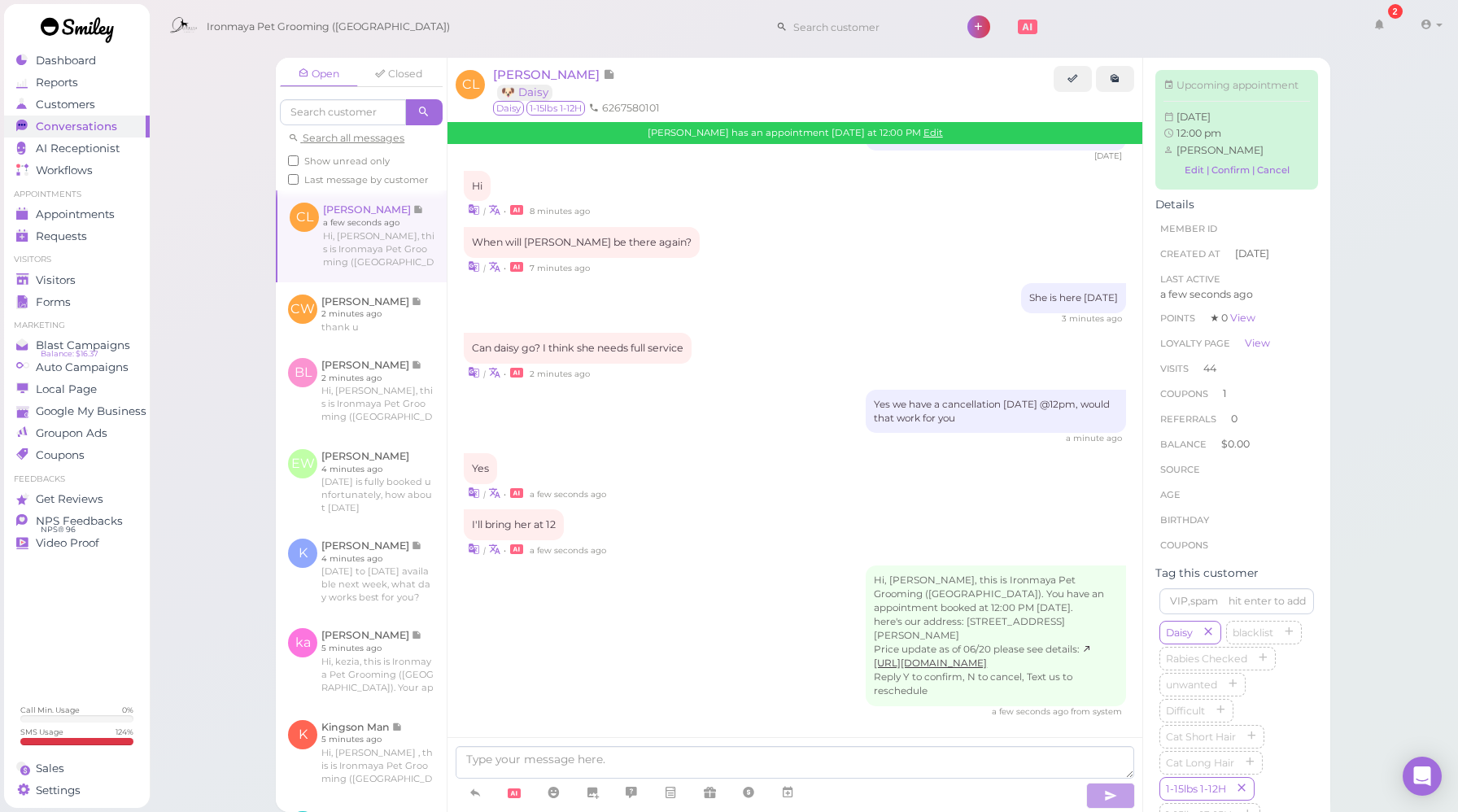
click at [773, 487] on div "| • a few seconds ago" at bounding box center [795, 492] width 663 height 17
click at [382, 346] on link at bounding box center [361, 314] width 171 height 64
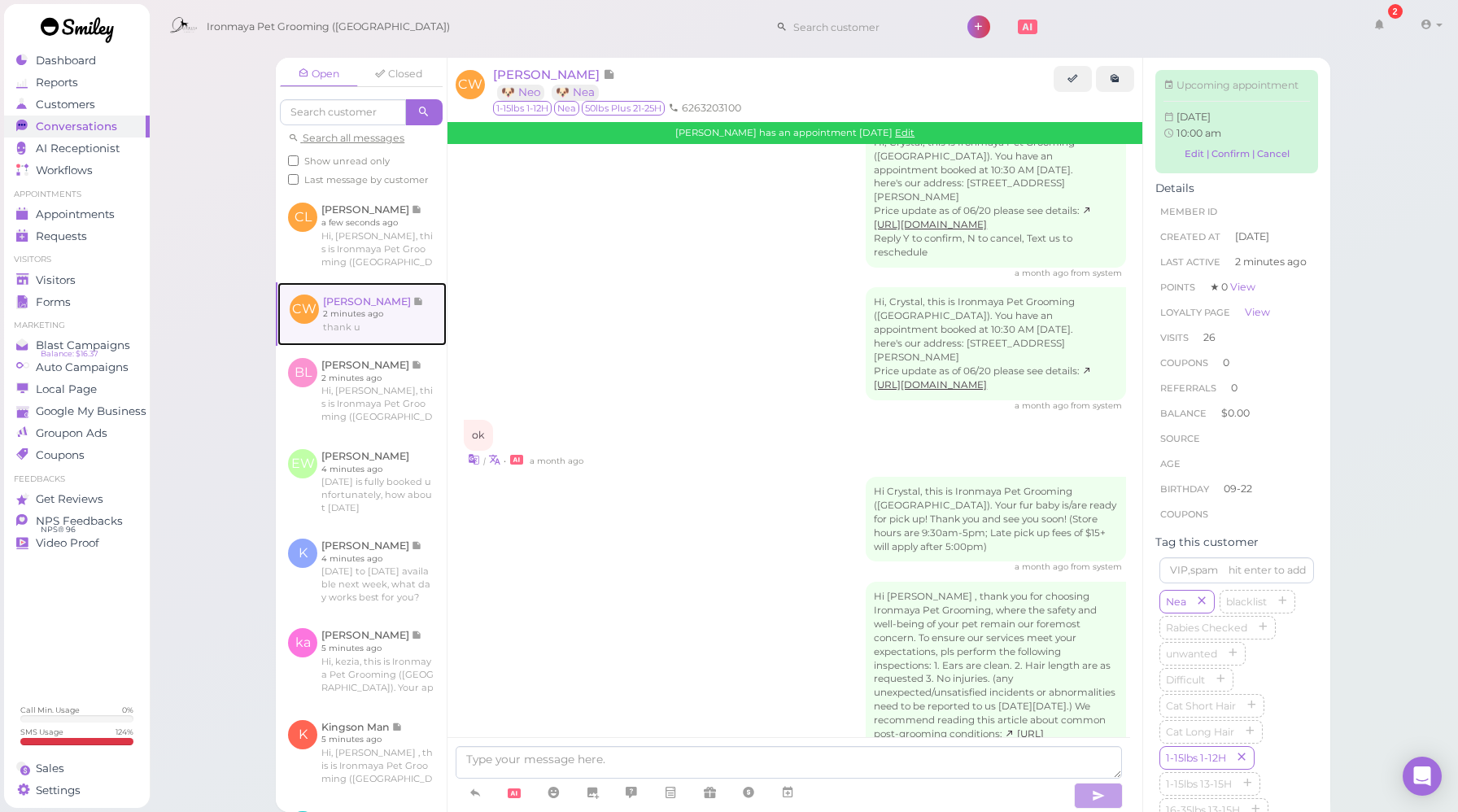
scroll to position [2206, 0]
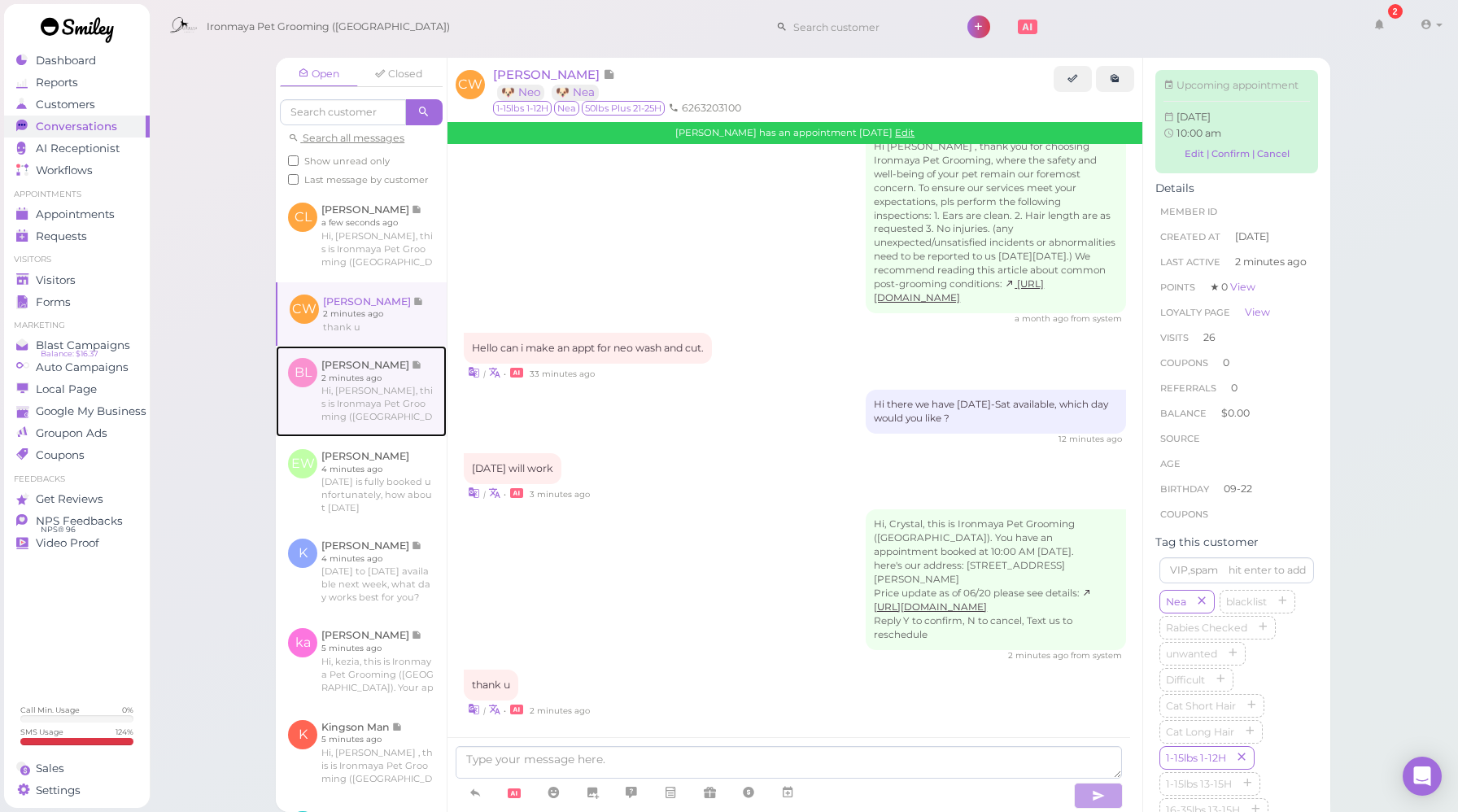
click at [361, 437] on link at bounding box center [361, 392] width 171 height 91
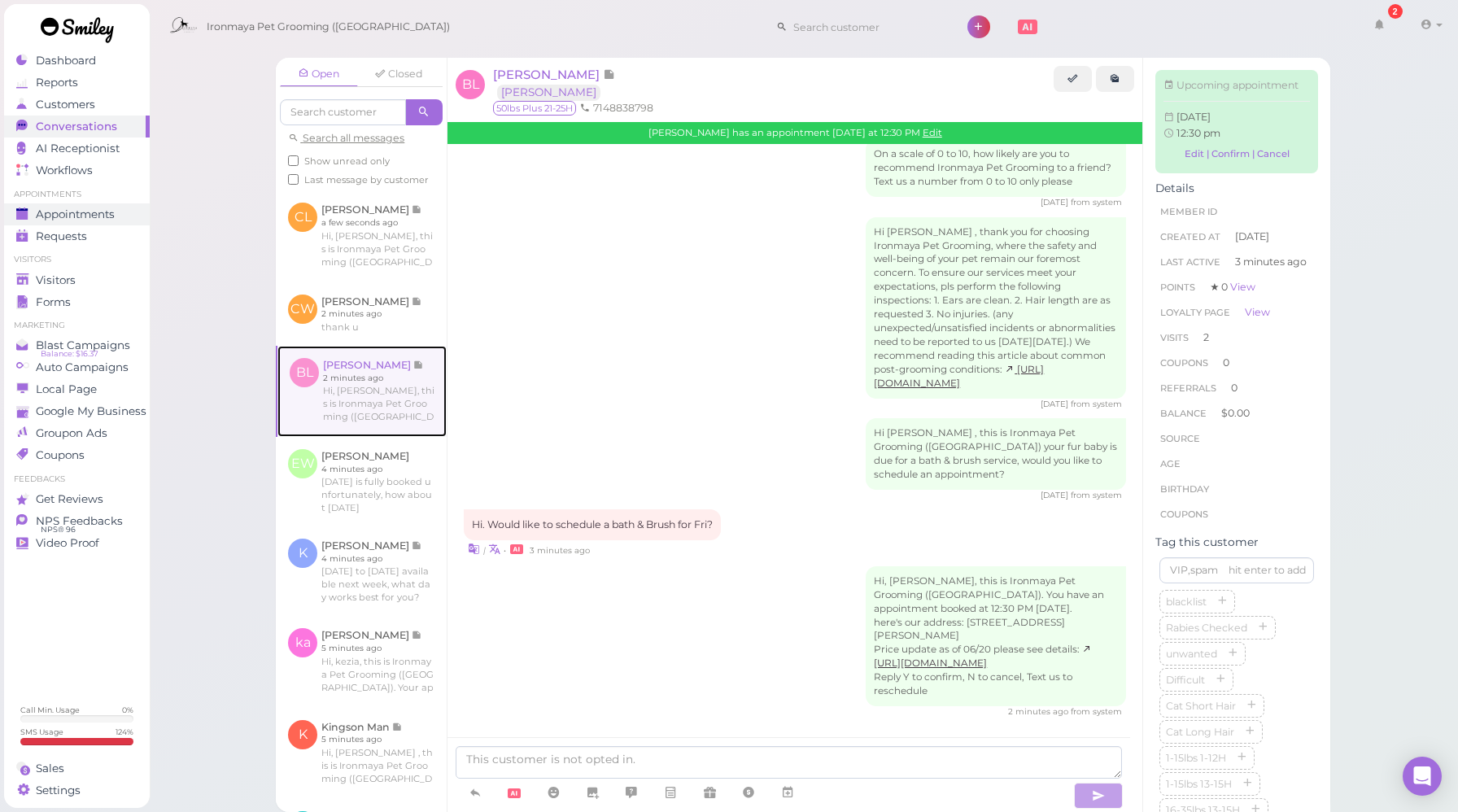
scroll to position [2122, 0]
click at [64, 210] on span "Appointments" at bounding box center [76, 214] width 82 height 14
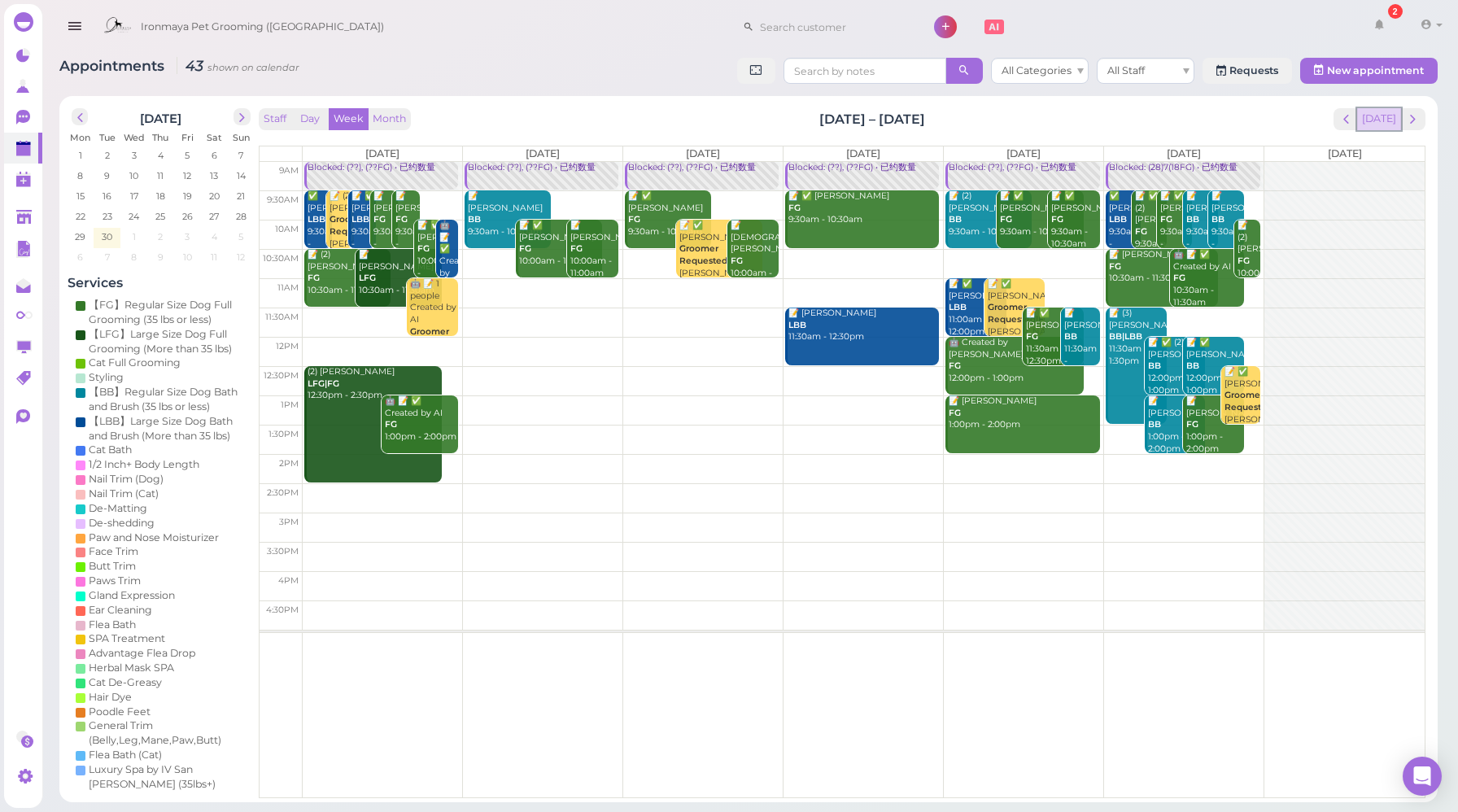
click at [1384, 126] on button "[DATE]" at bounding box center [1379, 119] width 44 height 22
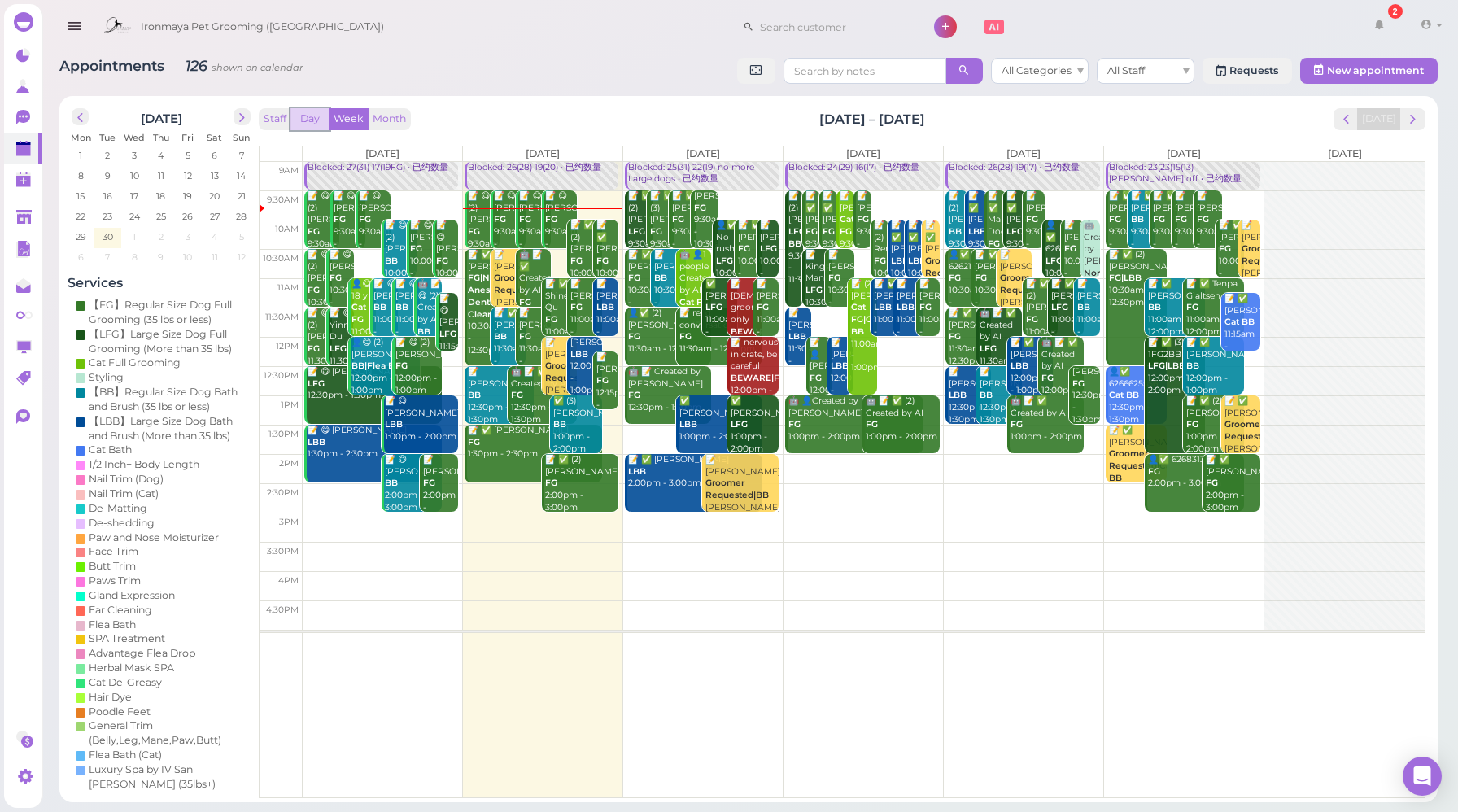
click at [310, 117] on button "Day" at bounding box center [310, 119] width 39 height 22
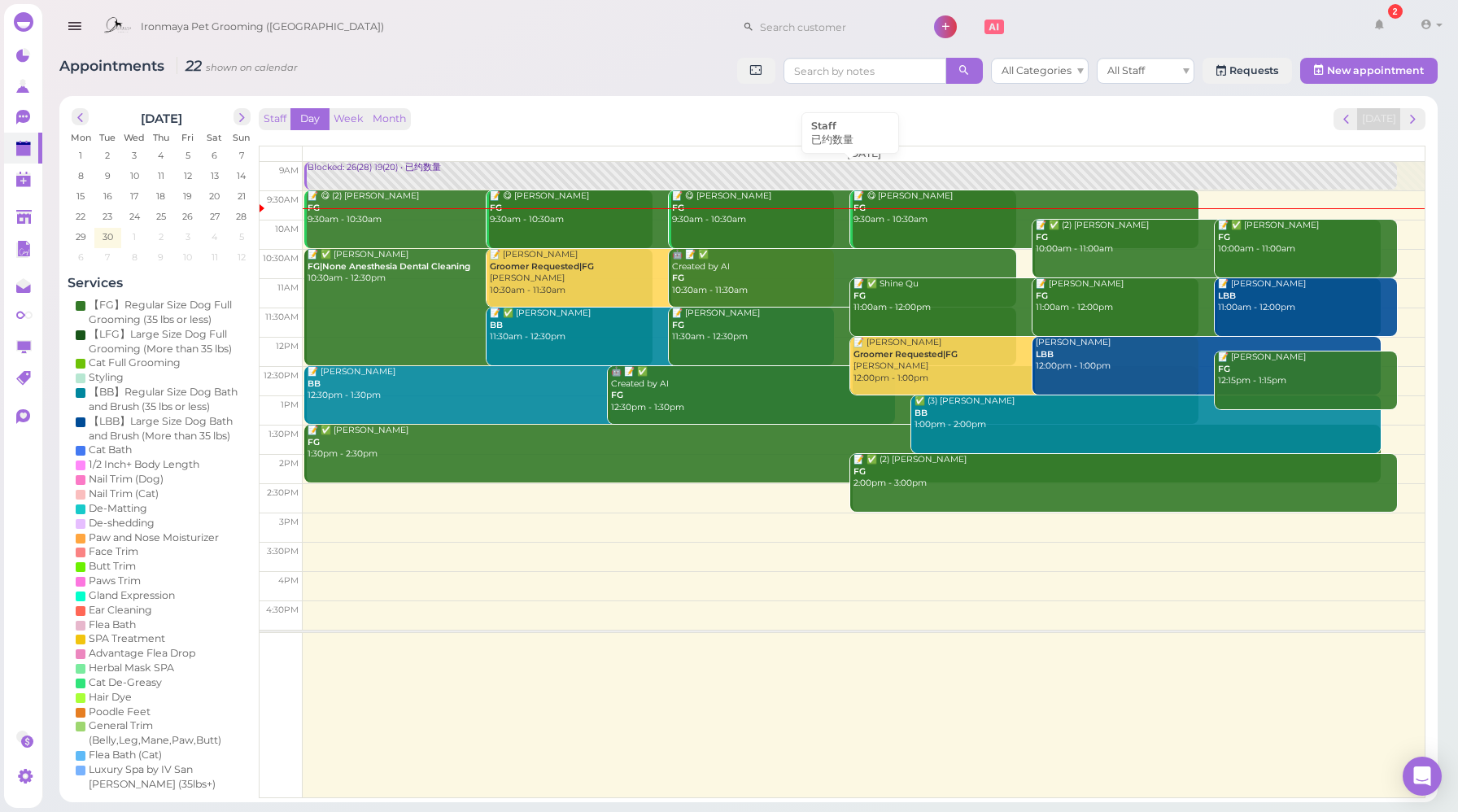
click at [356, 173] on div "Blocked: 26(28) 19(20) • 已约数量" at bounding box center [851, 168] width 1090 height 12
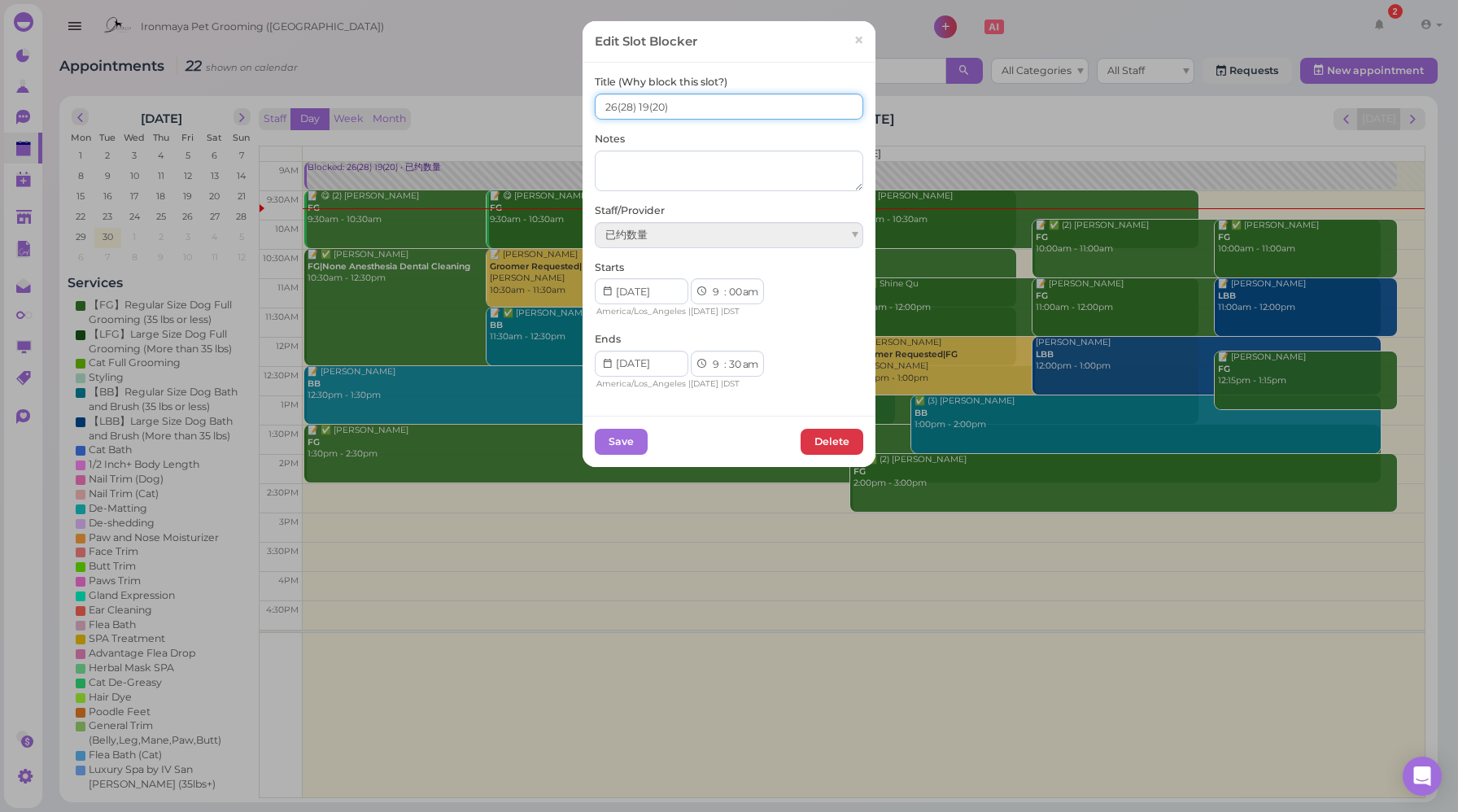
click at [610, 106] on input "26(28) 19(20)" at bounding box center [729, 107] width 268 height 26
click at [641, 103] on input "27(28) 19(20)" at bounding box center [729, 107] width 268 height 26
type input "27(28) 20(20)"
click at [620, 453] on button "Save" at bounding box center [621, 442] width 53 height 26
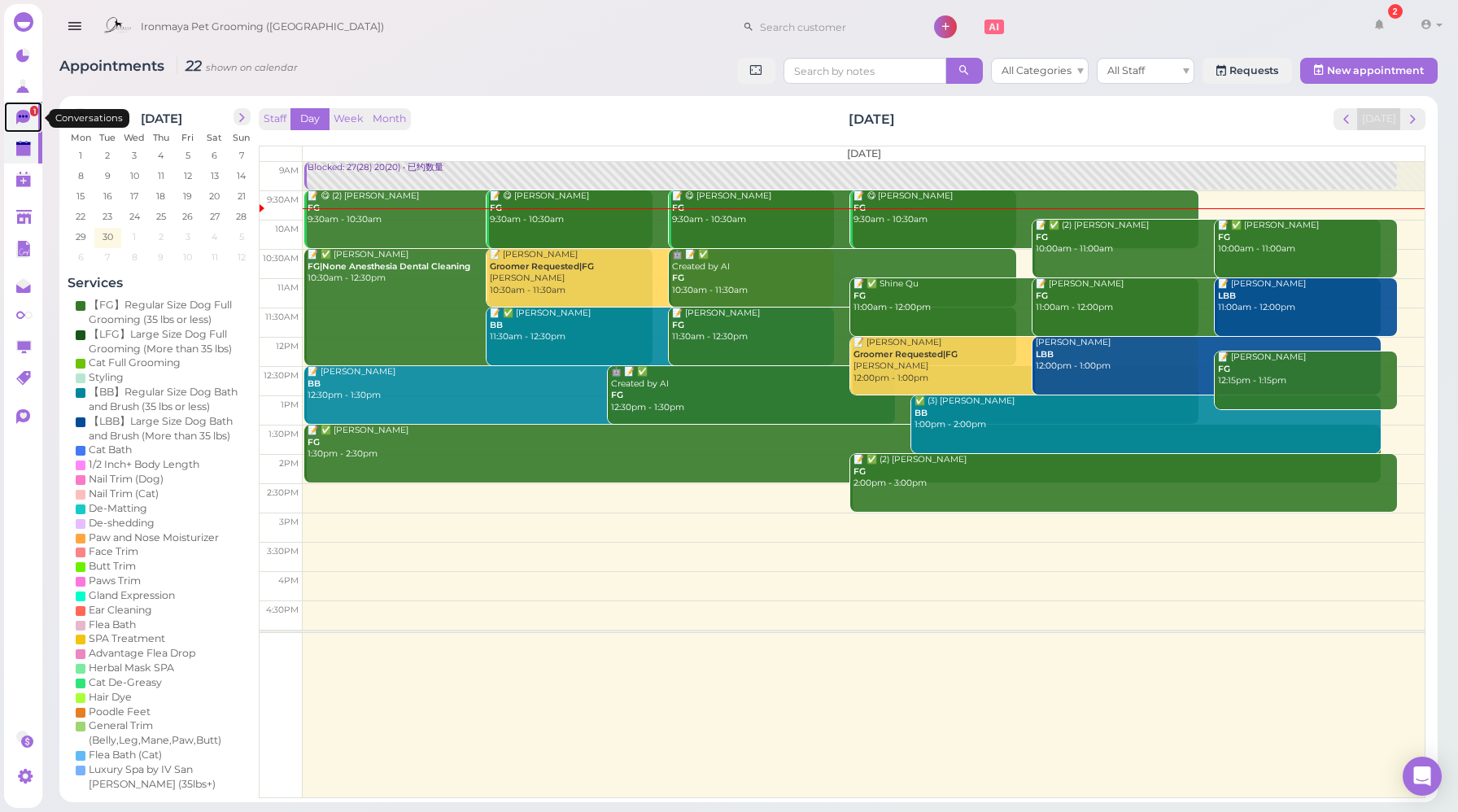
click at [24, 120] on icon at bounding box center [23, 117] width 14 height 15
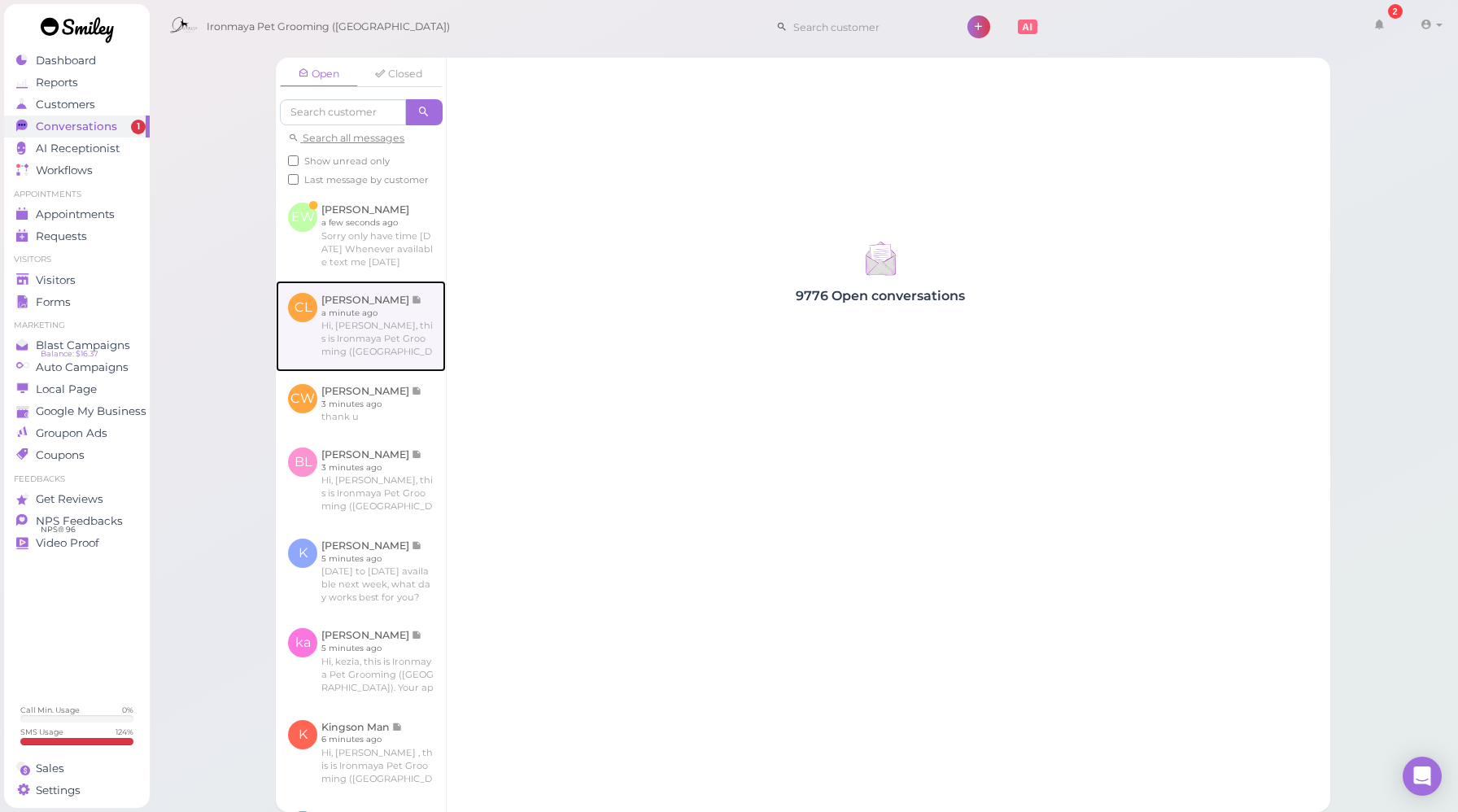
click at [382, 342] on link at bounding box center [361, 326] width 170 height 91
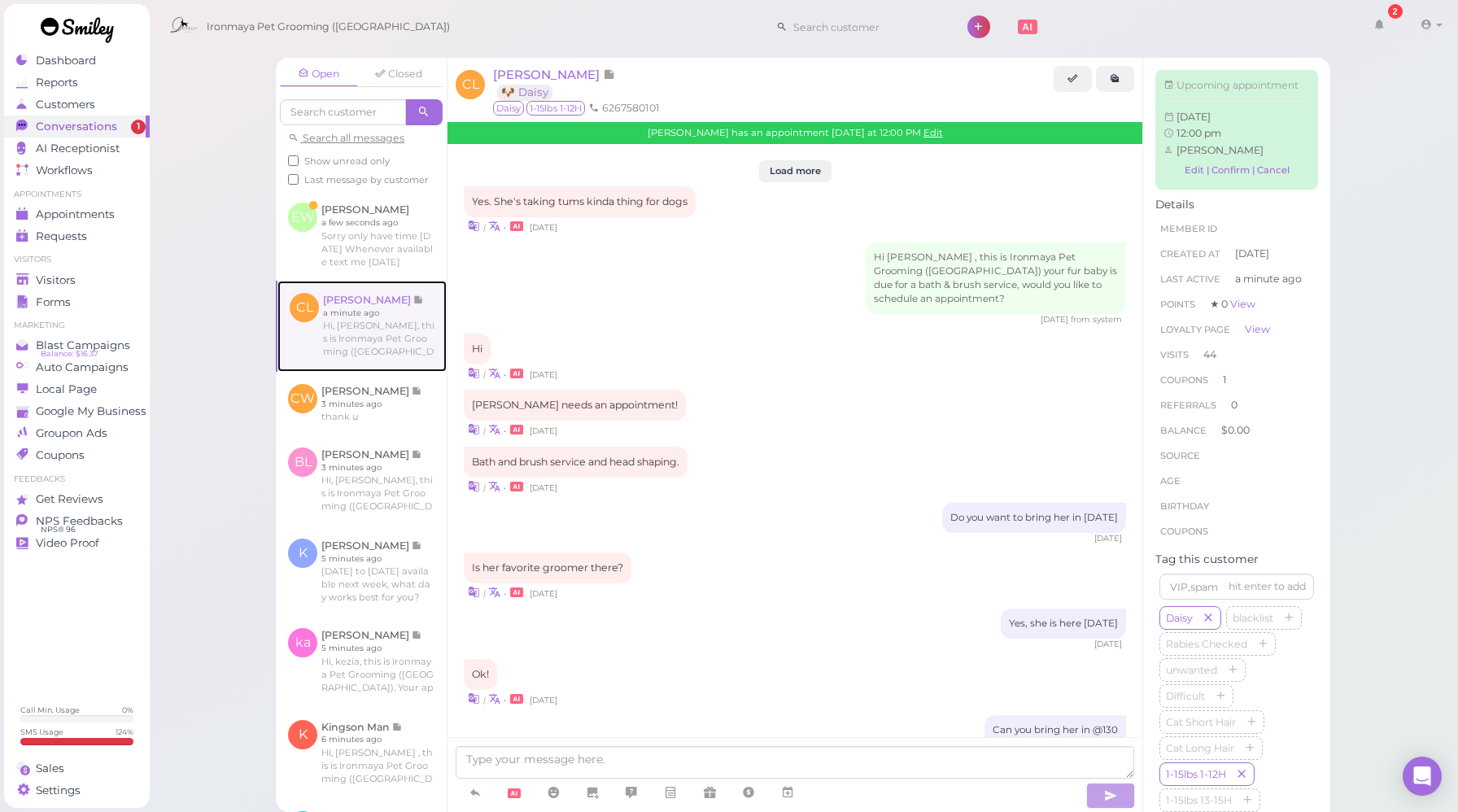
scroll to position [1708, 0]
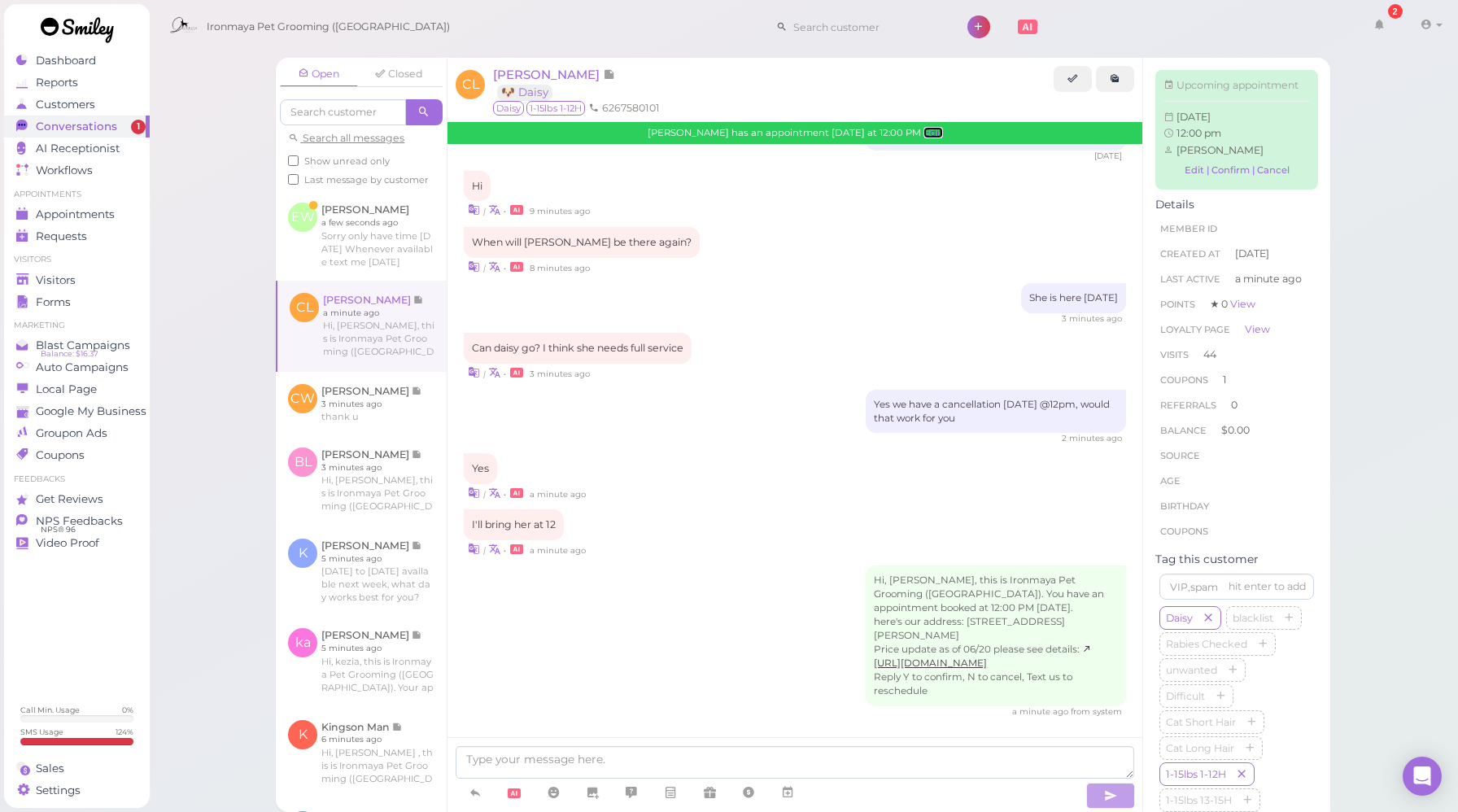
click at [924, 136] on link "Edit" at bounding box center [933, 133] width 20 height 12
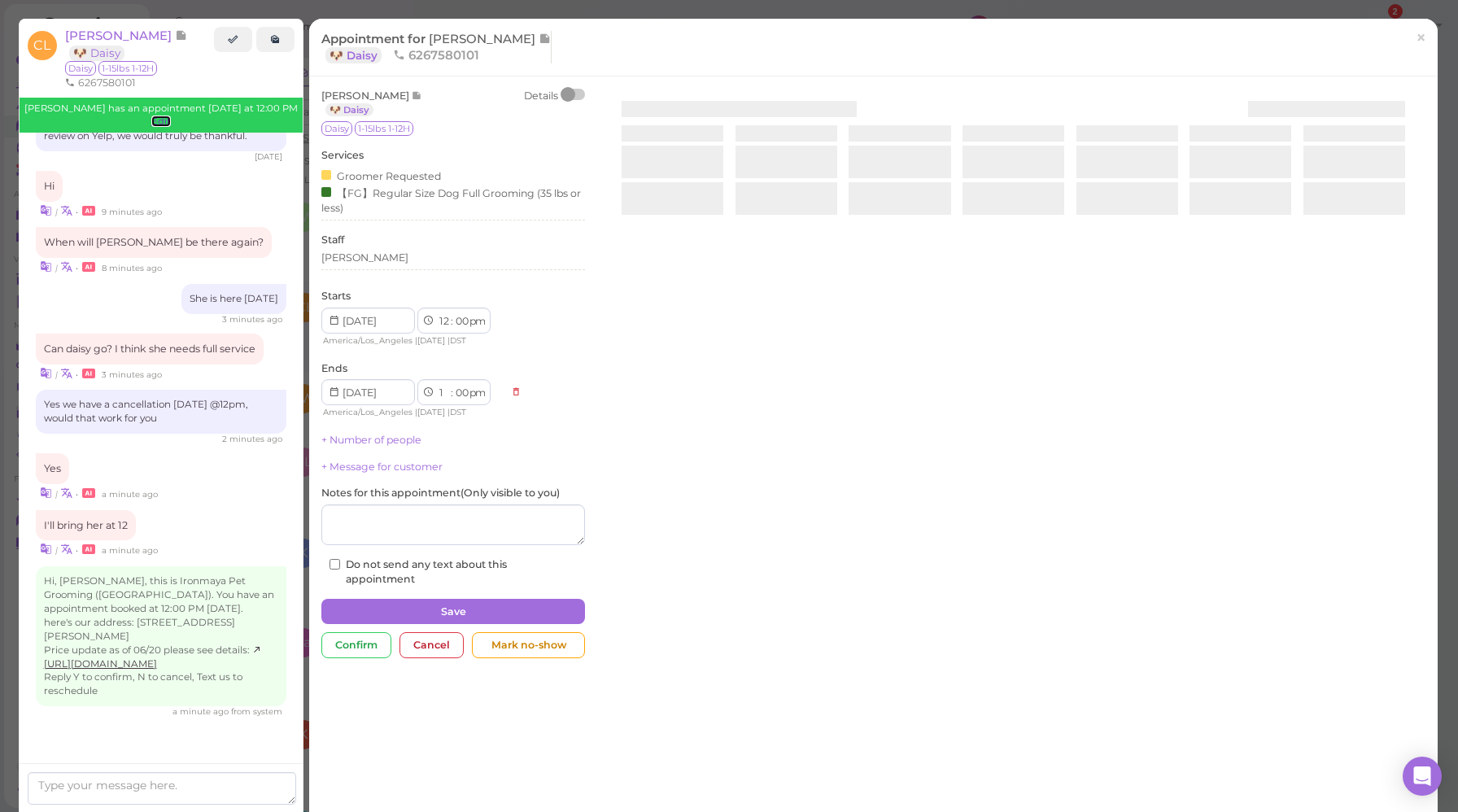
scroll to position [1723, 0]
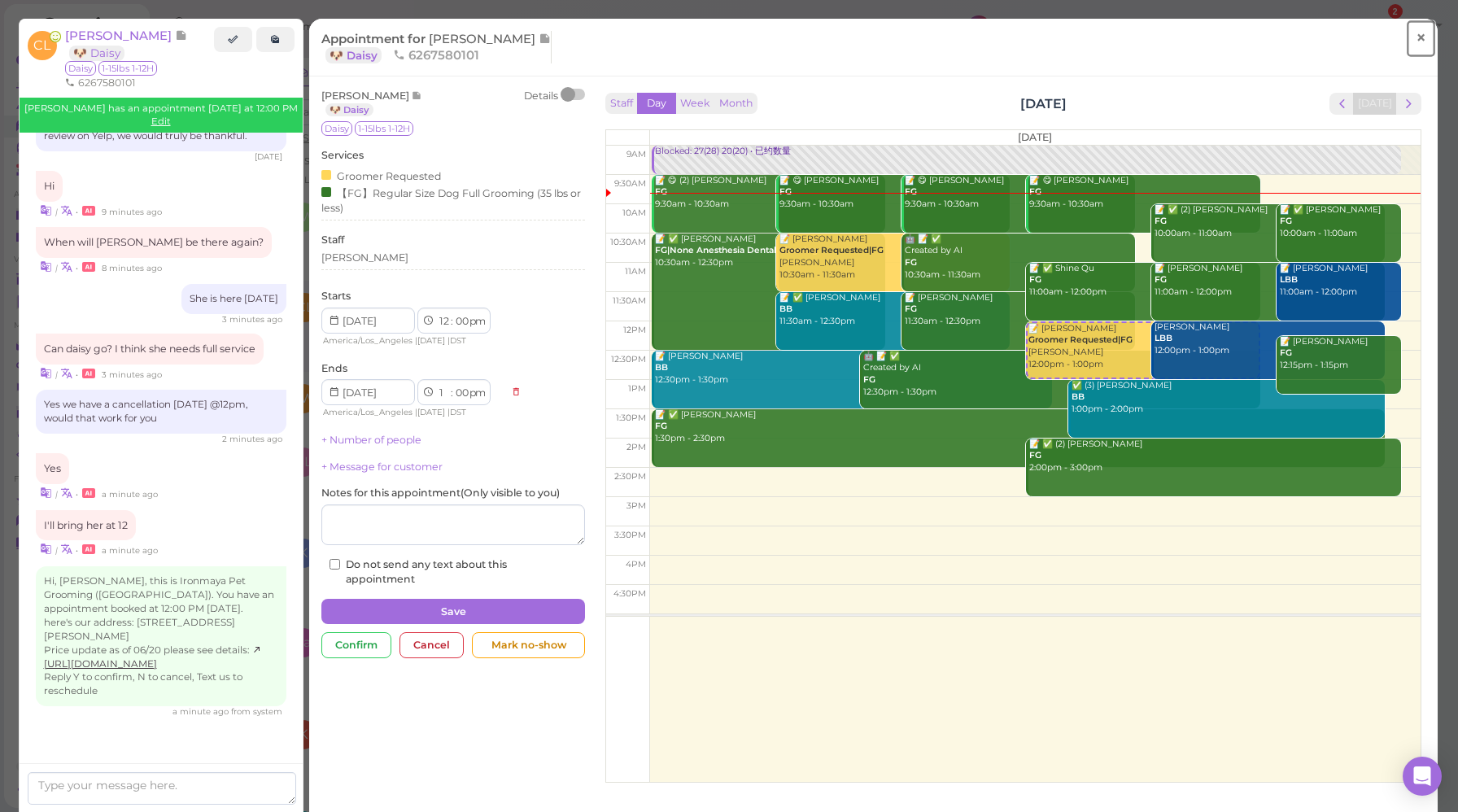
click at [1406, 40] on link "×" at bounding box center [1421, 39] width 30 height 38
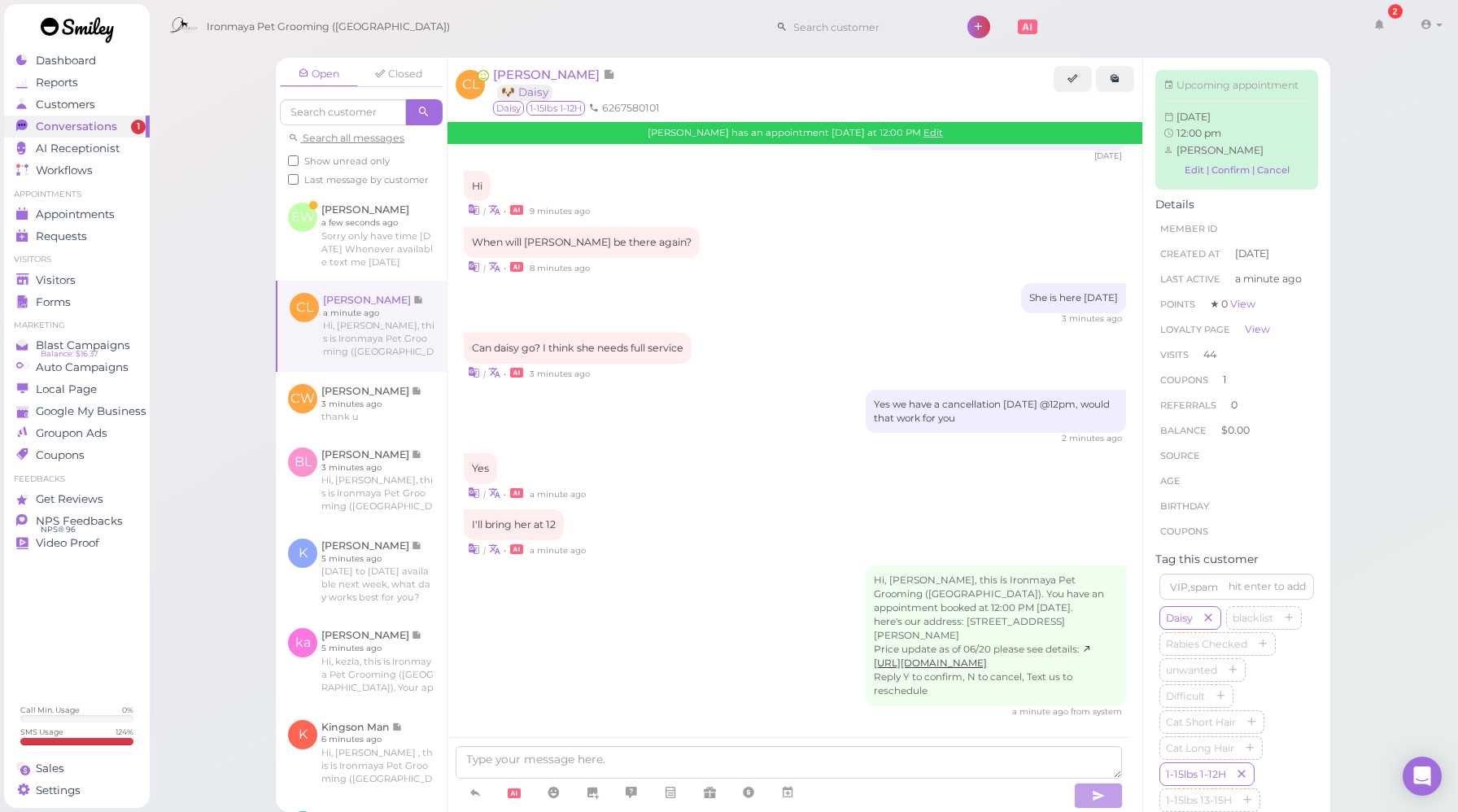
scroll to position [1708, 0]
click at [753, 268] on div "| • 8 minutes ago" at bounding box center [795, 266] width 663 height 17
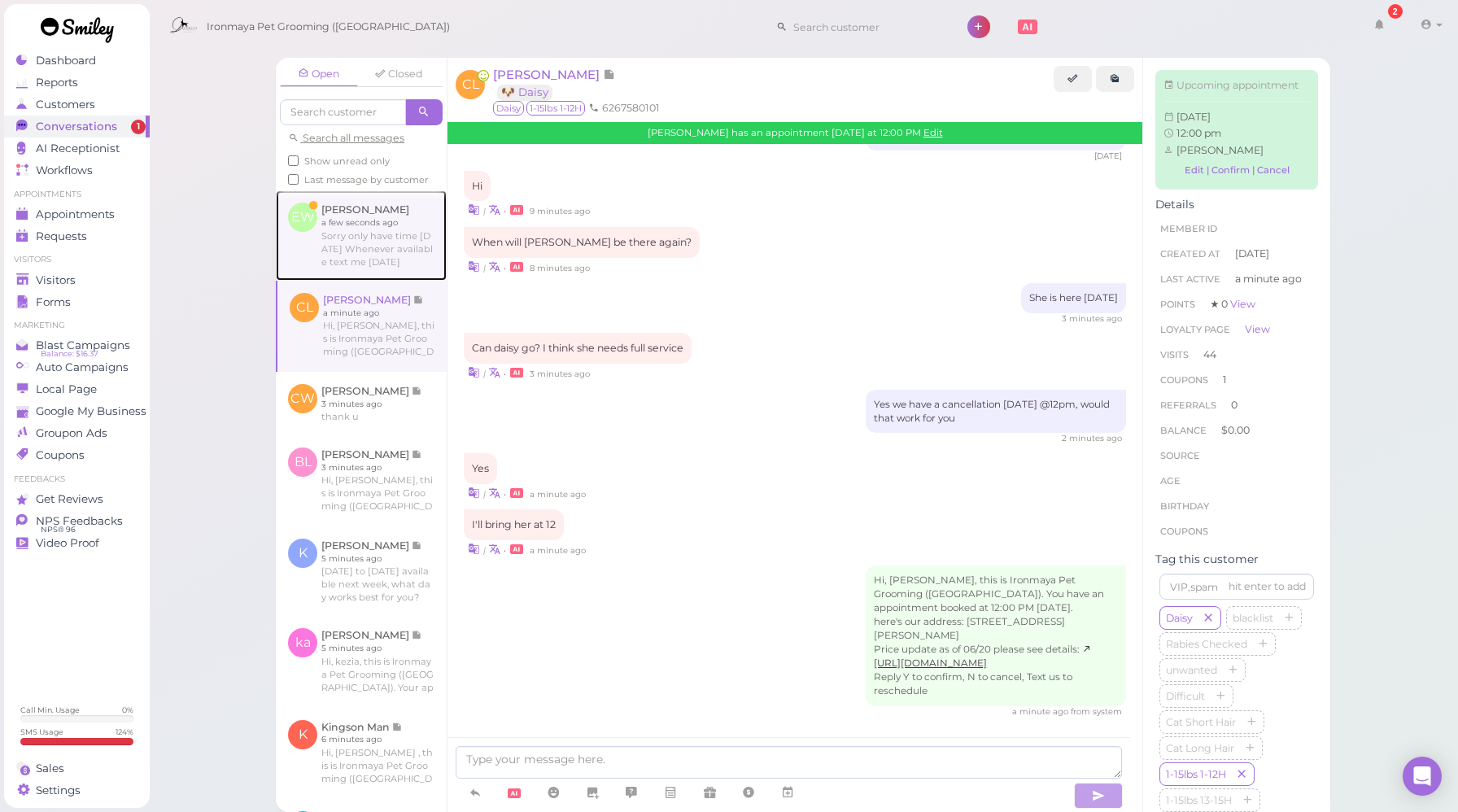
click at [357, 267] on link at bounding box center [361, 235] width 171 height 89
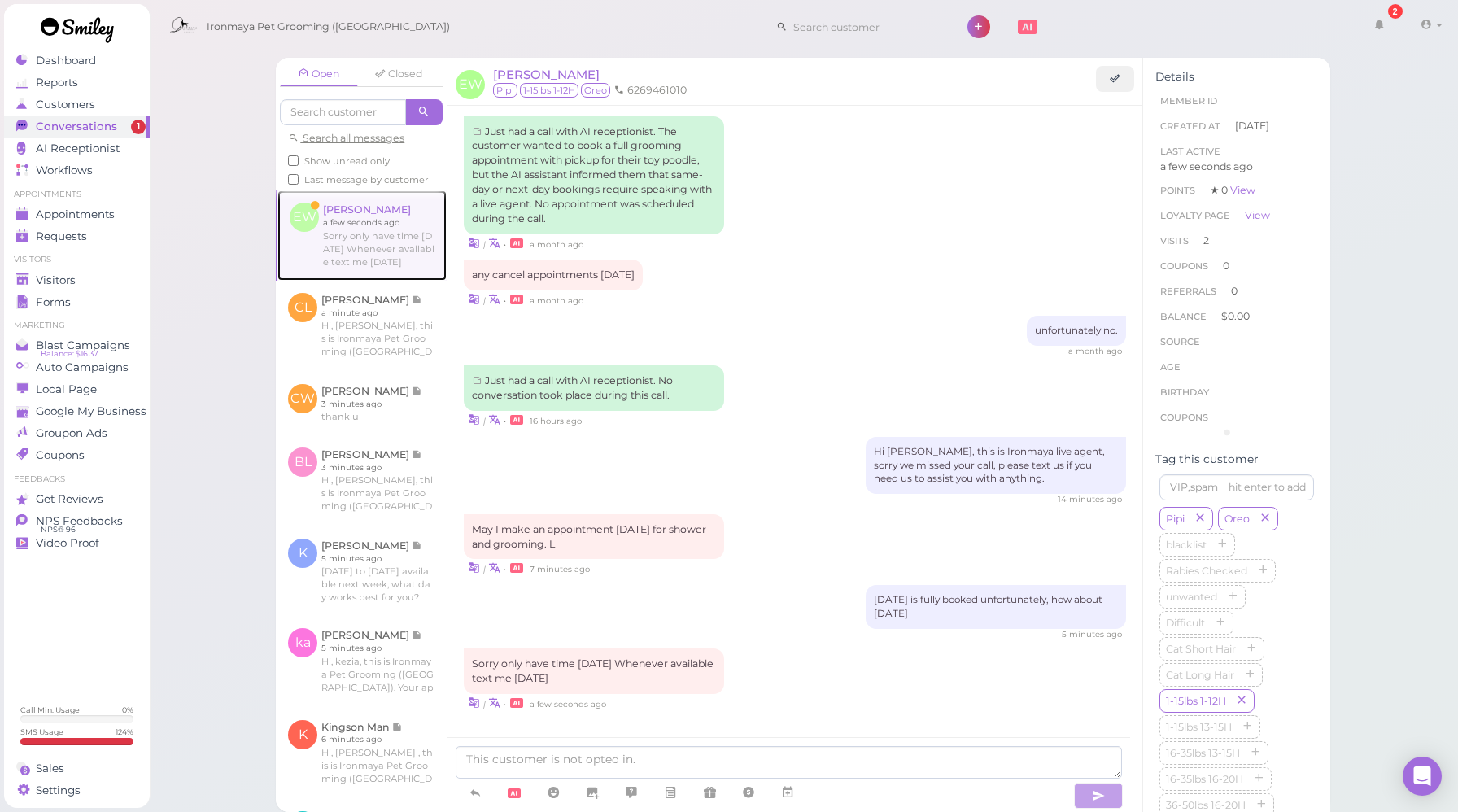
scroll to position [1702, 0]
click at [794, 382] on div "Just had a call with AI receptionist. No conversation took place during this ca…" at bounding box center [795, 393] width 663 height 63
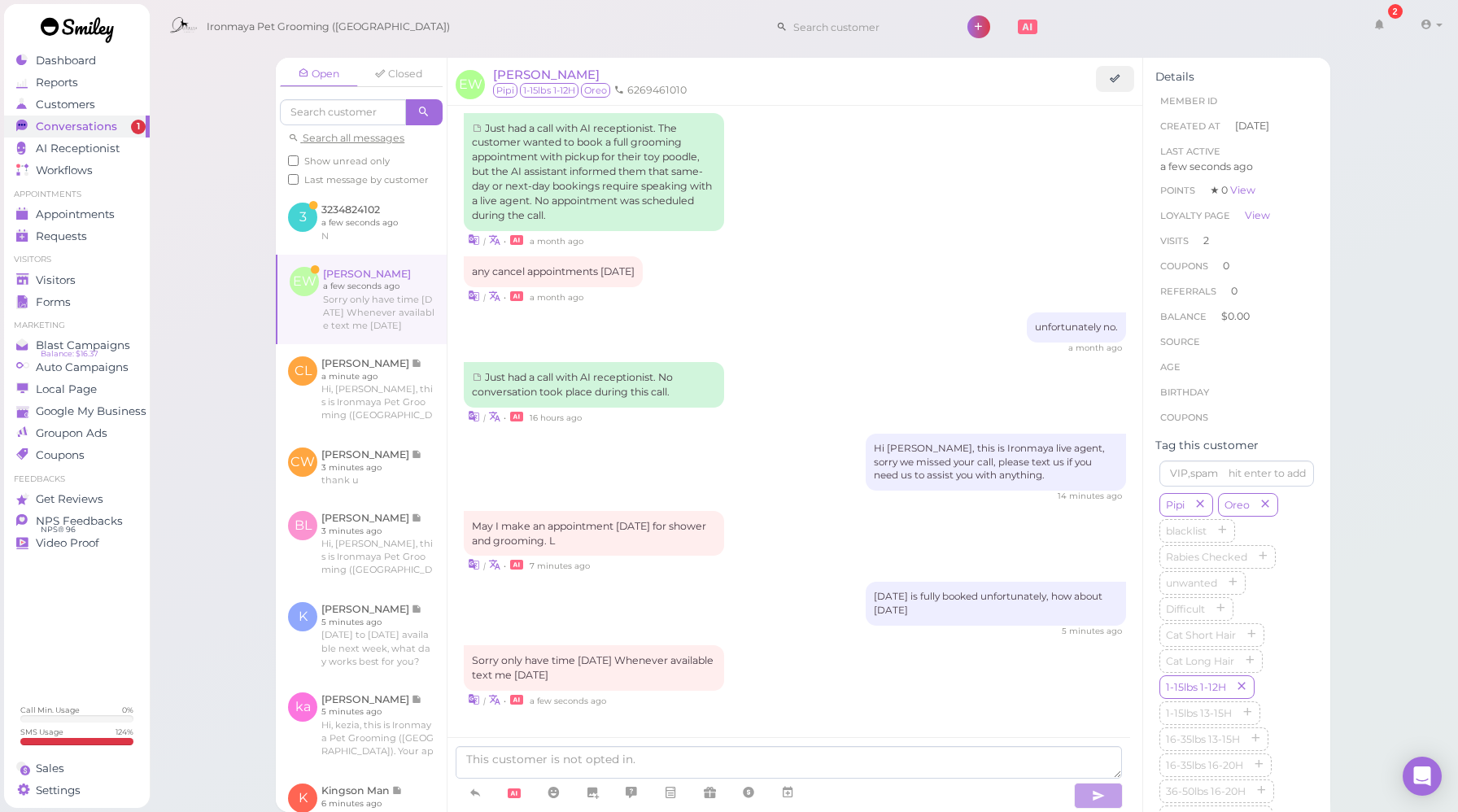
click at [789, 386] on div "Just had a call with AI receptionist. No conversation took place during this ca…" at bounding box center [795, 393] width 663 height 63
click at [350, 254] on link at bounding box center [361, 222] width 171 height 64
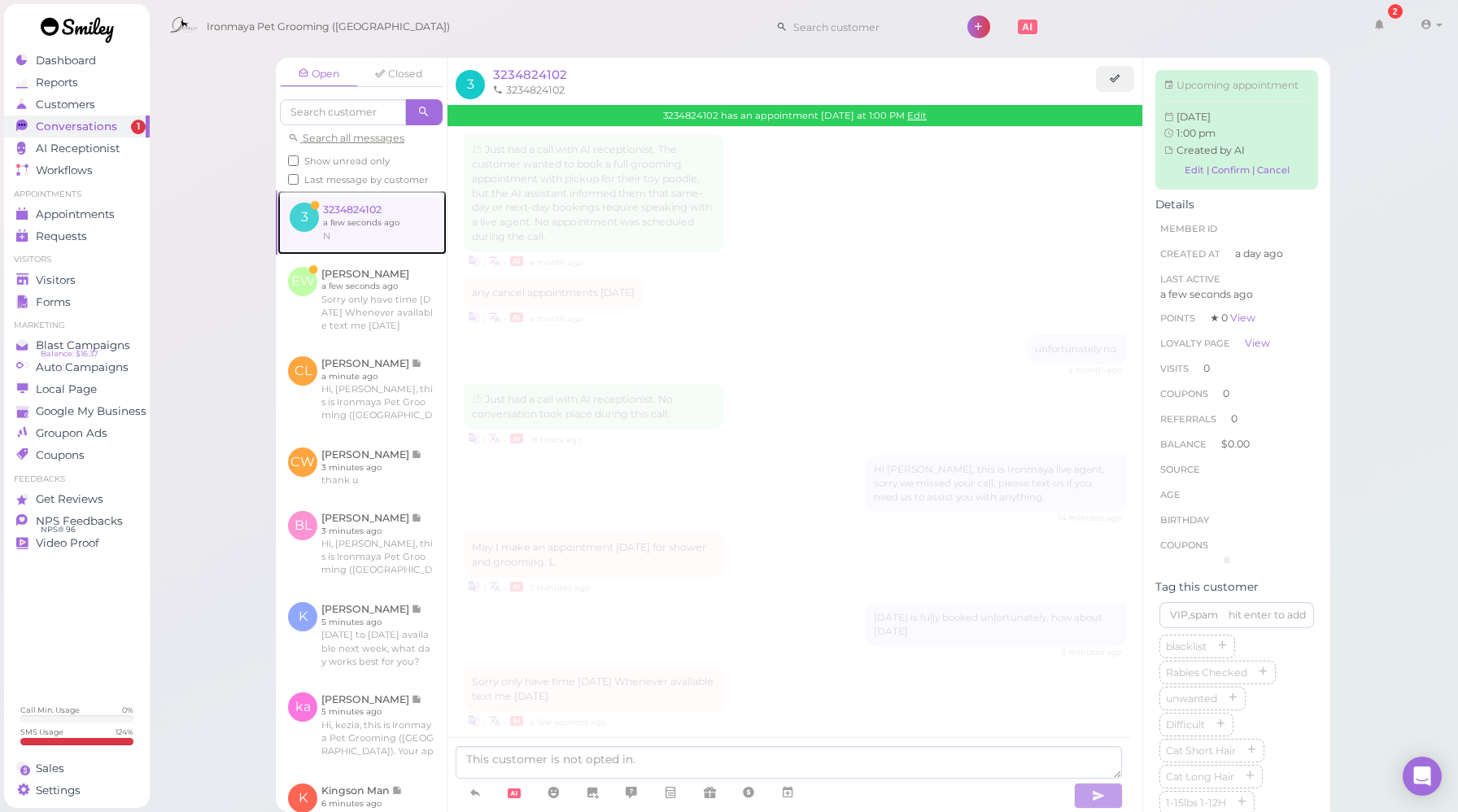
scroll to position [35, 0]
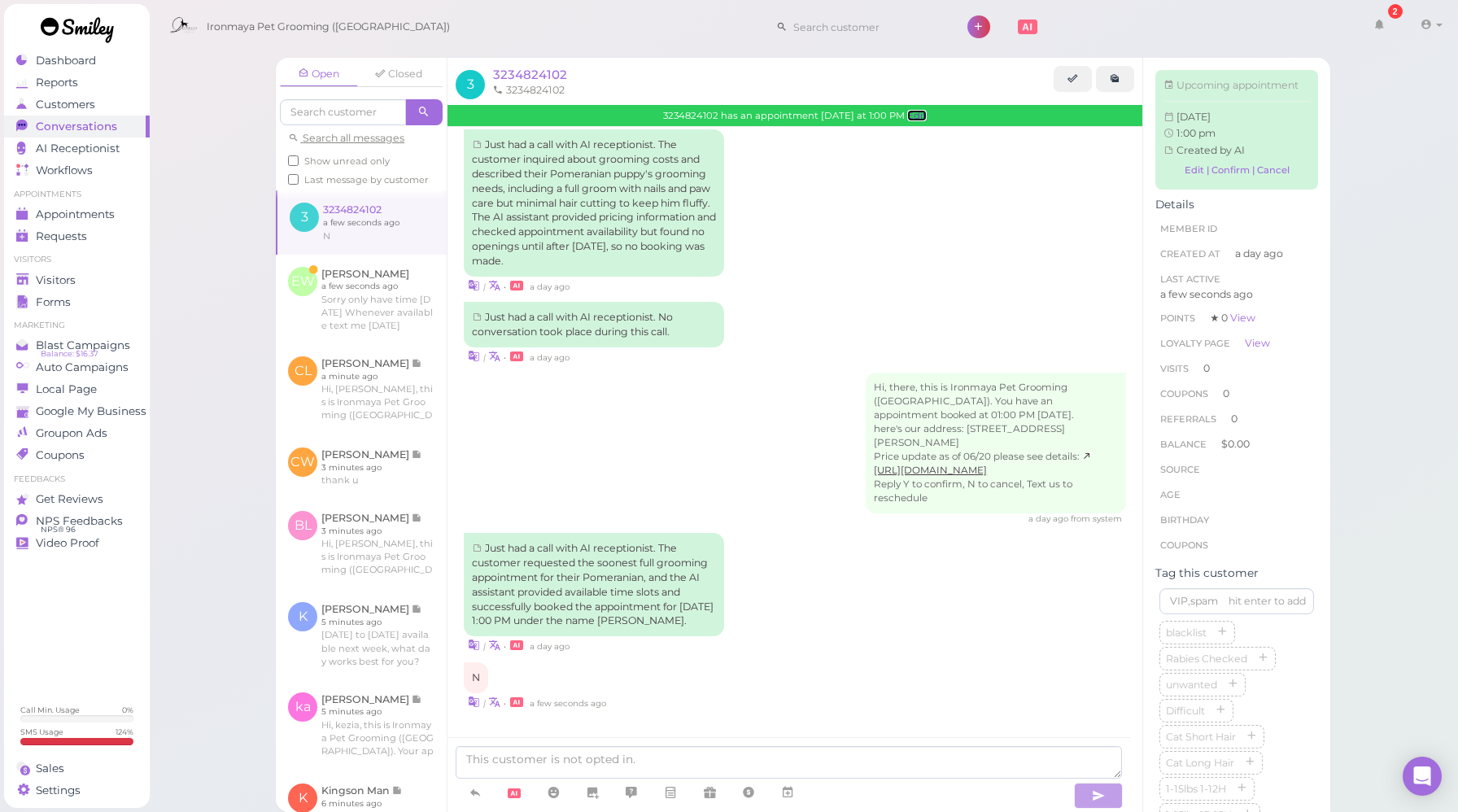
click at [924, 119] on link "Edit" at bounding box center [917, 116] width 20 height 12
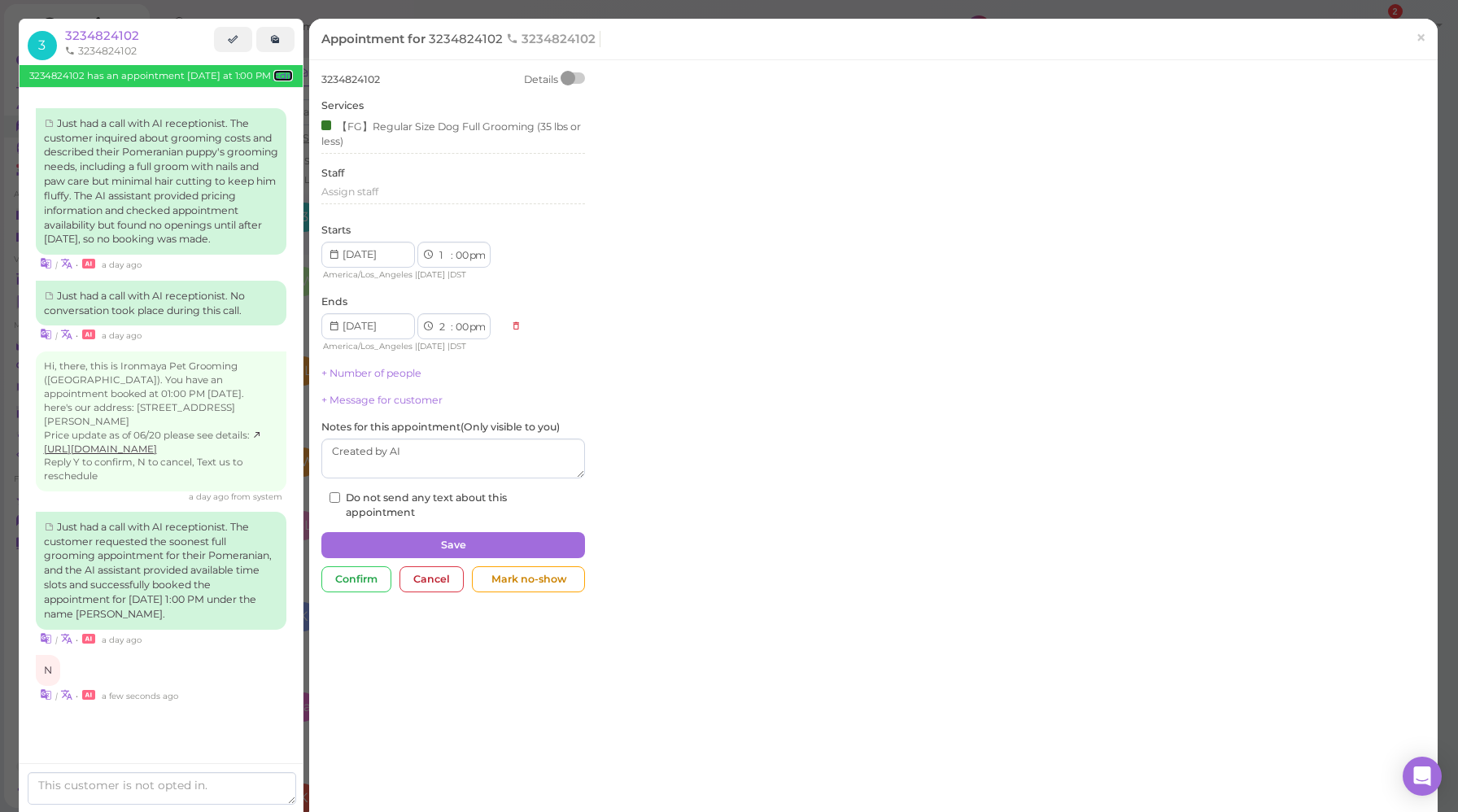
scroll to position [10, 0]
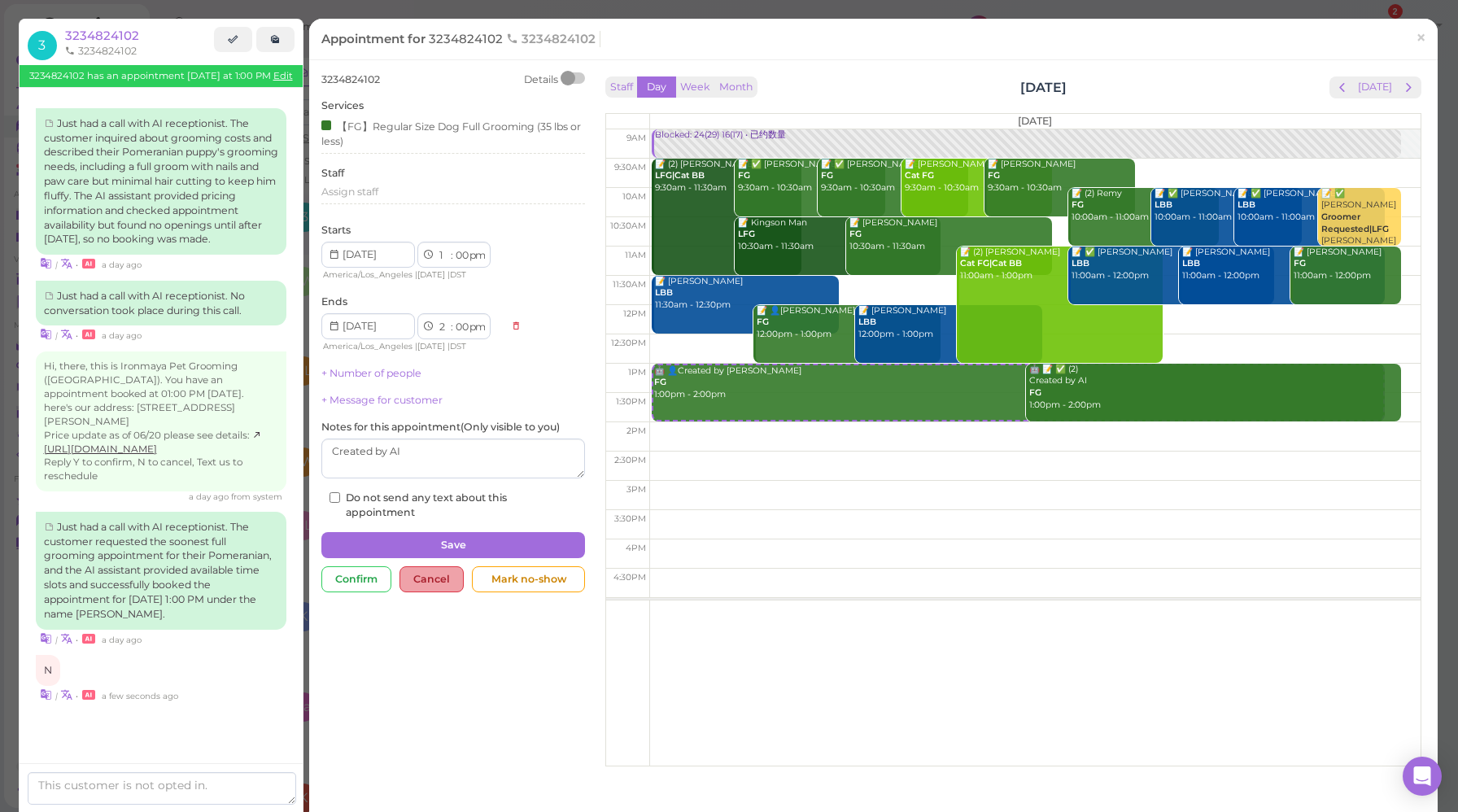
click at [435, 583] on div "Cancel" at bounding box center [432, 580] width 64 height 26
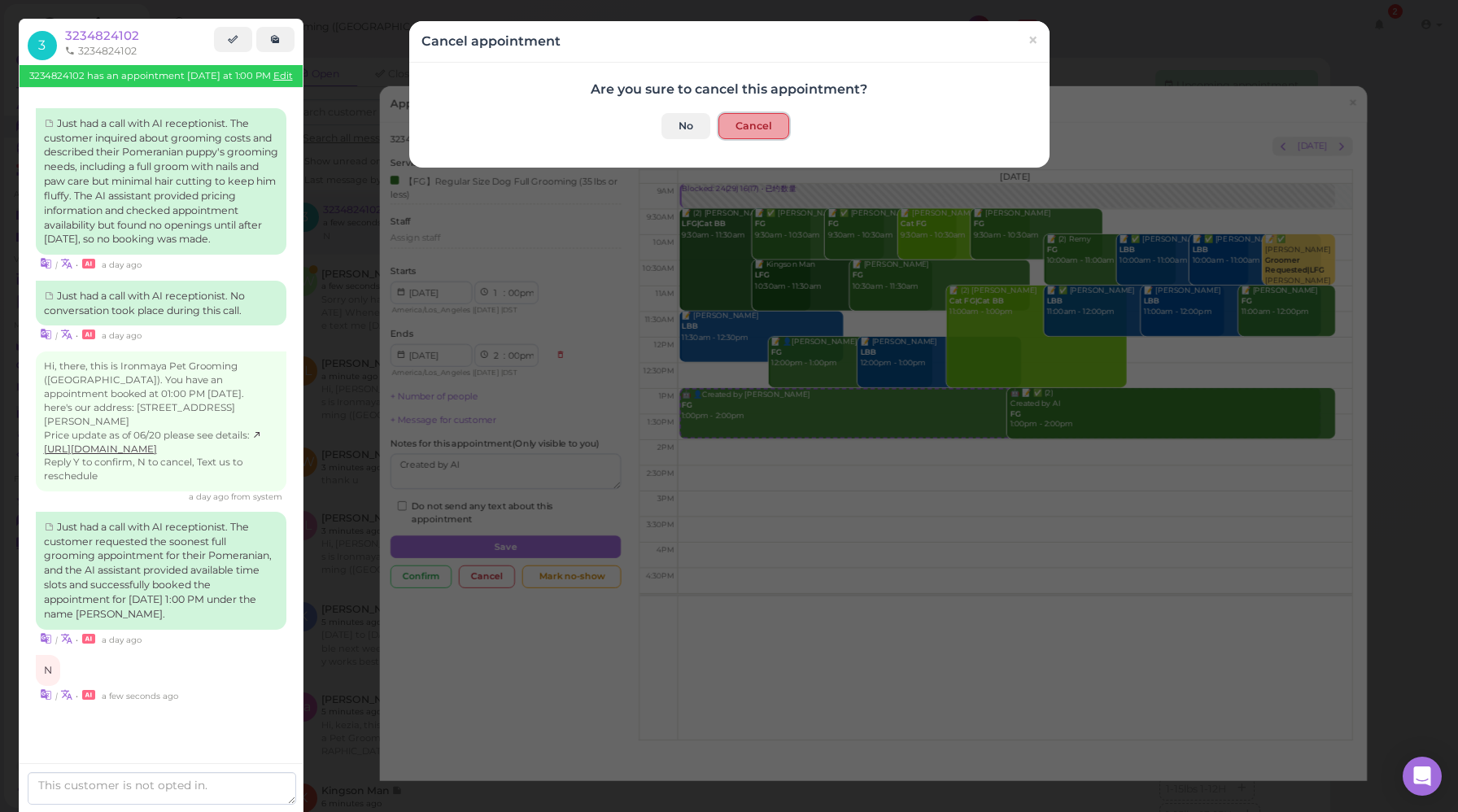
click at [751, 129] on button "Cancel" at bounding box center [754, 126] width 71 height 26
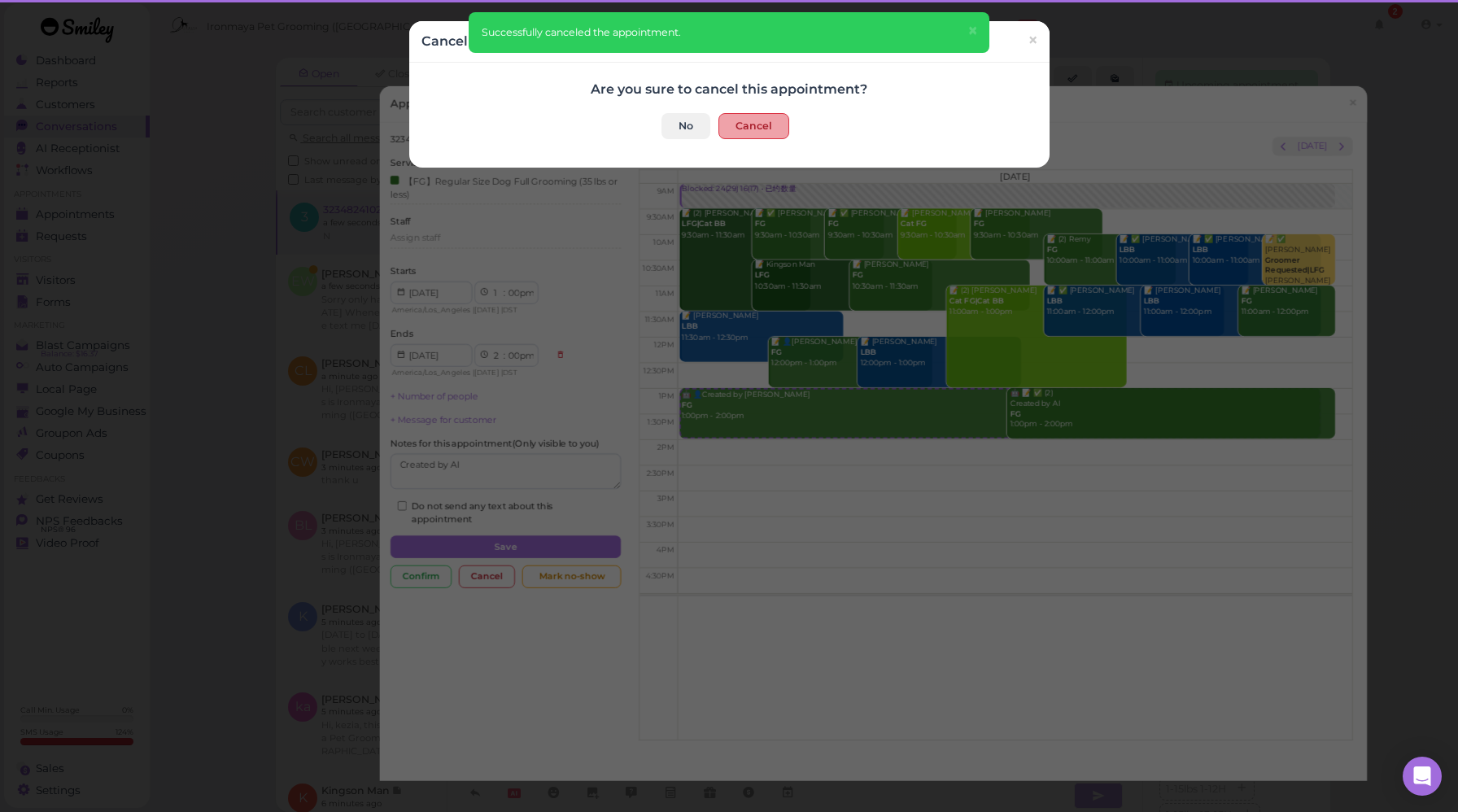
scroll to position [35, 0]
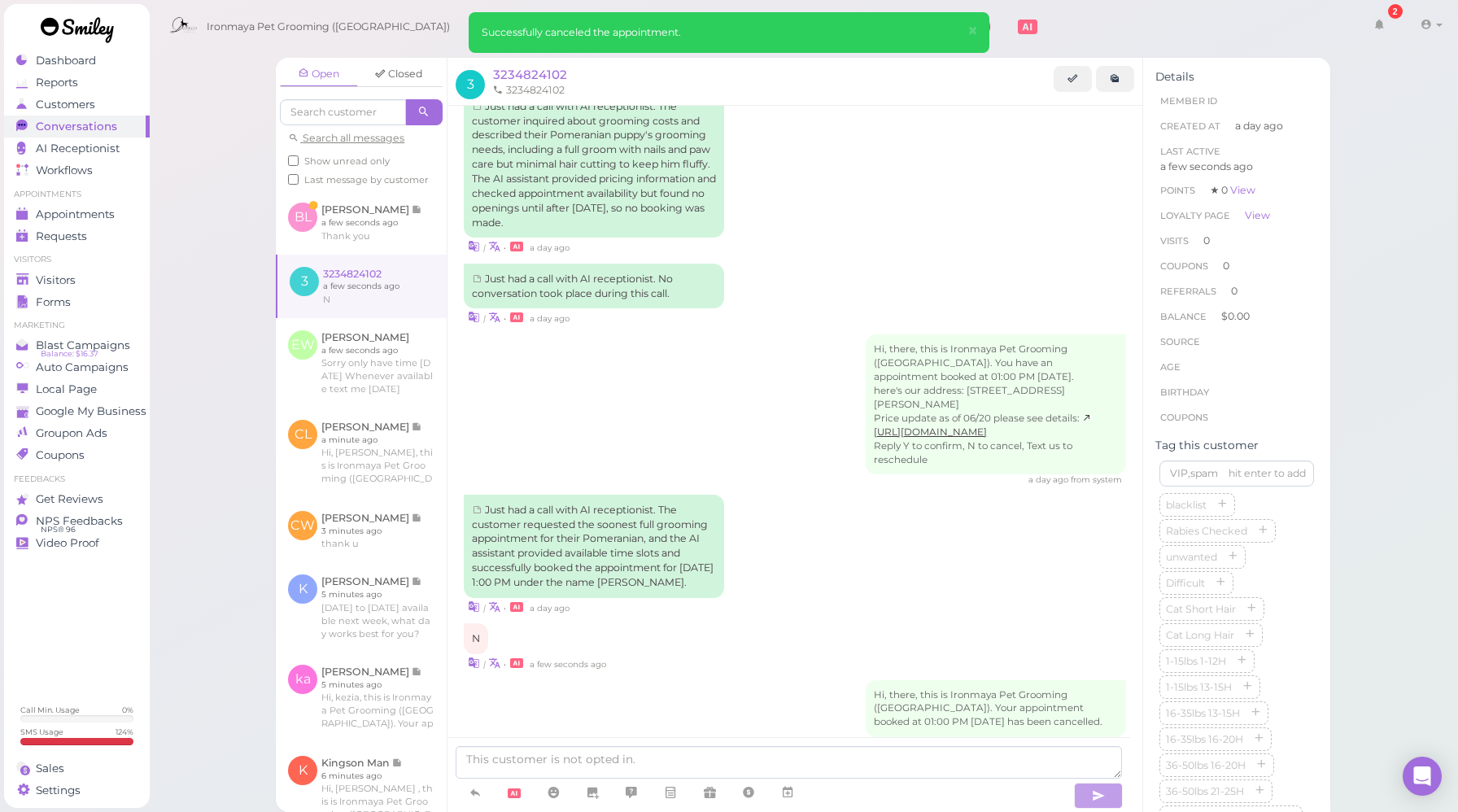
scroll to position [112, 0]
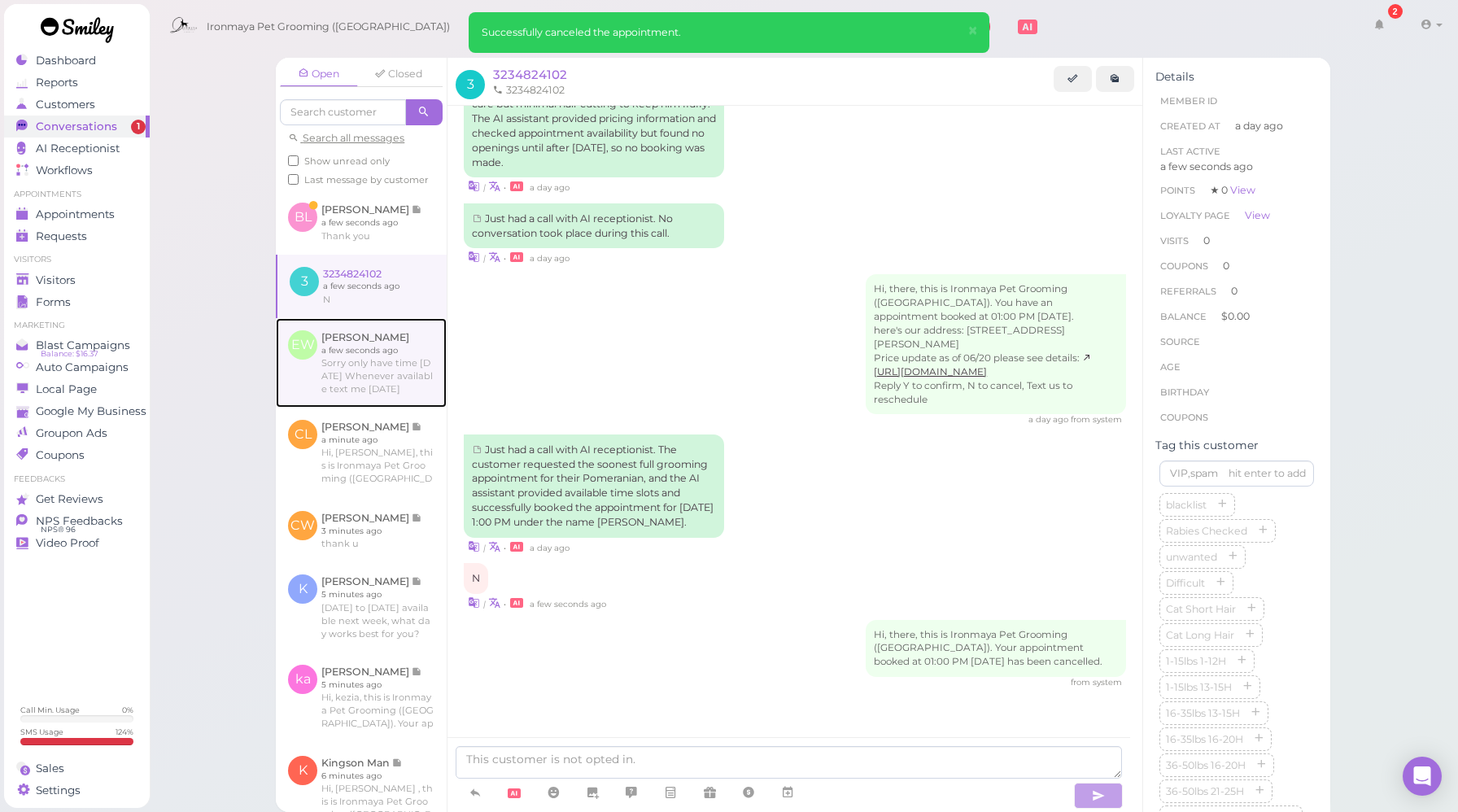
click at [391, 365] on link at bounding box center [361, 363] width 171 height 89
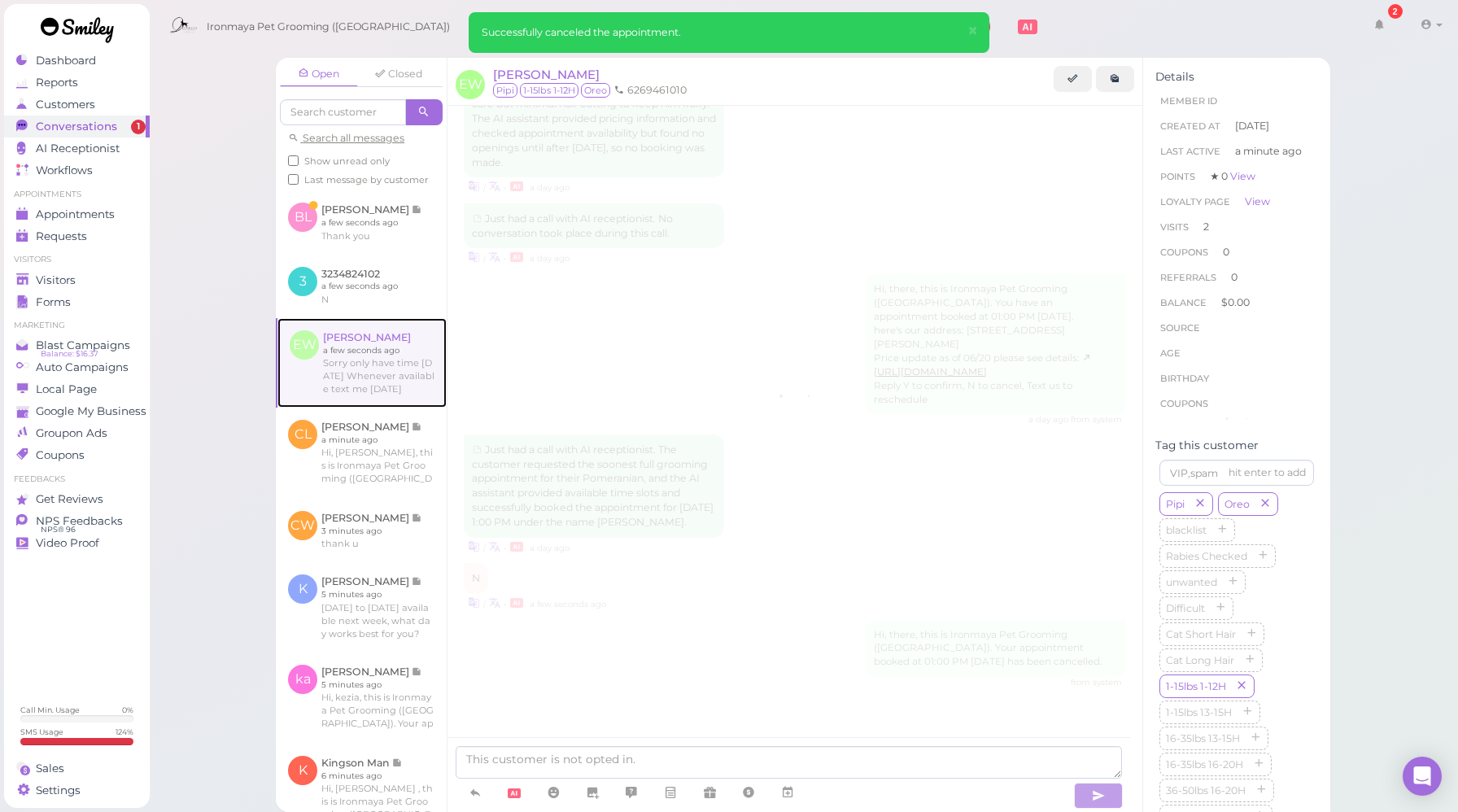
scroll to position [1702, 0]
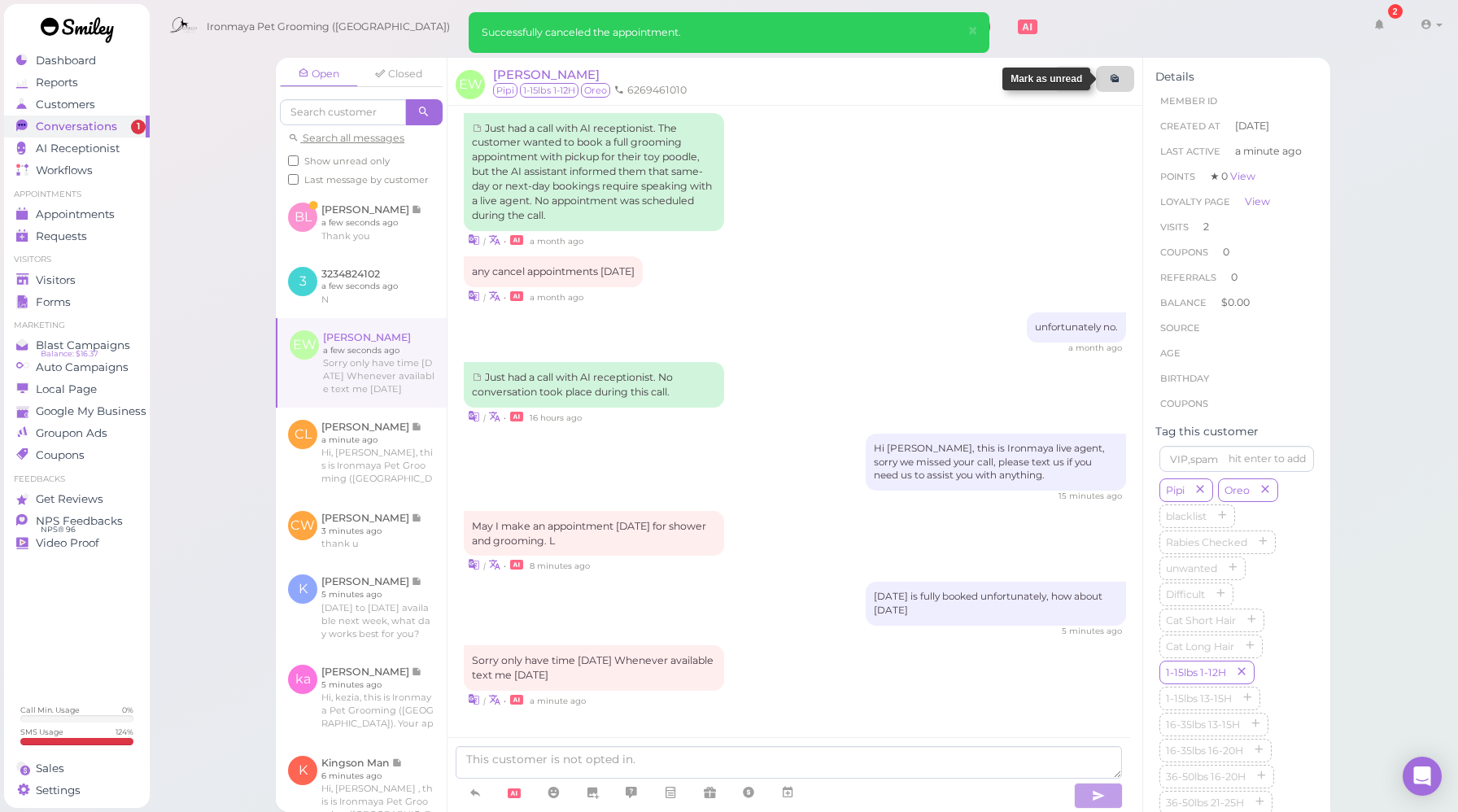
click at [1127, 78] on link at bounding box center [1115, 79] width 38 height 26
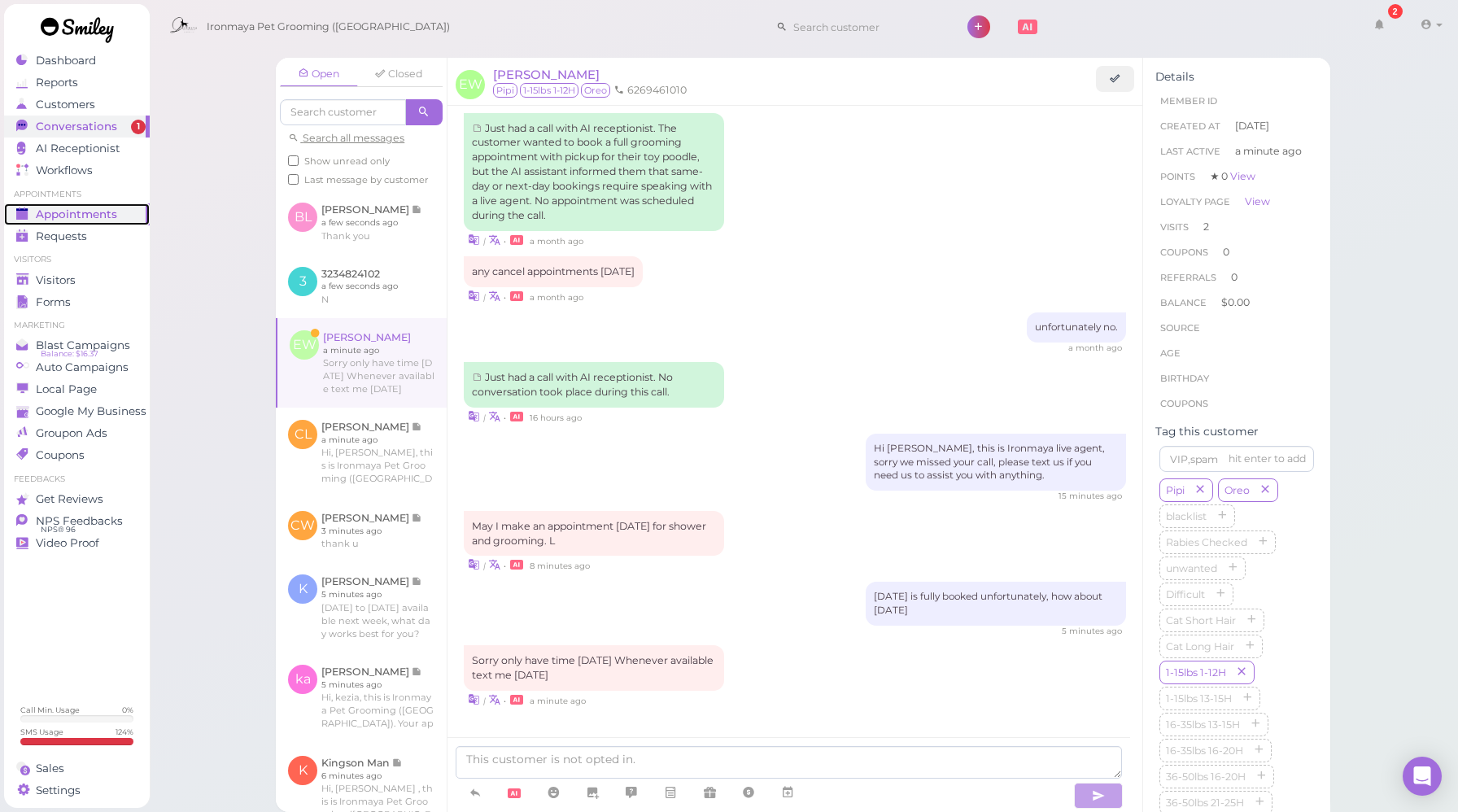
click at [83, 218] on span "Appointments" at bounding box center [76, 214] width 82 height 14
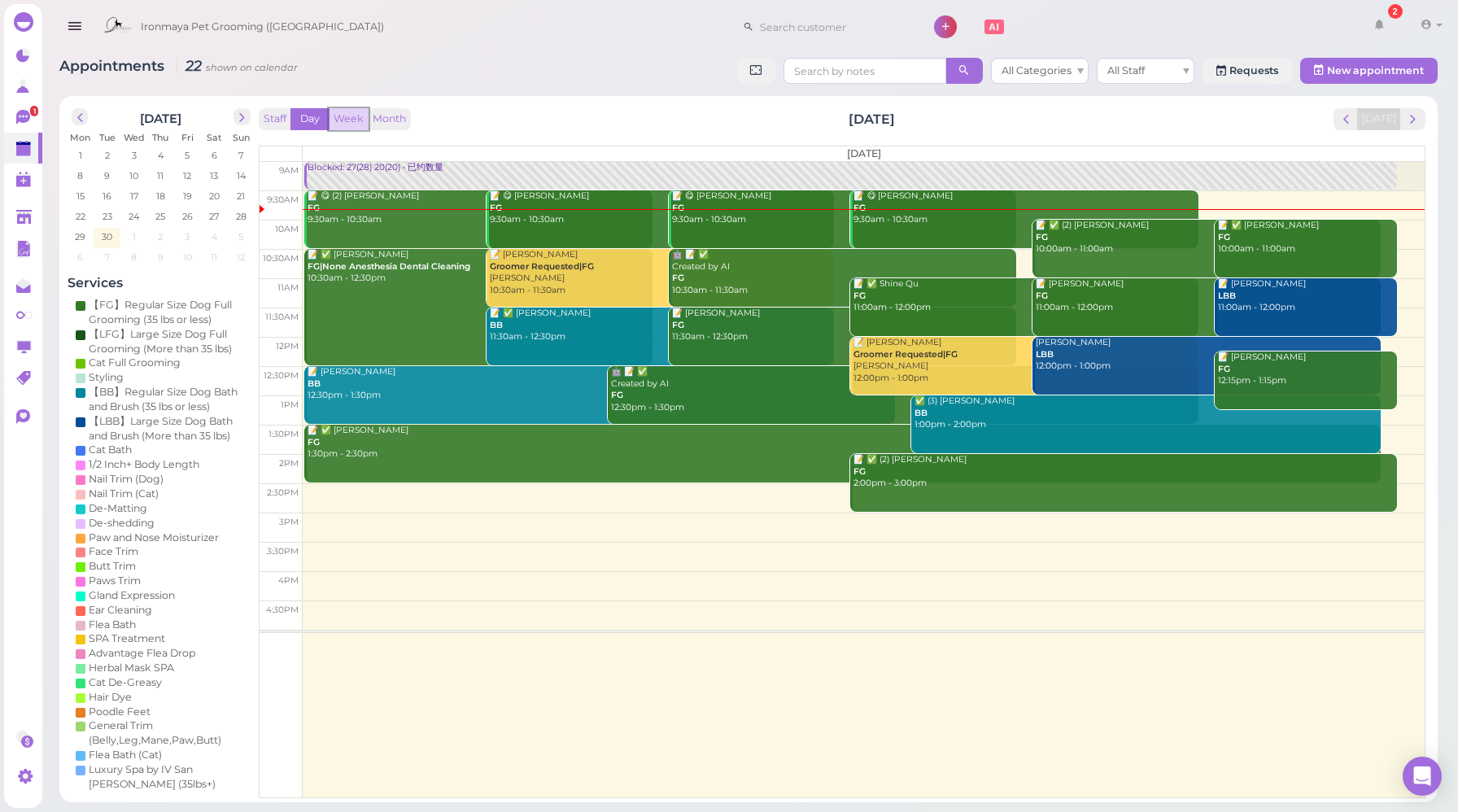
click at [361, 120] on button "Week" at bounding box center [349, 119] width 40 height 22
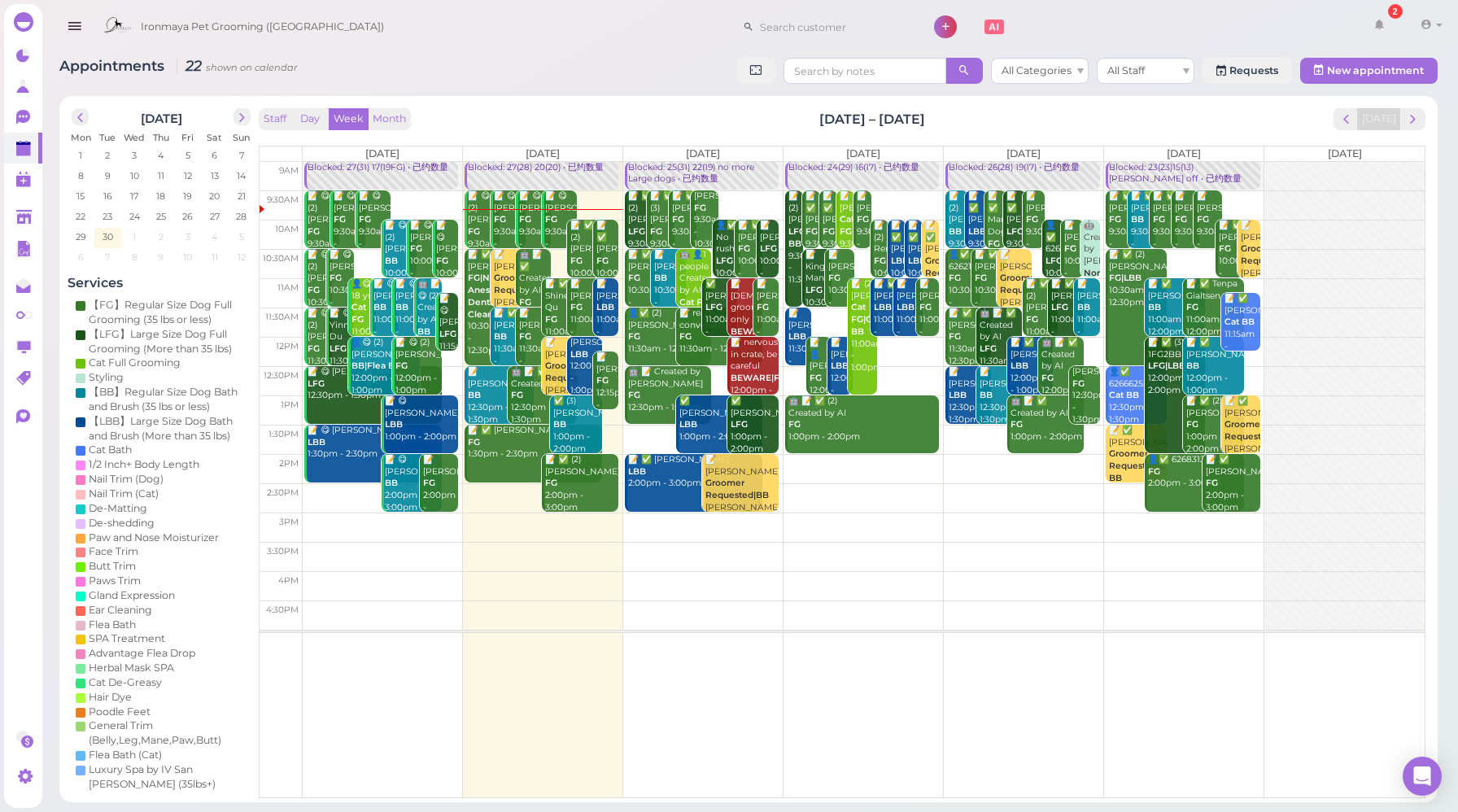
click at [840, 176] on link "Blocked: 24(29) 16(17) • 已约数量" at bounding box center [862, 176] width 154 height 28
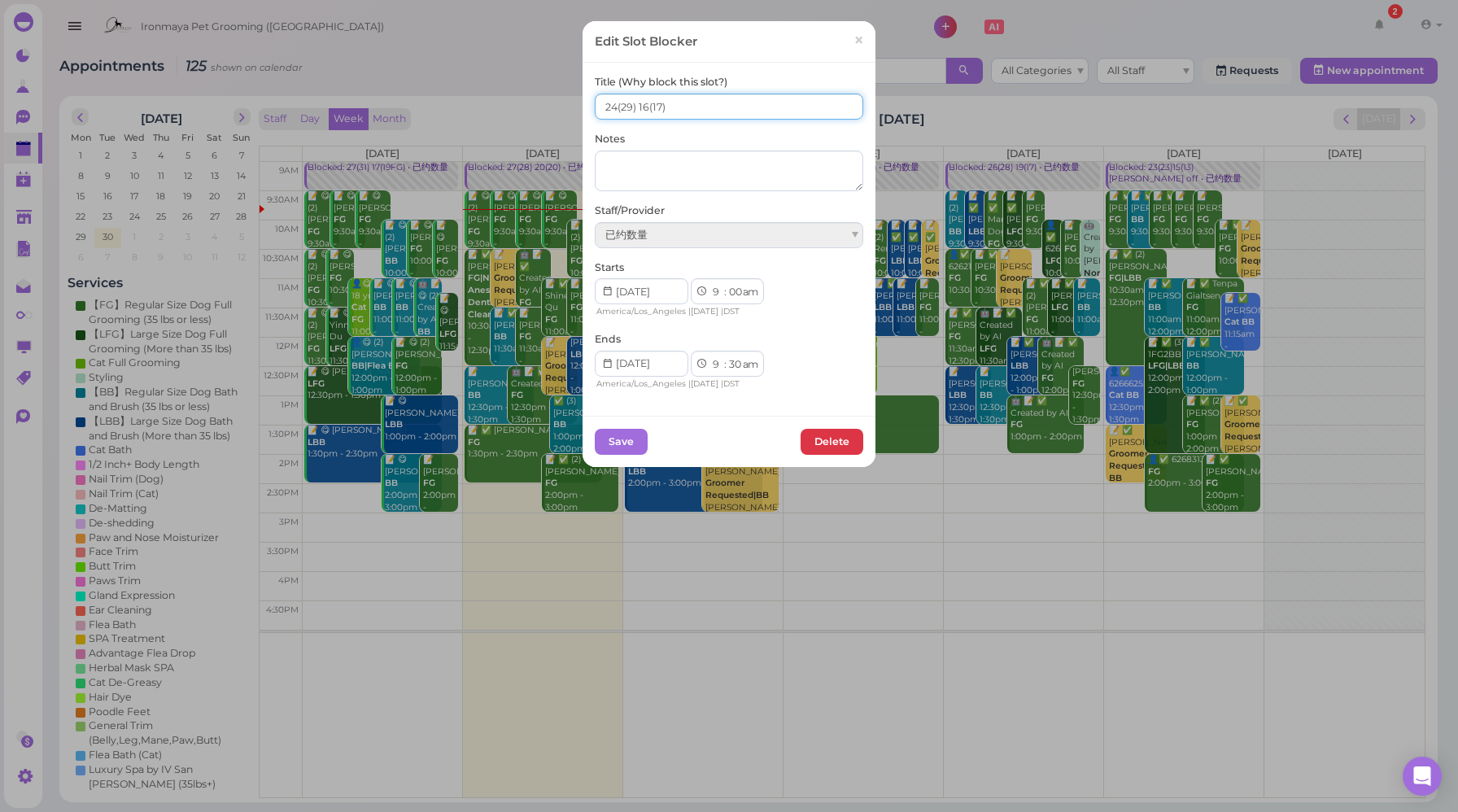
click at [641, 106] on input "24(29) 16(17)" at bounding box center [729, 107] width 268 height 26
click at [610, 107] on input "24(29) 15(17)" at bounding box center [729, 107] width 268 height 26
type input "23(29) 15(17)"
click at [602, 436] on button "Save" at bounding box center [621, 442] width 53 height 26
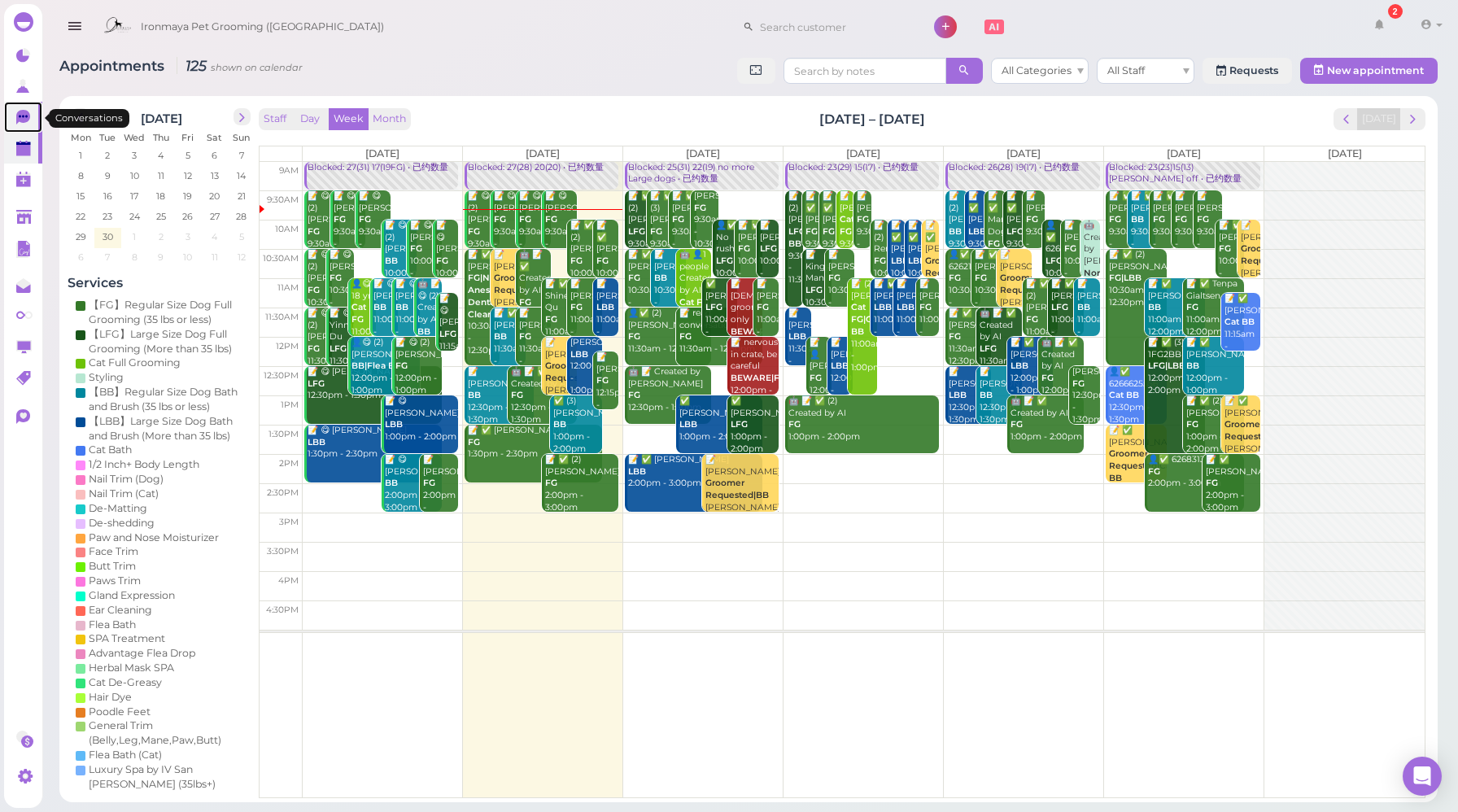
click at [27, 121] on icon at bounding box center [23, 117] width 14 height 15
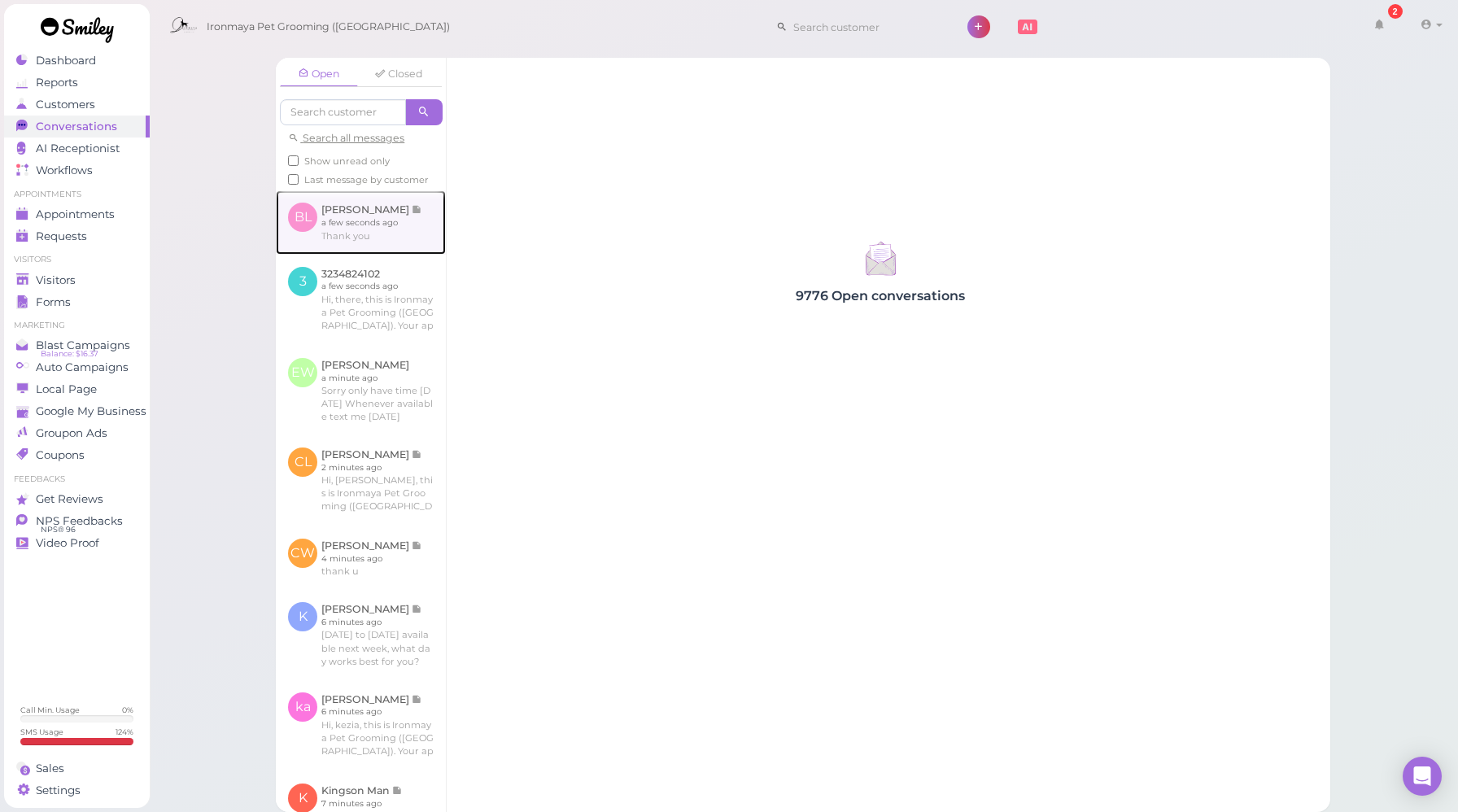
click at [353, 254] on link at bounding box center [361, 222] width 170 height 64
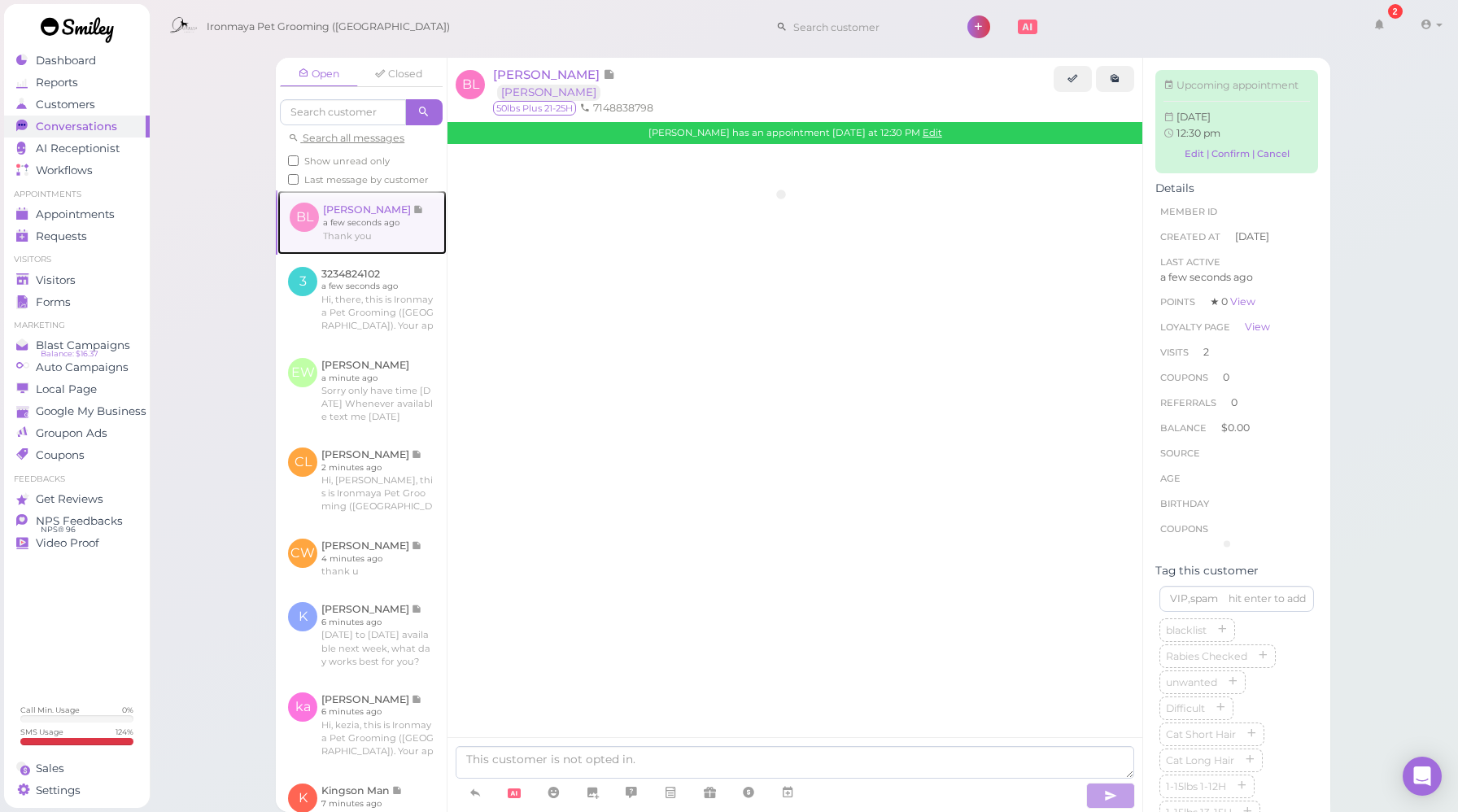
scroll to position [2122, 0]
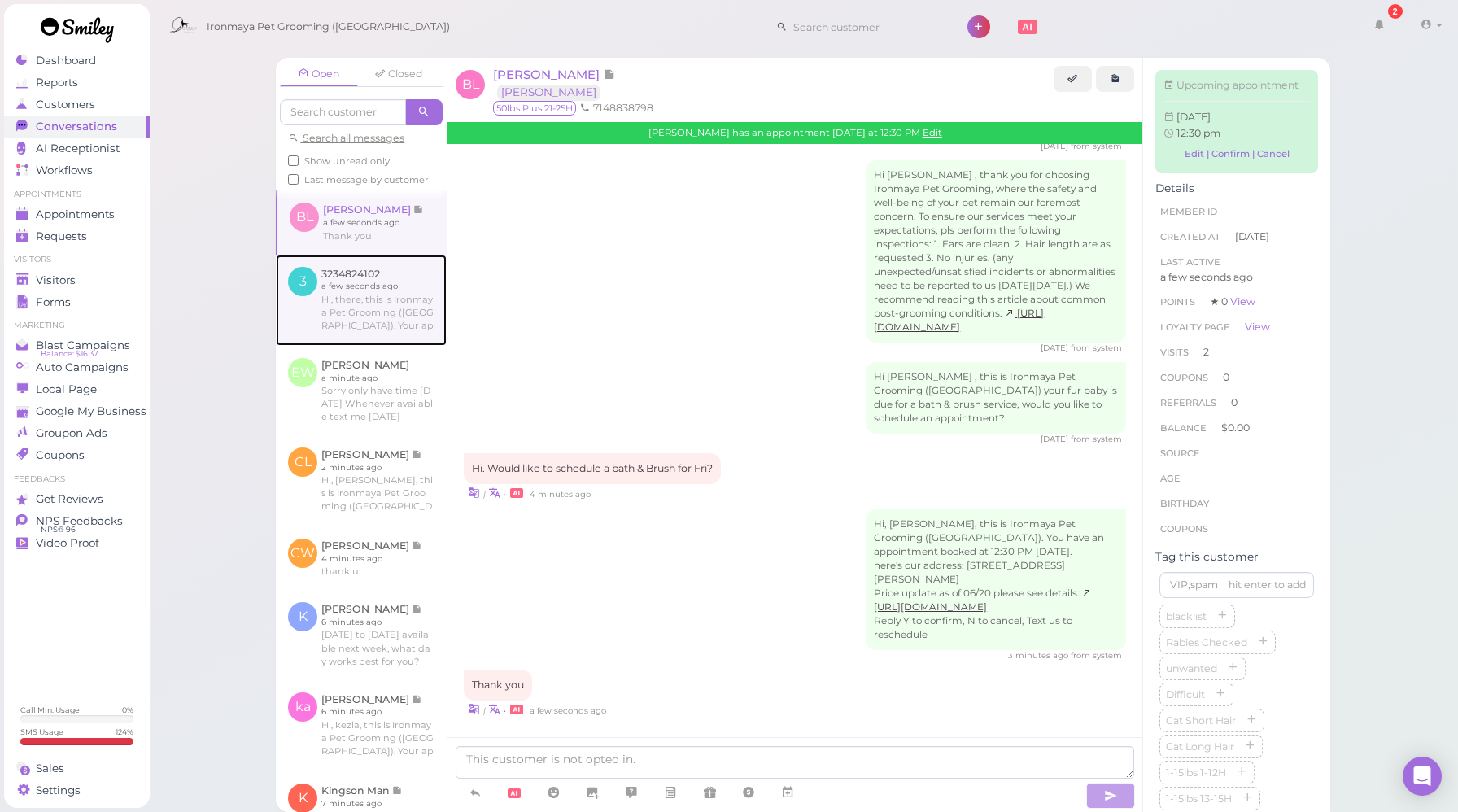
click at [363, 306] on link at bounding box center [361, 300] width 171 height 91
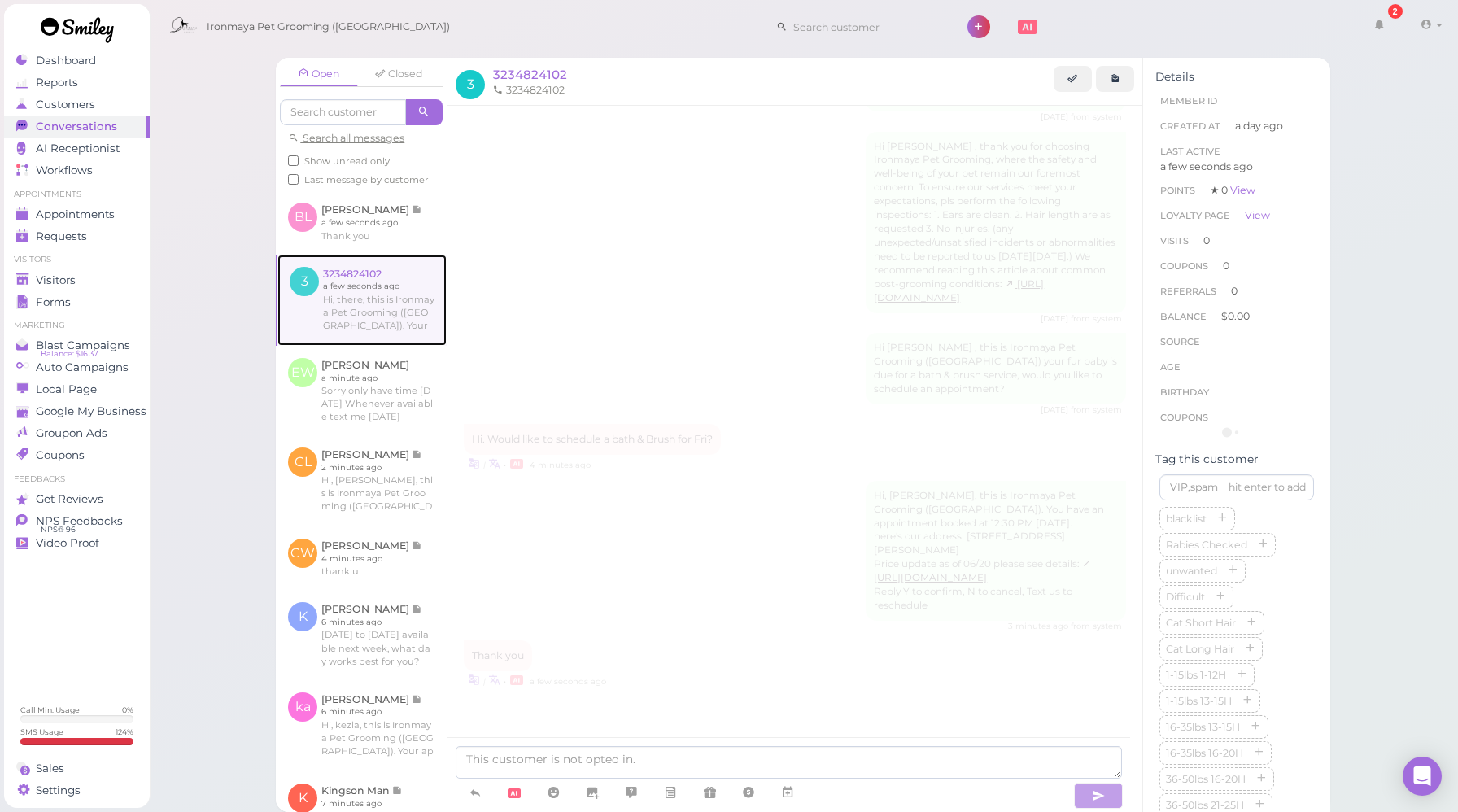
scroll to position [112, 0]
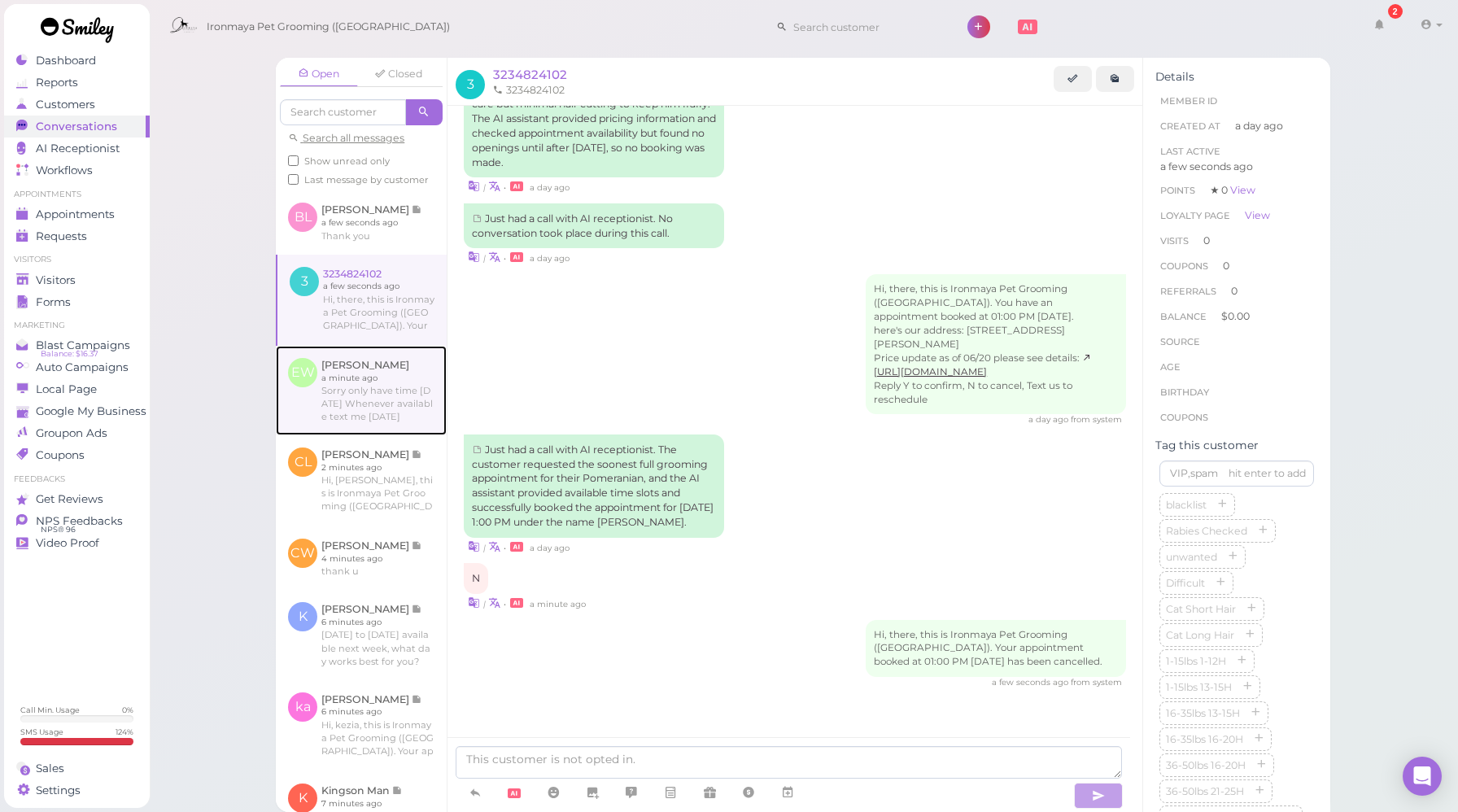
click at [350, 396] on link at bounding box center [361, 391] width 171 height 89
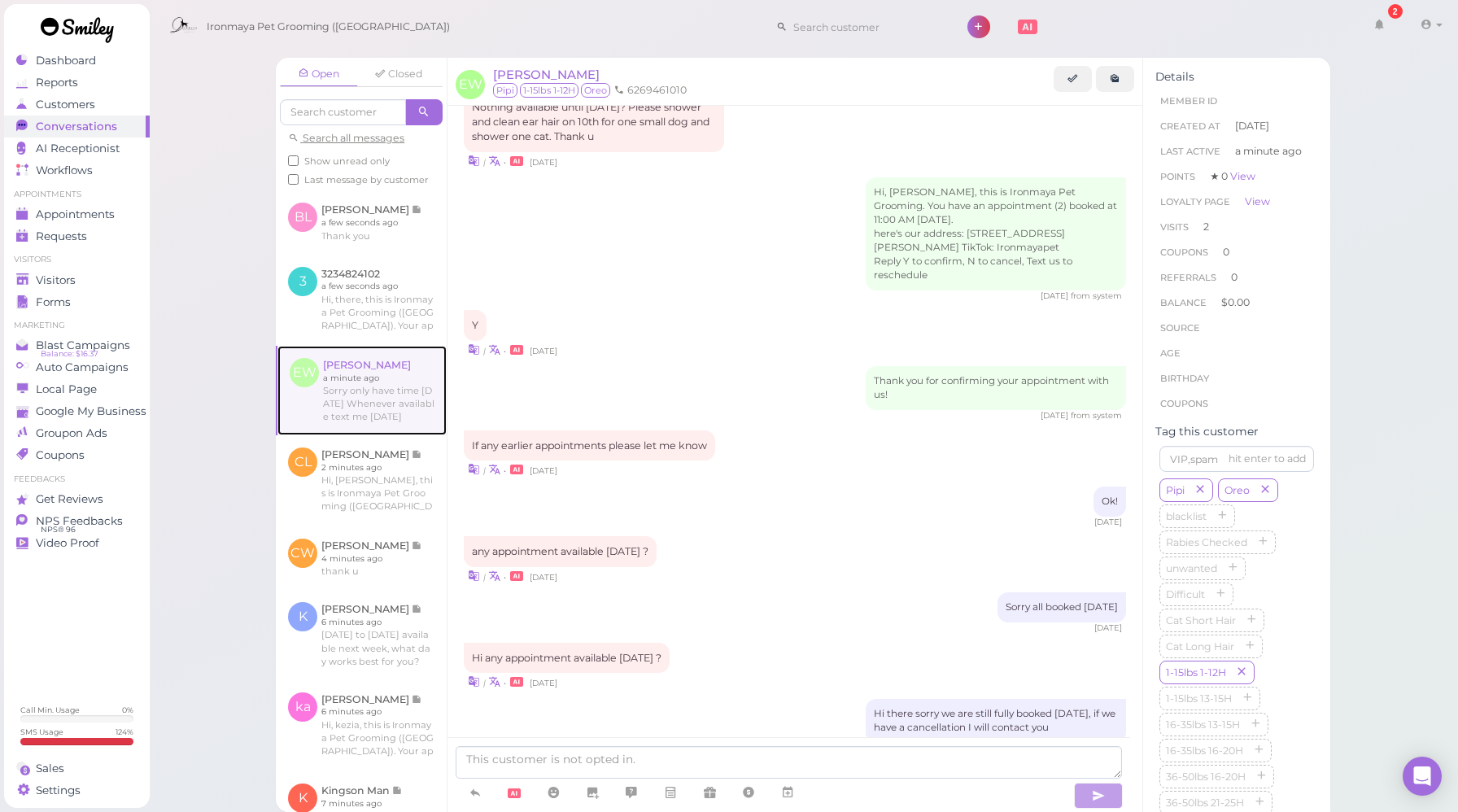
scroll to position [1702, 0]
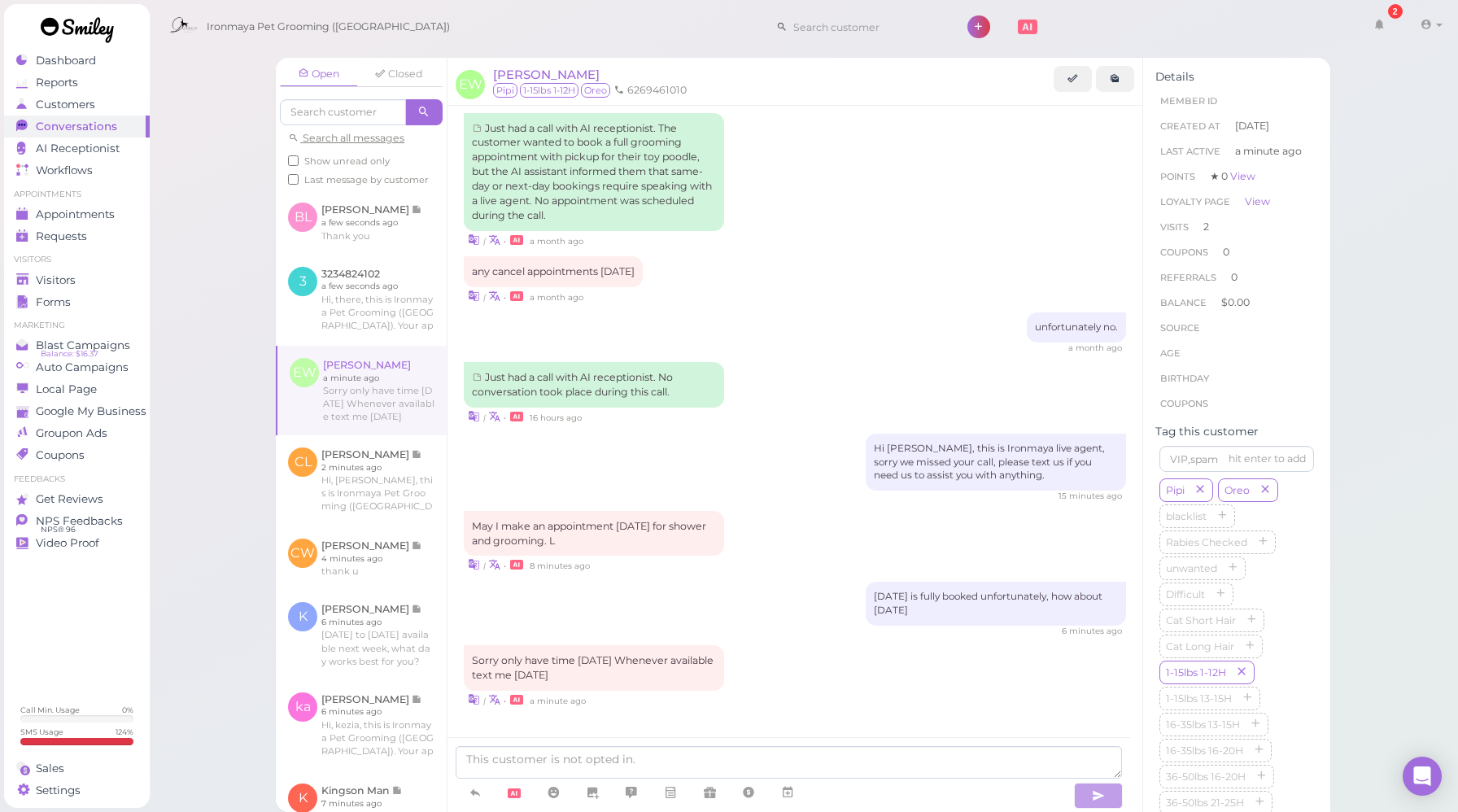
click at [756, 584] on div "[DATE] is fully booked unfortunately, how about [DATE]" at bounding box center [795, 609] width 663 height 55
click at [530, 73] on span "[PERSON_NAME]" at bounding box center [546, 74] width 107 height 16
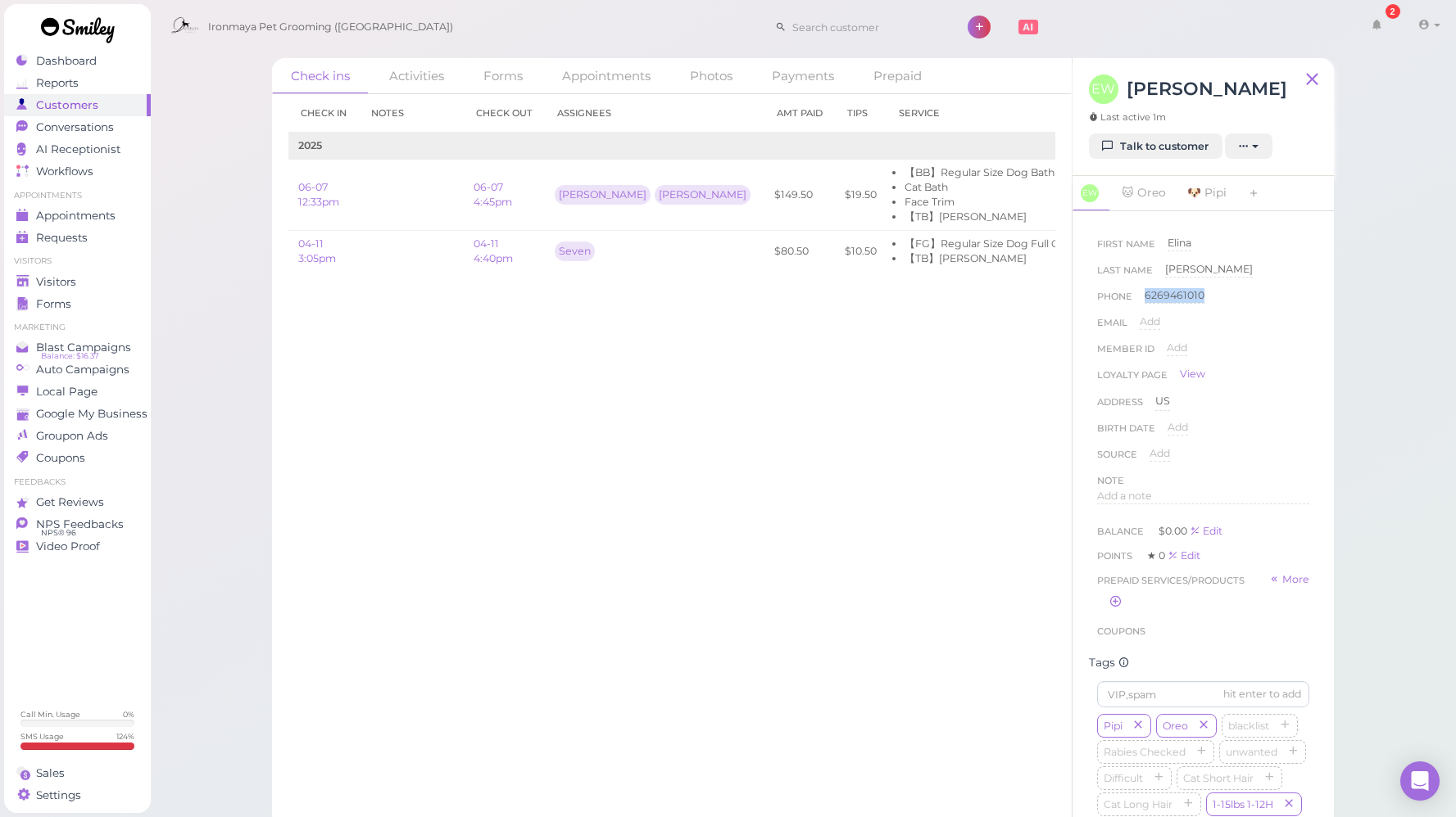
drag, startPoint x: 1144, startPoint y: 296, endPoint x: 1202, endPoint y: 298, distance: 58.0
click at [1202, 298] on div "Phone [PHONE_NUMBER] 6269461010" at bounding box center [1202, 302] width 212 height 27
copy div "6269461010"
click at [121, 220] on div "Appointments" at bounding box center [76, 215] width 118 height 14
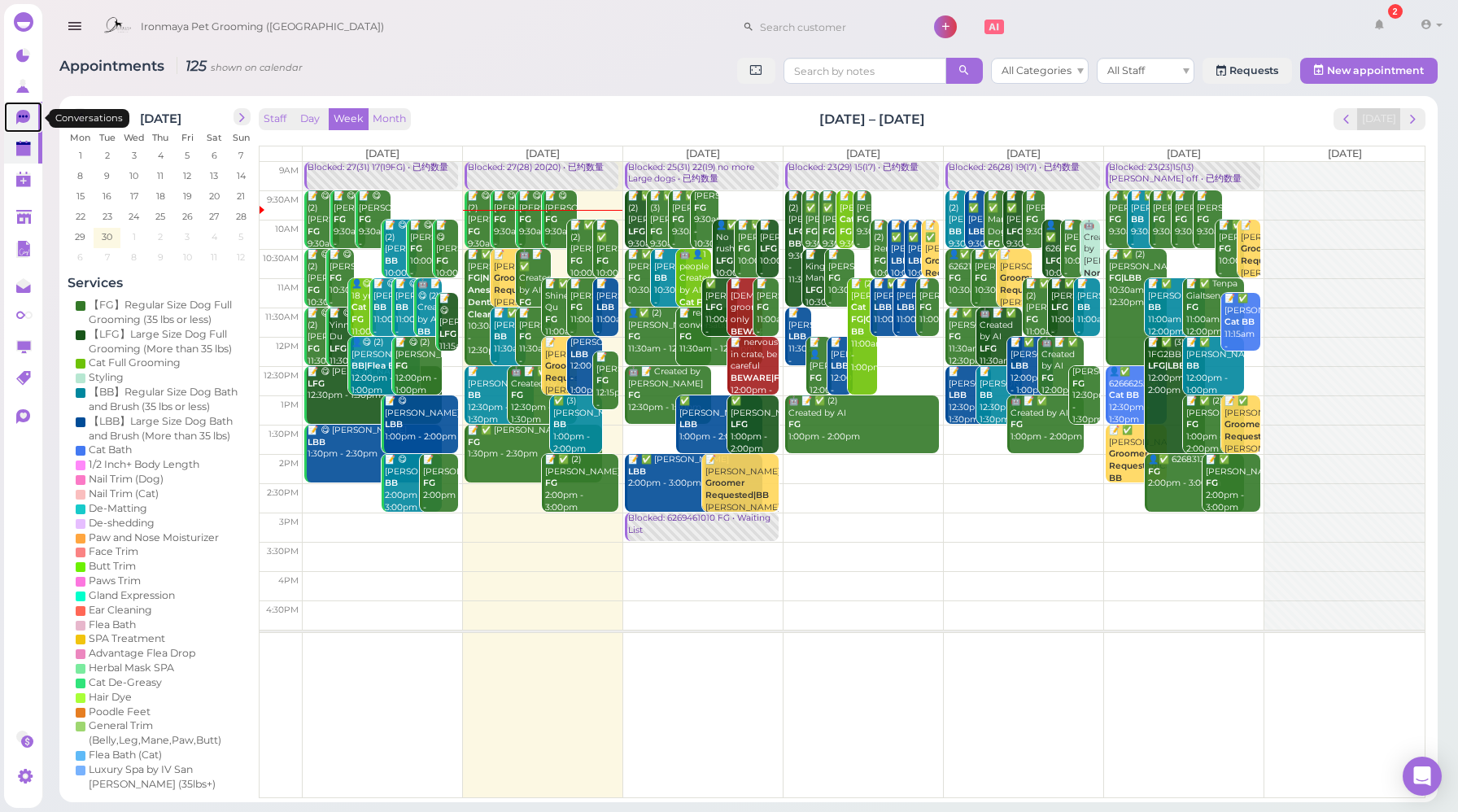
click at [19, 116] on icon at bounding box center [23, 116] width 9 height 2
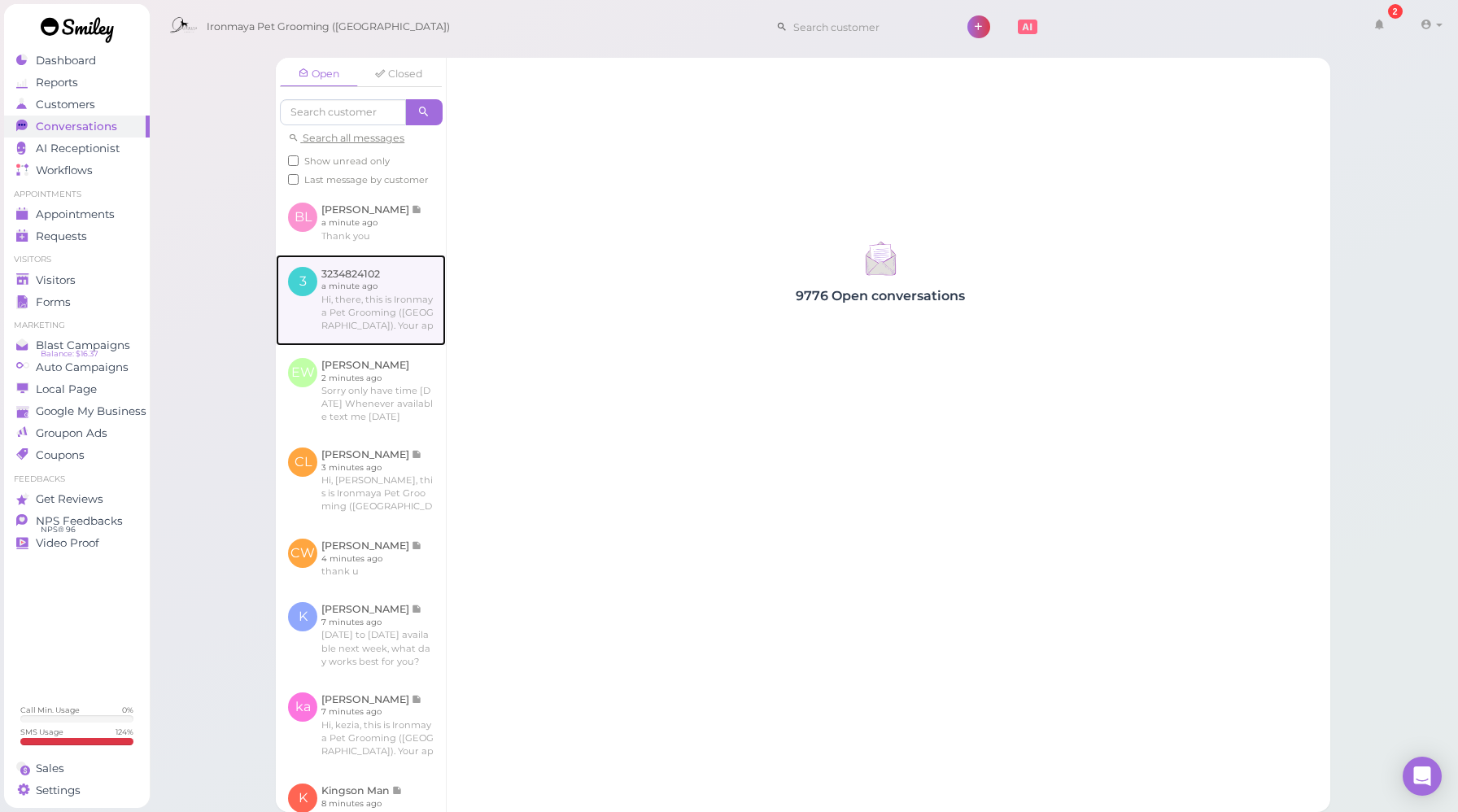
click at [375, 316] on link at bounding box center [361, 300] width 170 height 91
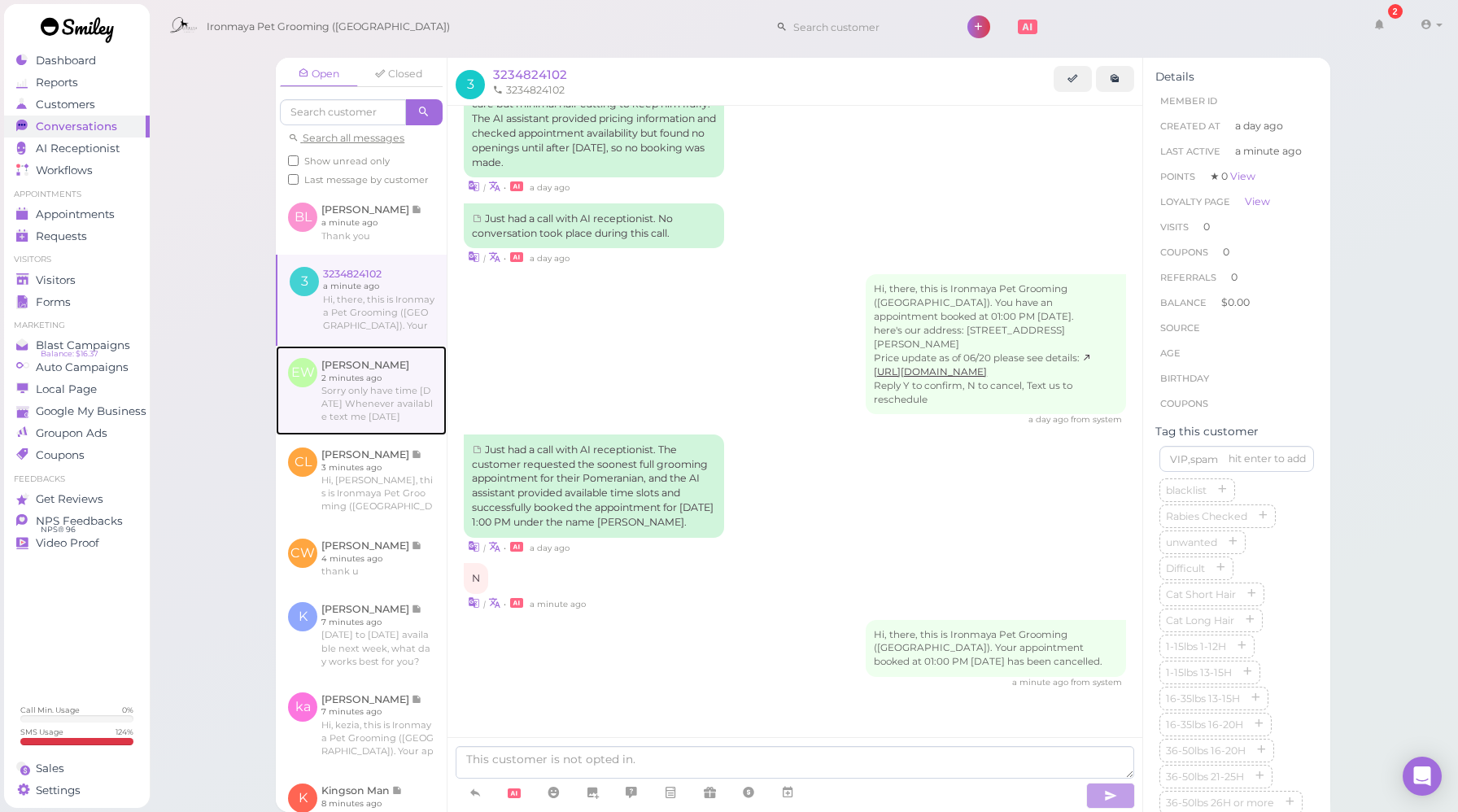
click at [402, 405] on link at bounding box center [361, 391] width 171 height 89
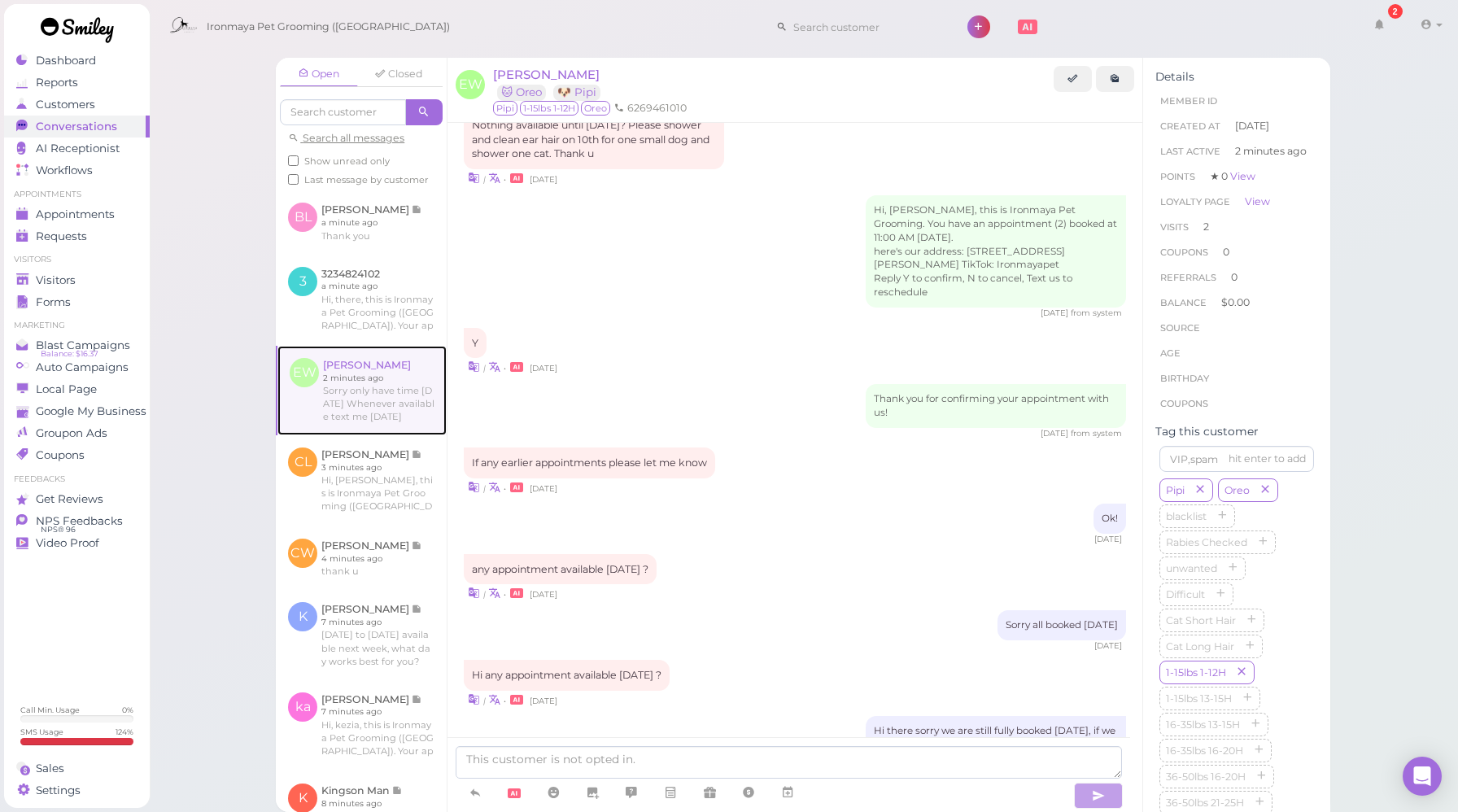
scroll to position [1702, 0]
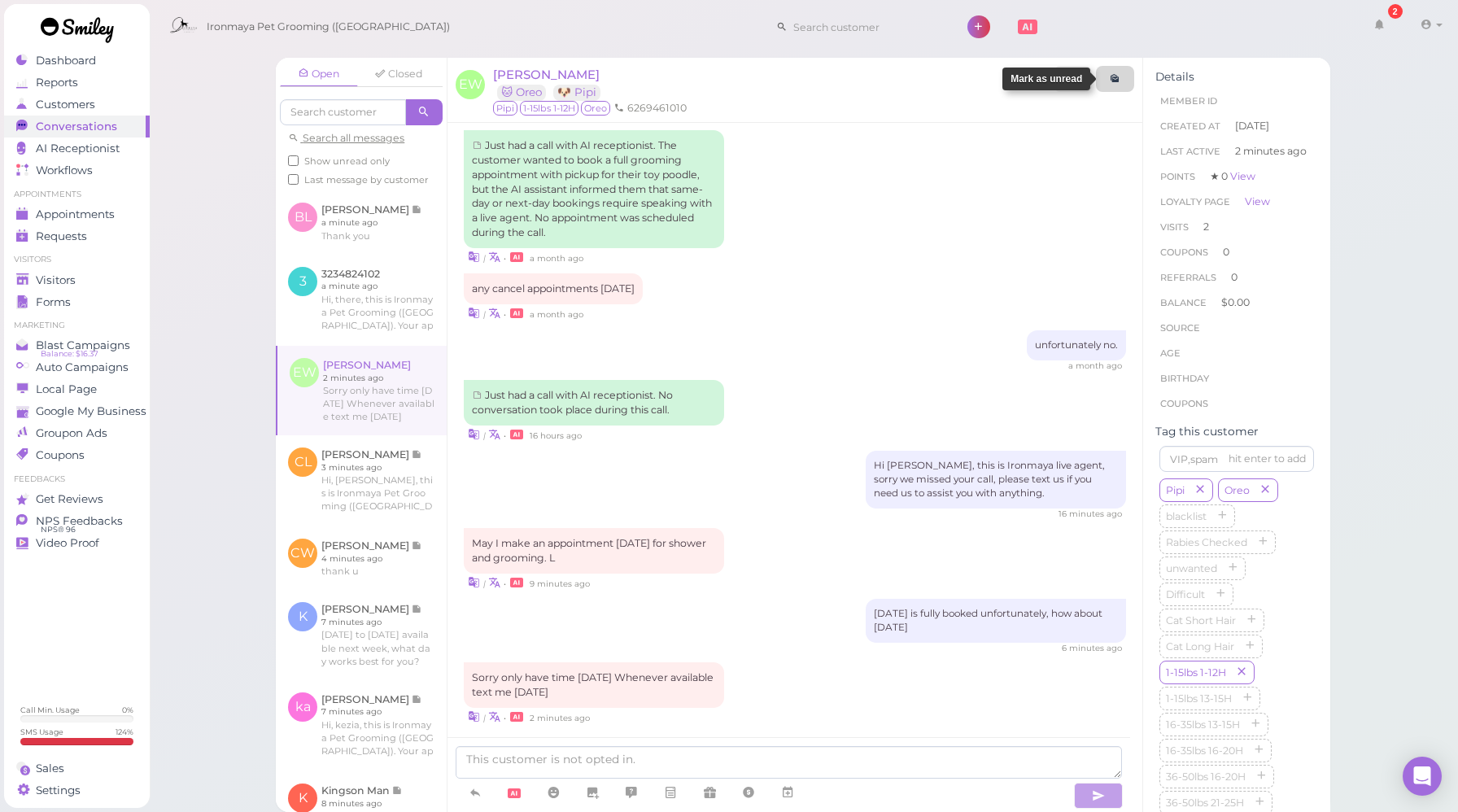
click at [1108, 81] on link at bounding box center [1115, 79] width 38 height 26
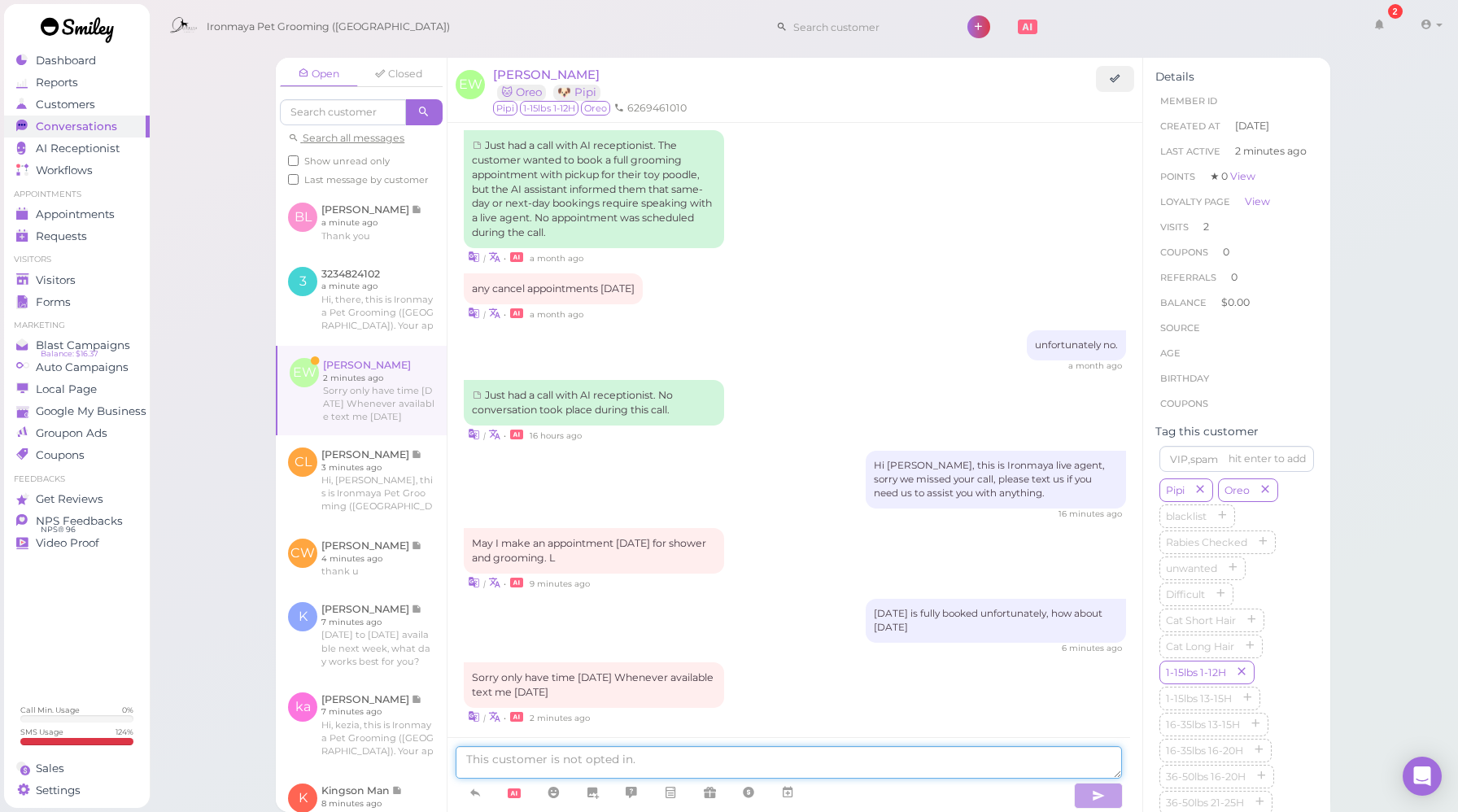
click at [519, 753] on textarea at bounding box center [789, 762] width 667 height 32
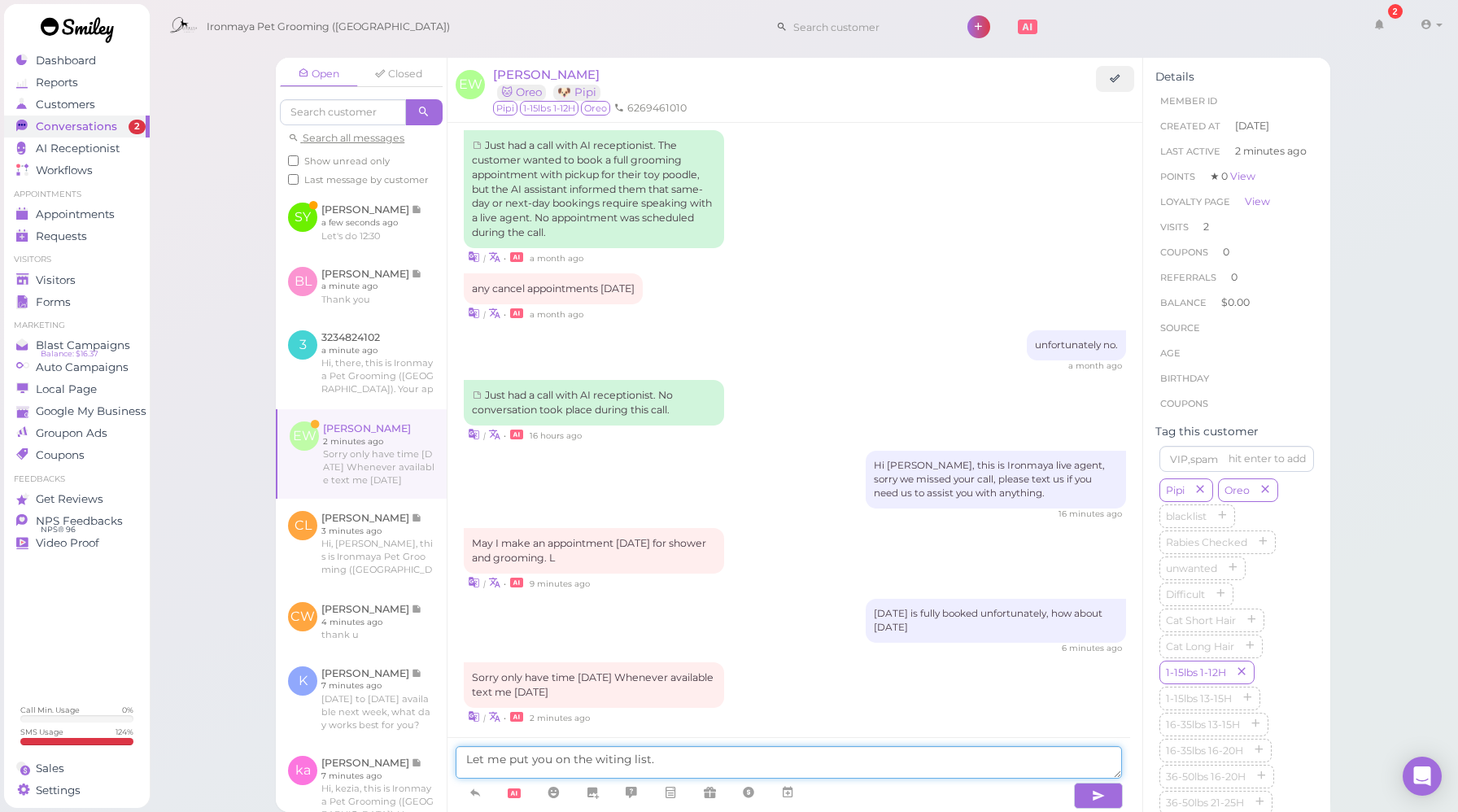
click at [601, 762] on textarea "Let me put you on the witing list." at bounding box center [789, 762] width 667 height 32
type textarea "Let me put you on the waiting list."
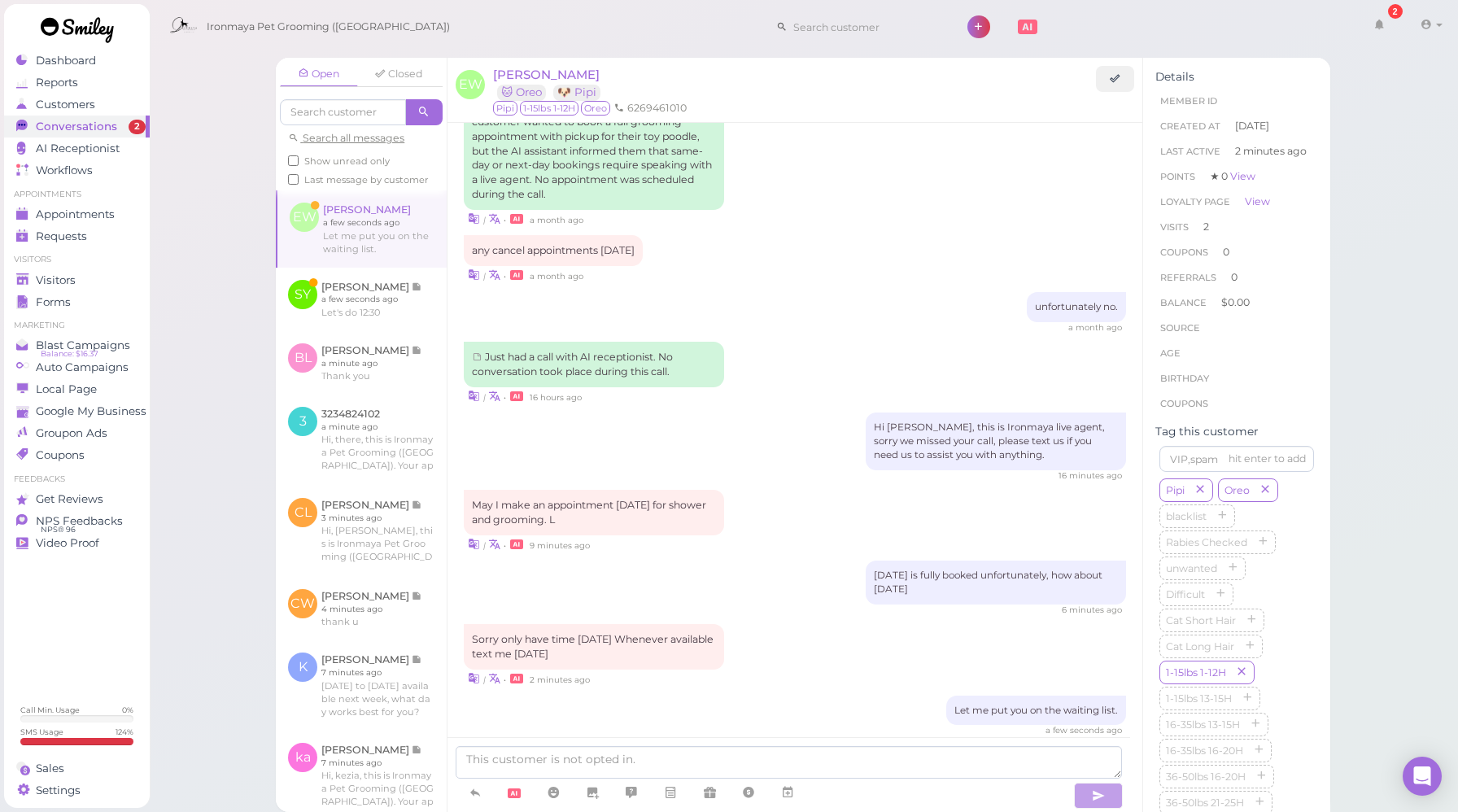
click at [741, 562] on div "[DATE] is fully booked unfortunately, how about [DATE]" at bounding box center [795, 588] width 663 height 55
click at [360, 373] on link at bounding box center [361, 363] width 171 height 64
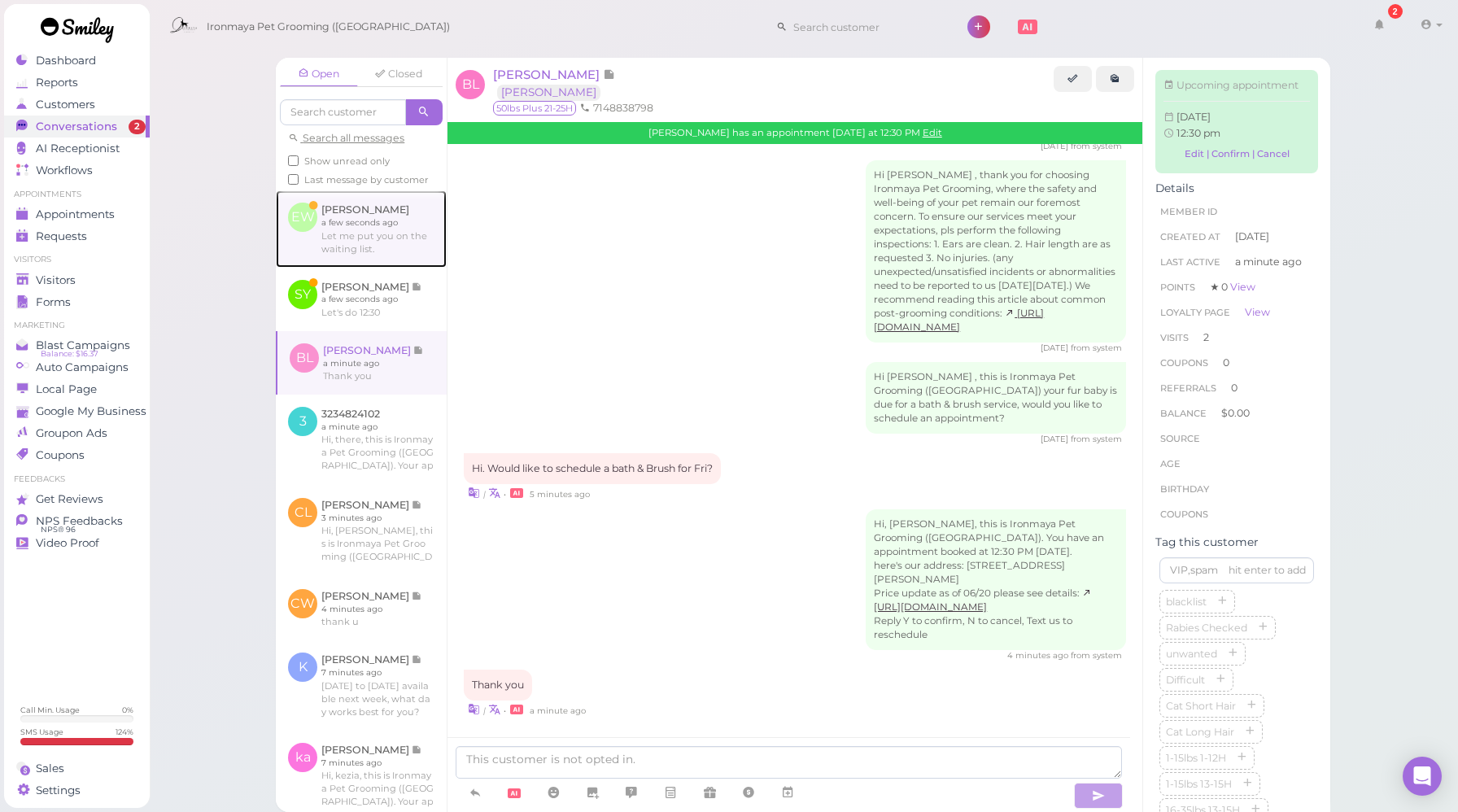
click at [357, 267] on link at bounding box center [361, 229] width 171 height 77
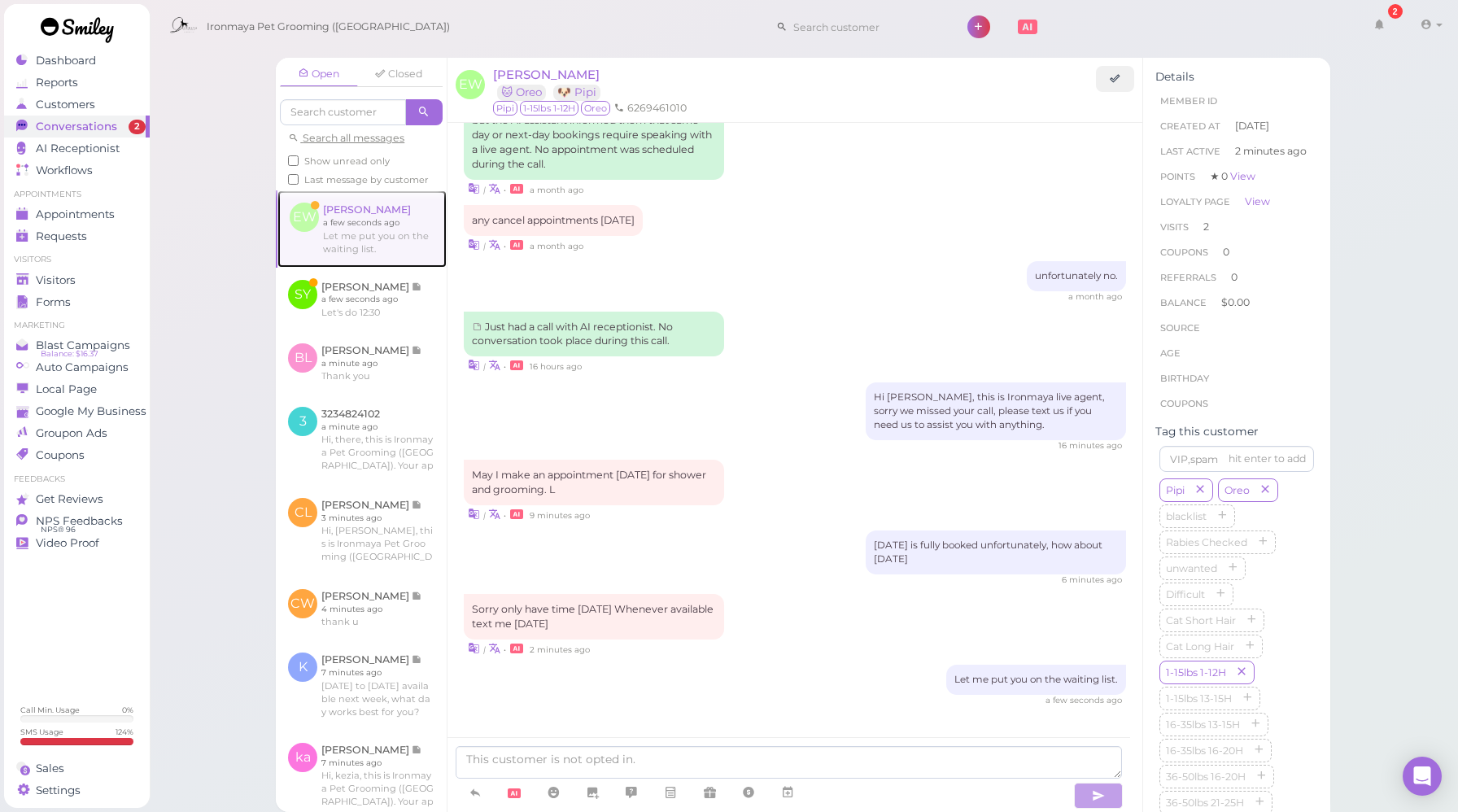
scroll to position [1694, 0]
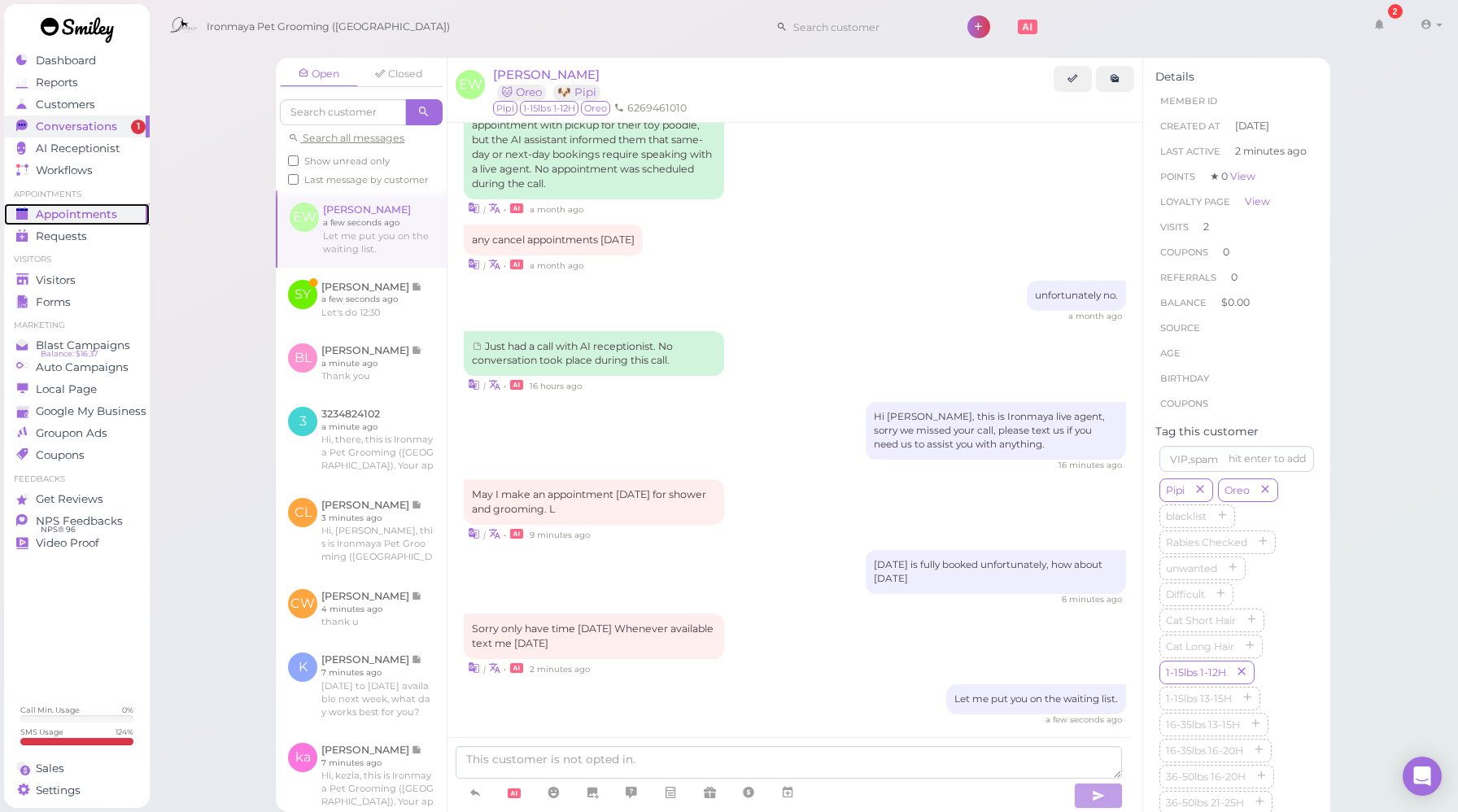
click at [74, 216] on span "Appointments" at bounding box center [76, 214] width 82 height 14
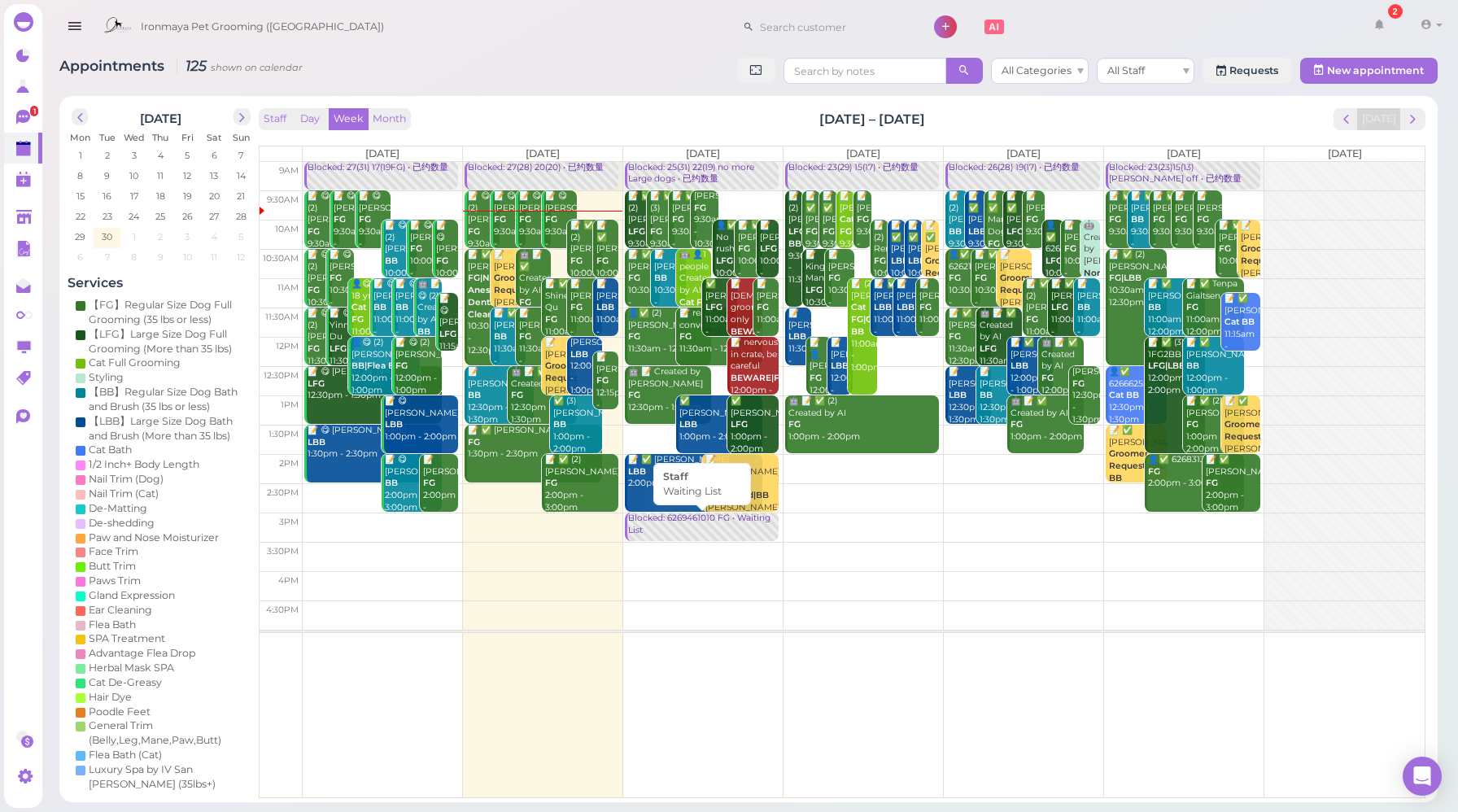
click at [694, 531] on div "Blocked: 6269461010 FG • Waiting List" at bounding box center [703, 525] width 151 height 24
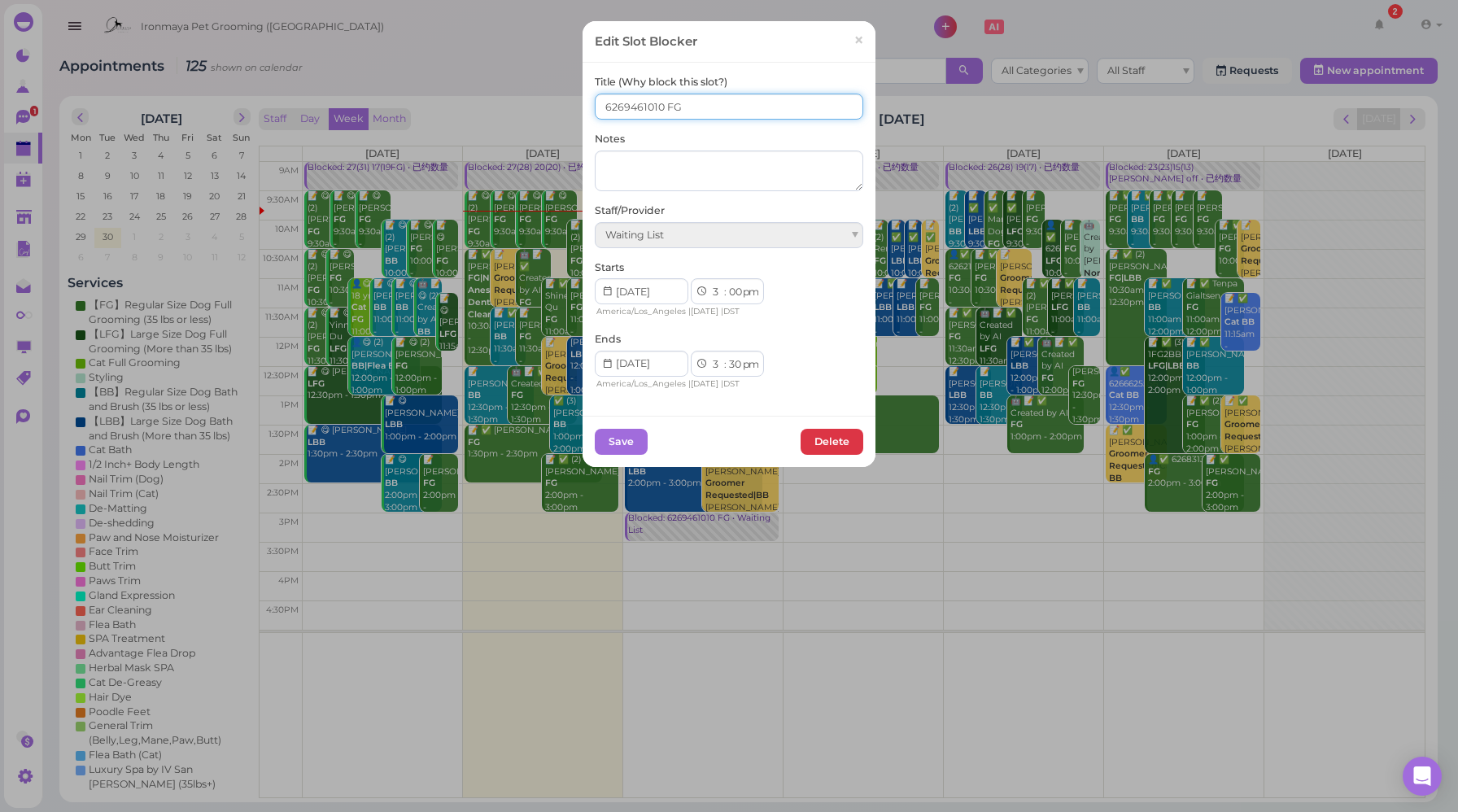
click at [724, 107] on input "6269461010 FG" at bounding box center [729, 107] width 268 height 26
paste input "6269461010"
drag, startPoint x: 740, startPoint y: 106, endPoint x: 676, endPoint y: 105, distance: 64.0
click at [676, 105] on input "6269461010 FG6269461010" at bounding box center [729, 107] width 268 height 26
type input "6269461010 FG"
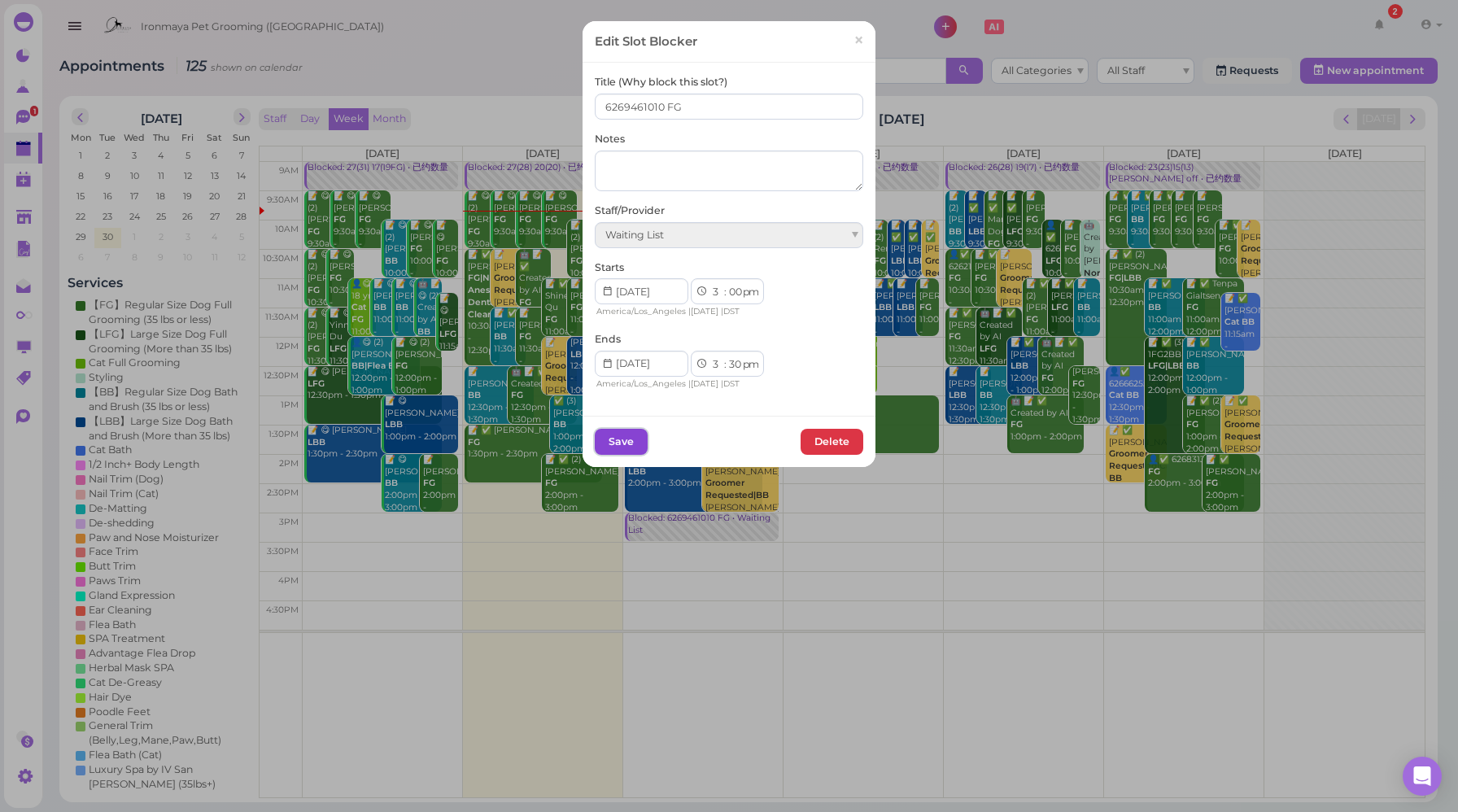
click at [621, 446] on button "Save" at bounding box center [621, 442] width 53 height 26
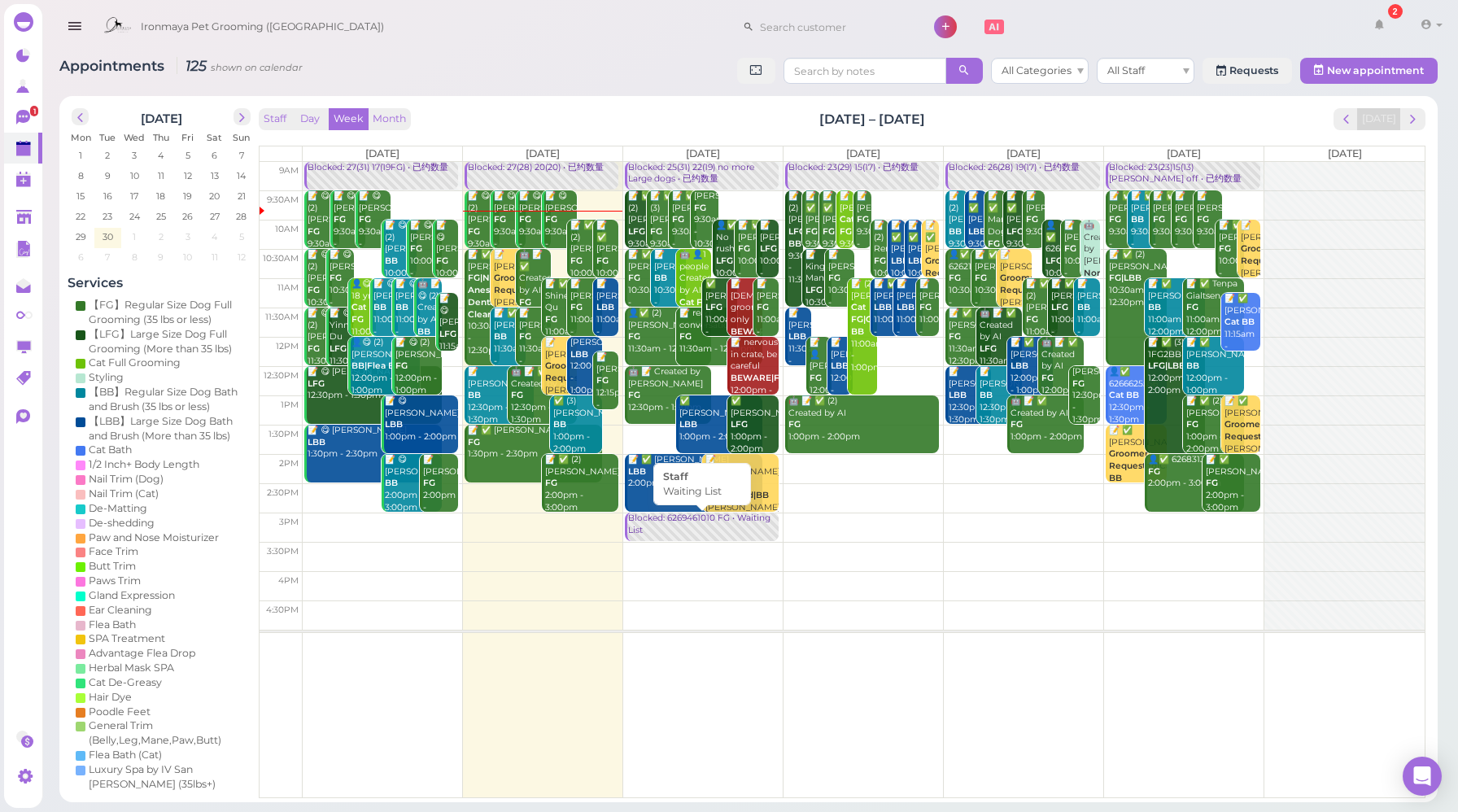
click at [686, 531] on div "Blocked: 6269461010 FG • Waiting List" at bounding box center [703, 525] width 151 height 24
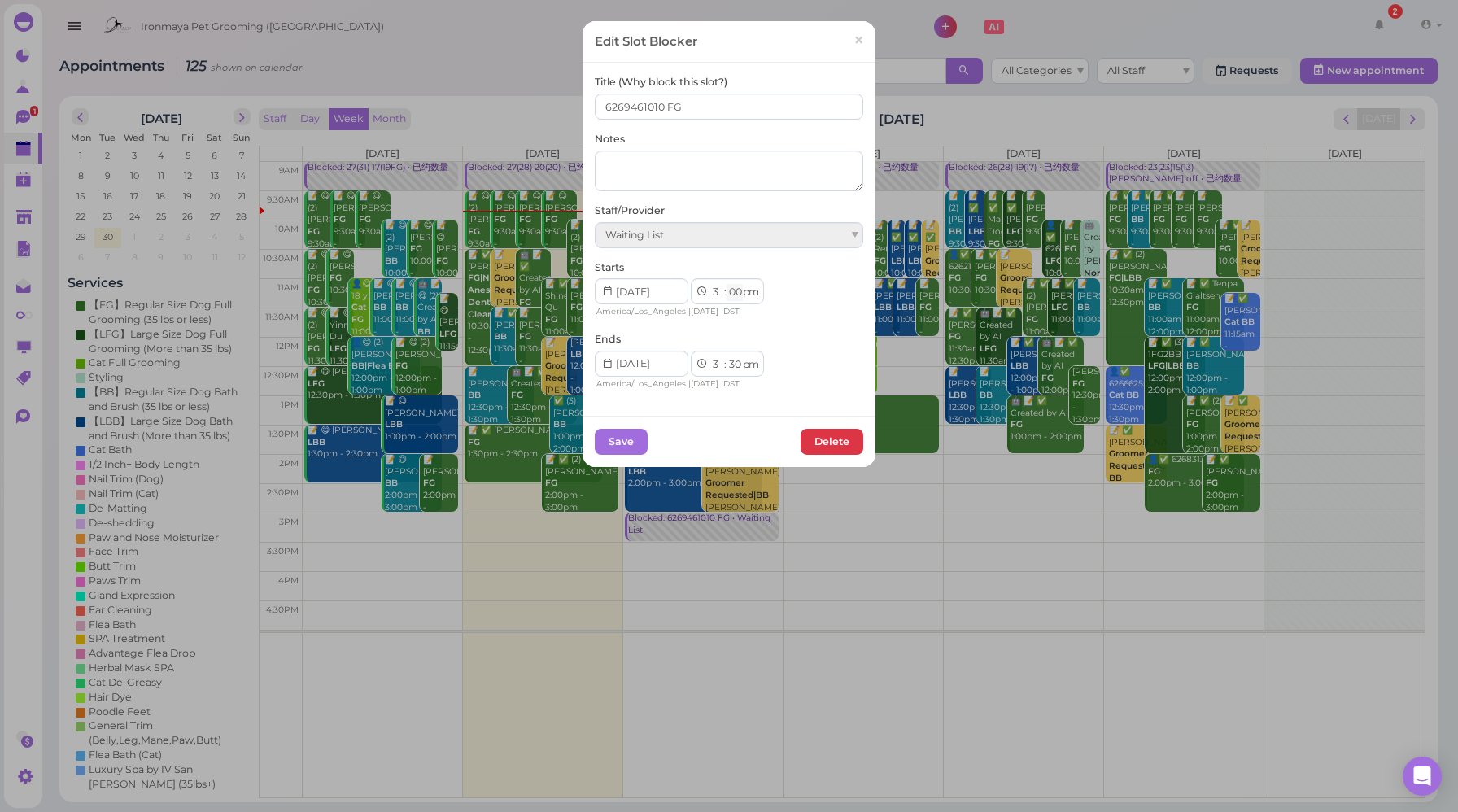
click at [729, 292] on select "00 05 10 15 20 25 30 35 40 45 50 55" at bounding box center [735, 292] width 17 height 17
select select "30"
click at [727, 284] on select "00 05 10 15 20 25 30 35 40 45 50 55" at bounding box center [735, 292] width 17 height 17
click at [710, 363] on select "1 2 3 4 5 6 7 8 9 10 11 12" at bounding box center [717, 365] width 14 height 17
select select "4"
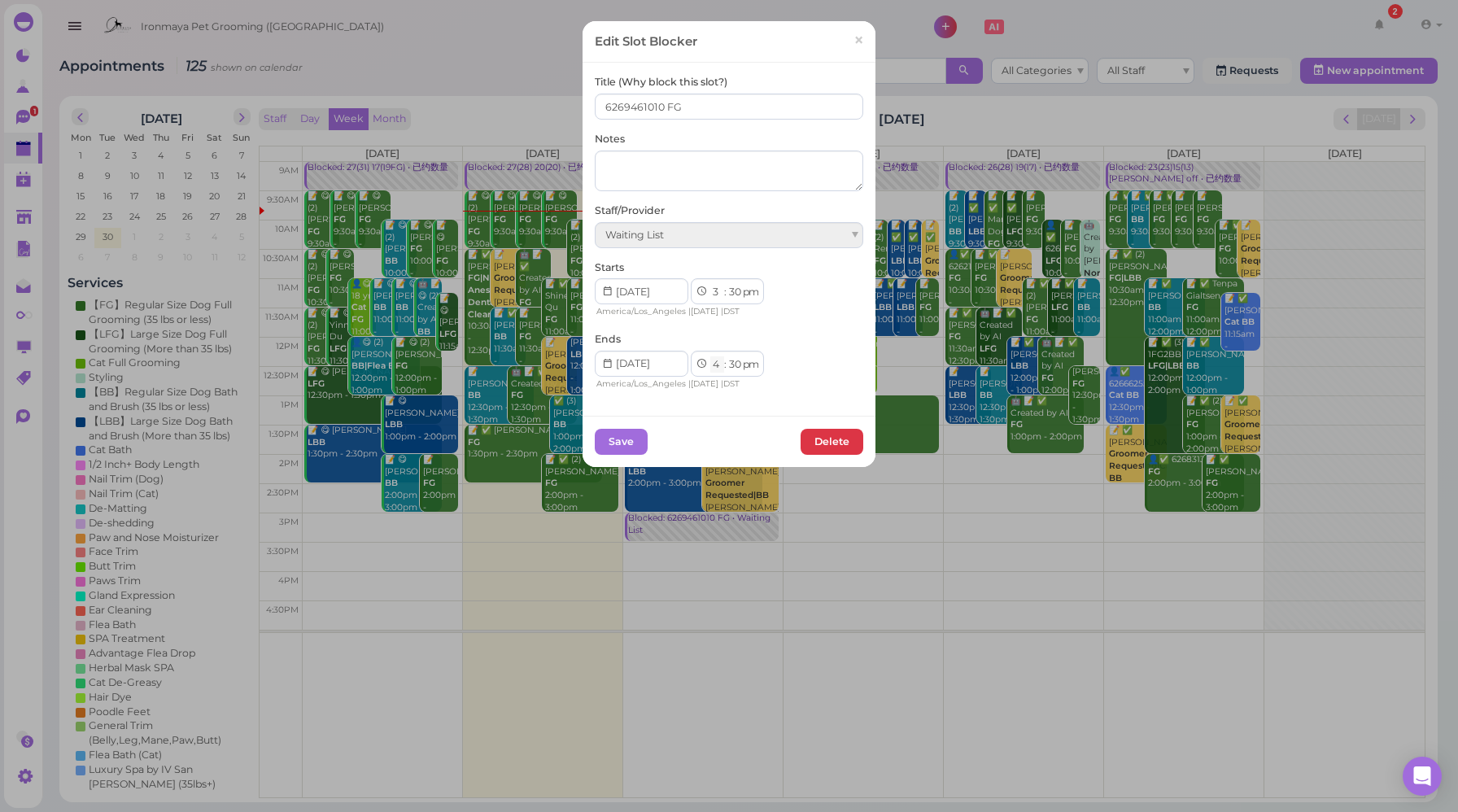
click at [710, 357] on select "1 2 3 4 5 6 7 8 9 10 11 12" at bounding box center [717, 365] width 14 height 17
click at [609, 439] on button "Save" at bounding box center [621, 442] width 53 height 26
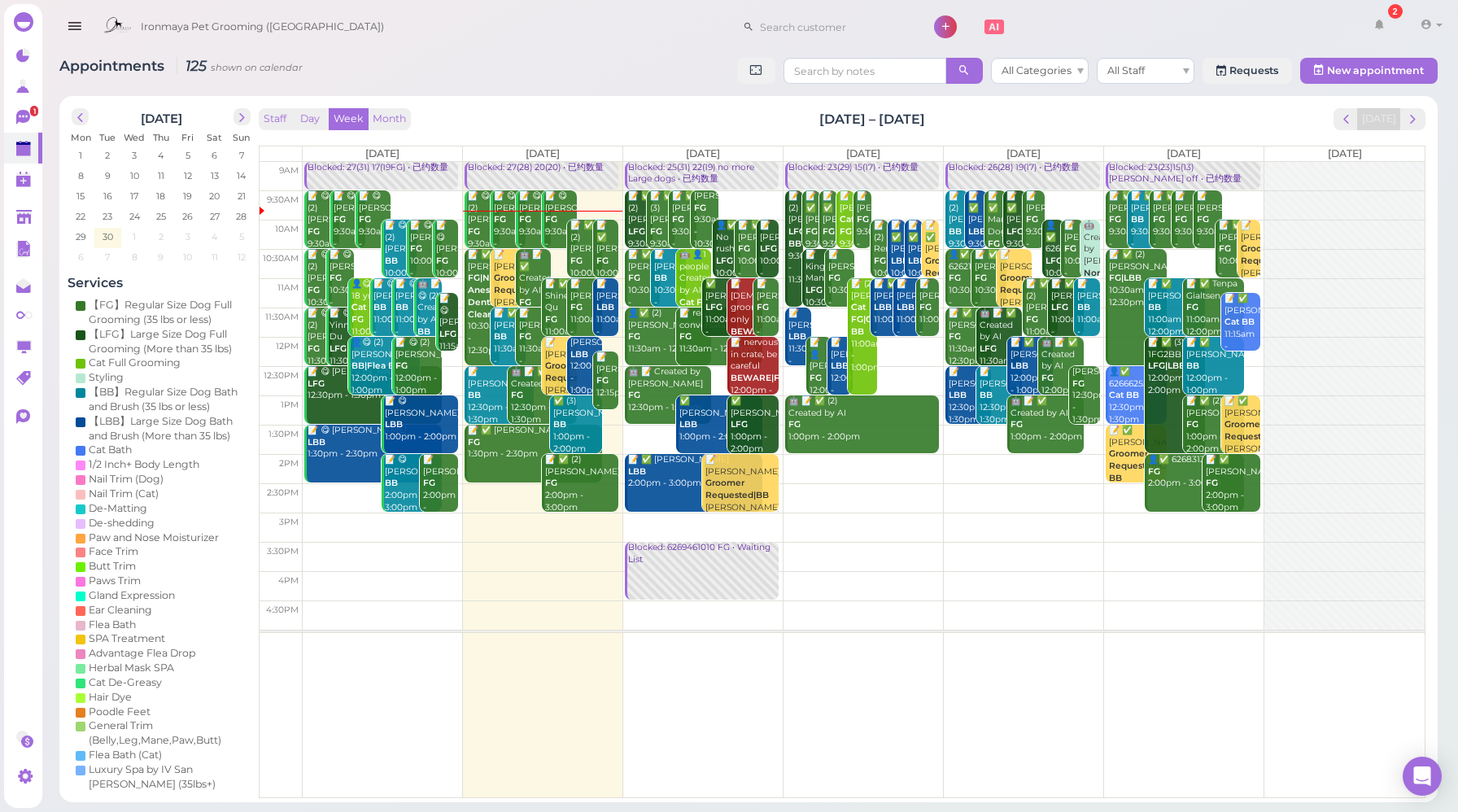
click at [629, 114] on div "Staff Day Week Month [DATE] – [DATE] [DATE]" at bounding box center [842, 119] width 1167 height 22
click at [15, 109] on link "1" at bounding box center [23, 116] width 38 height 31
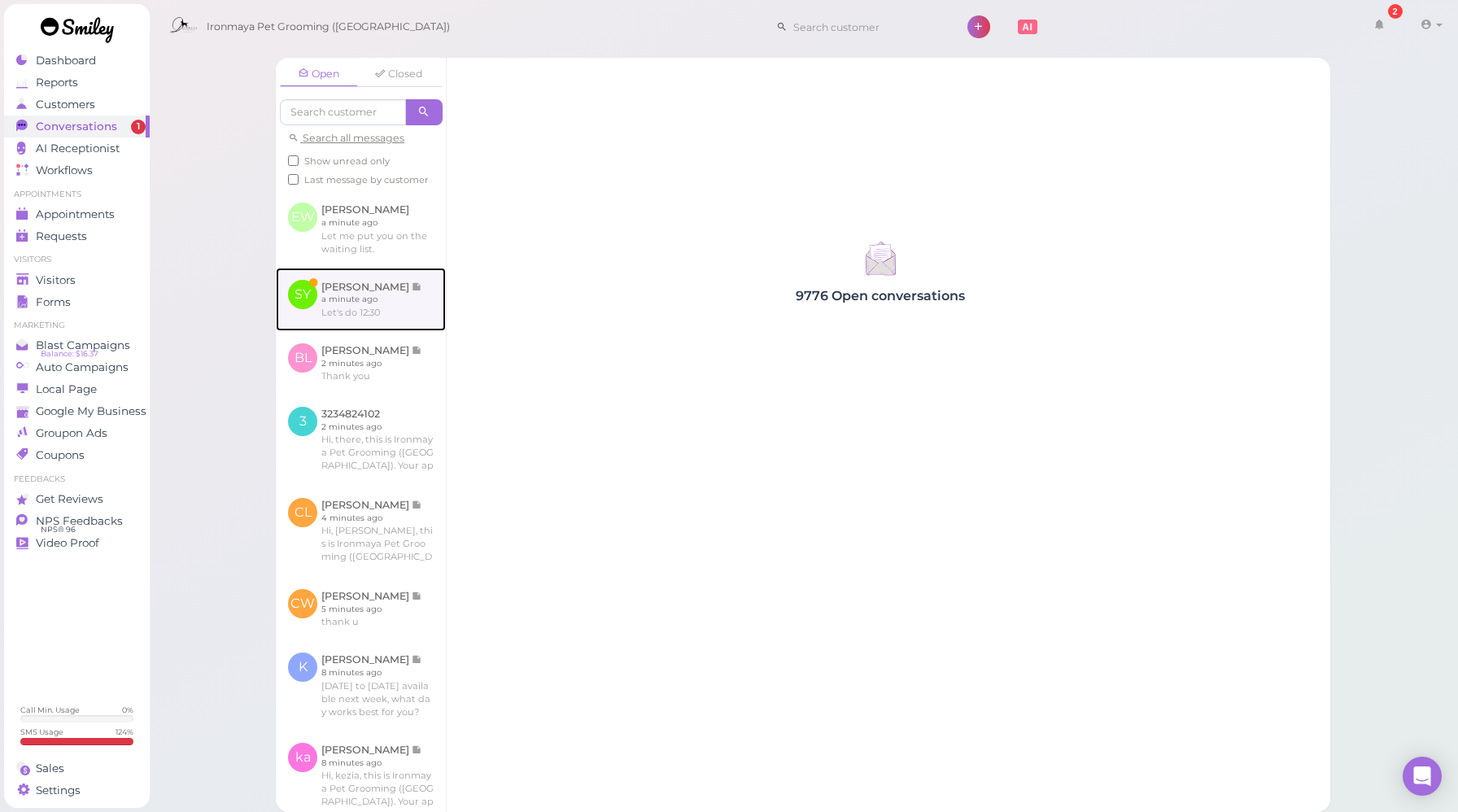
click at [378, 326] on link at bounding box center [361, 299] width 170 height 64
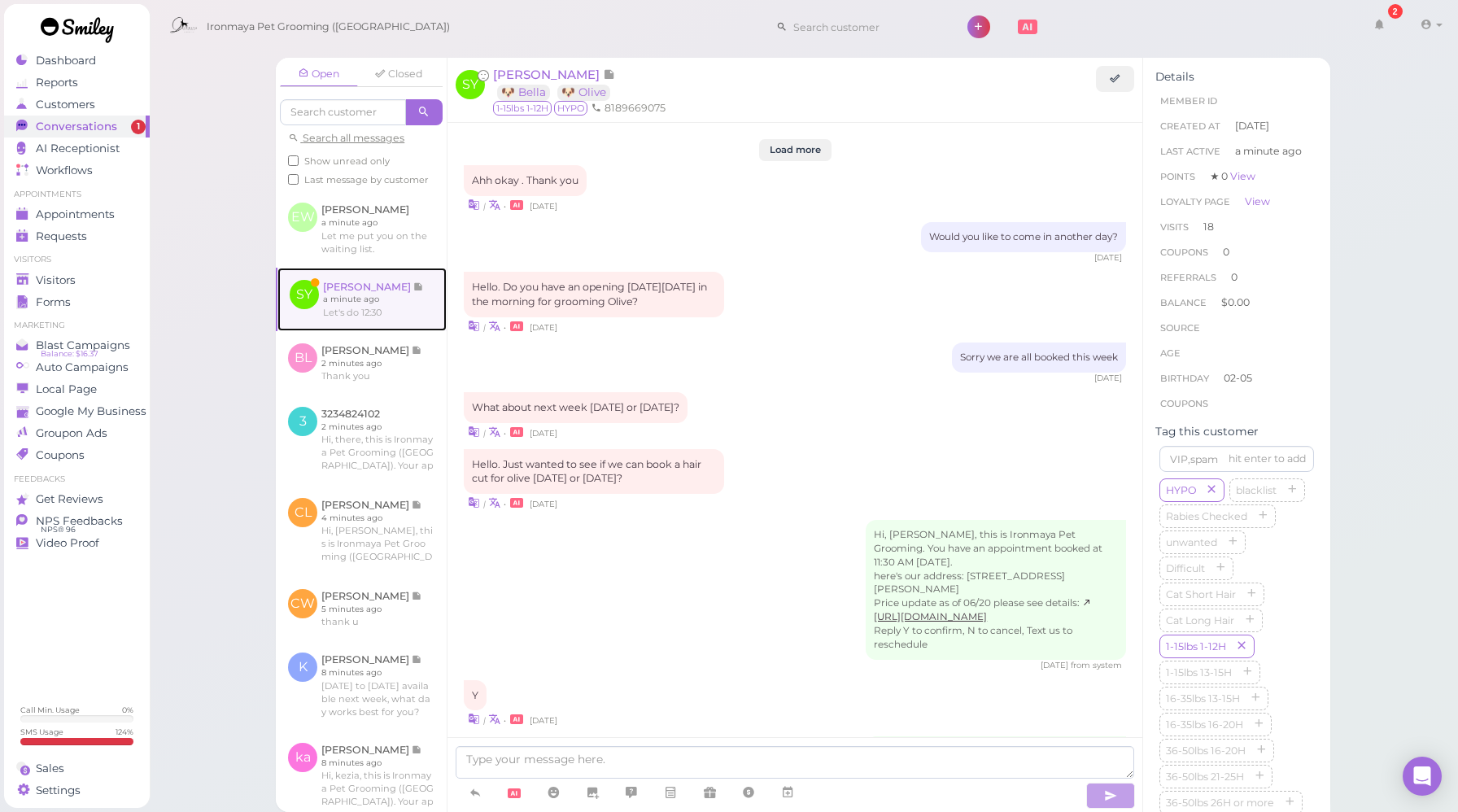
scroll to position [2144, 0]
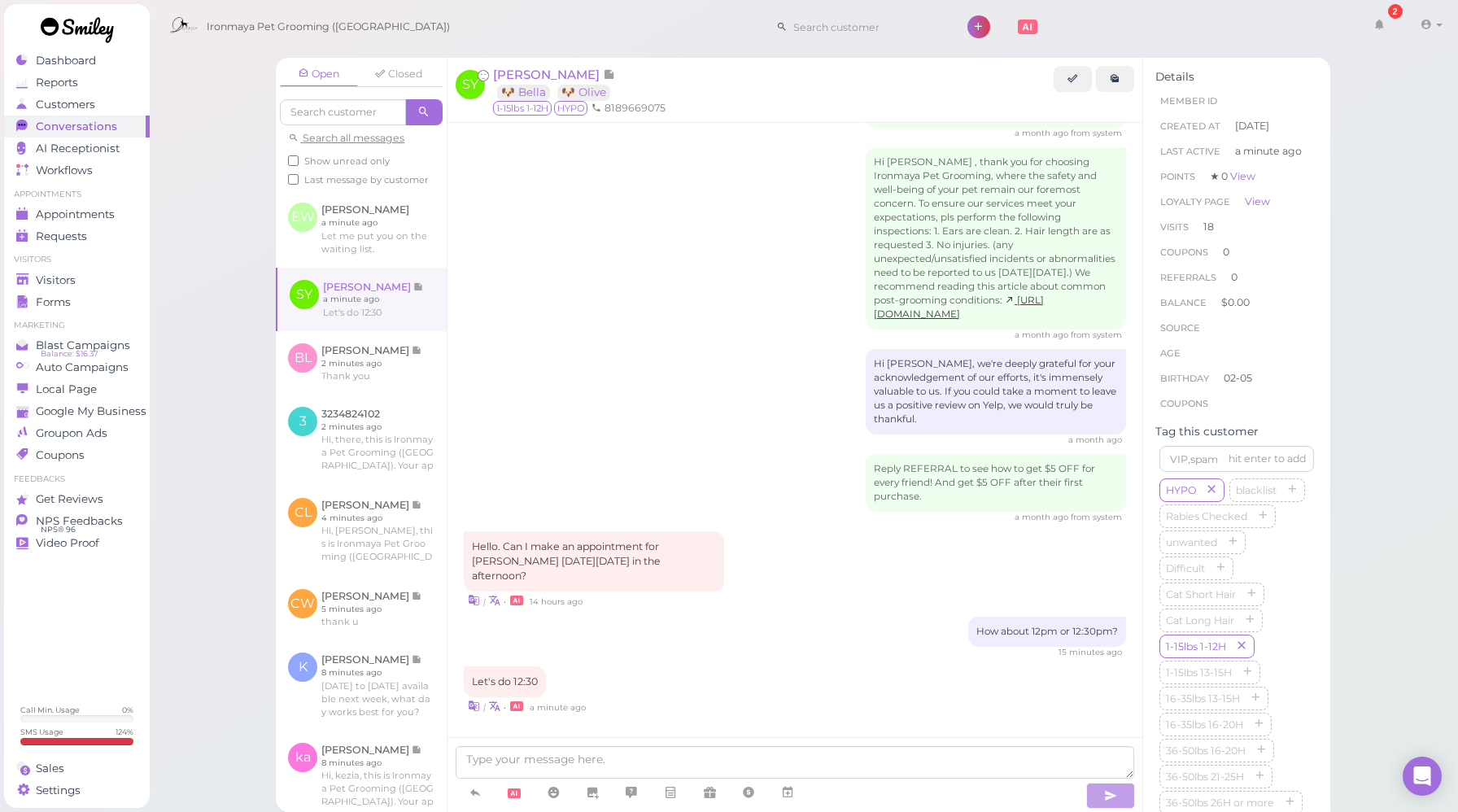
click at [905, 581] on div "Hello. Can I make an appointment for [PERSON_NAME] [DATE][DATE] in the afternoo…" at bounding box center [795, 570] width 663 height 78
click at [789, 791] on icon at bounding box center [788, 793] width 13 height 17
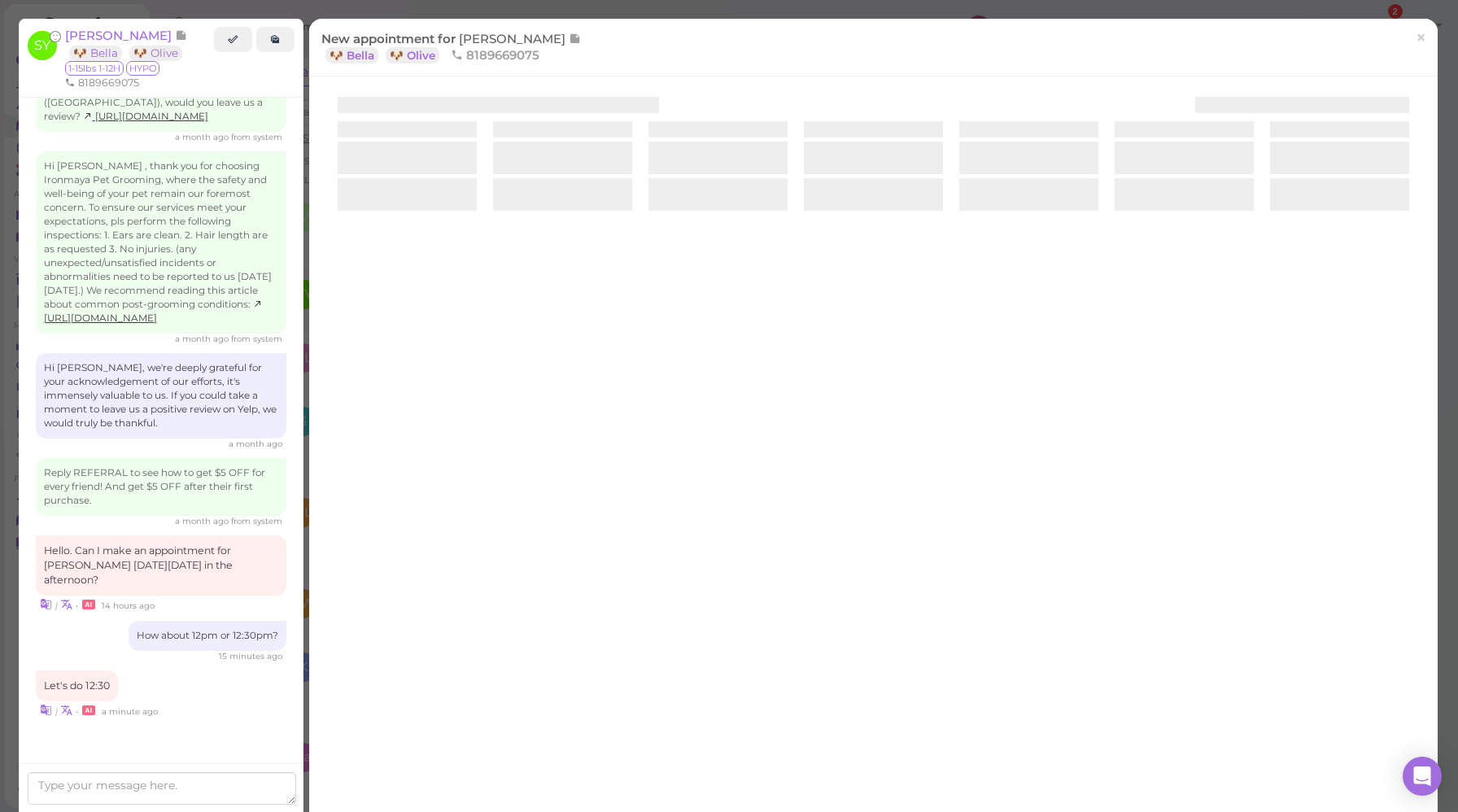
scroll to position [2232, 0]
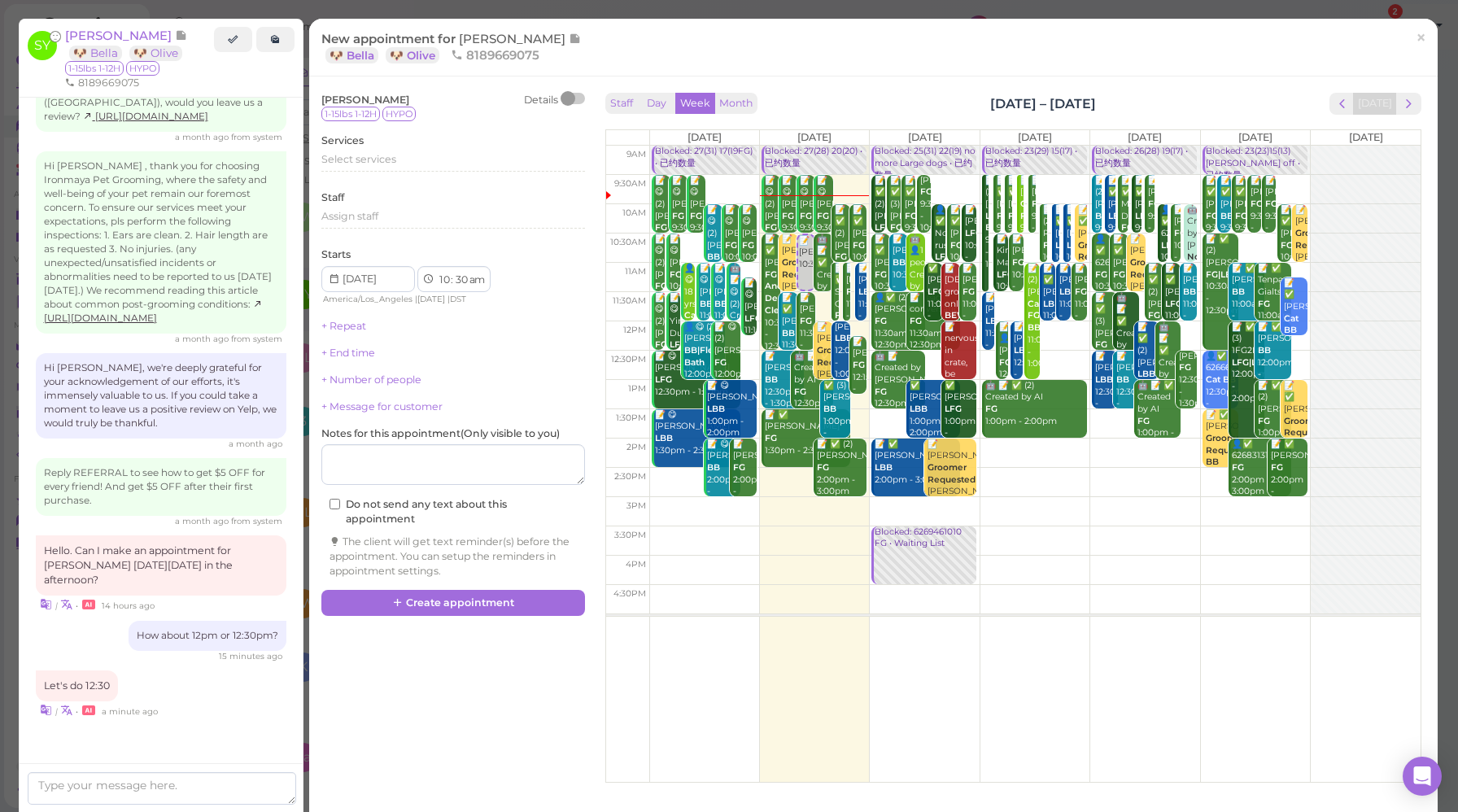
click at [1416, 39] on span "×" at bounding box center [1421, 38] width 11 height 23
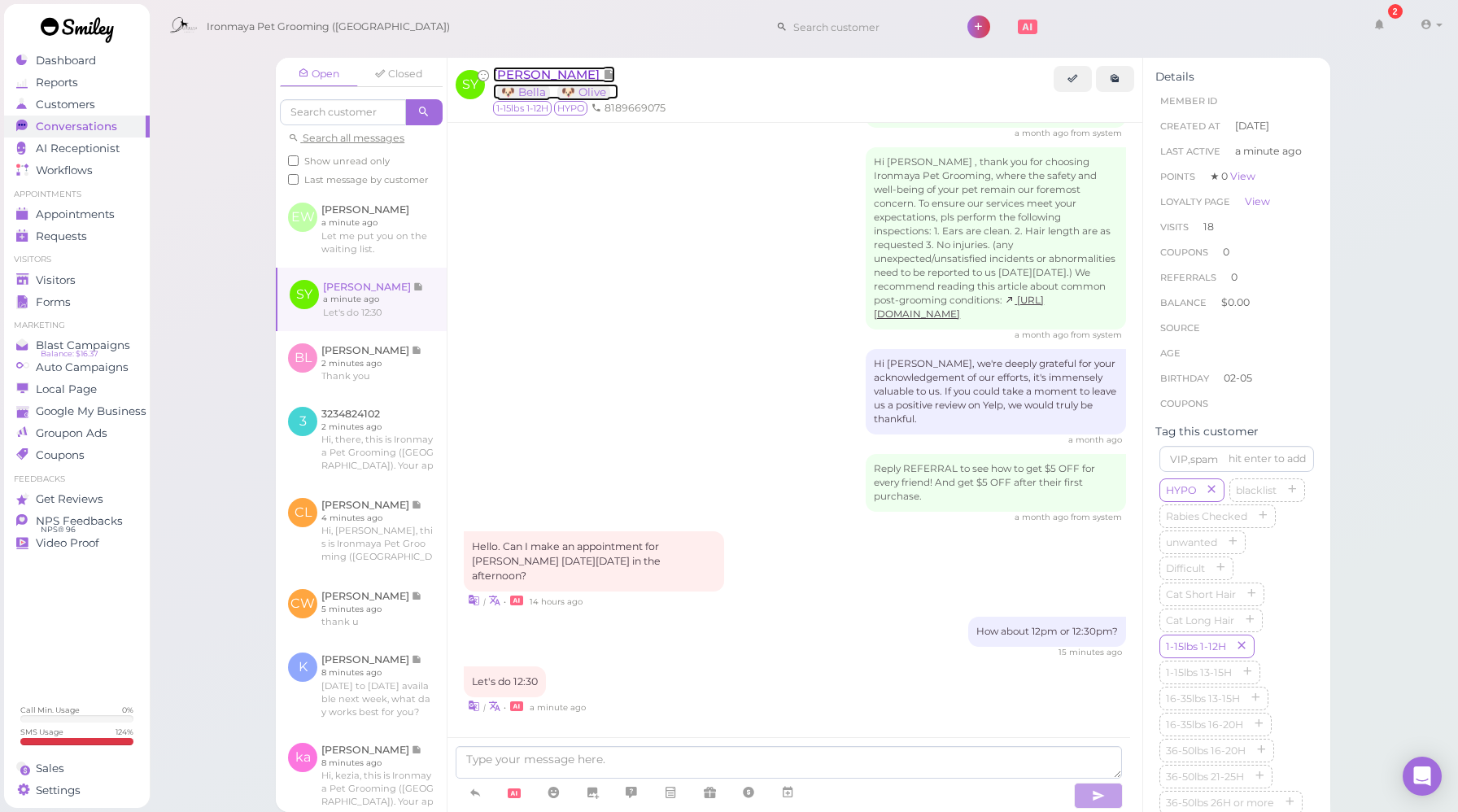
click at [528, 68] on span "[PERSON_NAME]" at bounding box center [548, 74] width 110 height 16
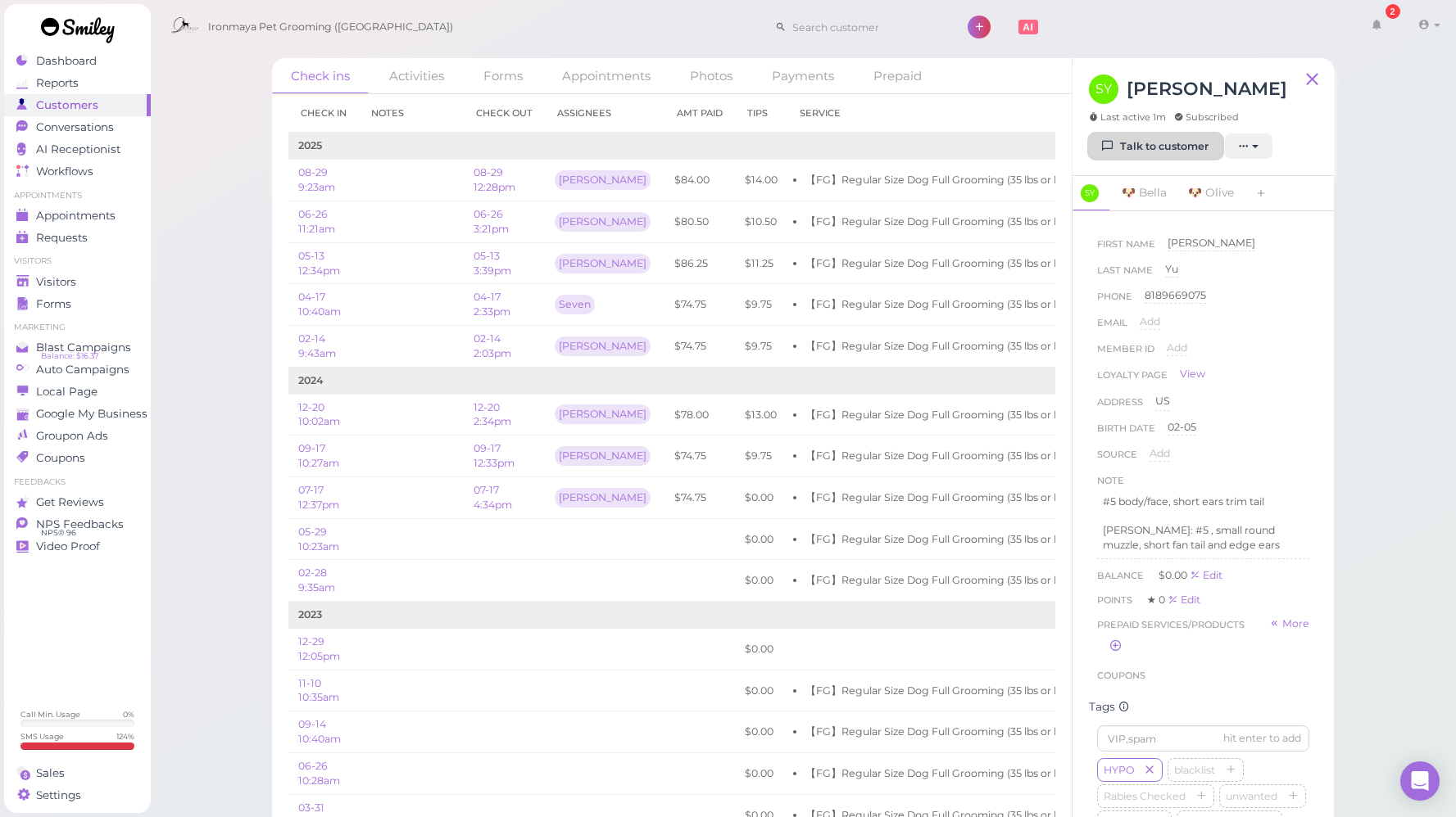
click at [1171, 145] on link "Talk to customer" at bounding box center [1155, 147] width 134 height 27
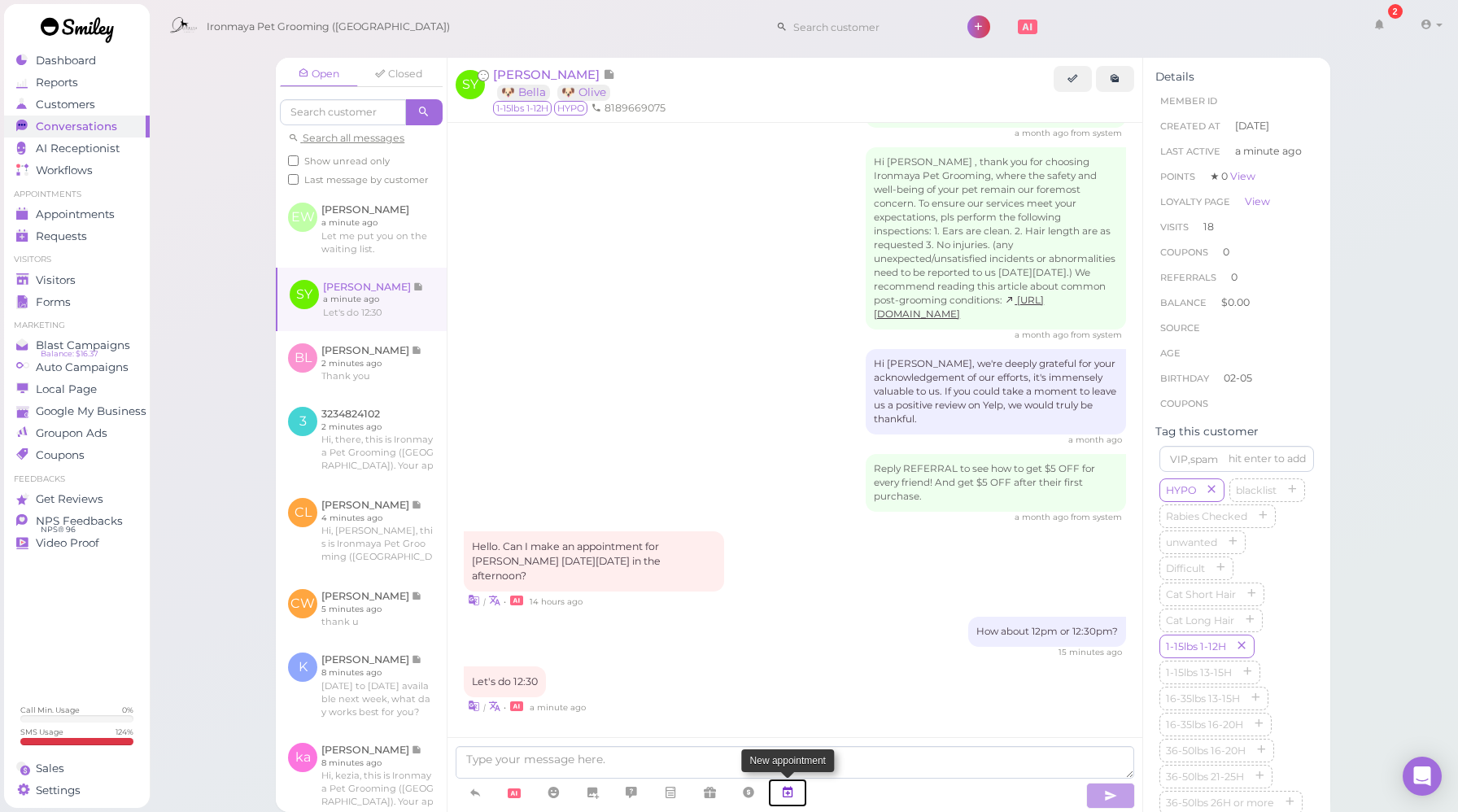
click at [791, 791] on icon at bounding box center [788, 793] width 13 height 17
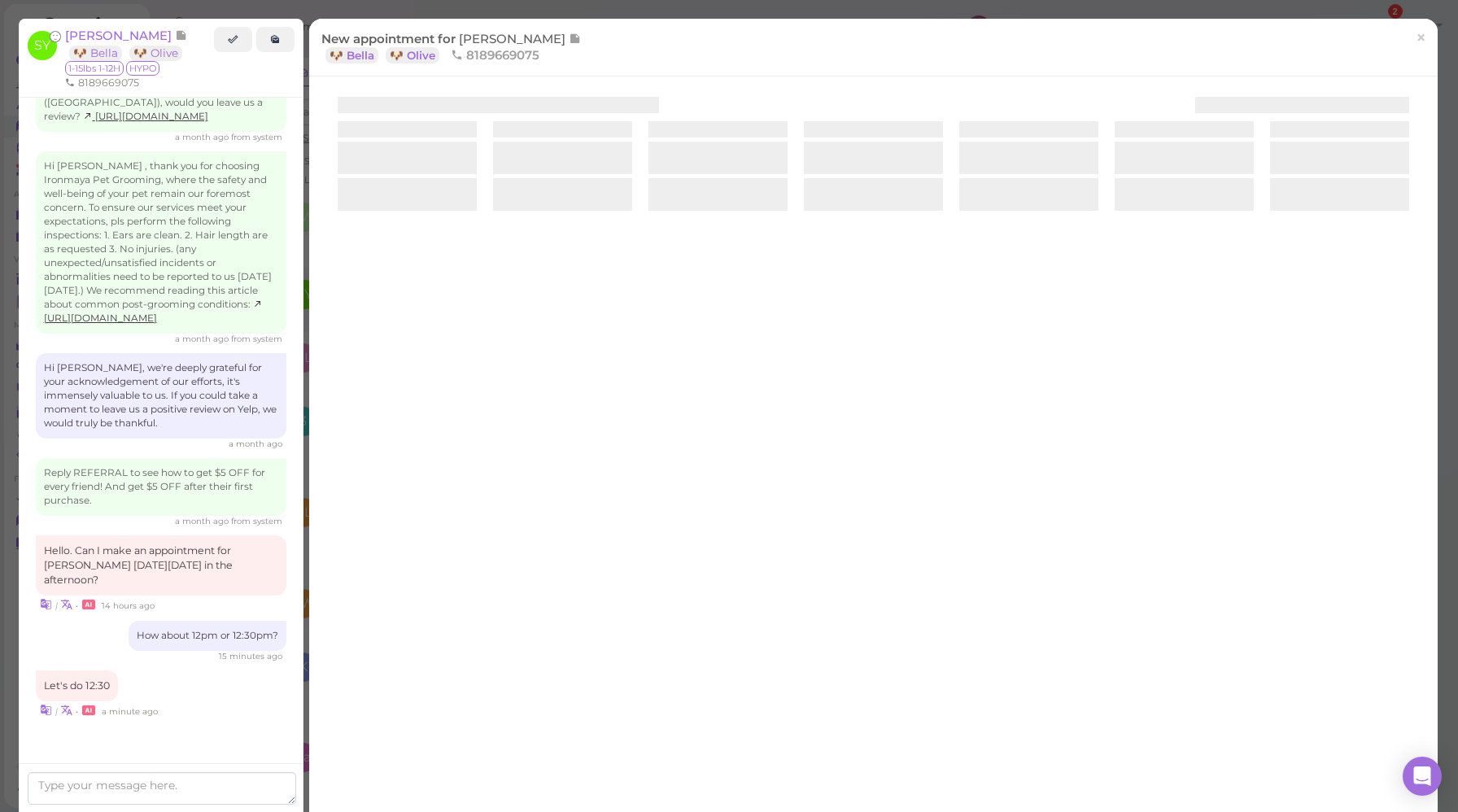
scroll to position [2232, 0]
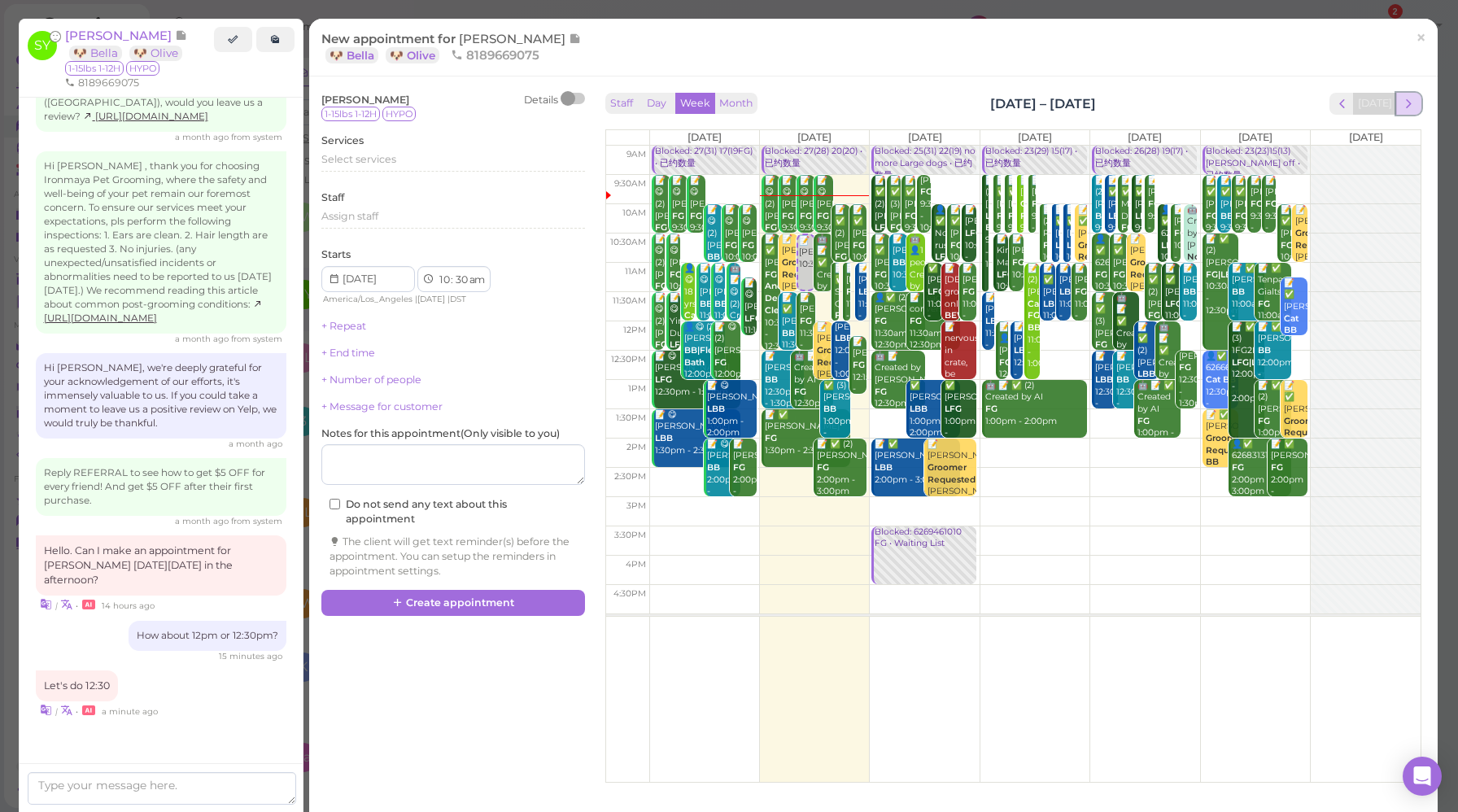
click at [1402, 110] on span "next" at bounding box center [1409, 103] width 16 height 16
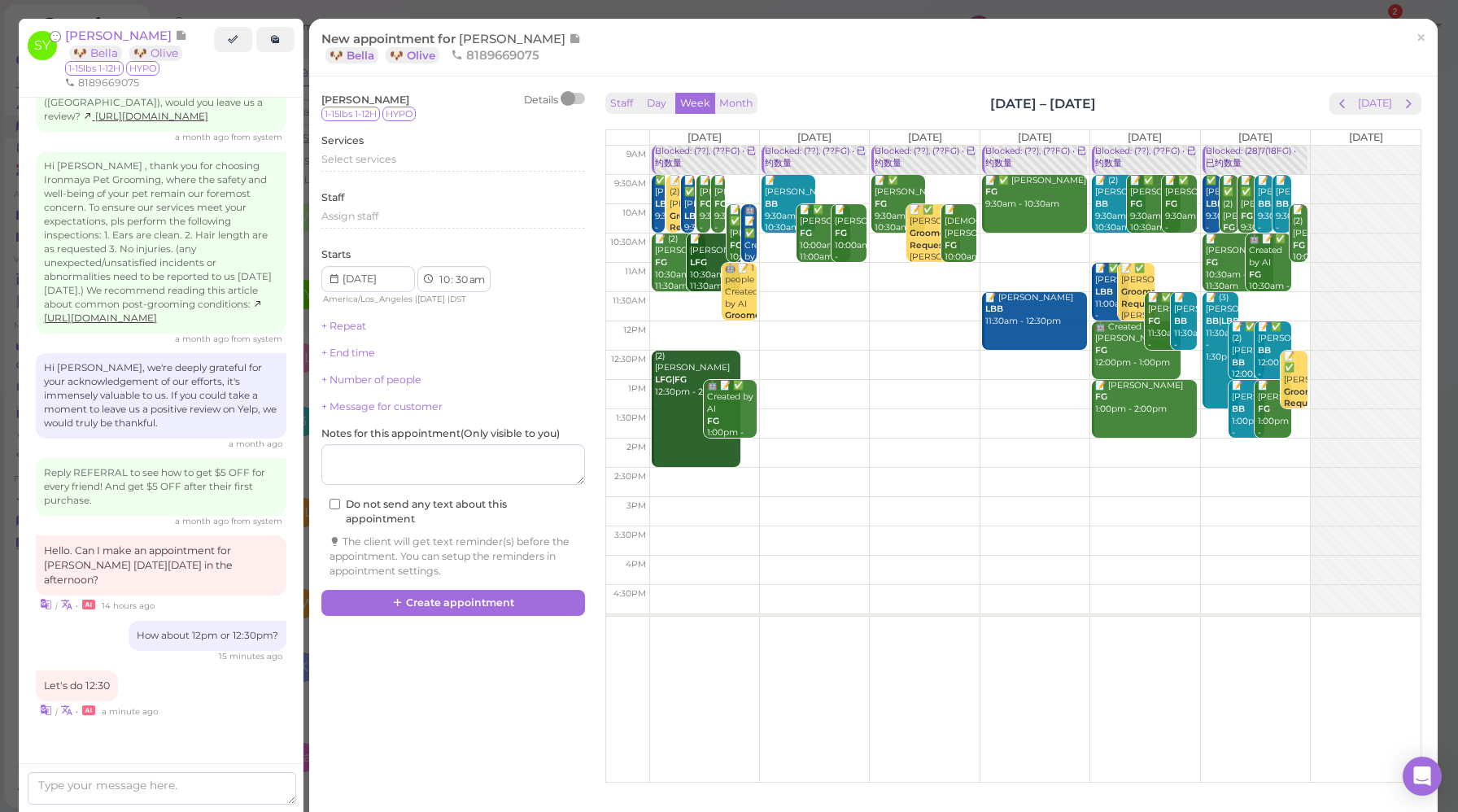
click at [780, 360] on td at bounding box center [1035, 365] width 772 height 29
type input "[DATE]"
select select "12"
select select "pm"
click at [368, 160] on span "Select services" at bounding box center [359, 159] width 75 height 12
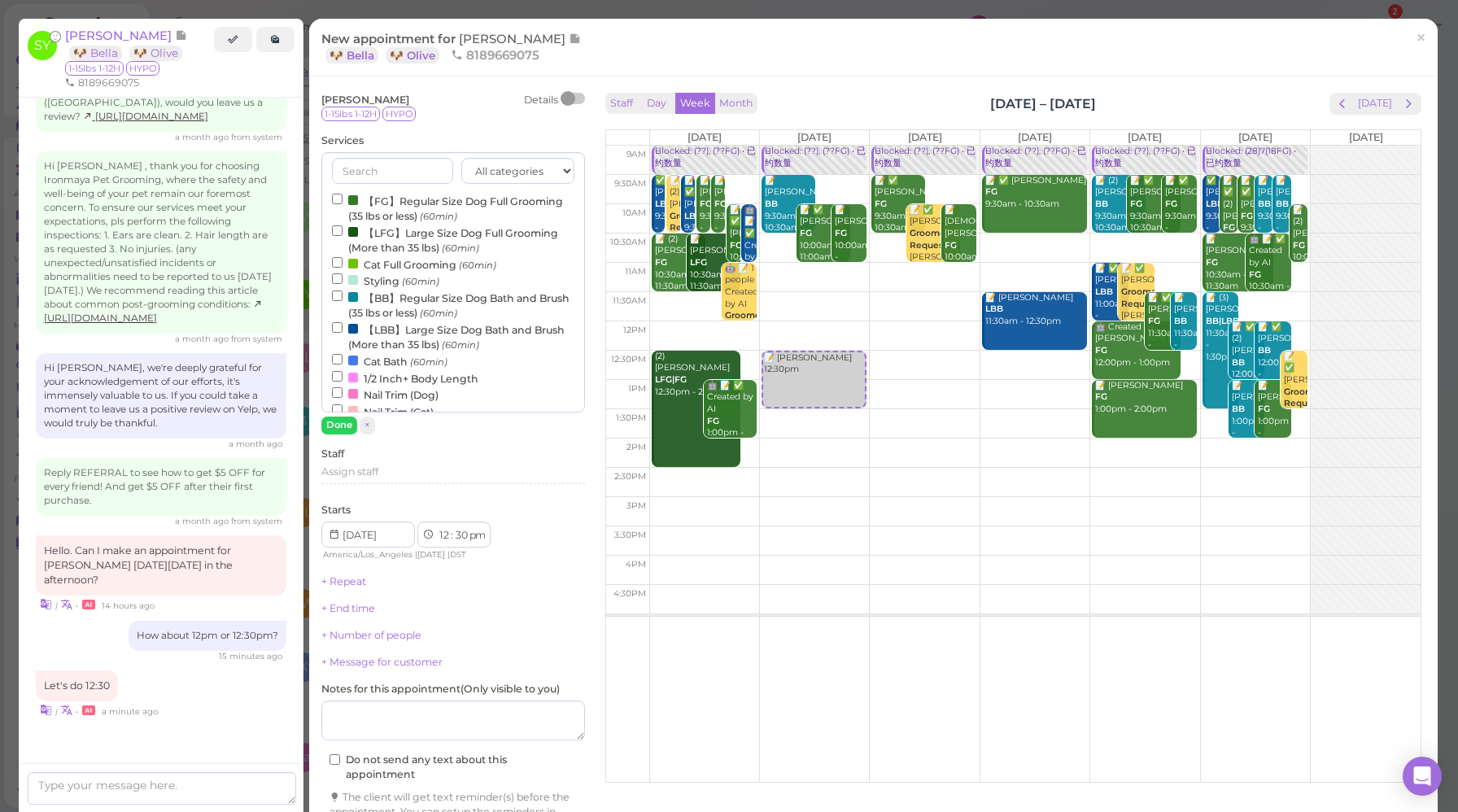
click at [406, 209] on label "【FG】Regular Size Dog Full Grooming (35 lbs or less) (60min)" at bounding box center [454, 208] width 243 height 31
click at [343, 204] on input "【FG】Regular Size Dog Full Grooming (35 lbs or less) (60min)" at bounding box center [337, 198] width 11 height 11
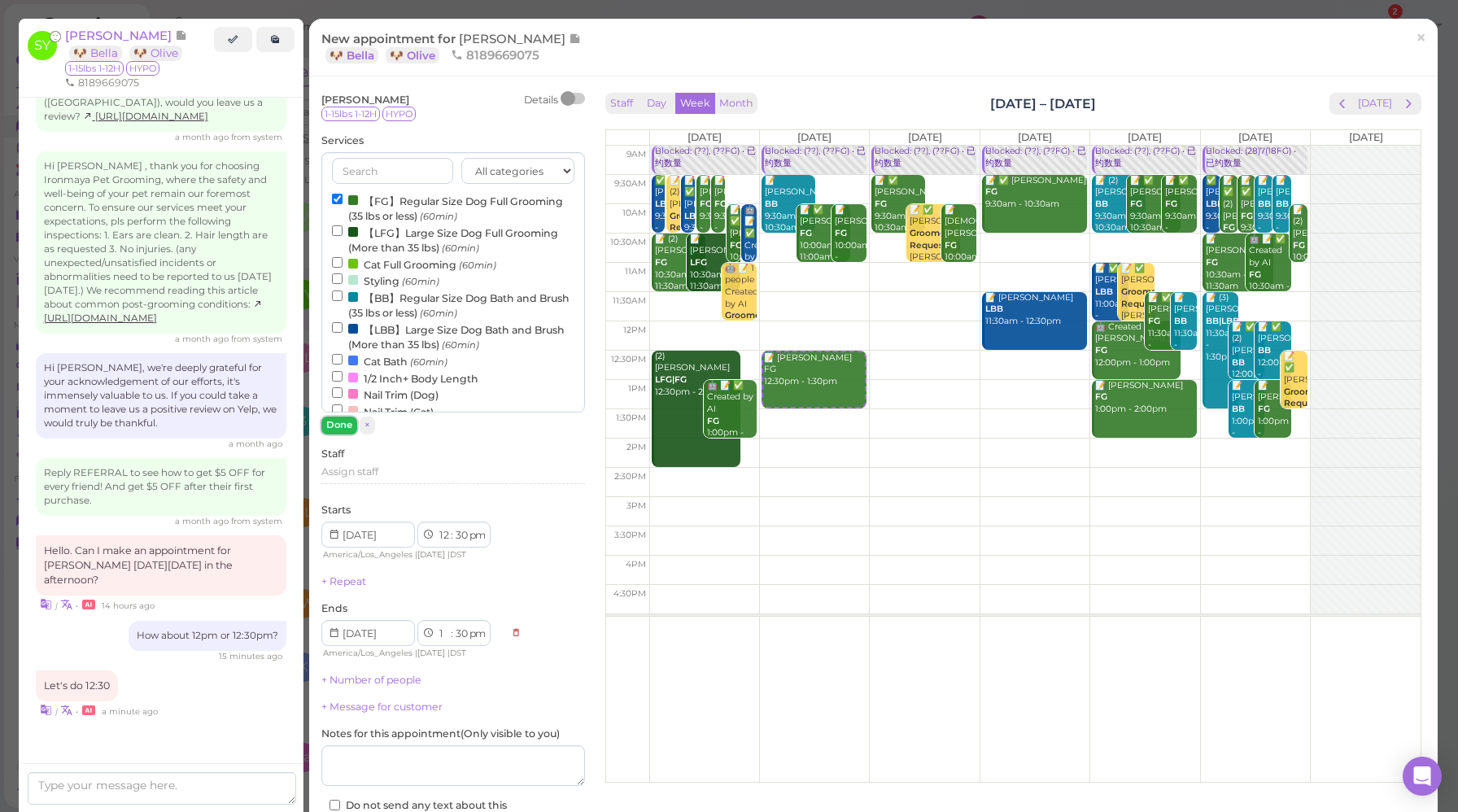
click at [342, 424] on button "Done" at bounding box center [339, 425] width 36 height 17
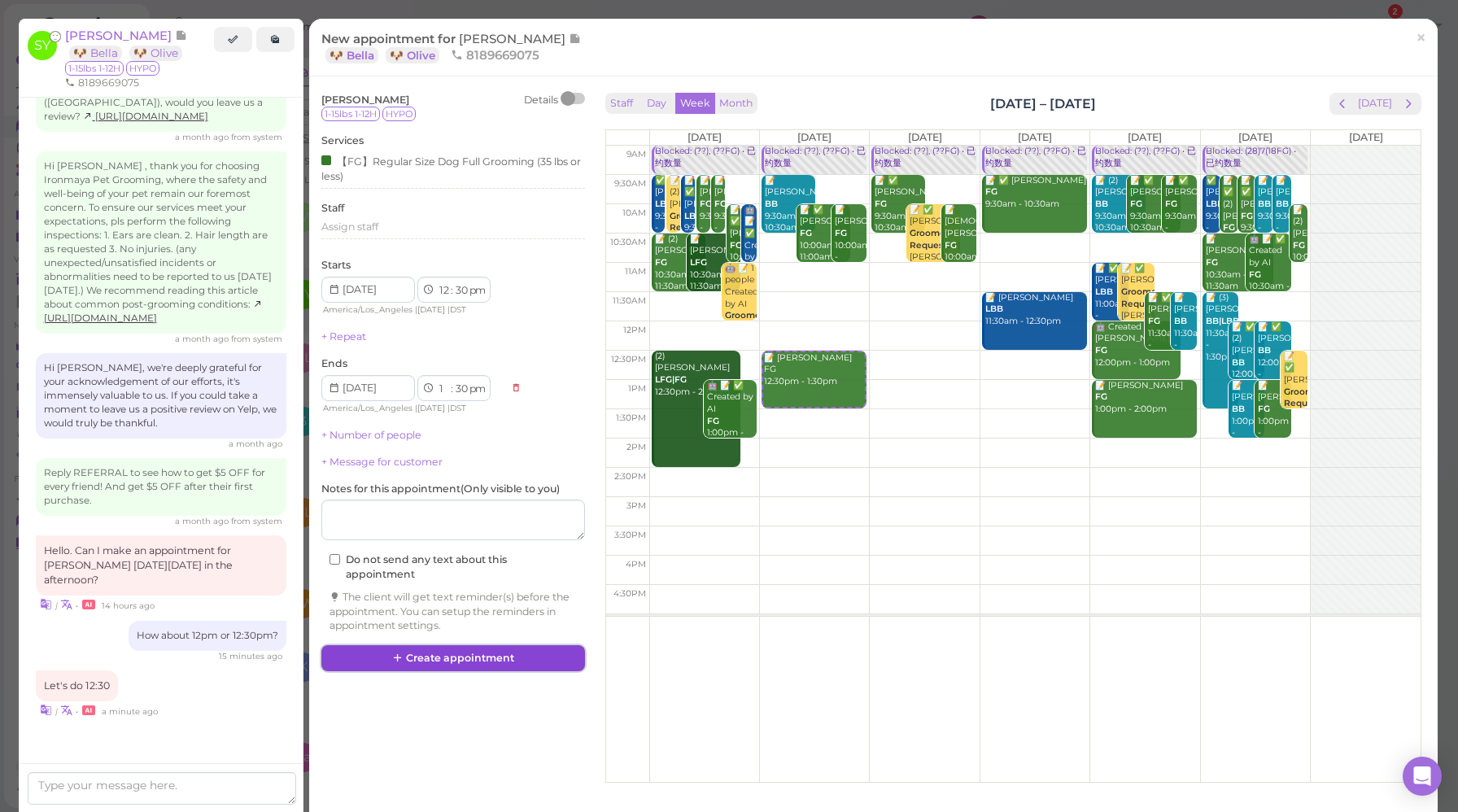
drag, startPoint x: 429, startPoint y: 662, endPoint x: 467, endPoint y: 559, distance: 109.8
click at [429, 662] on button "Create appointment" at bounding box center [453, 658] width 264 height 26
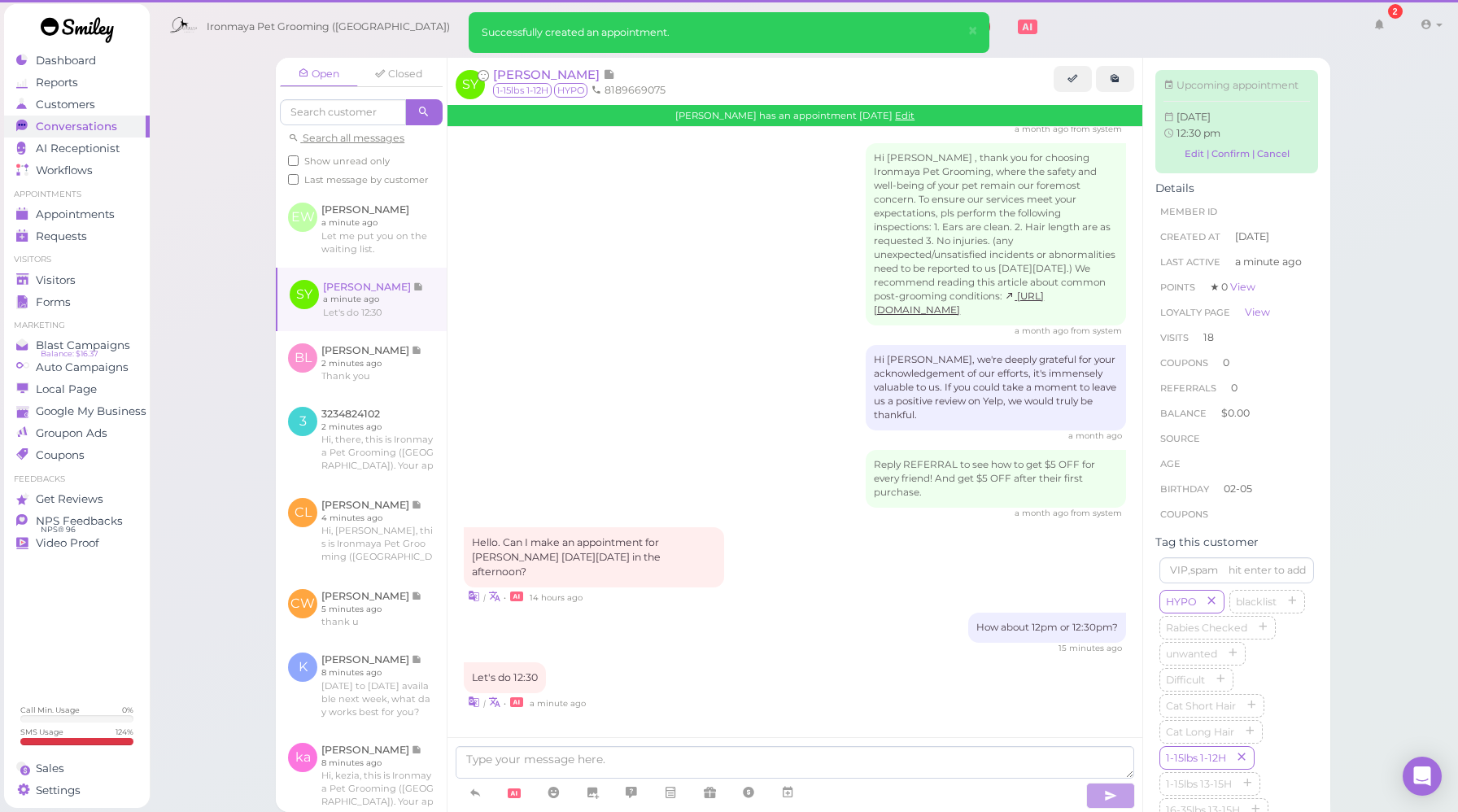
scroll to position [2144, 0]
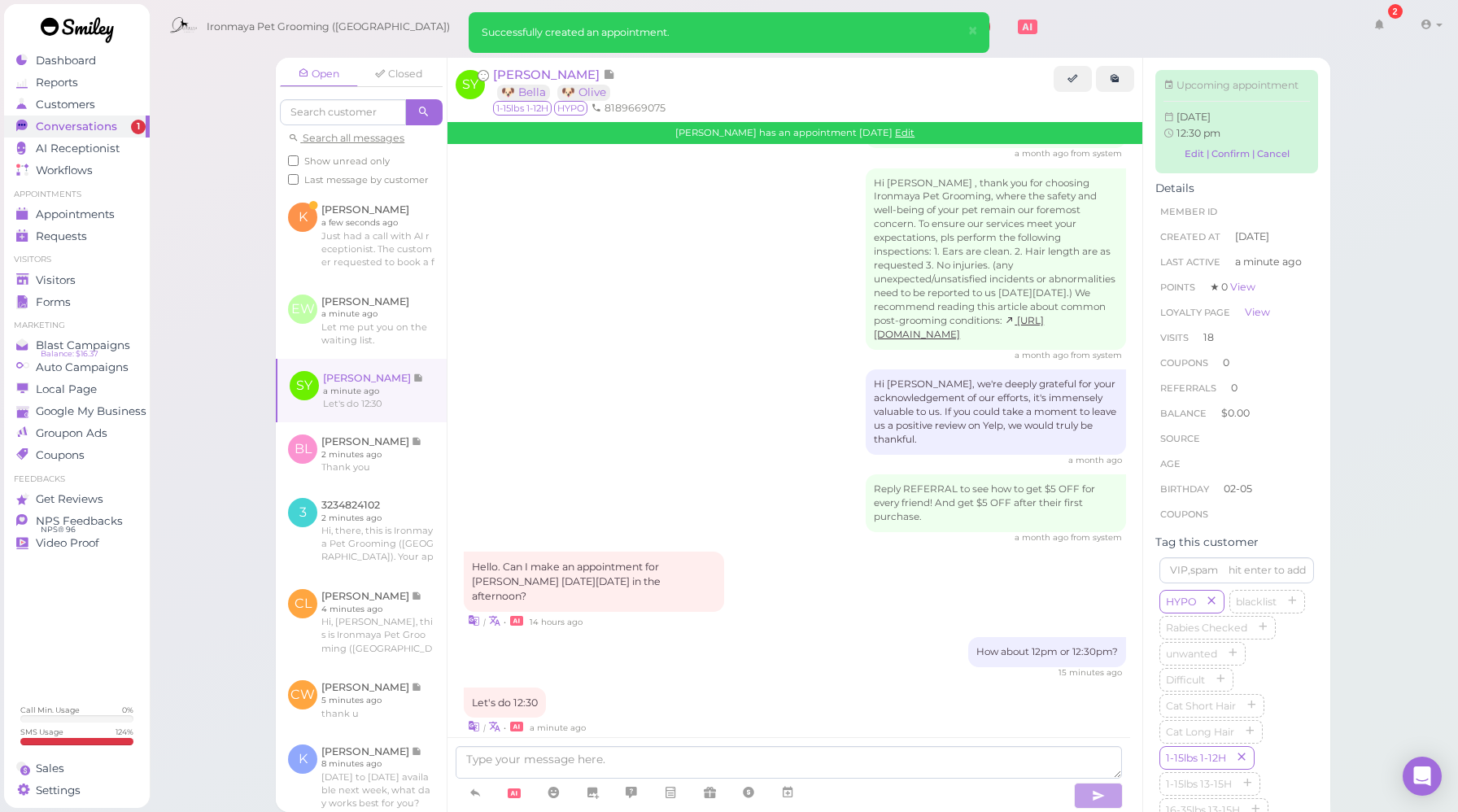
scroll to position [2313, 0]
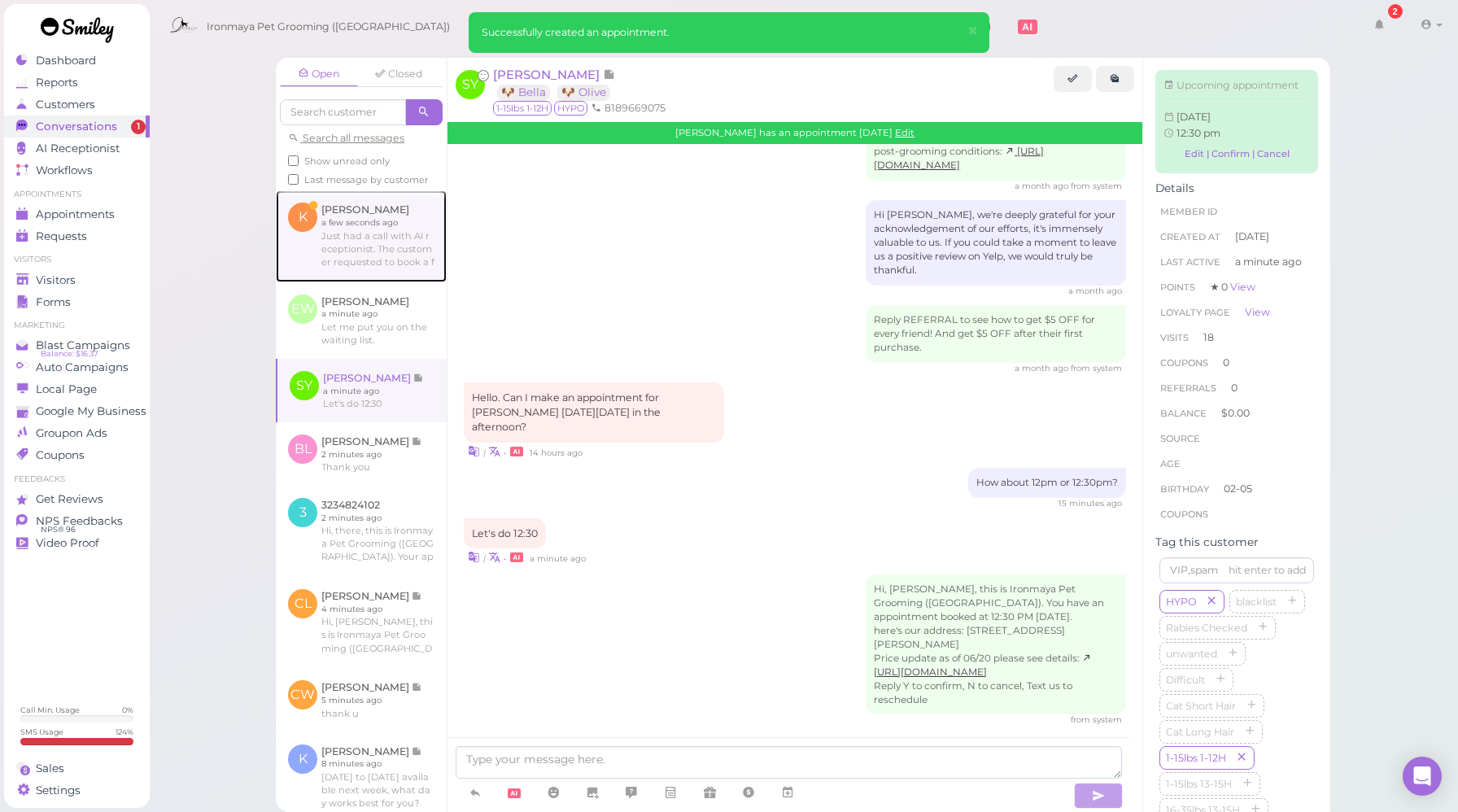
click at [327, 240] on link at bounding box center [361, 236] width 171 height 91
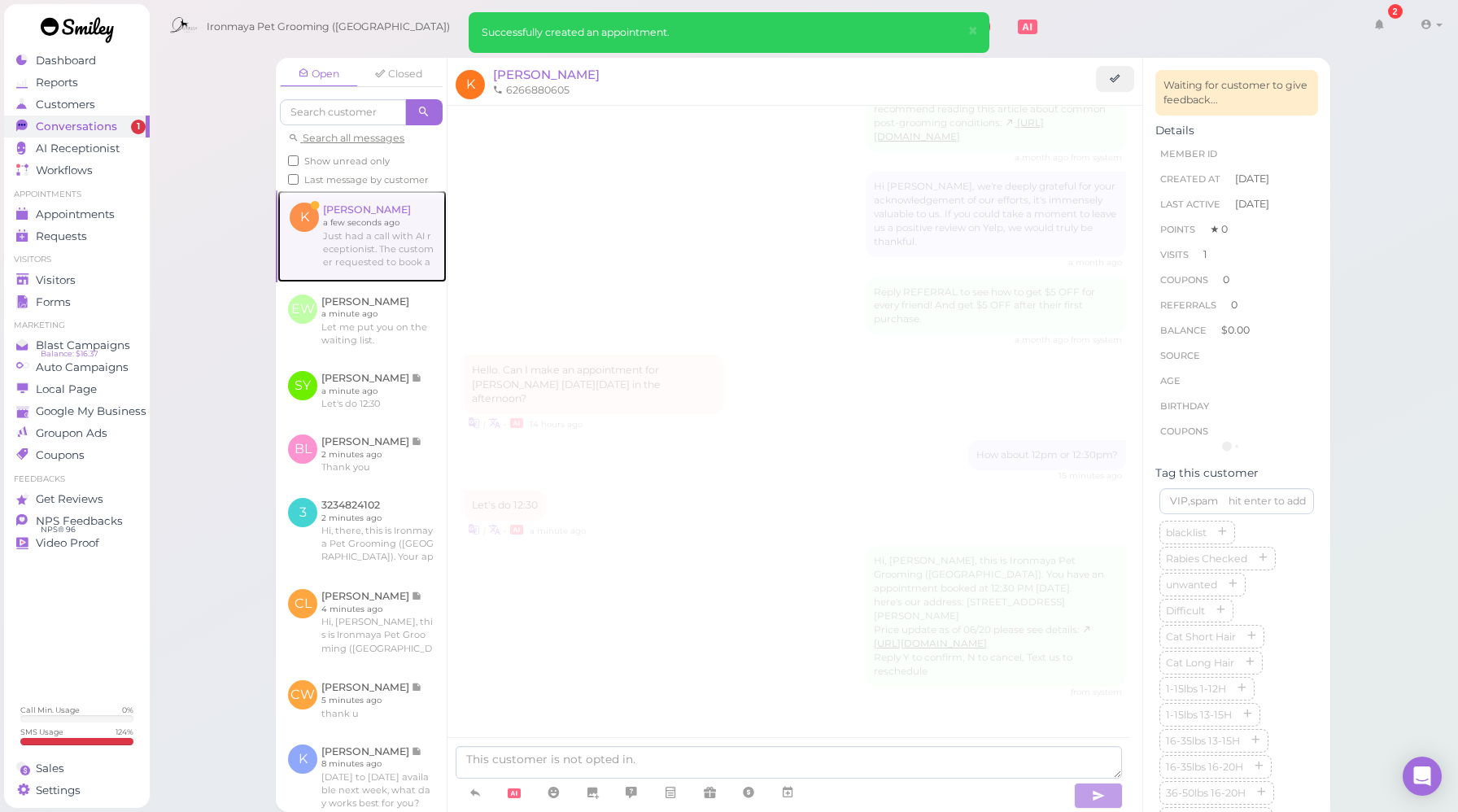
scroll to position [777, 0]
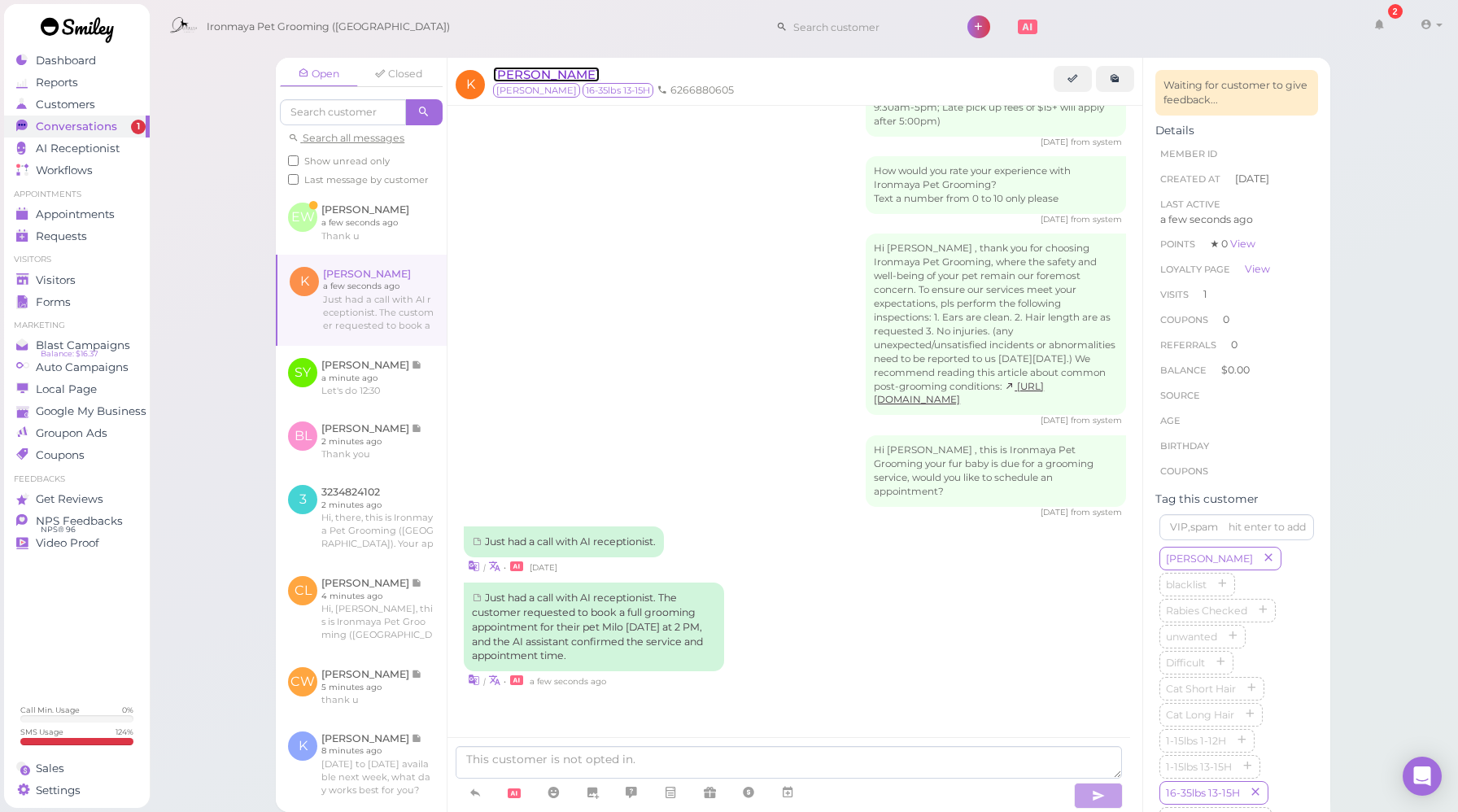
click at [549, 73] on span "[PERSON_NAME]" at bounding box center [546, 74] width 107 height 16
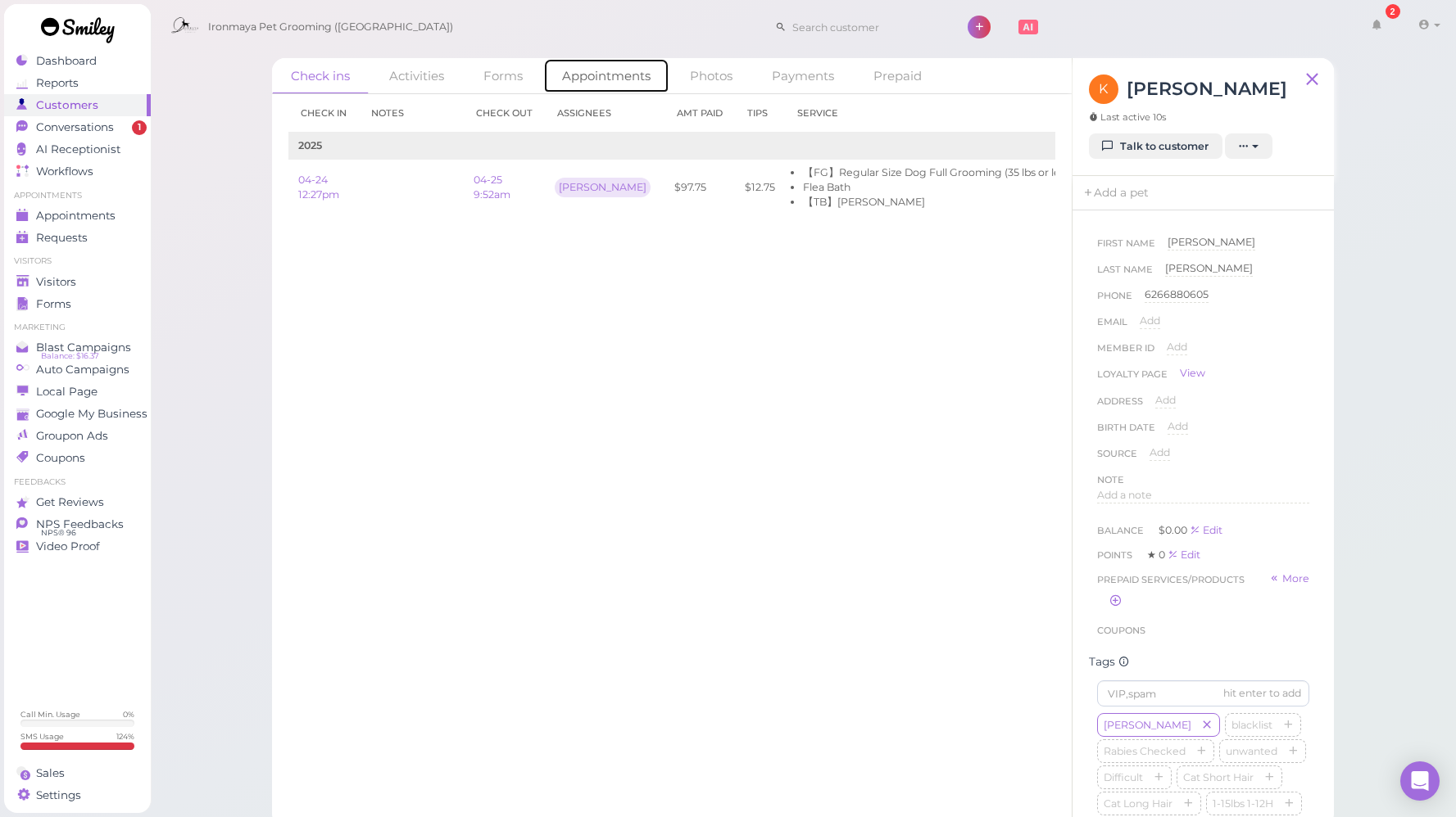
click at [620, 79] on link "Appointments" at bounding box center [606, 76] width 126 height 35
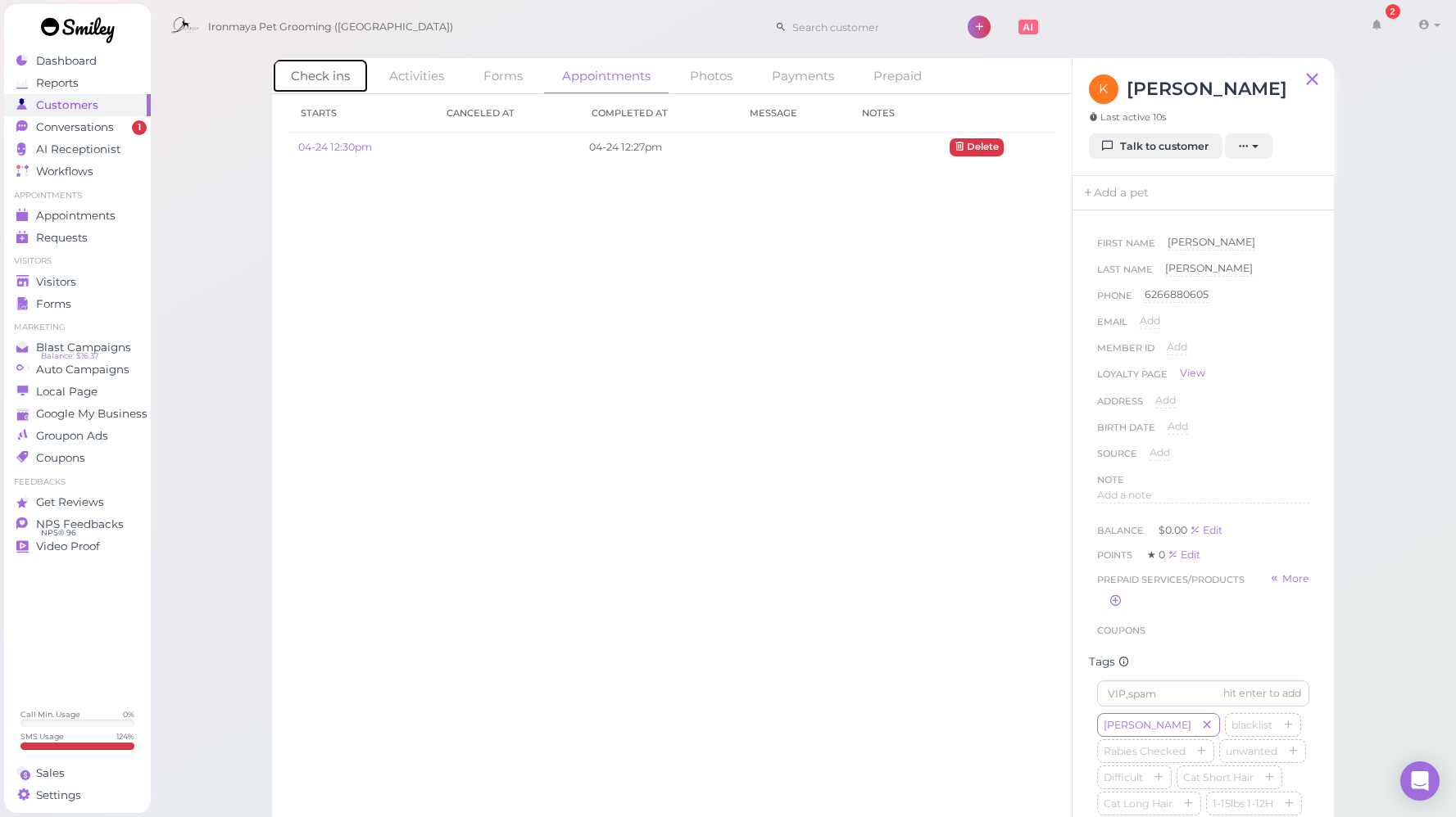
click at [306, 76] on link "Check ins" at bounding box center [320, 76] width 96 height 35
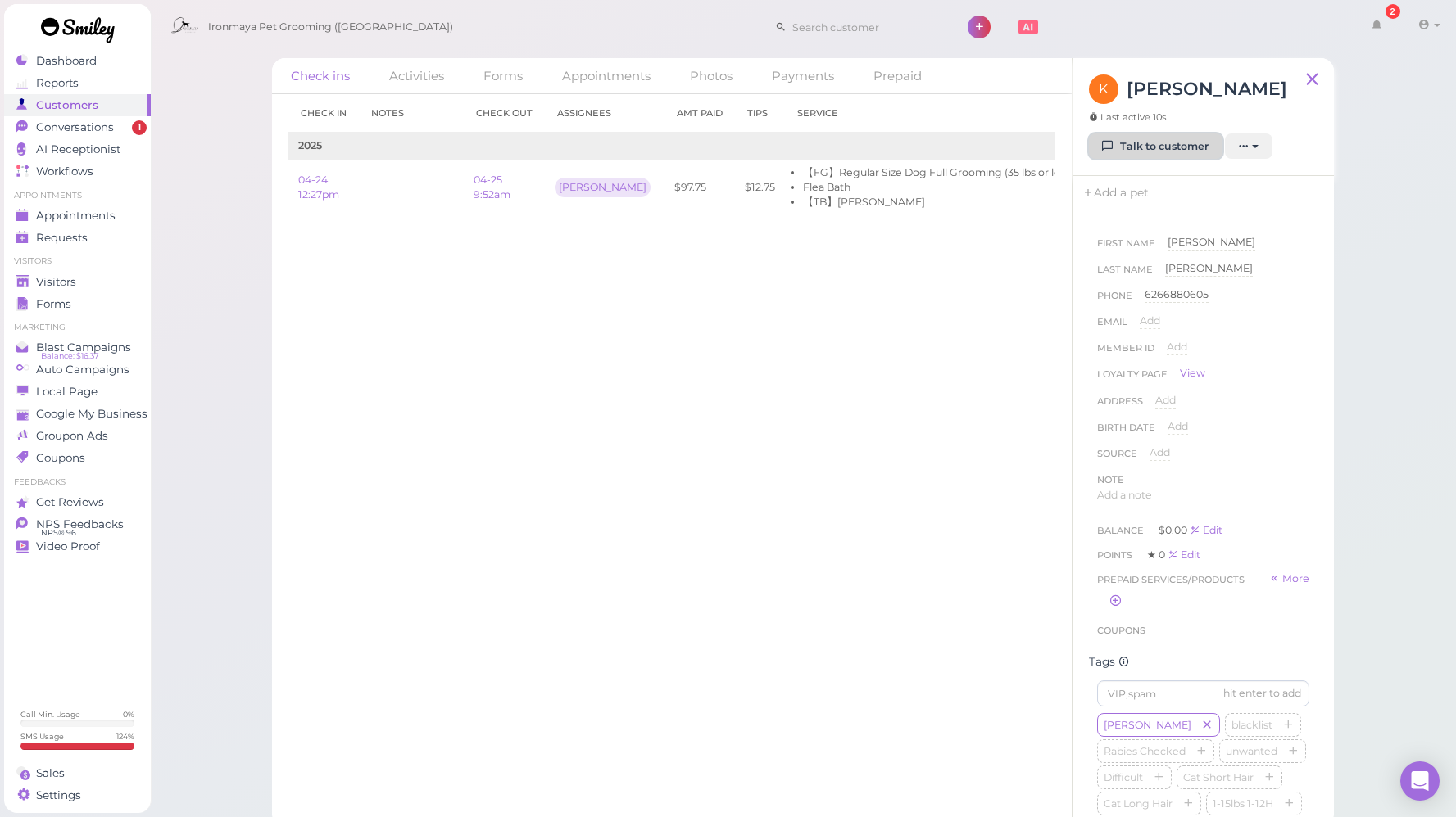
click at [1117, 150] on link "Talk to customer" at bounding box center [1155, 147] width 134 height 27
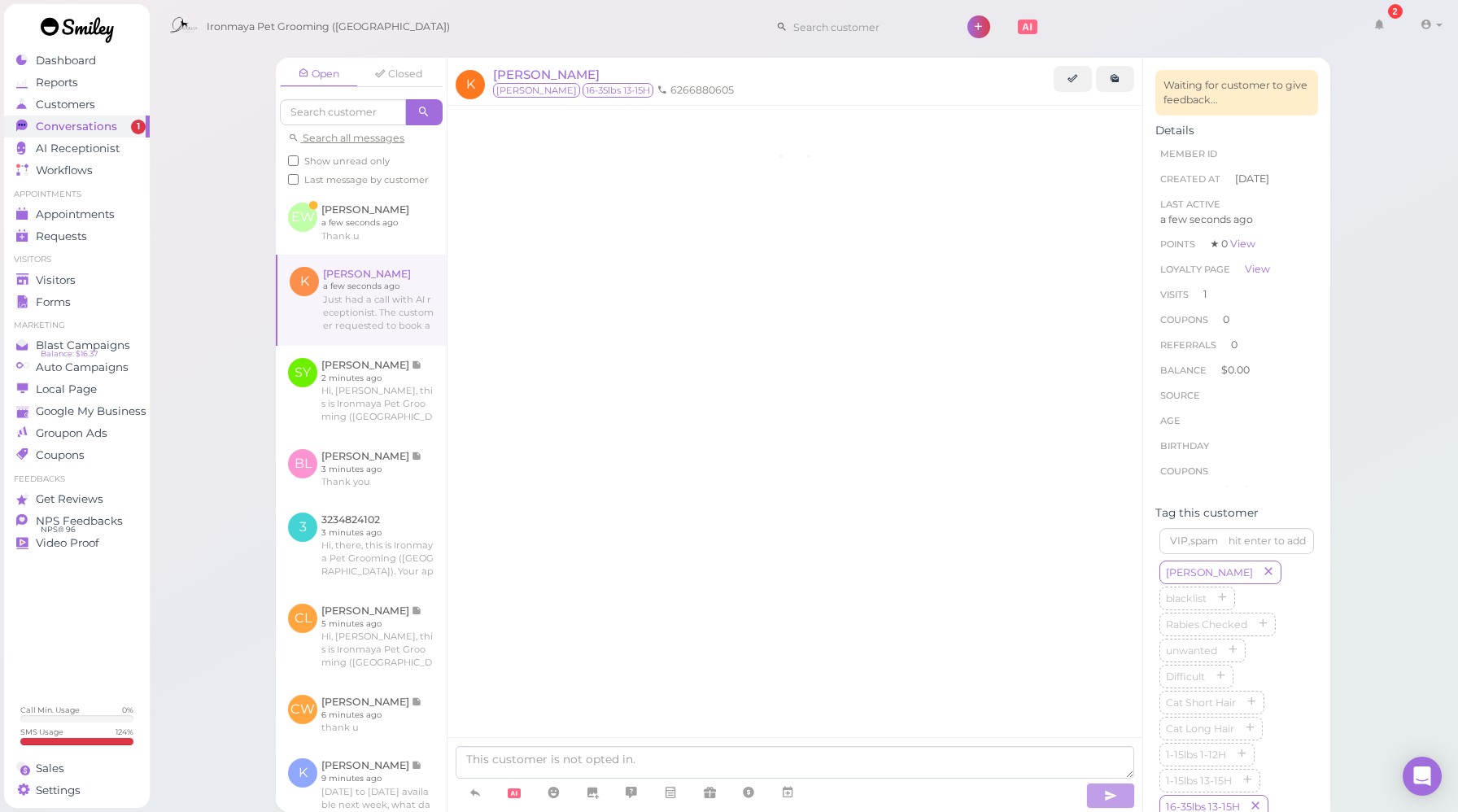
scroll to position [777, 0]
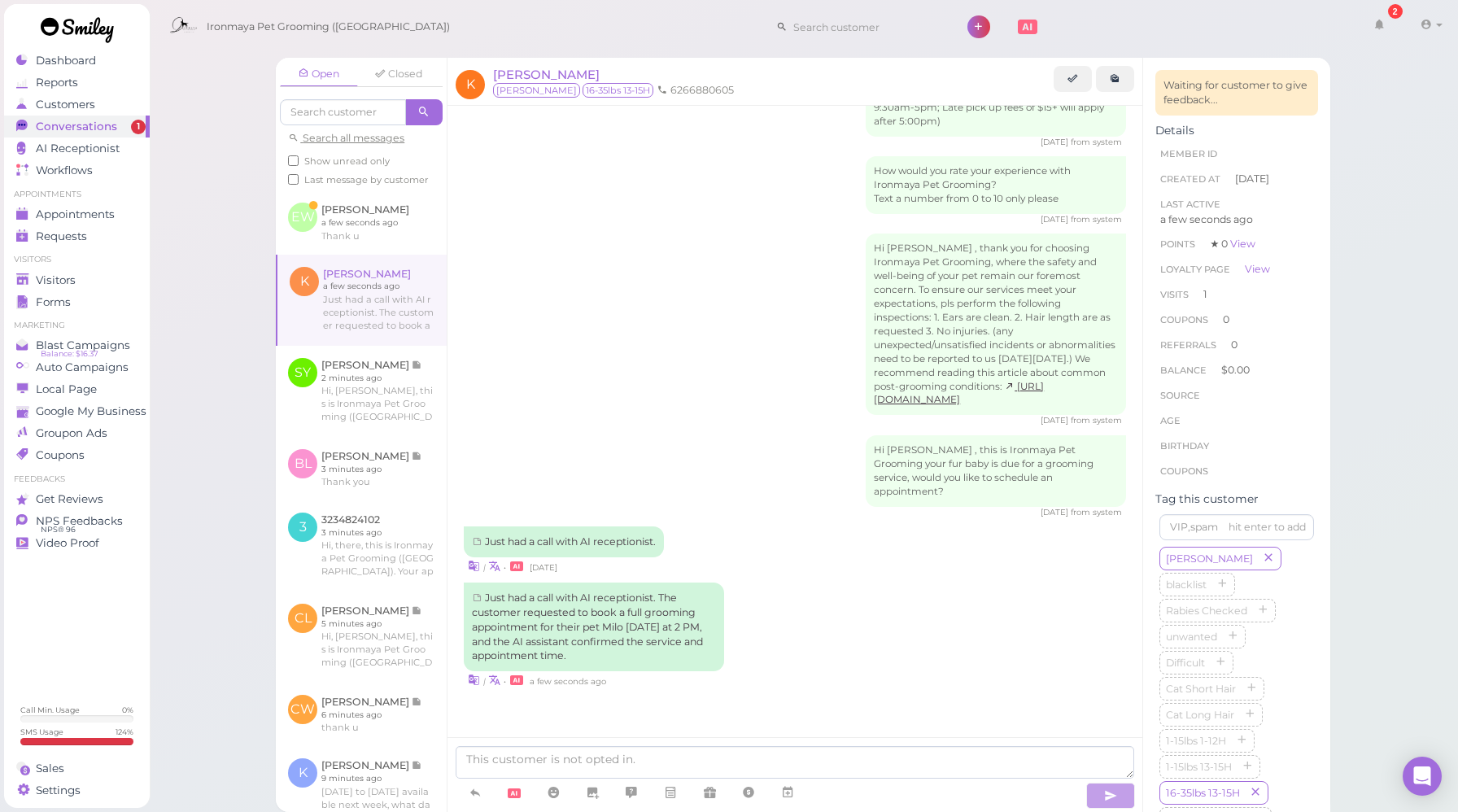
click at [878, 607] on div "Just had a call with AI receptionist. The customer requested to book a full gro…" at bounding box center [795, 635] width 663 height 107
click at [882, 608] on div "Just had a call with AI receptionist. The customer requested to book a full gro…" at bounding box center [795, 635] width 663 height 107
click at [772, 694] on div "Left a message via AI call: Transferring call to a live agent. | • [DATE] Just …" at bounding box center [795, 54] width 695 height 1442
click at [791, 649] on div "Just had a call with AI receptionist. The customer requested to book a full gro…" at bounding box center [795, 635] width 663 height 107
click at [401, 249] on link at bounding box center [361, 222] width 171 height 64
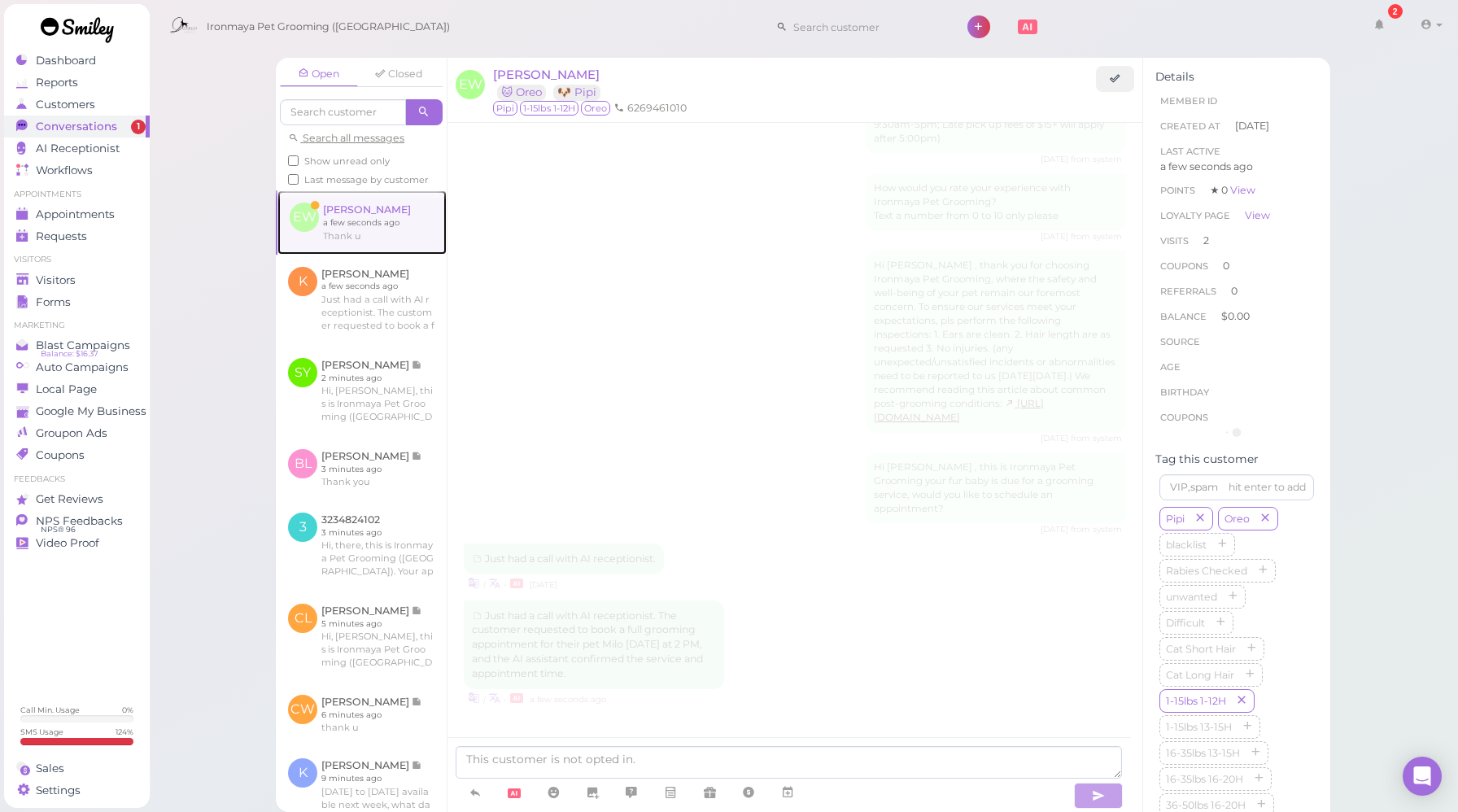
scroll to position [1665, 0]
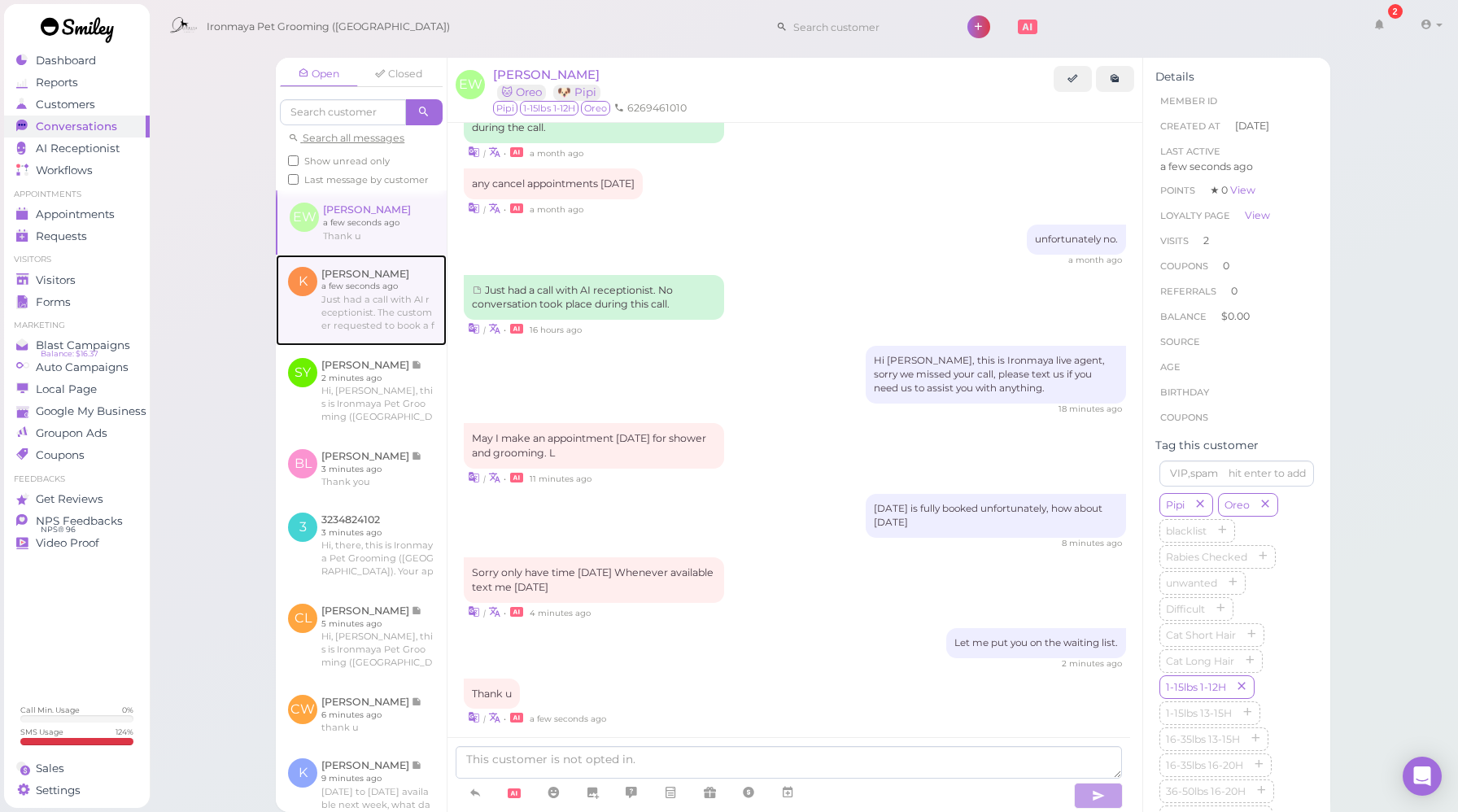
click at [376, 284] on link at bounding box center [361, 300] width 171 height 91
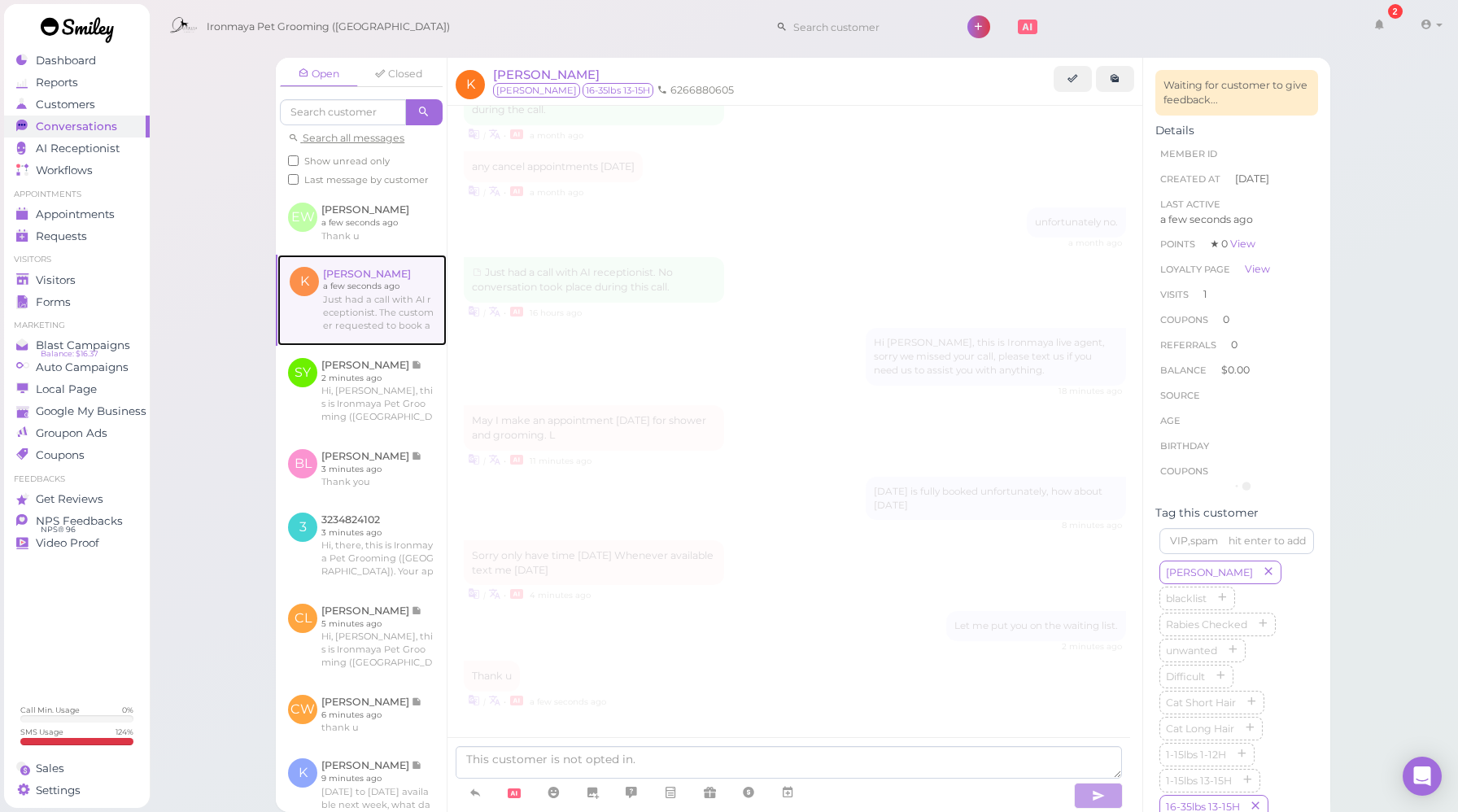
scroll to position [777, 0]
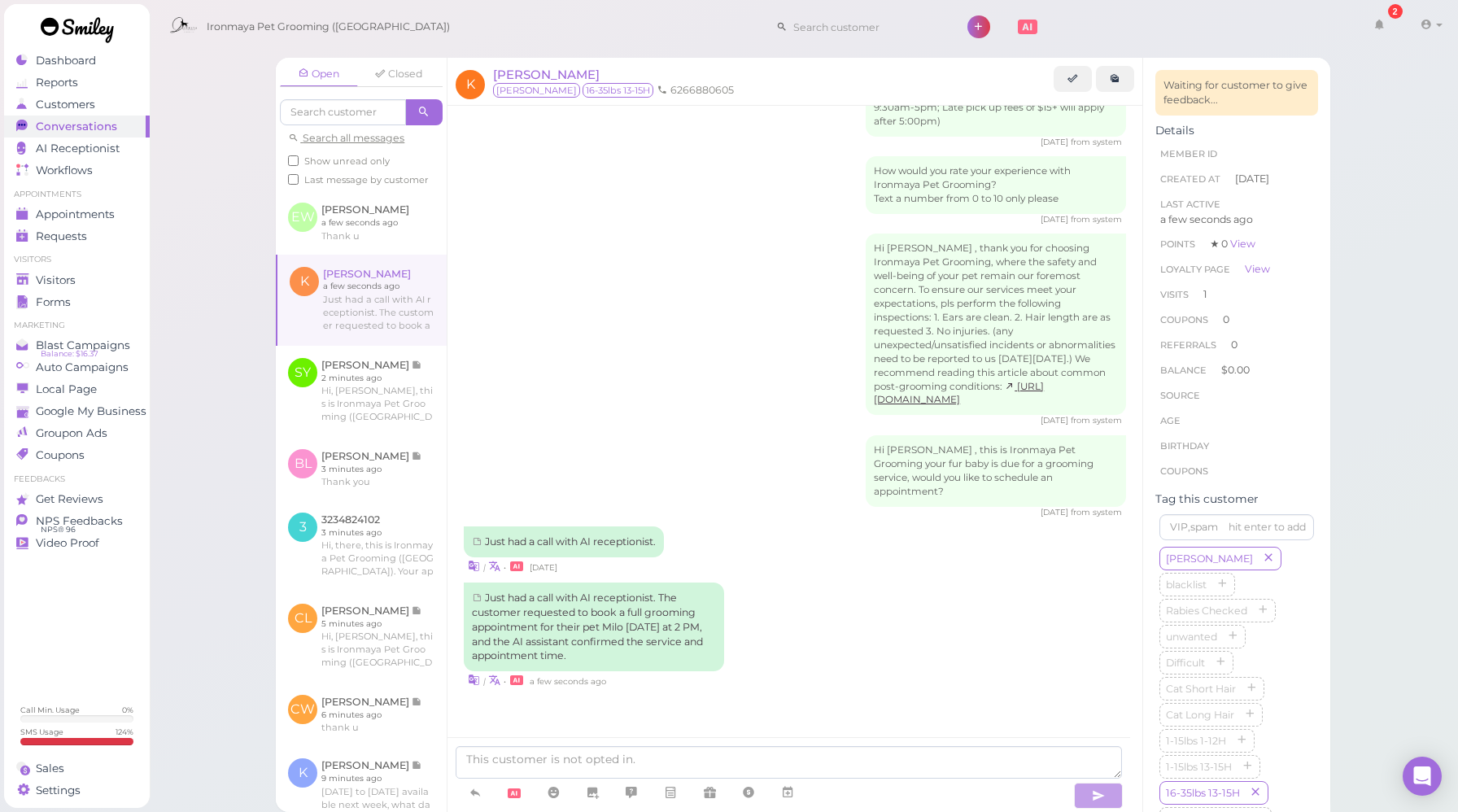
click at [648, 329] on div "Hi [PERSON_NAME] , thank you for choosing Ironmaya Pet Grooming, where the safe…" at bounding box center [795, 330] width 663 height 193
click at [482, 793] on link at bounding box center [475, 793] width 39 height 28
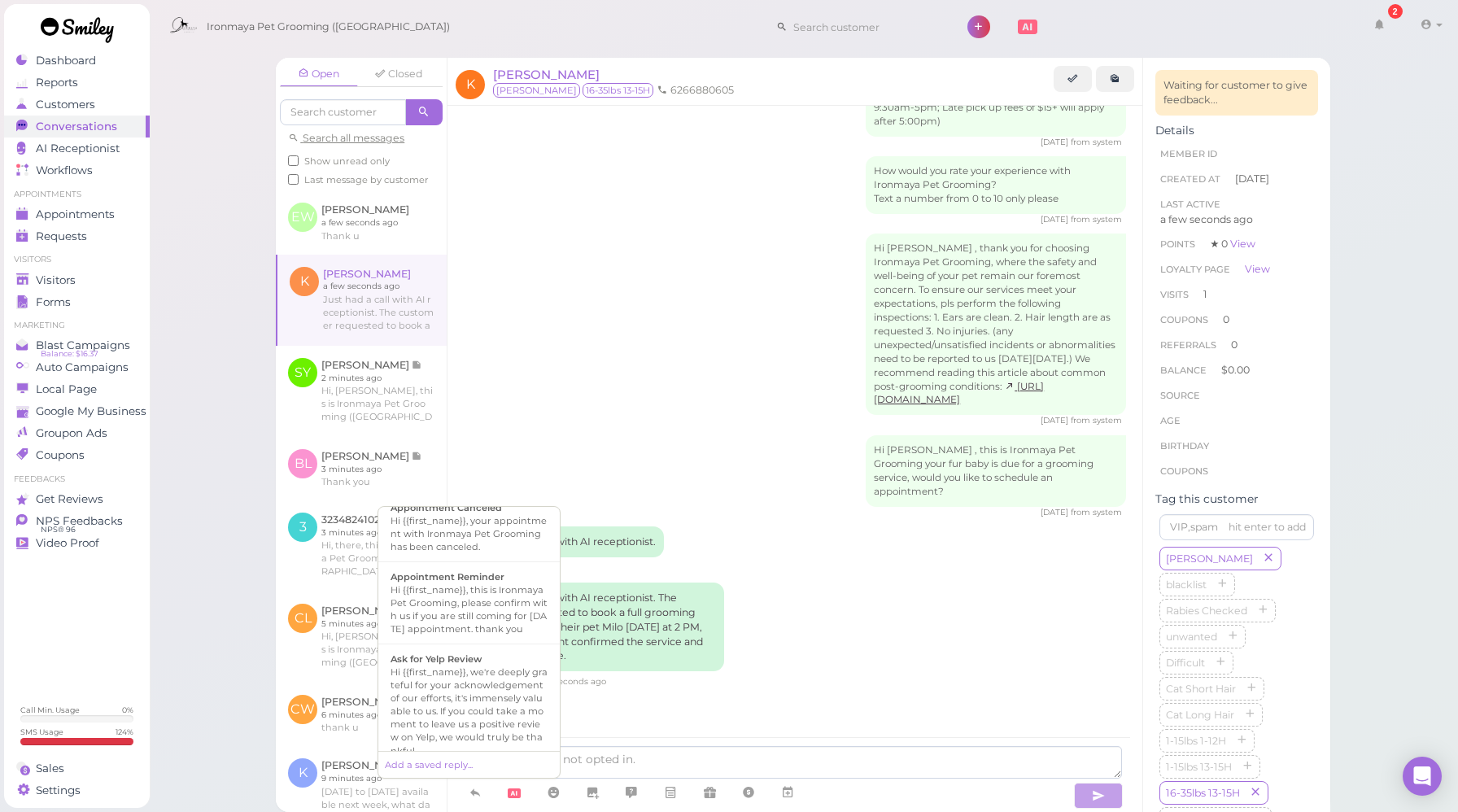
scroll to position [512, 0]
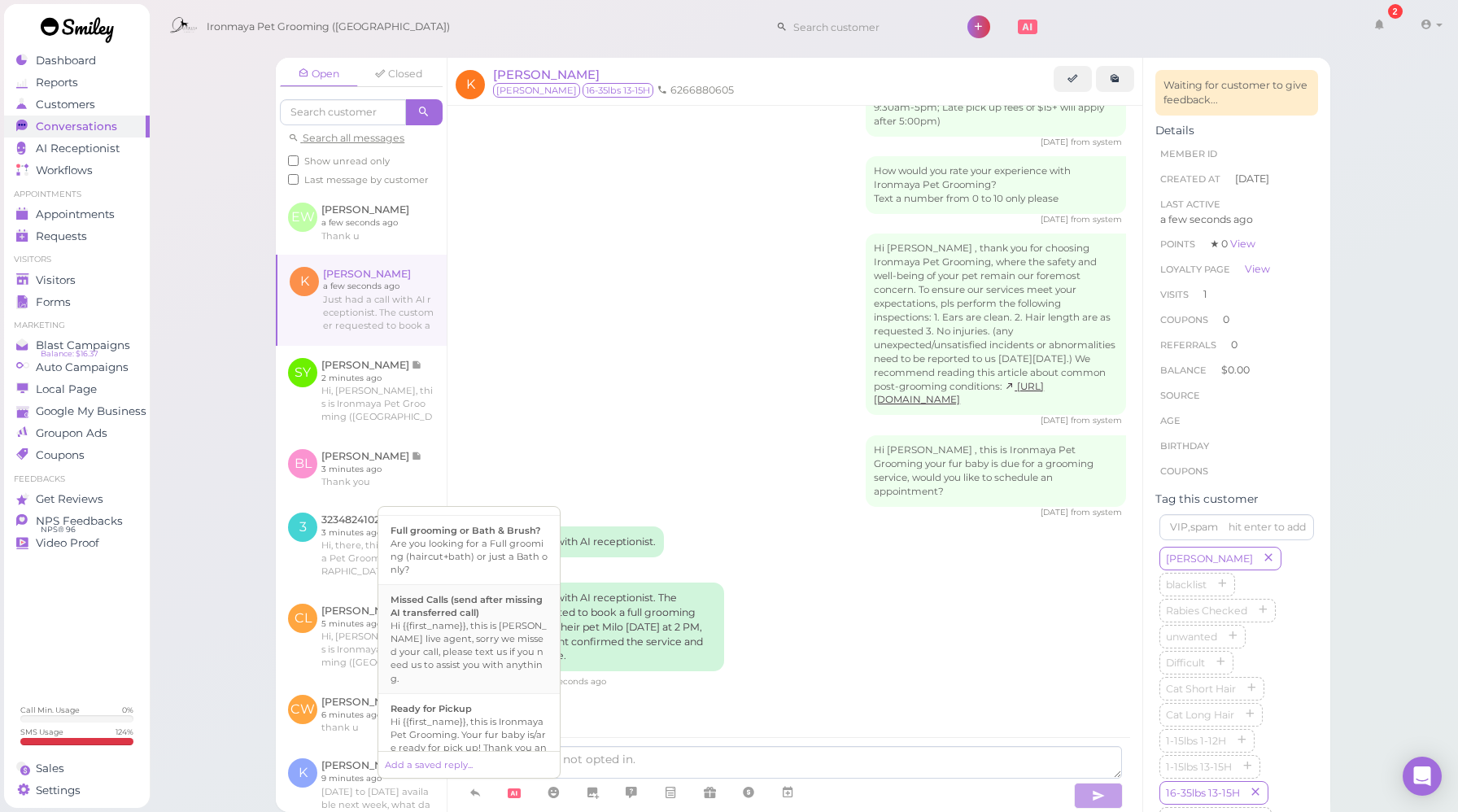
click at [452, 669] on div "Hi {{first_name}}, this is [PERSON_NAME] live agent, sorry we missed your call,…" at bounding box center [469, 652] width 157 height 65
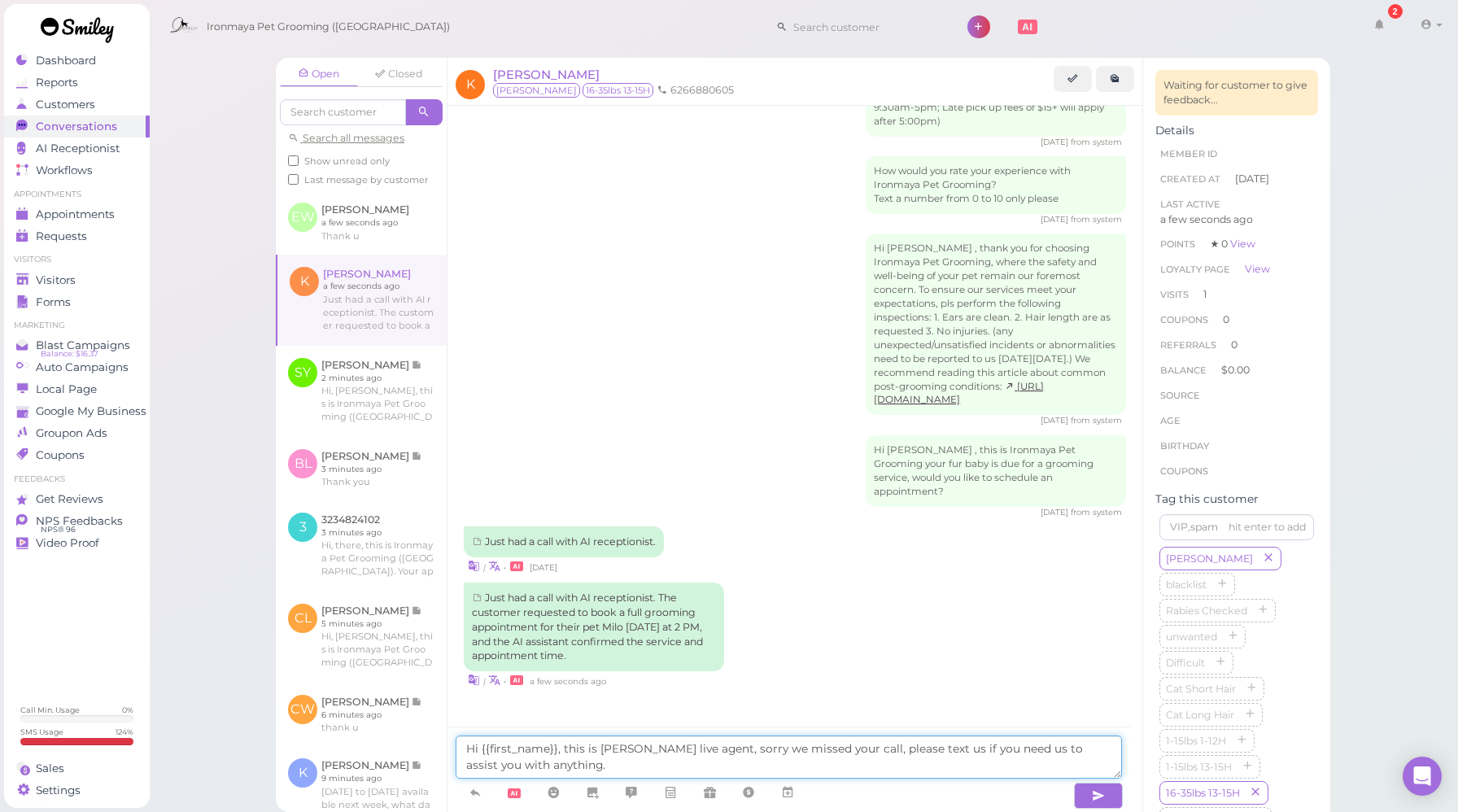
drag, startPoint x: 715, startPoint y: 749, endPoint x: 853, endPoint y: 753, distance: 138.1
click at [853, 753] on textarea "Hi {{first_name}}, this is [PERSON_NAME] live agent, sorry we missed your call,…" at bounding box center [789, 757] width 667 height 43
click at [849, 749] on textarea "Hi {{first_name}}, this is [PERSON_NAME] live agent, sorry we missed your call,…" at bounding box center [789, 757] width 667 height 43
drag, startPoint x: 852, startPoint y: 747, endPoint x: 712, endPoint y: 749, distance: 140.0
click at [712, 749] on textarea "Hi {{first_name}}, this is [PERSON_NAME] live agent, sorry we missed your call,…" at bounding box center [789, 757] width 667 height 43
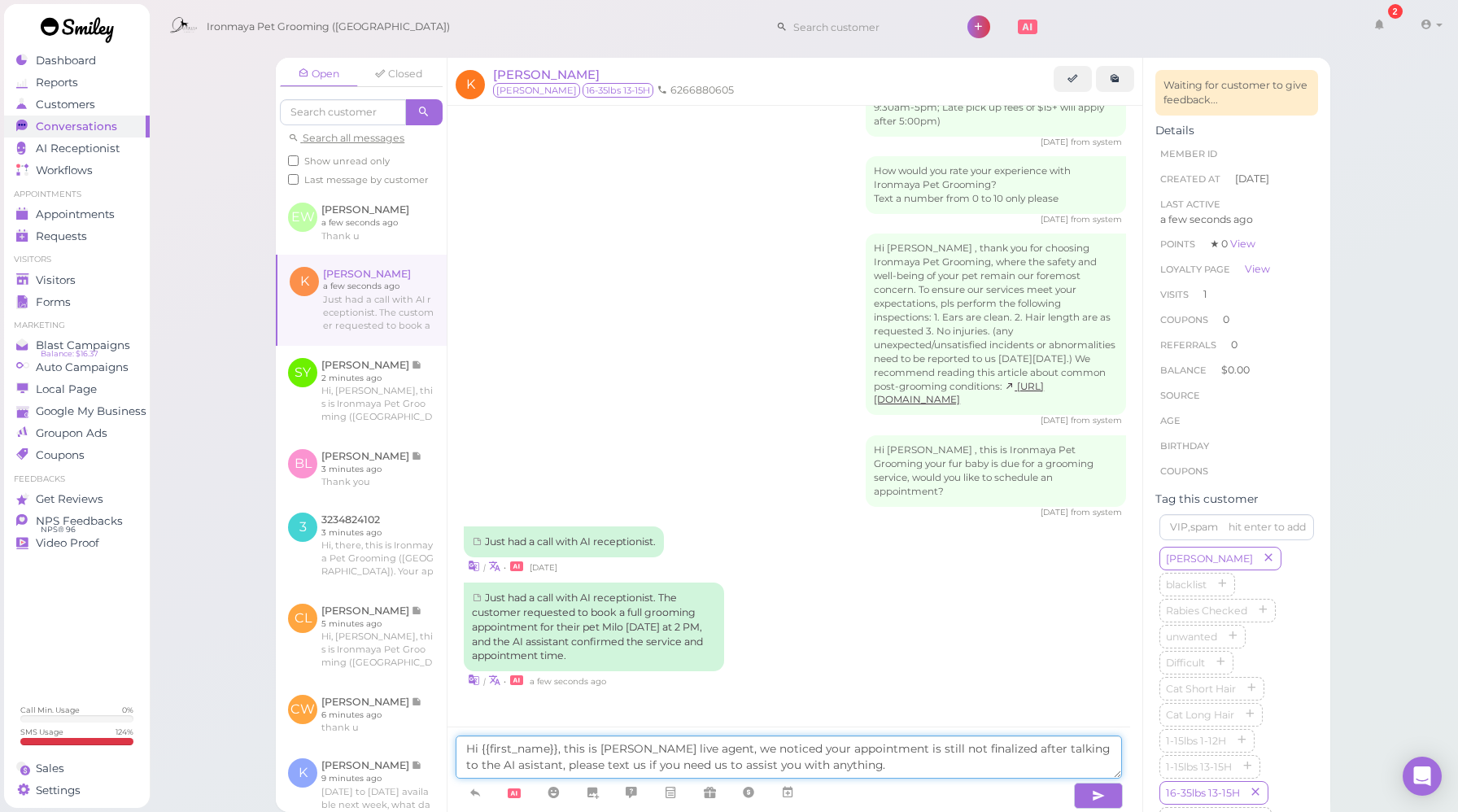
click at [470, 767] on textarea "Hi {{first_name}}, this is [PERSON_NAME] live agent, we noticed your appointmen…" at bounding box center [789, 757] width 667 height 43
click at [505, 763] on textarea "Hi {{first_name}}, this is [PERSON_NAME] live agent, we noticed your appointmen…" at bounding box center [789, 757] width 667 height 43
click at [535, 763] on textarea "Hi {{first_name}}, this is [PERSON_NAME] live agent, we noticed your appointmen…" at bounding box center [789, 757] width 667 height 43
click at [870, 767] on textarea "Hi {{first_name}}, this is [PERSON_NAME] live agent, we noticed your appointmen…" at bounding box center [789, 757] width 667 height 43
drag, startPoint x: 914, startPoint y: 748, endPoint x: 895, endPoint y: 749, distance: 19.0
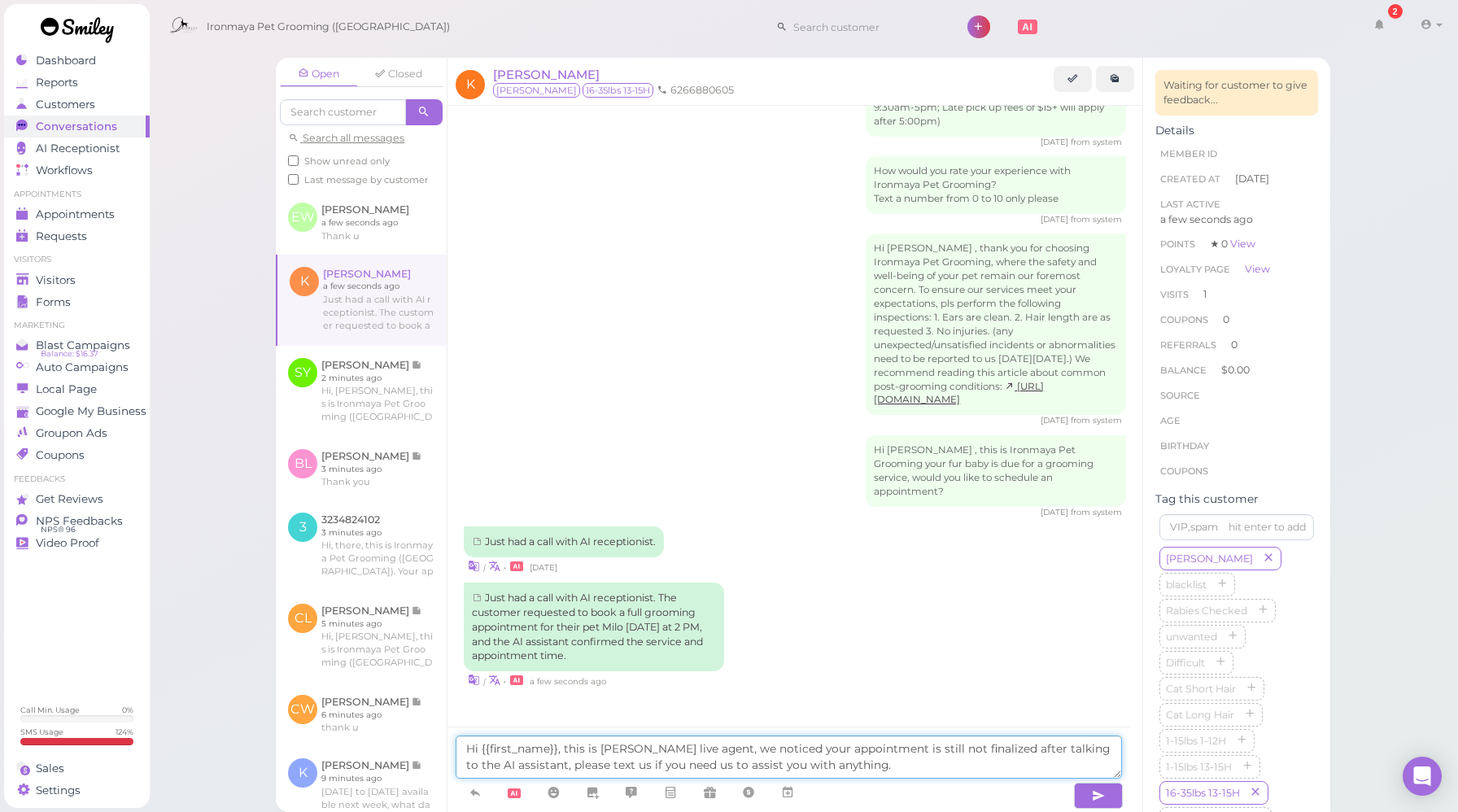
click at [895, 749] on textarea "Hi {{first_name}}, this is [PERSON_NAME] live agent, we noticed your appointmen…" at bounding box center [789, 757] width 667 height 43
click at [995, 747] on textarea "Hi {{first_name}}, this is [PERSON_NAME] live agent, we noticed your appointmen…" at bounding box center [789, 757] width 667 height 43
drag, startPoint x: 1041, startPoint y: 749, endPoint x: 1057, endPoint y: 747, distance: 16.1
click at [1057, 747] on textarea "Hi {{first_name}}, this is [PERSON_NAME] live agent, we noticed your appointmen…" at bounding box center [789, 757] width 667 height 43
click at [1047, 764] on textarea "Hi {{first_name}}, this is [PERSON_NAME] live agent, we noticed your appointmen…" at bounding box center [789, 757] width 667 height 43
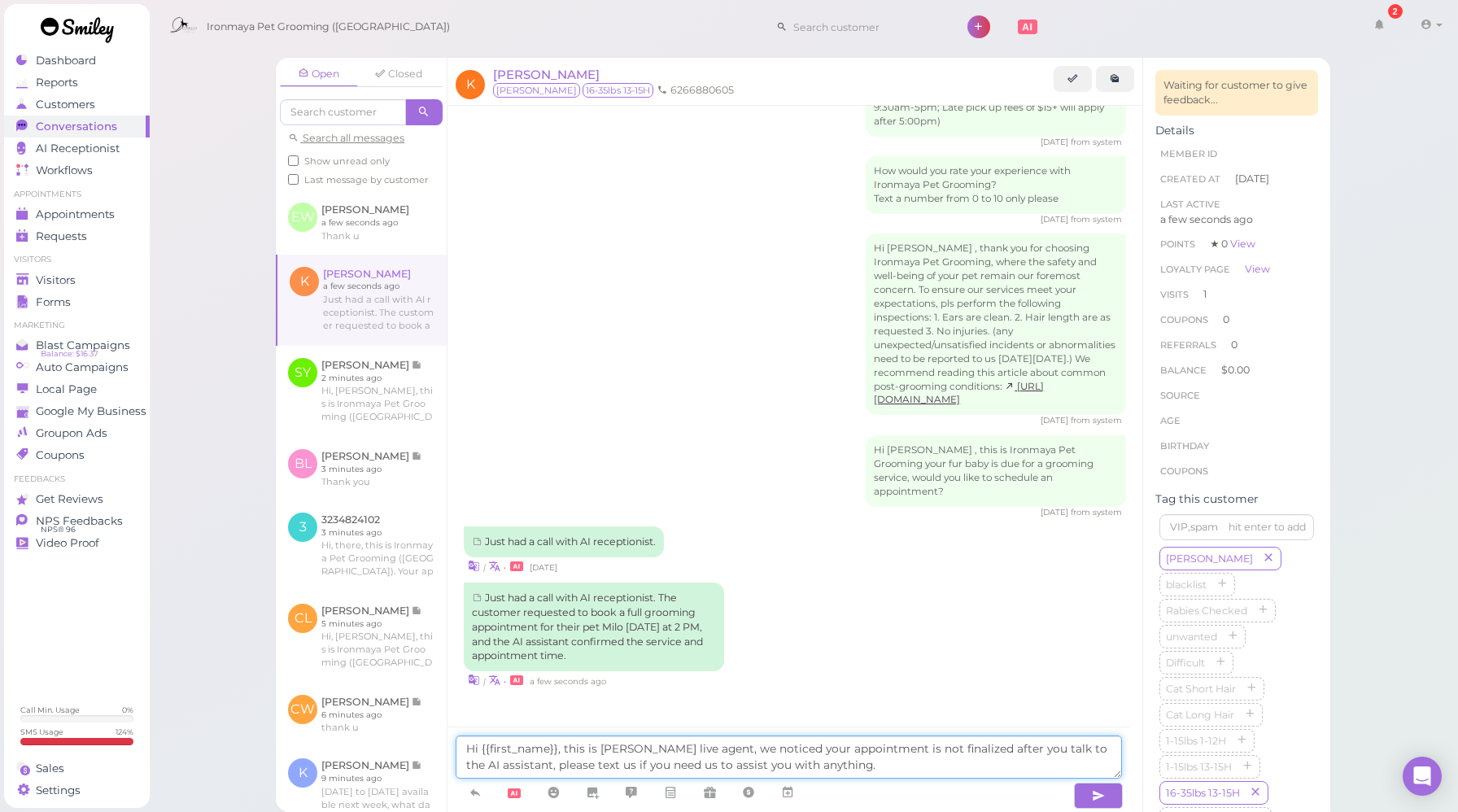
click at [873, 769] on textarea "Hi {{first_name}}, this is [PERSON_NAME] live agent, we noticed your appointmen…" at bounding box center [789, 757] width 667 height 43
click at [883, 764] on textarea "Hi {{first_name}}, this is [PERSON_NAME] live agent, we noticed your appointmen…" at bounding box center [789, 757] width 667 height 43
type textarea "Hi {{first_name}}, this is [PERSON_NAME] live agent, we noticed your appointmen…"
click at [1093, 800] on icon "button" at bounding box center [1099, 796] width 13 height 17
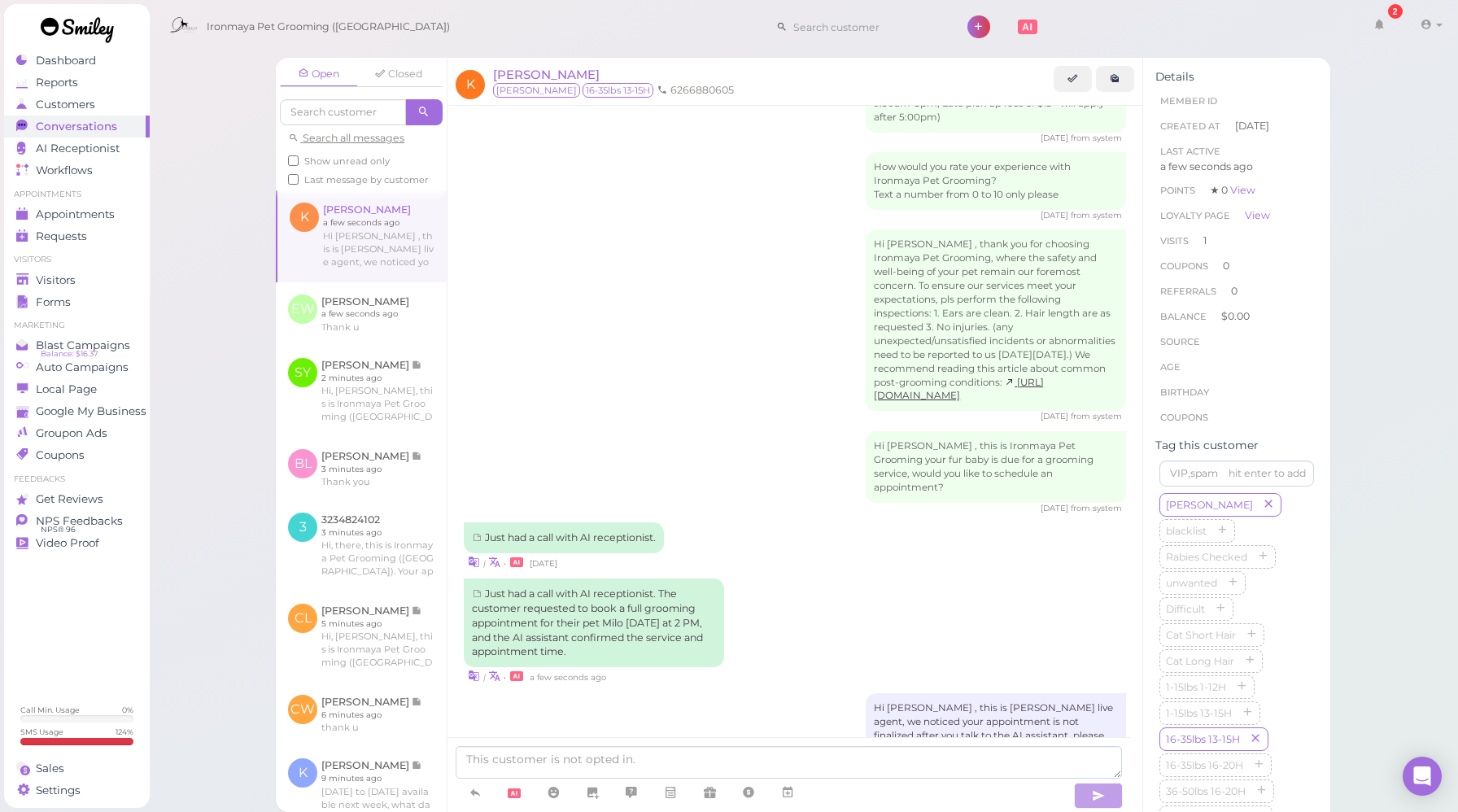
scroll to position [857, 0]
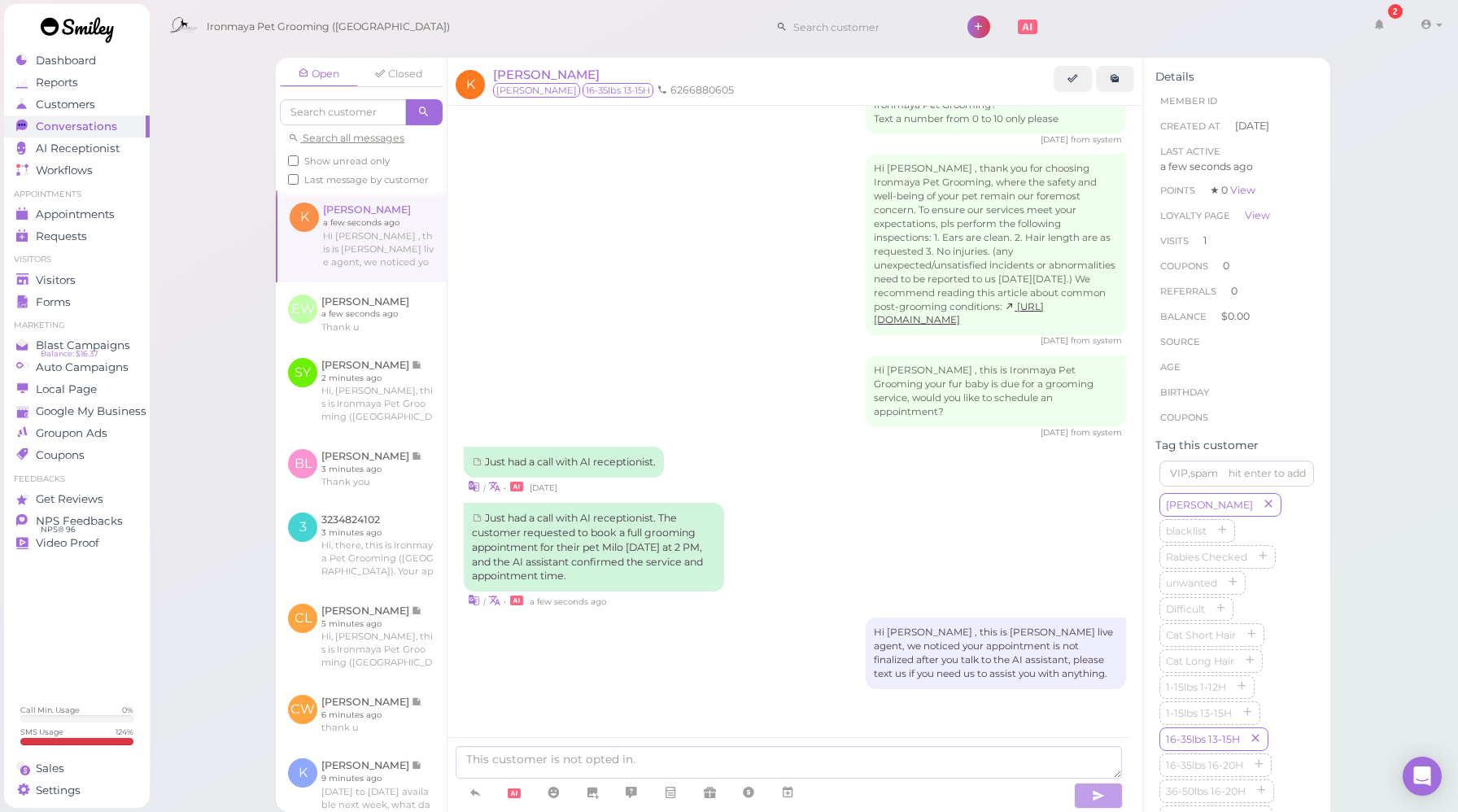
click at [745, 640] on div "Hi [PERSON_NAME] , this is [PERSON_NAME] live agent, we noticed your appointmen…" at bounding box center [795, 653] width 663 height 72
click at [689, 641] on div "Hi [PERSON_NAME] , this is [PERSON_NAME] live agent, we noticed your appointmen…" at bounding box center [795, 655] width 663 height 83
click at [620, 651] on div "Hi [PERSON_NAME] , this is [PERSON_NAME] live agent, we noticed your appointmen…" at bounding box center [795, 655] width 663 height 83
click at [610, 628] on div "Hi [PERSON_NAME] , this is [PERSON_NAME] live agent, we noticed your appointmen…" at bounding box center [795, 655] width 663 height 83
click at [697, 645] on div "Hi [PERSON_NAME] , this is [PERSON_NAME] live agent, we noticed your appointmen…" at bounding box center [795, 655] width 663 height 83
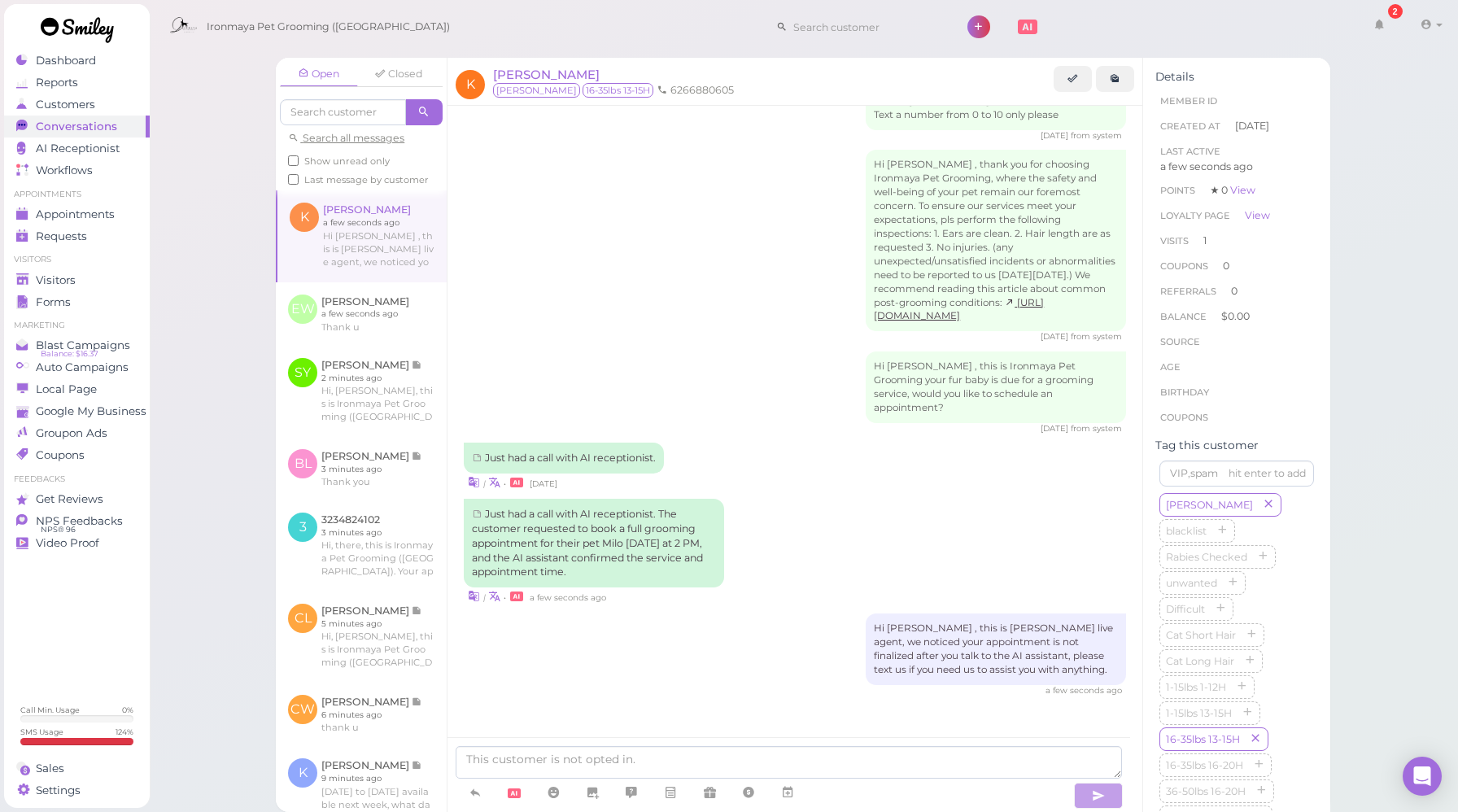
click at [697, 645] on div "Hi [PERSON_NAME] , this is [PERSON_NAME] live agent, we noticed your appointmen…" at bounding box center [795, 655] width 663 height 83
click at [345, 321] on link at bounding box center [361, 314] width 171 height 64
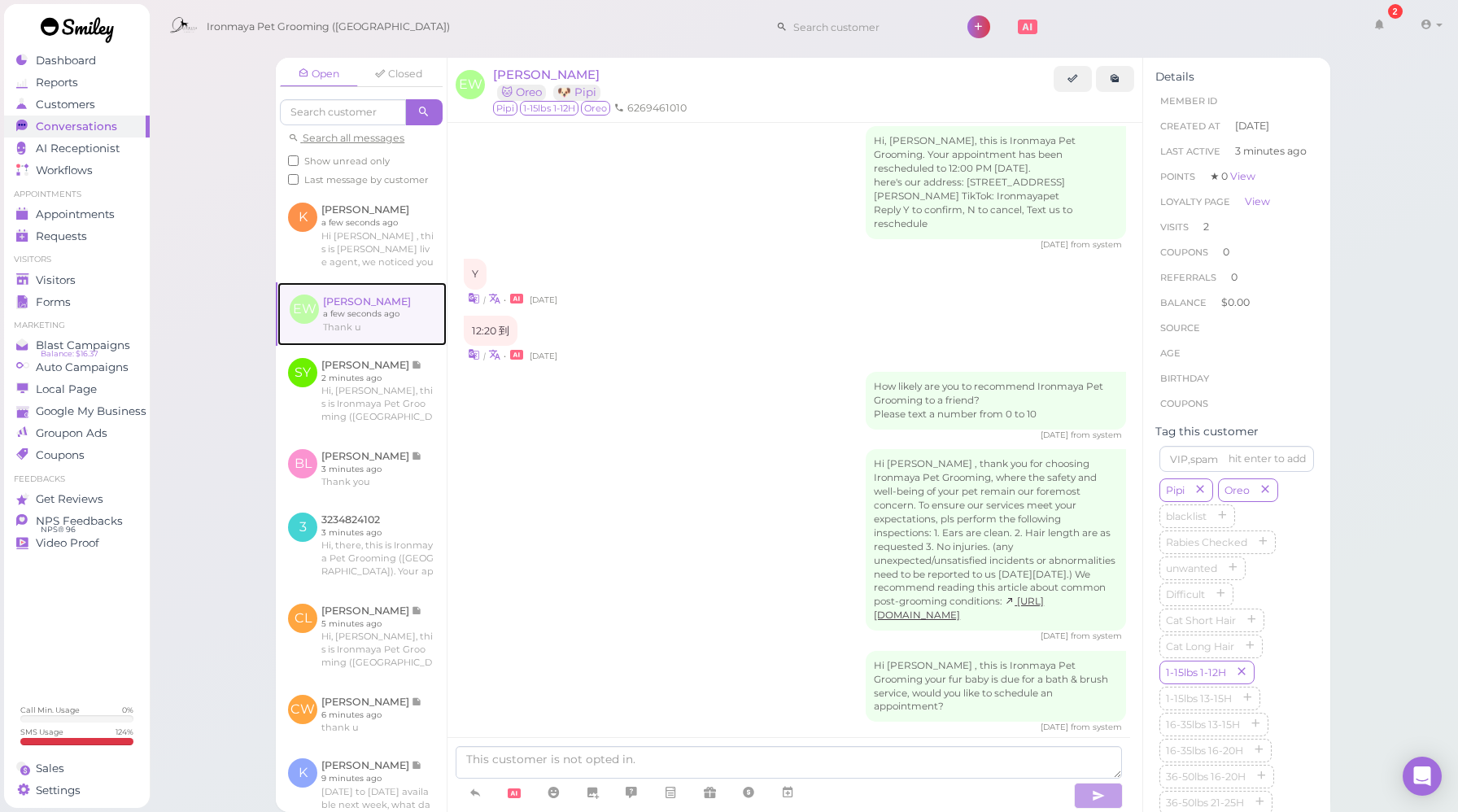
scroll to position [1665, 0]
